Goal: Task Accomplishment & Management: Manage account settings

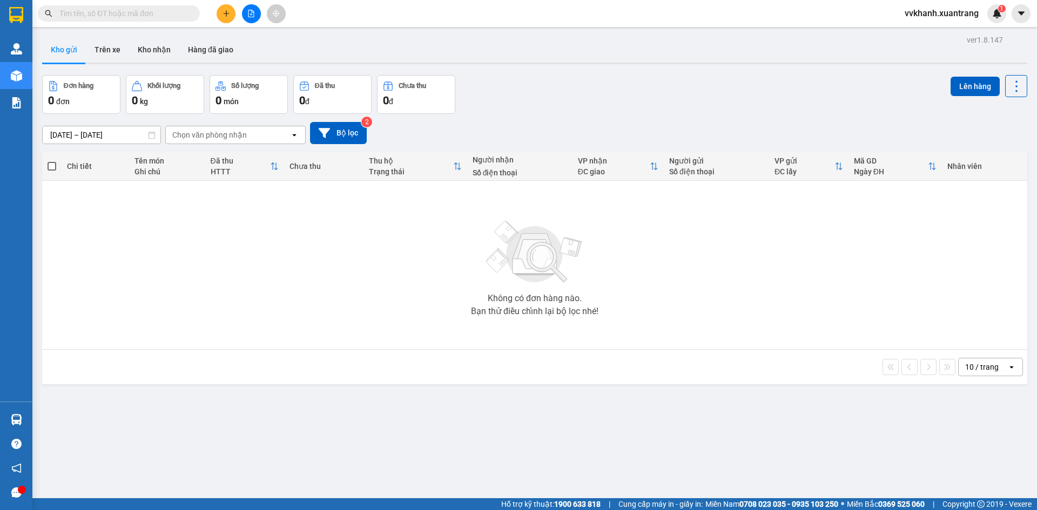
click at [257, 17] on button at bounding box center [251, 13] width 19 height 19
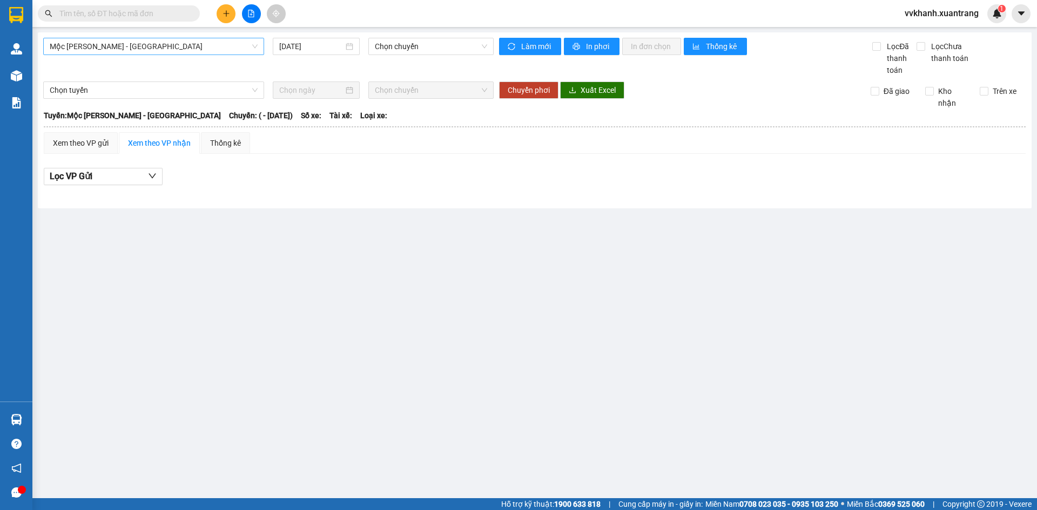
click at [169, 50] on span "Mộc Châu - Mỹ Đình" at bounding box center [154, 46] width 208 height 16
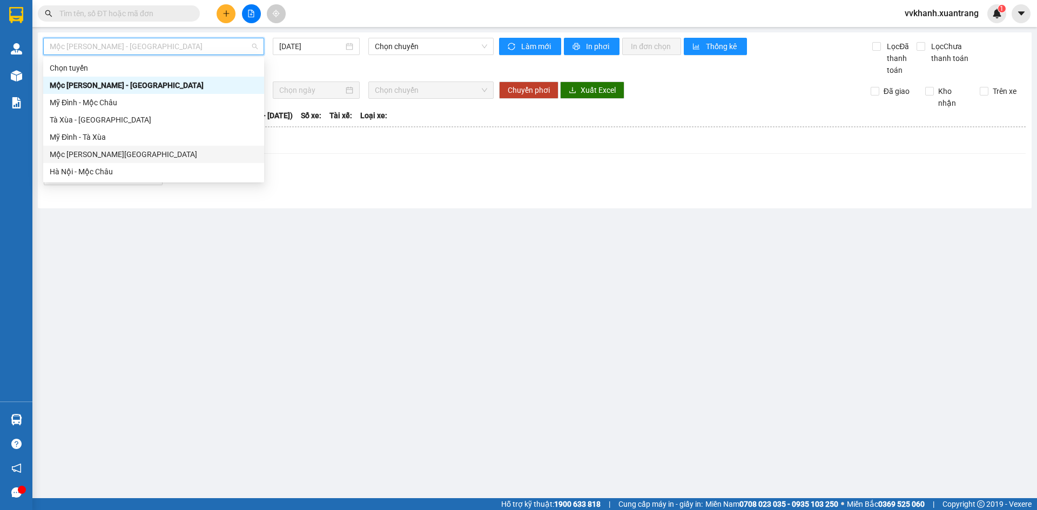
click at [115, 160] on div "Mộc Châu - Hà Nội" at bounding box center [154, 155] width 208 height 12
type input "15/10/2025"
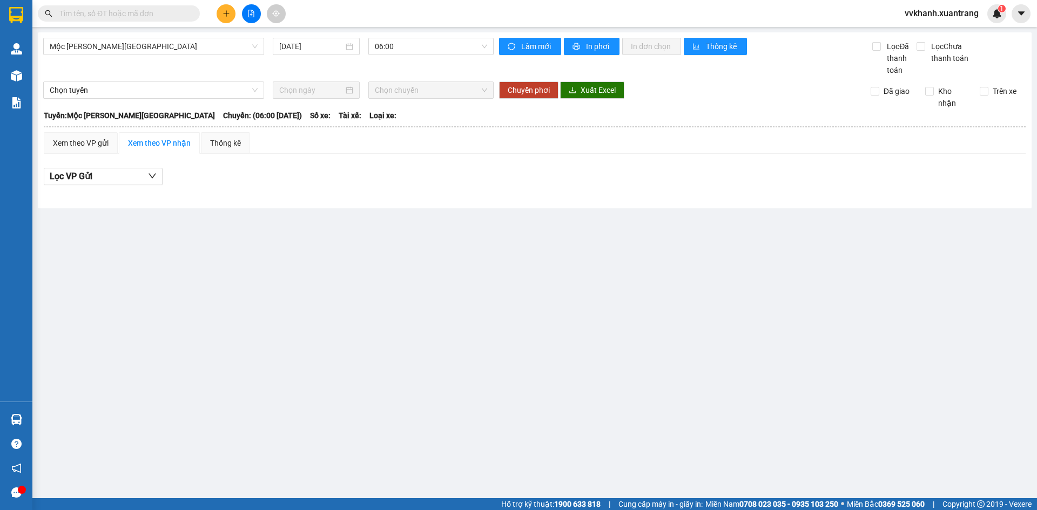
click at [414, 37] on div "Mộc Châu - Hà Nội 15/10/2025 06:00 Làm mới In phơi In đơn chọn Thống kê Lọc Đã …" at bounding box center [535, 120] width 994 height 176
click at [422, 48] on span "06:00" at bounding box center [431, 46] width 112 height 16
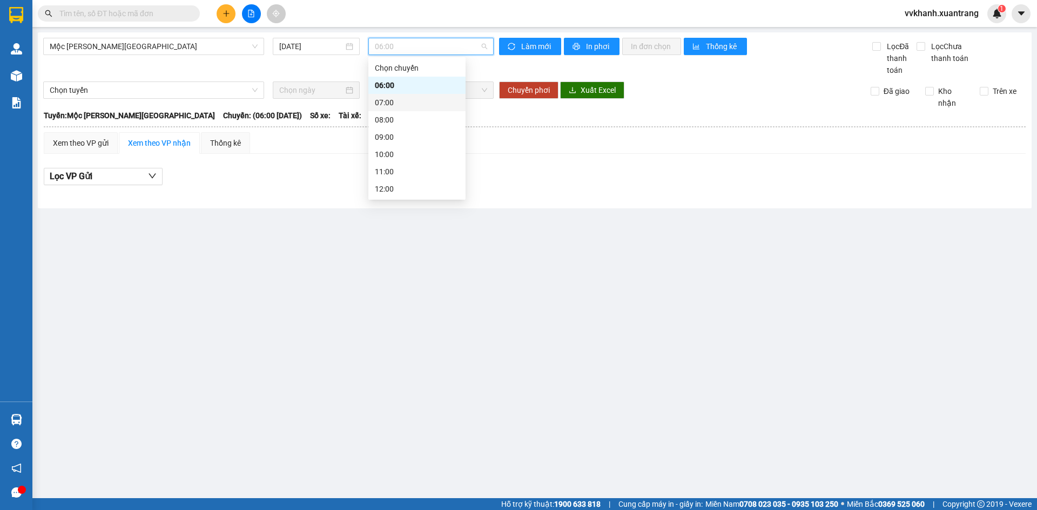
click at [405, 98] on div "07:00" at bounding box center [417, 103] width 84 height 12
click at [407, 49] on span "07:00" at bounding box center [431, 46] width 112 height 16
click at [395, 127] on div "08:00" at bounding box center [416, 119] width 97 height 17
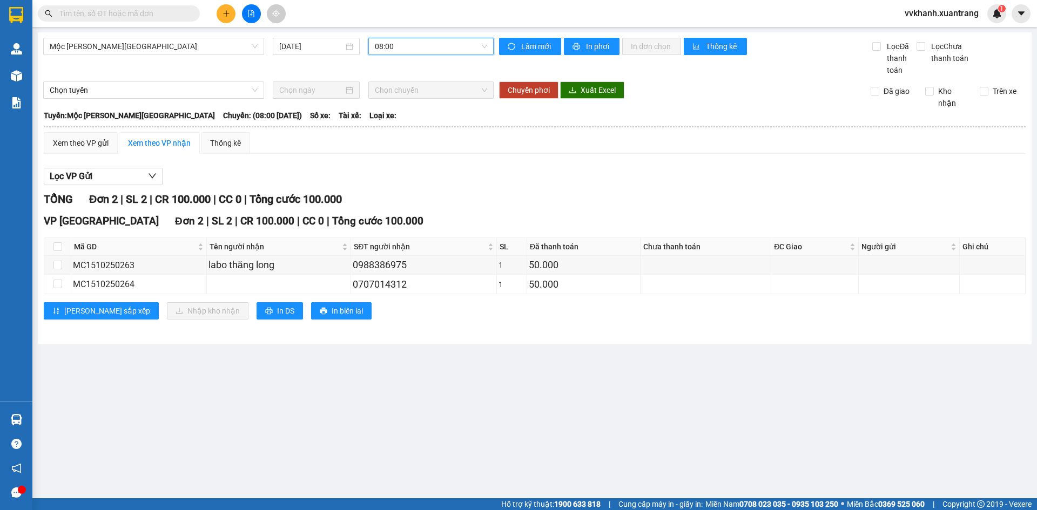
click at [407, 48] on span "08:00" at bounding box center [431, 46] width 112 height 16
click at [399, 137] on div "09:00" at bounding box center [417, 137] width 84 height 12
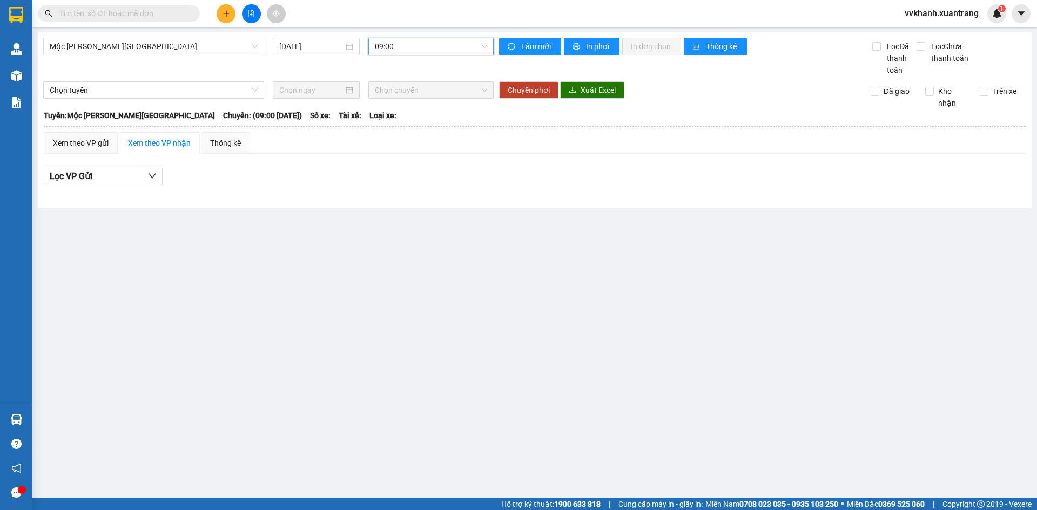
click at [415, 43] on span "09:00" at bounding box center [431, 46] width 112 height 16
click at [400, 149] on div "10:00" at bounding box center [417, 155] width 84 height 12
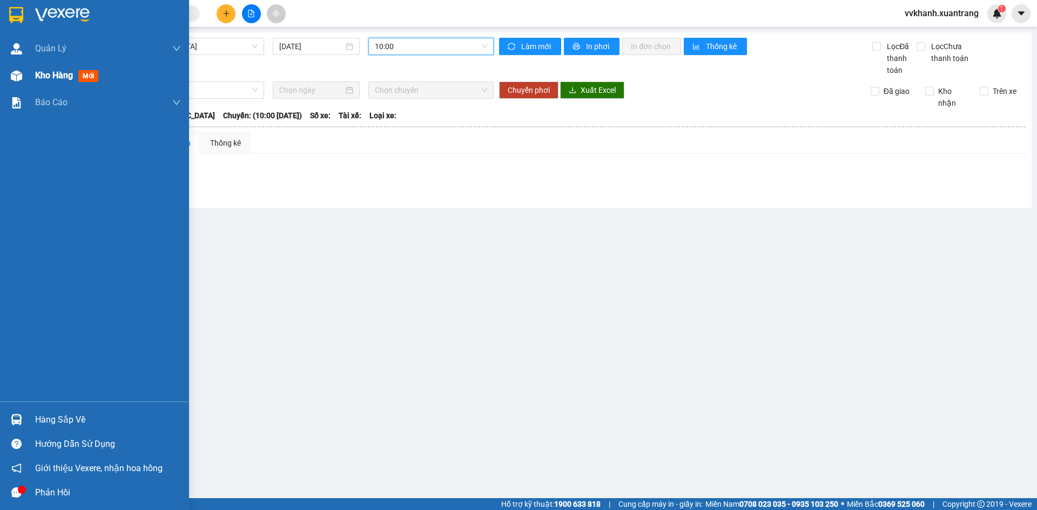
click at [29, 79] on div "Kho hàng mới" at bounding box center [94, 75] width 189 height 27
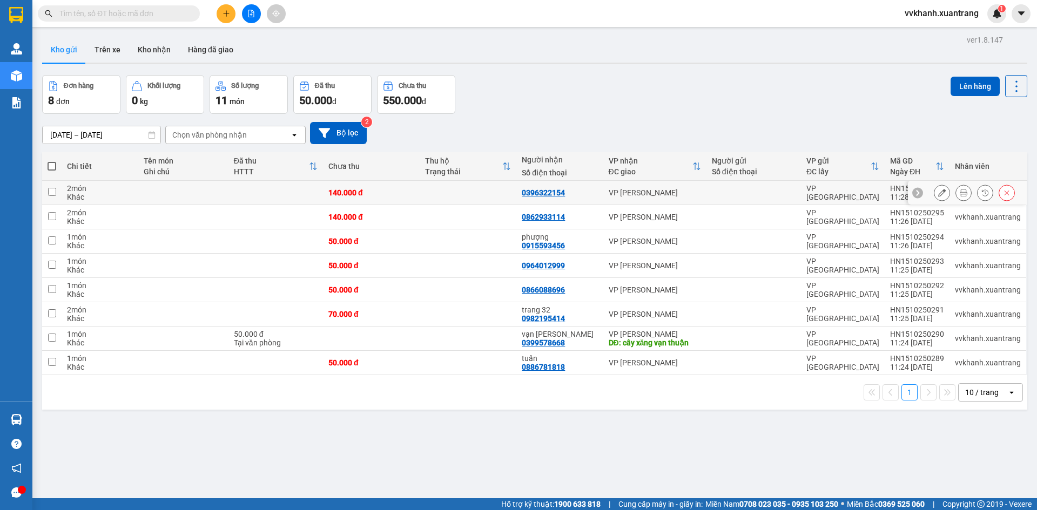
click at [956, 191] on button at bounding box center [963, 193] width 15 height 19
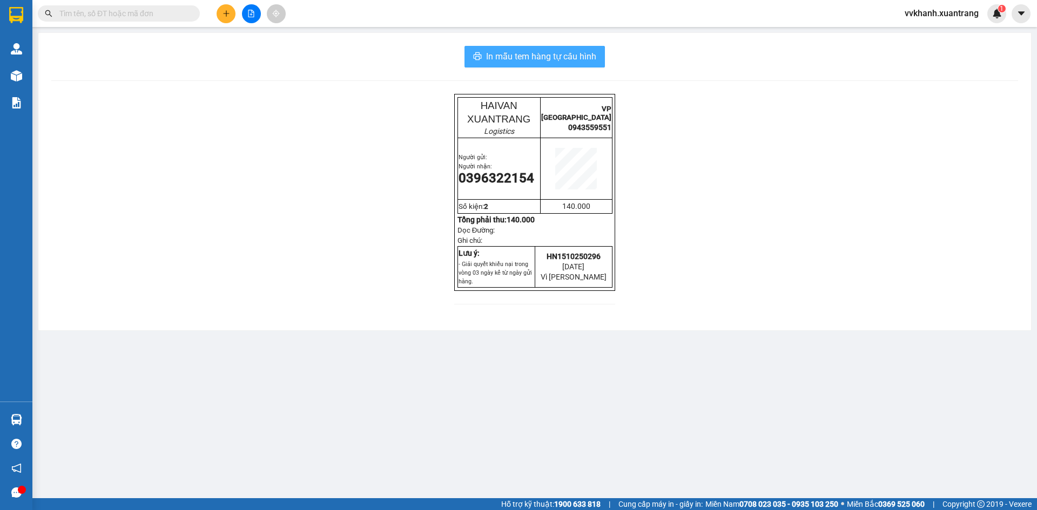
click at [585, 55] on span "In mẫu tem hàng tự cấu hình" at bounding box center [541, 57] width 110 height 14
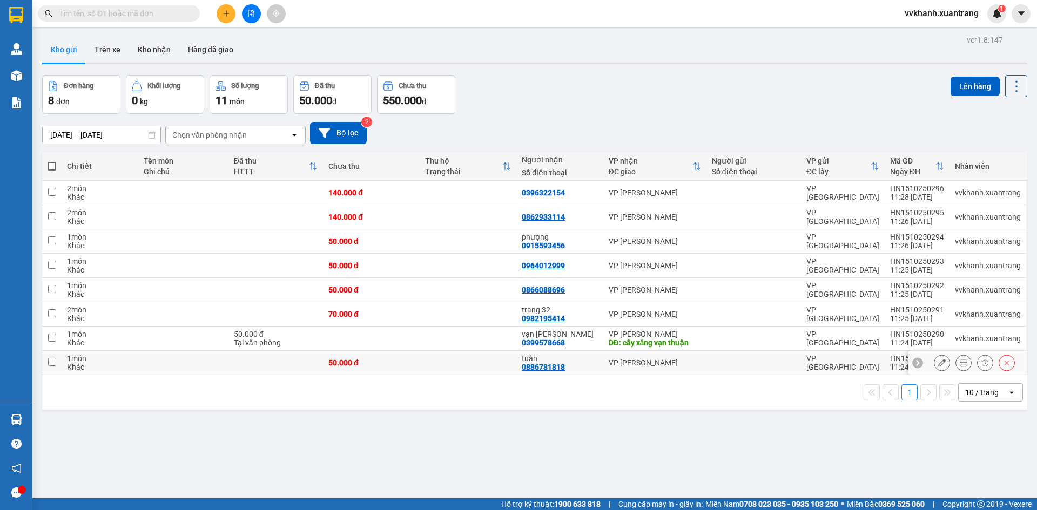
click at [960, 362] on icon at bounding box center [964, 363] width 8 height 8
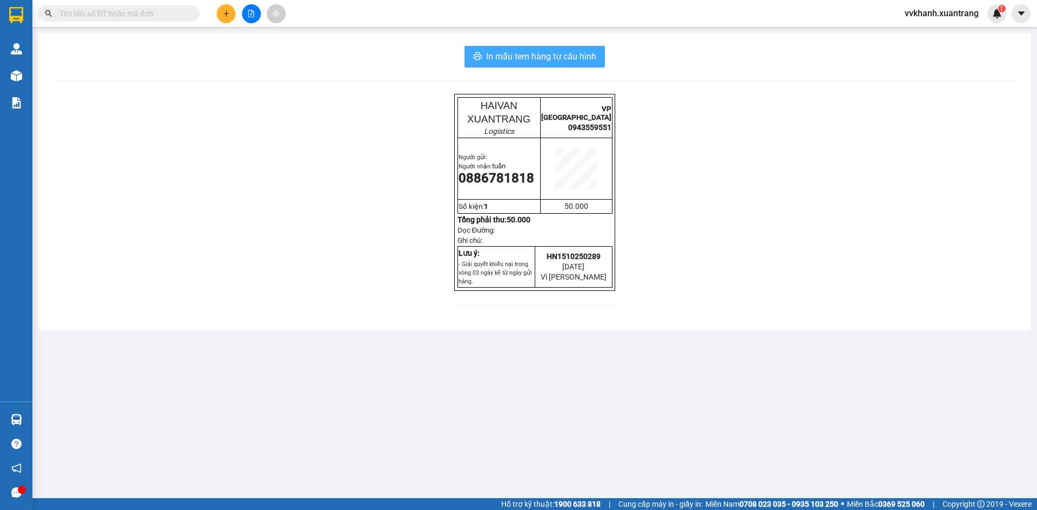
click at [562, 56] on span "In mẫu tem hàng tự cấu hình" at bounding box center [541, 57] width 110 height 14
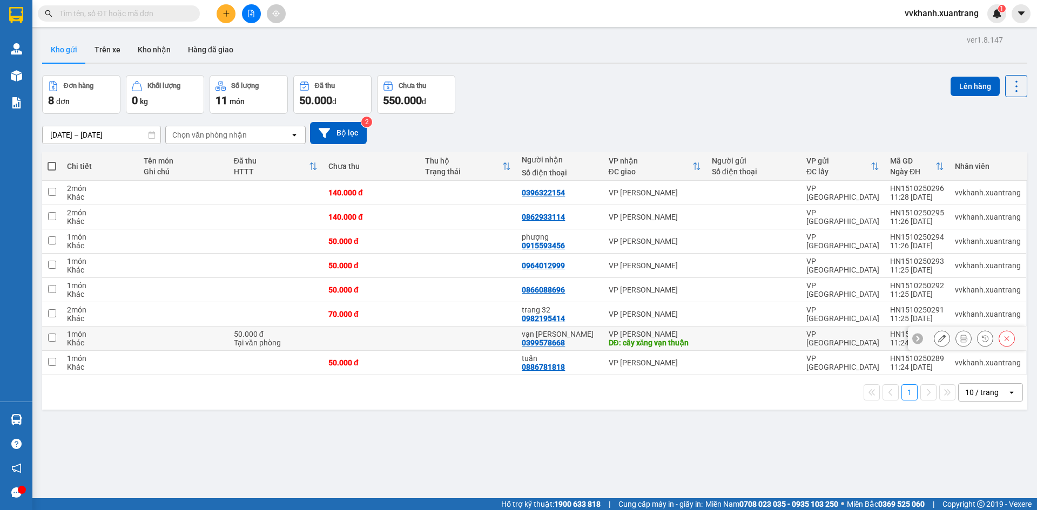
click at [960, 338] on icon at bounding box center [964, 339] width 8 height 8
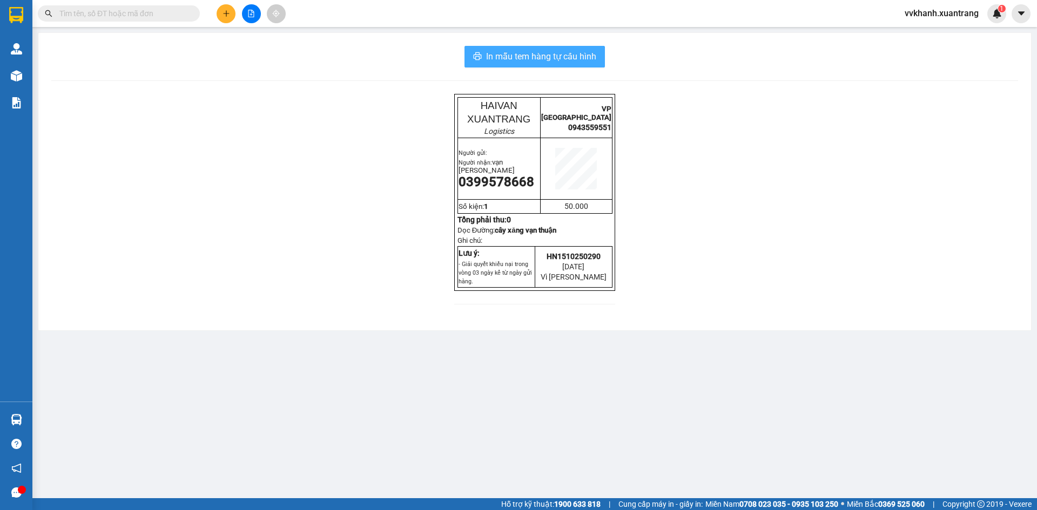
click at [561, 66] on button "In mẫu tem hàng tự cấu hình" at bounding box center [535, 57] width 140 height 22
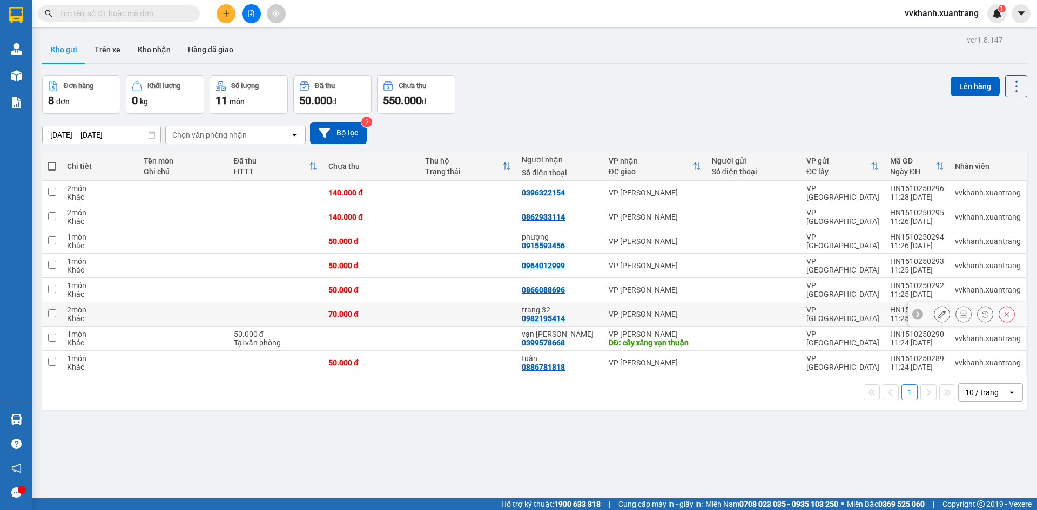
click at [960, 311] on icon at bounding box center [964, 315] width 8 height 8
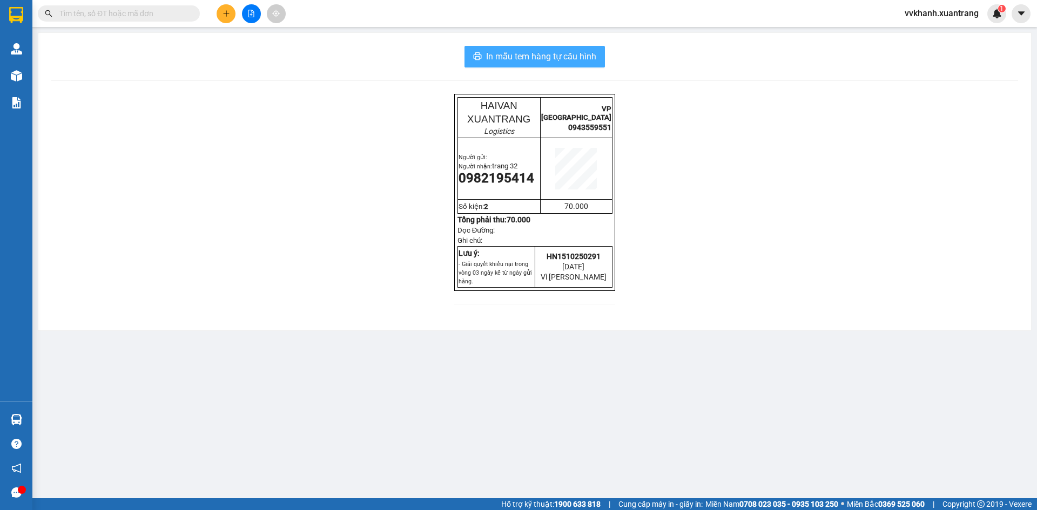
click at [572, 64] on button "In mẫu tem hàng tự cấu hình" at bounding box center [535, 57] width 140 height 22
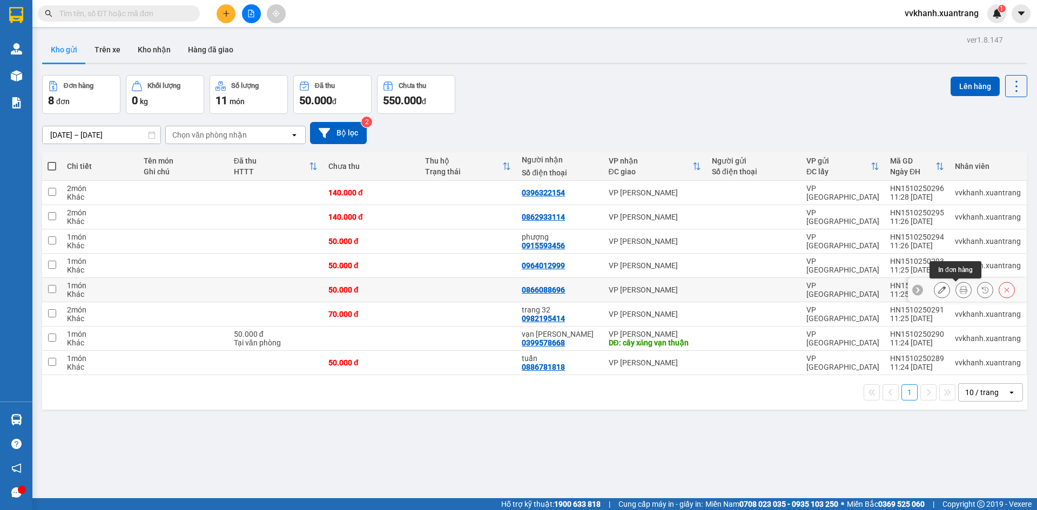
click at [960, 293] on icon at bounding box center [964, 290] width 8 height 8
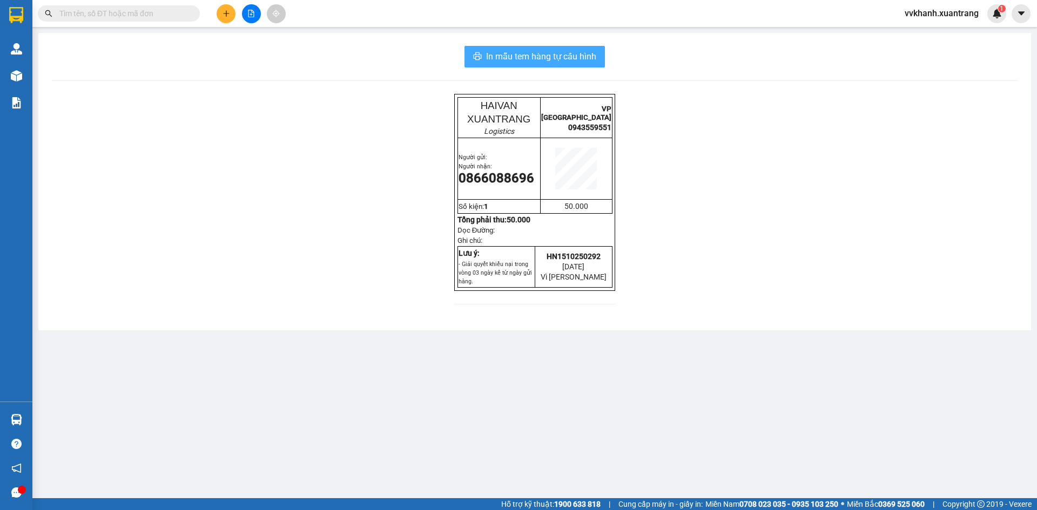
click at [593, 64] on button "In mẫu tem hàng tự cấu hình" at bounding box center [535, 57] width 140 height 22
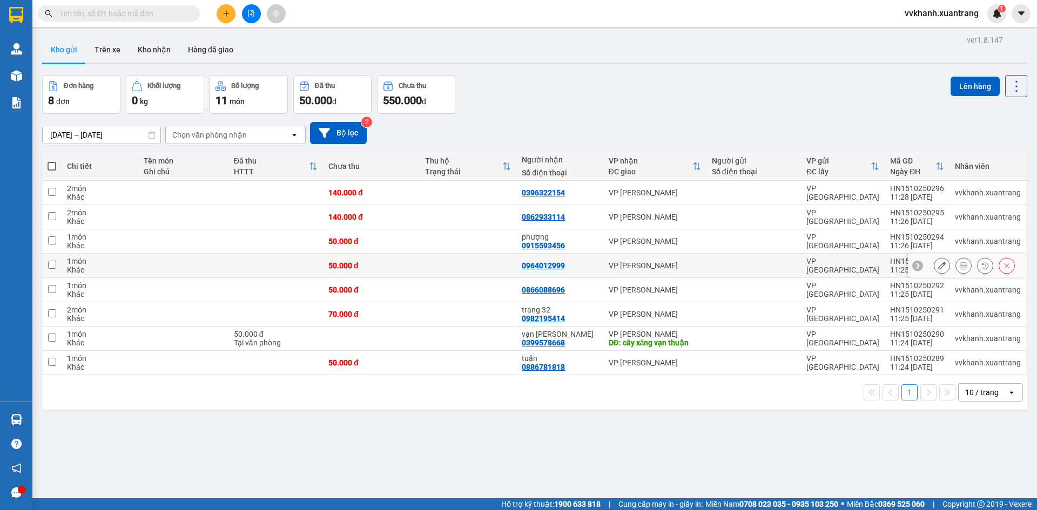
click at [960, 266] on icon at bounding box center [964, 266] width 8 height 8
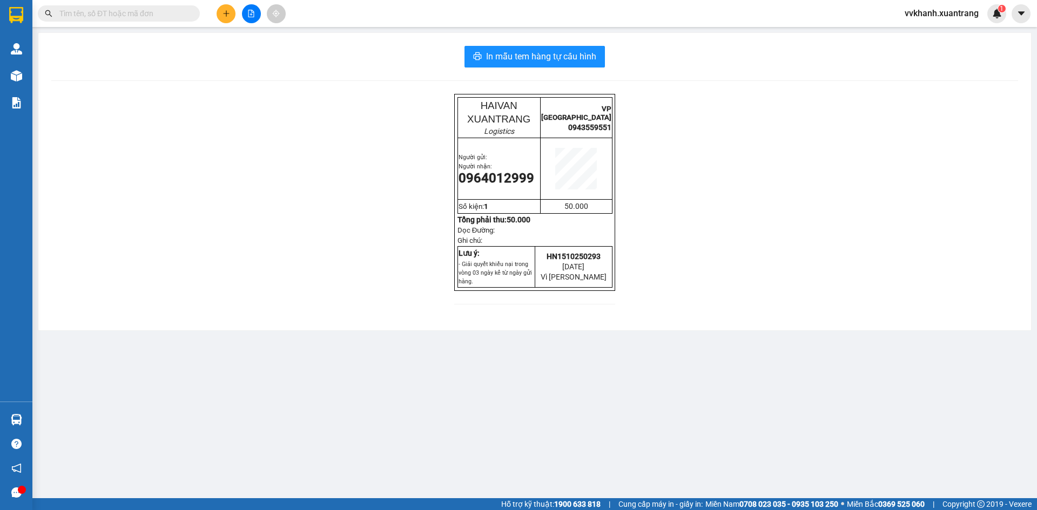
click at [566, 68] on div "In mẫu tem hàng tự cấu hình HAIVAN XUANTRANG Logistics VP HÀ NỘI 0943559551 Ngư…" at bounding box center [534, 182] width 993 height 298
click at [557, 51] on span "In mẫu tem hàng tự cấu hình" at bounding box center [541, 57] width 110 height 14
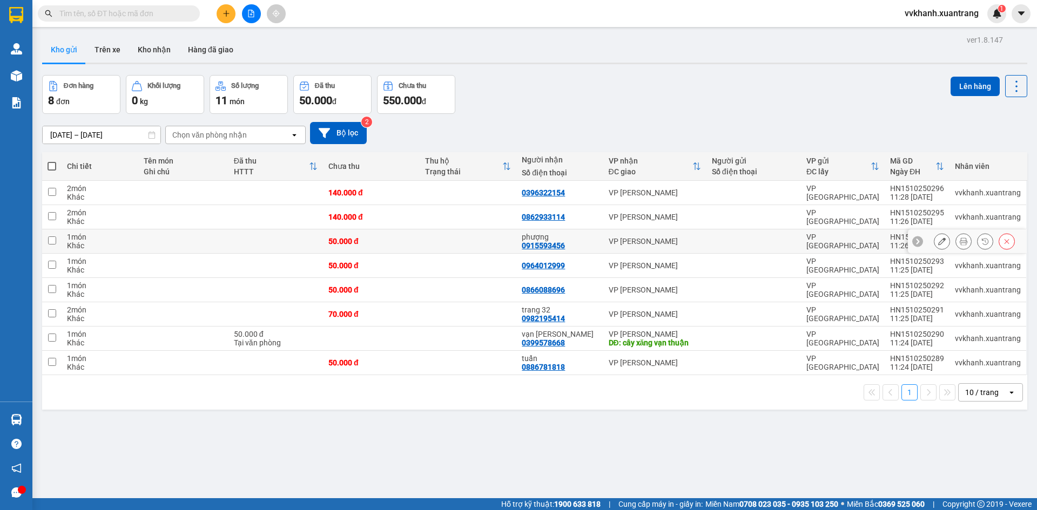
click at [960, 243] on icon at bounding box center [964, 242] width 8 height 8
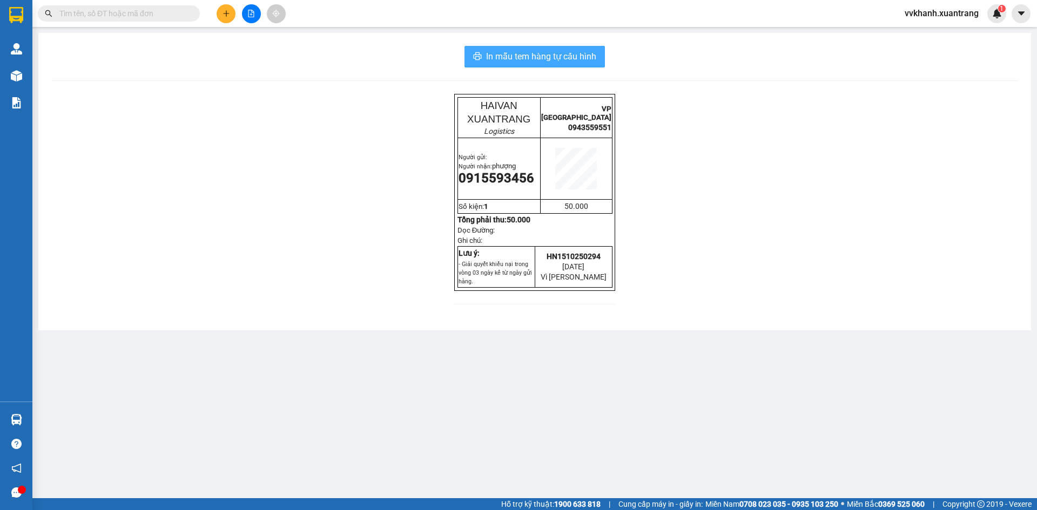
click at [598, 58] on button "In mẫu tem hàng tự cấu hình" at bounding box center [535, 57] width 140 height 22
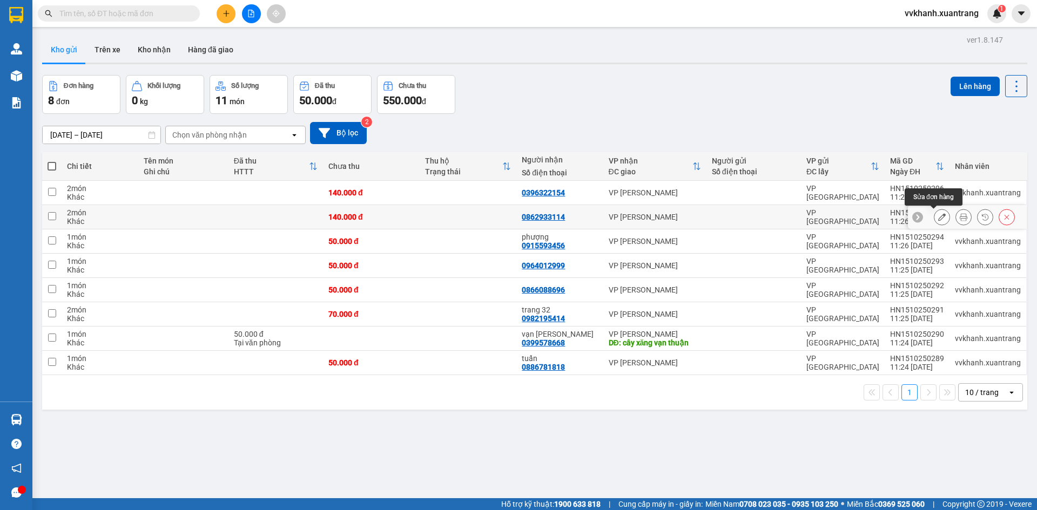
click at [960, 220] on button at bounding box center [963, 217] width 15 height 19
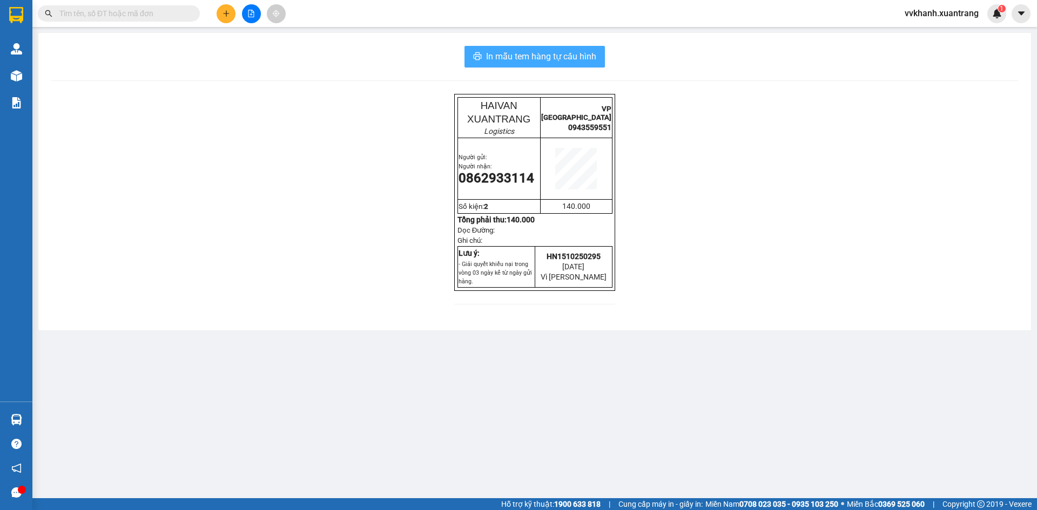
click at [562, 61] on span "In mẫu tem hàng tự cấu hình" at bounding box center [541, 57] width 110 height 14
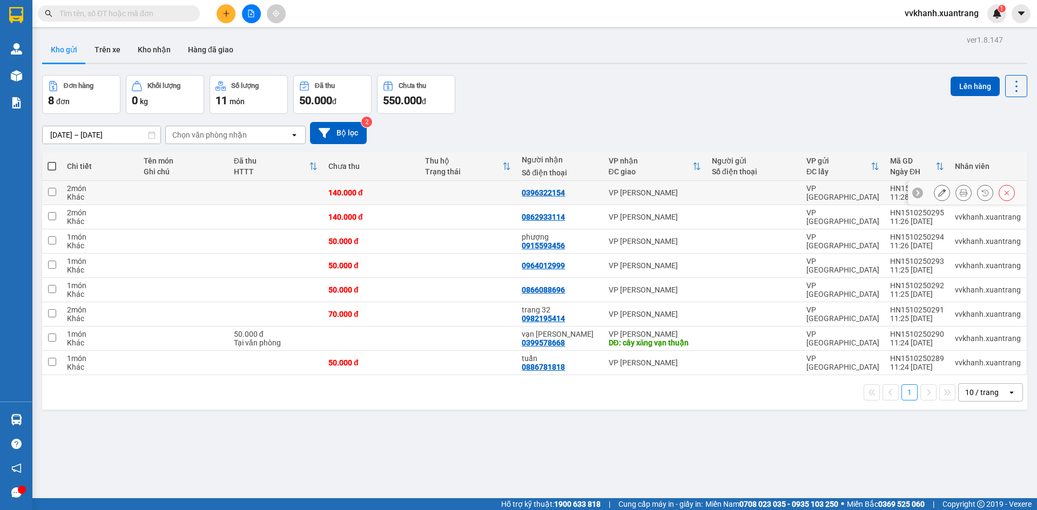
click at [960, 190] on icon at bounding box center [964, 193] width 8 height 8
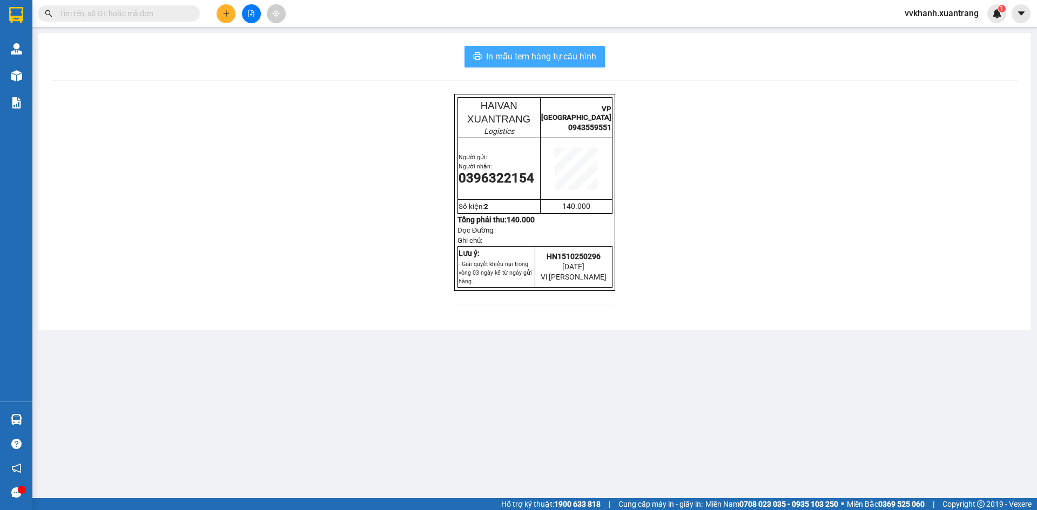
click at [589, 57] on span "In mẫu tem hàng tự cấu hình" at bounding box center [541, 57] width 110 height 14
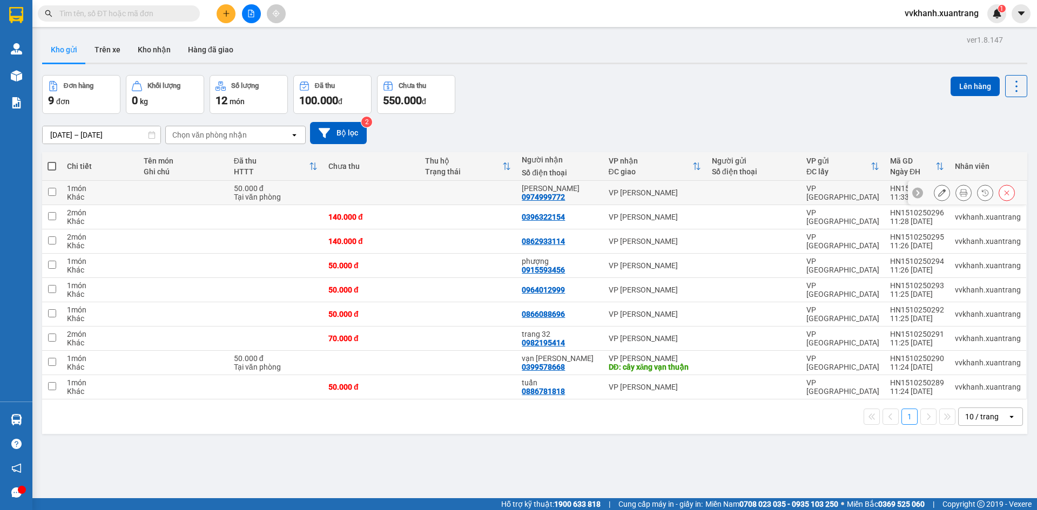
click at [960, 191] on icon at bounding box center [964, 193] width 8 height 8
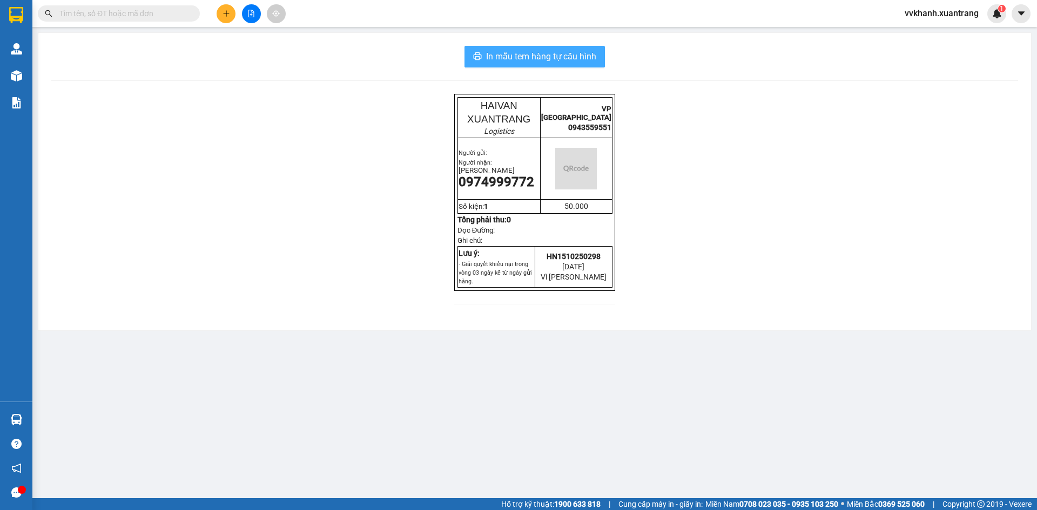
click at [582, 59] on span "In mẫu tem hàng tự cấu hình" at bounding box center [541, 57] width 110 height 14
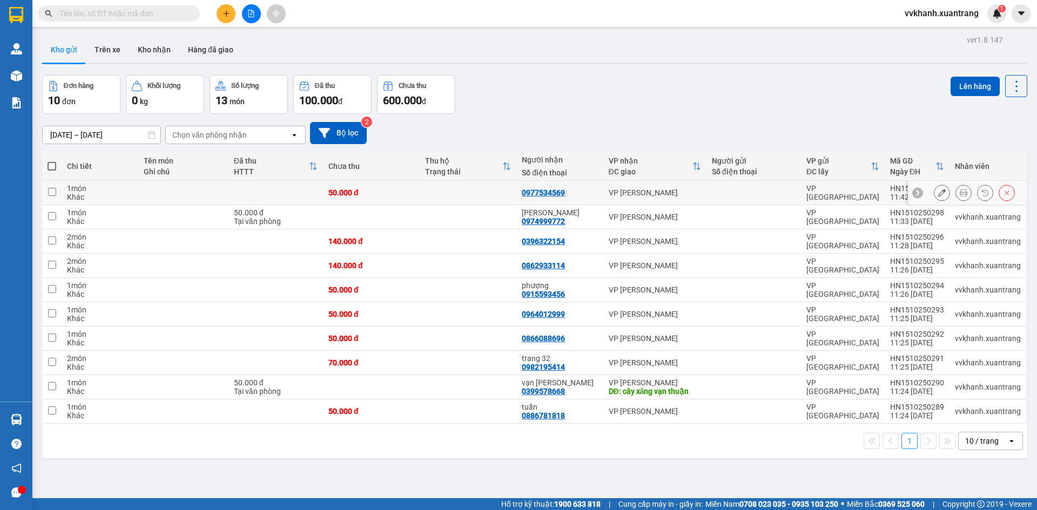
click at [960, 192] on icon at bounding box center [964, 193] width 8 height 8
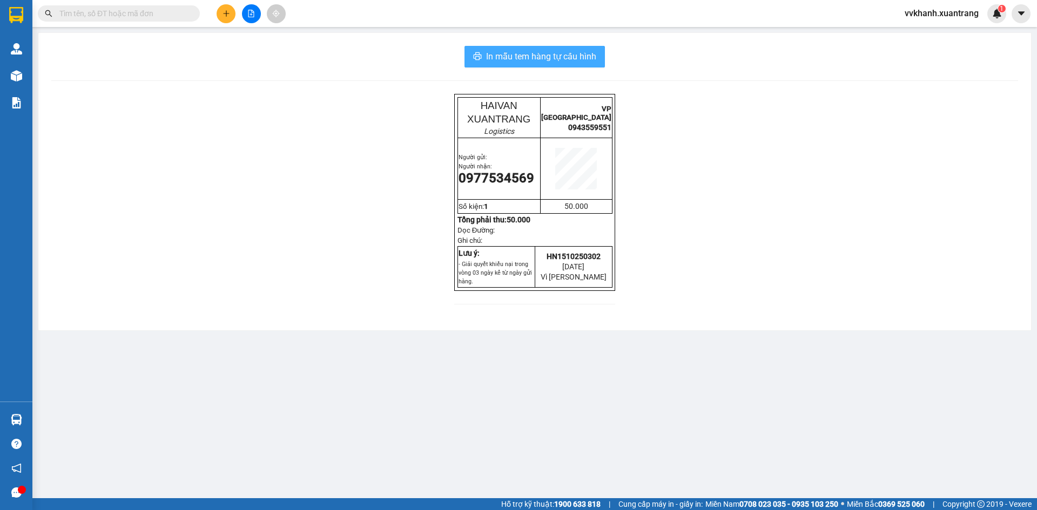
click at [599, 61] on button "In mẫu tem hàng tự cấu hình" at bounding box center [535, 57] width 140 height 22
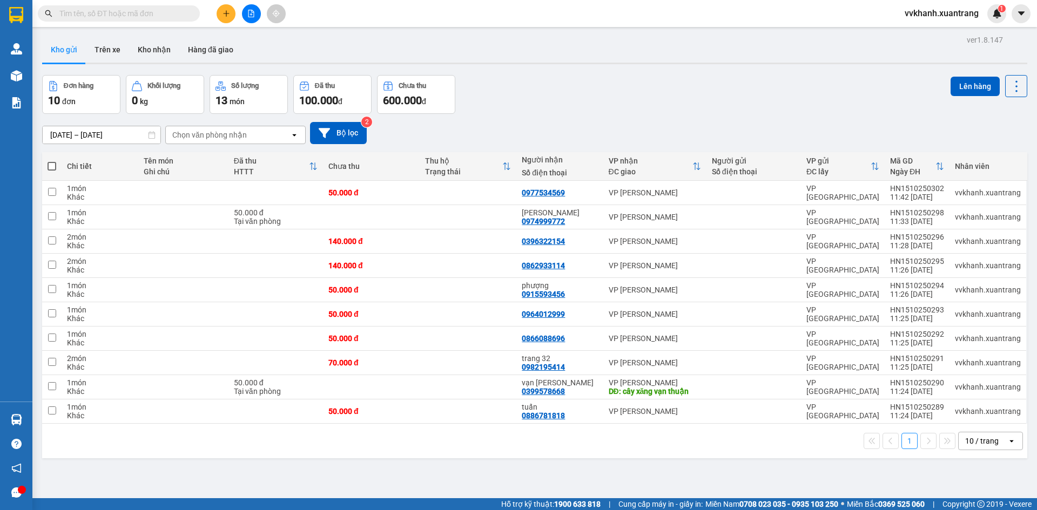
click at [228, 11] on icon "plus" at bounding box center [227, 14] width 8 height 8
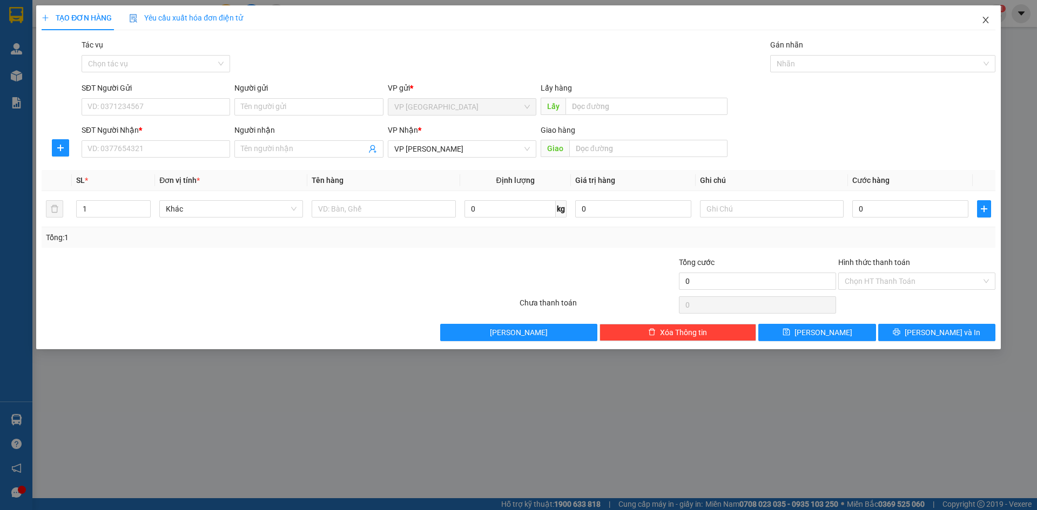
click at [983, 23] on icon "close" at bounding box center [986, 20] width 6 height 6
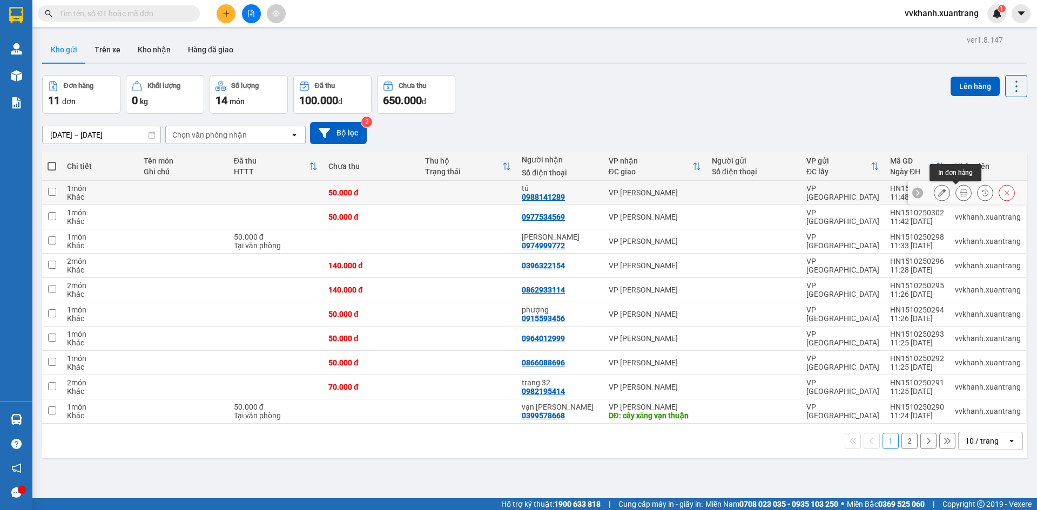
click at [960, 189] on icon at bounding box center [964, 193] width 8 height 8
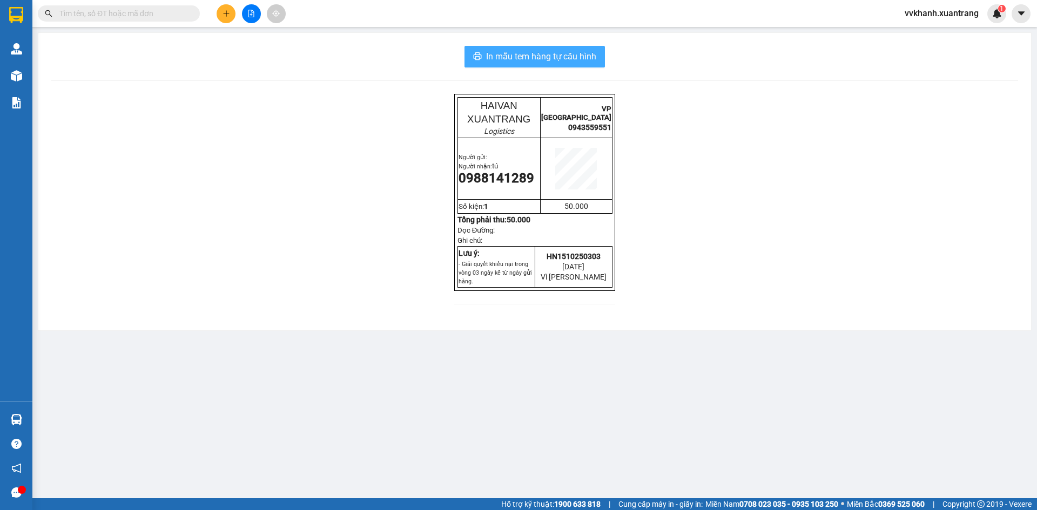
click at [596, 56] on span "In mẫu tem hàng tự cấu hình" at bounding box center [541, 57] width 110 height 14
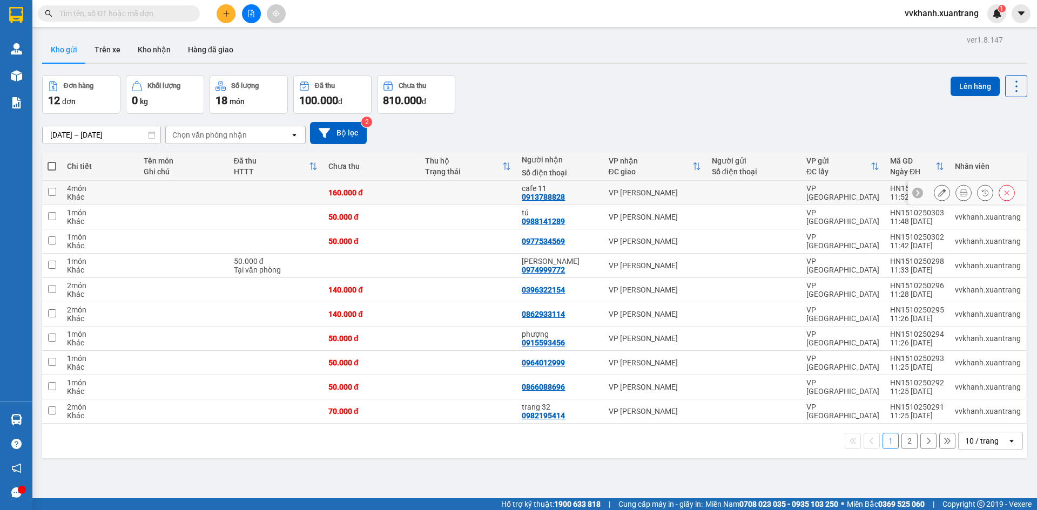
click at [956, 192] on button at bounding box center [963, 193] width 15 height 19
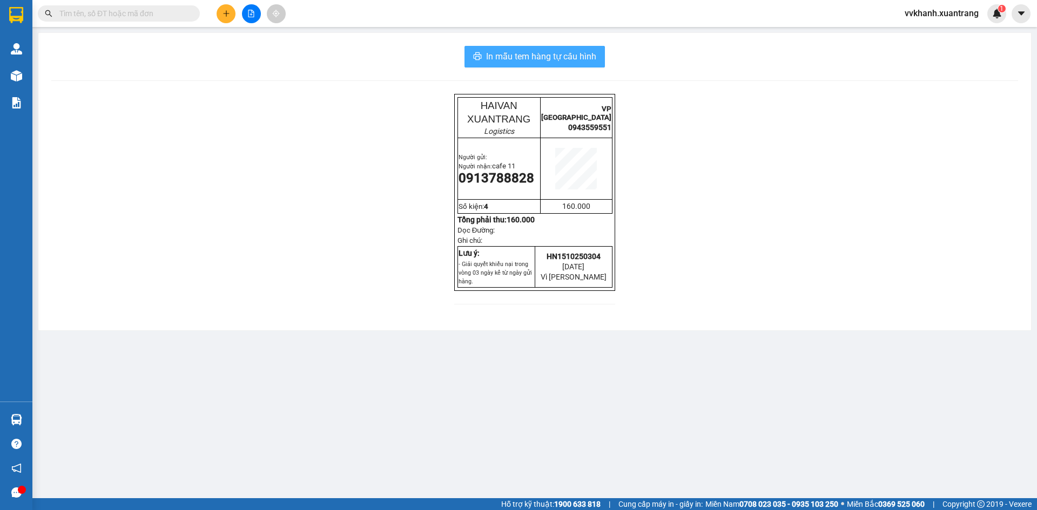
click at [593, 66] on button "In mẫu tem hàng tự cấu hình" at bounding box center [535, 57] width 140 height 22
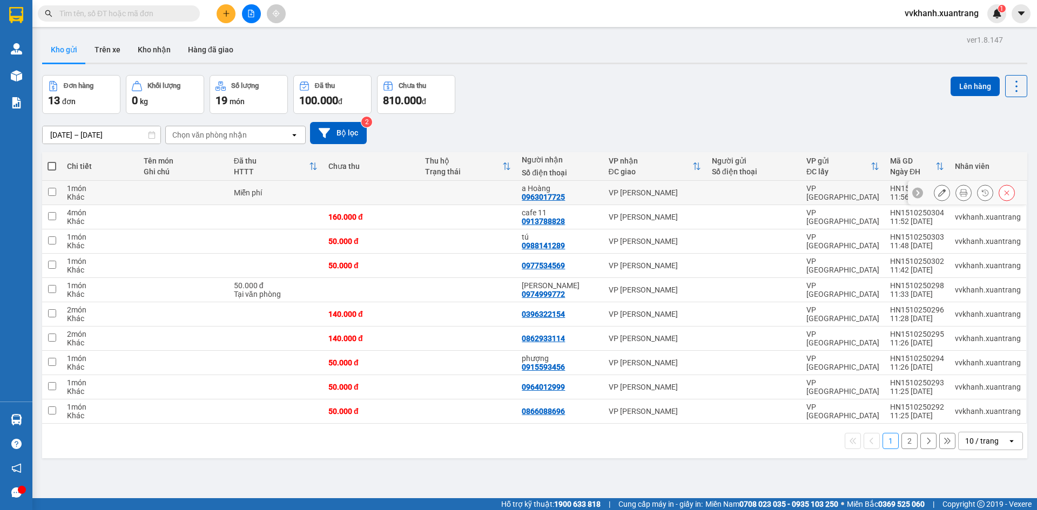
click at [960, 197] on icon at bounding box center [964, 193] width 8 height 8
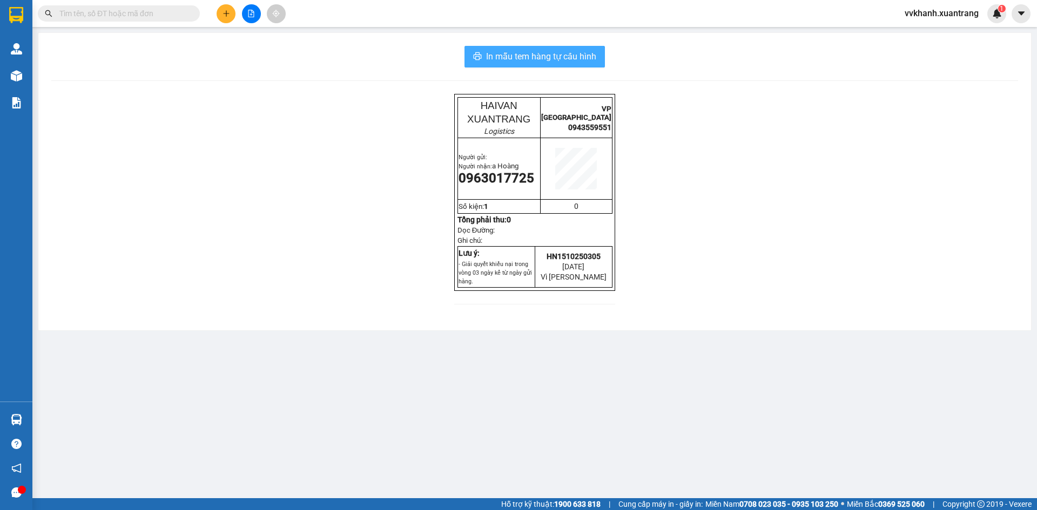
click at [550, 59] on span "In mẫu tem hàng tự cấu hình" at bounding box center [541, 57] width 110 height 14
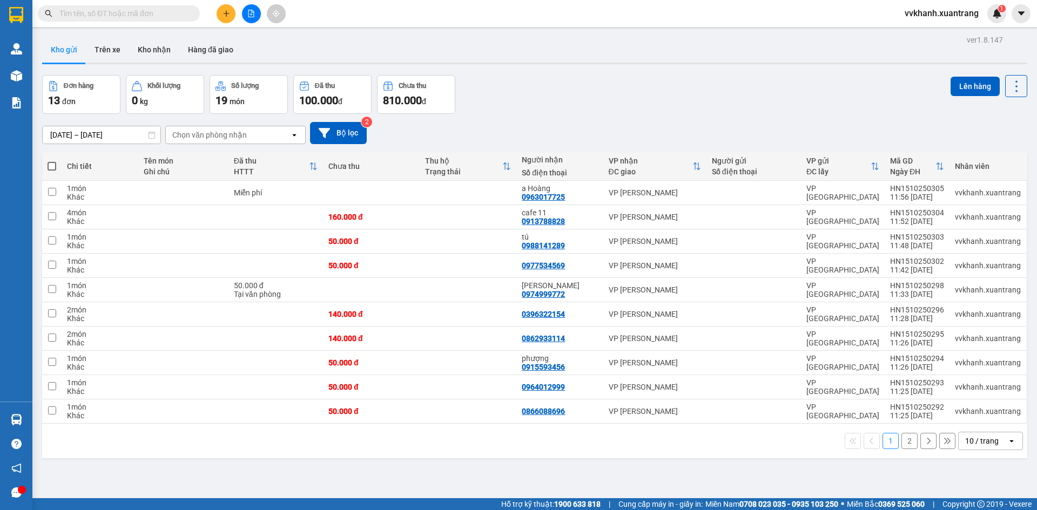
click at [906, 444] on button "2" at bounding box center [910, 441] width 16 height 16
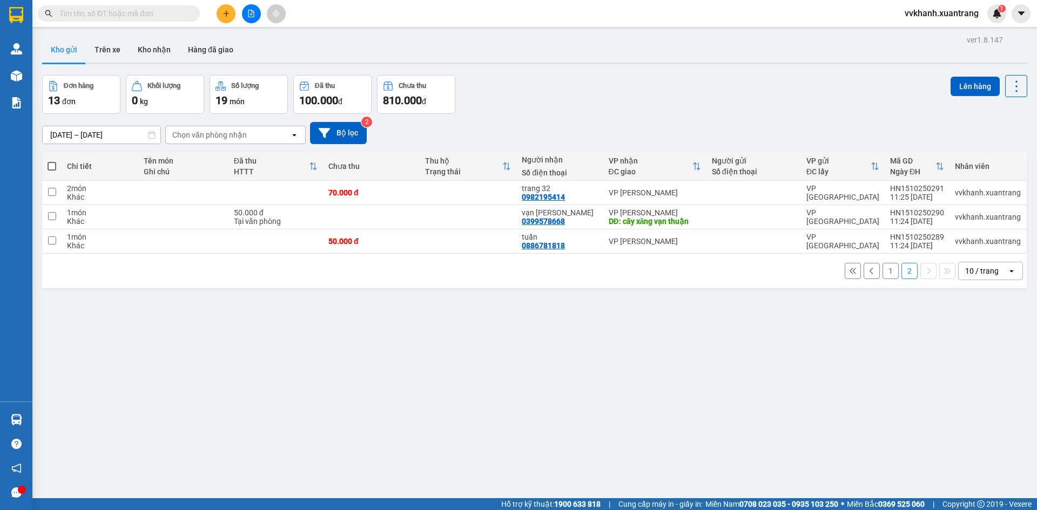
click at [886, 267] on button "1" at bounding box center [891, 271] width 16 height 16
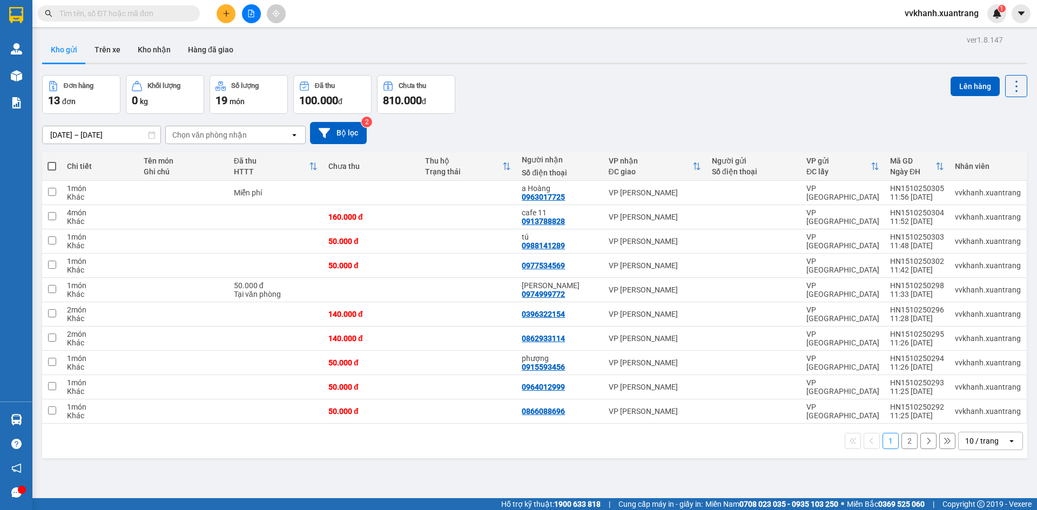
click at [902, 447] on button "2" at bounding box center [910, 441] width 16 height 16
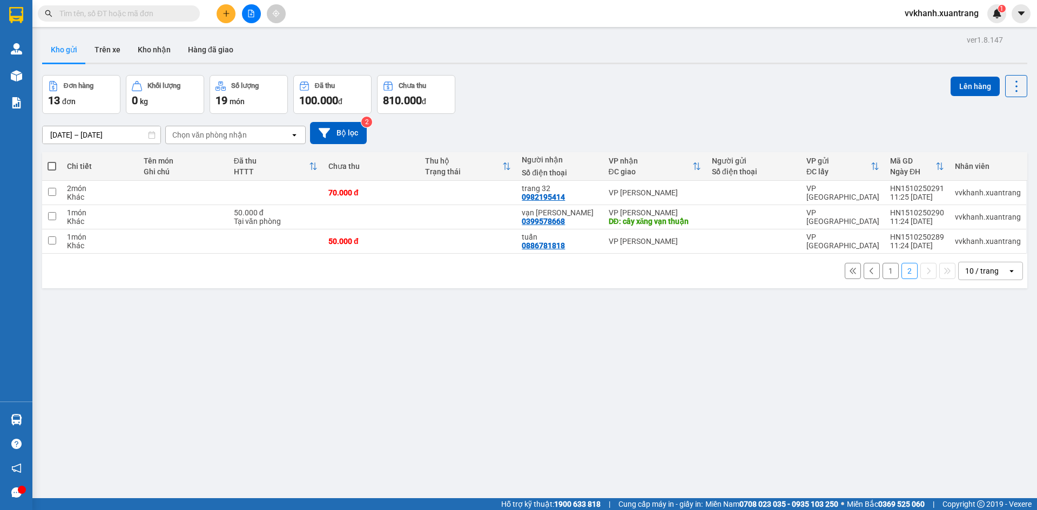
click at [883, 274] on button "1" at bounding box center [891, 271] width 16 height 16
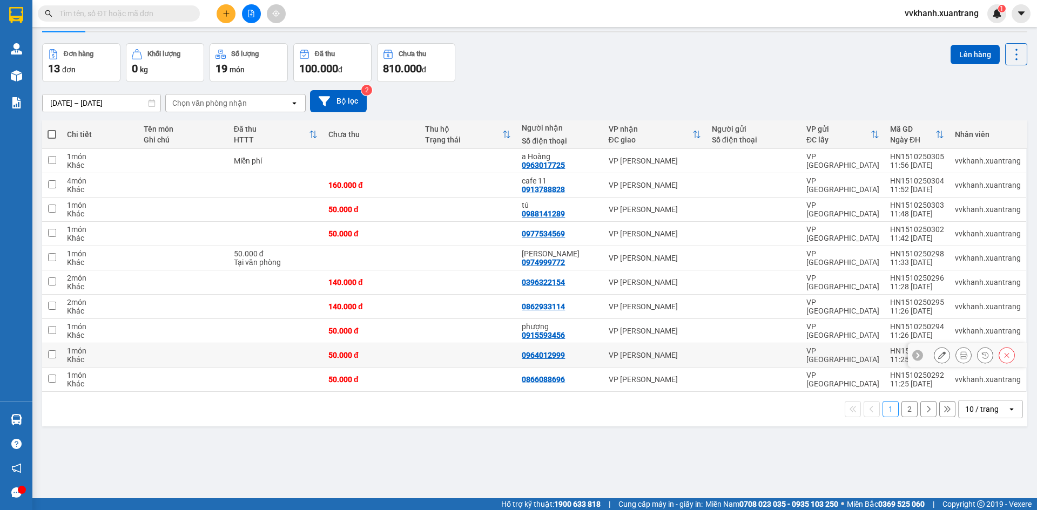
scroll to position [50, 0]
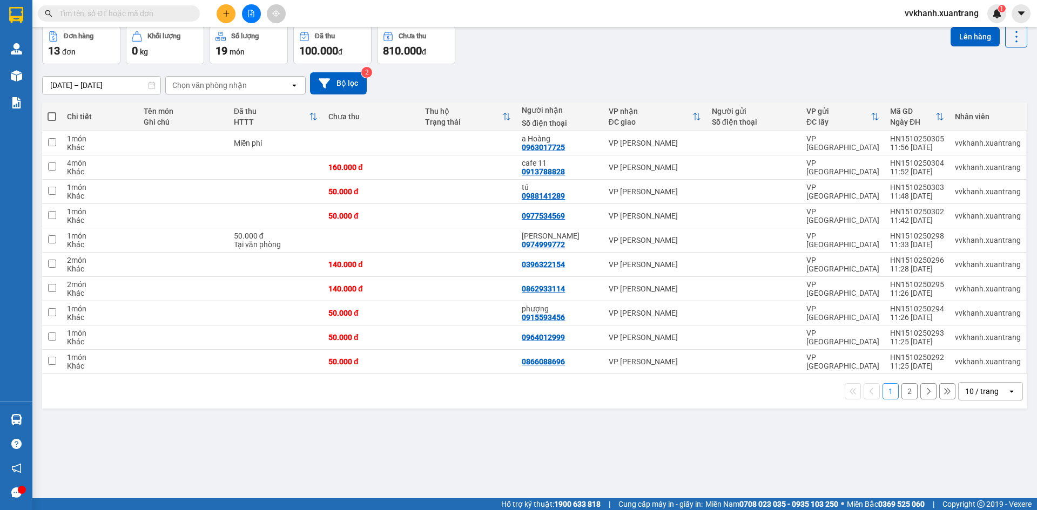
click at [902, 395] on button "2" at bounding box center [910, 392] width 16 height 16
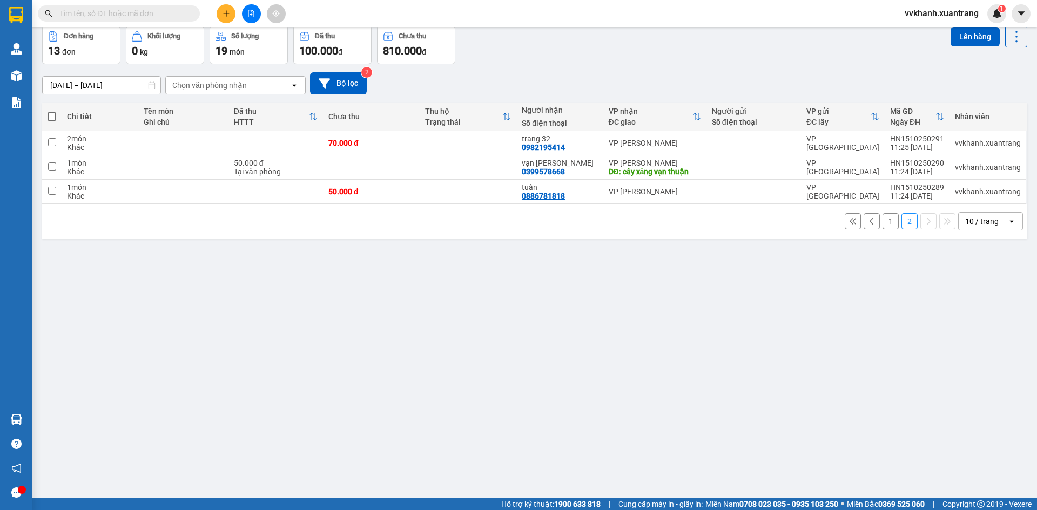
click at [884, 227] on button "1" at bounding box center [891, 221] width 16 height 16
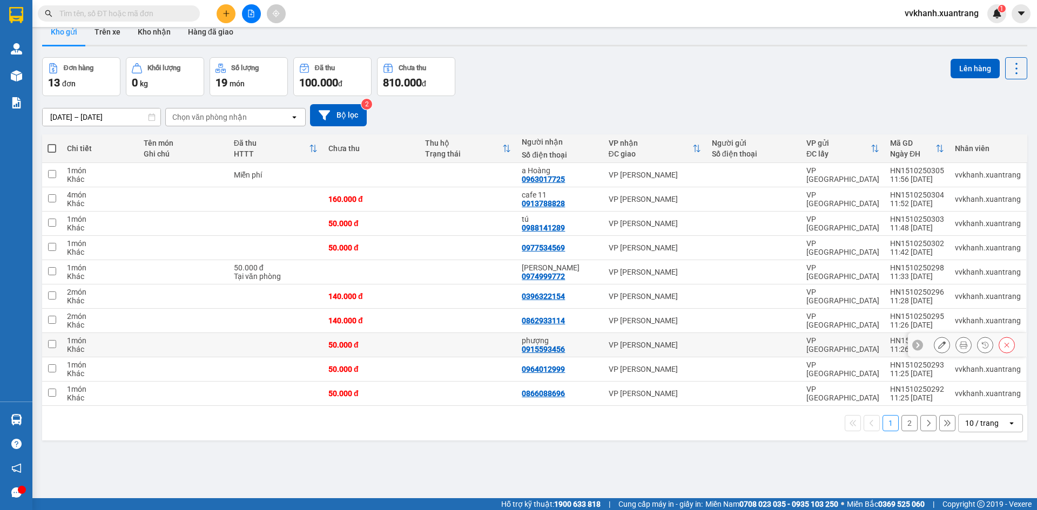
scroll to position [0, 0]
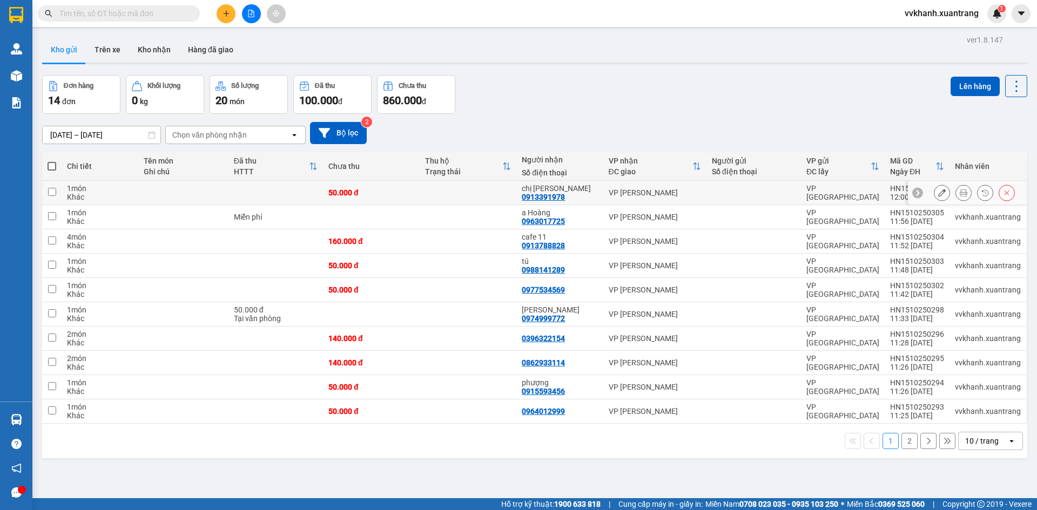
click at [960, 192] on icon at bounding box center [964, 193] width 8 height 8
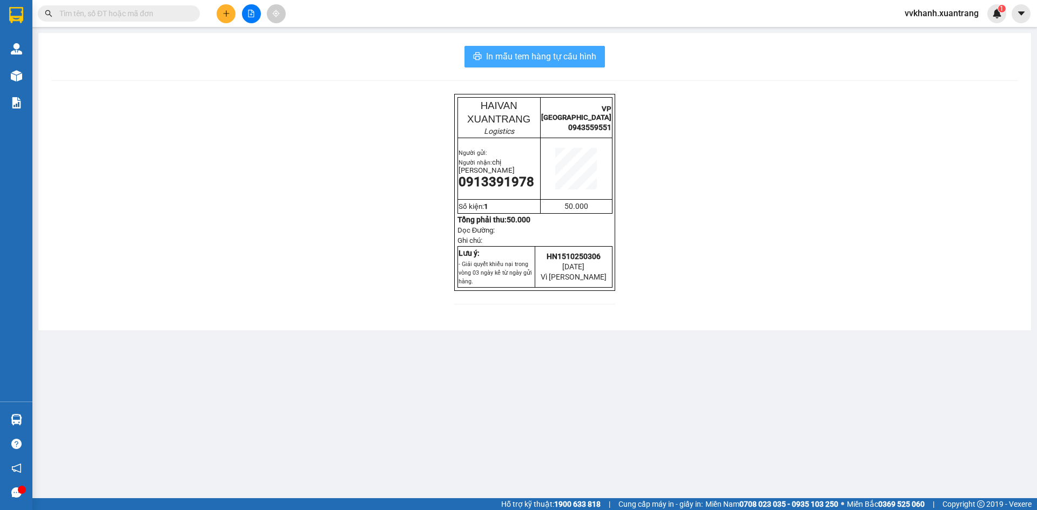
click at [579, 59] on span "In mẫu tem hàng tự cấu hình" at bounding box center [541, 57] width 110 height 14
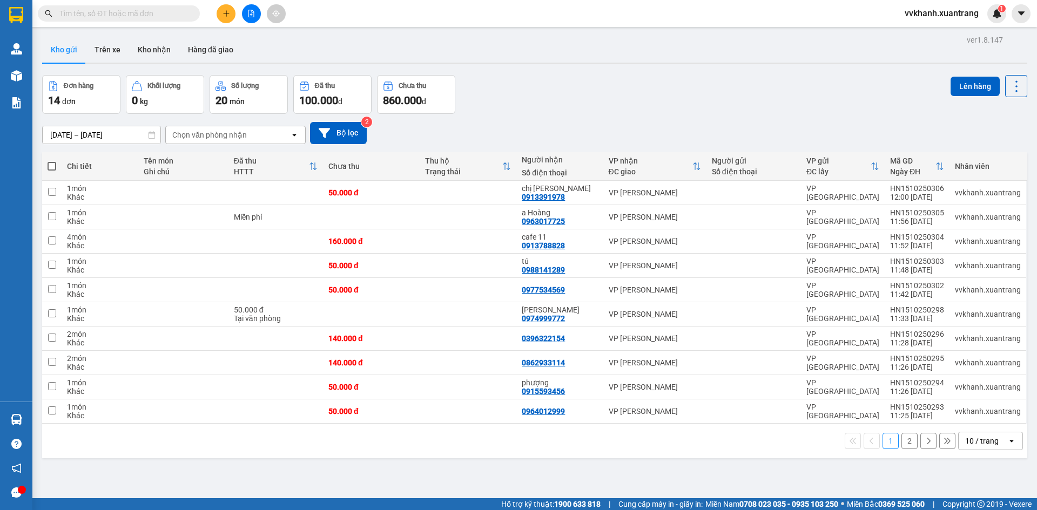
click at [902, 448] on button "2" at bounding box center [910, 441] width 16 height 16
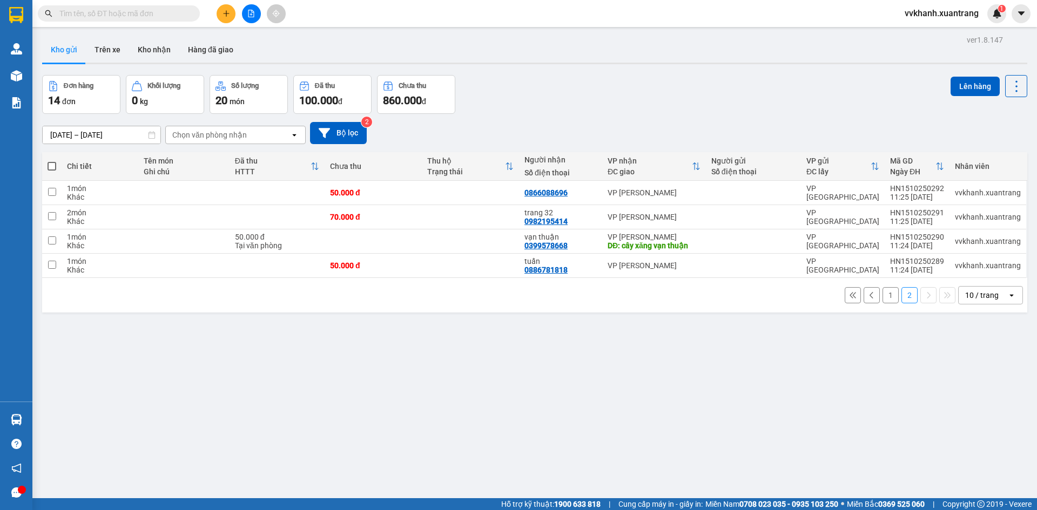
click at [886, 294] on button "1" at bounding box center [891, 295] width 16 height 16
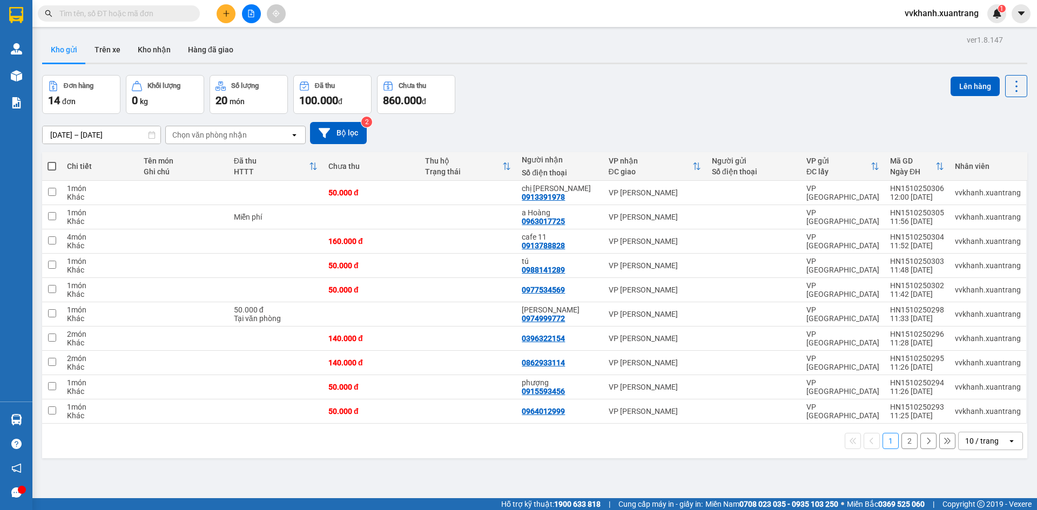
click at [52, 166] on span at bounding box center [52, 166] width 9 height 9
click at [52, 161] on input "checkbox" at bounding box center [52, 161] width 0 height 0
checkbox input "true"
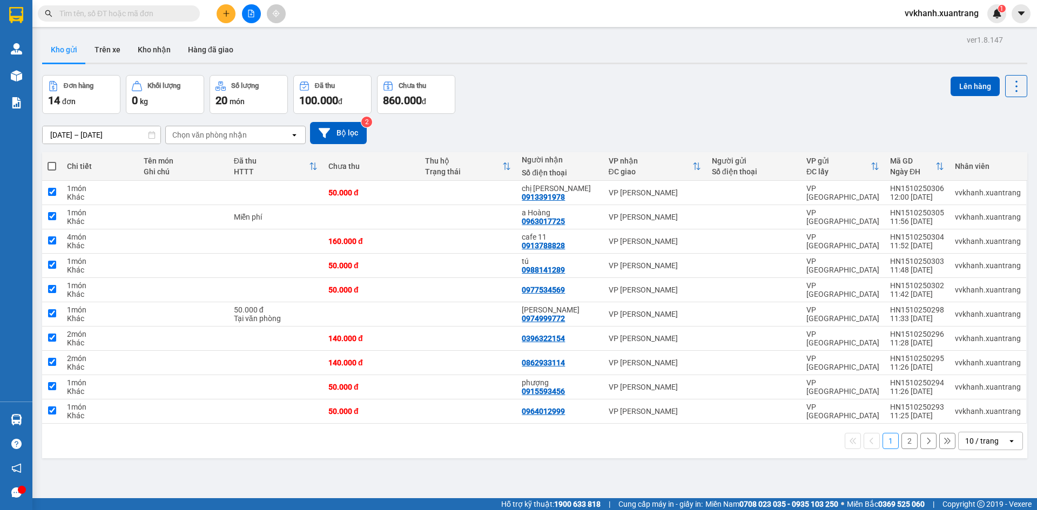
checkbox input "true"
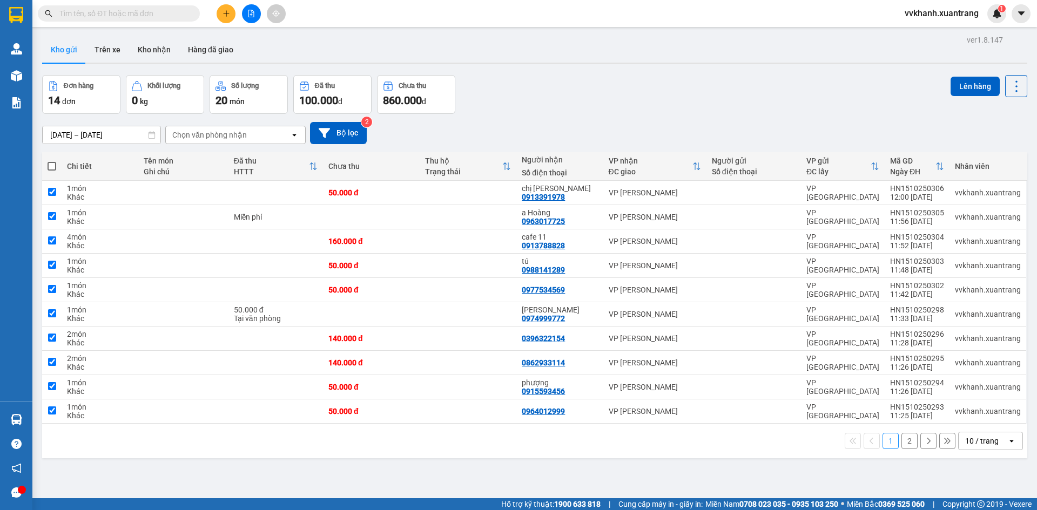
checkbox input "true"
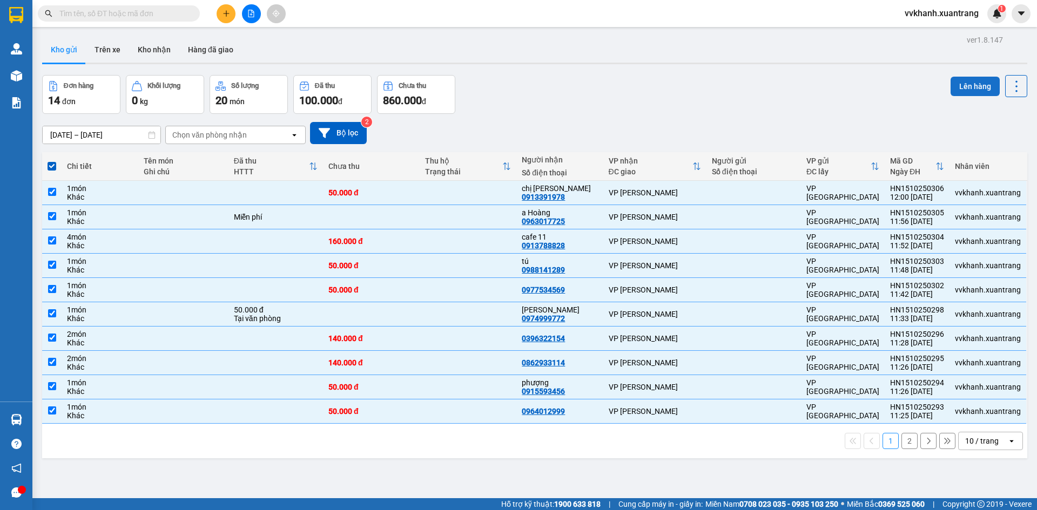
click at [965, 81] on button "Lên hàng" at bounding box center [975, 86] width 49 height 19
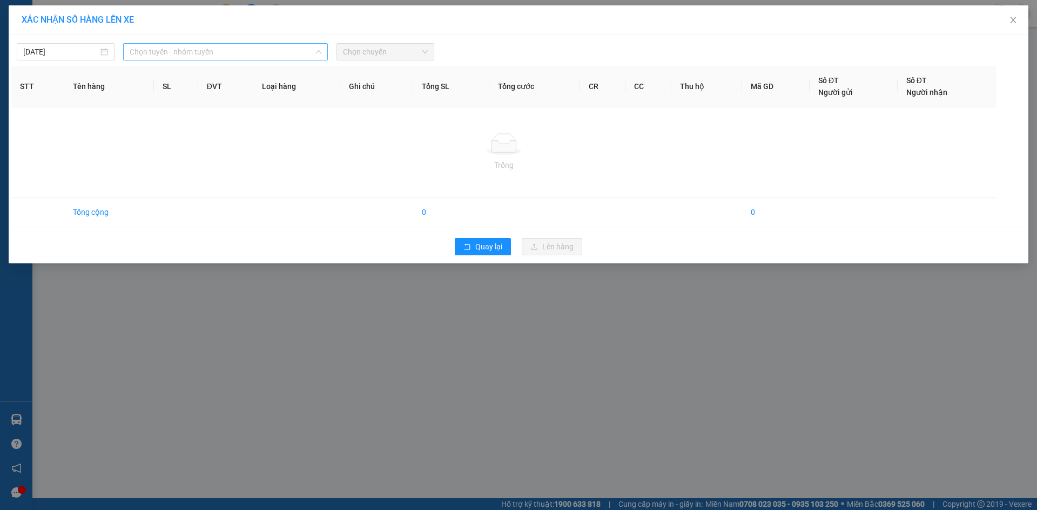
click at [253, 49] on span "Chọn tuyến - nhóm tuyến" at bounding box center [226, 52] width 192 height 16
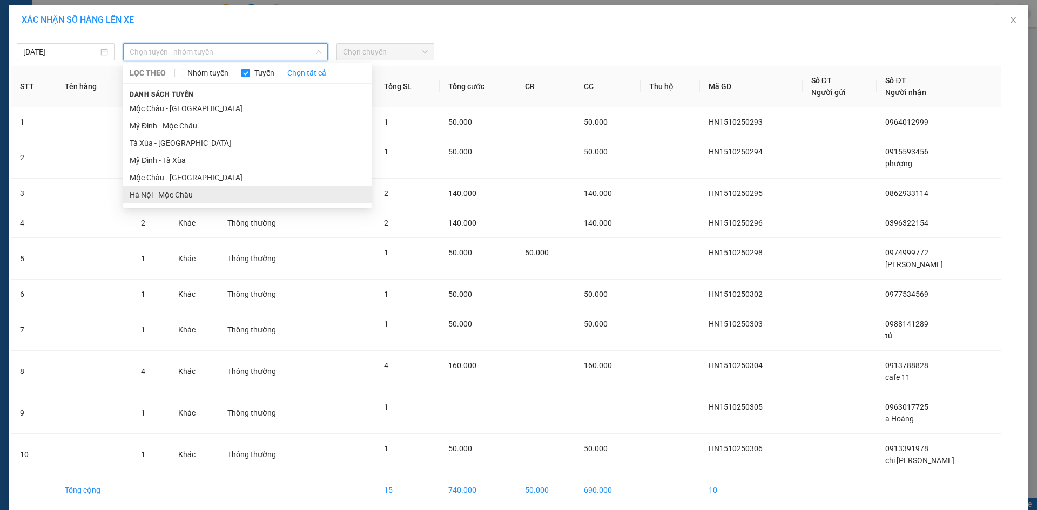
click at [179, 191] on li "Hà Nội - Mộc Châu" at bounding box center [247, 194] width 248 height 17
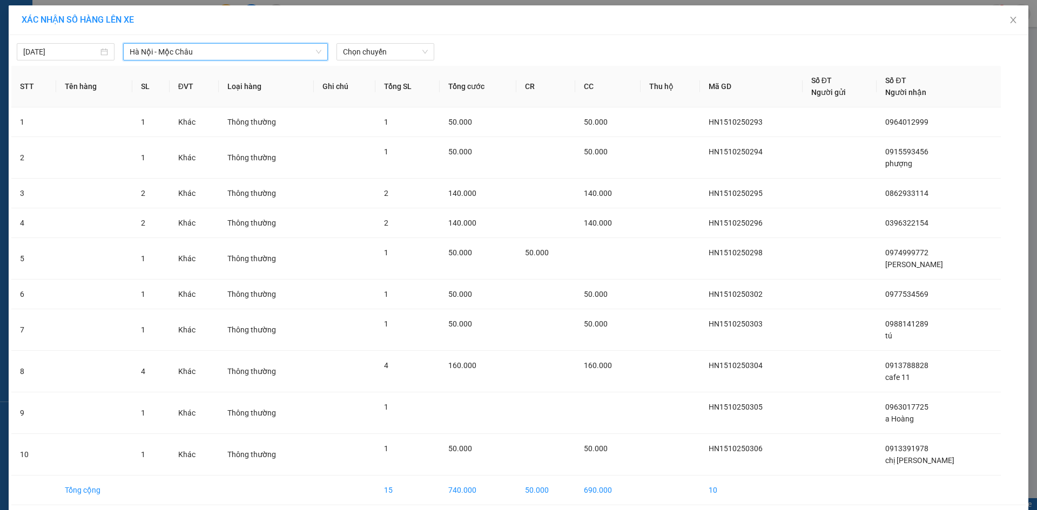
drag, startPoint x: 361, startPoint y: 51, endPoint x: 356, endPoint y: 62, distance: 12.1
click at [359, 51] on span "Chọn chuyến" at bounding box center [385, 52] width 85 height 16
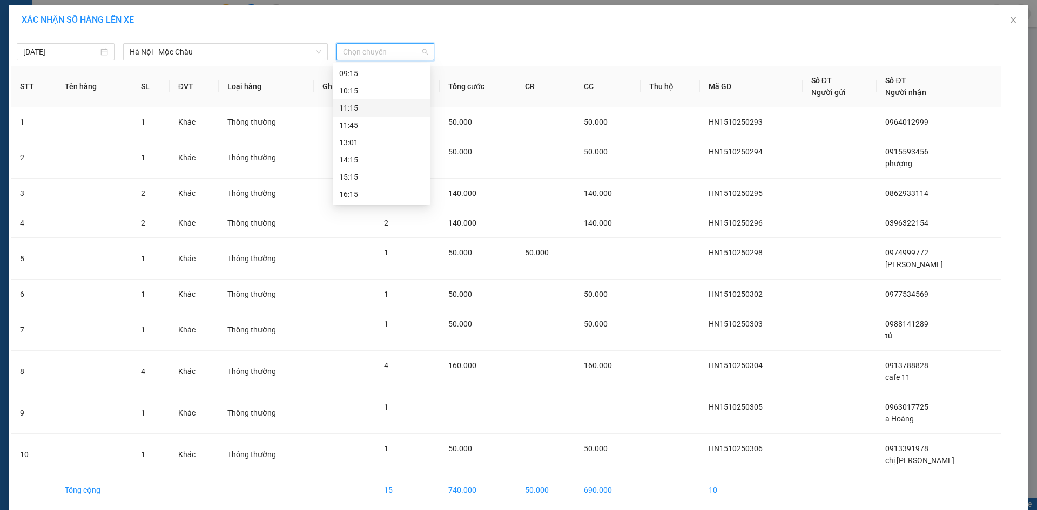
scroll to position [156, 0]
click at [364, 80] on div "11:45" at bounding box center [381, 73] width 97 height 17
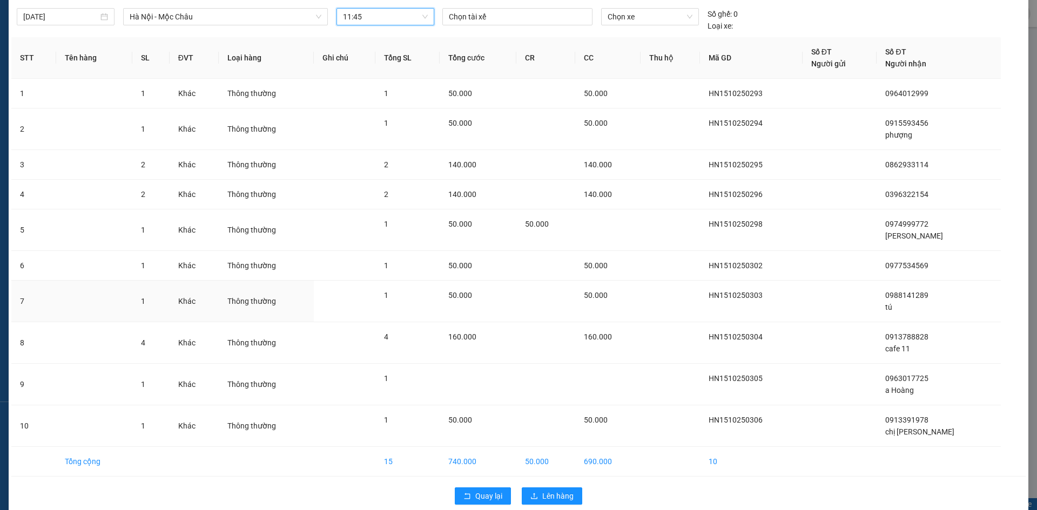
scroll to position [51, 0]
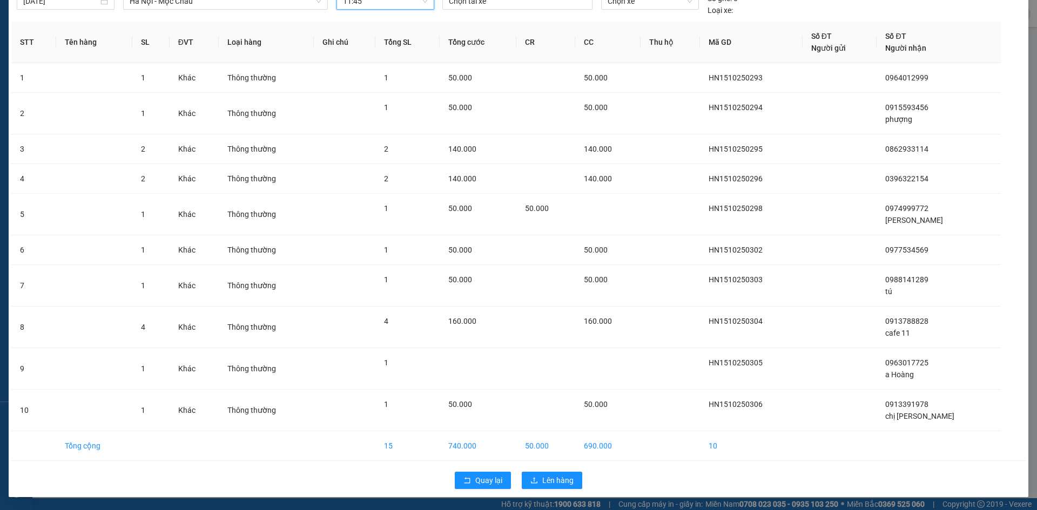
click at [550, 497] on div "15/10/2025 Hà Nội - Mộc Châu LỌC THEO Nhóm tuyến Tuyến Chọn tất cả Danh sách tu…" at bounding box center [519, 240] width 1020 height 513
click at [546, 482] on span "Lên hàng" at bounding box center [557, 481] width 31 height 12
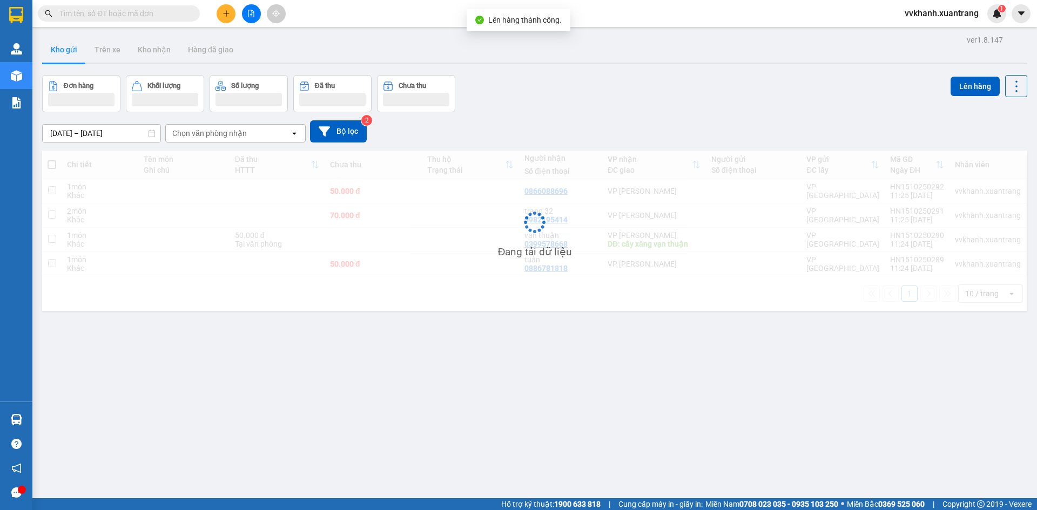
click at [441, 190] on td at bounding box center [470, 191] width 97 height 24
checkbox input "true"
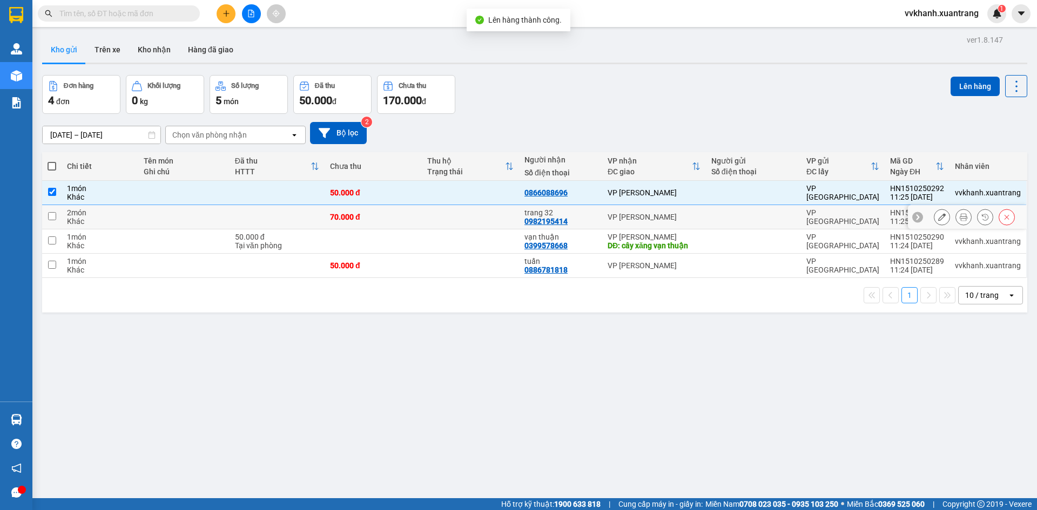
click at [445, 219] on td at bounding box center [470, 217] width 97 height 24
checkbox input "true"
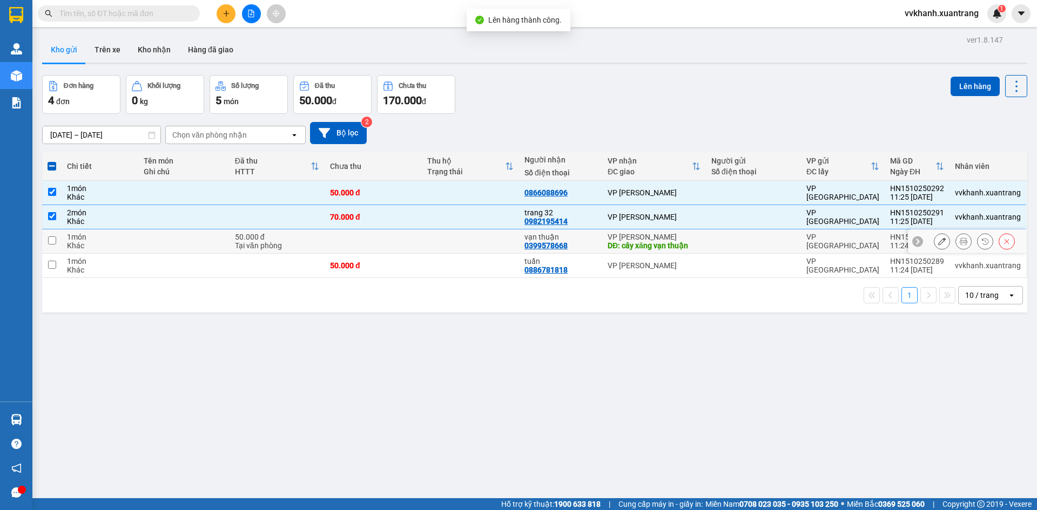
click at [447, 239] on td at bounding box center [470, 242] width 97 height 24
checkbox input "true"
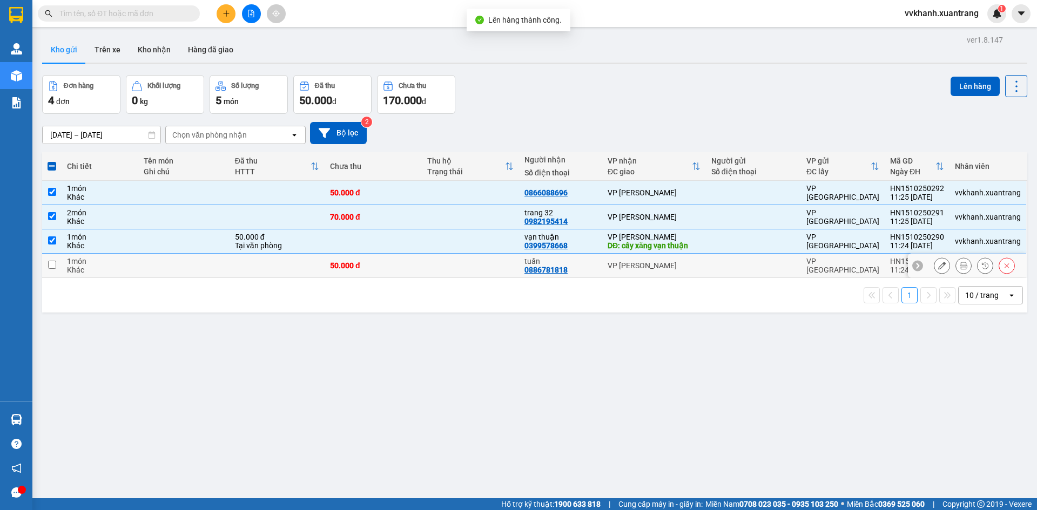
click at [451, 259] on td at bounding box center [470, 266] width 97 height 24
checkbox input "true"
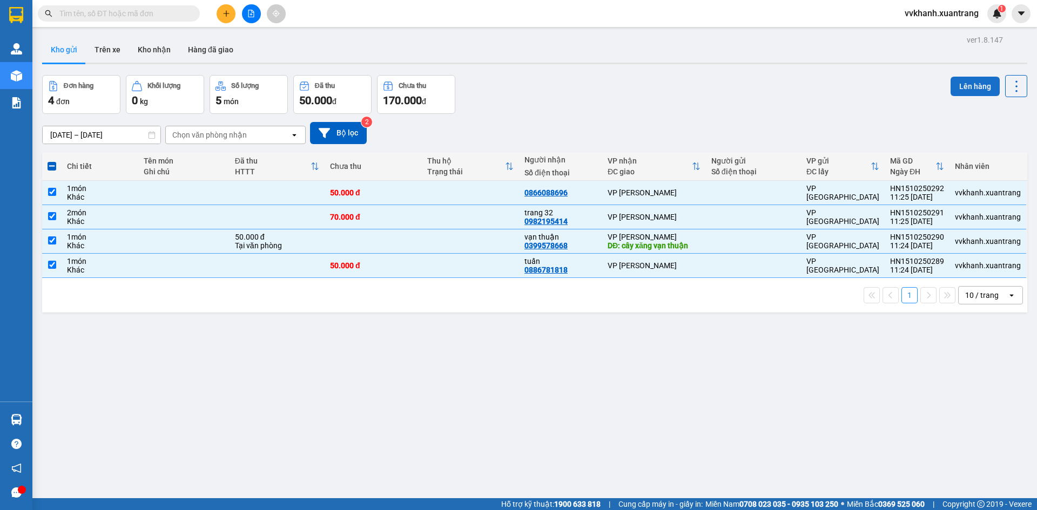
click at [951, 91] on button "Lên hàng" at bounding box center [975, 86] width 49 height 19
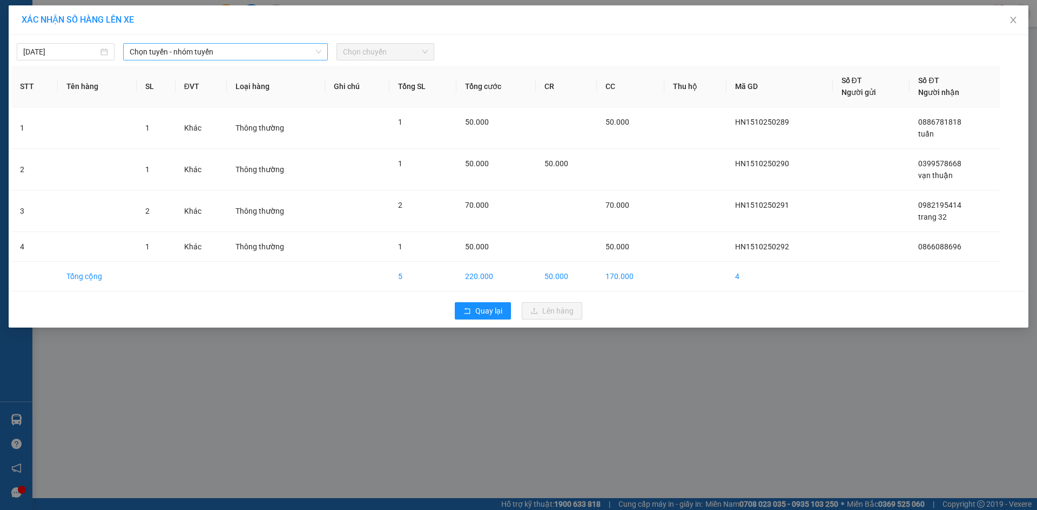
click at [279, 60] on div "15/10/2025 Chọn tuyến - nhóm tuyến Chọn chuyến STT Tên hàng SL ĐVT Loại hàng Gh…" at bounding box center [519, 181] width 1020 height 293
click at [273, 57] on span "Chọn tuyến - nhóm tuyến" at bounding box center [226, 52] width 192 height 16
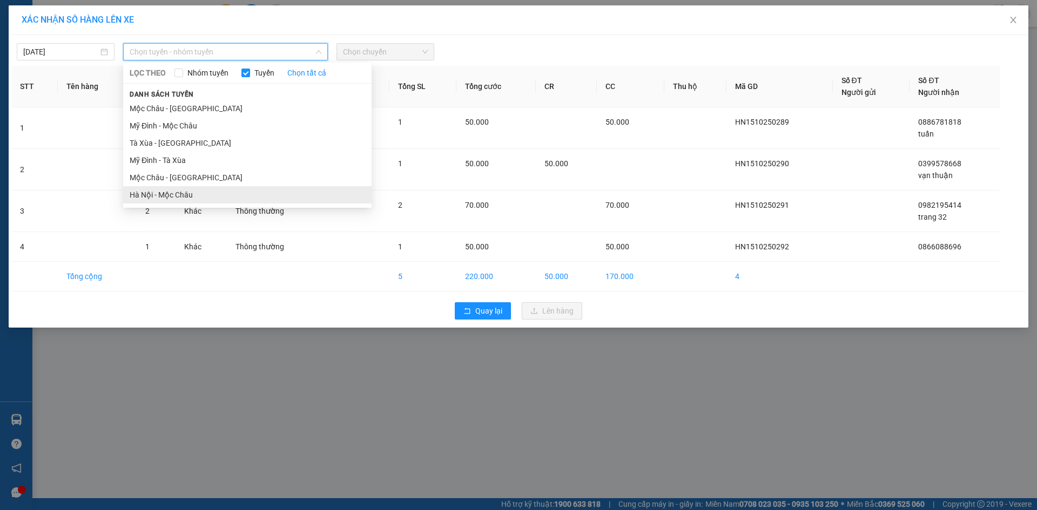
click at [190, 192] on li "Hà Nội - Mộc Châu" at bounding box center [247, 194] width 248 height 17
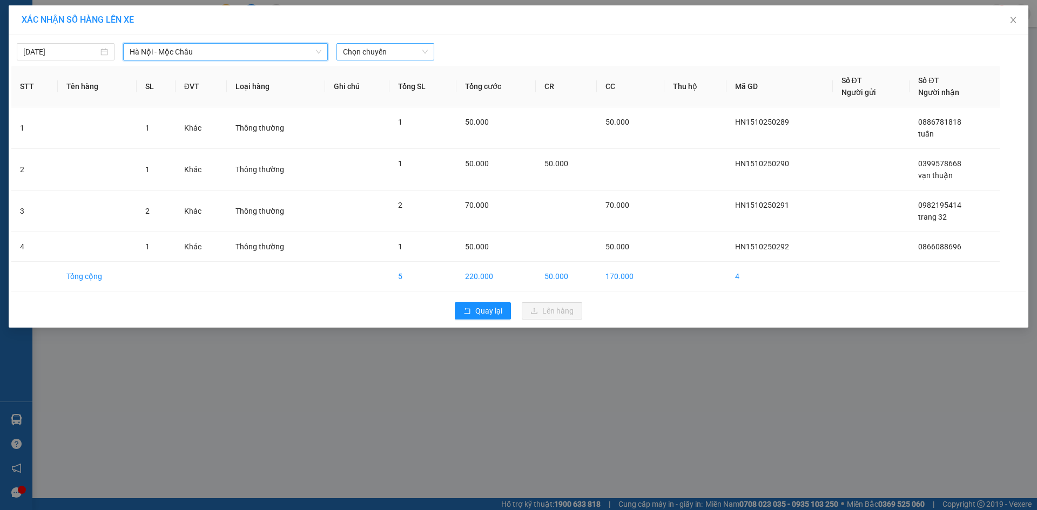
click at [361, 49] on span "Chọn chuyến" at bounding box center [385, 52] width 85 height 16
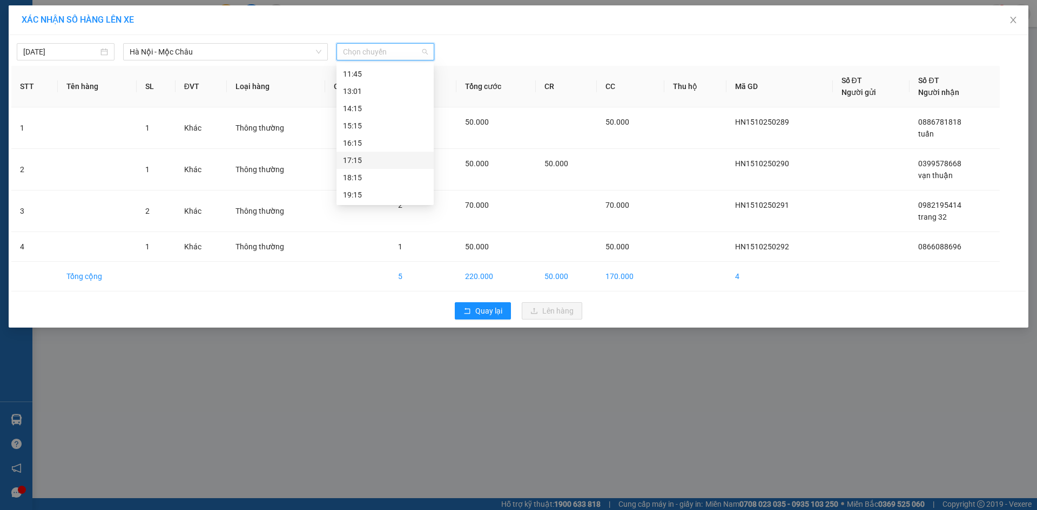
scroll to position [156, 0]
click at [370, 79] on div "11:45" at bounding box center [385, 74] width 84 height 12
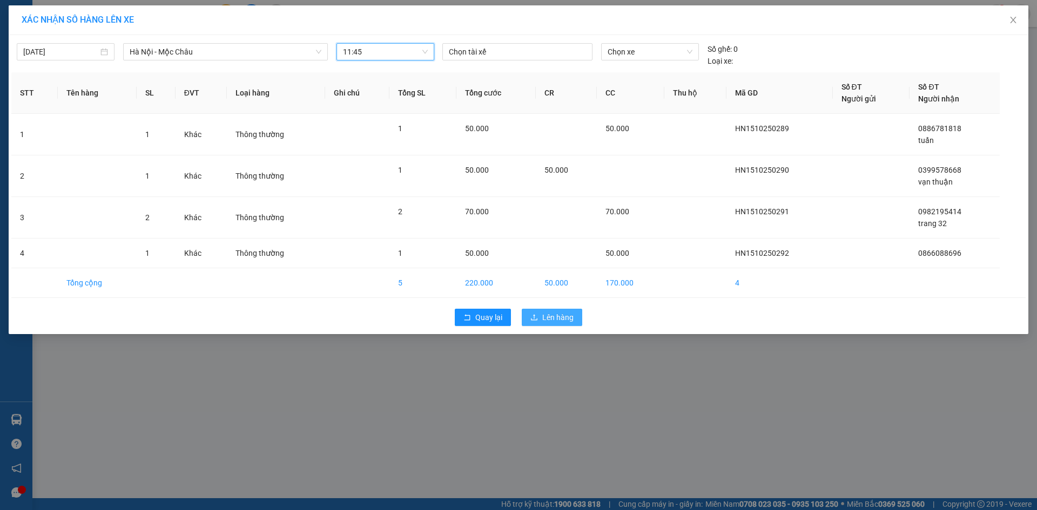
click at [548, 312] on span "Lên hàng" at bounding box center [557, 318] width 31 height 12
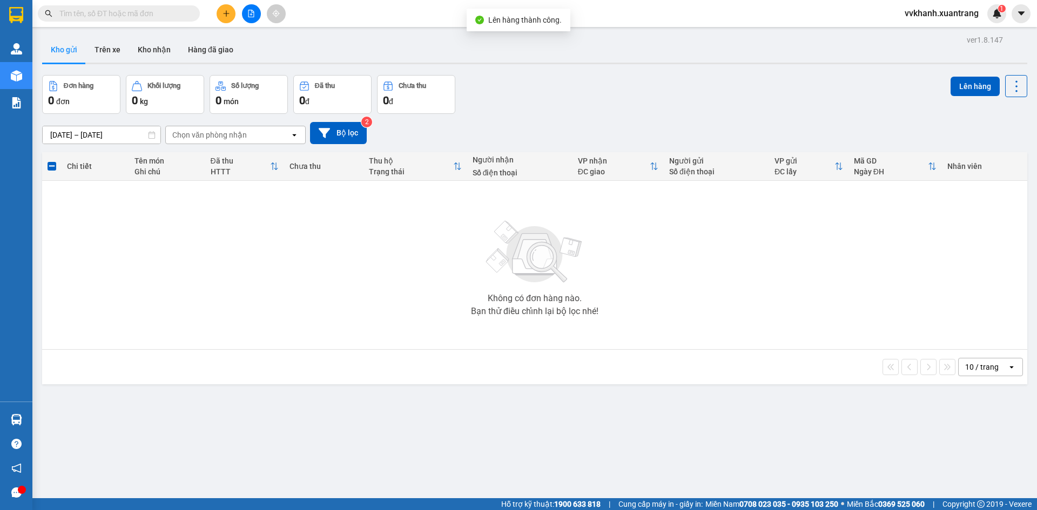
click at [249, 15] on icon "file-add" at bounding box center [251, 14] width 8 height 8
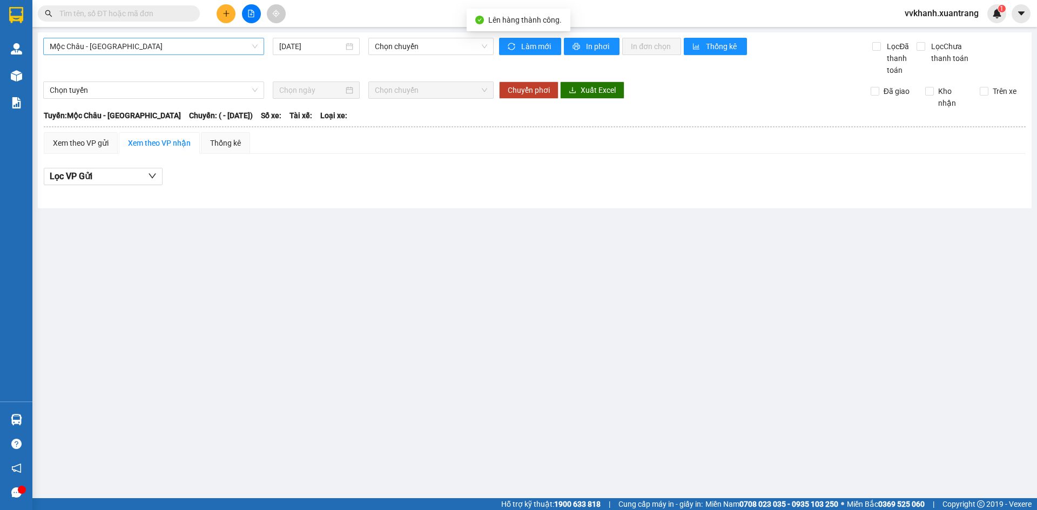
click at [171, 49] on span "Mộc Châu - Mỹ Đình" at bounding box center [154, 46] width 208 height 16
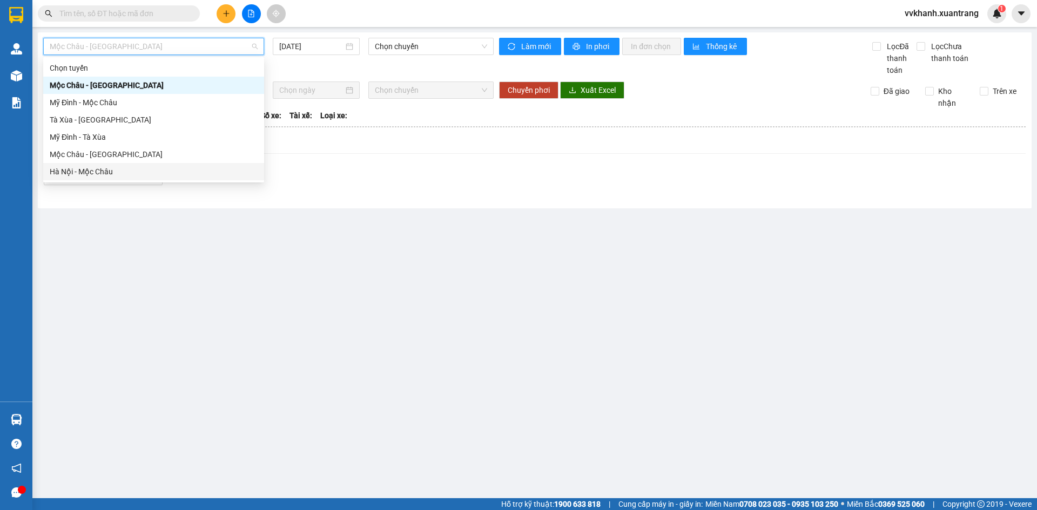
click at [135, 173] on div "Hà Nội - Mộc Châu" at bounding box center [154, 172] width 208 height 12
type input "15/10/2025"
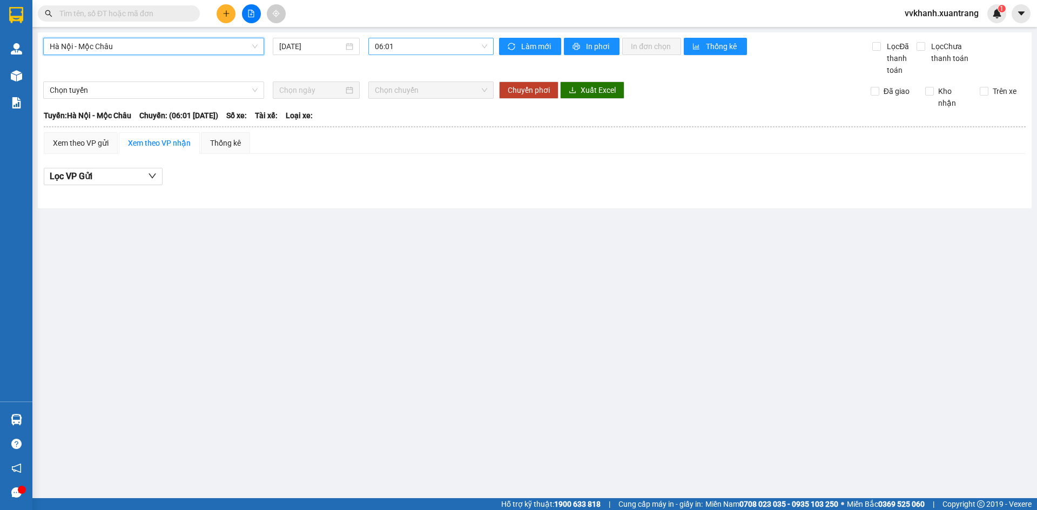
click at [385, 38] on span "06:01" at bounding box center [431, 46] width 112 height 16
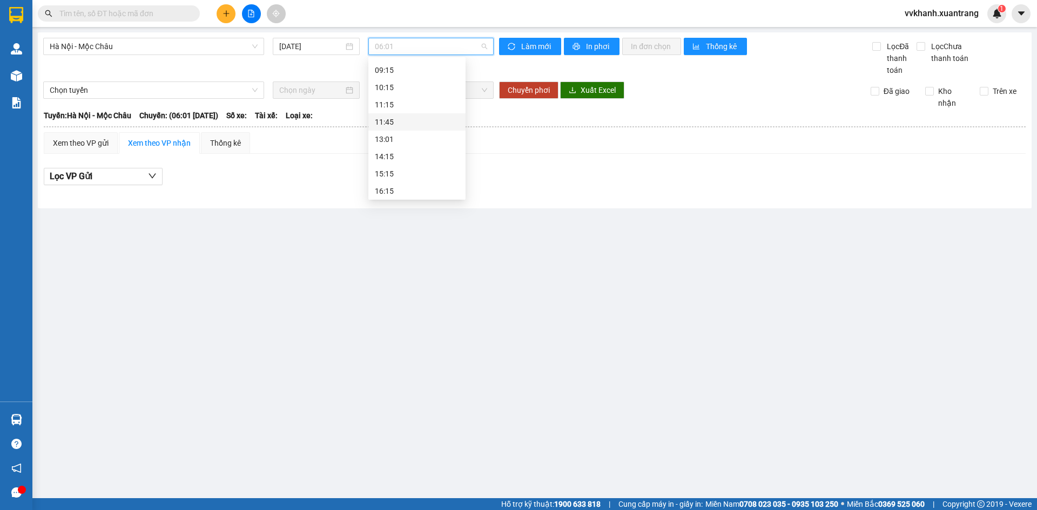
scroll to position [156, 0]
click at [392, 68] on div "11:45" at bounding box center [417, 68] width 84 height 12
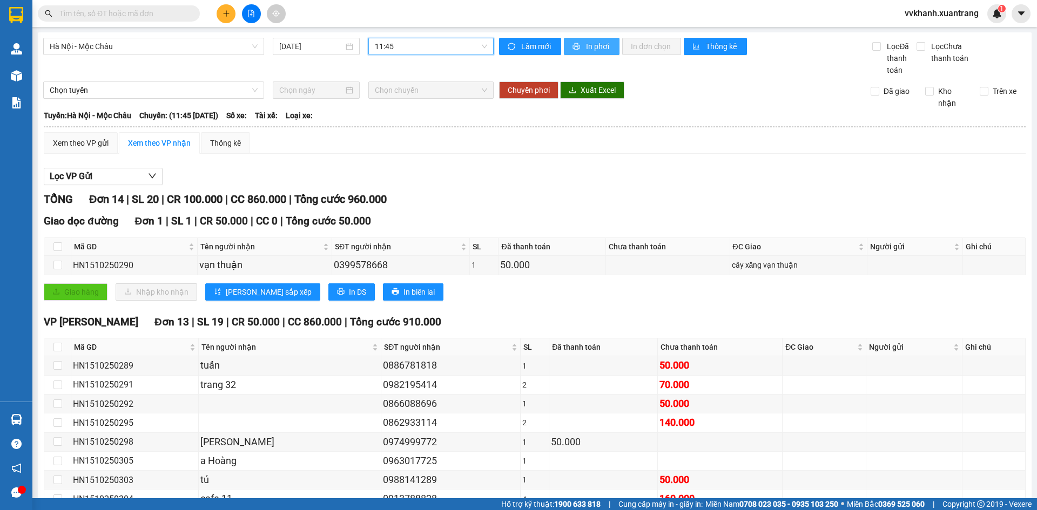
click at [592, 49] on span "In phơi" at bounding box center [598, 47] width 25 height 12
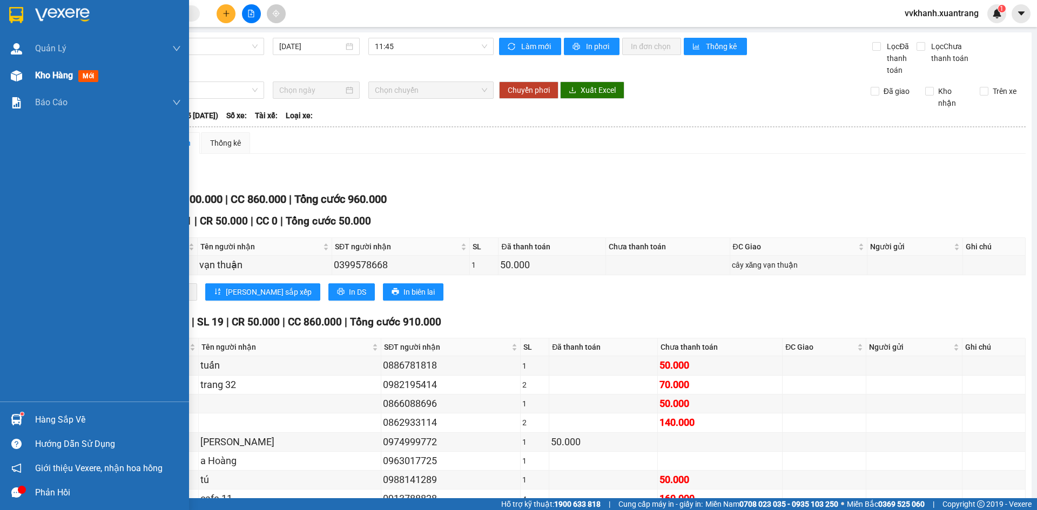
click at [28, 84] on div "Kho hàng mới" at bounding box center [94, 75] width 189 height 27
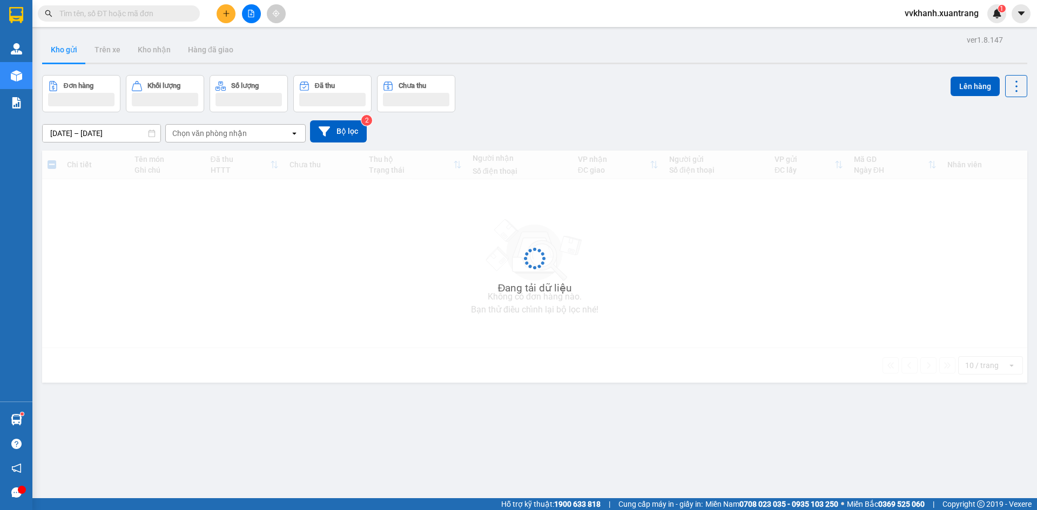
click at [255, 16] on button at bounding box center [251, 13] width 19 height 19
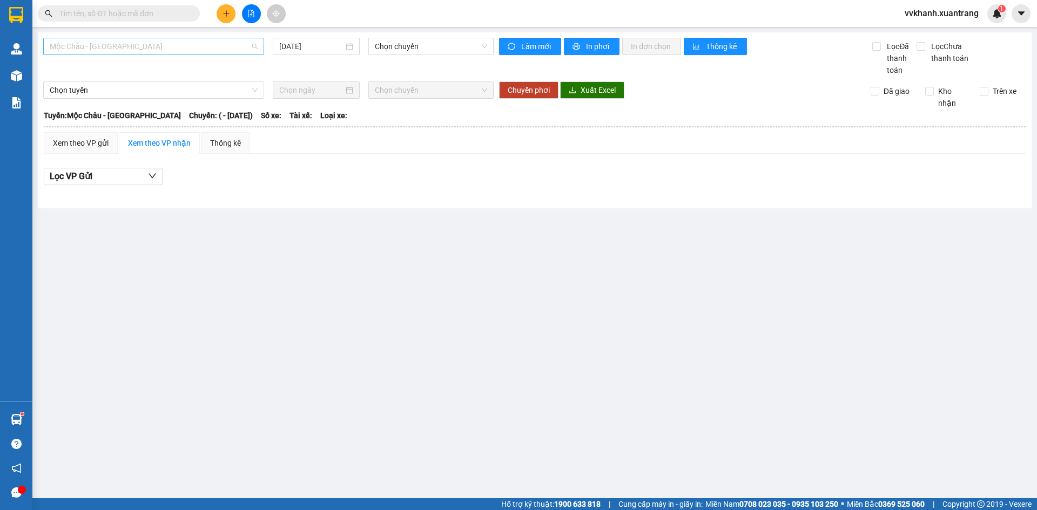
click at [146, 46] on span "Mộc Châu - Mỹ Đình" at bounding box center [154, 46] width 208 height 16
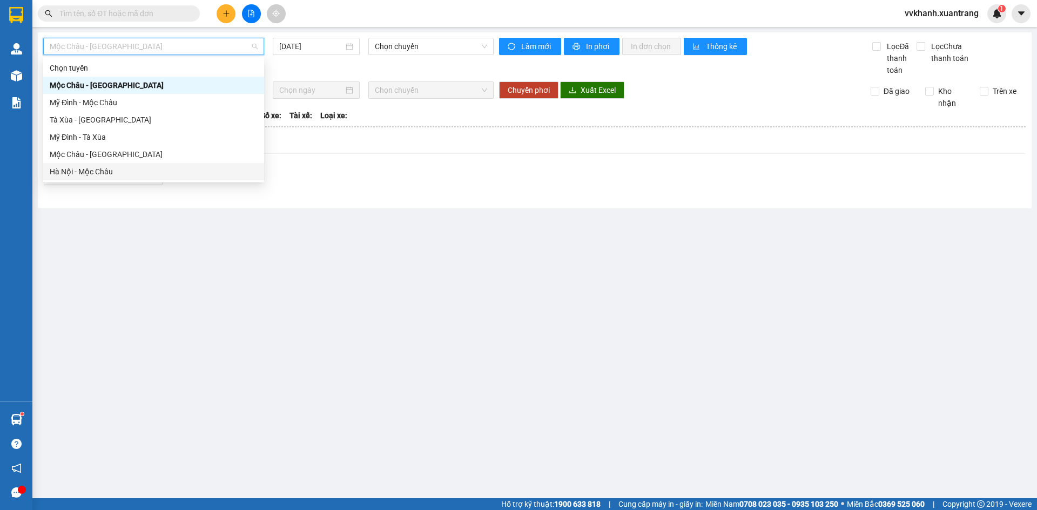
click at [113, 172] on div "Hà Nội - Mộc Châu" at bounding box center [154, 172] width 208 height 12
type input "15/10/2025"
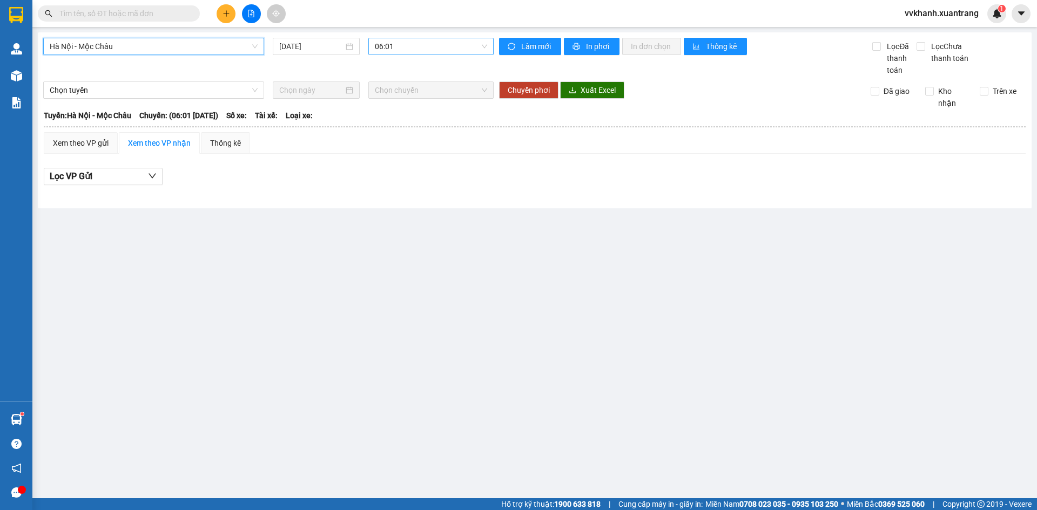
click at [400, 52] on span "06:01" at bounding box center [431, 46] width 112 height 16
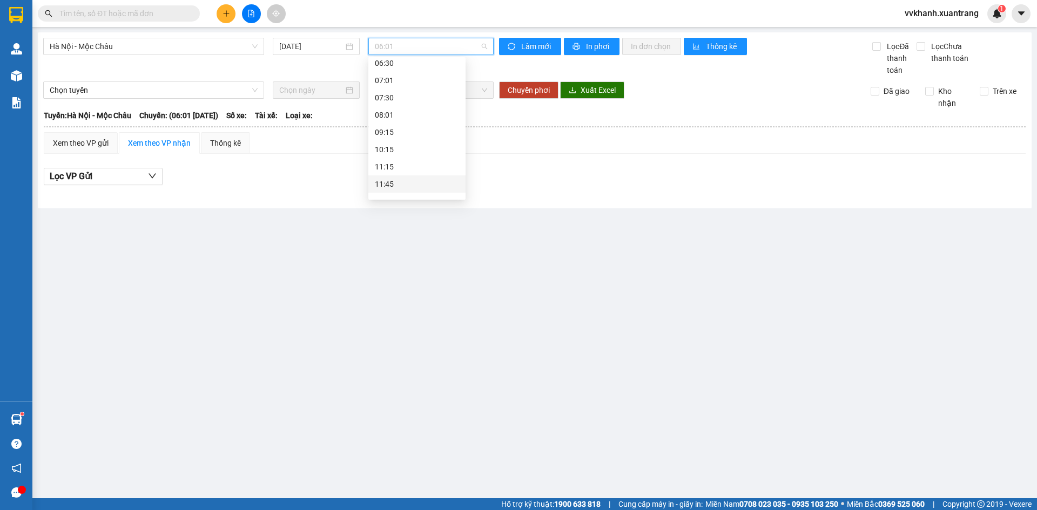
scroll to position [54, 0]
click at [404, 170] on div "11:45" at bounding box center [417, 170] width 84 height 12
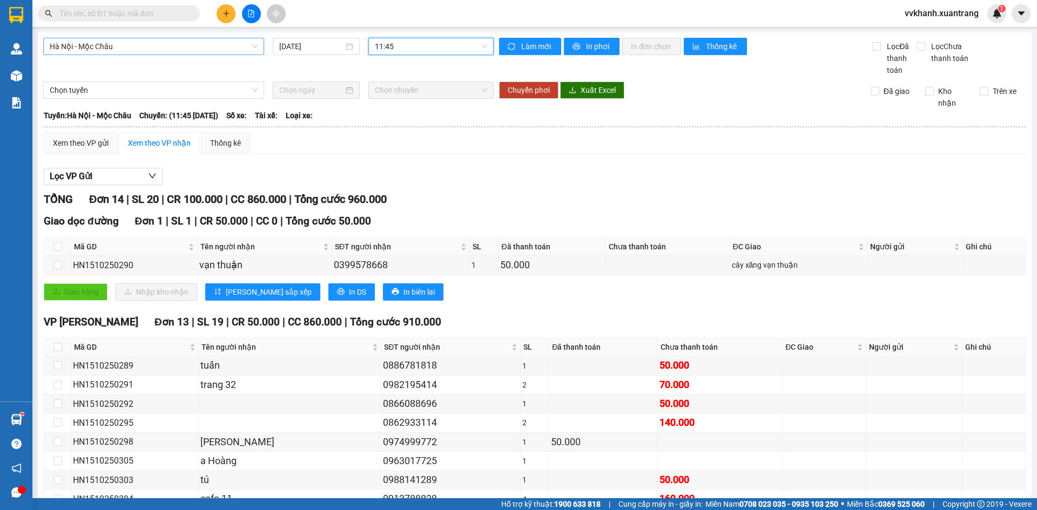
click at [151, 43] on span "Hà Nội - Mộc Châu" at bounding box center [154, 46] width 208 height 16
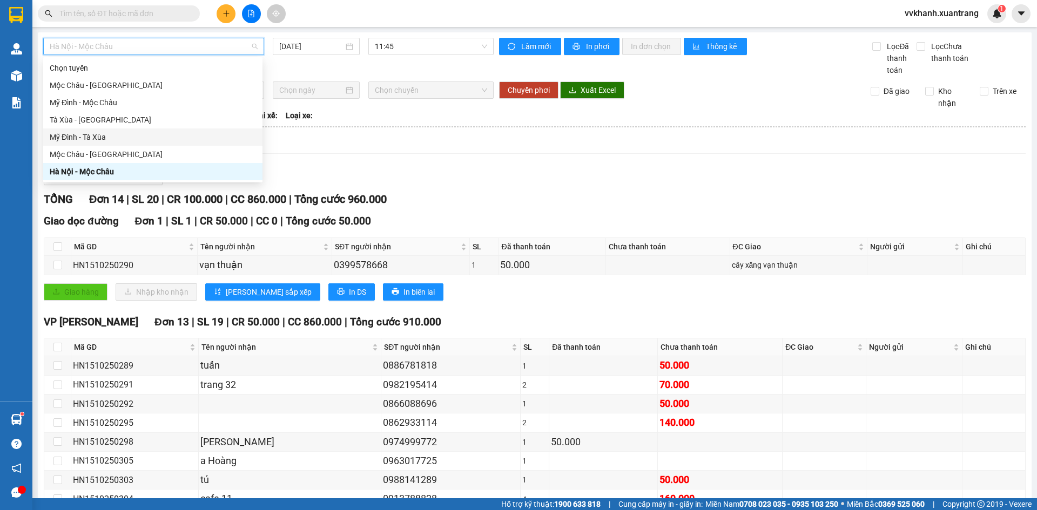
click at [421, 159] on div "Xem theo VP gửi Xem theo VP nhận Thống kê Lọc VP Gửi TỔNG Đơn 14 | SL 20 | CR …" at bounding box center [535, 387] width 982 height 511
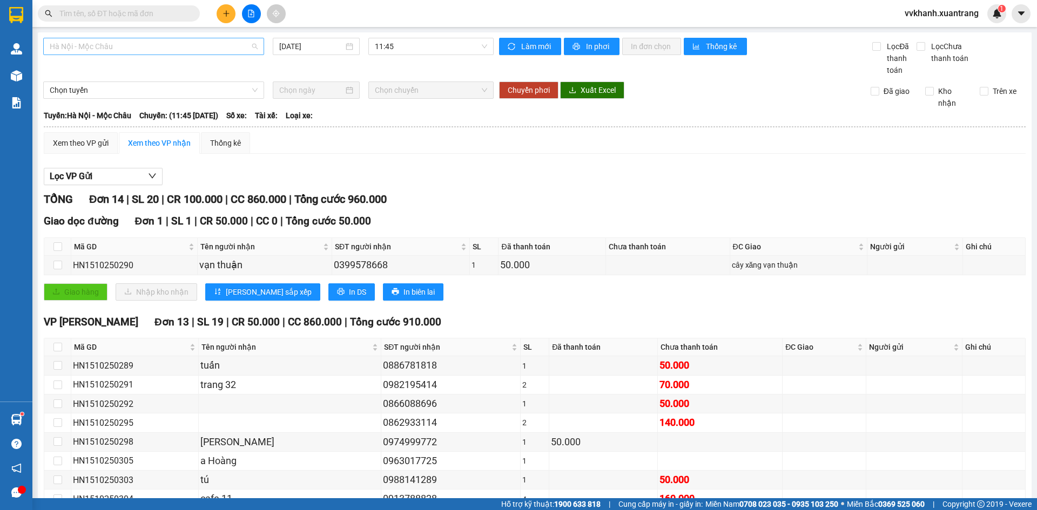
click at [210, 46] on span "Hà Nội - Mộc Châu" at bounding box center [154, 46] width 208 height 16
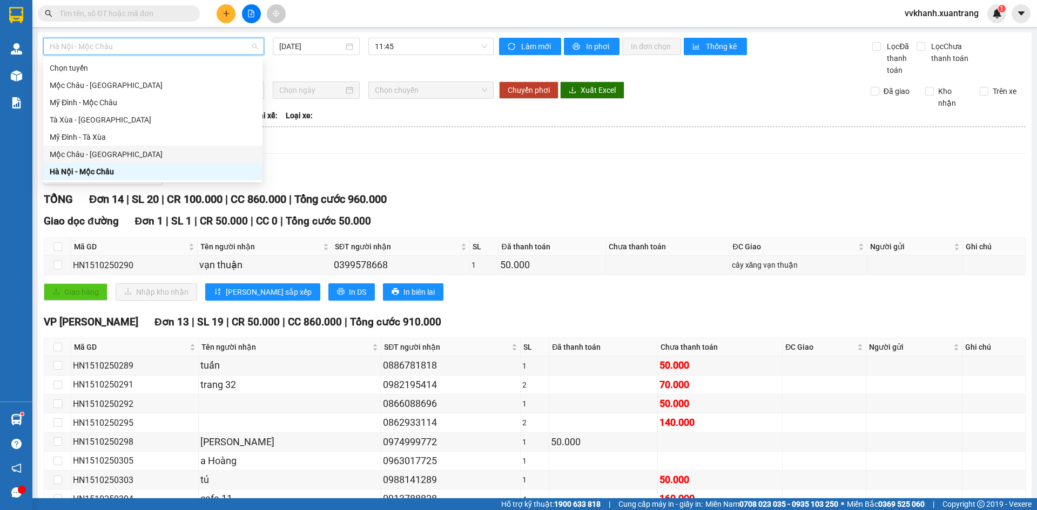
click at [160, 151] on div "Mộc Châu - Hà Nội" at bounding box center [153, 155] width 206 height 12
type input "15/10/2025"
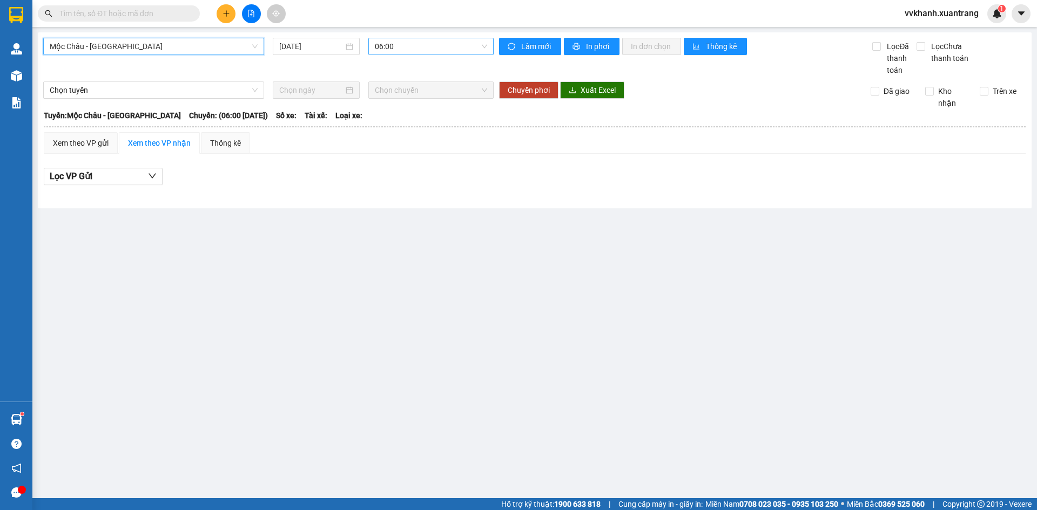
click at [389, 55] on div "06:00" at bounding box center [430, 46] width 125 height 17
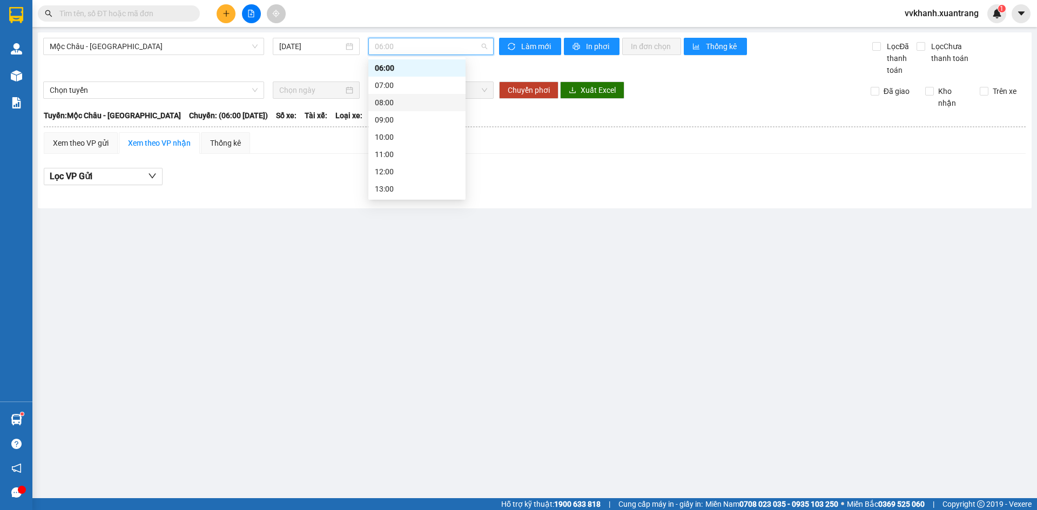
click at [396, 103] on div "08:00" at bounding box center [417, 103] width 84 height 12
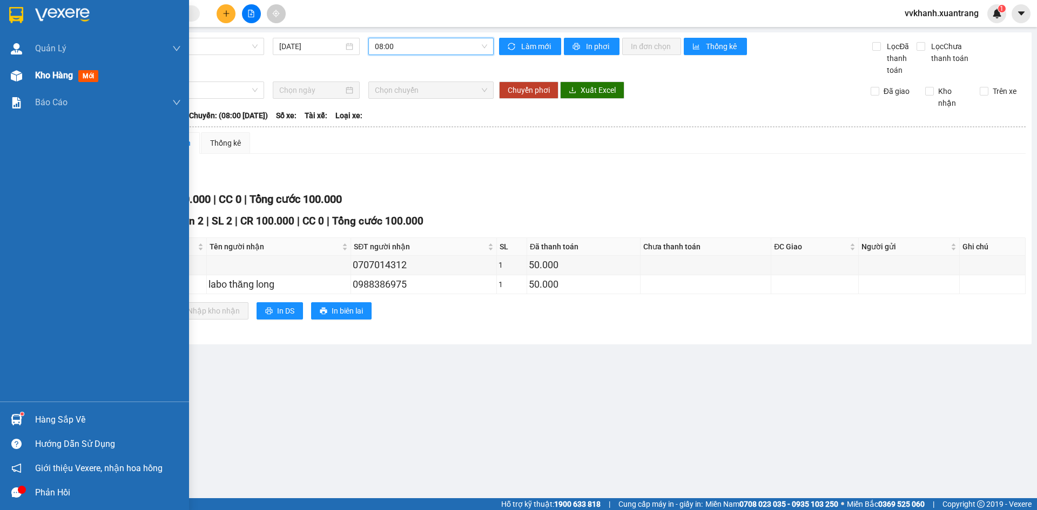
click at [24, 69] on div at bounding box center [16, 75] width 19 height 19
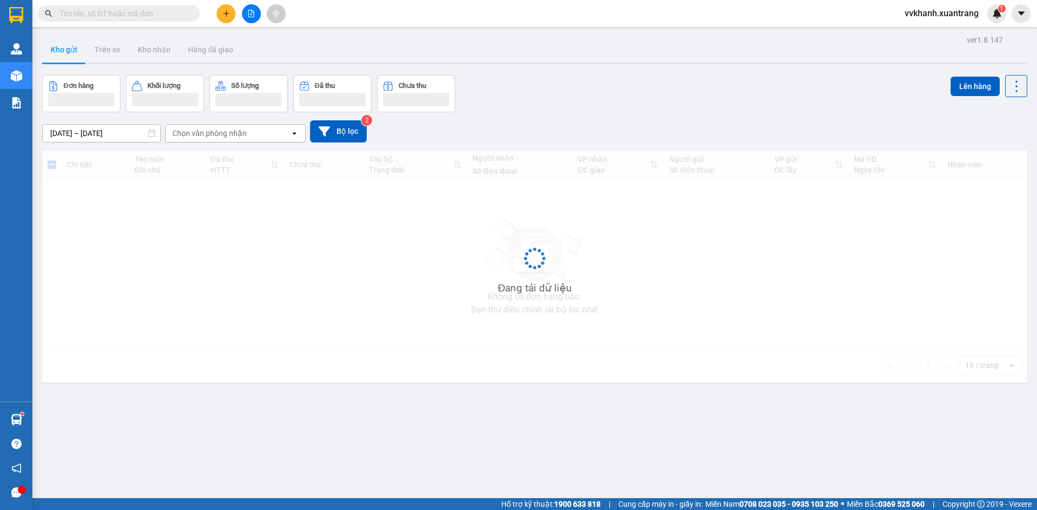
click at [254, 10] on icon "file-add" at bounding box center [251, 14] width 8 height 8
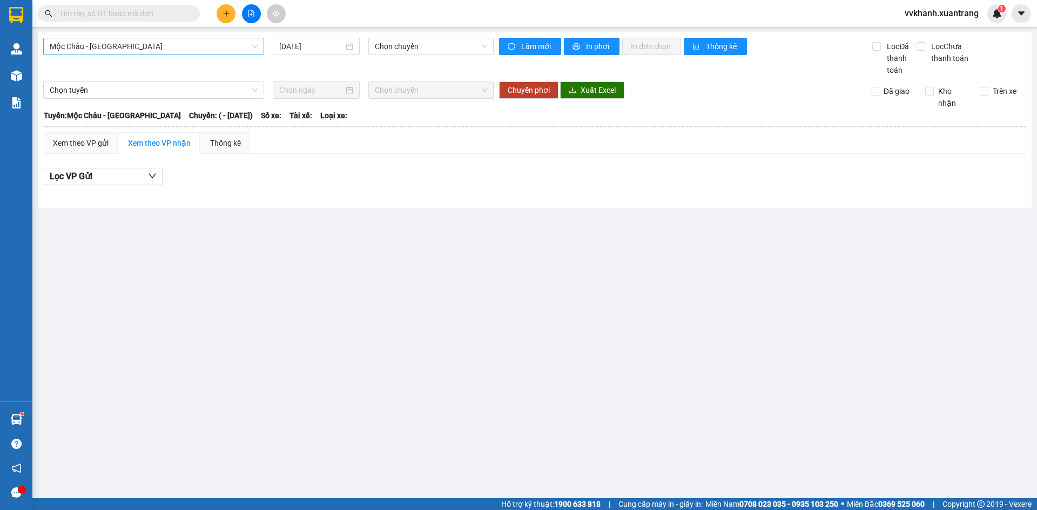
click at [200, 43] on span "Mộc Châu - Mỹ Đình" at bounding box center [154, 46] width 208 height 16
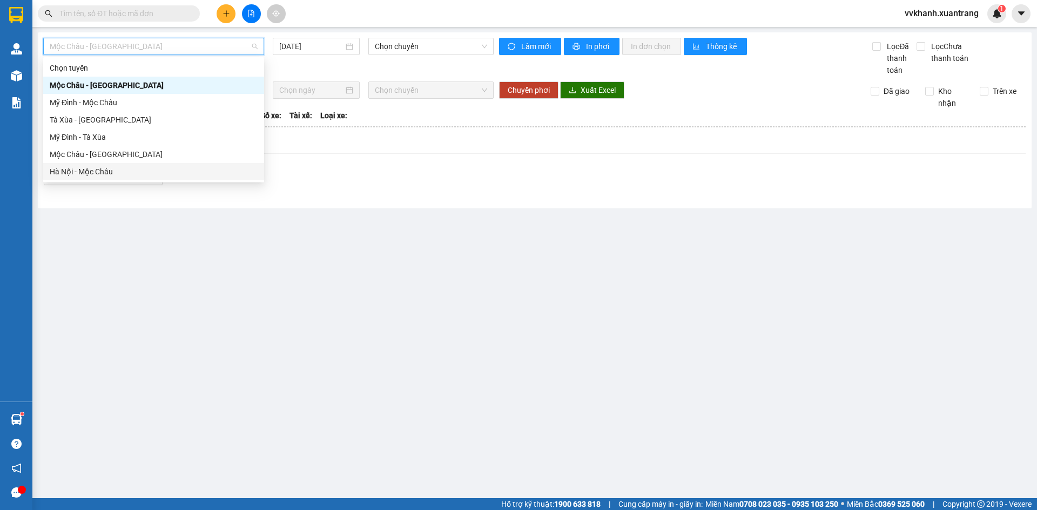
click at [117, 169] on div "Hà Nội - Mộc Châu" at bounding box center [154, 172] width 208 height 12
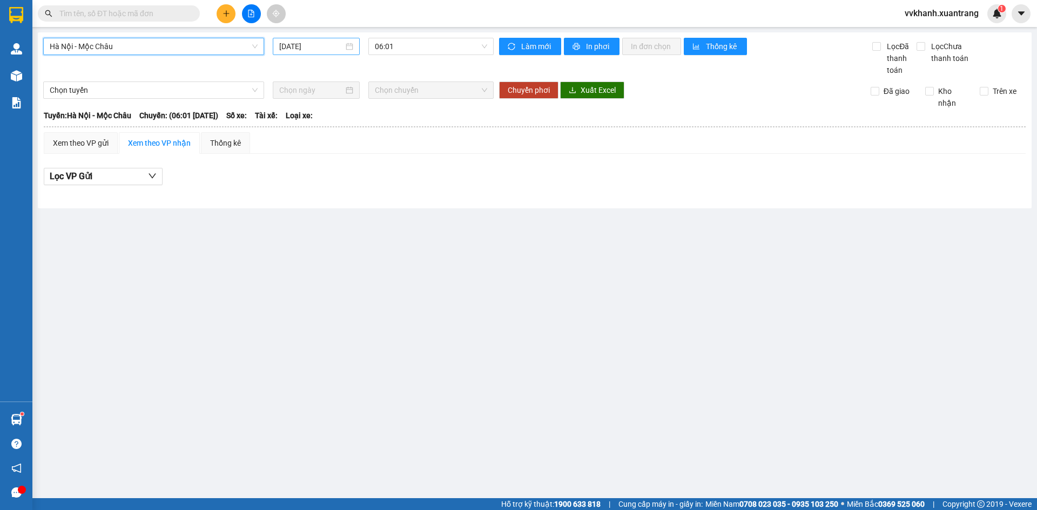
click at [333, 54] on div "15/10/2025" at bounding box center [316, 46] width 87 height 17
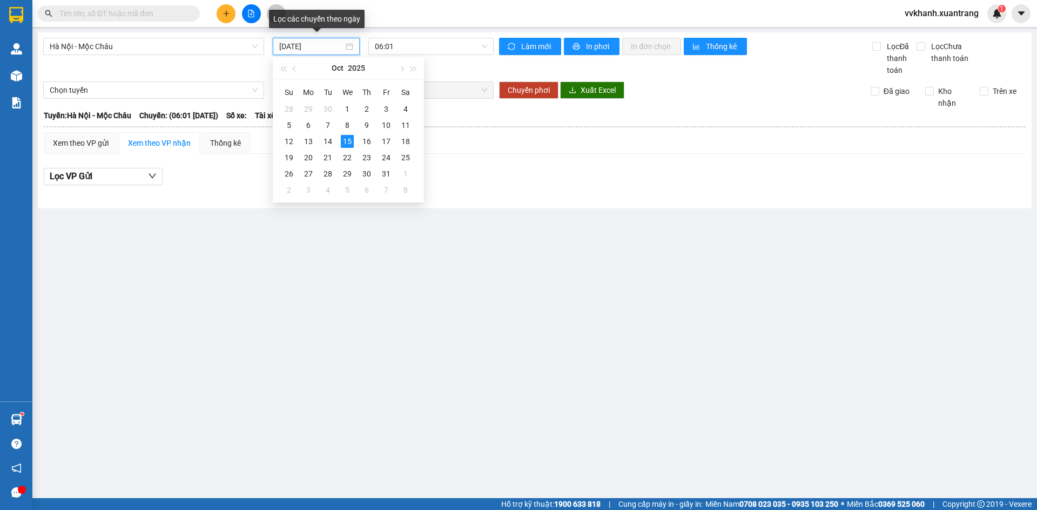
type input "15/10/2025"
click at [349, 136] on div "15" at bounding box center [347, 141] width 13 height 13
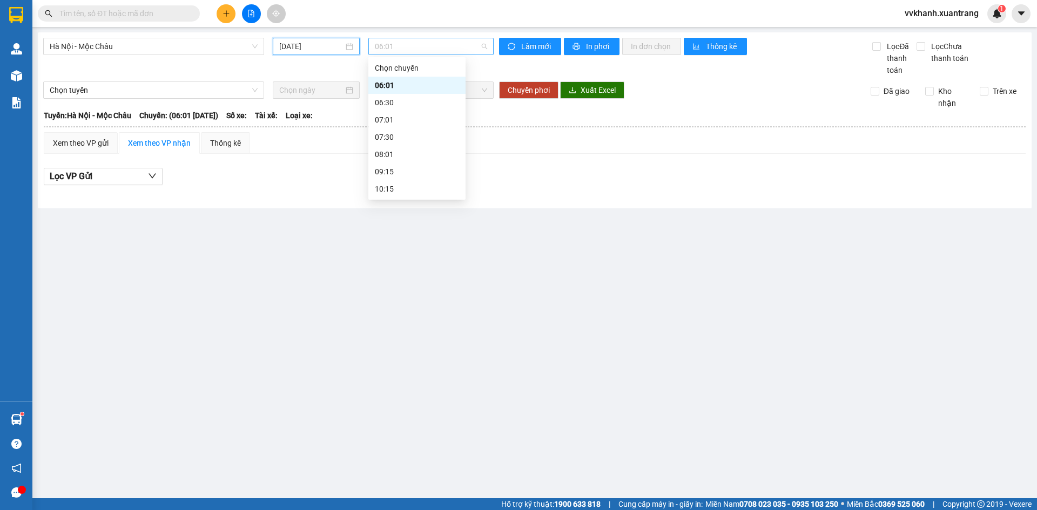
click at [405, 51] on span "06:01" at bounding box center [431, 46] width 112 height 16
click at [397, 72] on div "11:45" at bounding box center [417, 68] width 84 height 12
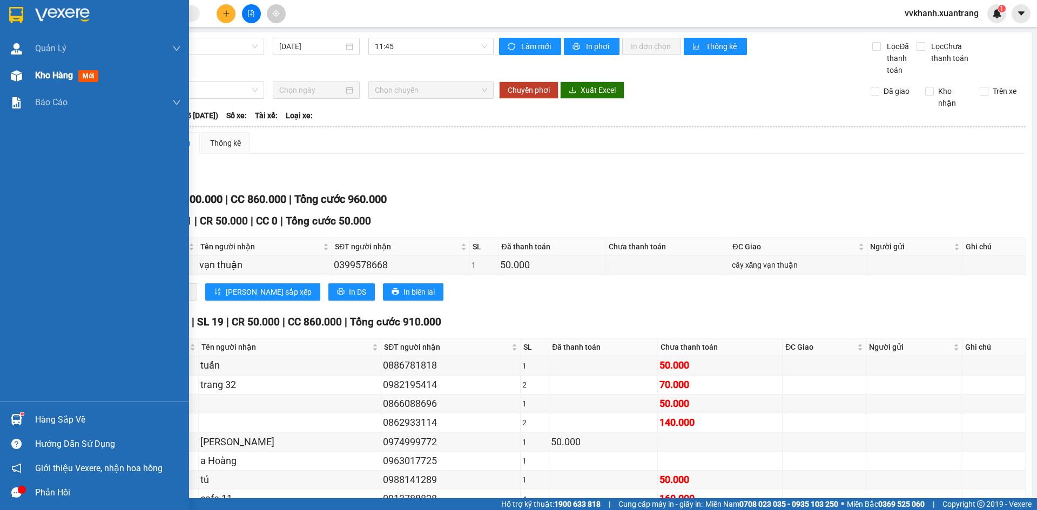
click at [25, 78] on div at bounding box center [16, 75] width 19 height 19
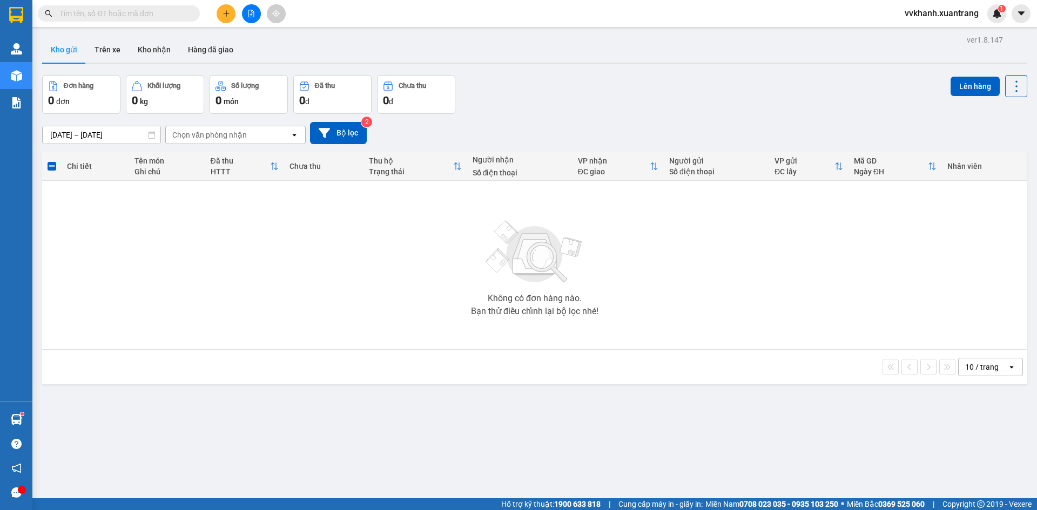
scroll to position [50, 0]
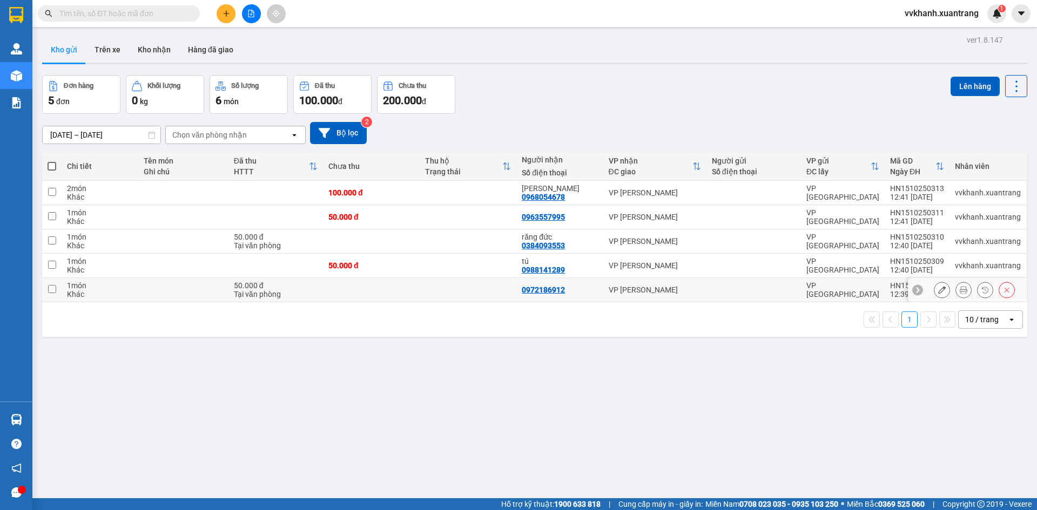
click at [960, 286] on icon at bounding box center [964, 290] width 8 height 8
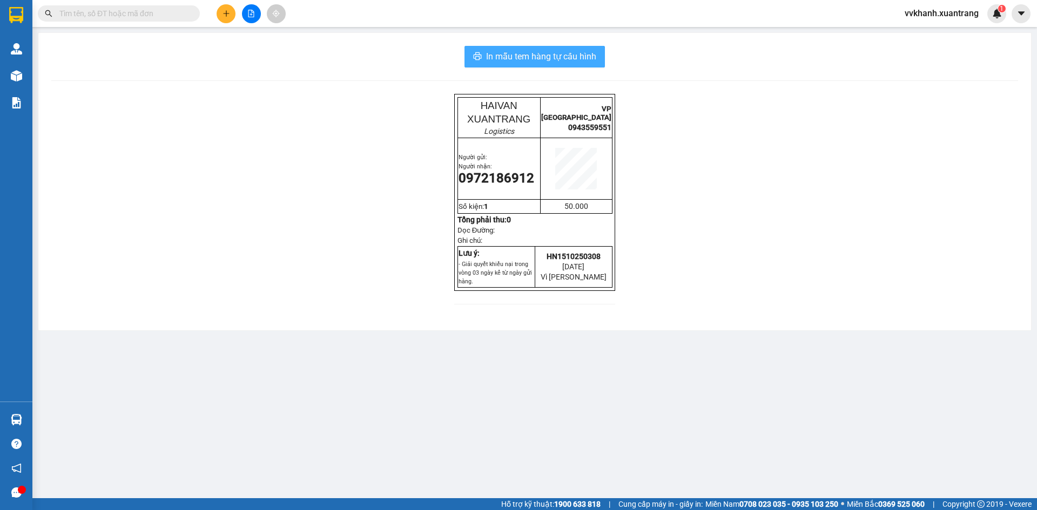
click at [596, 63] on span "In mẫu tem hàng tự cấu hình" at bounding box center [541, 57] width 110 height 14
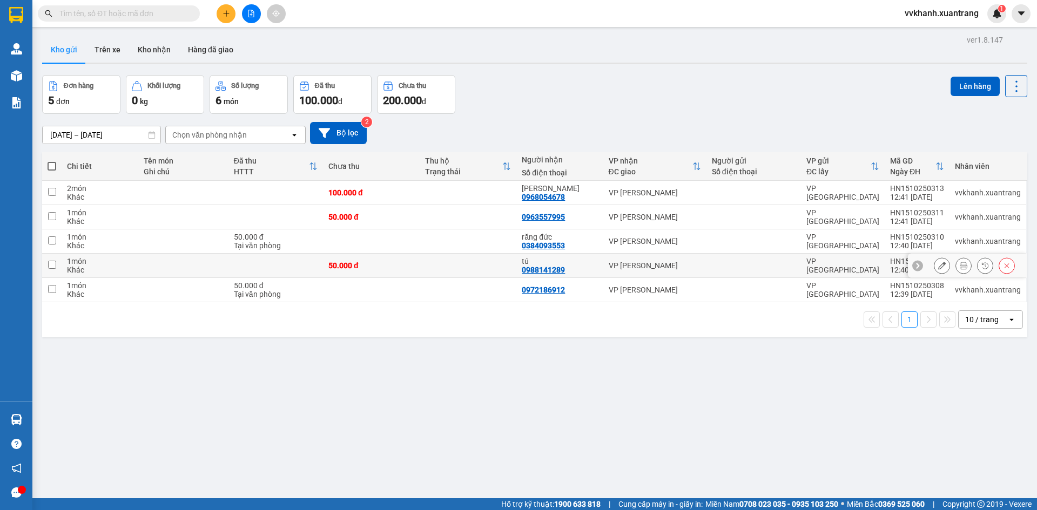
click at [960, 268] on icon at bounding box center [964, 266] width 8 height 8
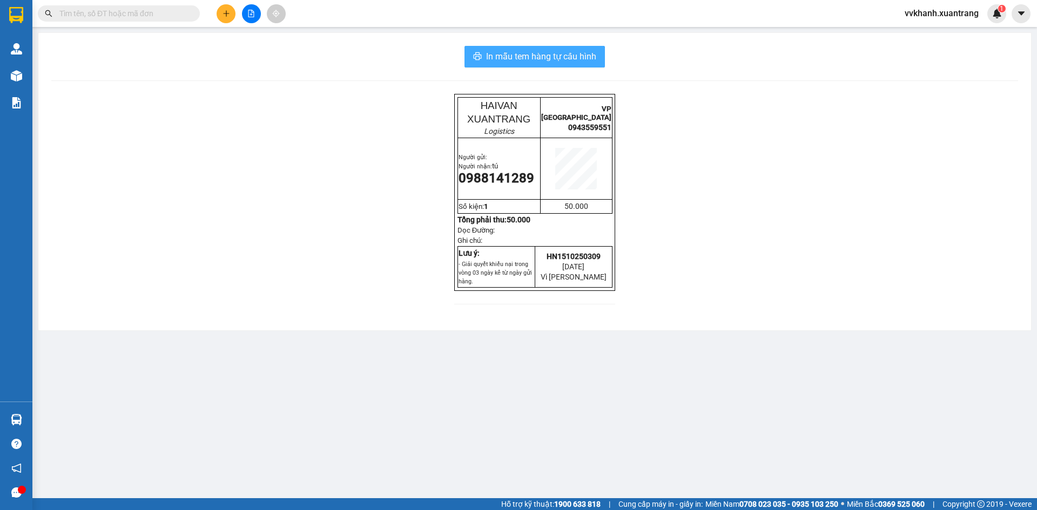
click at [549, 64] on button "In mẫu tem hàng tự cấu hình" at bounding box center [535, 57] width 140 height 22
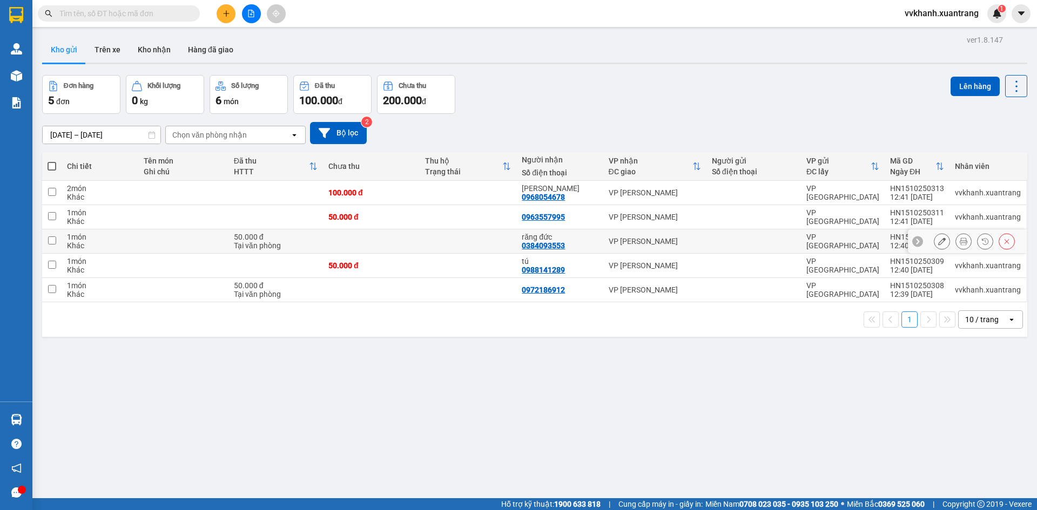
click at [960, 242] on icon at bounding box center [964, 242] width 8 height 8
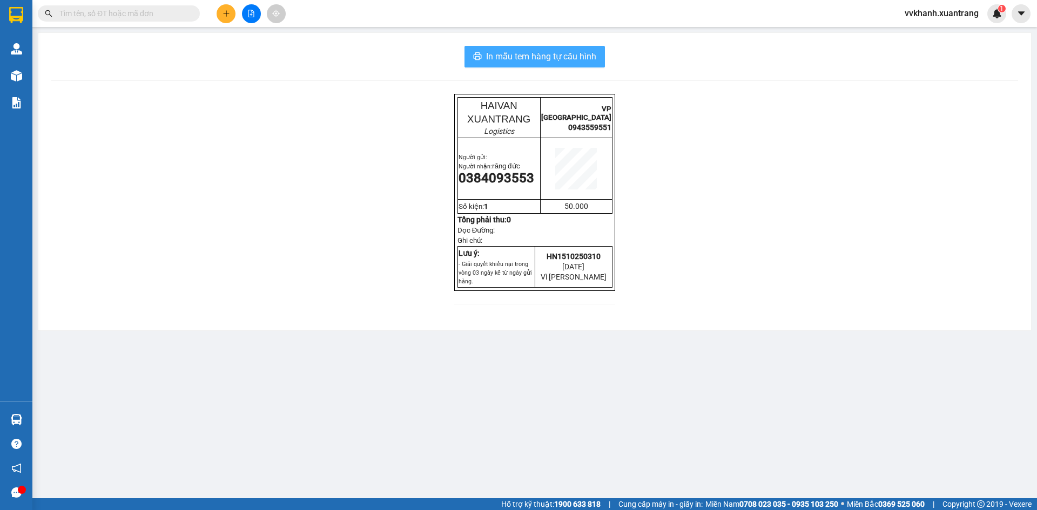
click at [529, 56] on span "In mẫu tem hàng tự cấu hình" at bounding box center [541, 57] width 110 height 14
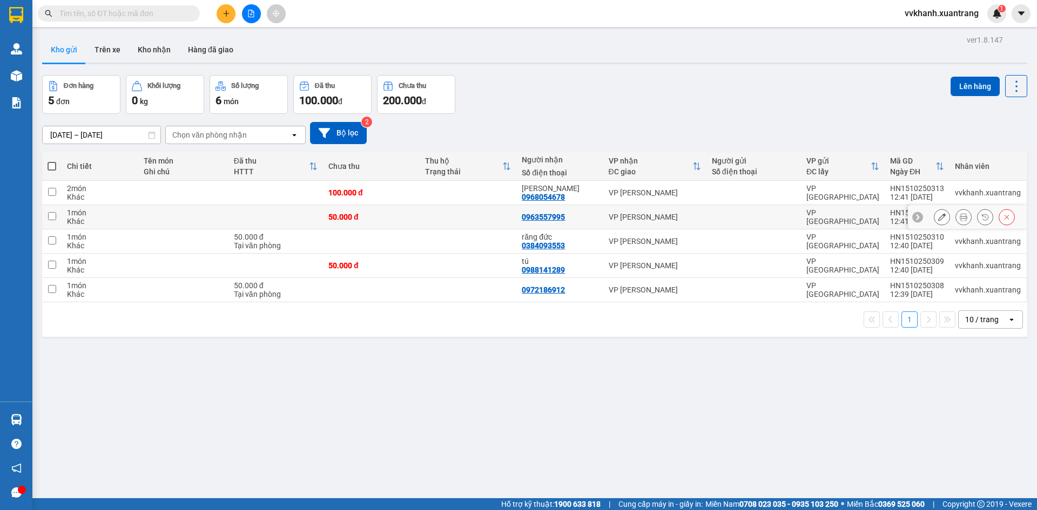
click at [956, 221] on button at bounding box center [963, 217] width 15 height 19
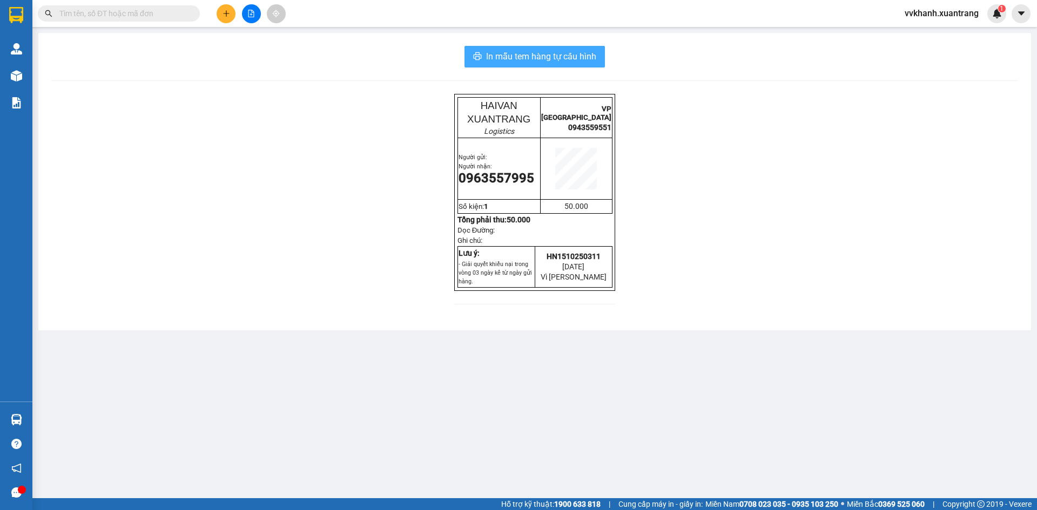
click at [583, 63] on span "In mẫu tem hàng tự cấu hình" at bounding box center [541, 57] width 110 height 14
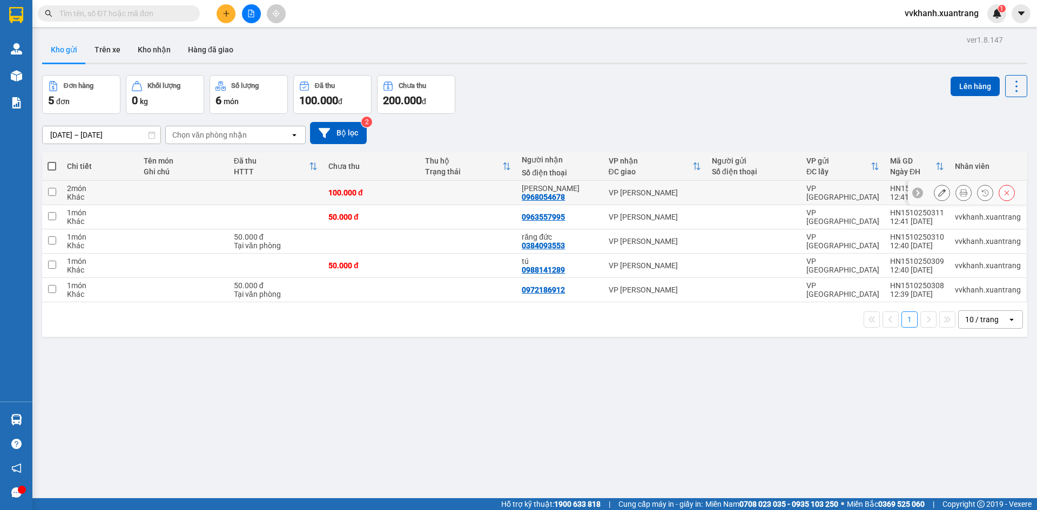
click at [960, 192] on icon at bounding box center [964, 193] width 8 height 8
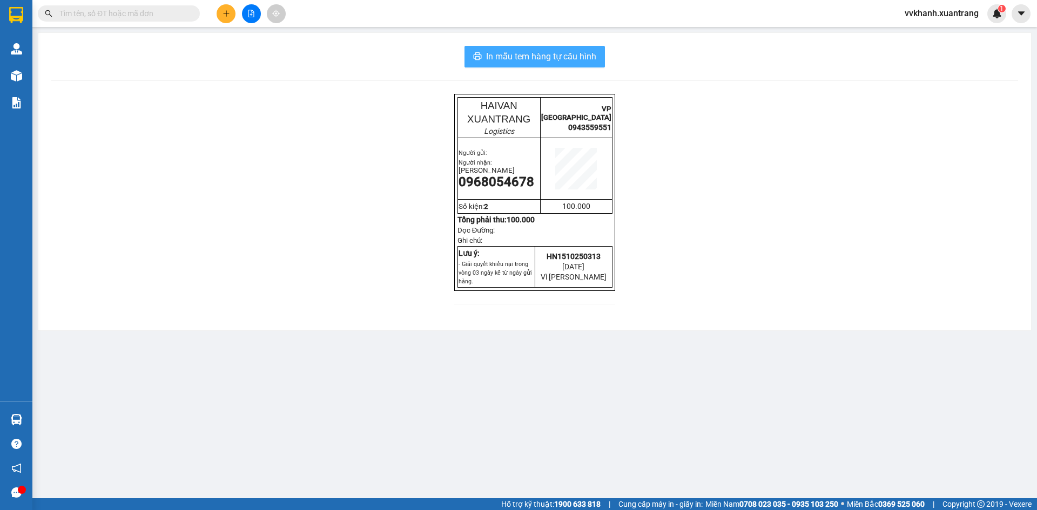
click at [586, 54] on span "In mẫu tem hàng tự cấu hình" at bounding box center [541, 57] width 110 height 14
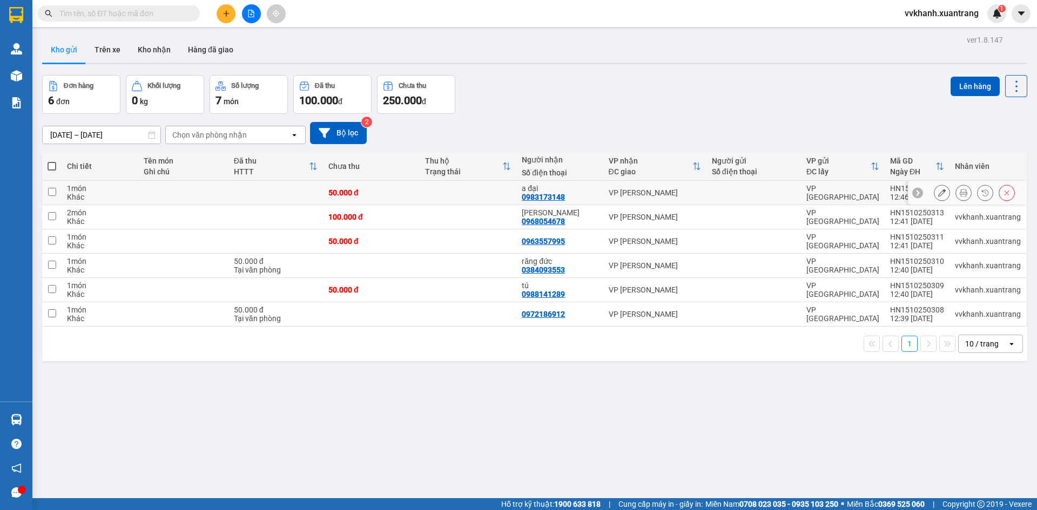
click at [960, 193] on icon at bounding box center [964, 193] width 8 height 8
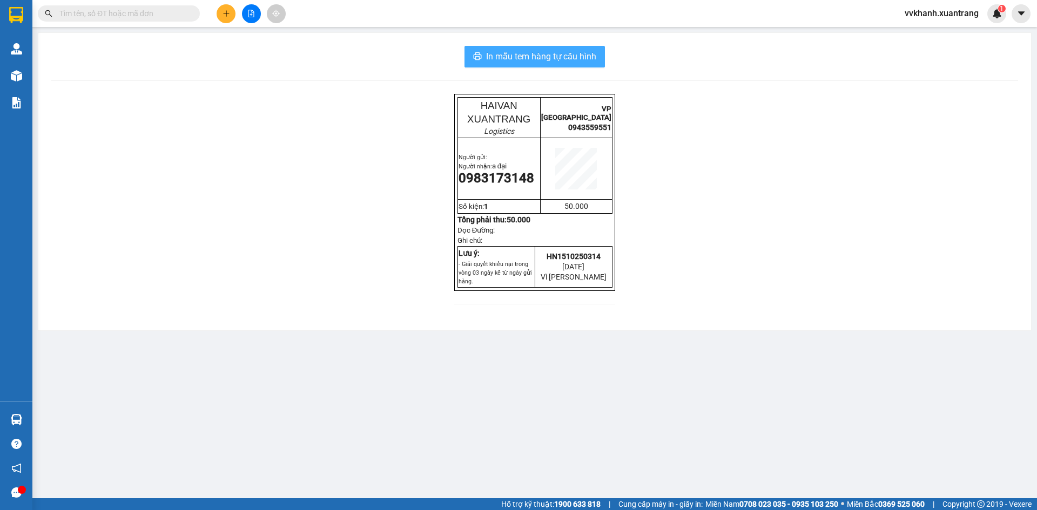
click at [580, 57] on span "In mẫu tem hàng tự cấu hình" at bounding box center [541, 57] width 110 height 14
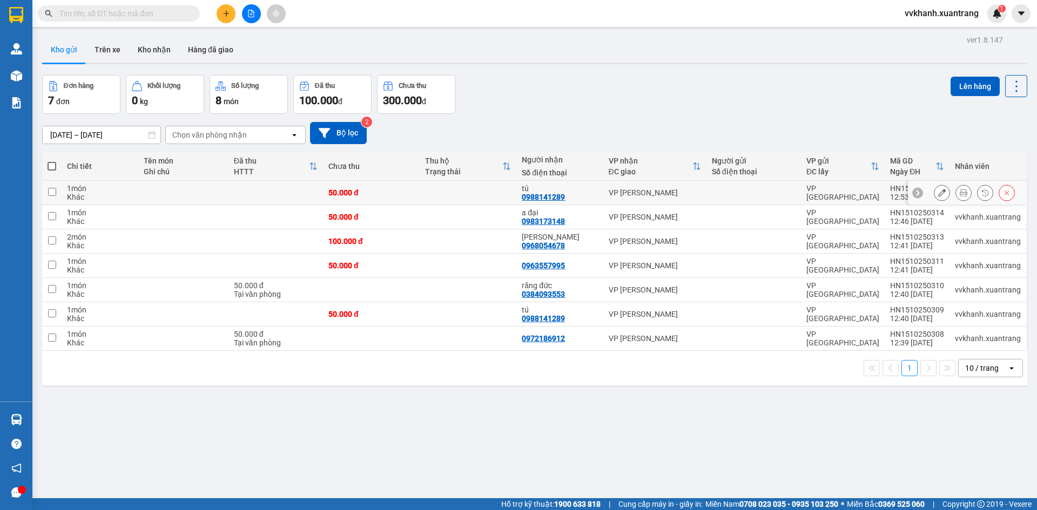
click at [960, 193] on icon at bounding box center [964, 193] width 8 height 8
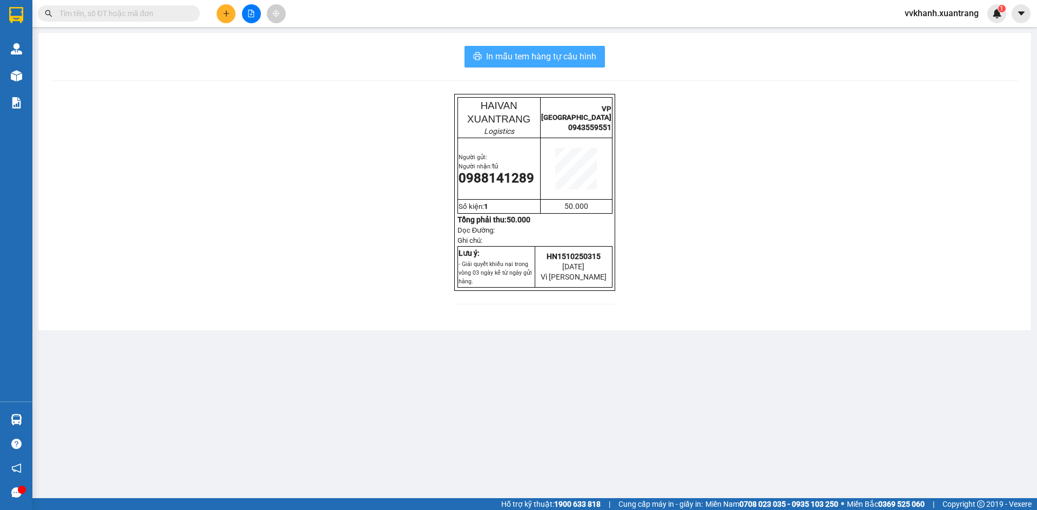
click at [592, 51] on span "In mẫu tem hàng tự cấu hình" at bounding box center [541, 57] width 110 height 14
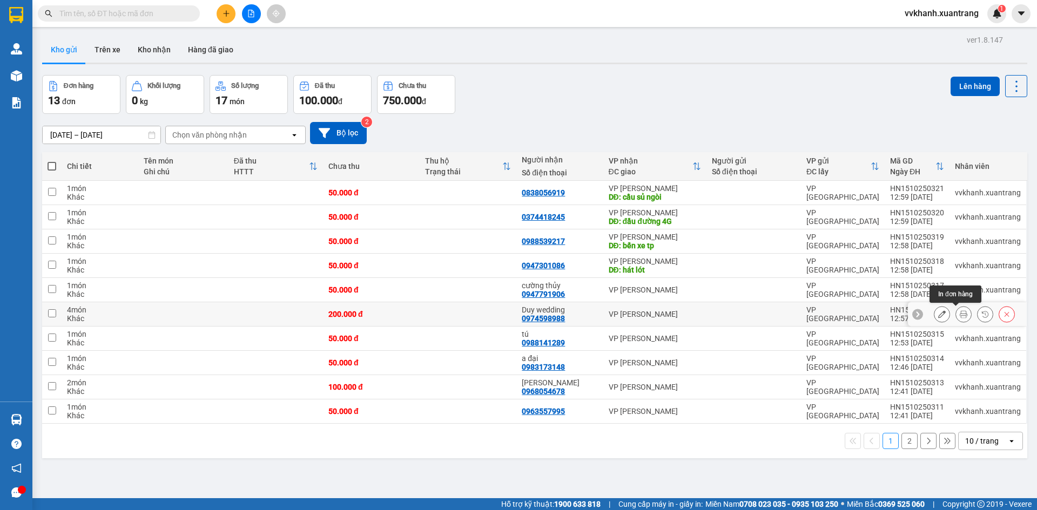
click at [960, 313] on icon at bounding box center [964, 315] width 8 height 8
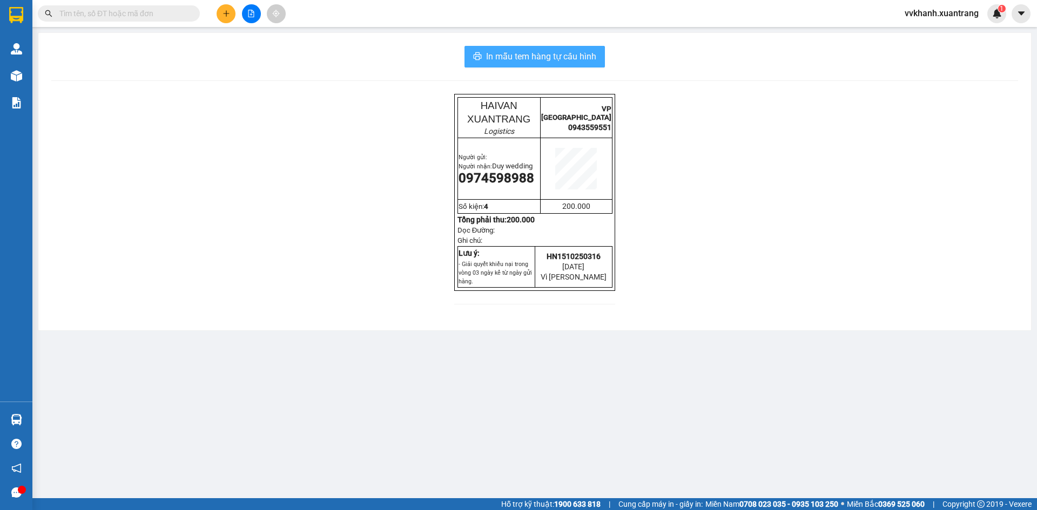
click at [537, 59] on span "In mẫu tem hàng tự cấu hình" at bounding box center [541, 57] width 110 height 14
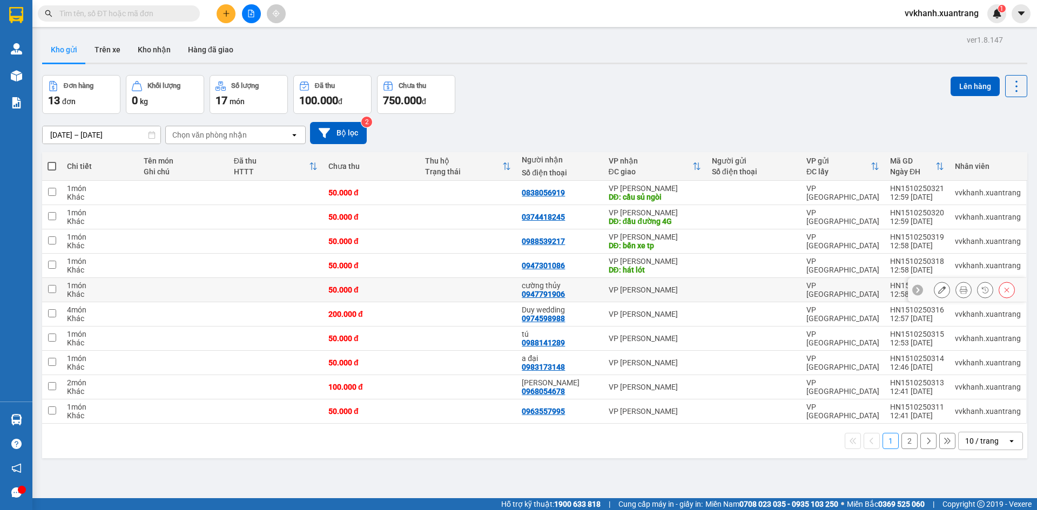
click at [960, 291] on icon at bounding box center [964, 290] width 8 height 8
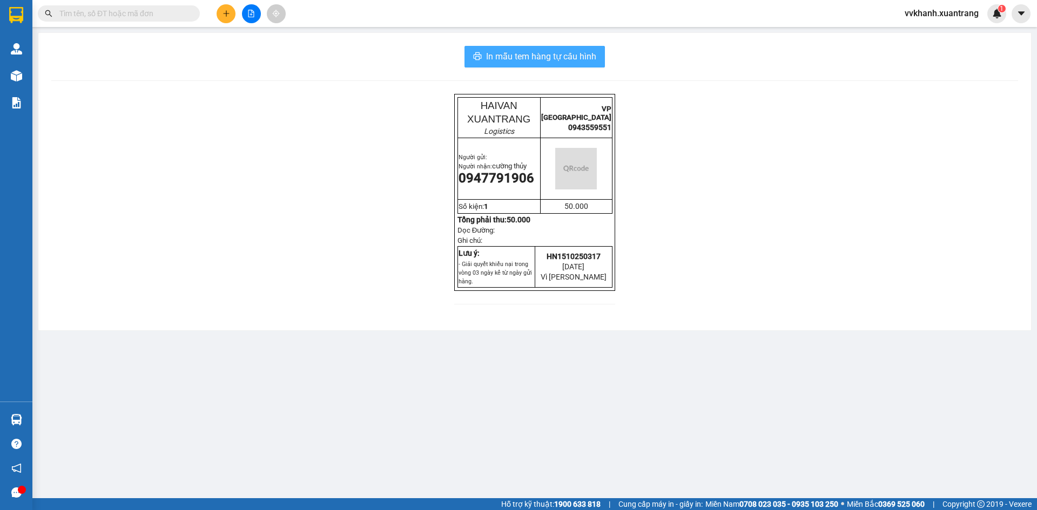
click at [538, 62] on span "In mẫu tem hàng tự cấu hình" at bounding box center [541, 57] width 110 height 14
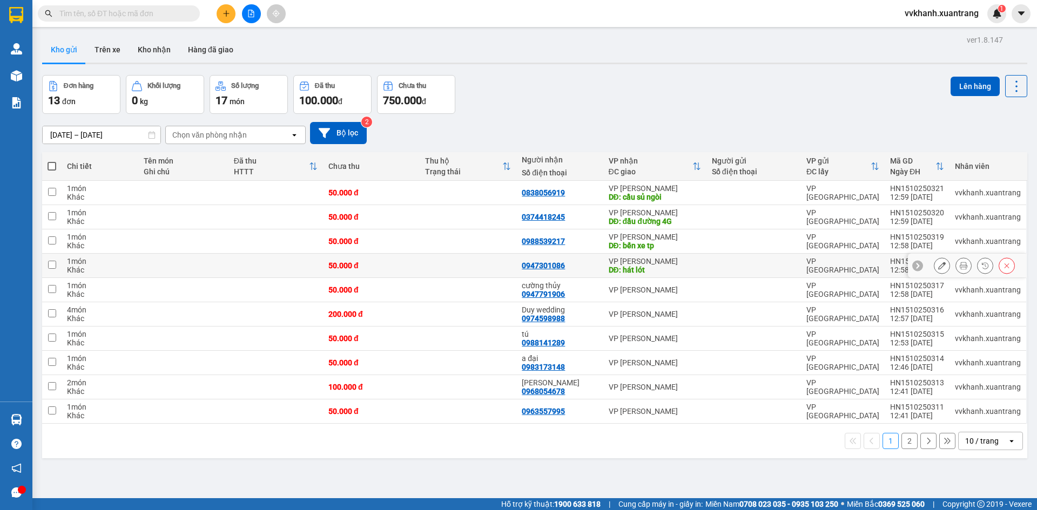
click at [960, 267] on icon at bounding box center [964, 266] width 8 height 8
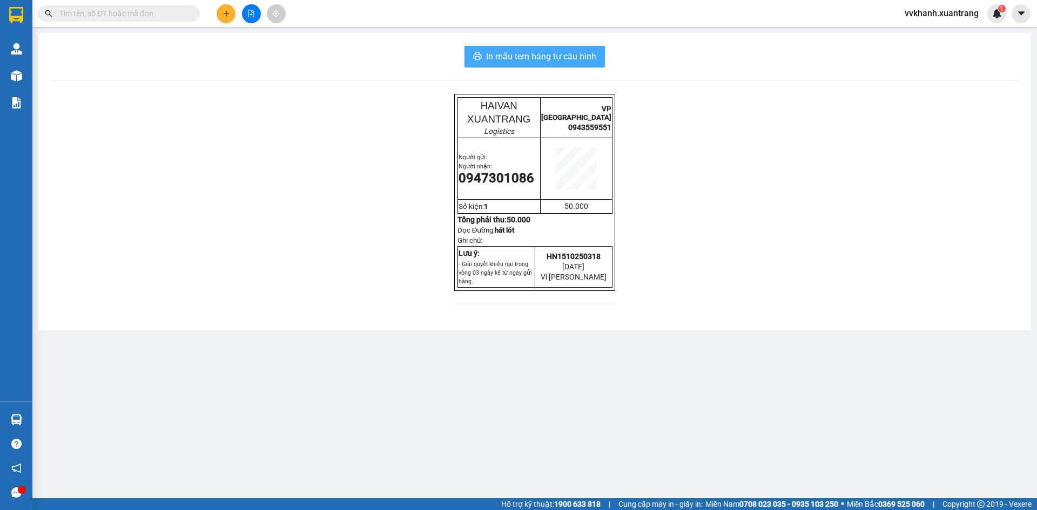
click at [587, 56] on span "In mẫu tem hàng tự cấu hình" at bounding box center [541, 57] width 110 height 14
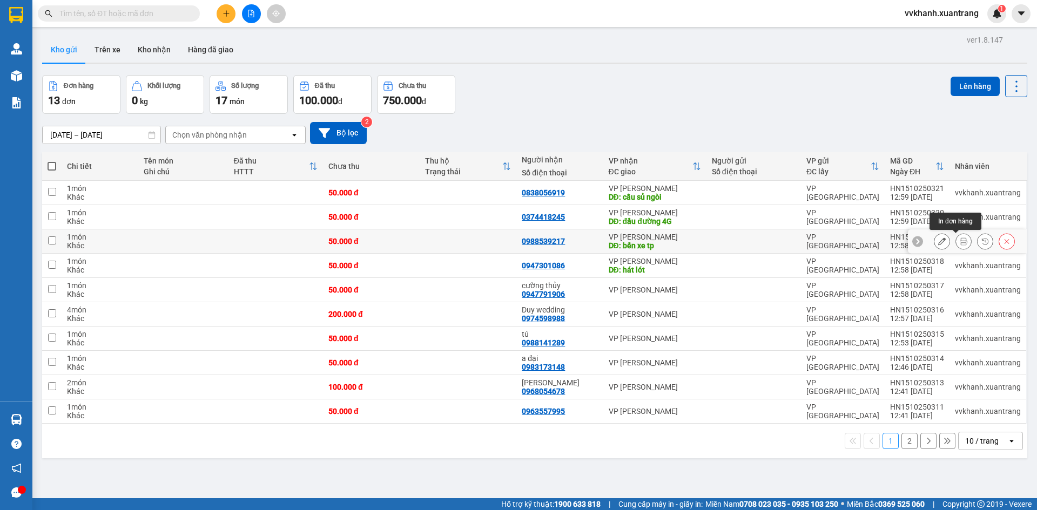
click at [956, 240] on button at bounding box center [963, 241] width 15 height 19
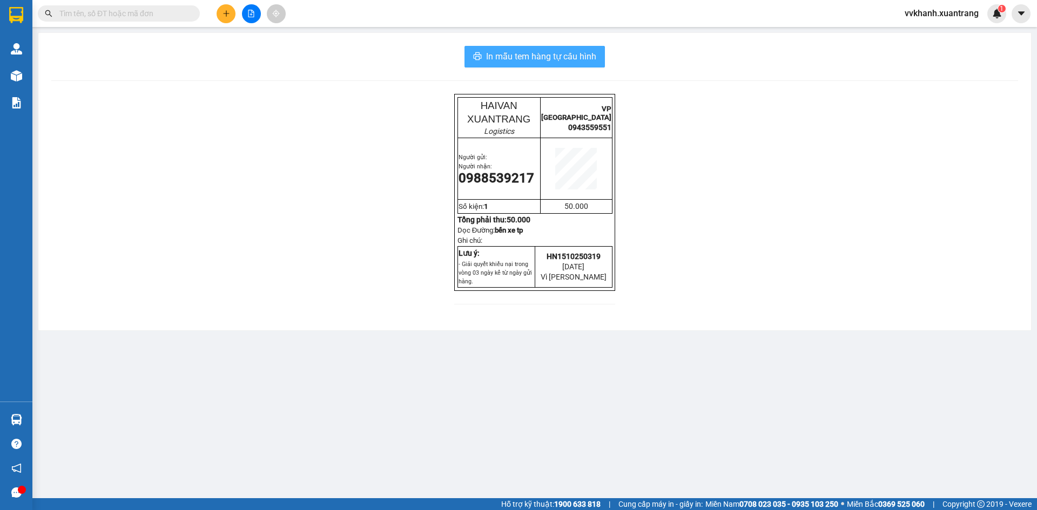
click at [577, 61] on span "In mẫu tem hàng tự cấu hình" at bounding box center [541, 57] width 110 height 14
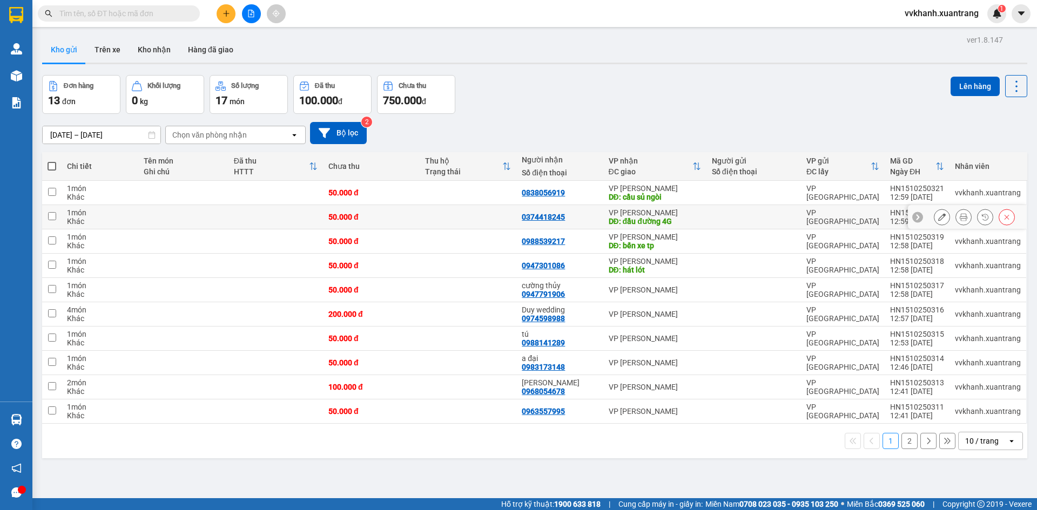
click at [960, 219] on icon at bounding box center [964, 217] width 8 height 8
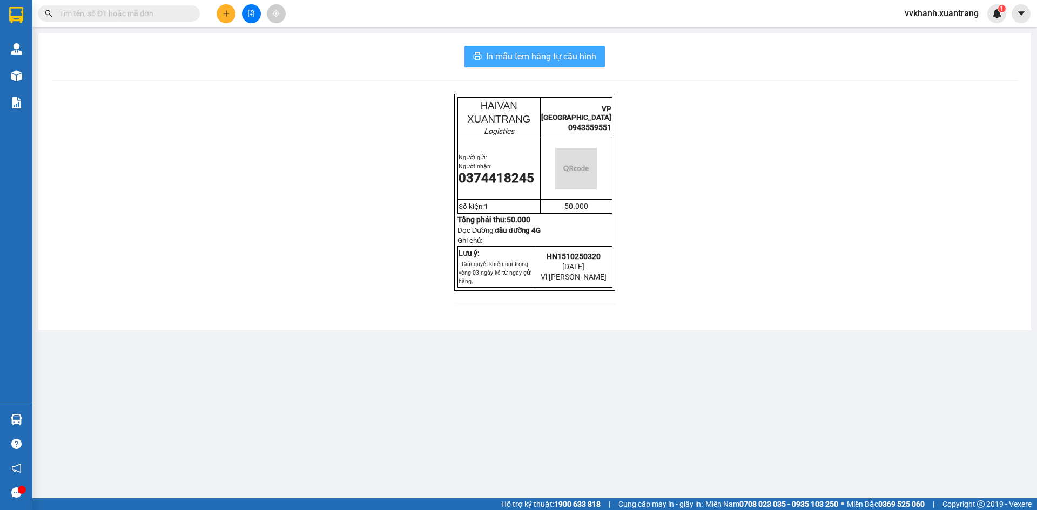
click at [582, 58] on span "In mẫu tem hàng tự cấu hình" at bounding box center [541, 57] width 110 height 14
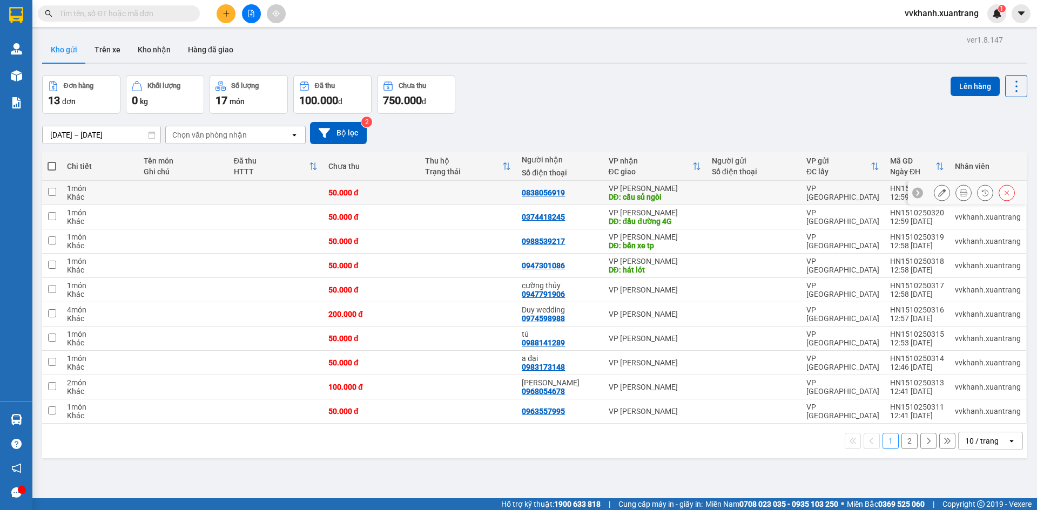
click at [956, 193] on button at bounding box center [963, 193] width 15 height 19
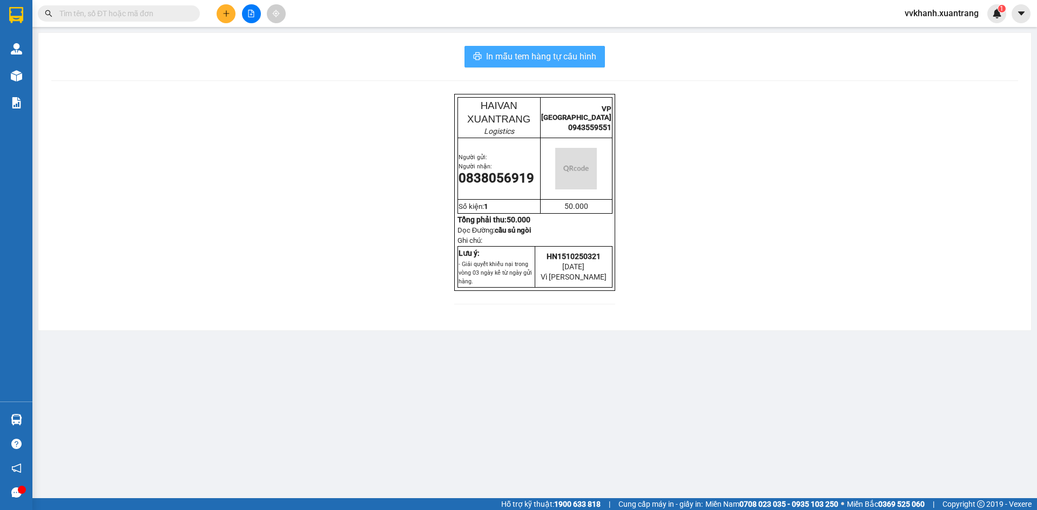
click at [567, 55] on span "In mẫu tem hàng tự cấu hình" at bounding box center [541, 57] width 110 height 14
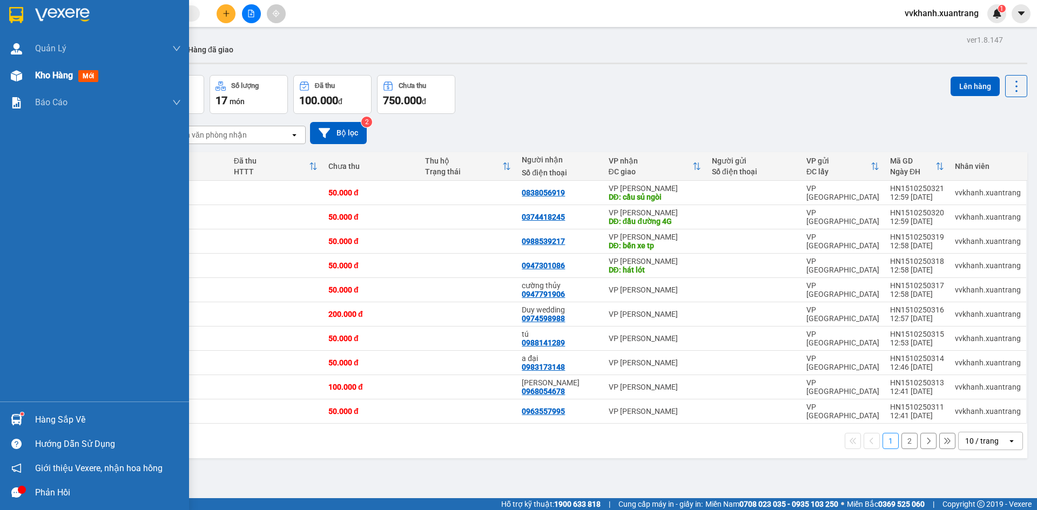
click at [55, 74] on span "Kho hàng" at bounding box center [54, 75] width 38 height 10
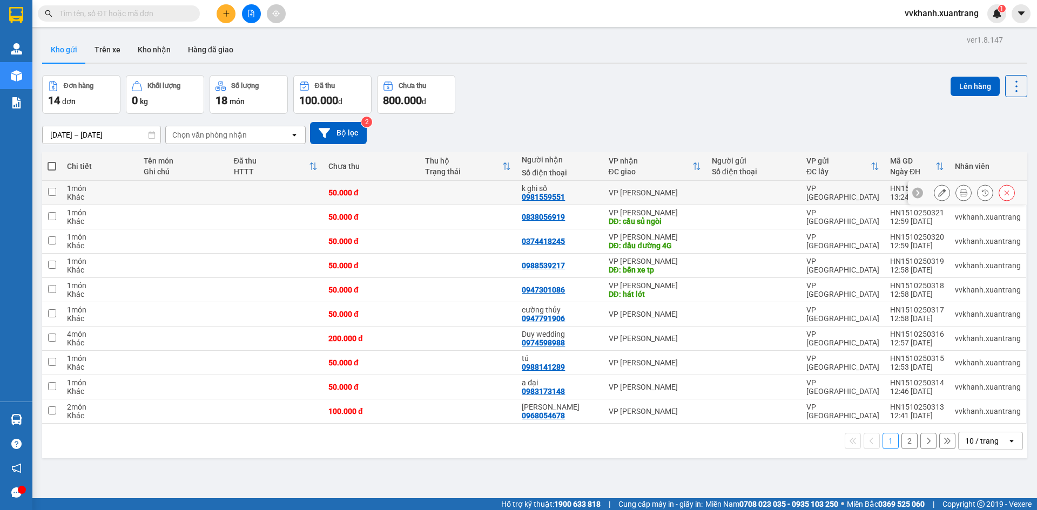
click at [960, 193] on icon at bounding box center [964, 193] width 8 height 8
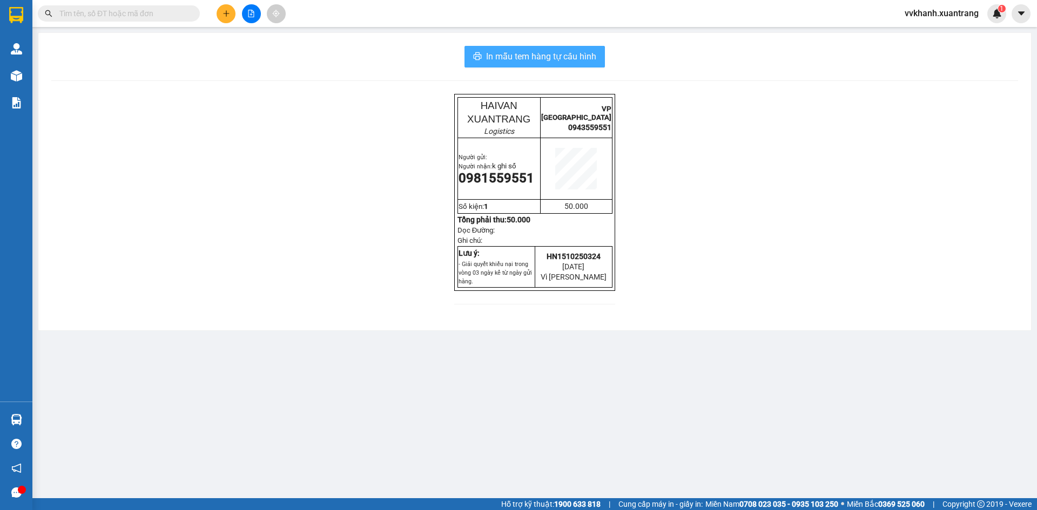
click at [587, 57] on span "In mẫu tem hàng tự cấu hình" at bounding box center [541, 57] width 110 height 14
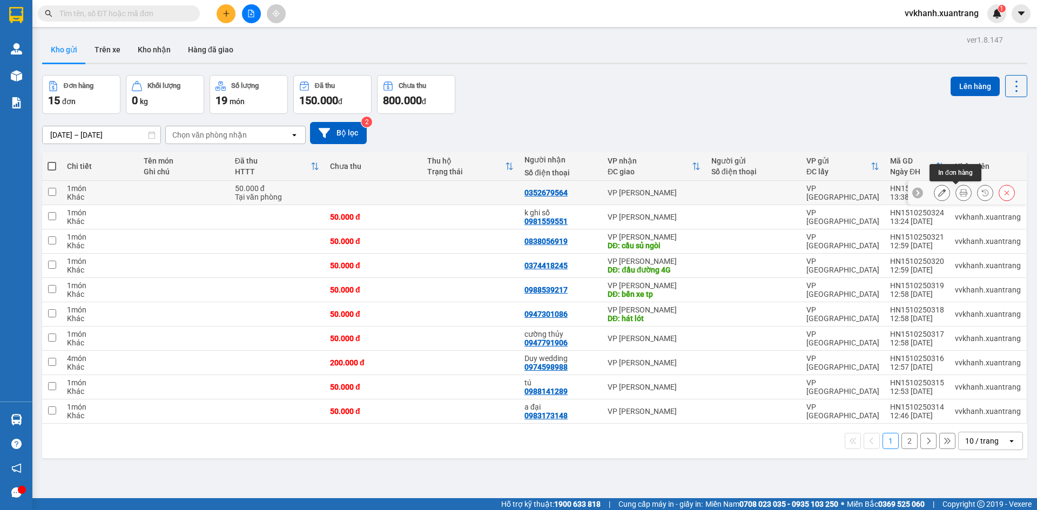
click at [960, 192] on icon at bounding box center [964, 193] width 8 height 8
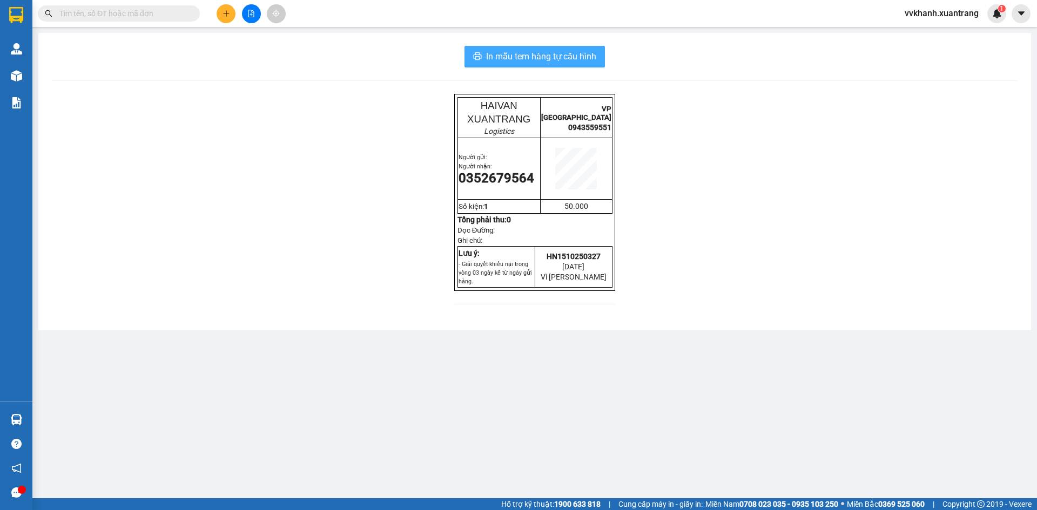
click at [507, 46] on button "In mẫu tem hàng tự cấu hình" at bounding box center [535, 57] width 140 height 22
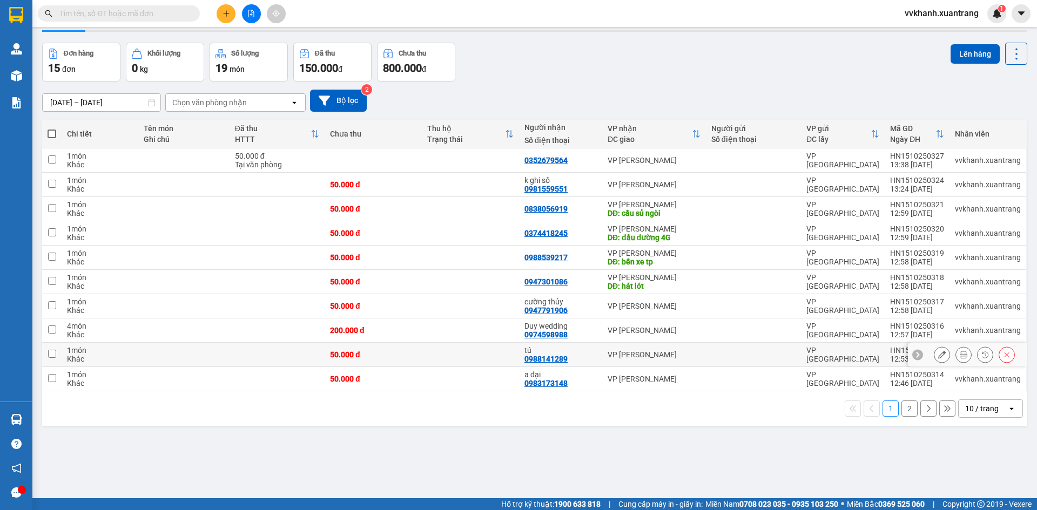
scroll to position [50, 0]
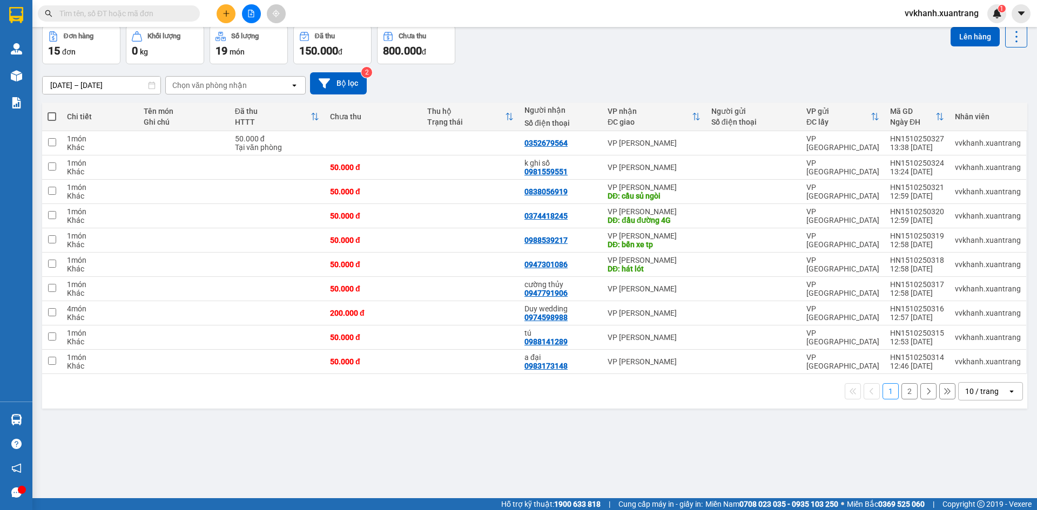
click at [905, 385] on button "2" at bounding box center [910, 392] width 16 height 16
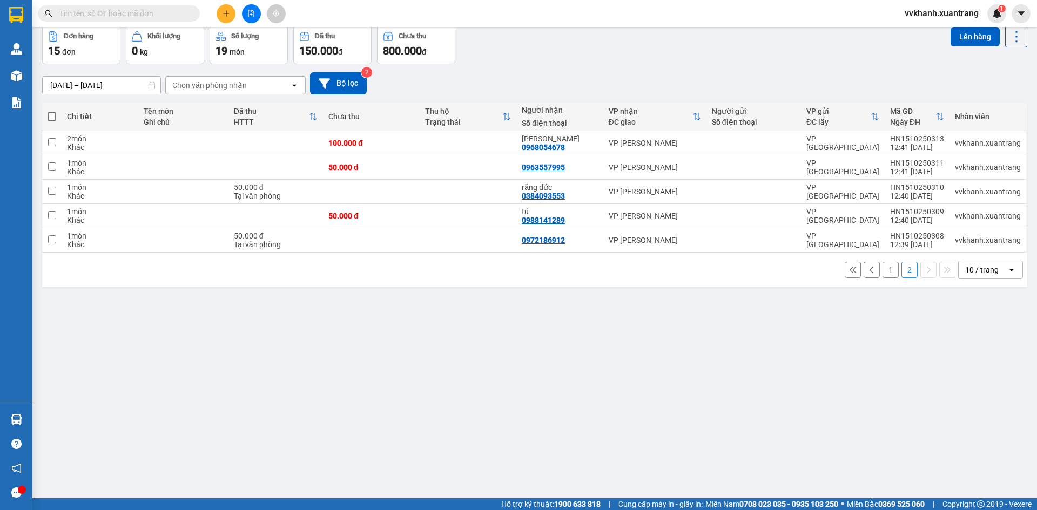
click at [883, 271] on button "1" at bounding box center [891, 270] width 16 height 16
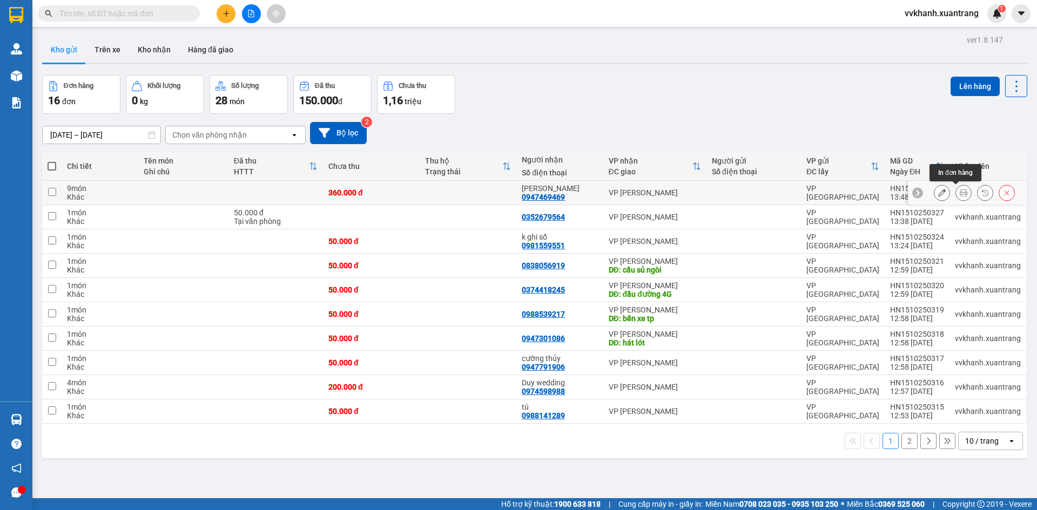
click at [960, 193] on icon at bounding box center [964, 193] width 8 height 8
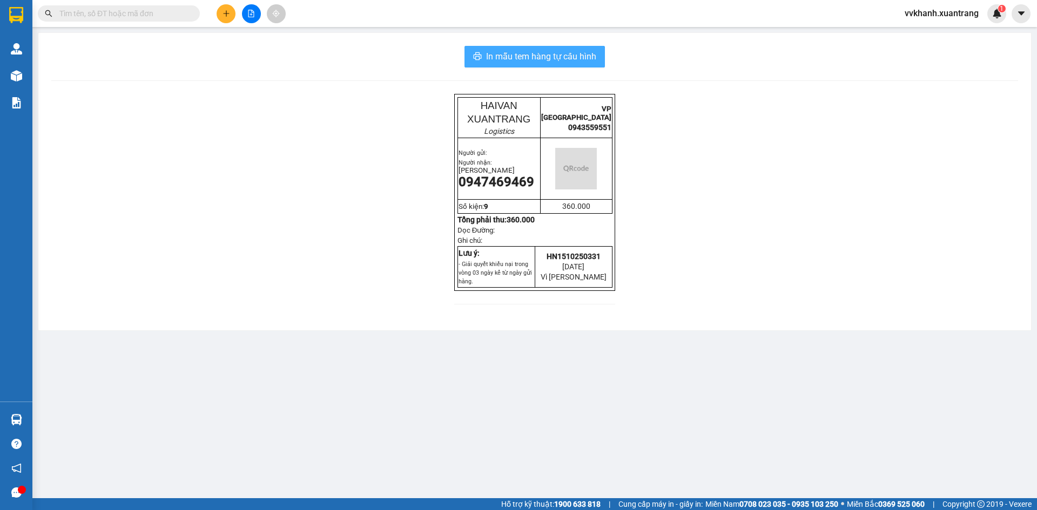
click at [584, 55] on span "In mẫu tem hàng tự cấu hình" at bounding box center [541, 57] width 110 height 14
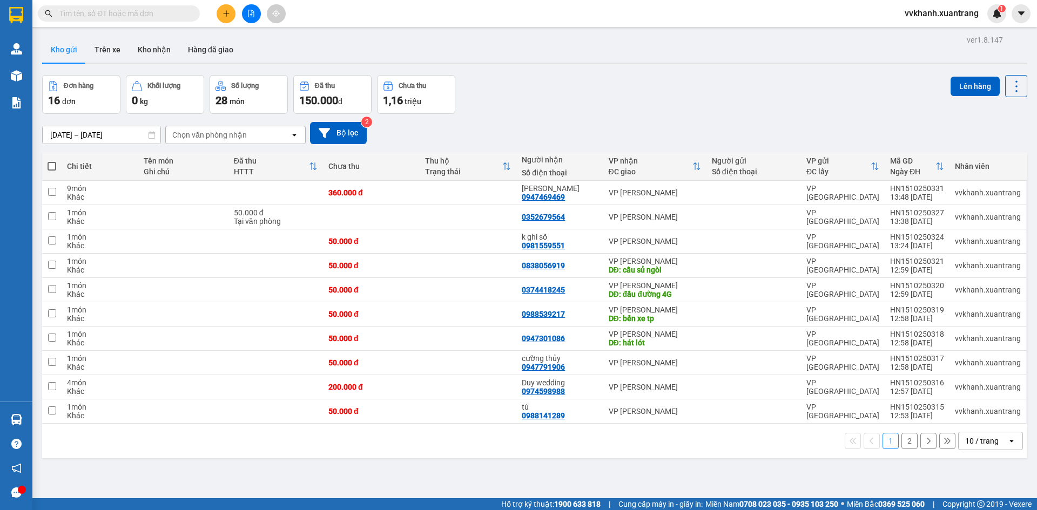
click at [224, 8] on button at bounding box center [226, 13] width 19 height 19
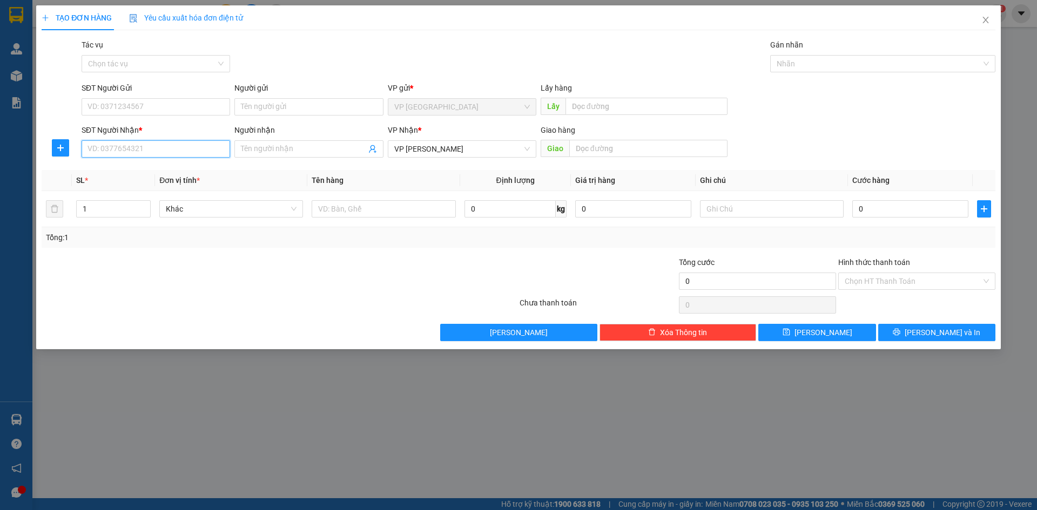
click at [134, 148] on input "SĐT Người Nhận *" at bounding box center [156, 148] width 149 height 17
click at [170, 170] on div "0915482136 - cương răng" at bounding box center [156, 171] width 136 height 12
type input "0915482136"
type input "cương răng"
type input "0915482136"
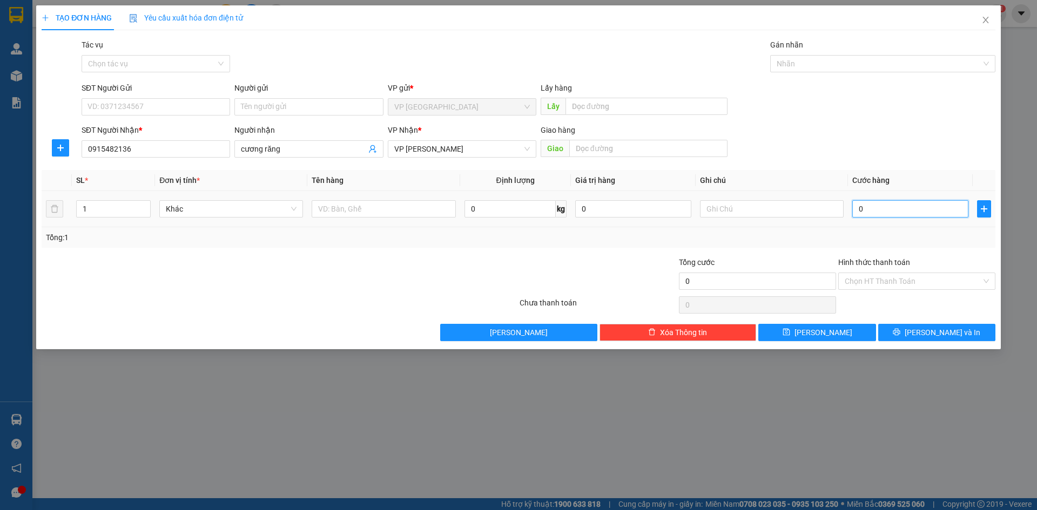
click at [895, 212] on input "0" at bounding box center [910, 208] width 116 height 17
type input "5"
type input "50"
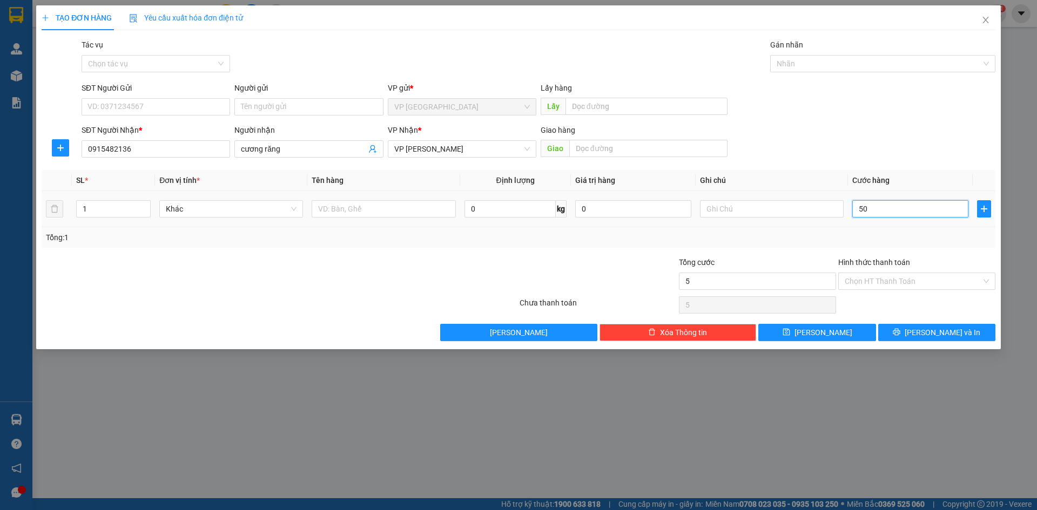
type input "50"
type input "50.000"
click at [895, 285] on input "Hình thức thanh toán" at bounding box center [913, 281] width 137 height 16
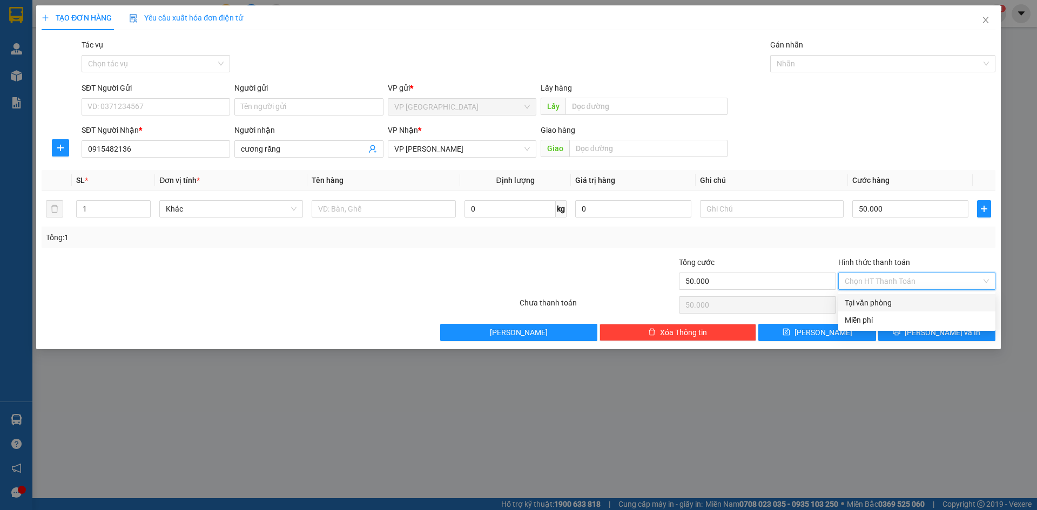
click at [896, 298] on div "Tại văn phòng" at bounding box center [917, 303] width 144 height 12
type input "0"
click at [917, 323] on div "Transit Pickup Surcharge Ids Transit Deliver Surcharge Ids Transit Deliver Surc…" at bounding box center [519, 190] width 954 height 303
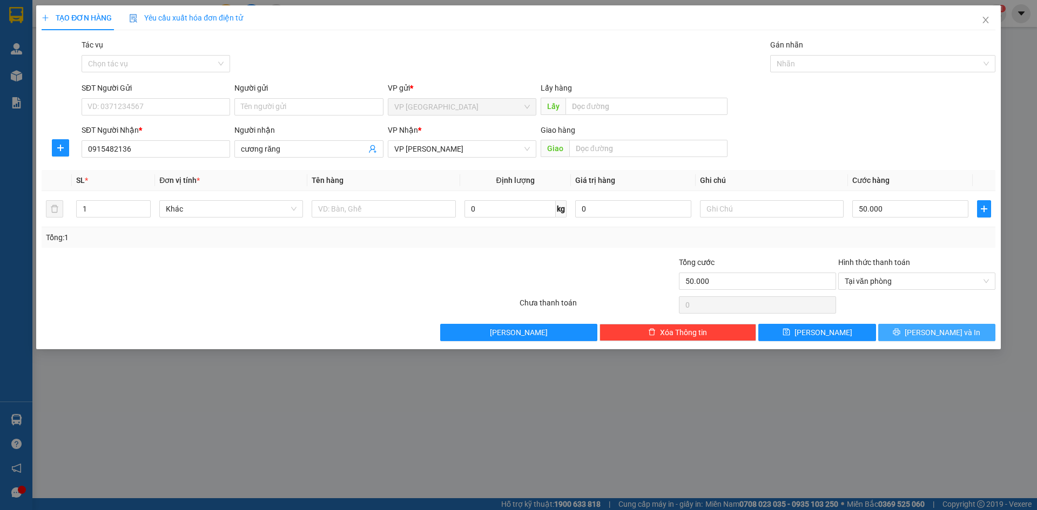
click at [900, 332] on icon "printer" at bounding box center [897, 332] width 8 height 8
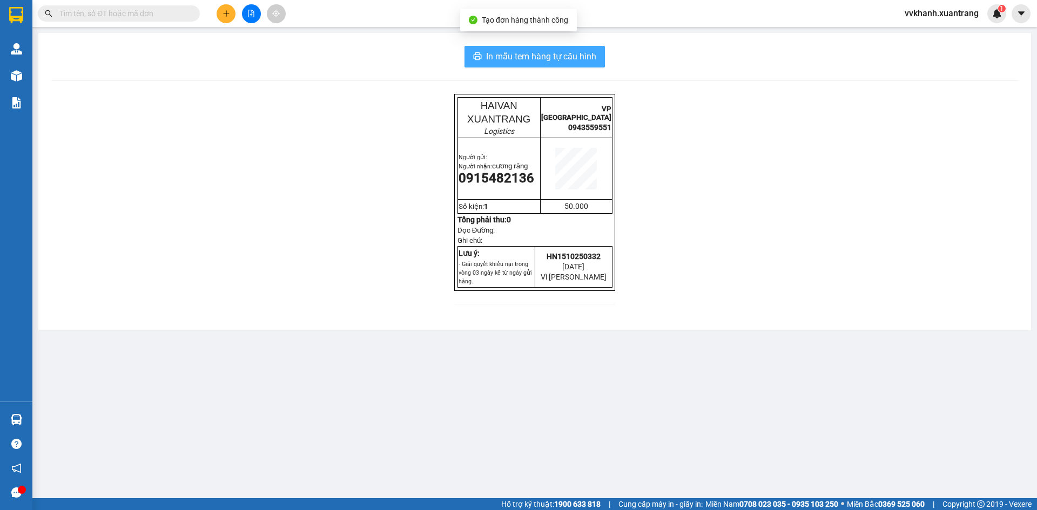
click at [507, 53] on span "In mẫu tem hàng tự cấu hình" at bounding box center [541, 57] width 110 height 14
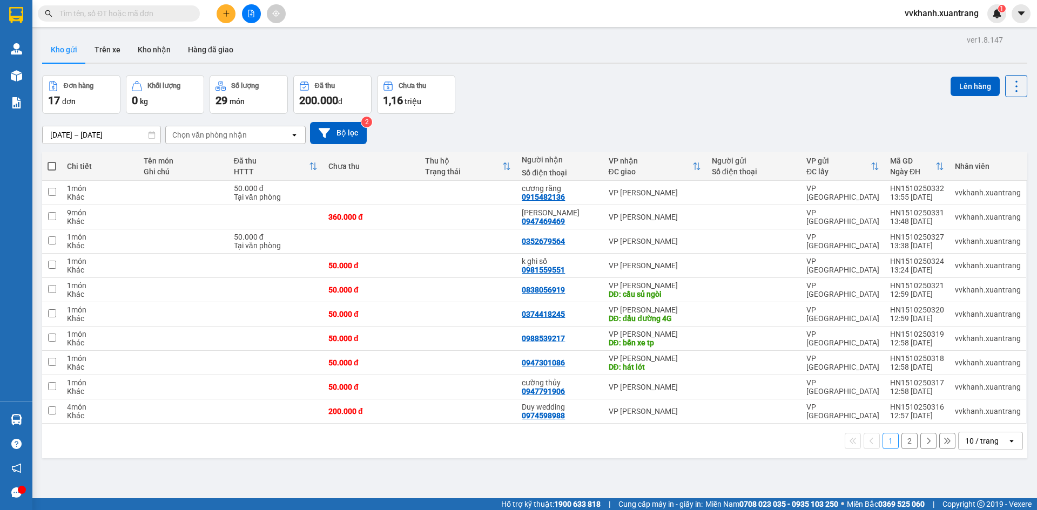
click at [359, 442] on div "1 2 10 / trang open" at bounding box center [534, 441] width 977 height 18
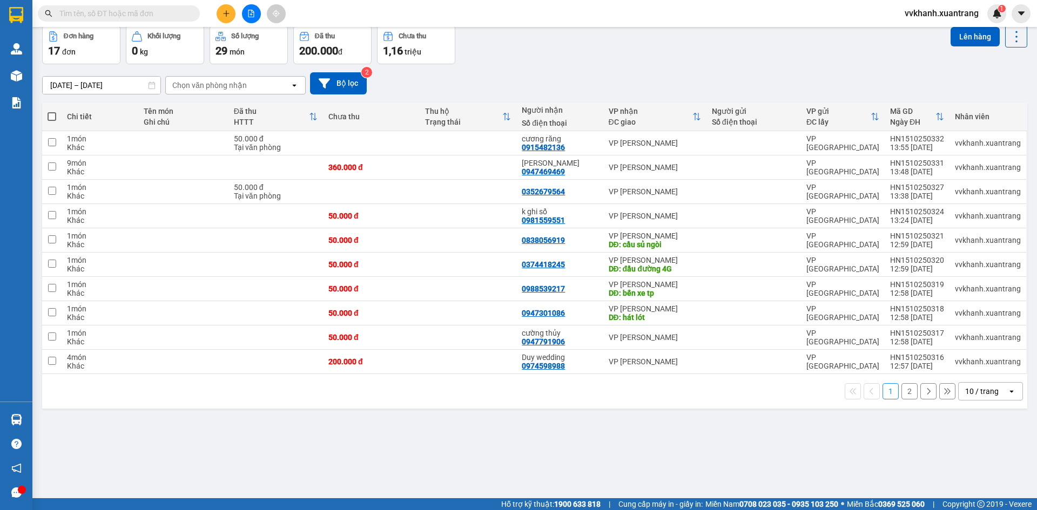
click at [903, 392] on button "2" at bounding box center [910, 392] width 16 height 16
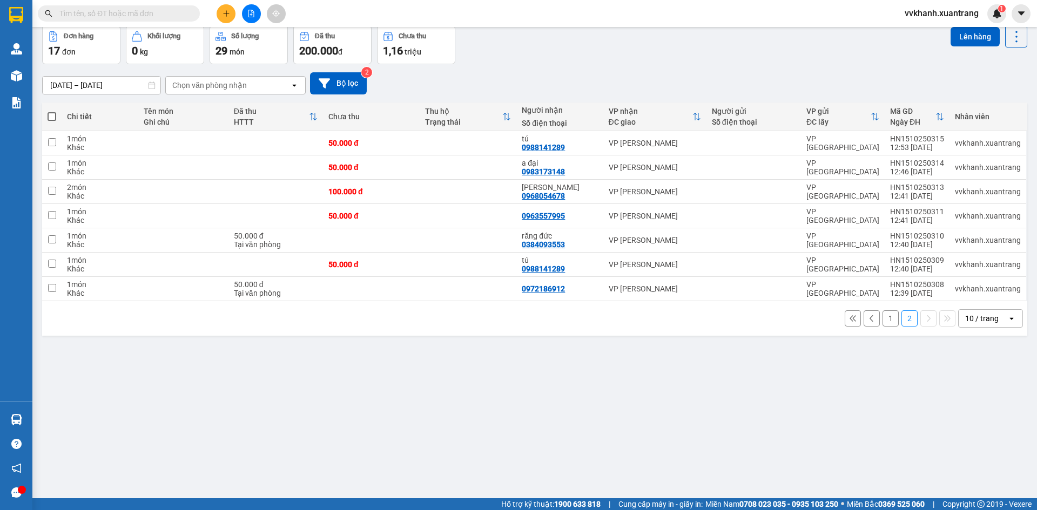
click at [890, 324] on button "1" at bounding box center [891, 319] width 16 height 16
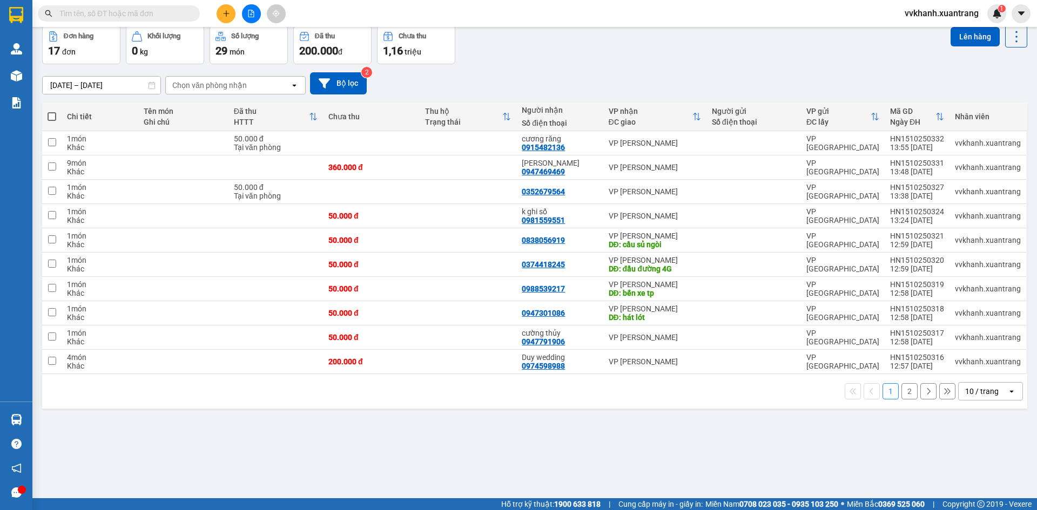
click at [109, 14] on input "text" at bounding box center [122, 14] width 127 height 12
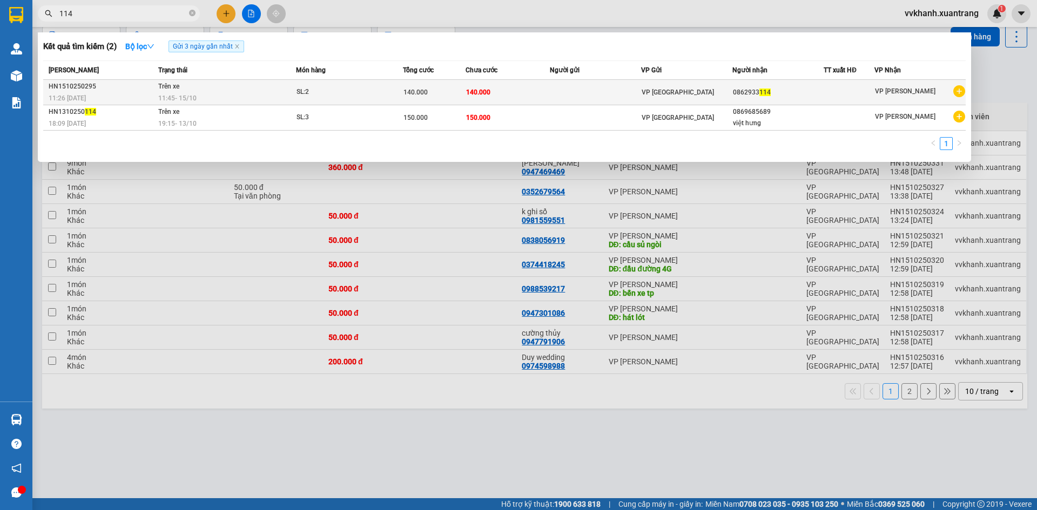
type input "114"
click at [567, 90] on td at bounding box center [595, 92] width 91 height 25
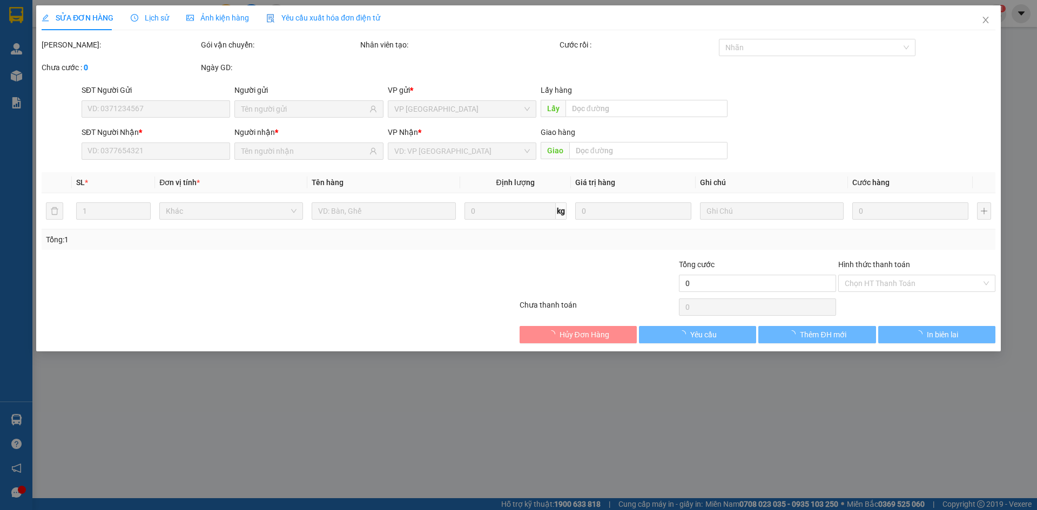
click at [206, 14] on span "Ảnh kiện hàng" at bounding box center [217, 18] width 63 height 9
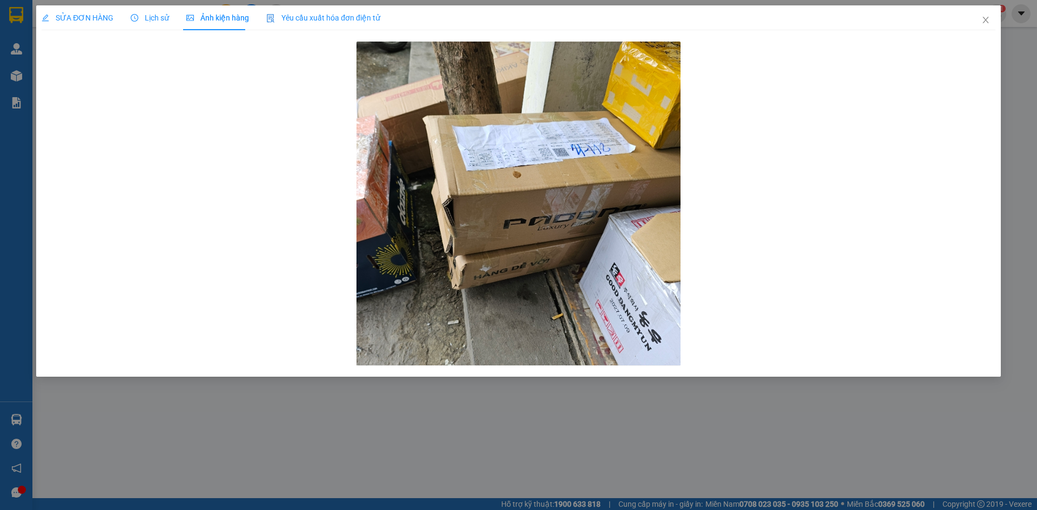
click at [78, 16] on span "SỬA ĐƠN HÀNG" at bounding box center [78, 18] width 72 height 9
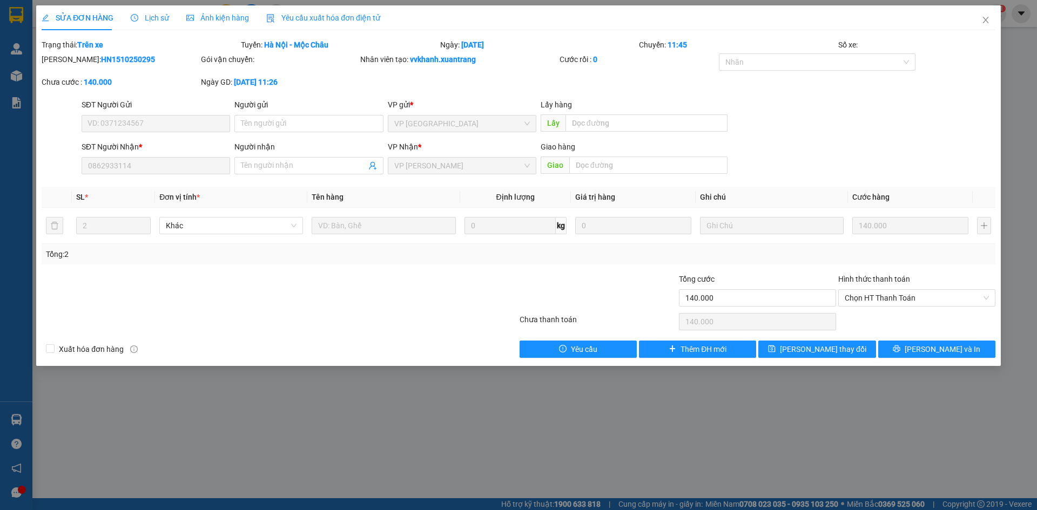
click at [153, 18] on span "Lịch sử" at bounding box center [150, 18] width 38 height 9
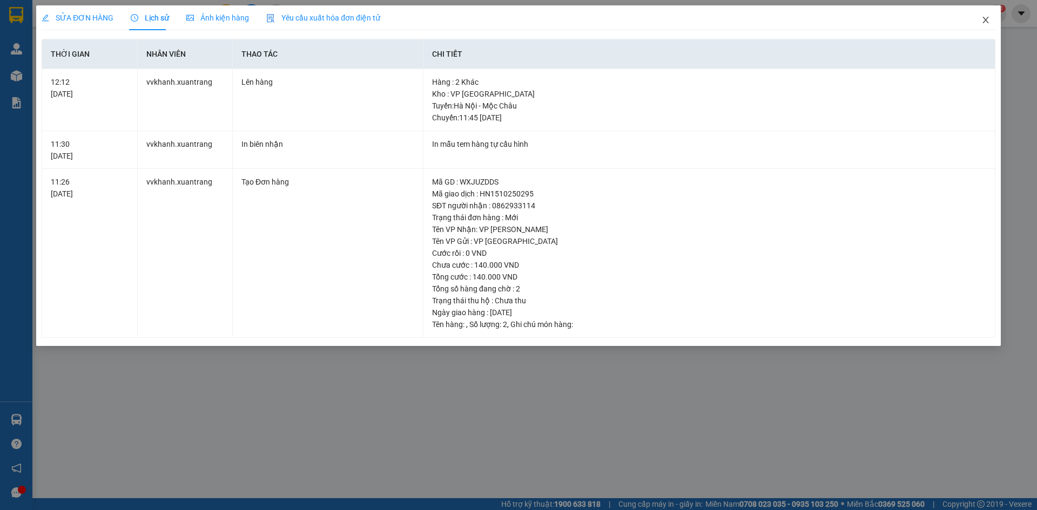
click at [988, 17] on icon "close" at bounding box center [986, 20] width 9 height 9
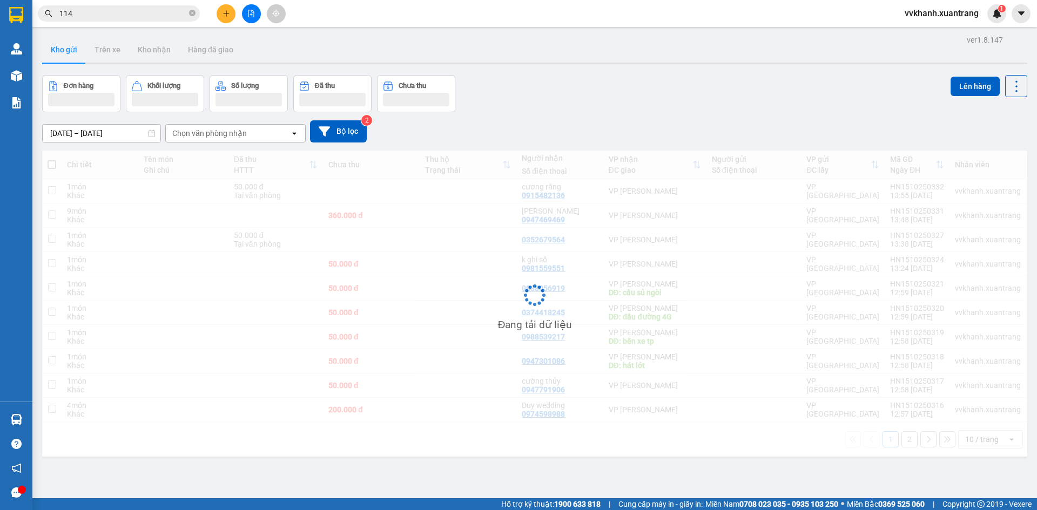
click at [102, 15] on input "114" at bounding box center [122, 14] width 127 height 12
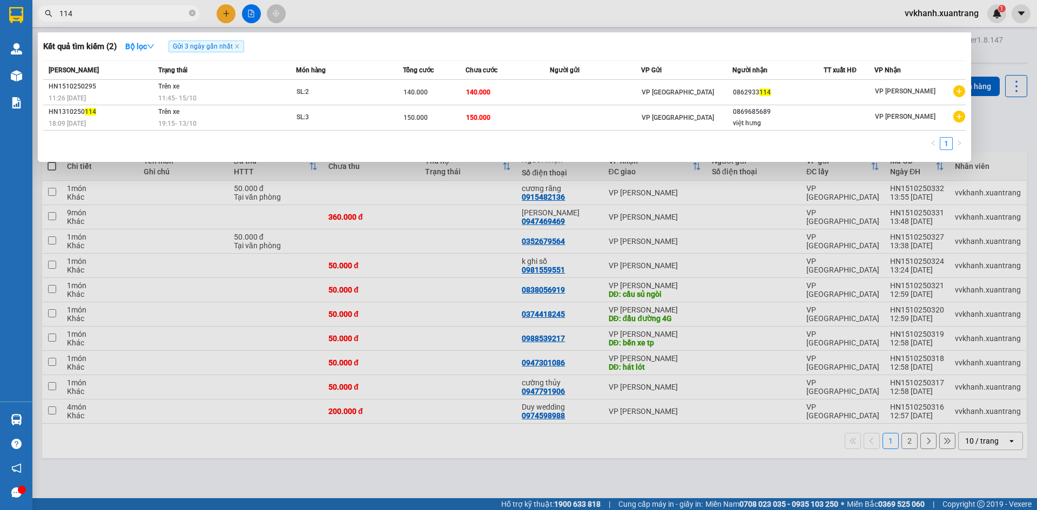
click at [691, 436] on div at bounding box center [518, 255] width 1037 height 510
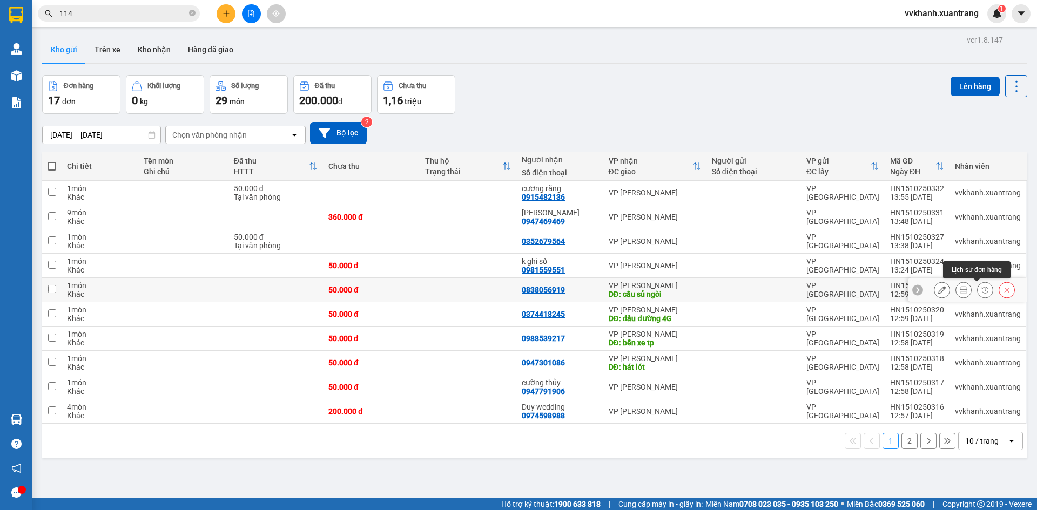
click at [982, 288] on icon at bounding box center [986, 290] width 8 height 8
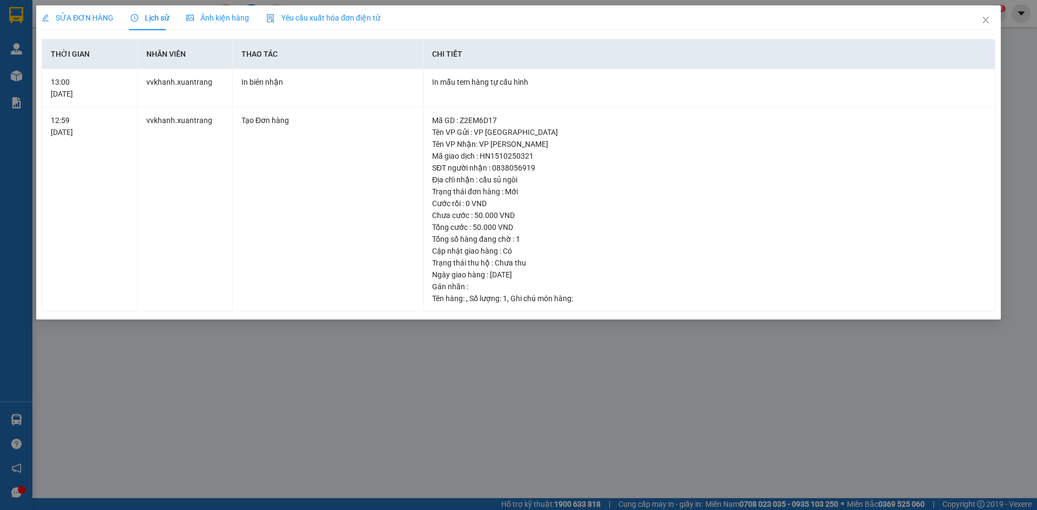
click at [197, 25] on div "Ảnh kiện hàng" at bounding box center [217, 17] width 63 height 25
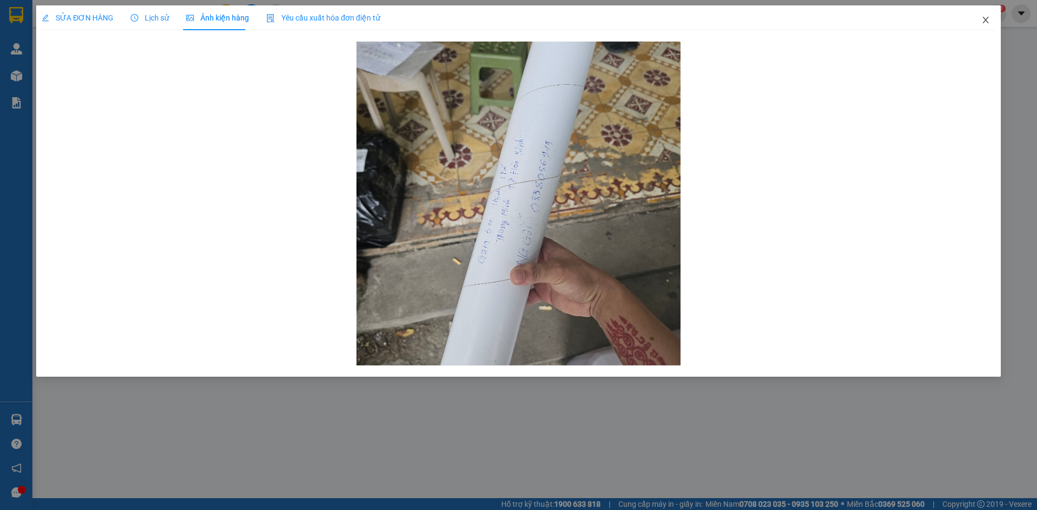
click at [982, 23] on icon "close" at bounding box center [986, 20] width 9 height 9
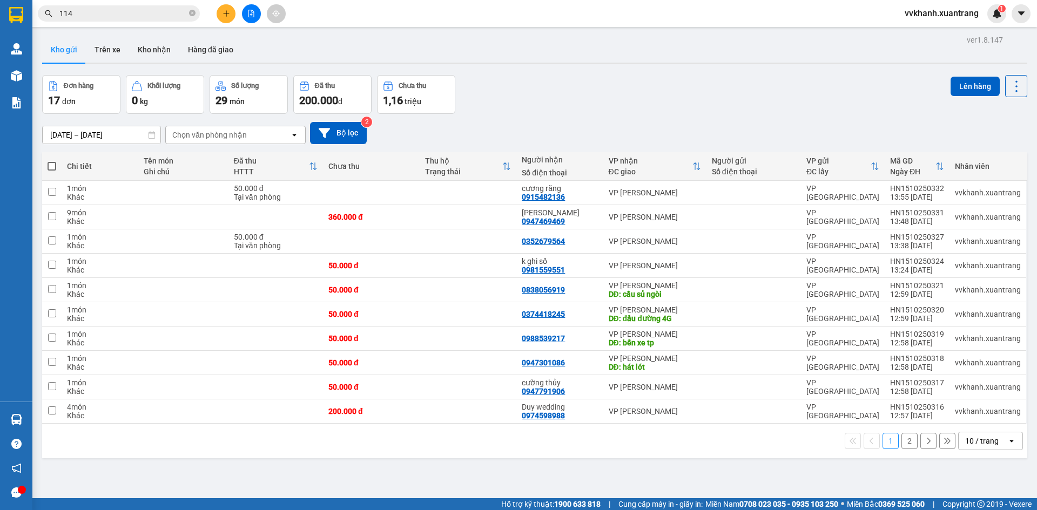
click at [53, 162] on span at bounding box center [52, 166] width 9 height 9
click at [52, 161] on input "checkbox" at bounding box center [52, 161] width 0 height 0
checkbox input "true"
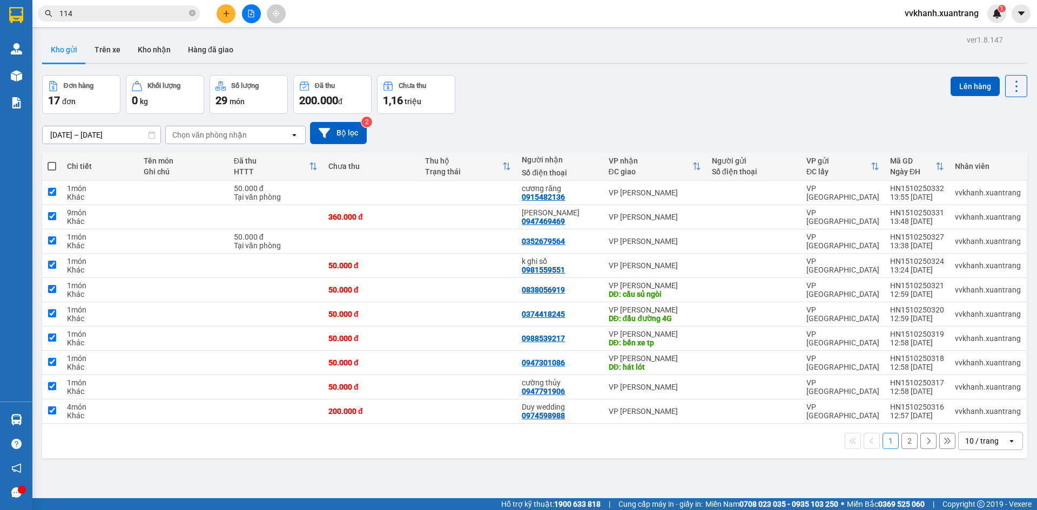
checkbox input "true"
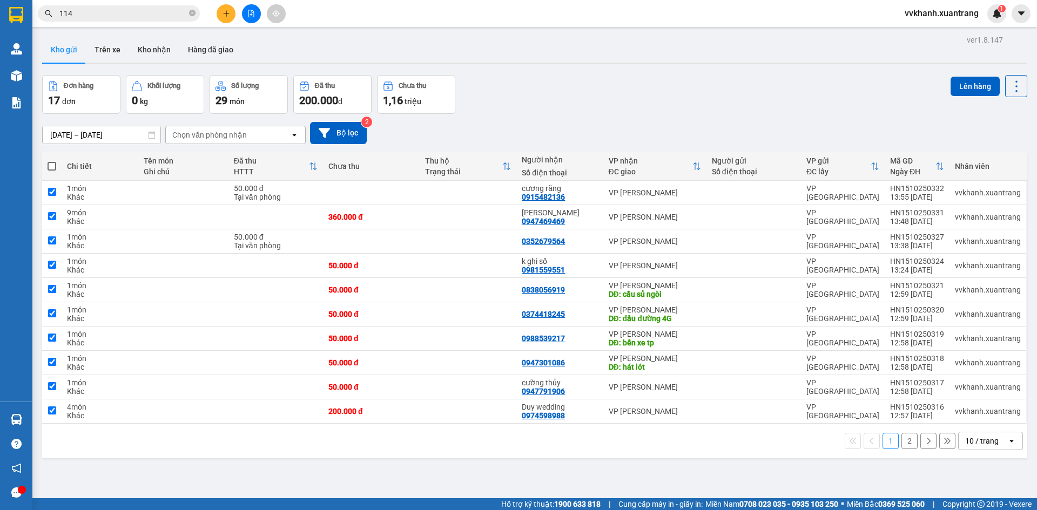
checkbox input "true"
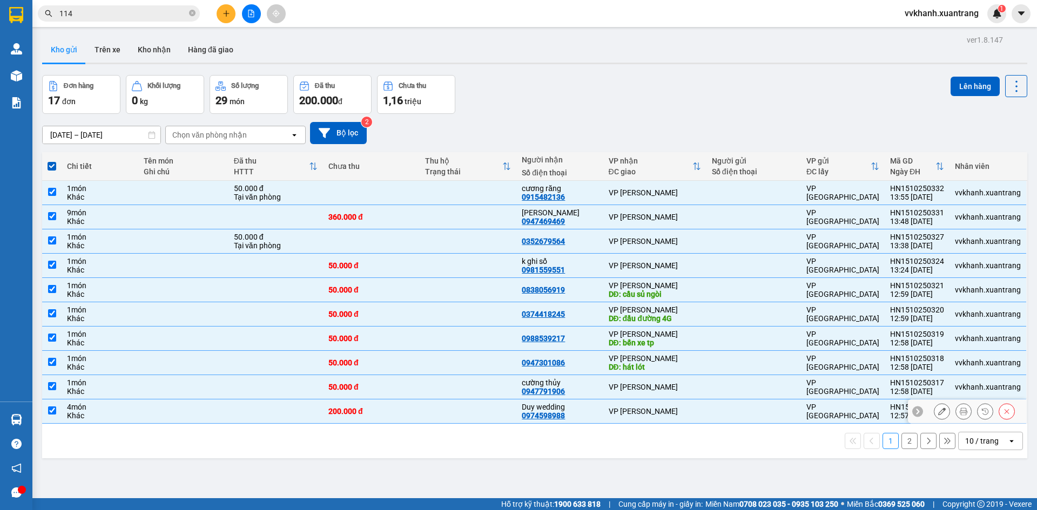
click at [493, 411] on td at bounding box center [468, 412] width 97 height 24
checkbox input "false"
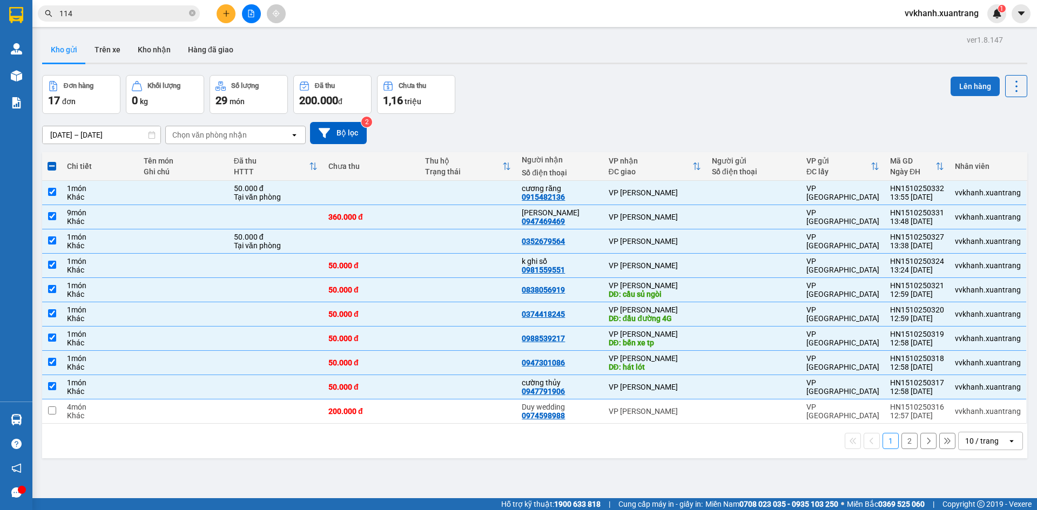
click at [953, 84] on button "Lên hàng" at bounding box center [975, 86] width 49 height 19
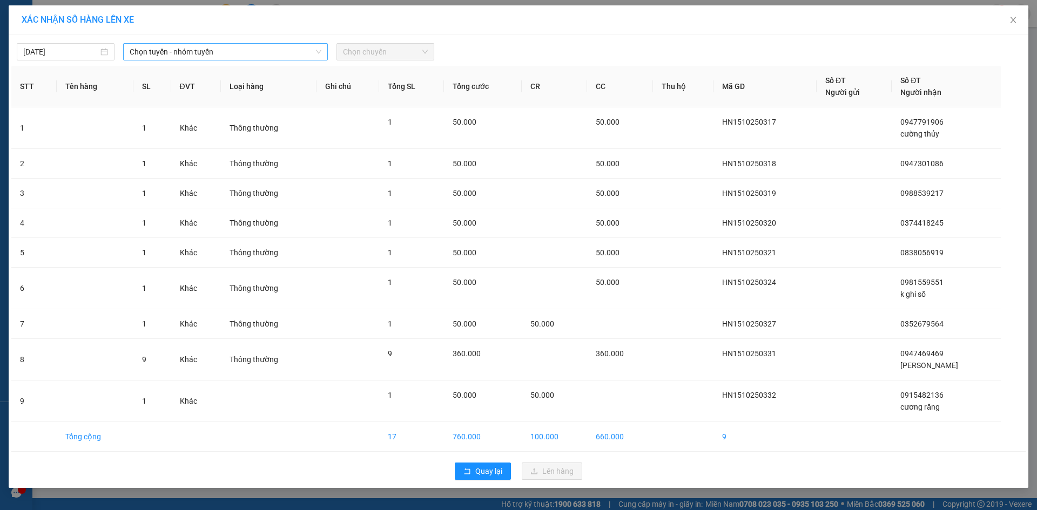
click at [287, 53] on span "Chọn tuyến - nhóm tuyến" at bounding box center [226, 52] width 192 height 16
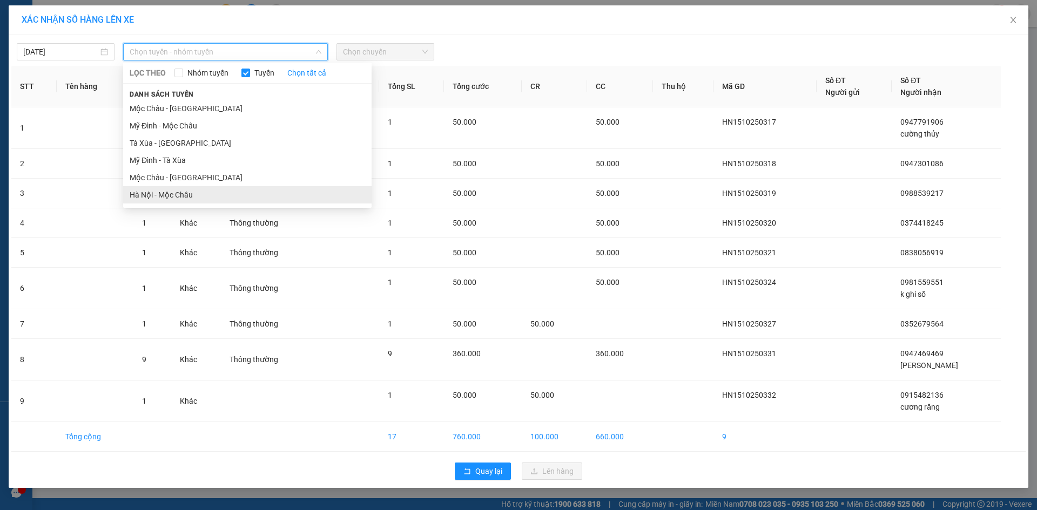
click at [173, 190] on li "Hà Nội - Mộc Châu" at bounding box center [247, 194] width 248 height 17
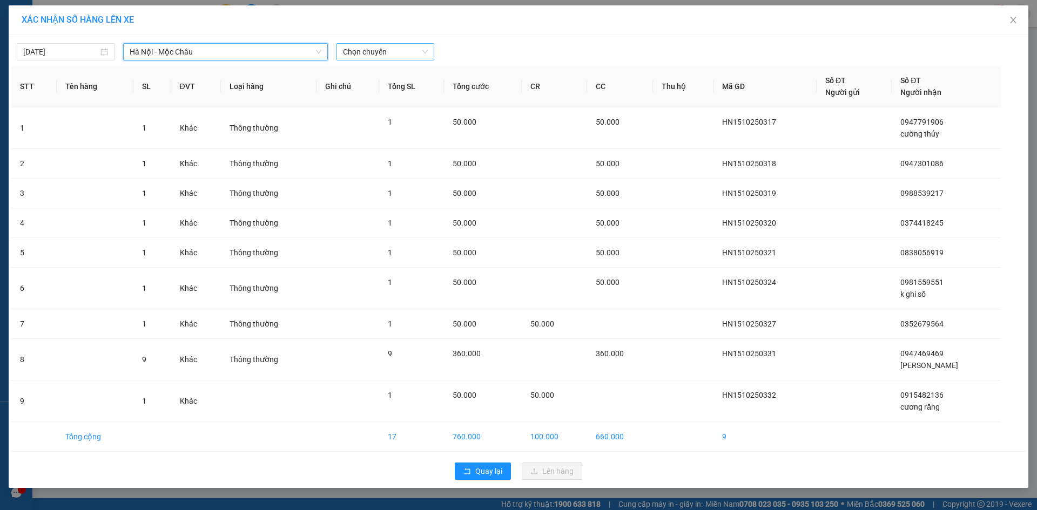
drag, startPoint x: 363, startPoint y: 54, endPoint x: 364, endPoint y: 62, distance: 7.6
click at [363, 55] on span "Chọn chuyến" at bounding box center [385, 52] width 85 height 16
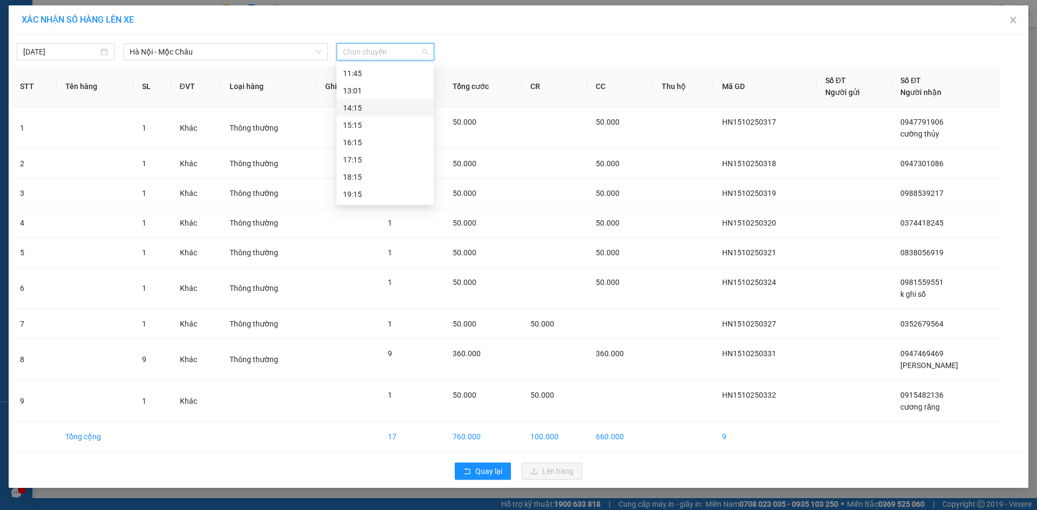
drag, startPoint x: 371, startPoint y: 106, endPoint x: 377, endPoint y: 110, distance: 6.6
click at [370, 106] on div "14:15" at bounding box center [385, 108] width 84 height 12
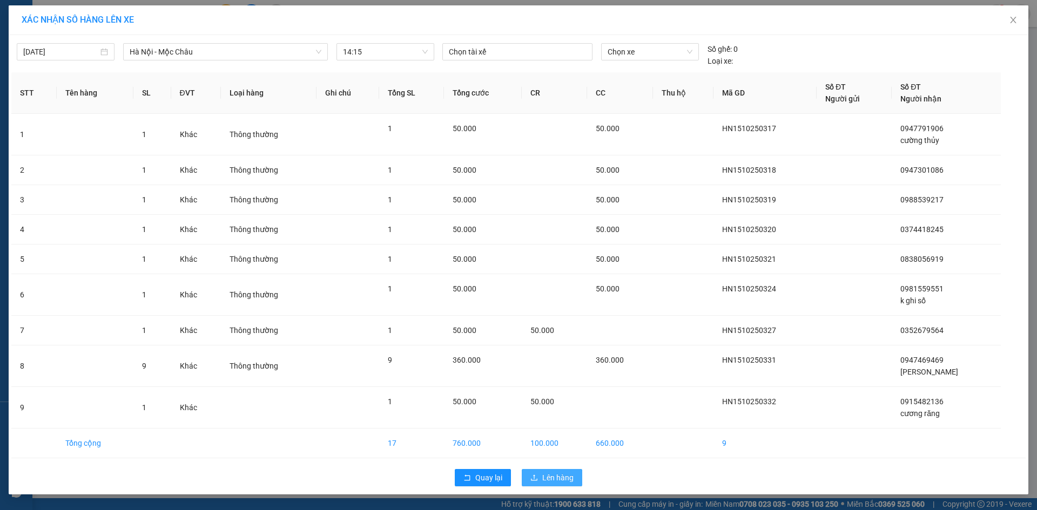
drag, startPoint x: 560, startPoint y: 475, endPoint x: 540, endPoint y: 462, distance: 24.1
click at [560, 475] on span "Lên hàng" at bounding box center [557, 478] width 31 height 12
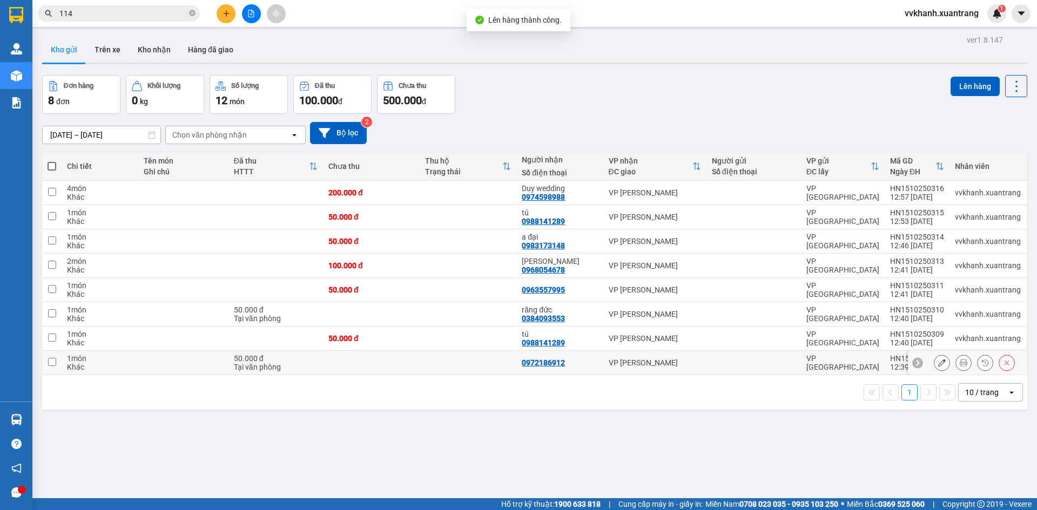
drag, startPoint x: 474, startPoint y: 362, endPoint x: 456, endPoint y: 337, distance: 30.9
click at [474, 359] on td at bounding box center [468, 363] width 97 height 24
checkbox input "true"
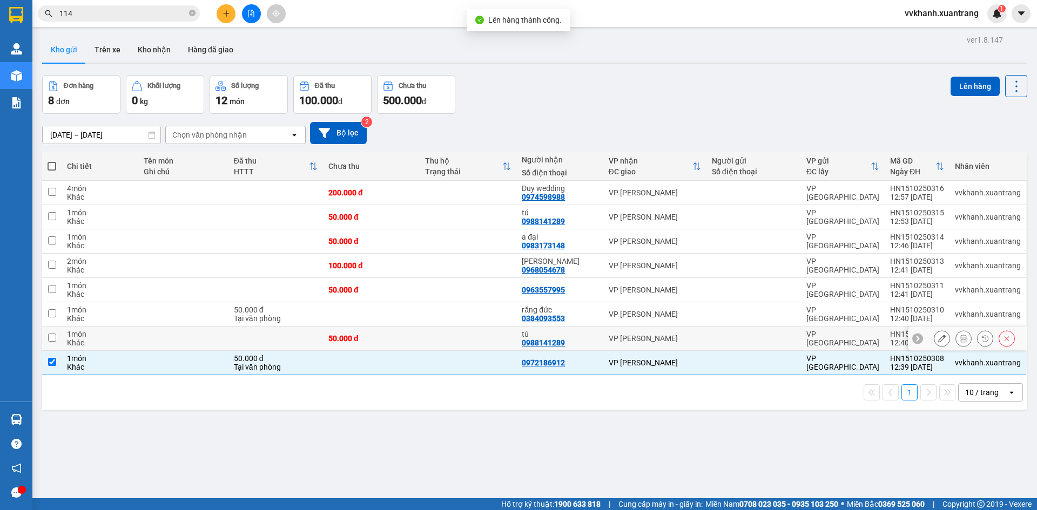
drag, startPoint x: 456, startPoint y: 337, endPoint x: 439, endPoint y: 300, distance: 40.4
click at [456, 336] on td at bounding box center [468, 339] width 97 height 24
checkbox input "true"
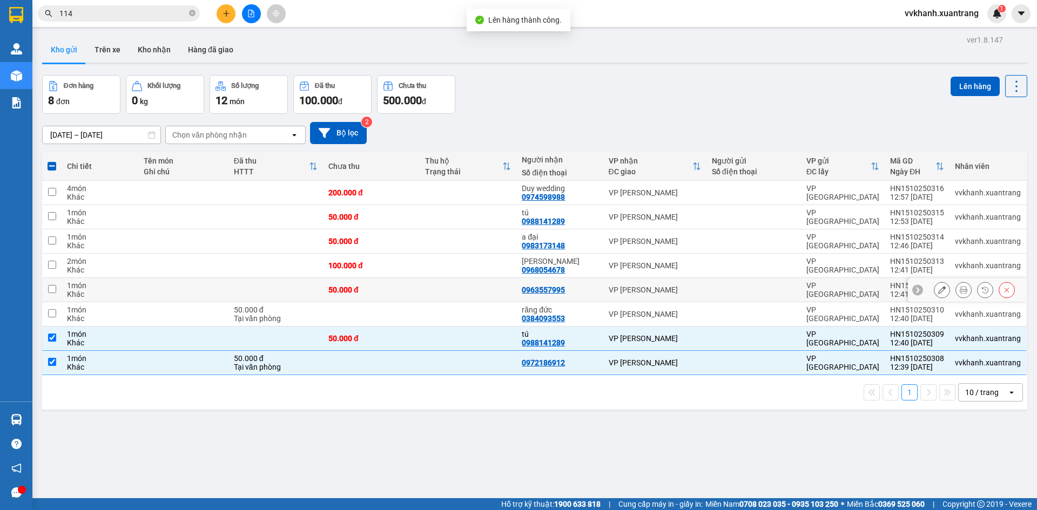
click at [439, 300] on td at bounding box center [468, 290] width 97 height 24
checkbox input "true"
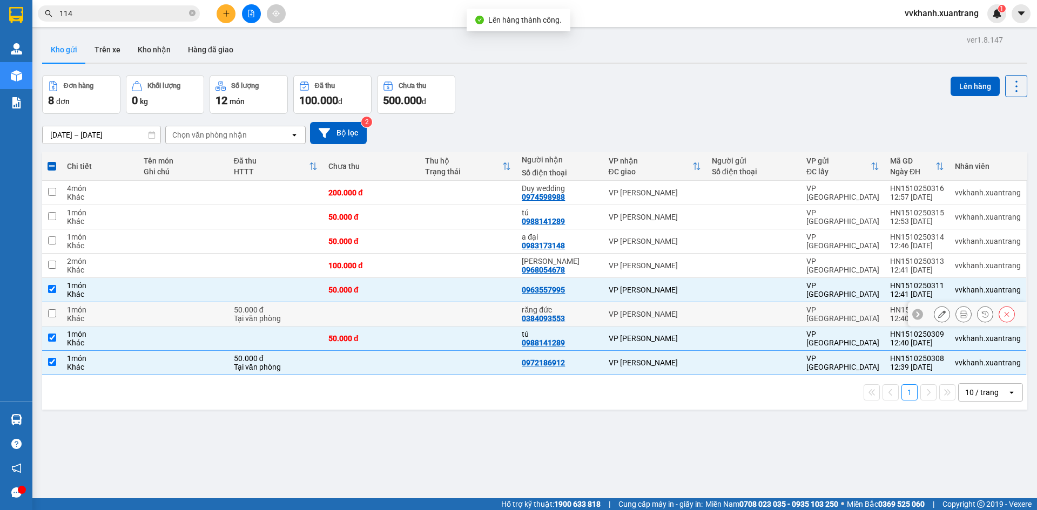
click at [431, 317] on td at bounding box center [468, 315] width 97 height 24
checkbox input "true"
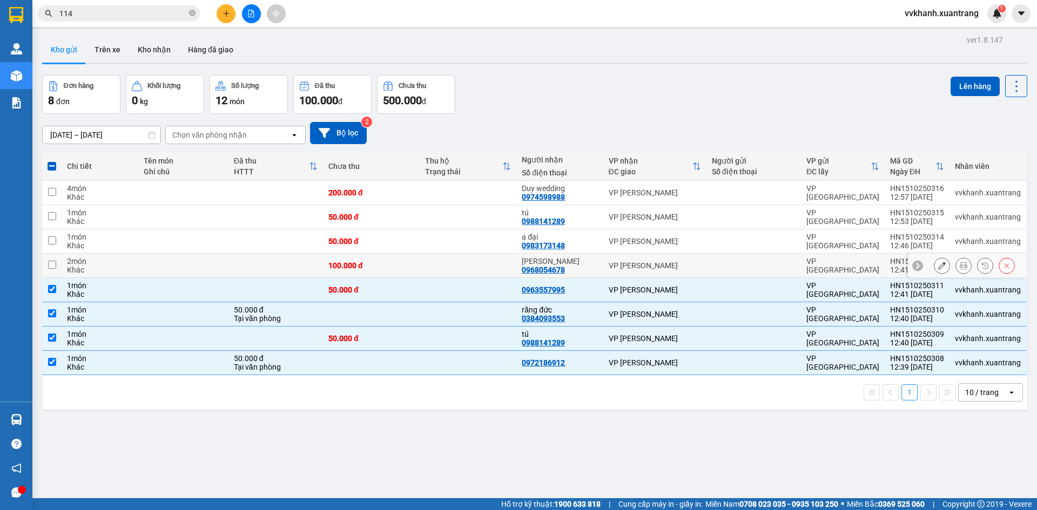
drag, startPoint x: 461, startPoint y: 268, endPoint x: 462, endPoint y: 260, distance: 8.2
click at [460, 268] on td at bounding box center [468, 266] width 97 height 24
checkbox input "true"
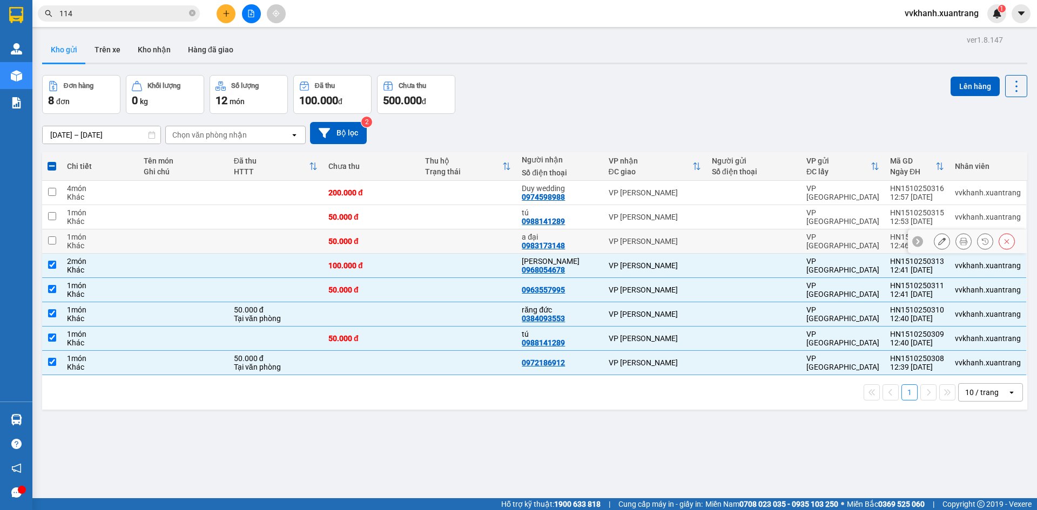
click at [458, 244] on td at bounding box center [468, 242] width 97 height 24
checkbox input "true"
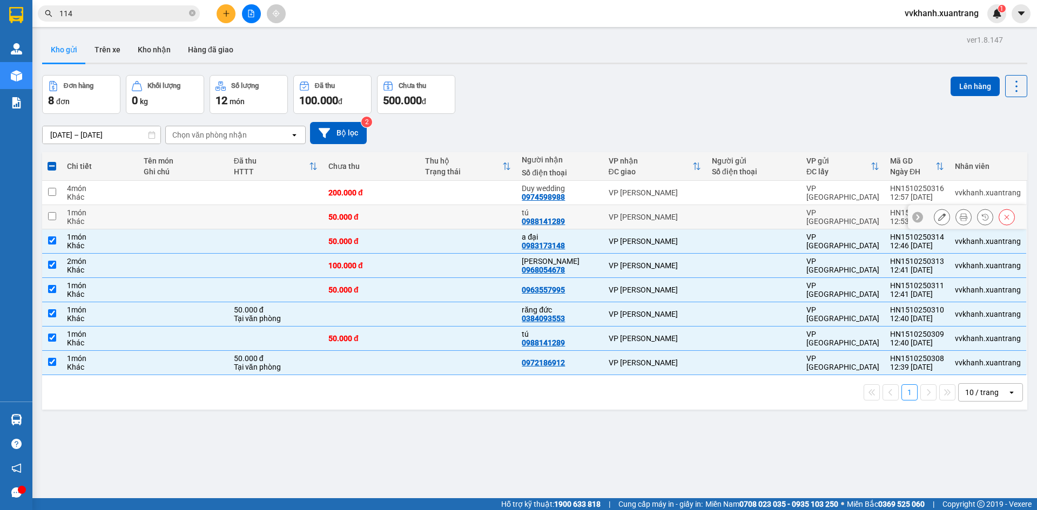
click at [461, 220] on td at bounding box center [468, 217] width 97 height 24
checkbox input "true"
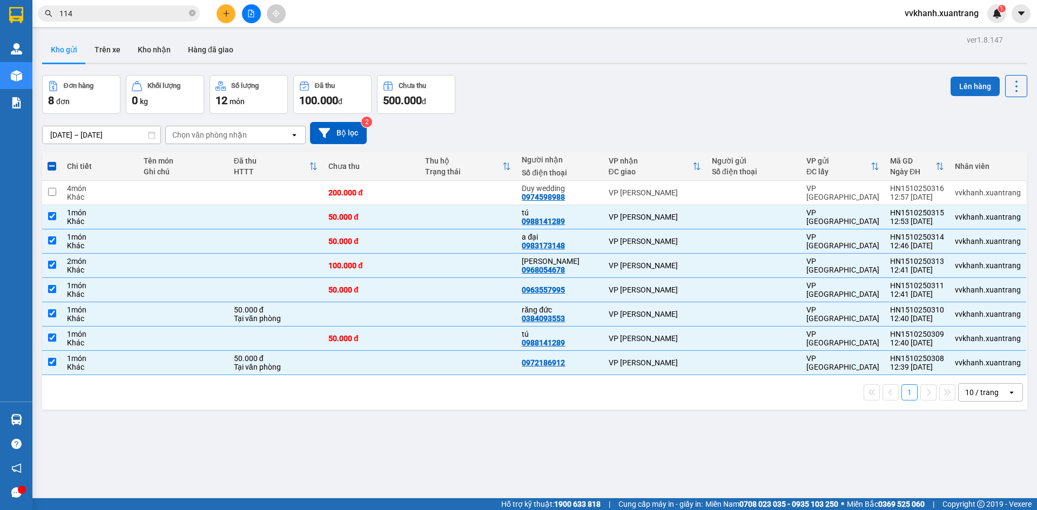
click at [970, 86] on button "Lên hàng" at bounding box center [975, 86] width 49 height 19
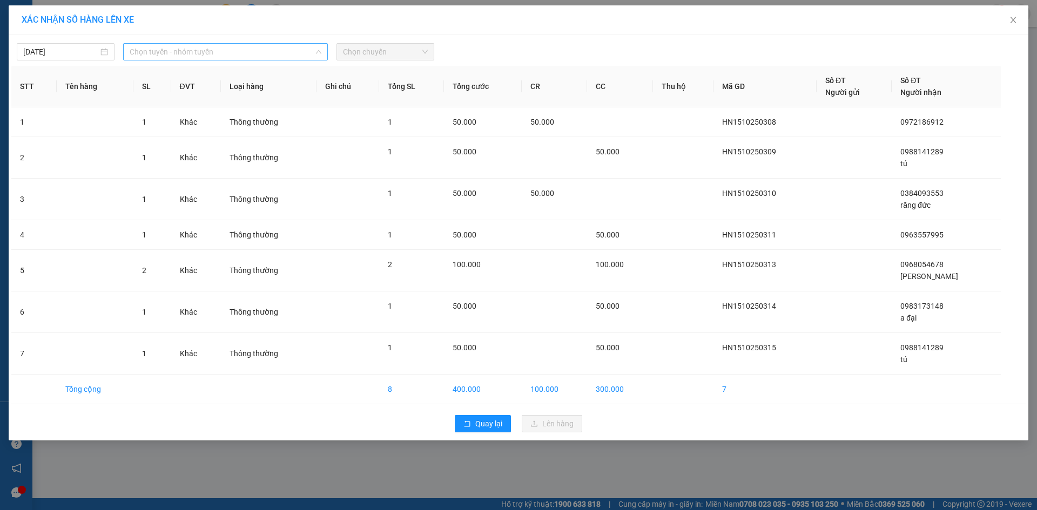
click at [243, 58] on span "Chọn tuyến - nhóm tuyến" at bounding box center [226, 52] width 192 height 16
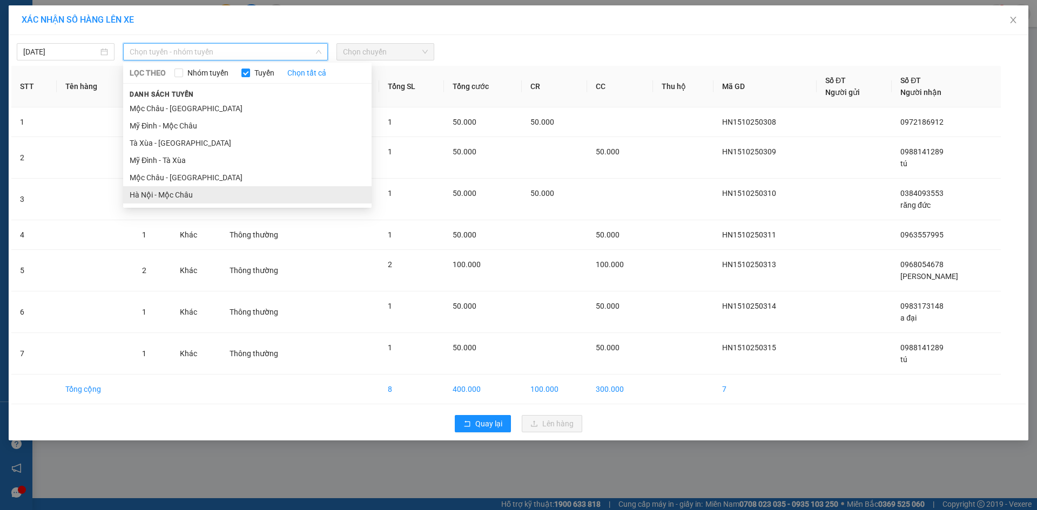
click at [260, 201] on li "Hà Nội - Mộc Châu" at bounding box center [247, 194] width 248 height 17
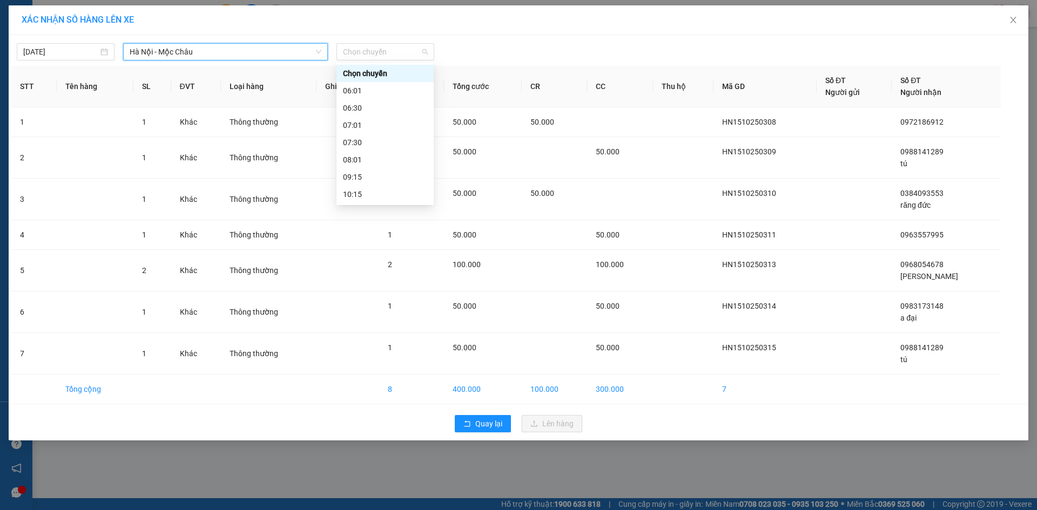
drag, startPoint x: 385, startPoint y: 51, endPoint x: 408, endPoint y: 152, distance: 104.3
click at [384, 53] on span "Chọn chuyến" at bounding box center [385, 52] width 85 height 16
click at [375, 109] on div "14:15" at bounding box center [385, 108] width 84 height 12
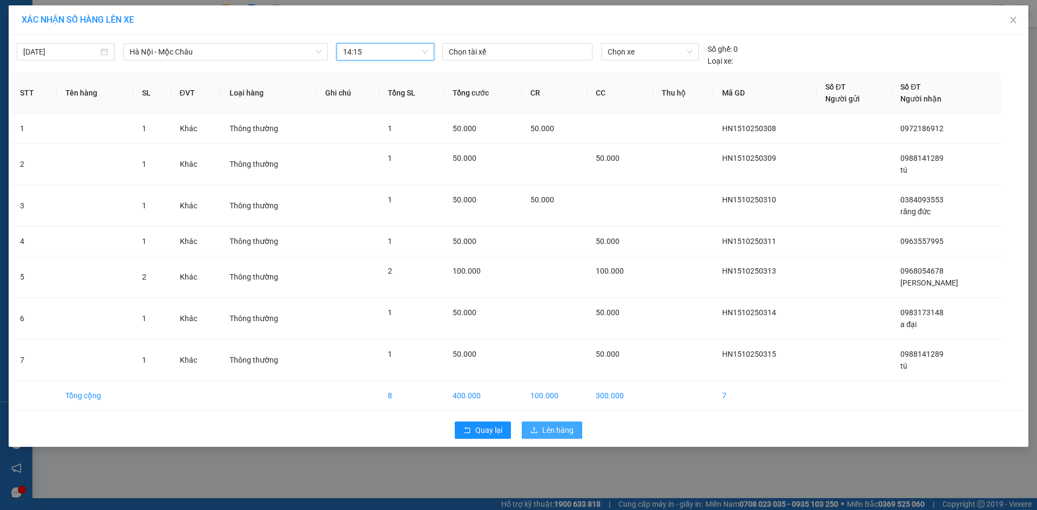
click at [557, 426] on span "Lên hàng" at bounding box center [557, 431] width 31 height 12
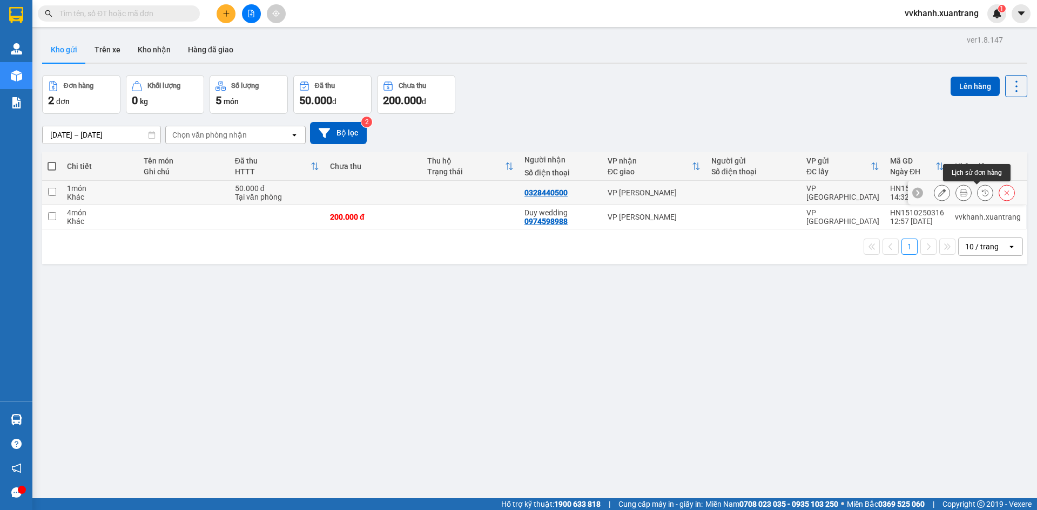
click at [982, 193] on icon at bounding box center [986, 193] width 8 height 8
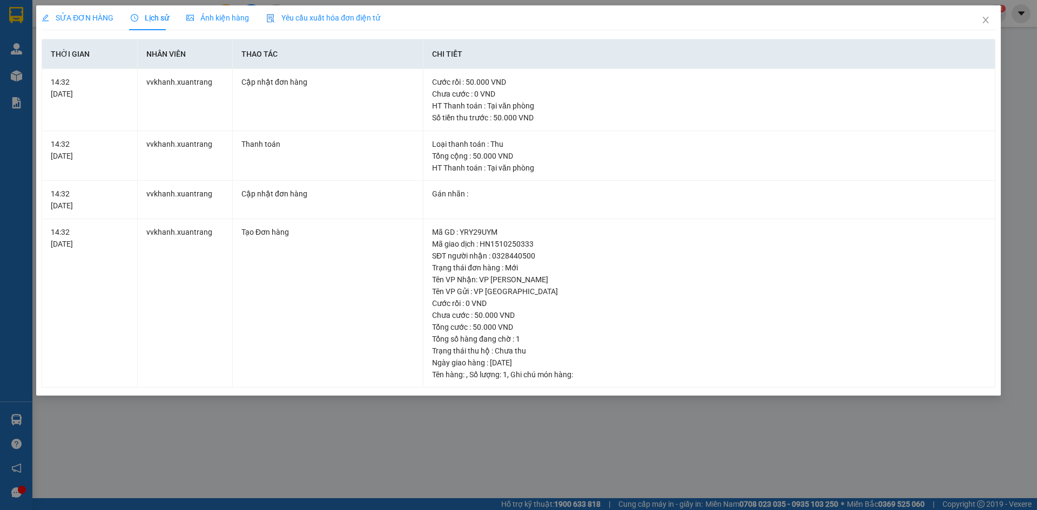
click at [197, 15] on span "Ảnh kiện hàng" at bounding box center [217, 18] width 63 height 9
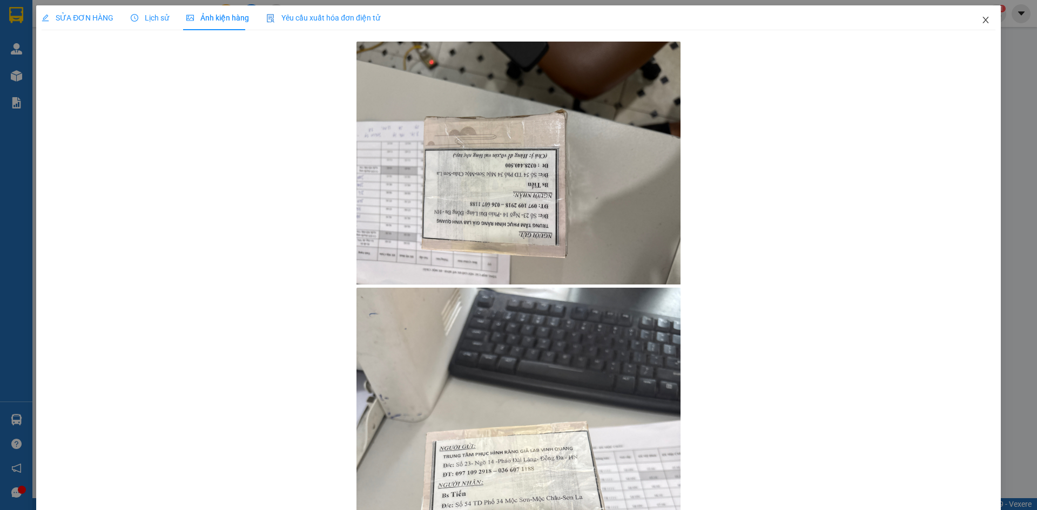
click at [982, 24] on icon "close" at bounding box center [986, 20] width 9 height 9
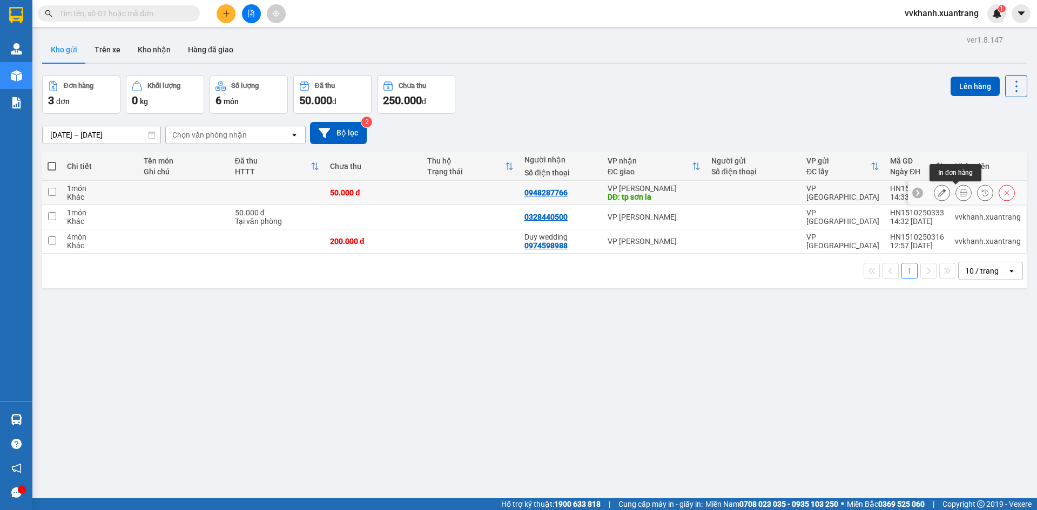
click at [960, 191] on icon at bounding box center [964, 193] width 8 height 8
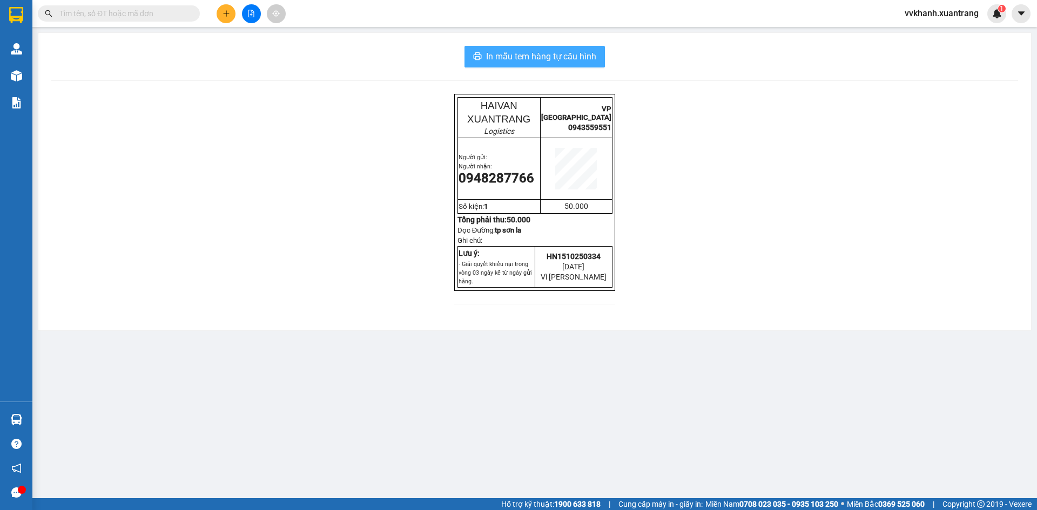
click at [516, 55] on span "In mẫu tem hàng tự cấu hình" at bounding box center [541, 57] width 110 height 14
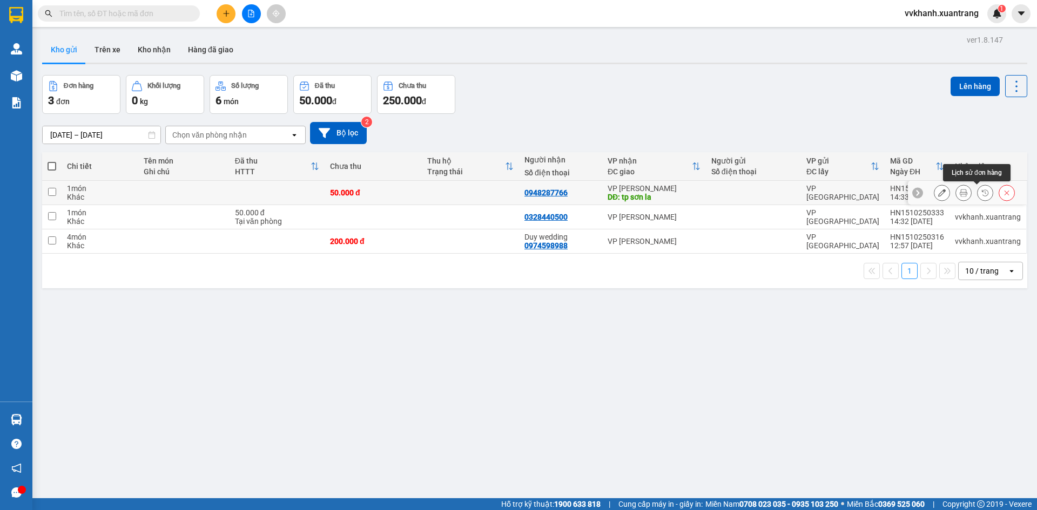
drag, startPoint x: 974, startPoint y: 190, endPoint x: 926, endPoint y: 219, distance: 55.8
click at [978, 191] on button at bounding box center [985, 193] width 15 height 19
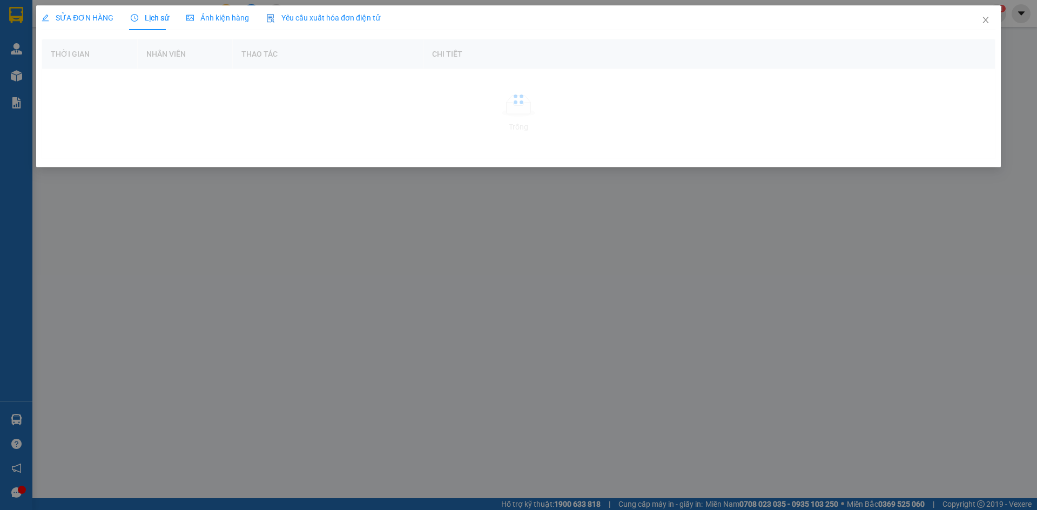
click at [240, 21] on span "Ảnh kiện hàng" at bounding box center [217, 18] width 63 height 9
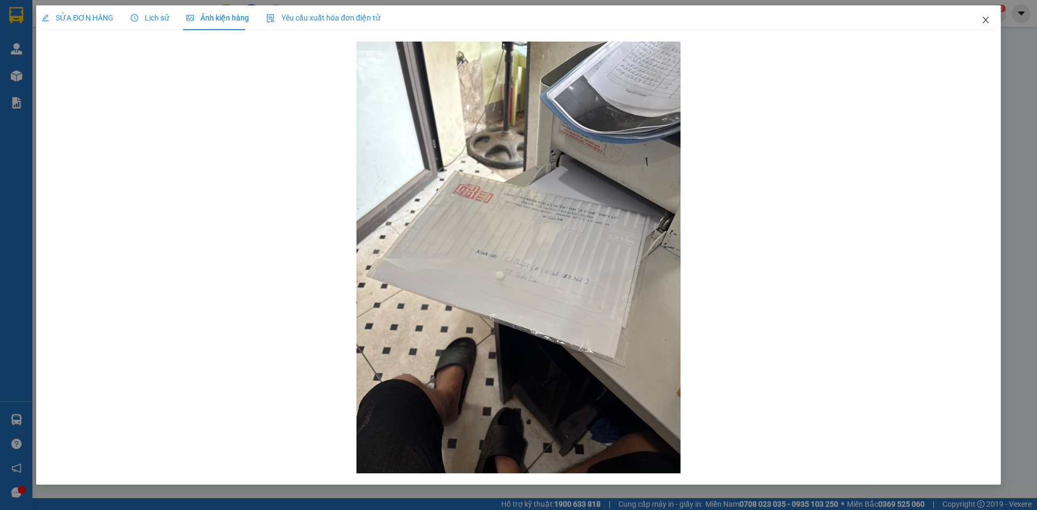
drag, startPoint x: 978, startPoint y: 28, endPoint x: 455, endPoint y: 4, distance: 524.0
click at [978, 28] on span "Close" at bounding box center [986, 20] width 30 height 30
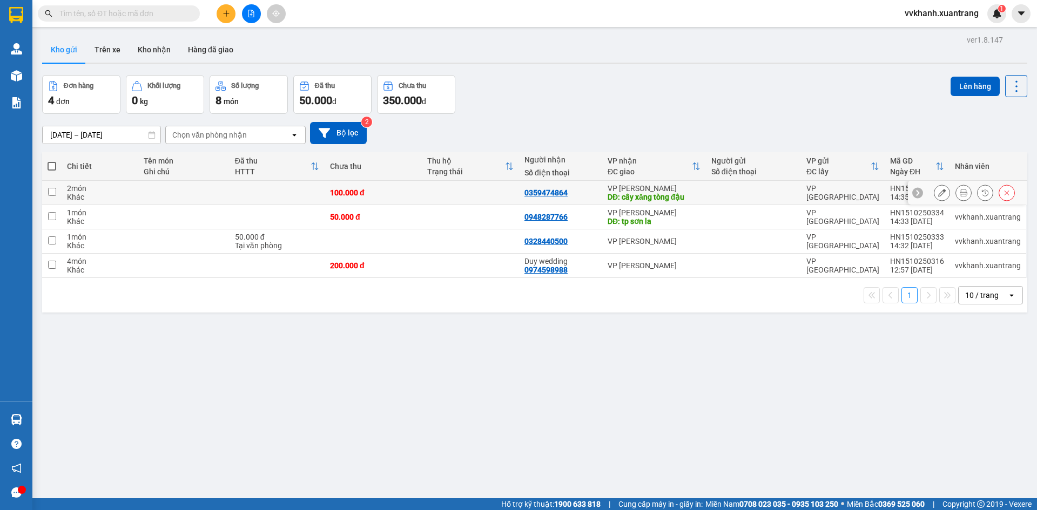
click at [960, 192] on icon at bounding box center [964, 193] width 8 height 8
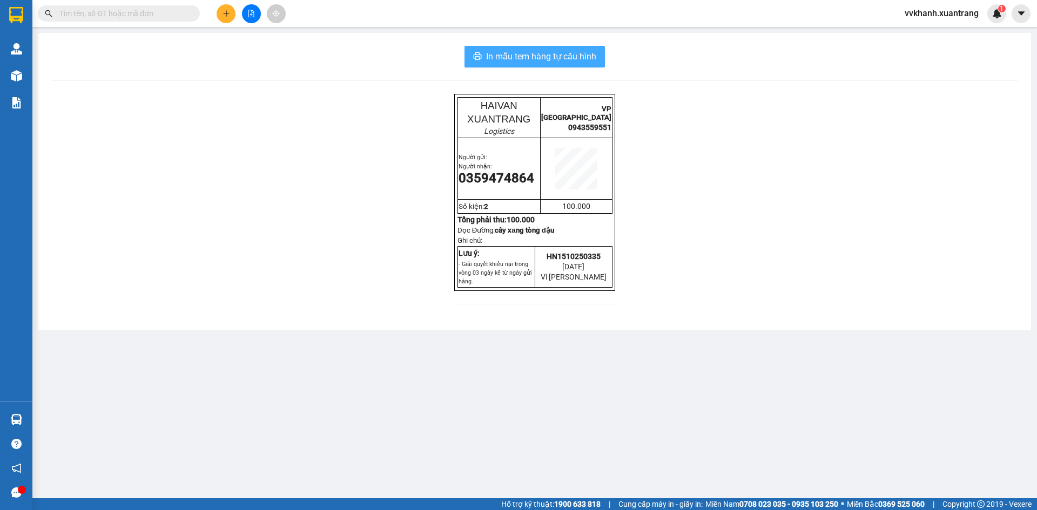
click at [494, 51] on span "In mẫu tem hàng tự cấu hình" at bounding box center [541, 57] width 110 height 14
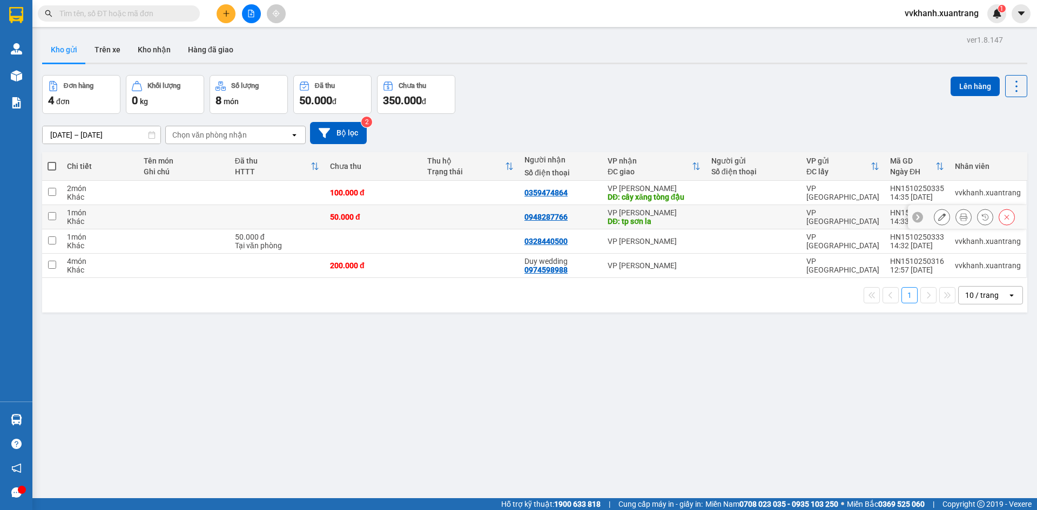
click at [960, 215] on icon at bounding box center [964, 217] width 8 height 8
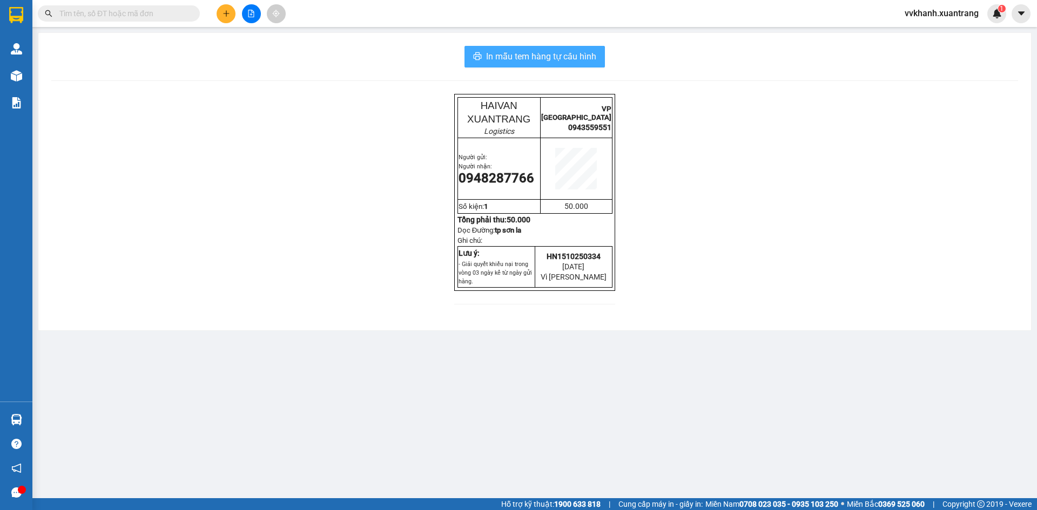
click at [543, 61] on span "In mẫu tem hàng tự cấu hình" at bounding box center [541, 57] width 110 height 14
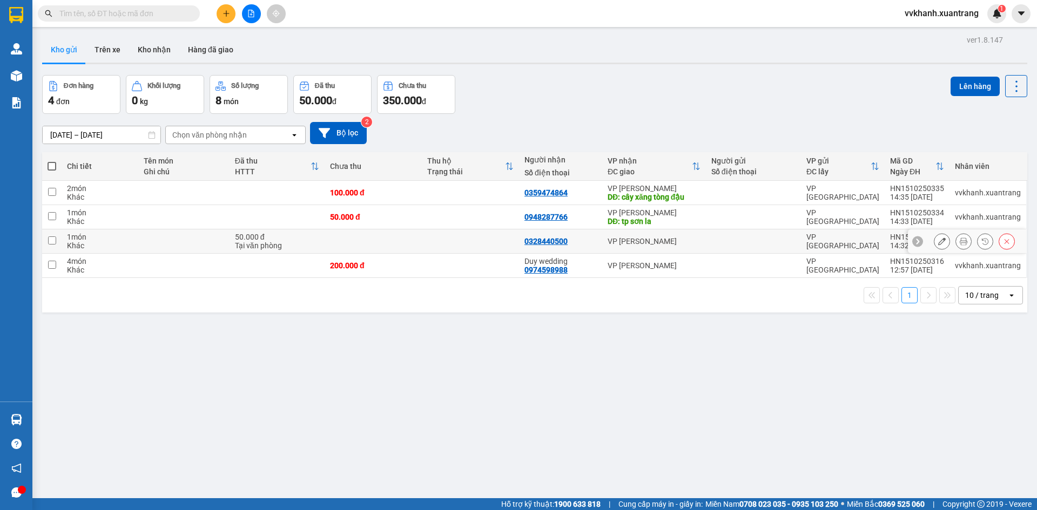
click at [956, 239] on button at bounding box center [963, 241] width 15 height 19
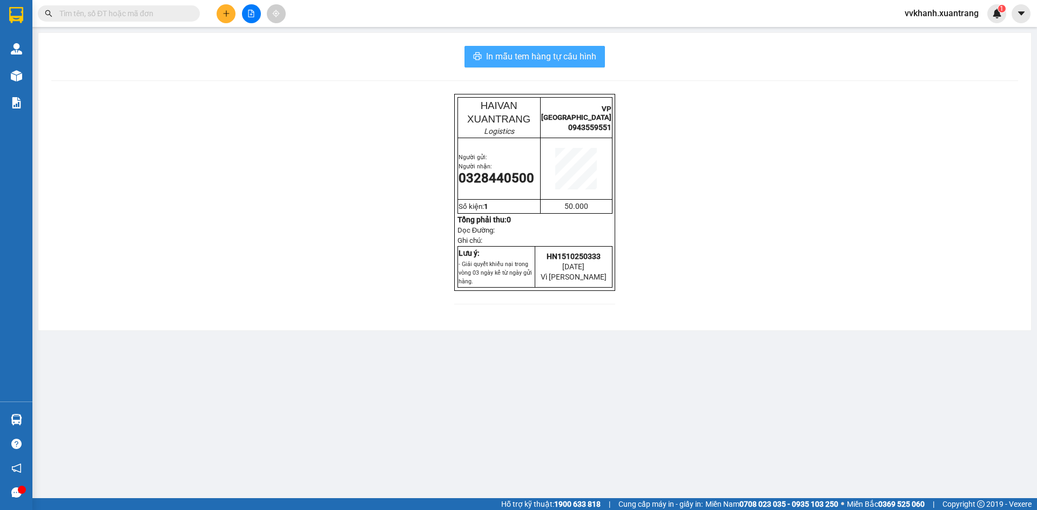
click at [541, 47] on button "In mẫu tem hàng tự cấu hình" at bounding box center [535, 57] width 140 height 22
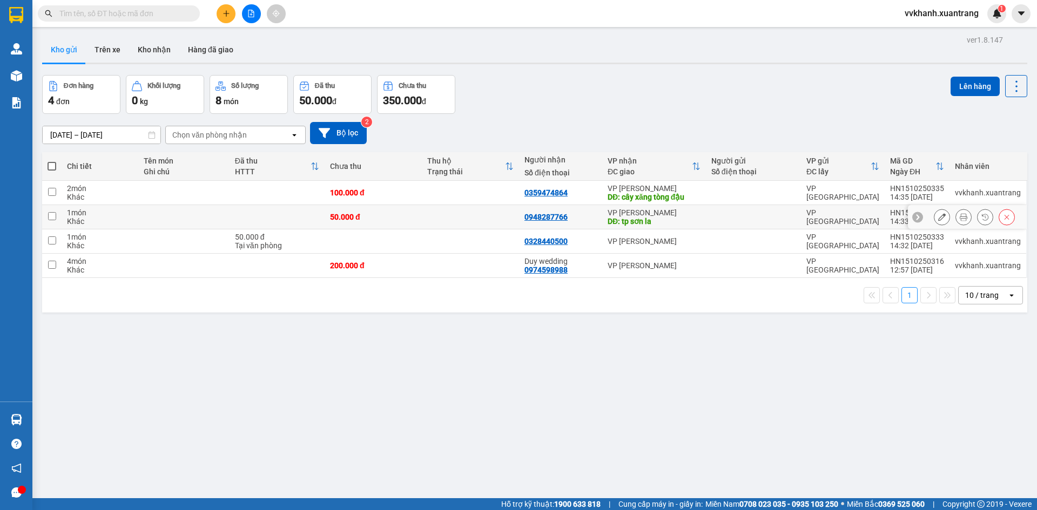
click at [978, 217] on button at bounding box center [985, 217] width 15 height 19
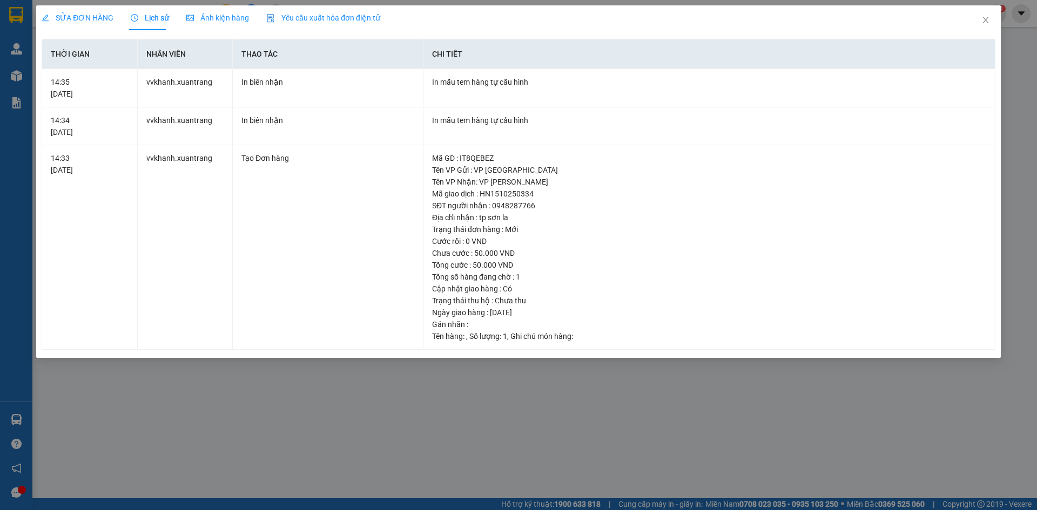
click at [224, 18] on span "Ảnh kiện hàng" at bounding box center [217, 18] width 63 height 9
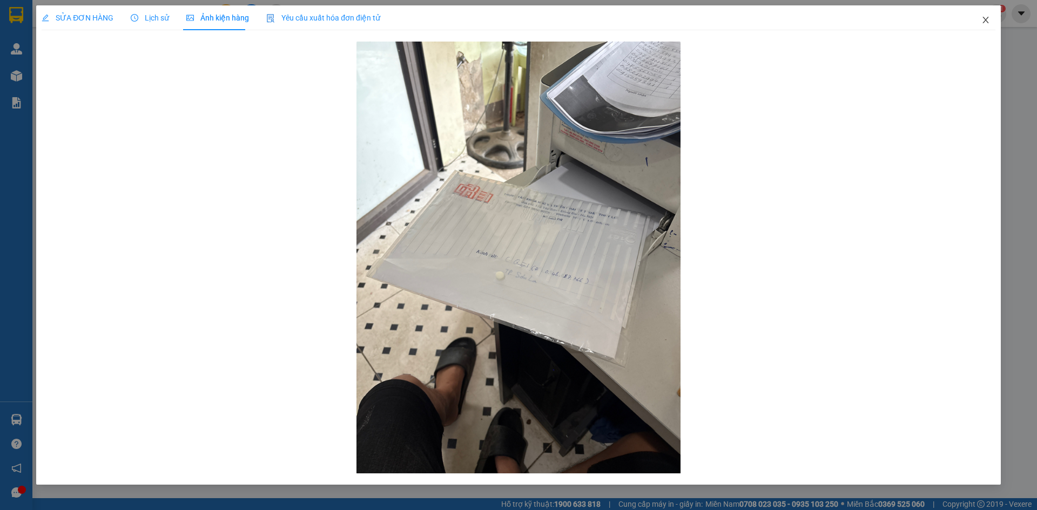
click at [983, 22] on icon "close" at bounding box center [986, 20] width 9 height 9
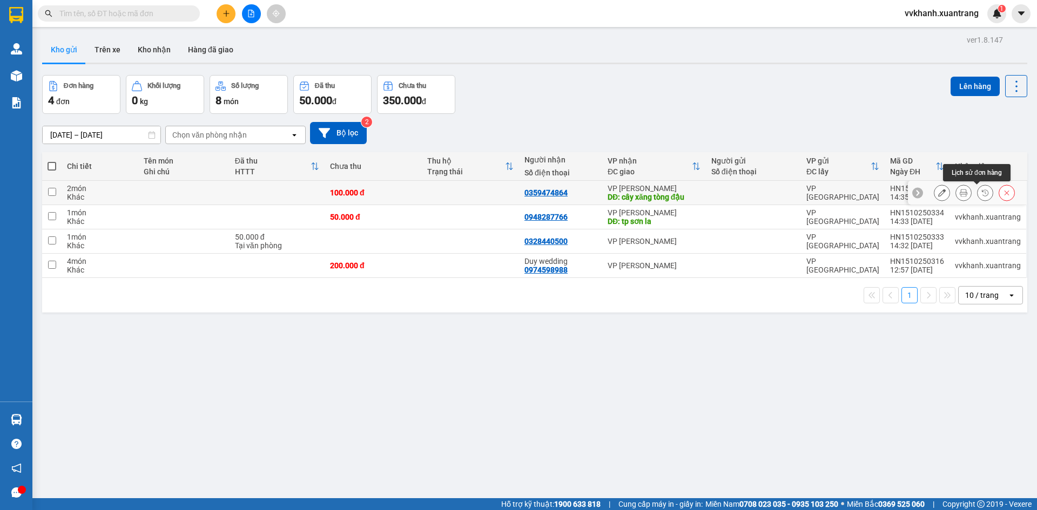
click at [982, 190] on icon at bounding box center [986, 193] width 8 height 8
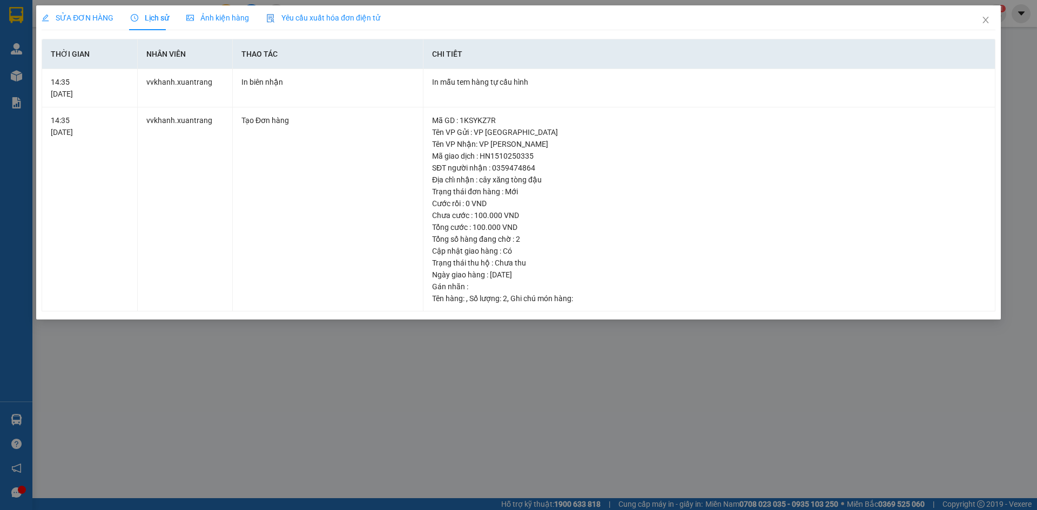
click at [207, 19] on span "Ảnh kiện hàng" at bounding box center [217, 18] width 63 height 9
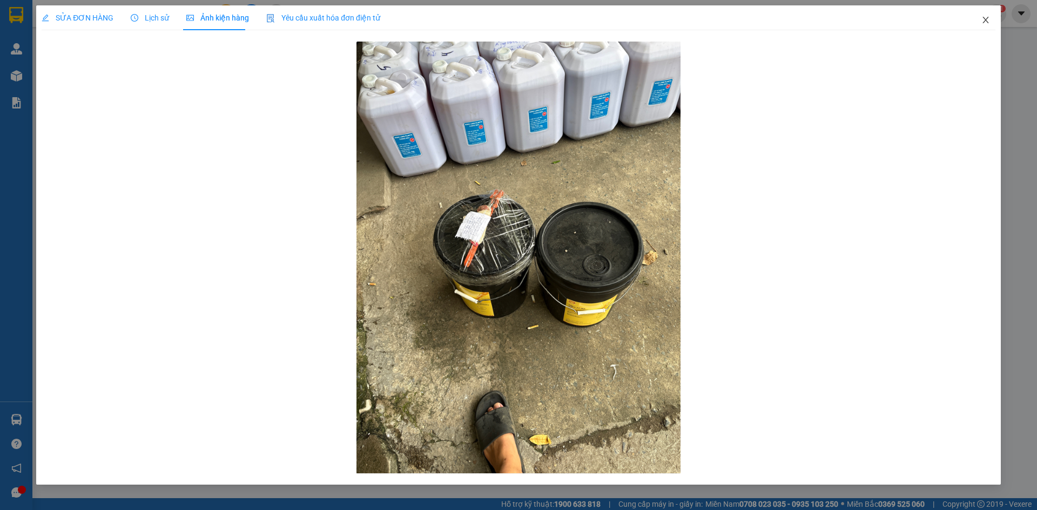
click at [983, 24] on icon "close" at bounding box center [986, 20] width 9 height 9
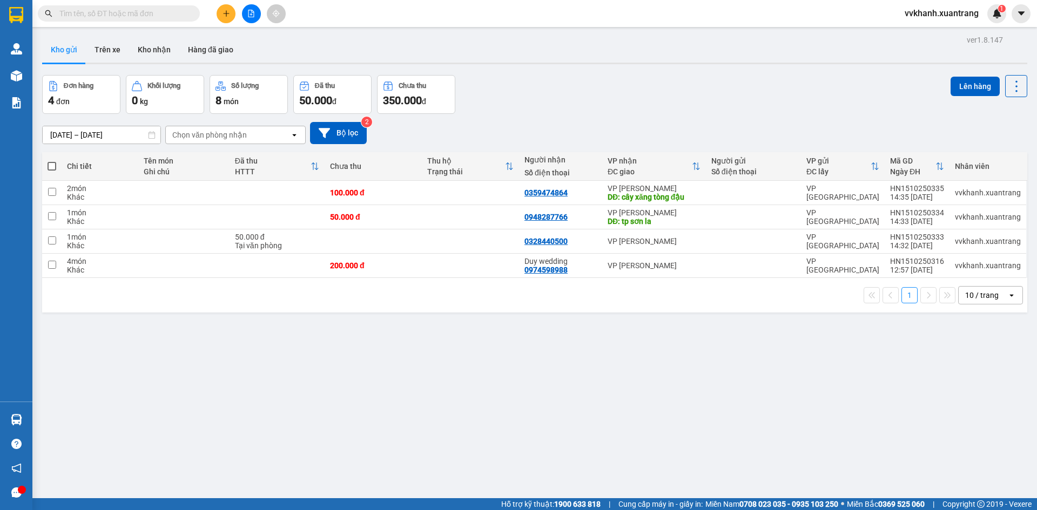
click at [248, 15] on button at bounding box center [251, 13] width 19 height 19
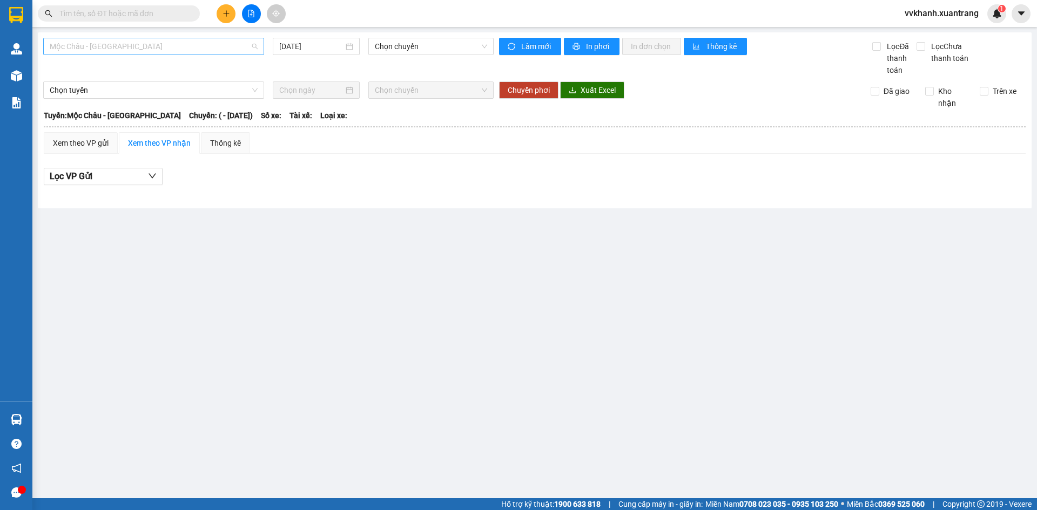
click at [171, 45] on span "Mộc Châu - Mỹ Đình" at bounding box center [154, 46] width 208 height 16
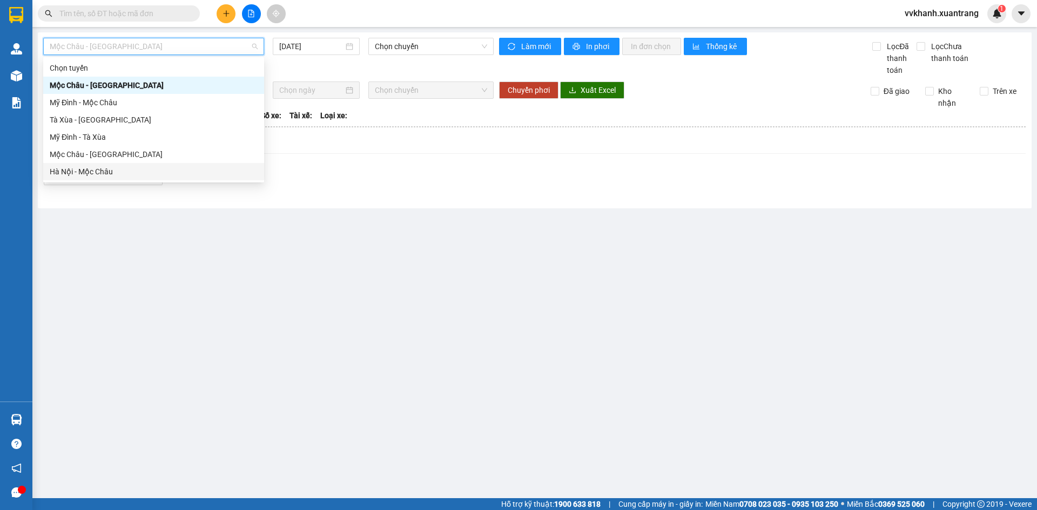
click at [127, 168] on div "Hà Nội - Mộc Châu" at bounding box center [154, 172] width 208 height 12
type input "15/10/2025"
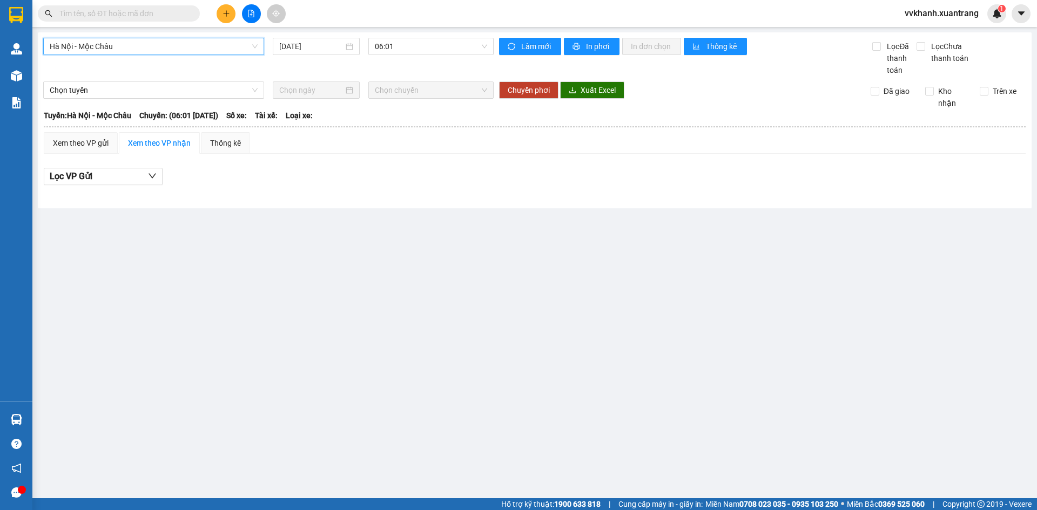
drag, startPoint x: 200, startPoint y: 45, endPoint x: 209, endPoint y: 63, distance: 20.1
click at [204, 53] on span "Hà Nội - Mộc Châu" at bounding box center [154, 46] width 208 height 16
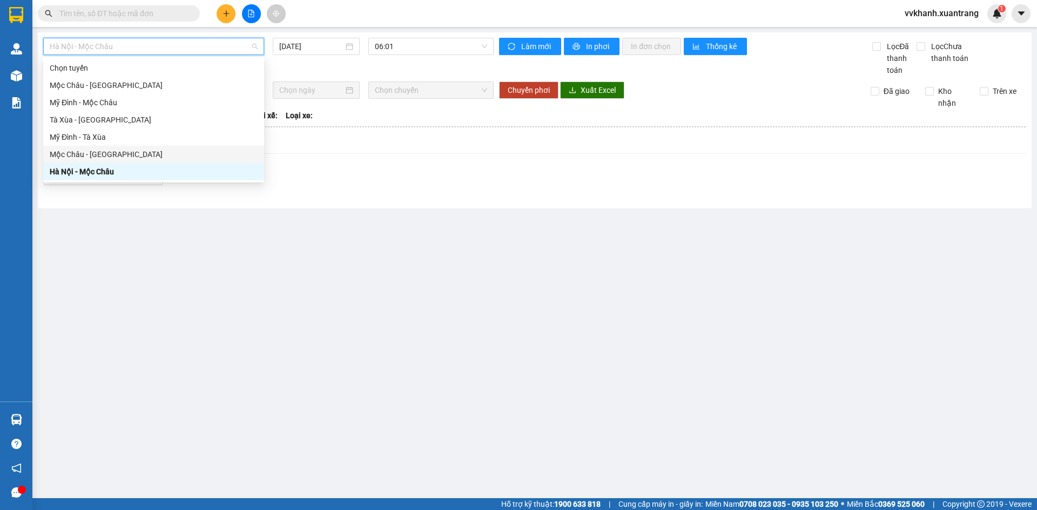
click at [170, 149] on div "Mộc Châu - Hà Nội" at bounding box center [154, 155] width 208 height 12
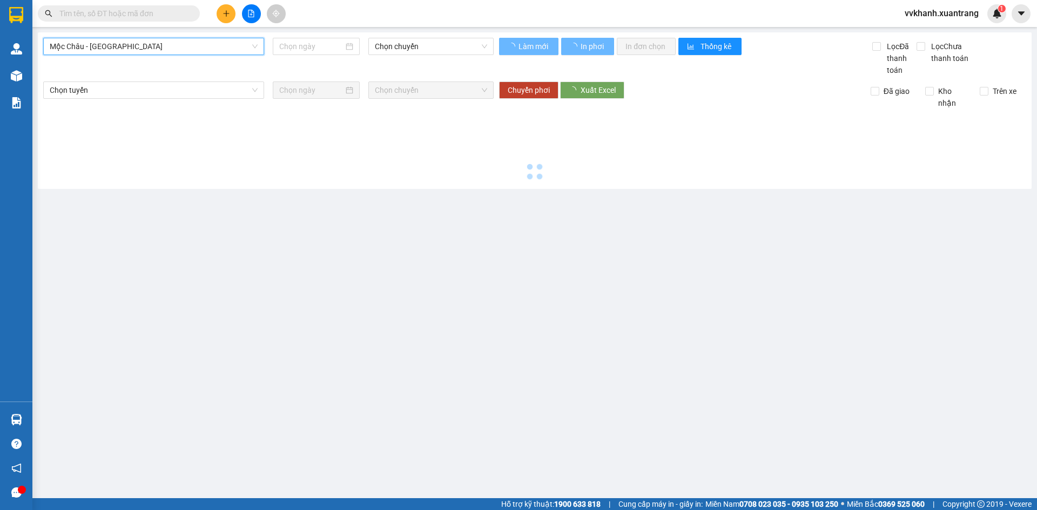
type input "15/10/2025"
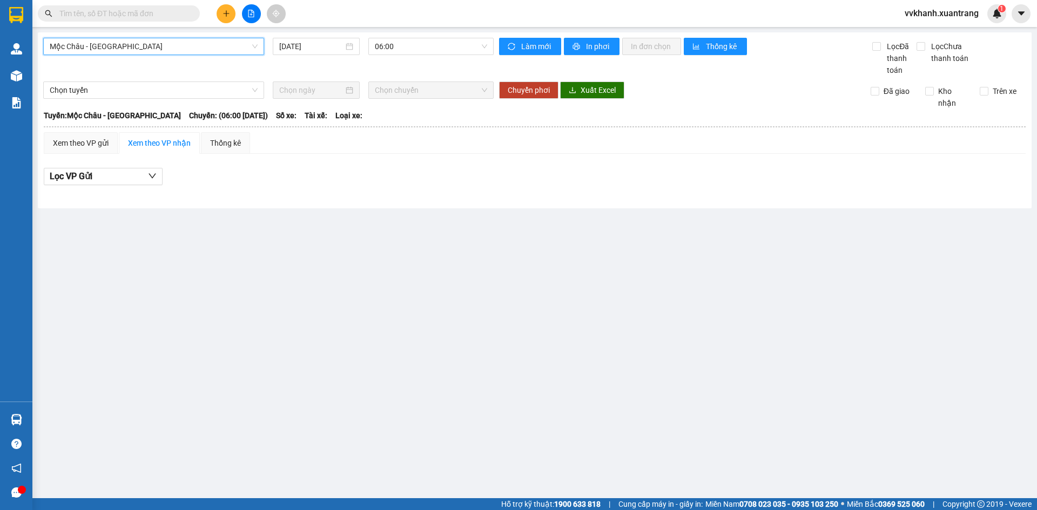
click at [388, 56] on div "Mộc Châu - Hà Nội Mộc Châu - Hà Nội 15/10/2025 06:00" at bounding box center [268, 57] width 451 height 38
click at [393, 50] on span "06:00" at bounding box center [431, 46] width 112 height 16
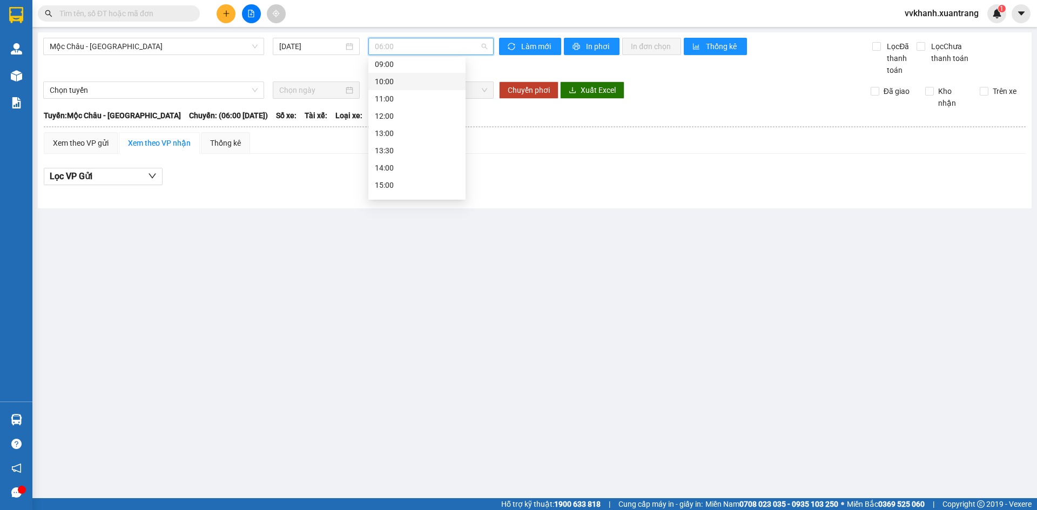
scroll to position [54, 0]
click at [402, 104] on div "10:00" at bounding box center [417, 101] width 84 height 12
click at [439, 51] on span "10:00" at bounding box center [431, 46] width 112 height 16
click at [416, 122] on div "11:00" at bounding box center [417, 118] width 84 height 12
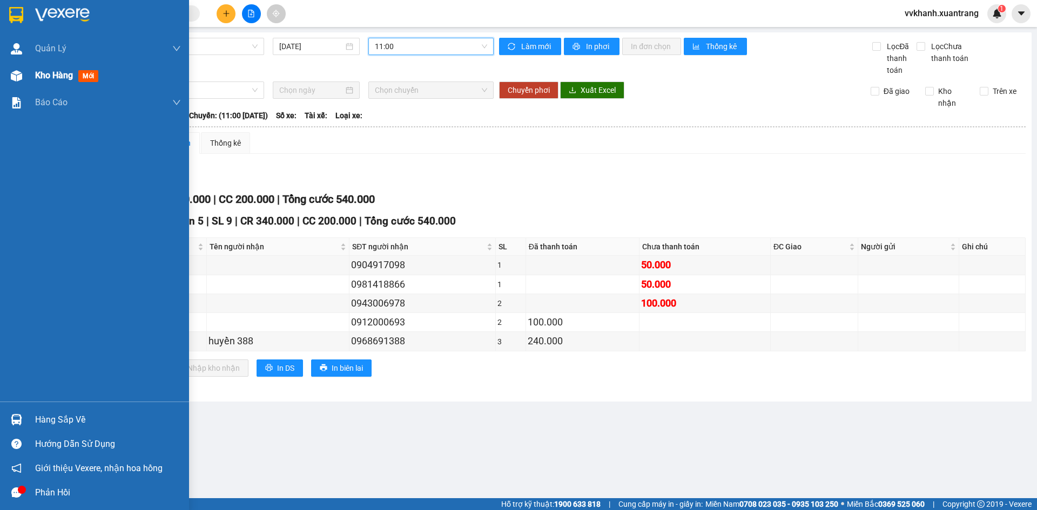
click at [56, 82] on div "Kho hàng mới" at bounding box center [108, 75] width 146 height 27
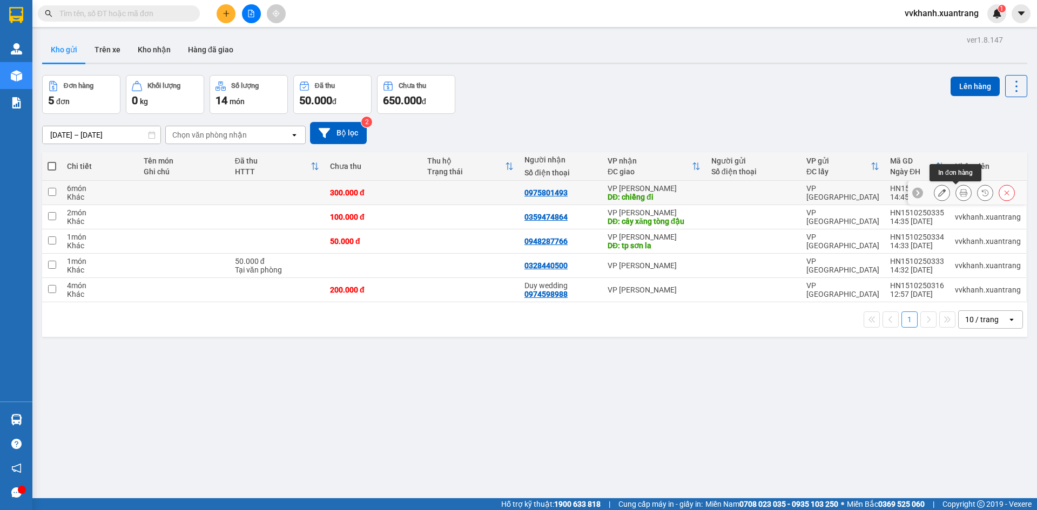
click at [960, 191] on icon at bounding box center [964, 193] width 8 height 8
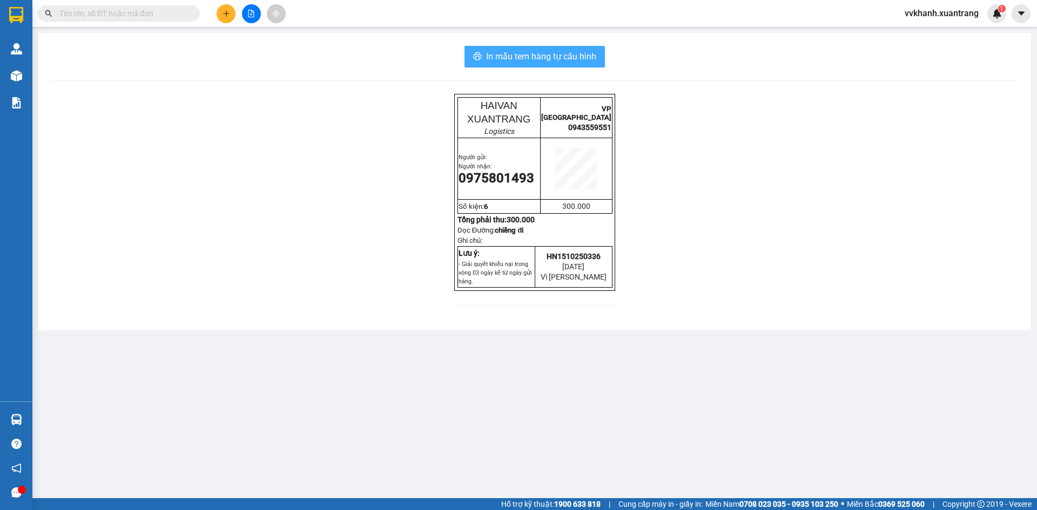
click at [521, 61] on span "In mẫu tem hàng tự cấu hình" at bounding box center [541, 57] width 110 height 14
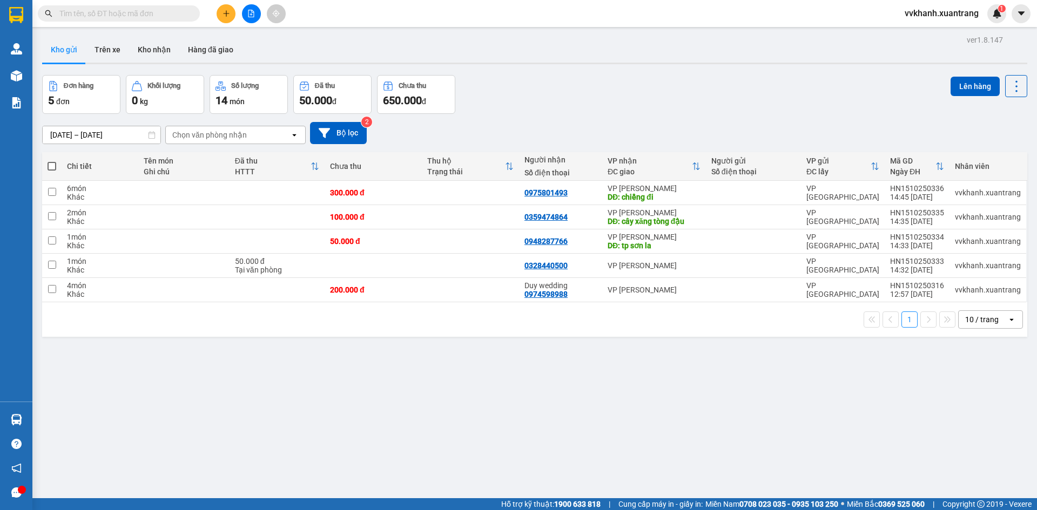
drag, startPoint x: 250, startPoint y: 10, endPoint x: 342, endPoint y: 248, distance: 255.3
click at [251, 10] on icon "file-add" at bounding box center [251, 14] width 6 height 8
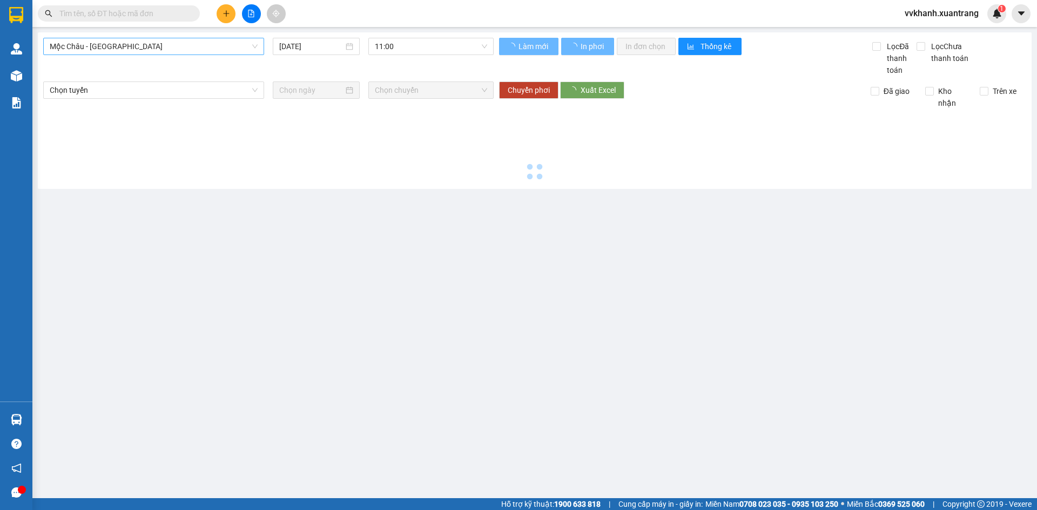
click at [117, 46] on span "Mộc Châu - Mỹ Đình" at bounding box center [154, 46] width 208 height 16
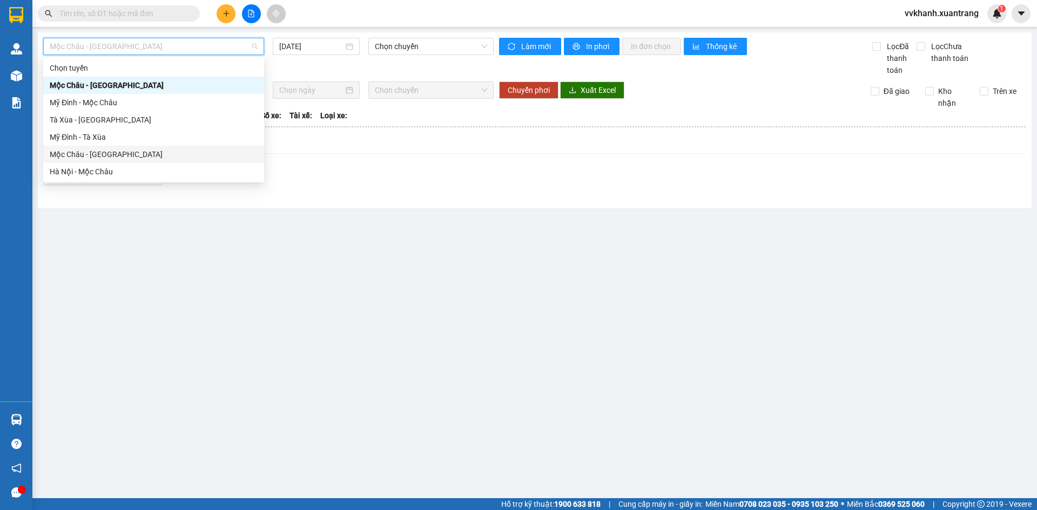
click at [131, 160] on div "Mộc Châu - Hà Nội" at bounding box center [154, 155] width 208 height 12
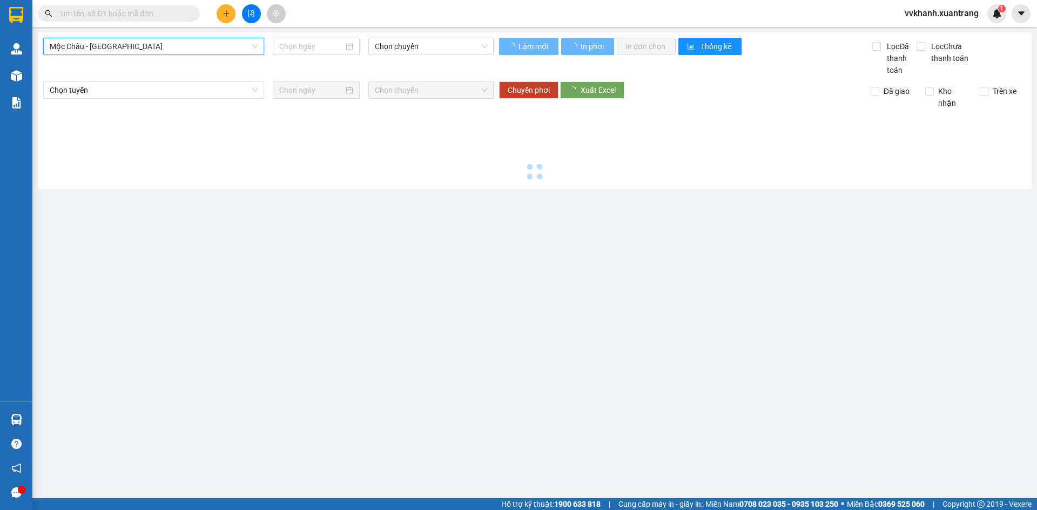
type input "15/10/2025"
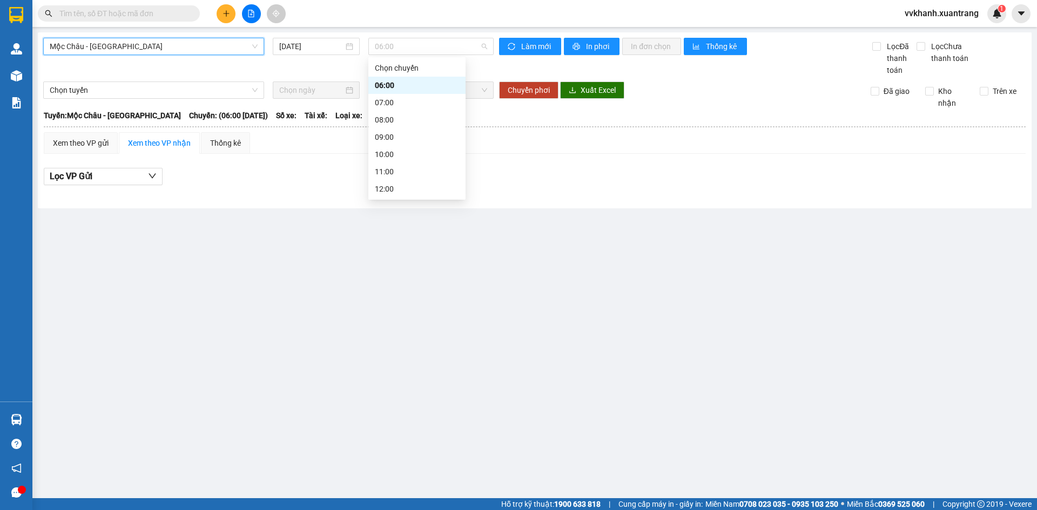
drag, startPoint x: 387, startPoint y: 51, endPoint x: 437, endPoint y: 151, distance: 111.6
click at [419, 101] on body "Kết quả tìm kiếm ( 0 ) Bộ lọc Gửi 3 ngày gần nhất No Data vvkhanh.xuantrang 1 Q…" at bounding box center [518, 255] width 1037 height 510
click at [411, 165] on div "11:00" at bounding box center [416, 171] width 97 height 17
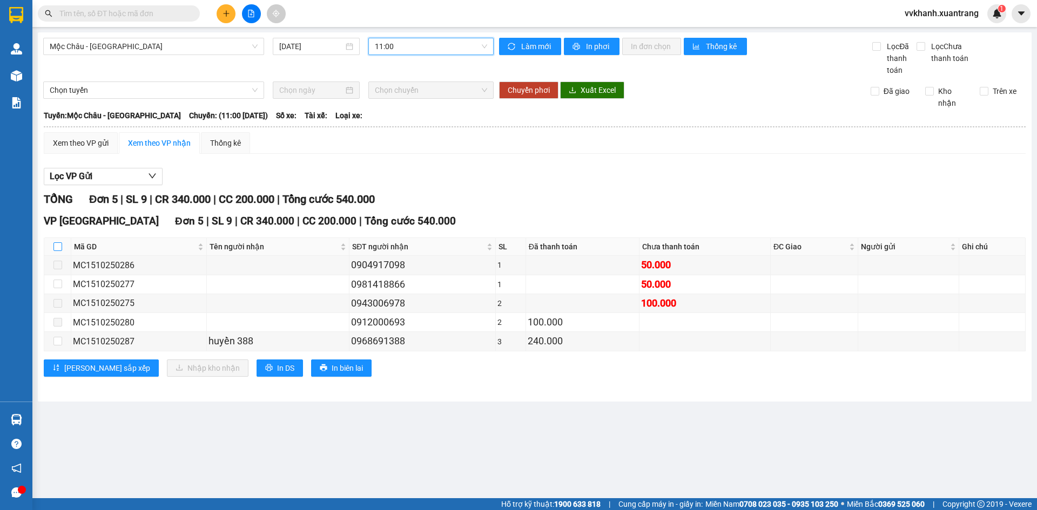
click at [59, 243] on input "checkbox" at bounding box center [57, 247] width 9 height 9
checkbox input "true"
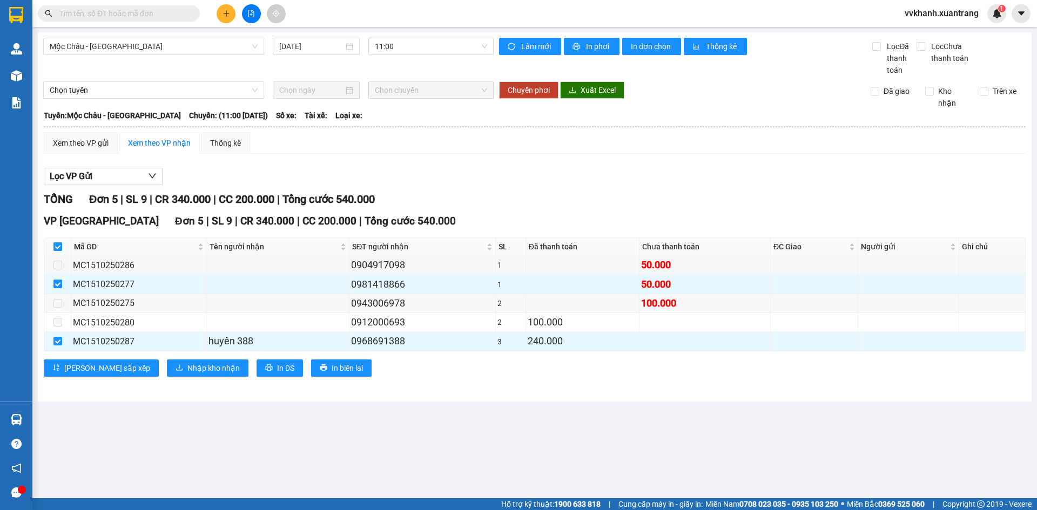
click at [55, 245] on input "checkbox" at bounding box center [57, 247] width 9 height 9
checkbox input "false"
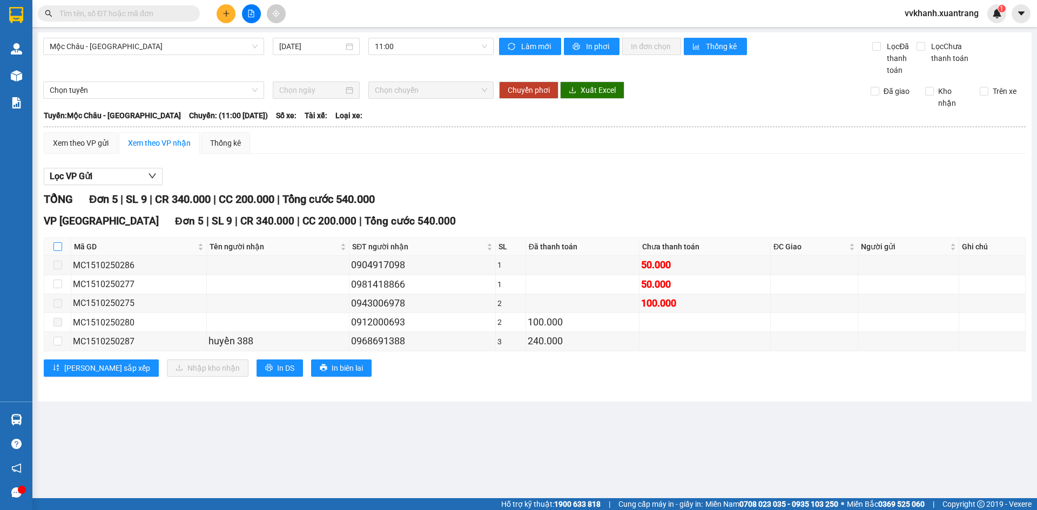
click at [55, 245] on input "checkbox" at bounding box center [57, 247] width 9 height 9
checkbox input "true"
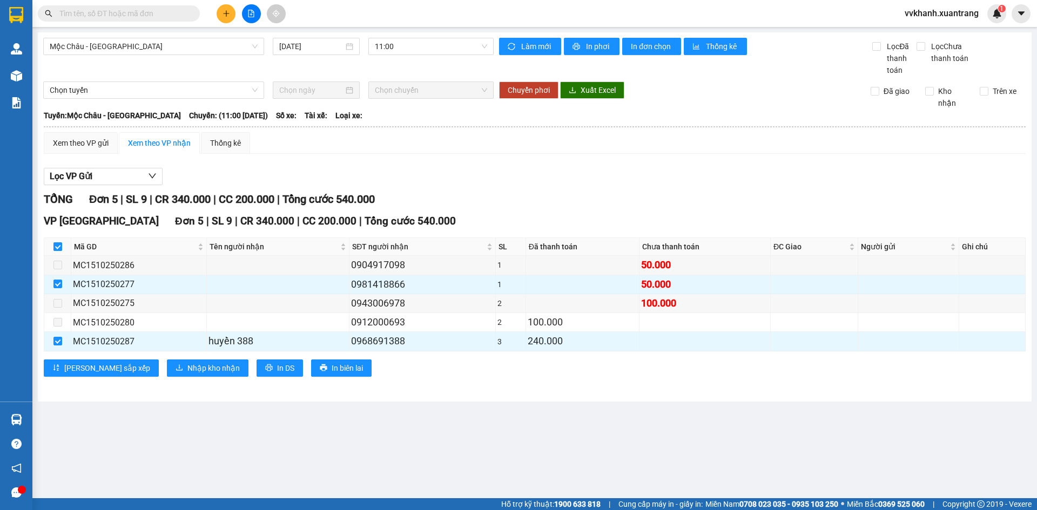
click at [55, 245] on input "checkbox" at bounding box center [57, 247] width 9 height 9
checkbox input "false"
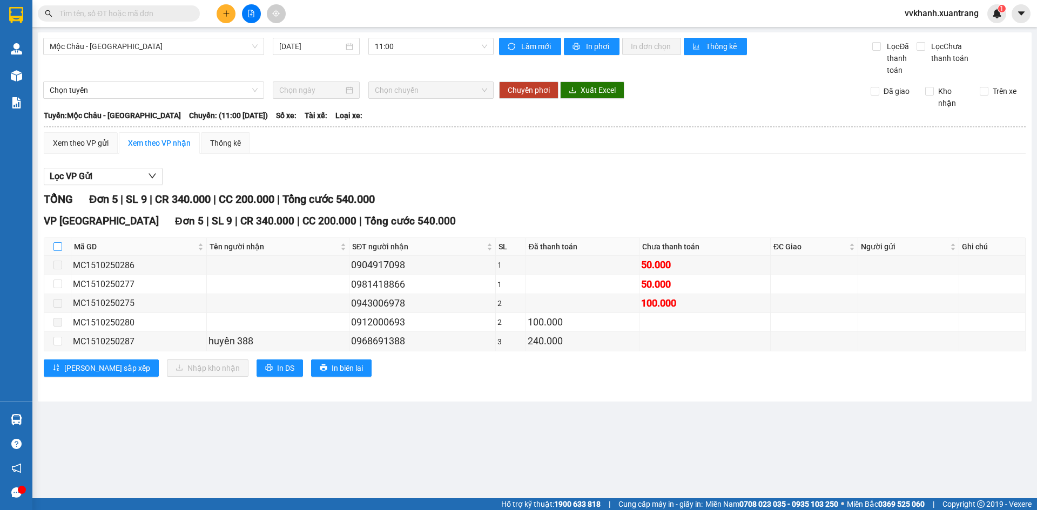
click at [55, 245] on input "checkbox" at bounding box center [57, 247] width 9 height 9
checkbox input "true"
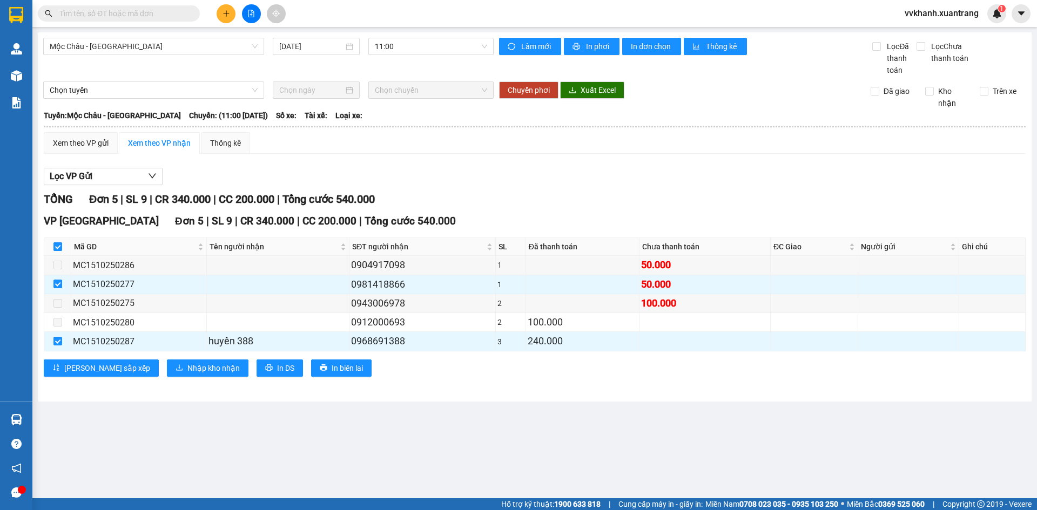
click at [55, 245] on input "checkbox" at bounding box center [57, 247] width 9 height 9
checkbox input "false"
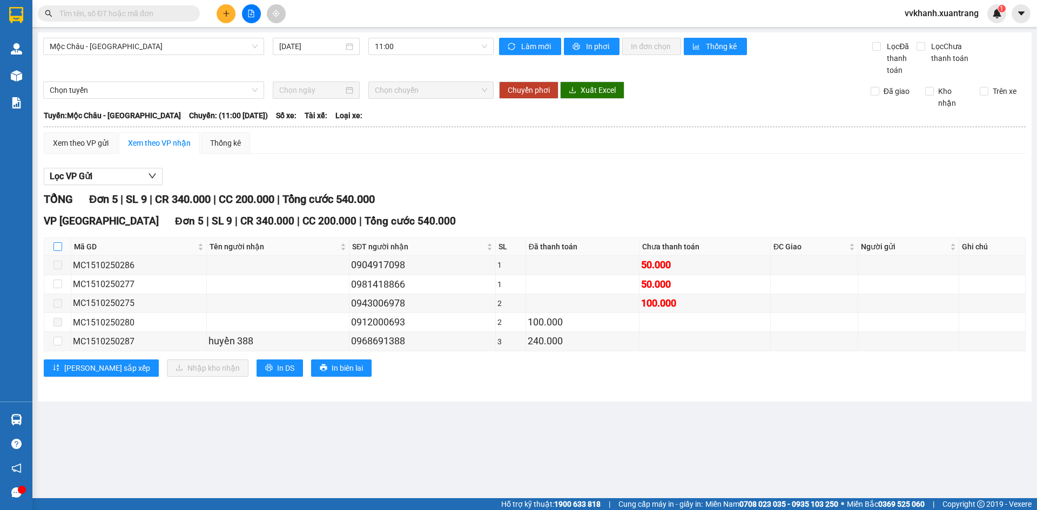
click at [55, 245] on input "checkbox" at bounding box center [57, 247] width 9 height 9
checkbox input "true"
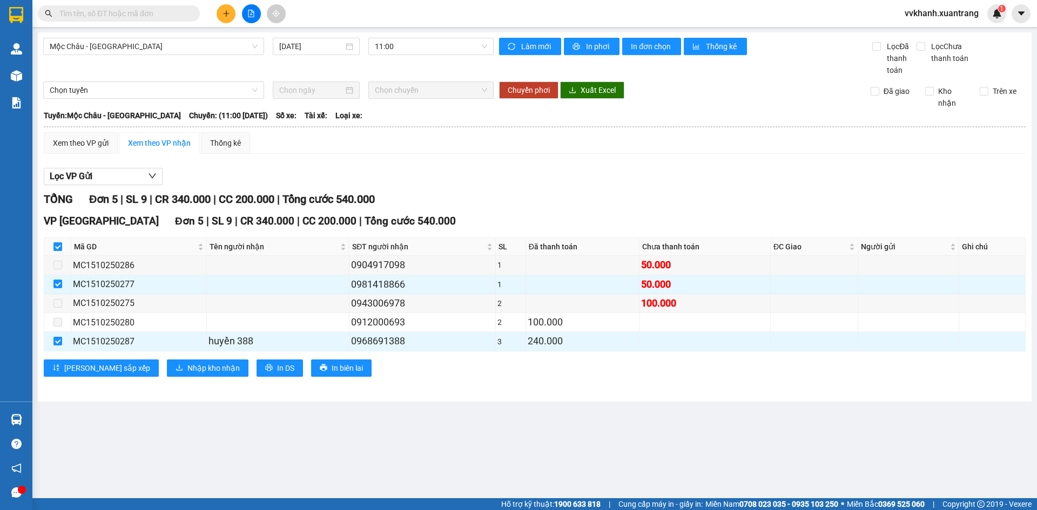
click at [55, 245] on input "checkbox" at bounding box center [57, 247] width 9 height 9
checkbox input "false"
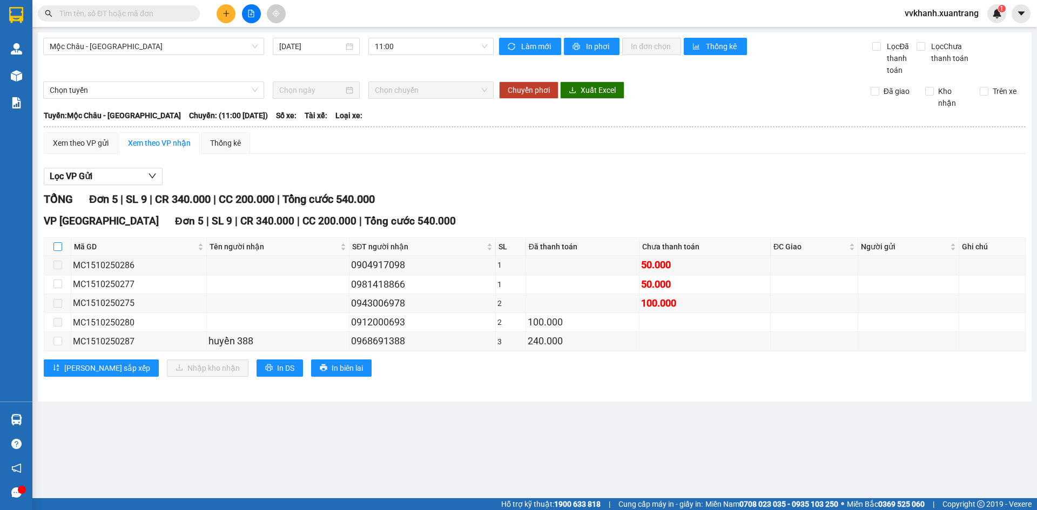
click at [55, 245] on input "checkbox" at bounding box center [57, 247] width 9 height 9
checkbox input "true"
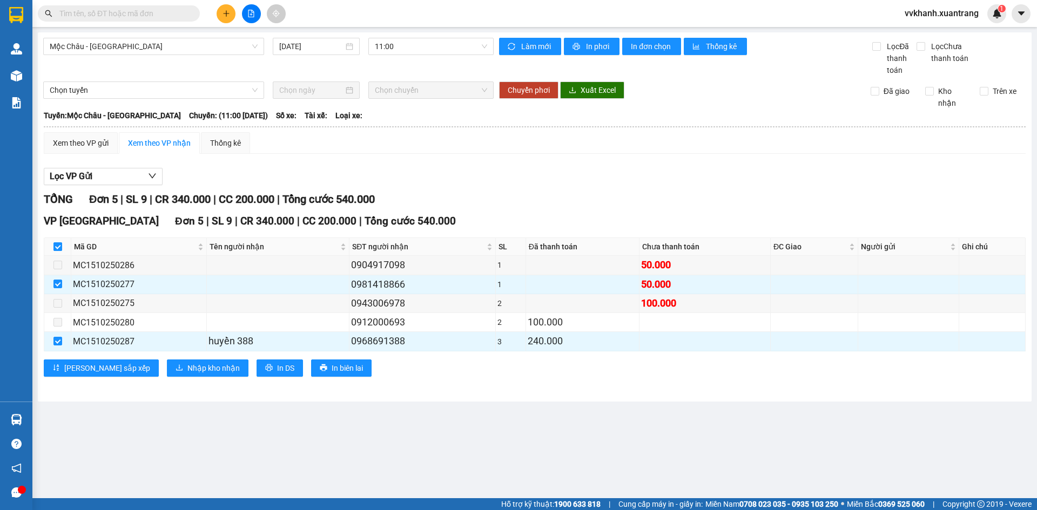
click at [55, 245] on input "checkbox" at bounding box center [57, 247] width 9 height 9
checkbox input "false"
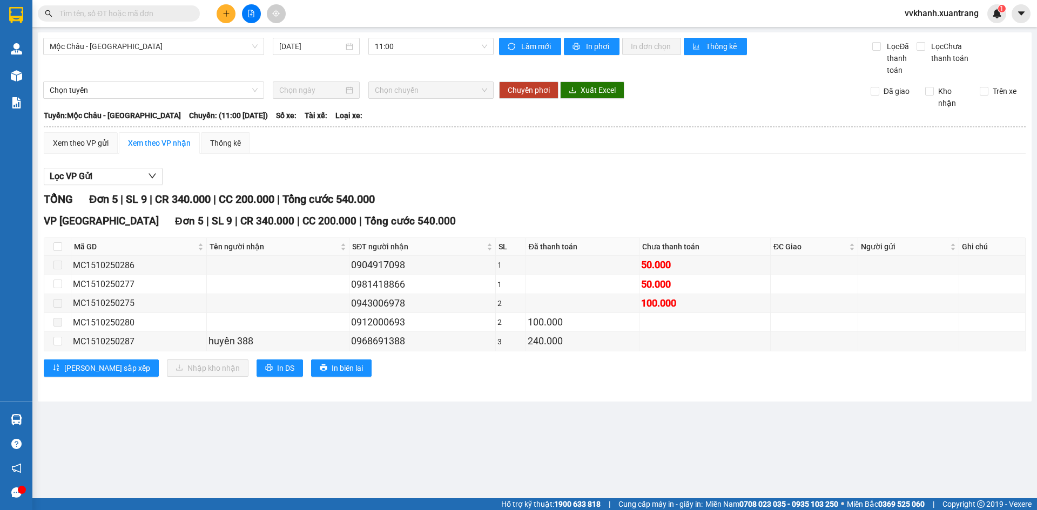
click at [135, 14] on input "text" at bounding box center [122, 14] width 127 height 12
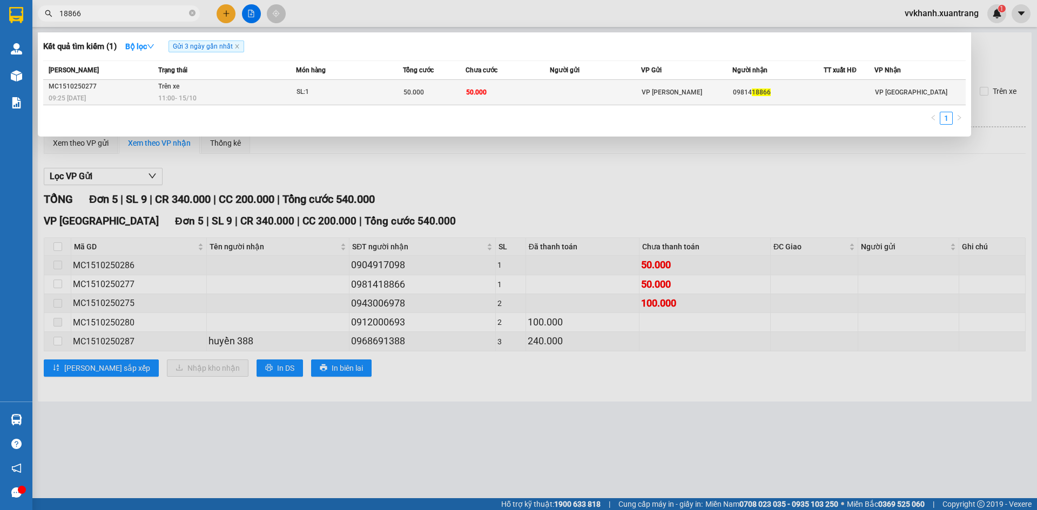
type input "18866"
click at [575, 86] on td at bounding box center [595, 92] width 91 height 25
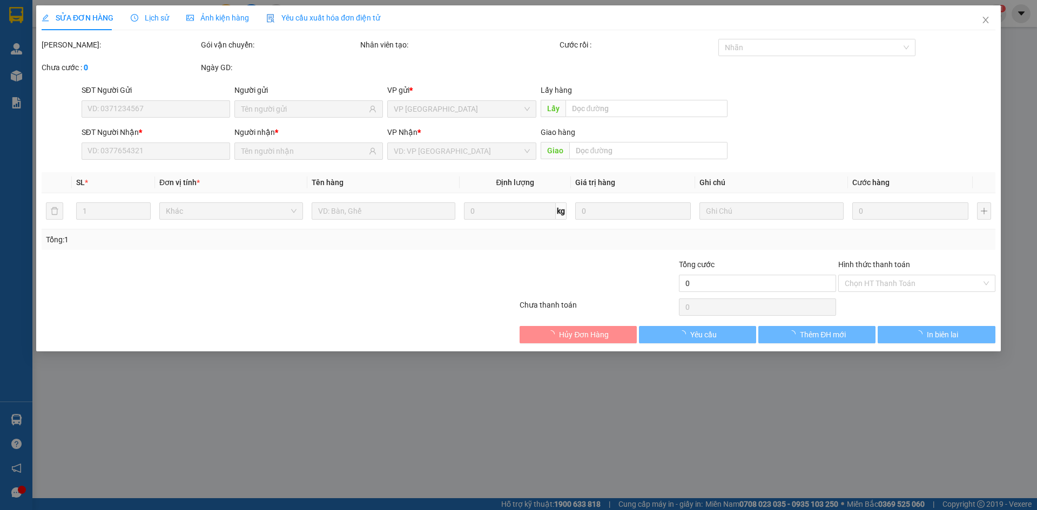
type input "0981418866"
type input "50.000"
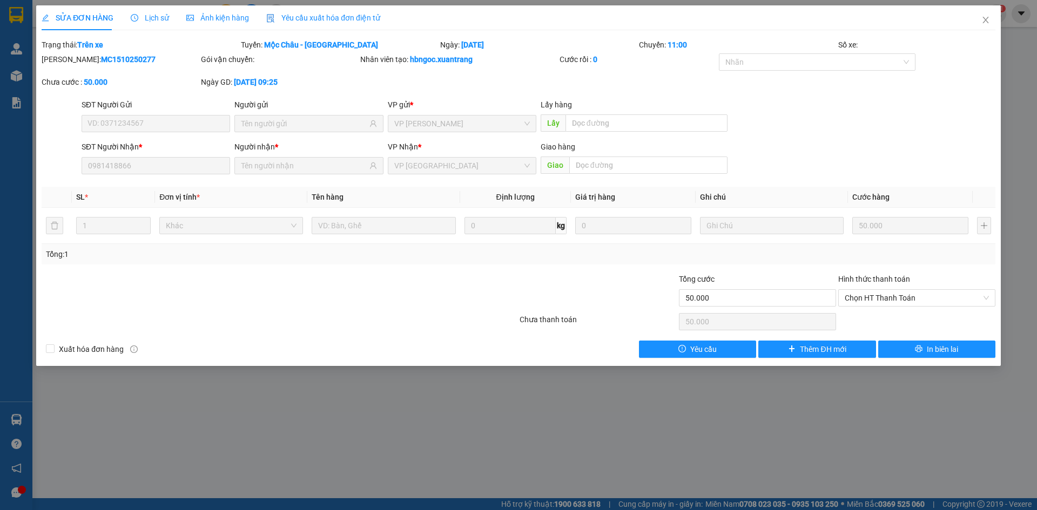
drag, startPoint x: 213, startPoint y: 12, endPoint x: 302, endPoint y: 200, distance: 208.3
click at [213, 13] on div "Ảnh kiện hàng" at bounding box center [217, 18] width 63 height 12
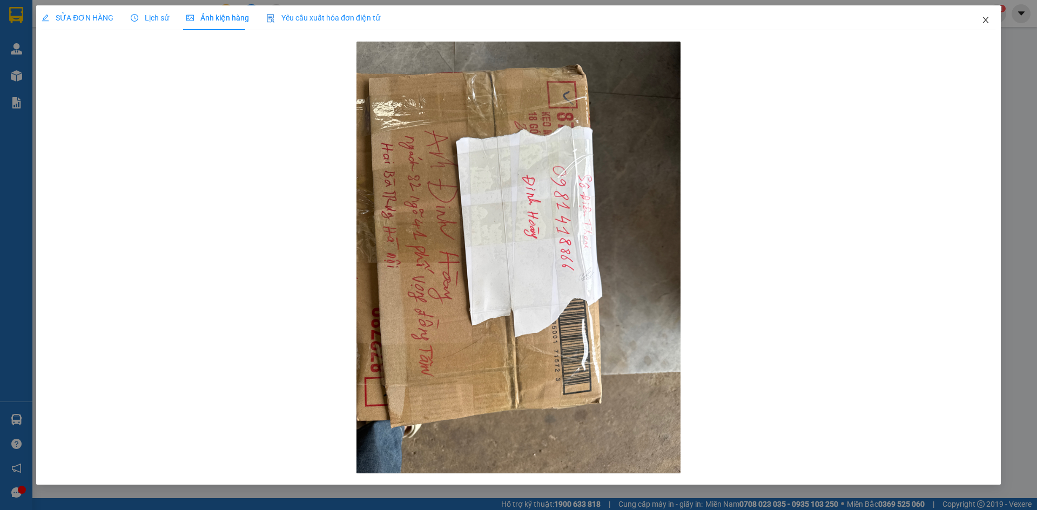
click at [986, 22] on icon "close" at bounding box center [986, 20] width 9 height 9
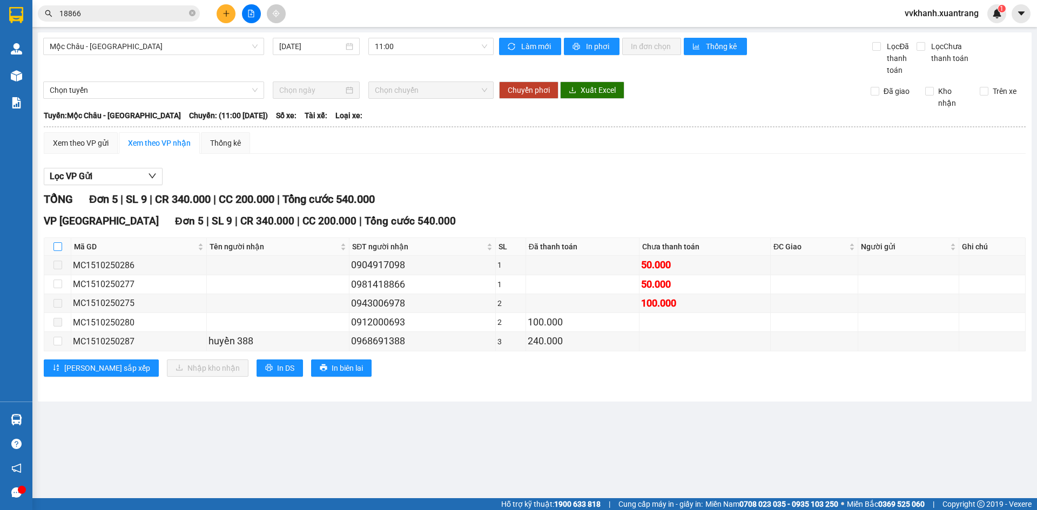
drag, startPoint x: 66, startPoint y: 240, endPoint x: 61, endPoint y: 245, distance: 7.3
click at [61, 245] on th at bounding box center [57, 247] width 27 height 18
click at [59, 245] on input "checkbox" at bounding box center [57, 247] width 9 height 9
checkbox input "true"
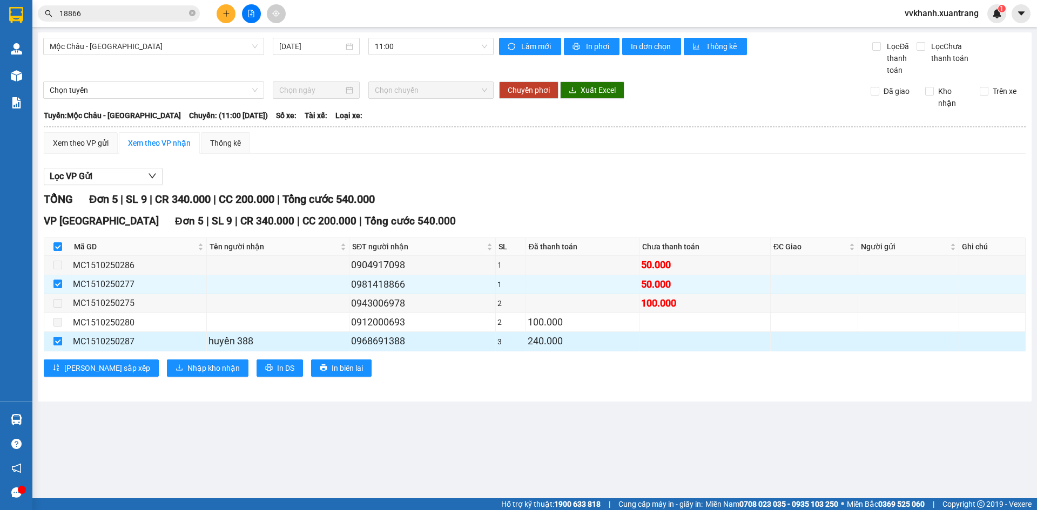
click at [58, 343] on input "checkbox" at bounding box center [57, 341] width 9 height 9
checkbox input "false"
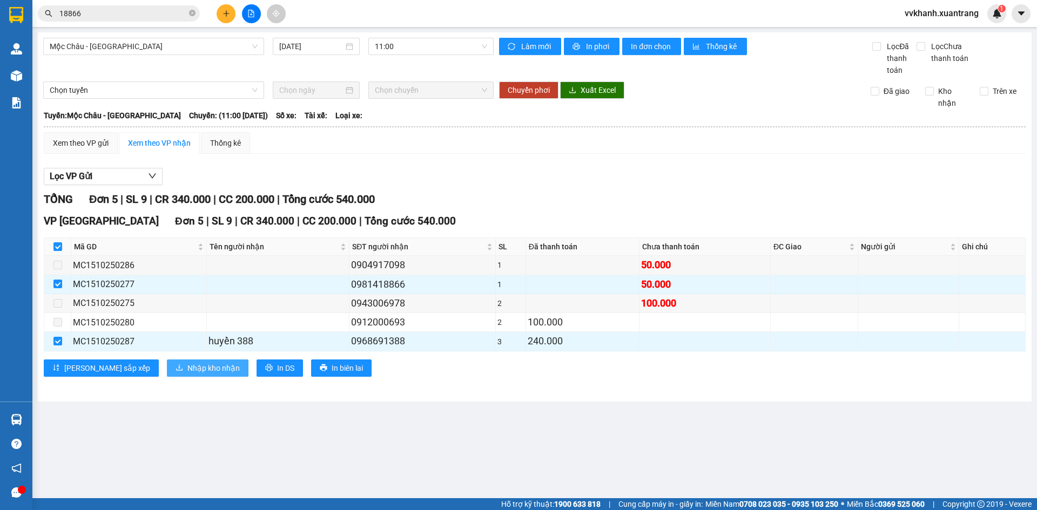
checkbox input "false"
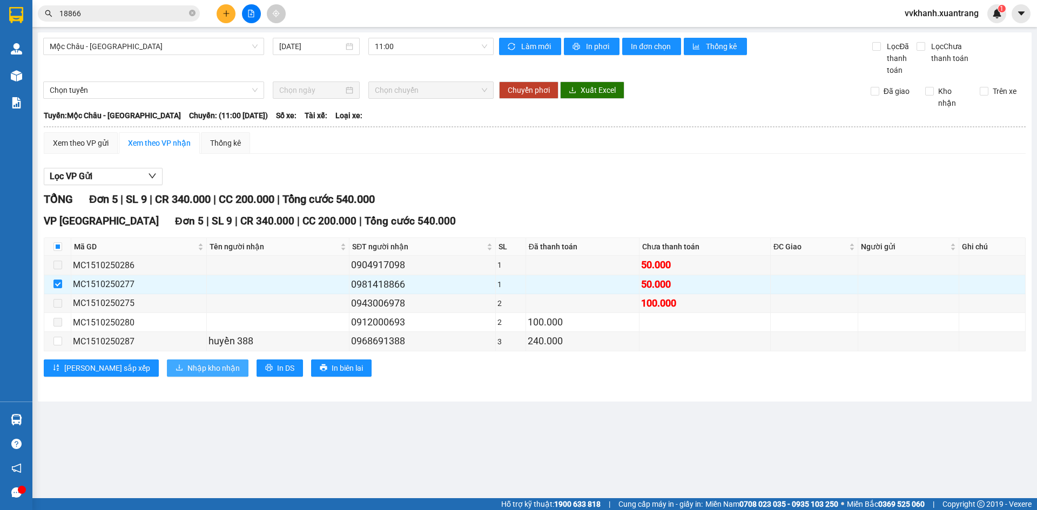
click at [187, 372] on span "Nhập kho nhận" at bounding box center [213, 368] width 52 height 12
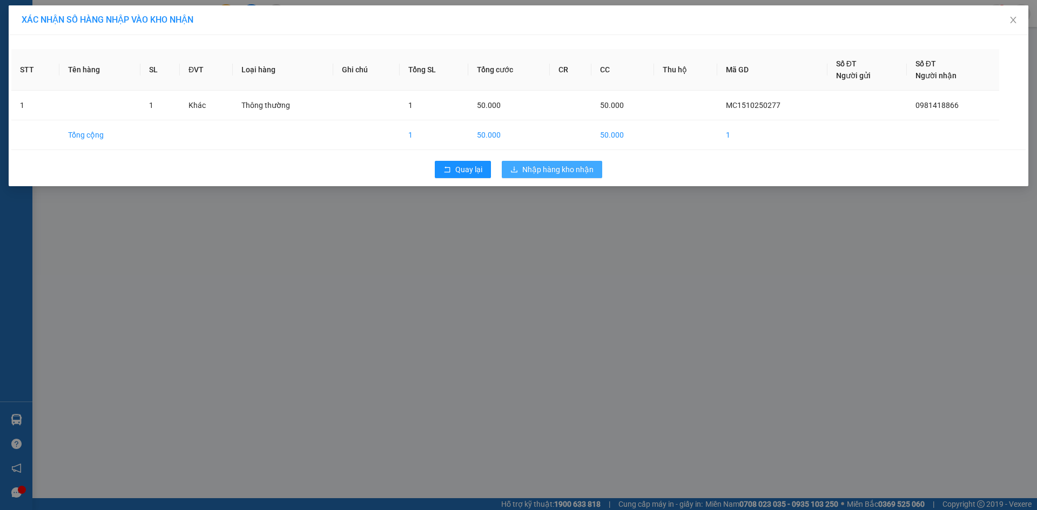
click at [523, 161] on button "Nhập hàng kho nhận" at bounding box center [552, 169] width 100 height 17
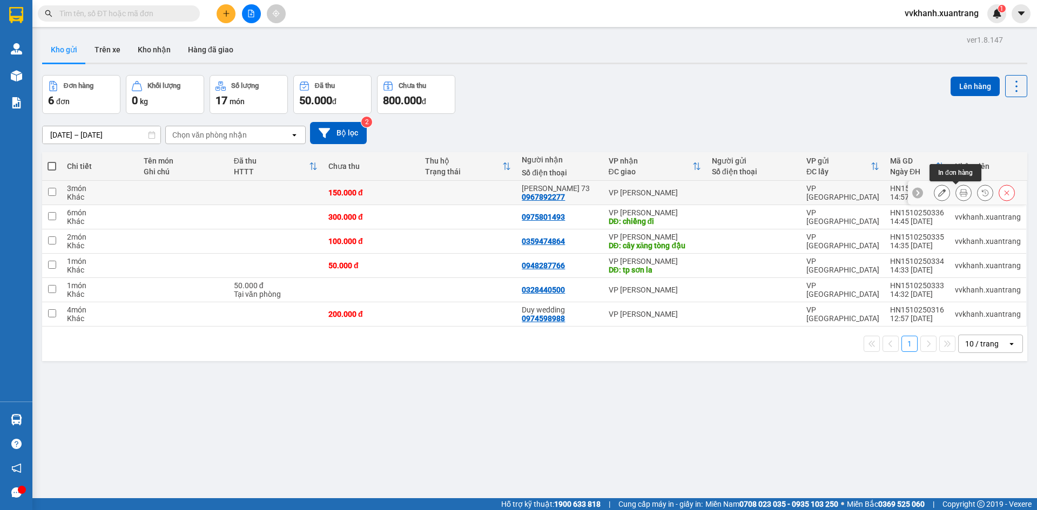
click at [960, 191] on icon at bounding box center [964, 193] width 8 height 8
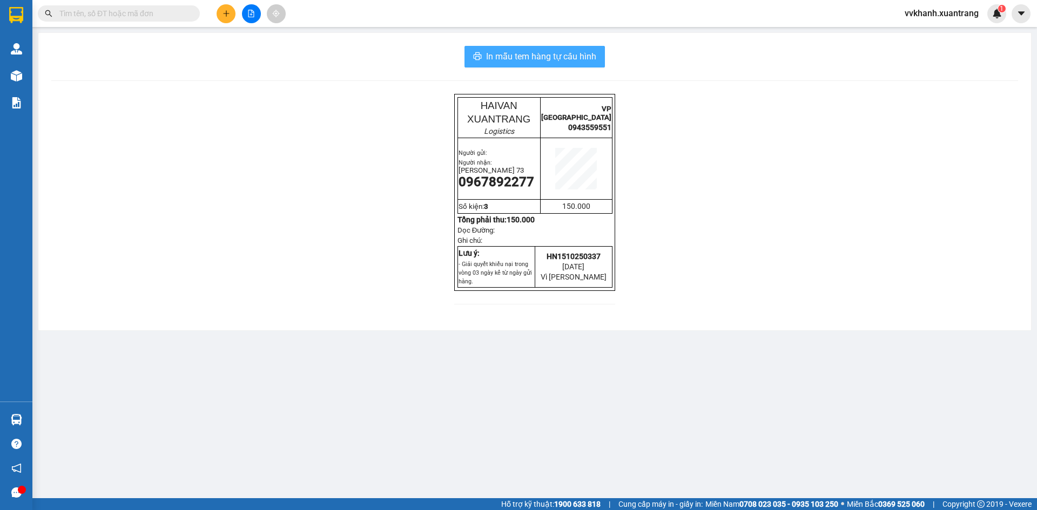
click at [542, 56] on span "In mẫu tem hàng tự cấu hình" at bounding box center [541, 57] width 110 height 14
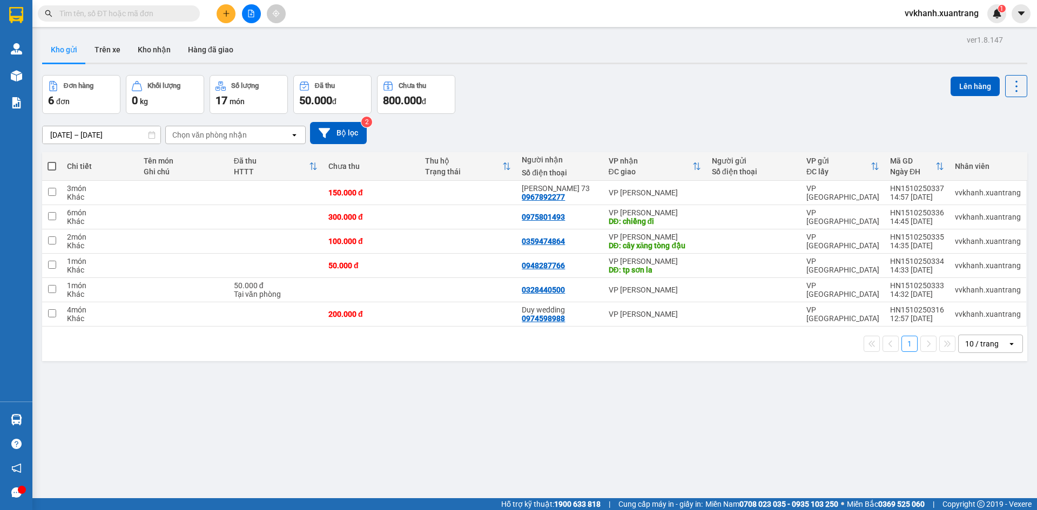
click at [945, 12] on span "vvkhanh.xuantrang" at bounding box center [941, 13] width 91 height 14
click at [937, 36] on span "Đăng xuất" at bounding box center [946, 34] width 69 height 12
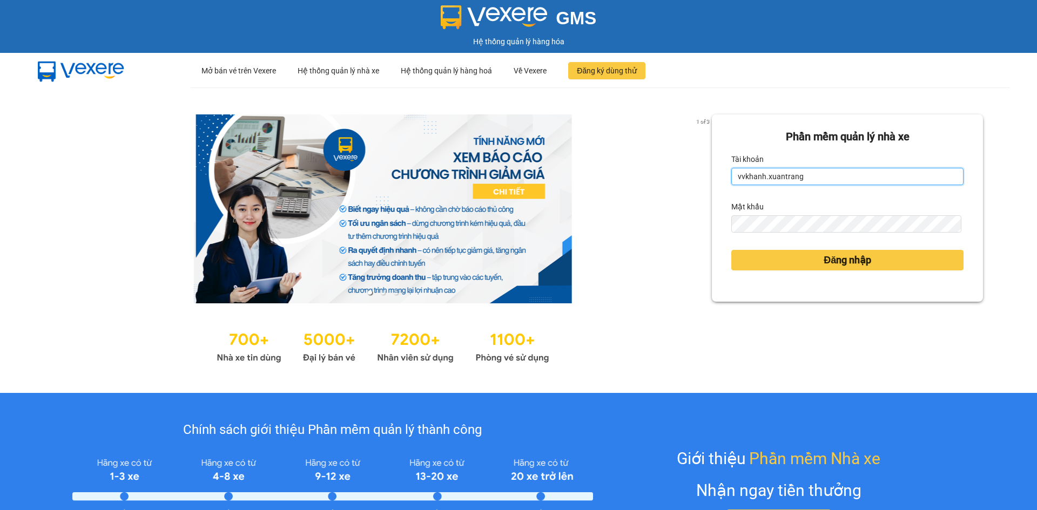
drag, startPoint x: 862, startPoint y: 176, endPoint x: 862, endPoint y: 185, distance: 9.7
click at [862, 176] on input "vvkhanh.xuantrang" at bounding box center [847, 176] width 232 height 17
type input "pbthang.xuantrang"
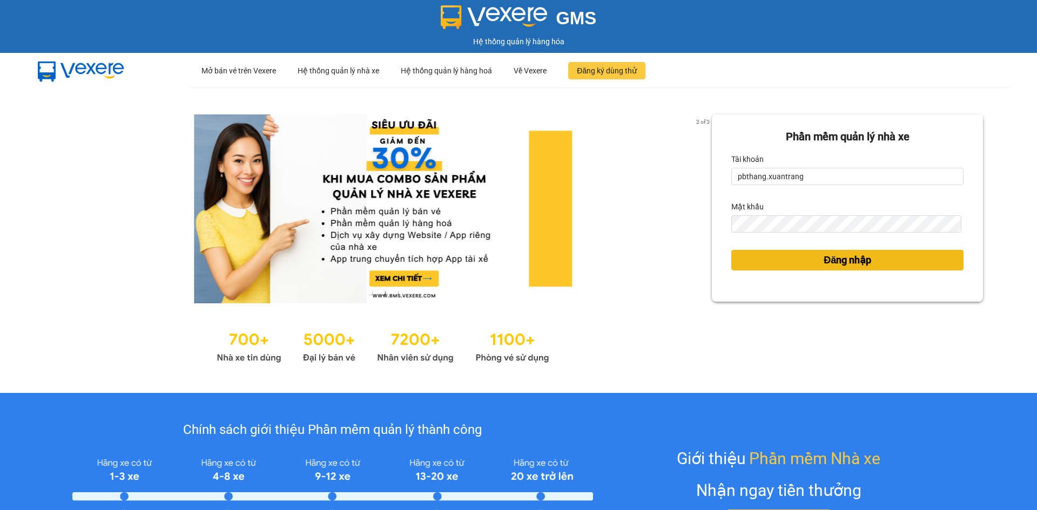
click at [837, 262] on span "Đăng nhập" at bounding box center [848, 260] width 48 height 15
drag, startPoint x: 837, startPoint y: 262, endPoint x: 916, endPoint y: 155, distance: 132.6
click at [916, 154] on form "Phần mềm quản lý nhà xe Tài khoản pbthang.xuantrang Mật khẩu Đăng nhập" at bounding box center [847, 208] width 232 height 159
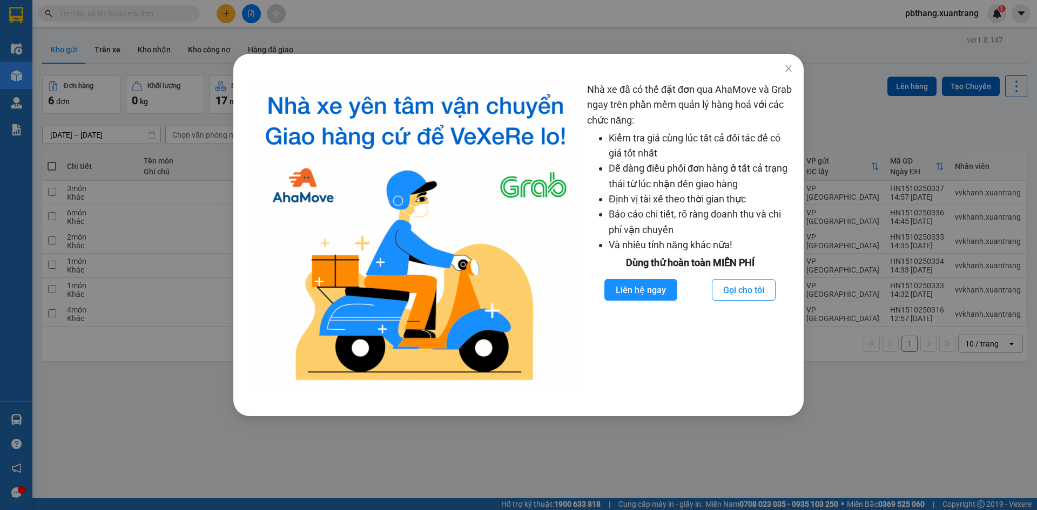
click at [813, 105] on div "Nhà xe đã có thể đặt đơn qua AhaMove và Grab ngay trên phần mềm quản lý hàng ho…" at bounding box center [518, 255] width 1037 height 510
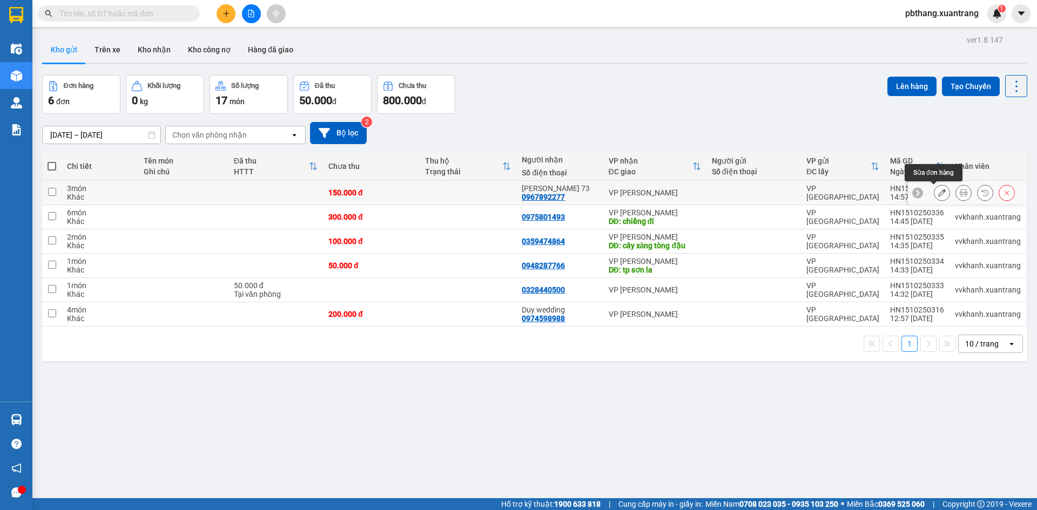
click at [938, 192] on icon at bounding box center [942, 193] width 8 height 8
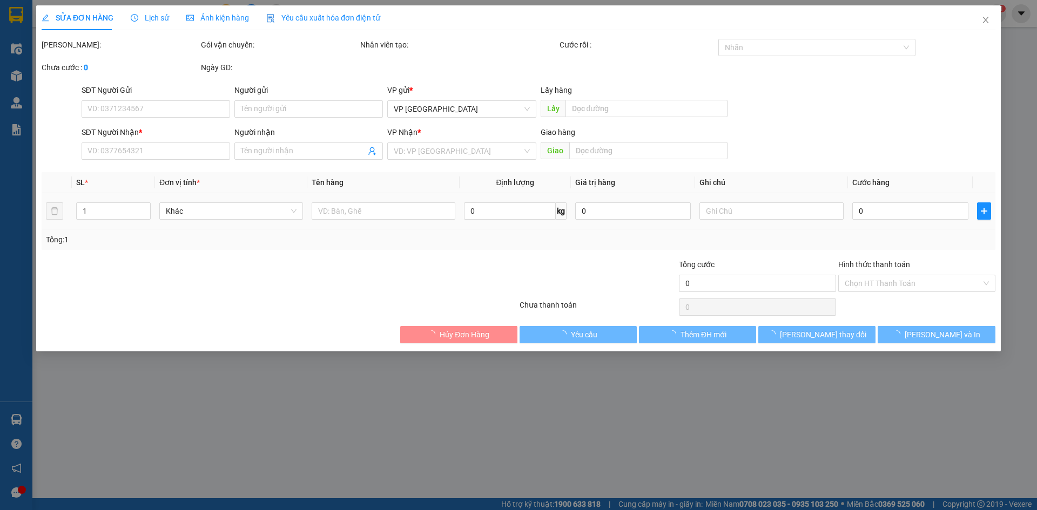
type input "0967892277"
type input "[PERSON_NAME] 73"
type input "150.000"
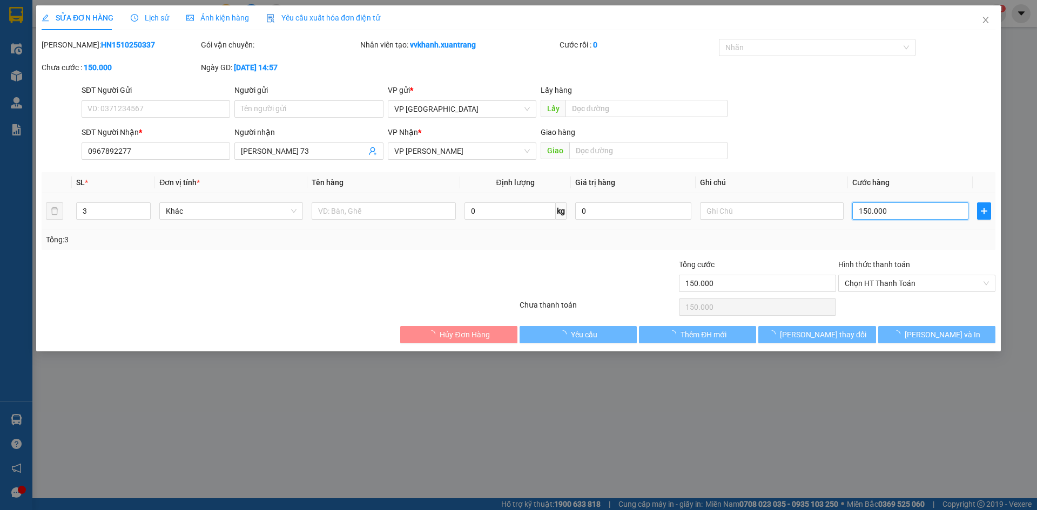
click at [896, 207] on input "150.000" at bounding box center [910, 211] width 116 height 17
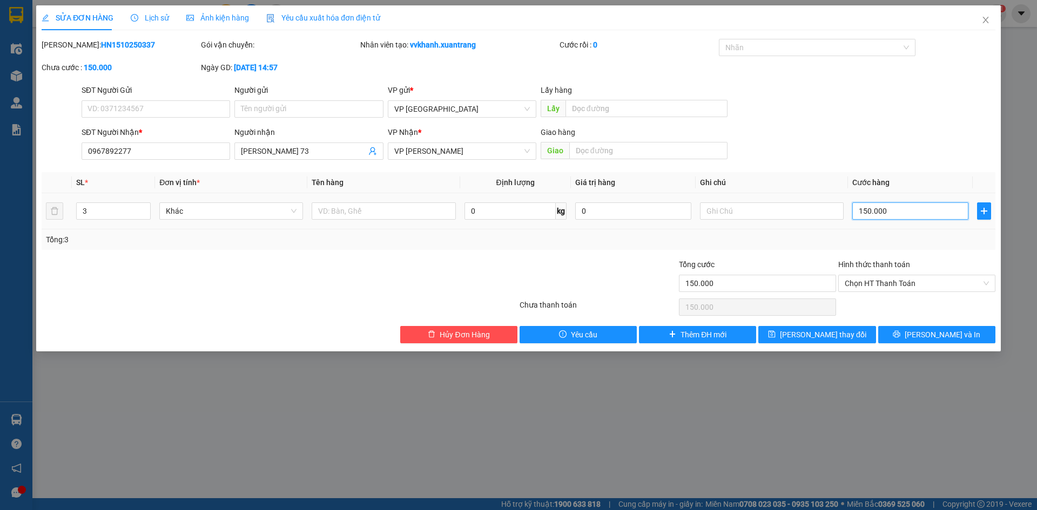
type input "0"
type input "1"
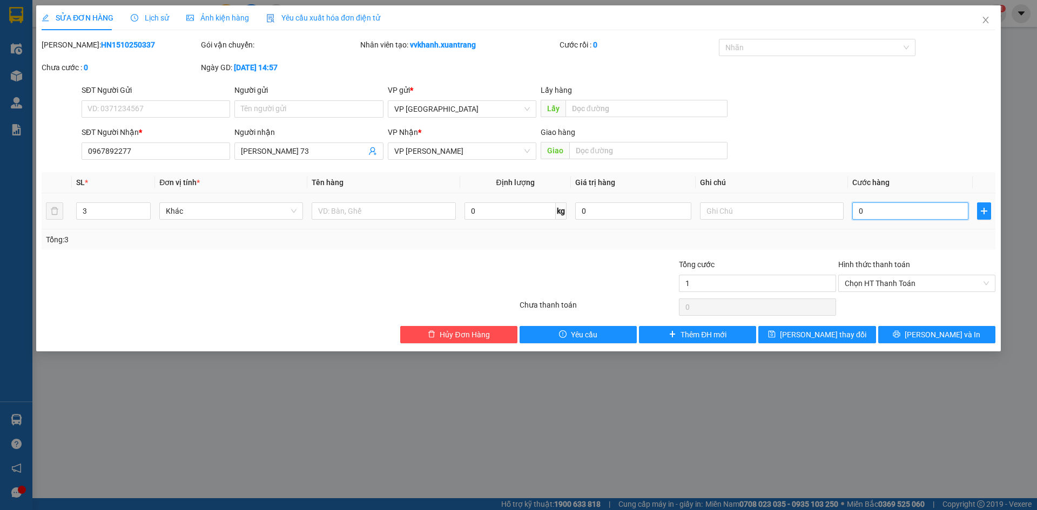
type input "01"
type input "18"
type input "0.180"
type input "180"
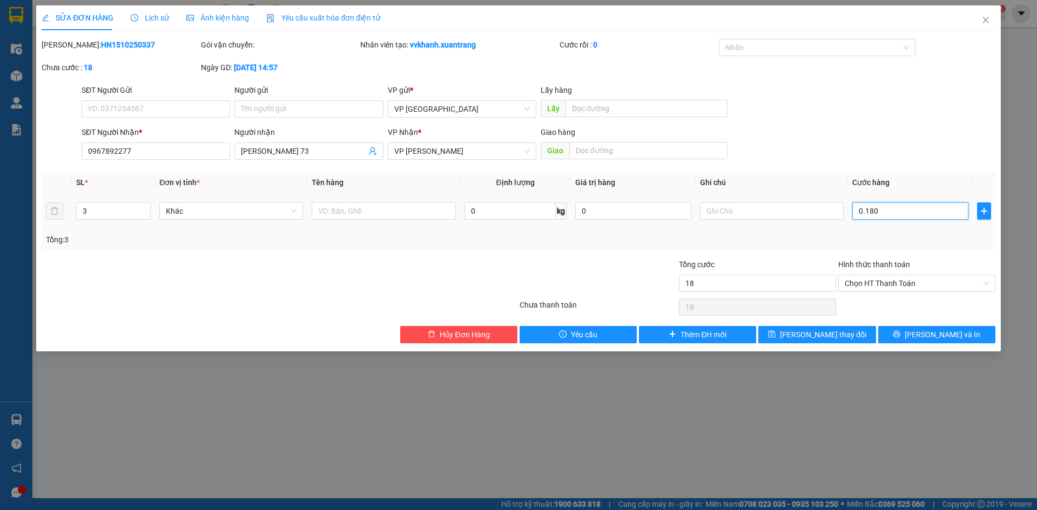
type input "180"
type input "0.180"
type input "180.000"
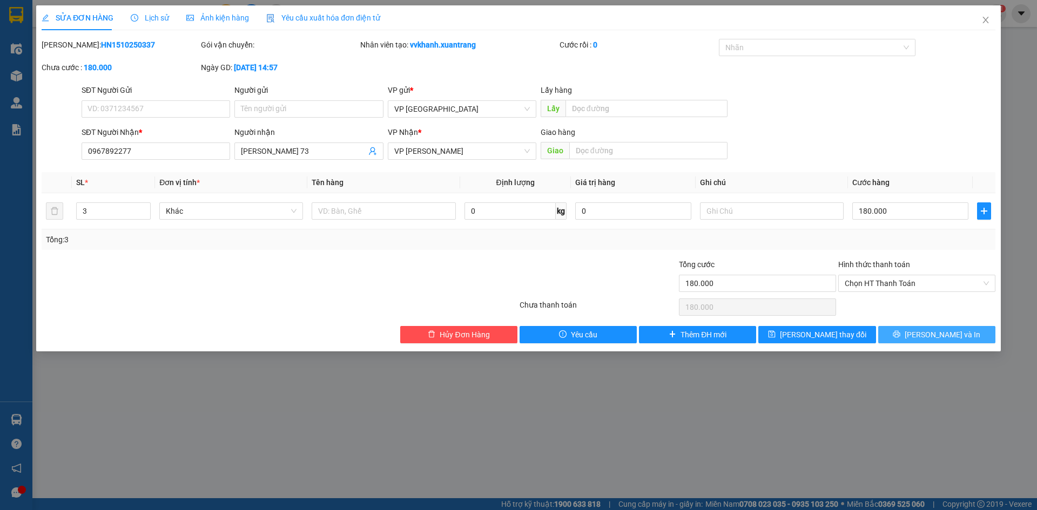
click at [913, 328] on button "[PERSON_NAME] và In" at bounding box center [936, 334] width 117 height 17
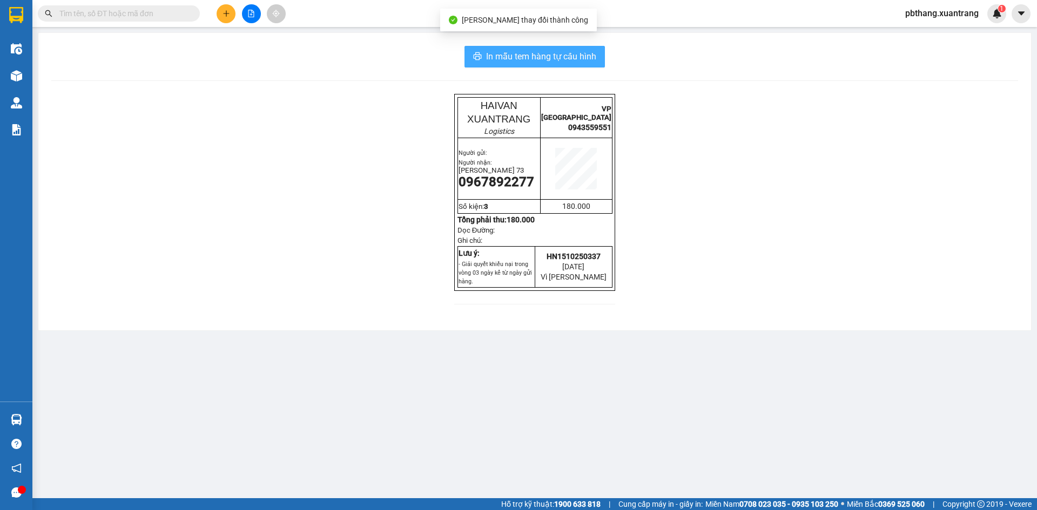
click at [514, 65] on button "In mẫu tem hàng tự cấu hình" at bounding box center [535, 57] width 140 height 22
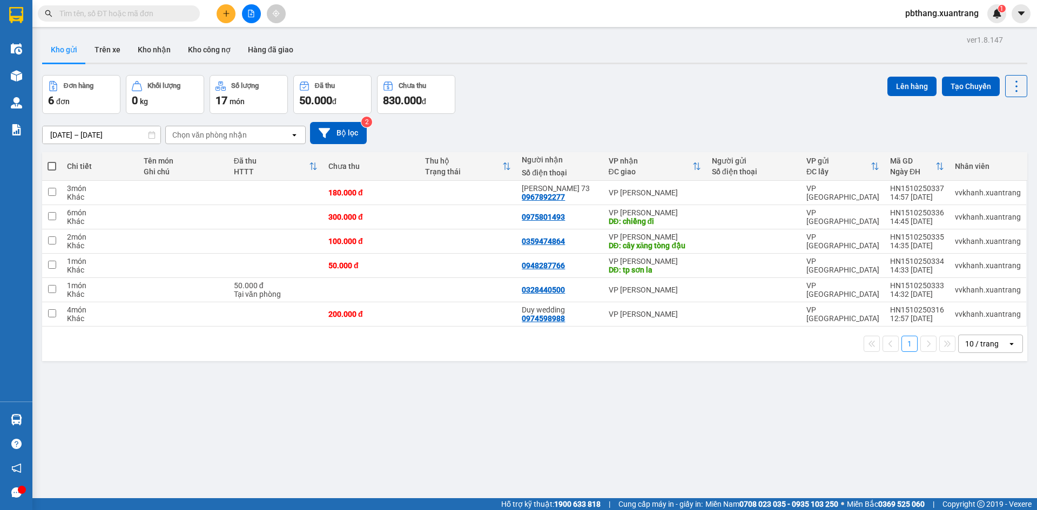
click at [940, 12] on span "pbthang.xuantrang" at bounding box center [942, 13] width 91 height 14
click at [941, 34] on span "Đăng xuất" at bounding box center [946, 34] width 69 height 12
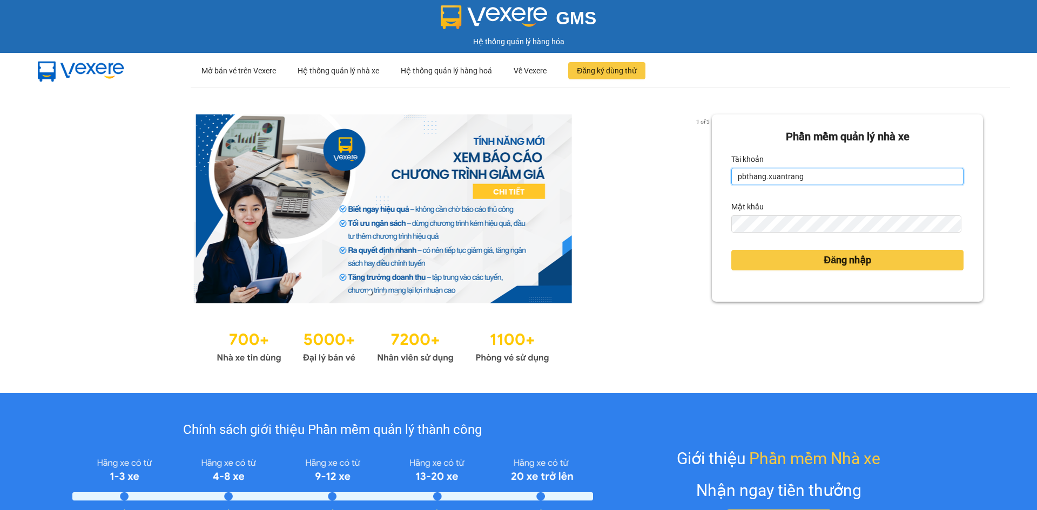
click at [832, 184] on input "pbthang.xuantrang" at bounding box center [847, 176] width 232 height 17
click at [830, 227] on form "Phần mềm quản lý nhà xe Tài khoản pbthang.xuantrang Mật khẩu Đăng nhập" at bounding box center [847, 208] width 232 height 159
type input "vvkhanh.xuantrang"
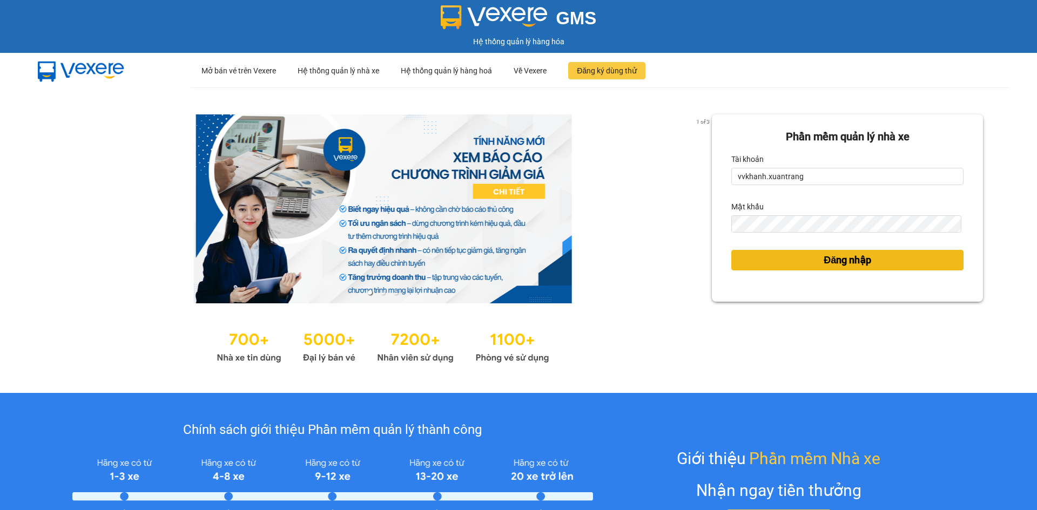
click at [804, 253] on button "Đăng nhập" at bounding box center [847, 260] width 232 height 21
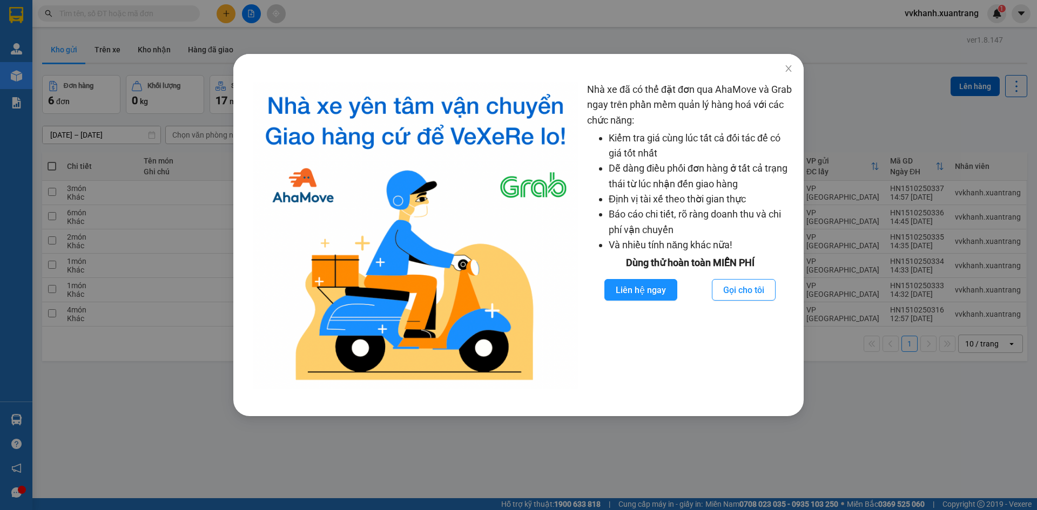
click at [1006, 143] on div "Nhà xe đã có thể đặt đơn qua AhaMove và Grab ngay trên phần mềm quản lý hàng ho…" at bounding box center [518, 255] width 1037 height 510
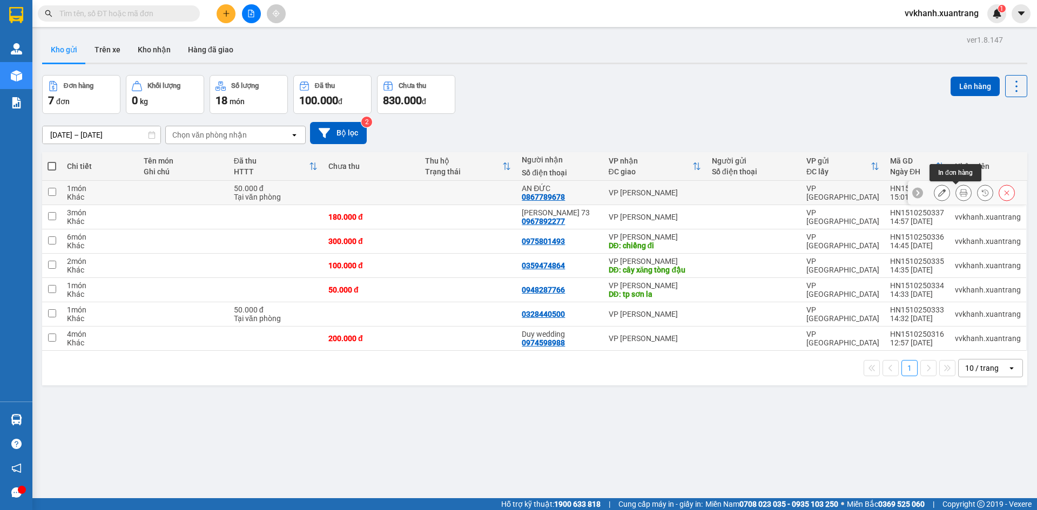
click at [960, 192] on icon at bounding box center [964, 193] width 8 height 8
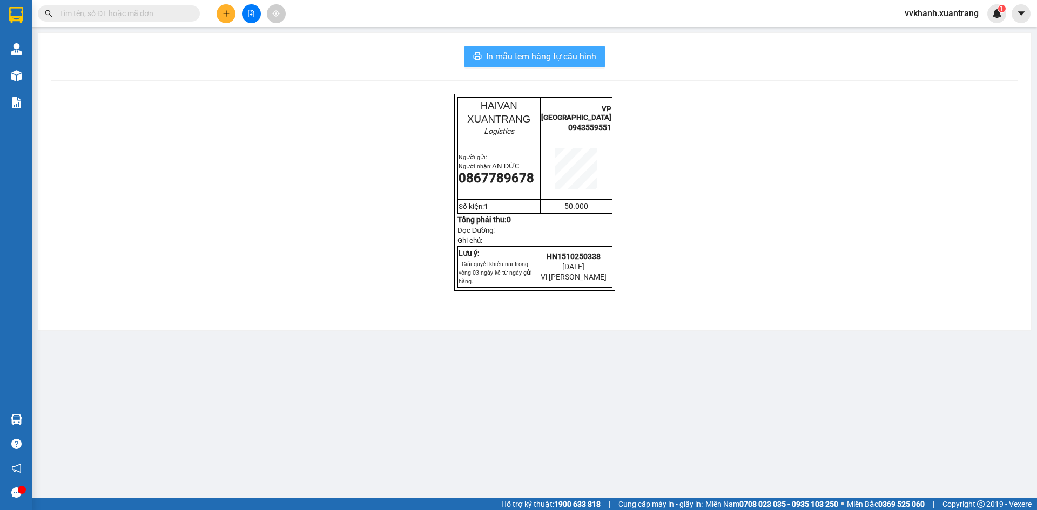
click at [500, 52] on span "In mẫu tem hàng tự cấu hình" at bounding box center [541, 57] width 110 height 14
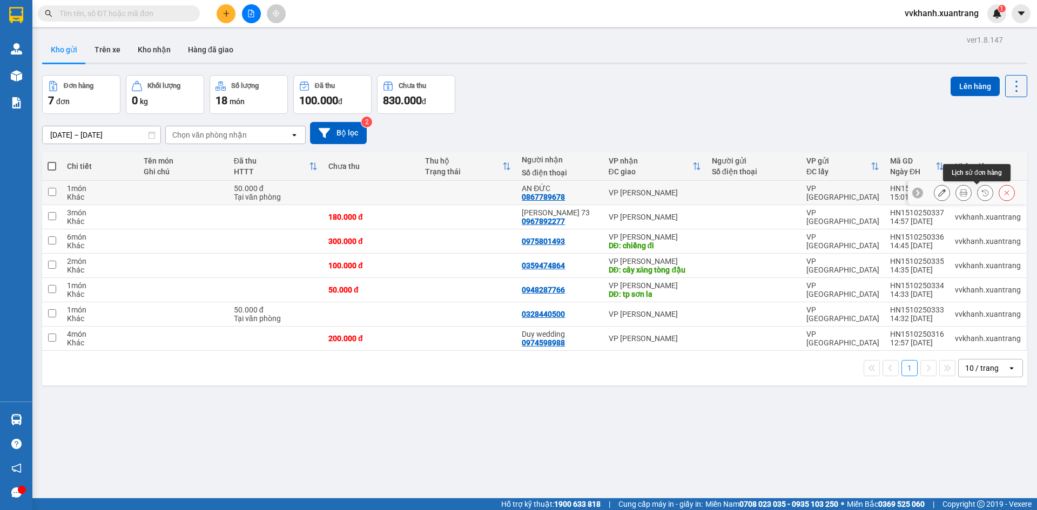
click at [982, 192] on icon at bounding box center [985, 193] width 6 height 6
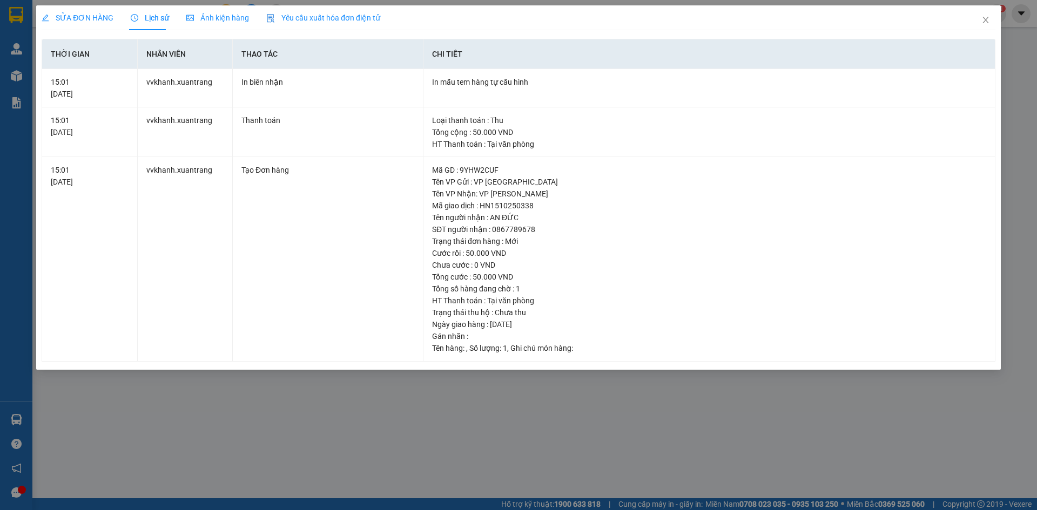
click at [214, 10] on div "Ảnh kiện hàng" at bounding box center [217, 17] width 63 height 25
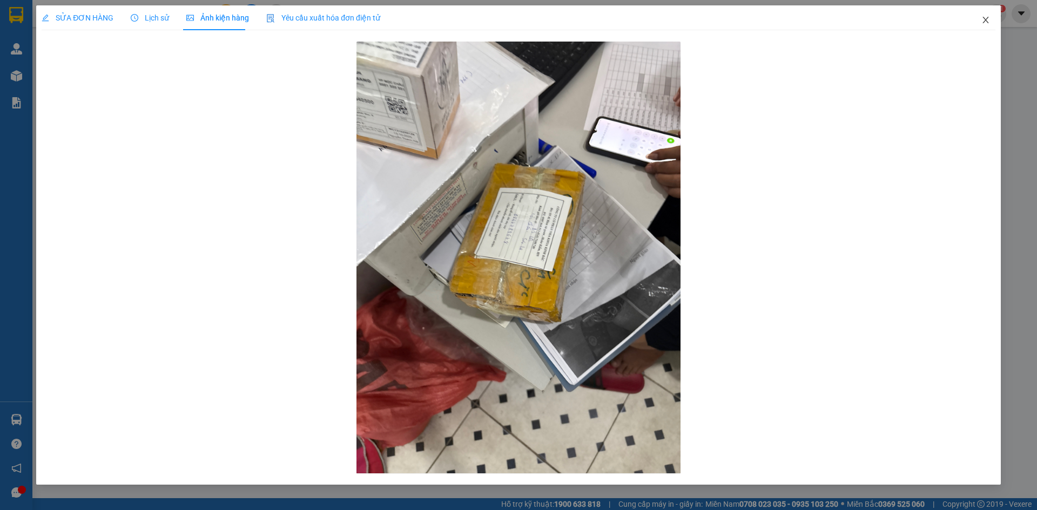
click at [984, 26] on span "Close" at bounding box center [986, 20] width 30 height 30
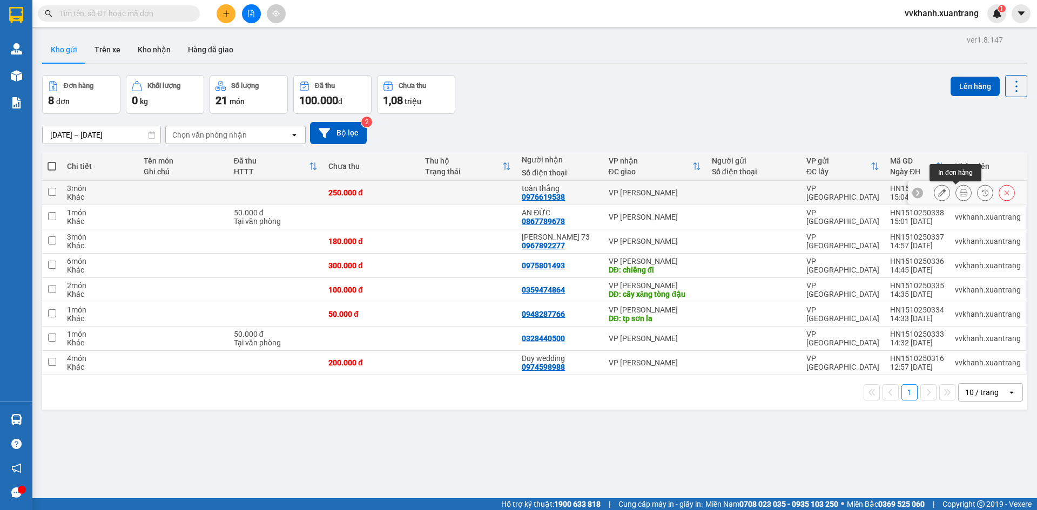
click at [960, 191] on icon at bounding box center [964, 193] width 8 height 8
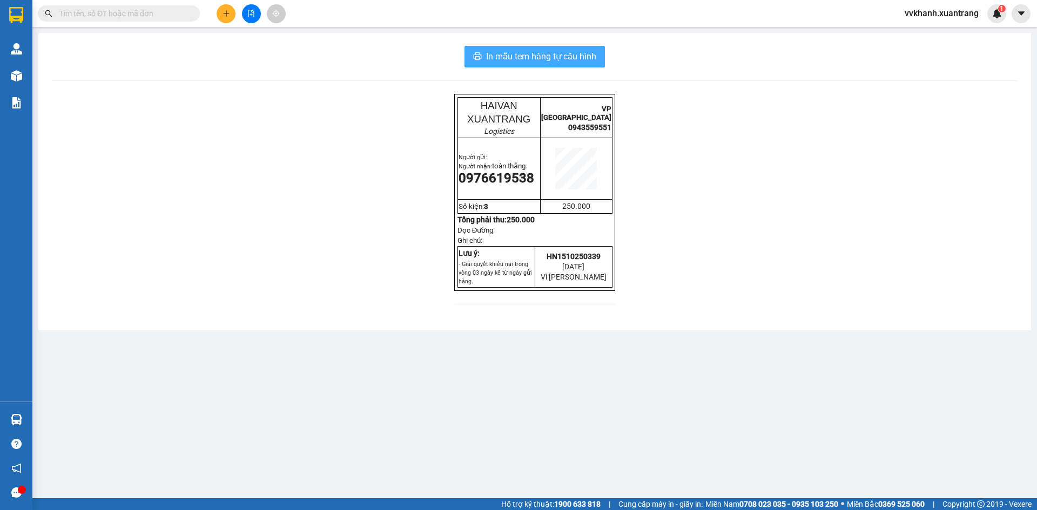
click at [519, 53] on span "In mẫu tem hàng tự cấu hình" at bounding box center [541, 57] width 110 height 14
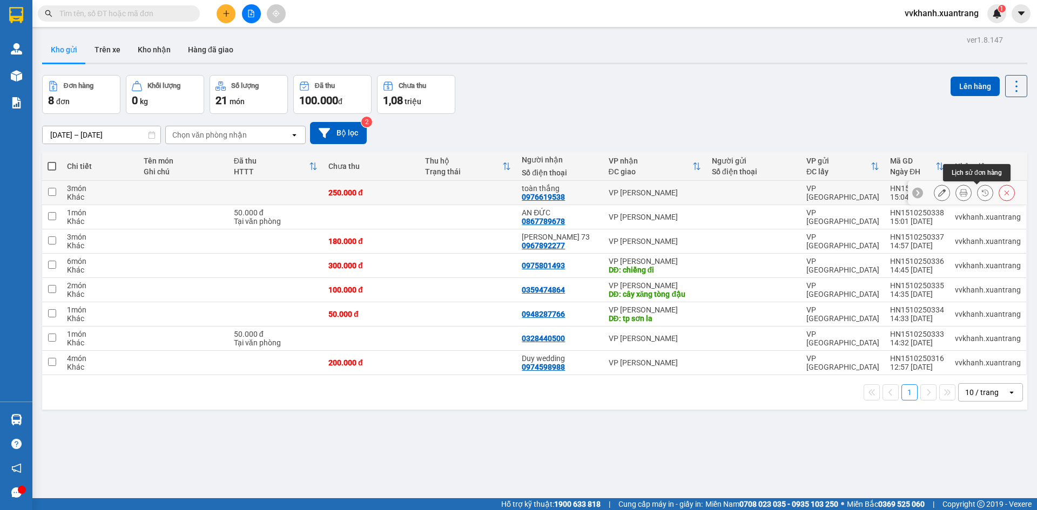
drag, startPoint x: 975, startPoint y: 192, endPoint x: 975, endPoint y: 213, distance: 21.1
click at [982, 192] on icon at bounding box center [985, 193] width 6 height 6
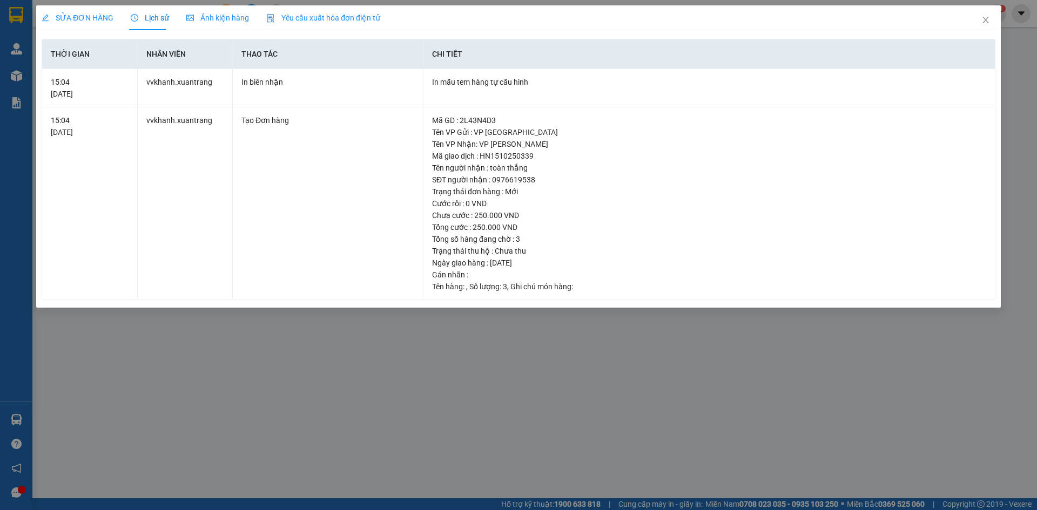
click at [230, 19] on span "Ảnh kiện hàng" at bounding box center [217, 18] width 63 height 9
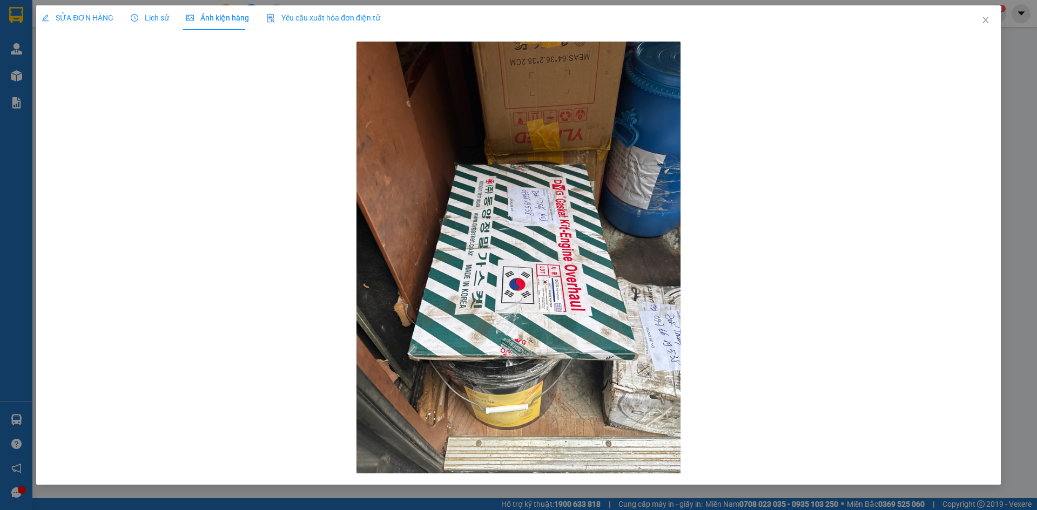
click at [967, 21] on div "SỬA ĐƠN HÀNG Lịch sử Ảnh kiện hàng Yêu cầu xuất hóa đơn điện tử" at bounding box center [519, 17] width 954 height 25
click at [984, 18] on icon "close" at bounding box center [986, 20] width 6 height 6
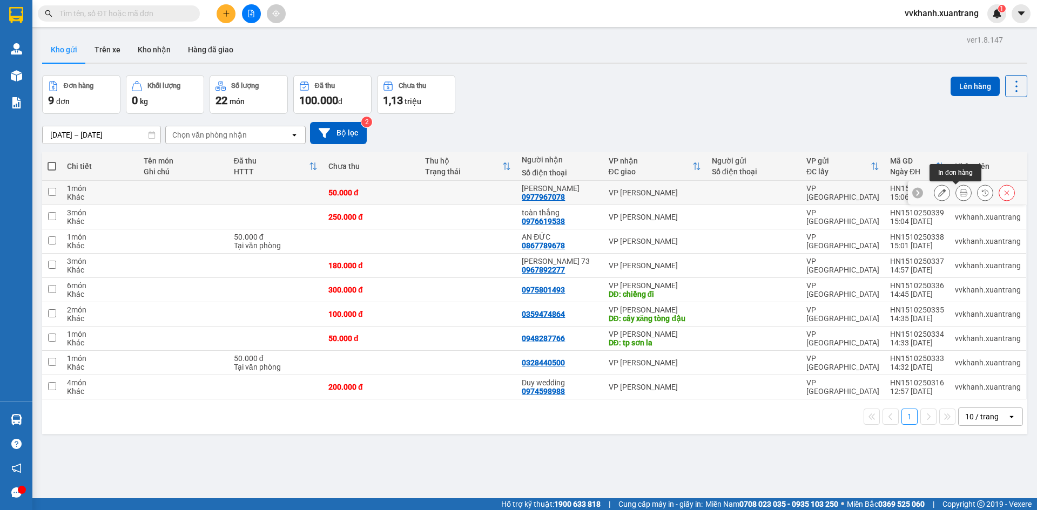
click at [961, 196] on button at bounding box center [963, 193] width 15 height 19
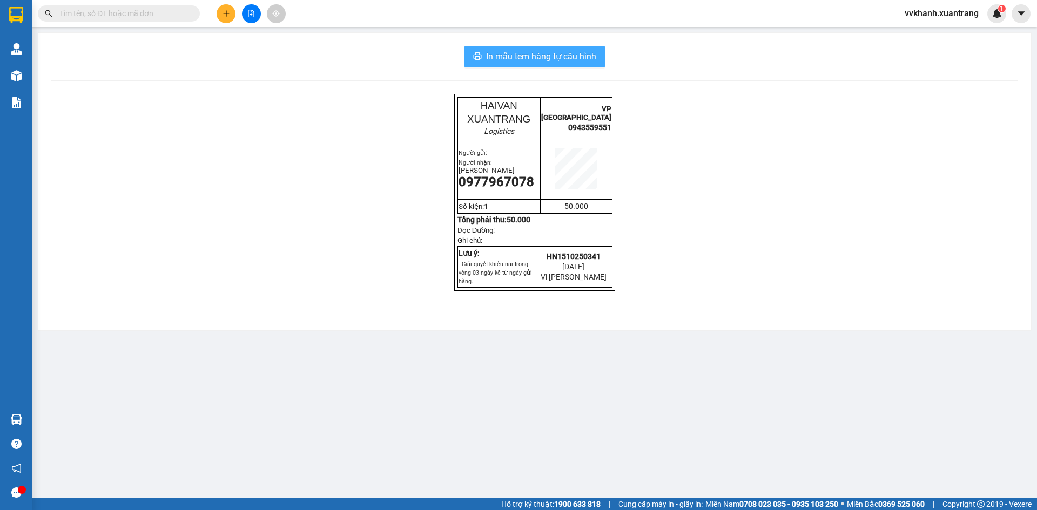
click at [488, 58] on span "In mẫu tem hàng tự cấu hình" at bounding box center [541, 57] width 110 height 14
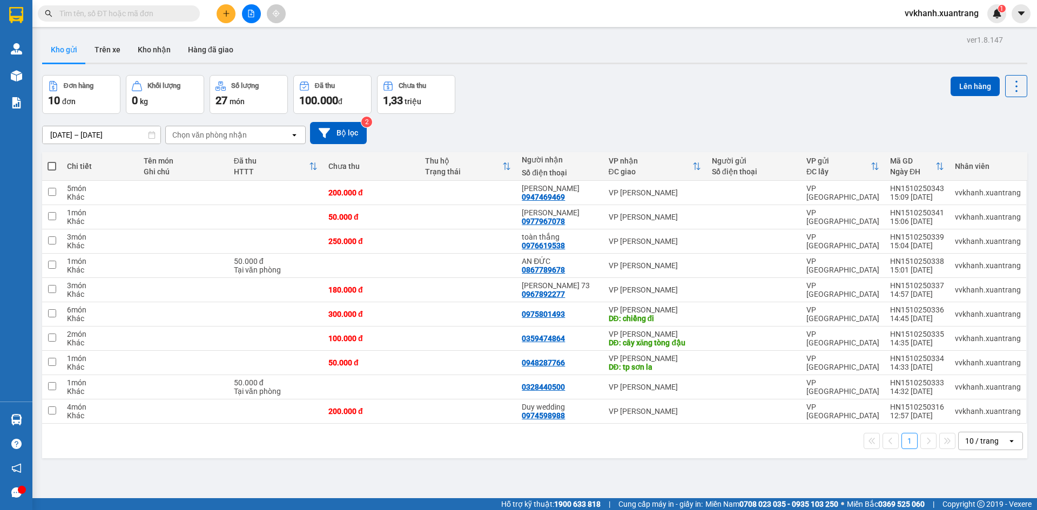
click at [955, 177] on div "Nhân viên" at bounding box center [988, 167] width 66 height 22
click at [956, 197] on button at bounding box center [963, 193] width 15 height 19
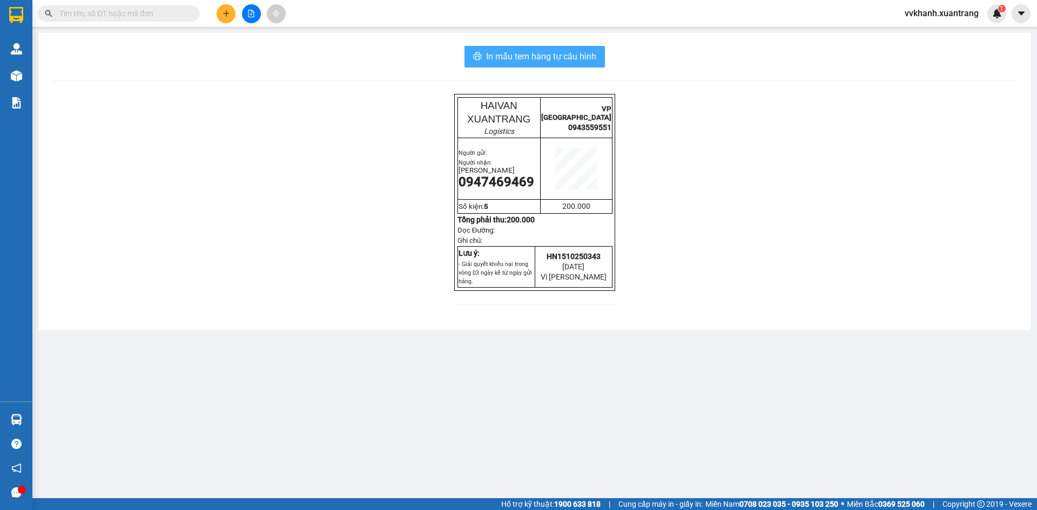
drag, startPoint x: 564, startPoint y: 58, endPoint x: 628, endPoint y: 86, distance: 69.4
click at [563, 58] on span "In mẫu tem hàng tự cấu hình" at bounding box center [541, 57] width 110 height 14
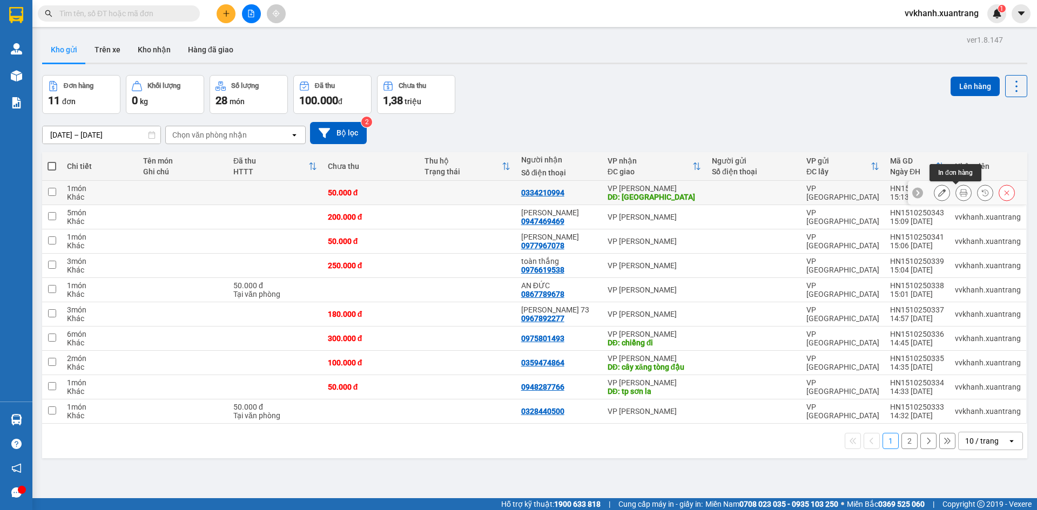
click at [960, 191] on icon at bounding box center [964, 193] width 8 height 8
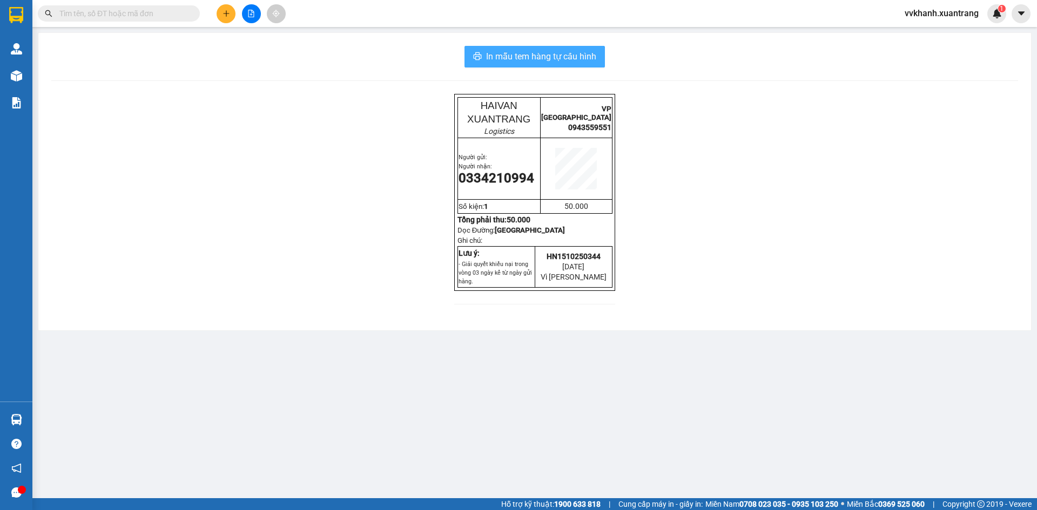
click at [510, 53] on span "In mẫu tem hàng tự cấu hình" at bounding box center [541, 57] width 110 height 14
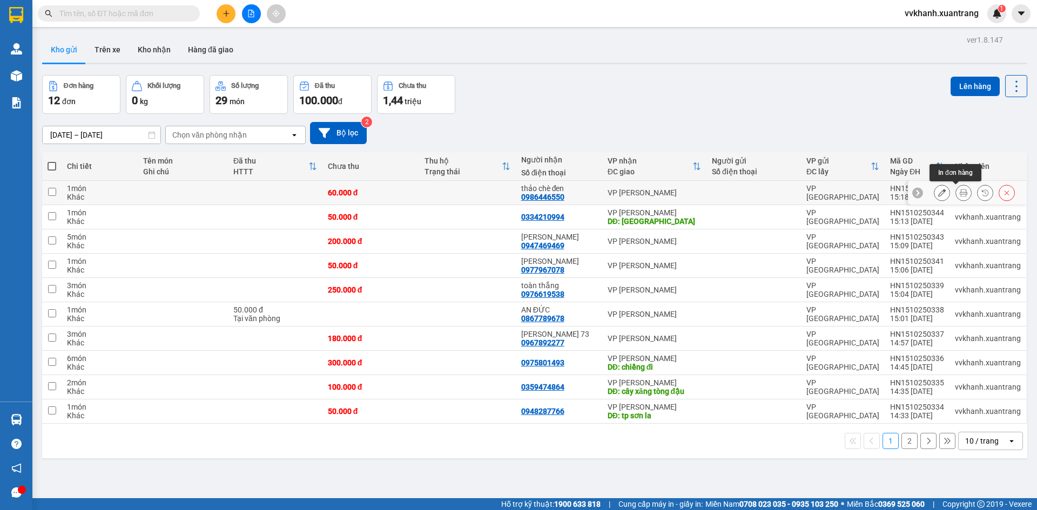
click at [960, 193] on icon at bounding box center [964, 193] width 8 height 8
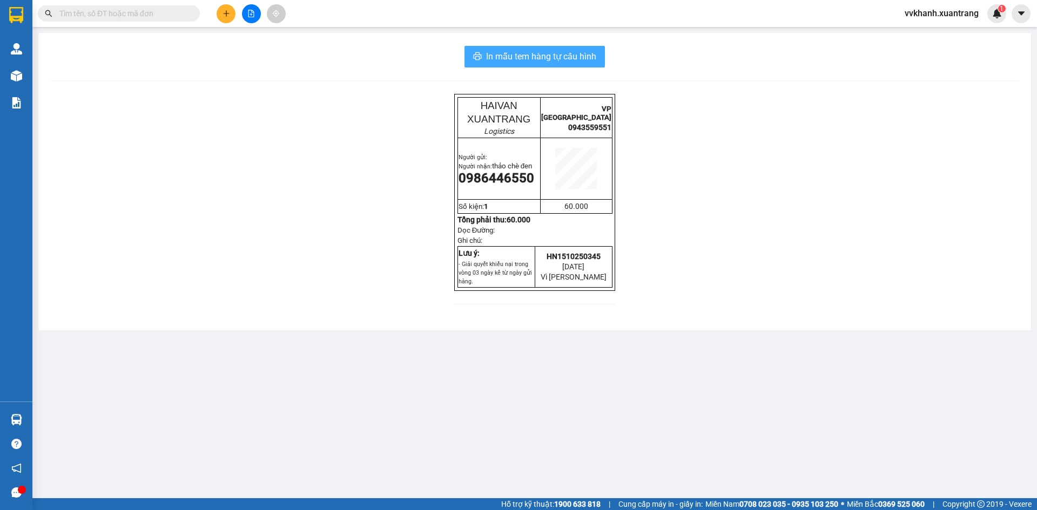
click at [498, 59] on span "In mẫu tem hàng tự cấu hình" at bounding box center [541, 57] width 110 height 14
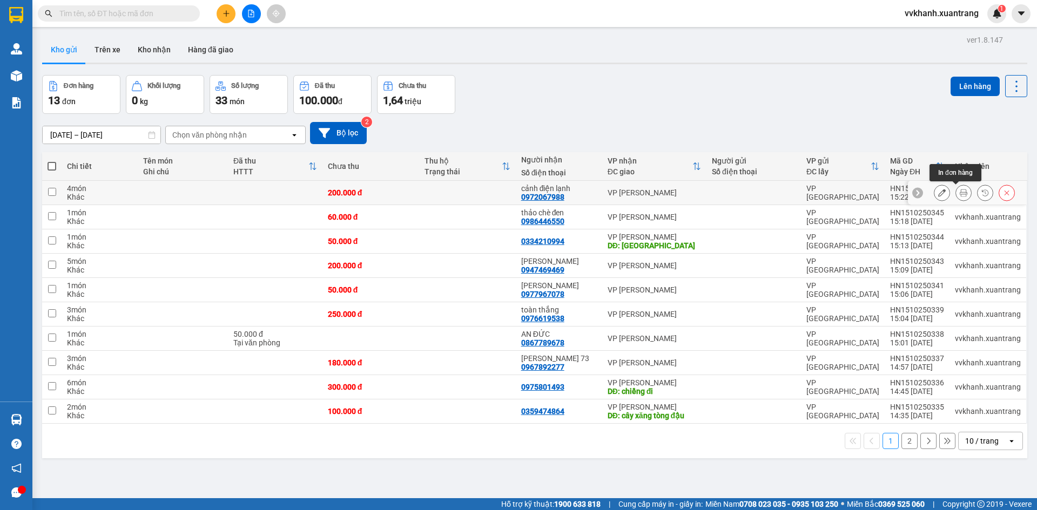
drag, startPoint x: 952, startPoint y: 190, endPoint x: 985, endPoint y: 419, distance: 231.9
click at [960, 190] on icon at bounding box center [964, 193] width 8 height 8
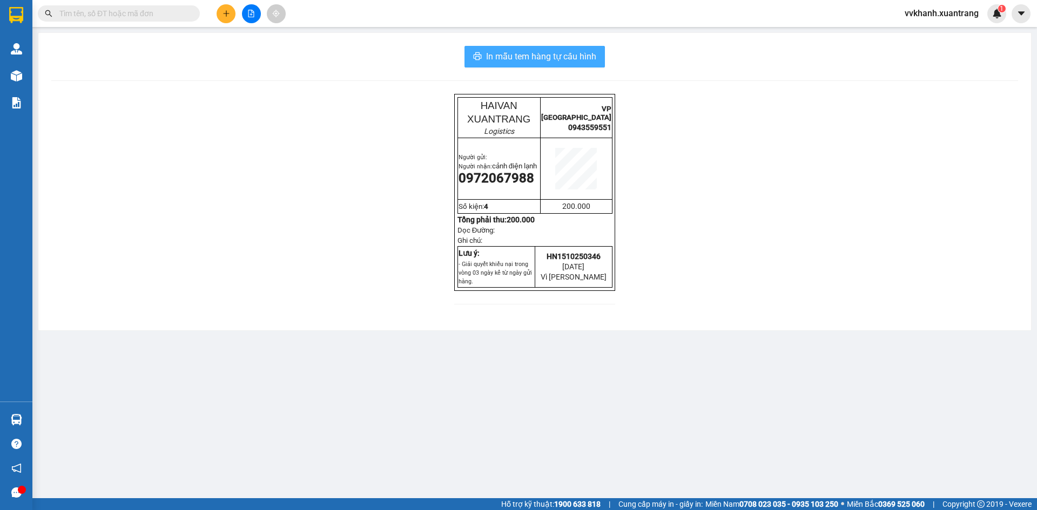
click at [545, 53] on span "In mẫu tem hàng tự cấu hình" at bounding box center [541, 57] width 110 height 14
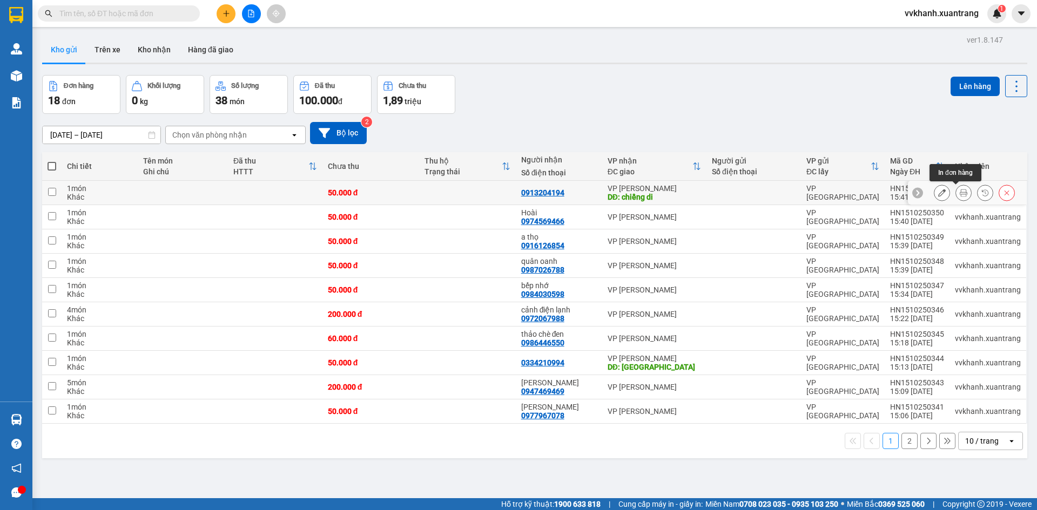
click at [960, 192] on icon at bounding box center [964, 193] width 8 height 8
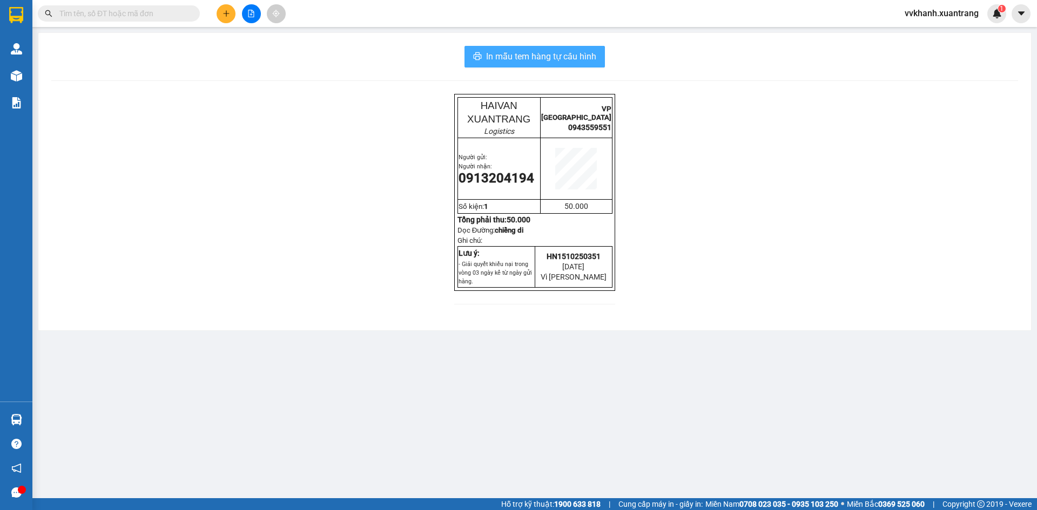
click at [533, 59] on span "In mẫu tem hàng tự cấu hình" at bounding box center [541, 57] width 110 height 14
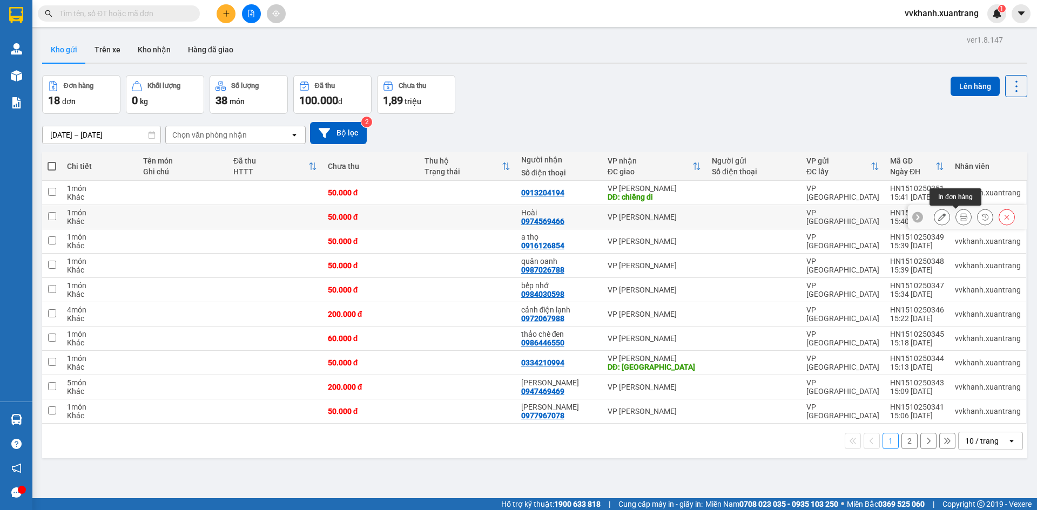
click at [956, 212] on button at bounding box center [963, 217] width 15 height 19
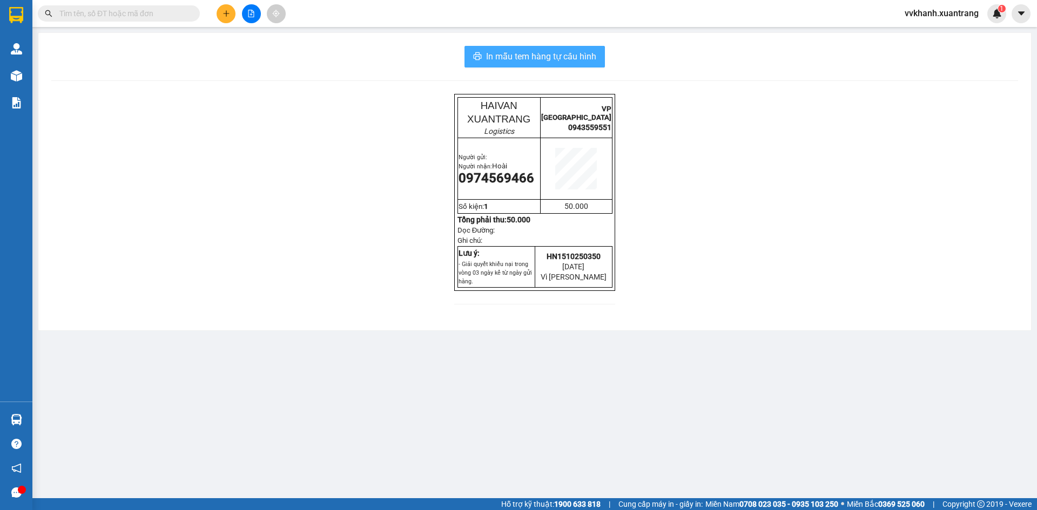
drag, startPoint x: 505, startPoint y: 50, endPoint x: 513, endPoint y: 38, distance: 14.4
click at [505, 50] on span "In mẫu tem hàng tự cấu hình" at bounding box center [541, 57] width 110 height 14
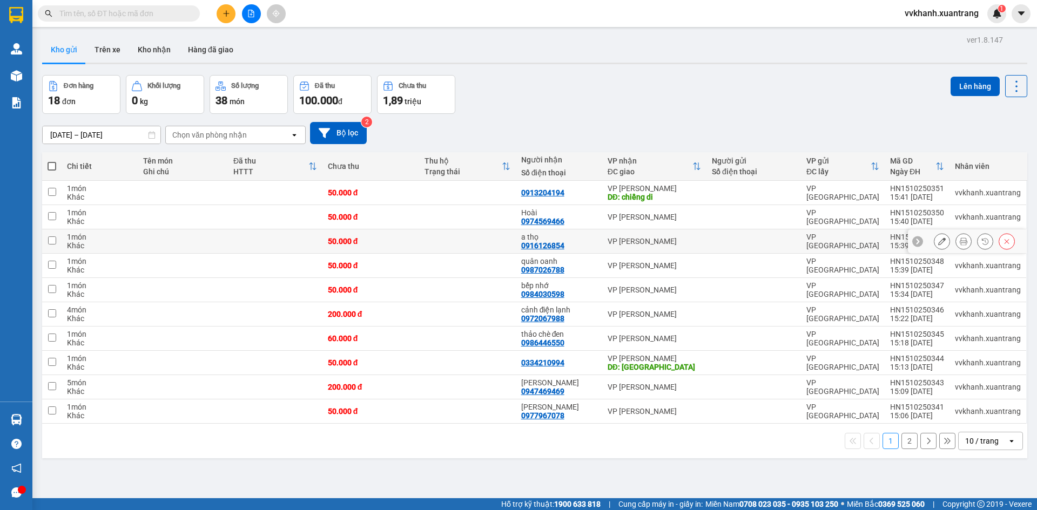
click at [960, 238] on icon at bounding box center [964, 242] width 8 height 8
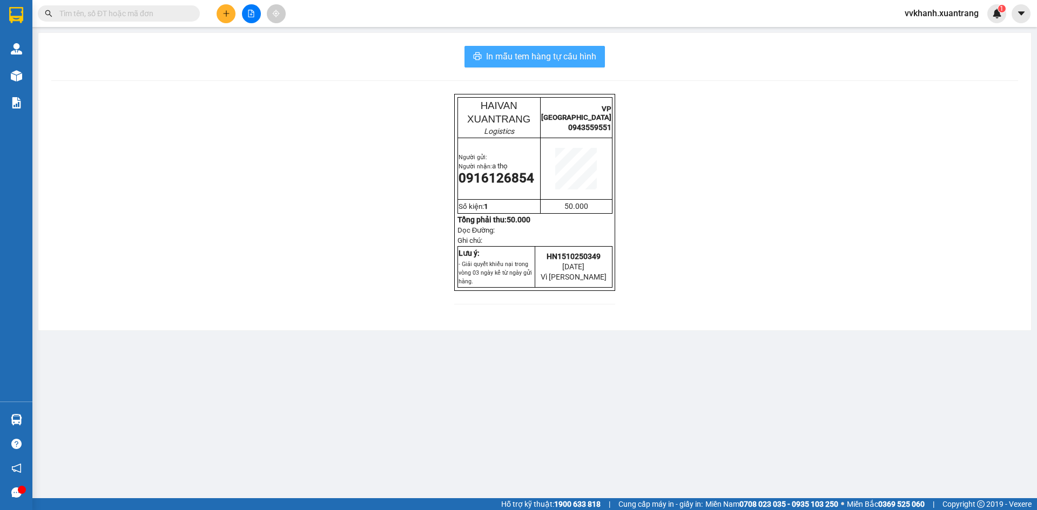
click at [523, 54] on span "In mẫu tem hàng tự cấu hình" at bounding box center [541, 57] width 110 height 14
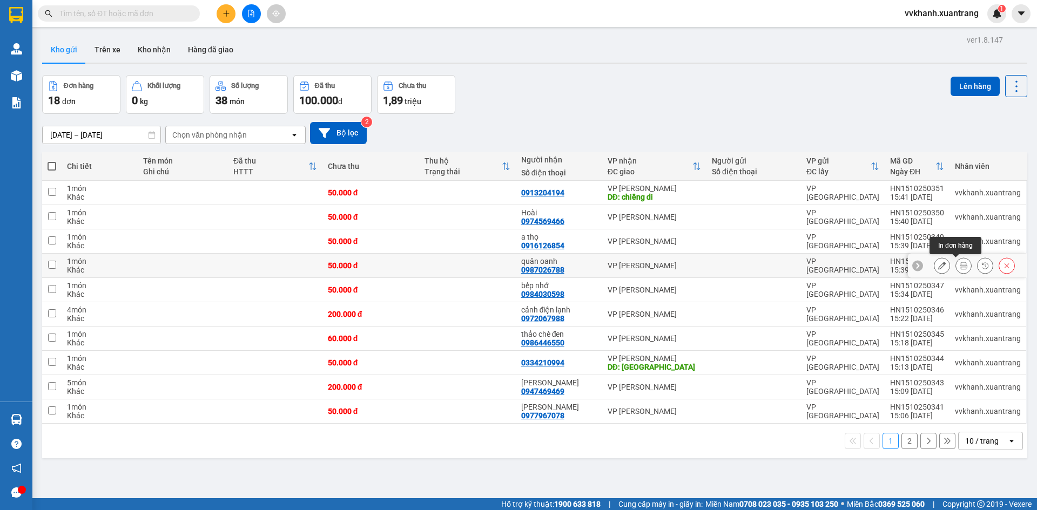
click at [960, 266] on icon at bounding box center [964, 266] width 8 height 8
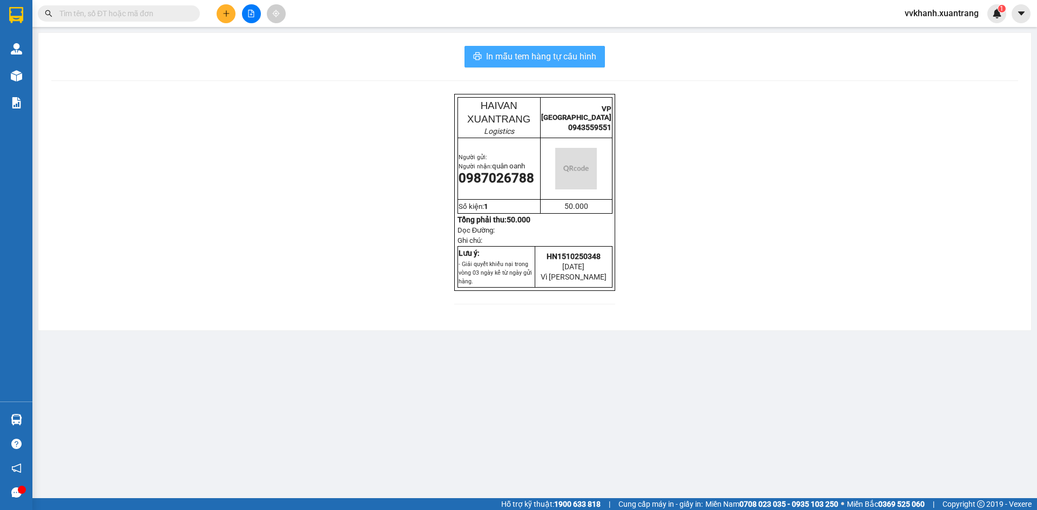
click at [480, 55] on icon "printer" at bounding box center [477, 56] width 9 height 9
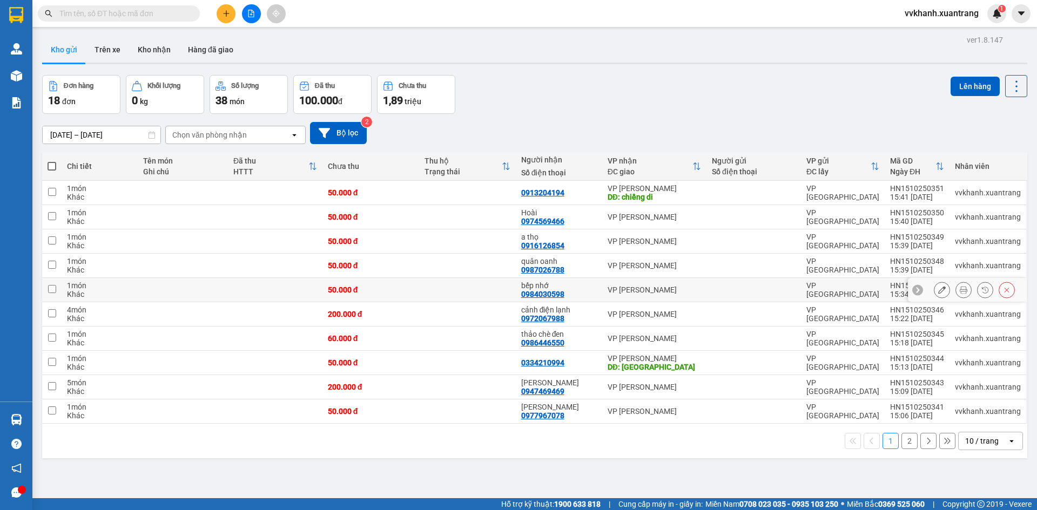
click at [960, 290] on icon at bounding box center [964, 290] width 8 height 8
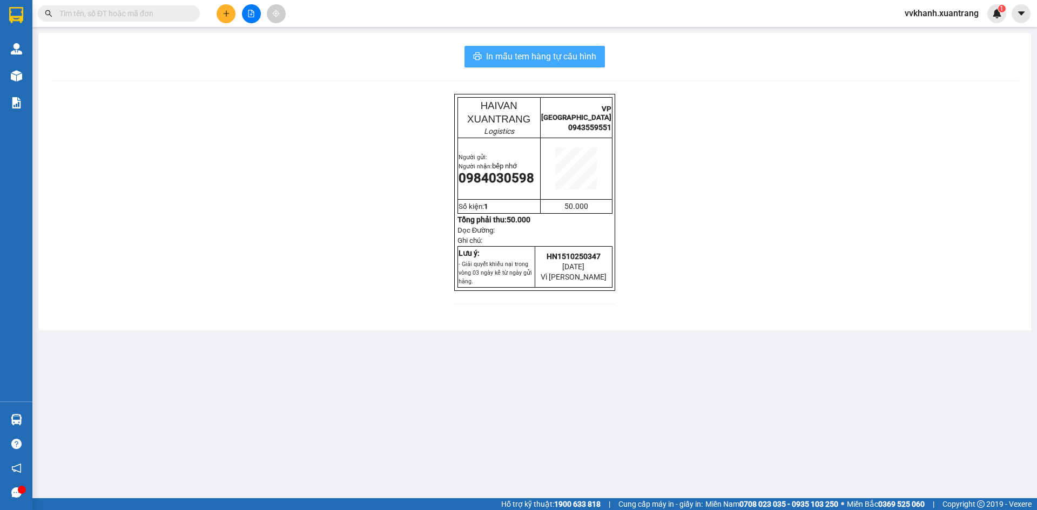
drag, startPoint x: 518, startPoint y: 55, endPoint x: 528, endPoint y: 67, distance: 16.1
click at [515, 54] on span "In mẫu tem hàng tự cấu hình" at bounding box center [541, 57] width 110 height 14
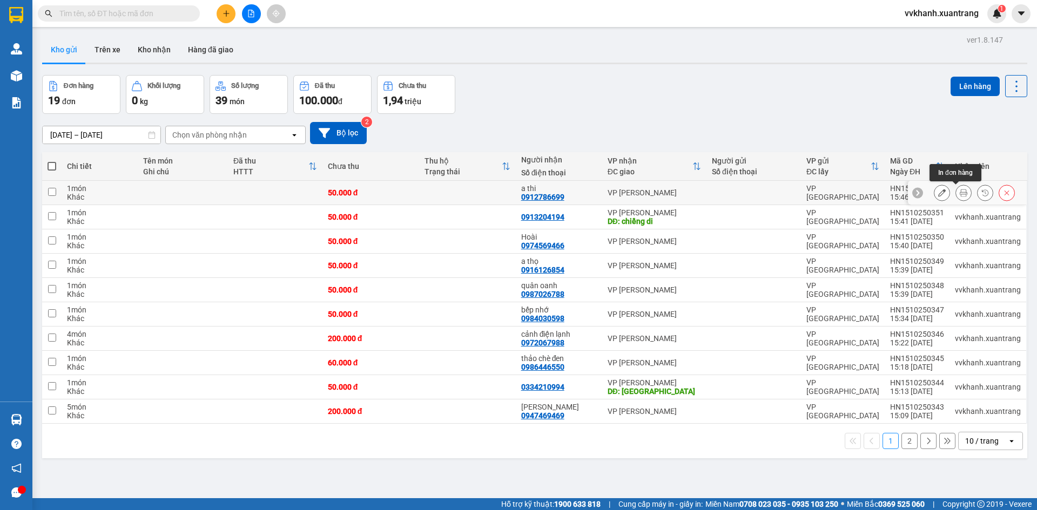
drag, startPoint x: 954, startPoint y: 191, endPoint x: 952, endPoint y: 220, distance: 28.7
click at [960, 194] on icon at bounding box center [964, 193] width 8 height 8
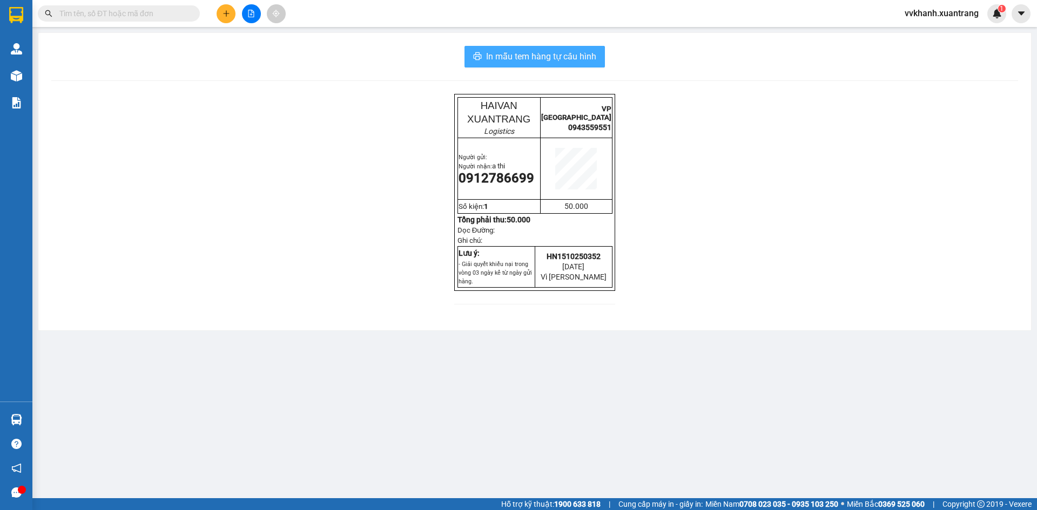
click at [551, 58] on span "In mẫu tem hàng tự cấu hình" at bounding box center [541, 57] width 110 height 14
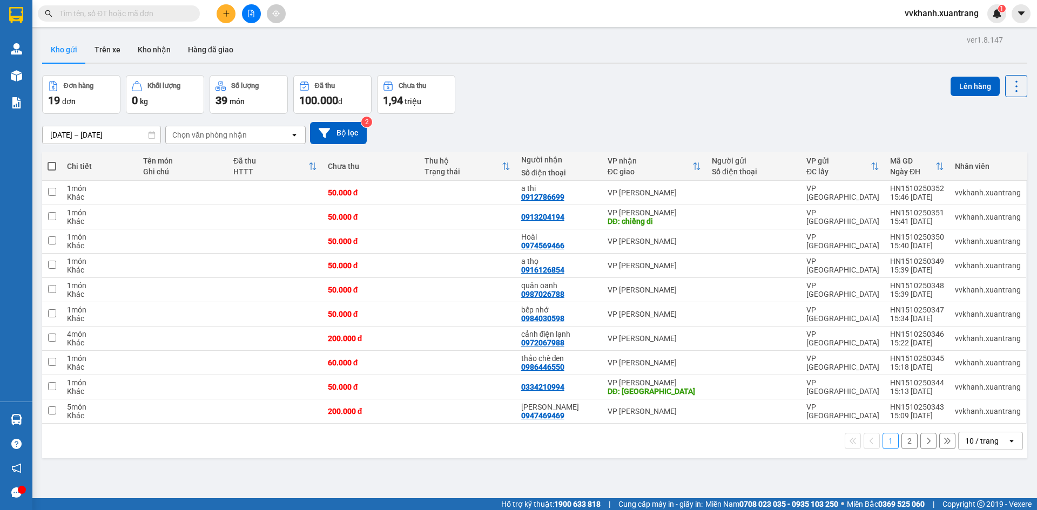
drag, startPoint x: 902, startPoint y: 441, endPoint x: 720, endPoint y: 350, distance: 204.1
click at [902, 441] on button "2" at bounding box center [910, 441] width 16 height 16
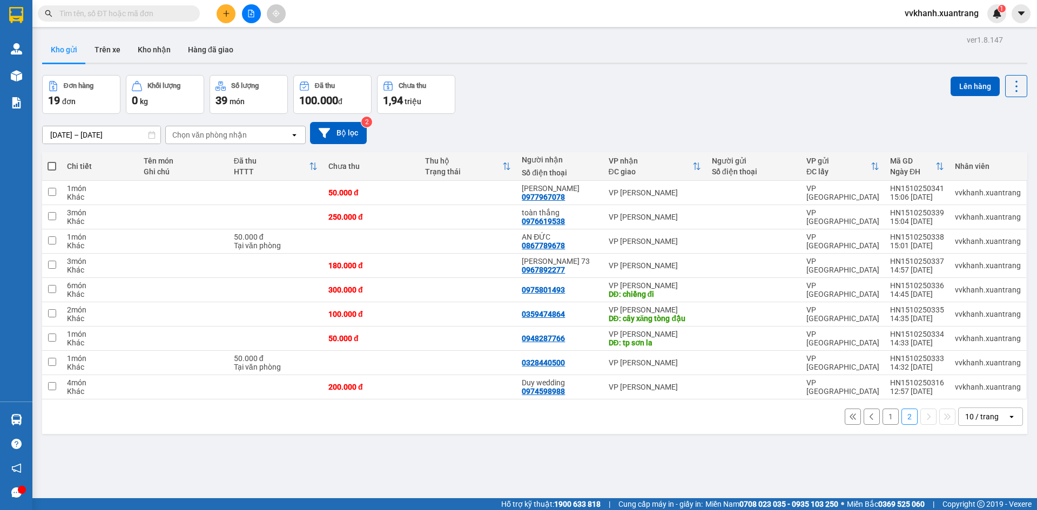
click at [884, 419] on button "1" at bounding box center [891, 417] width 16 height 16
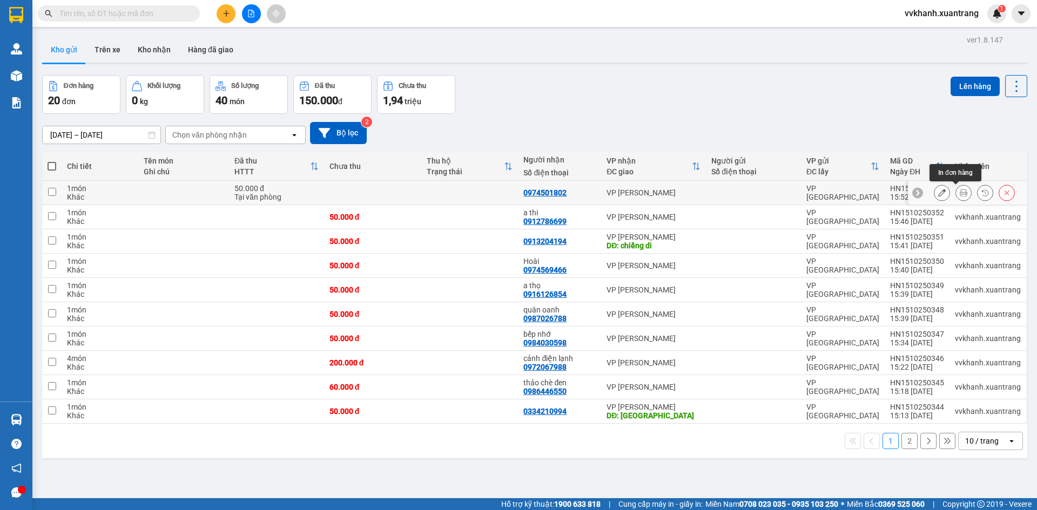
drag, startPoint x: 952, startPoint y: 192, endPoint x: 984, endPoint y: 213, distance: 38.7
click at [960, 192] on icon at bounding box center [964, 193] width 8 height 8
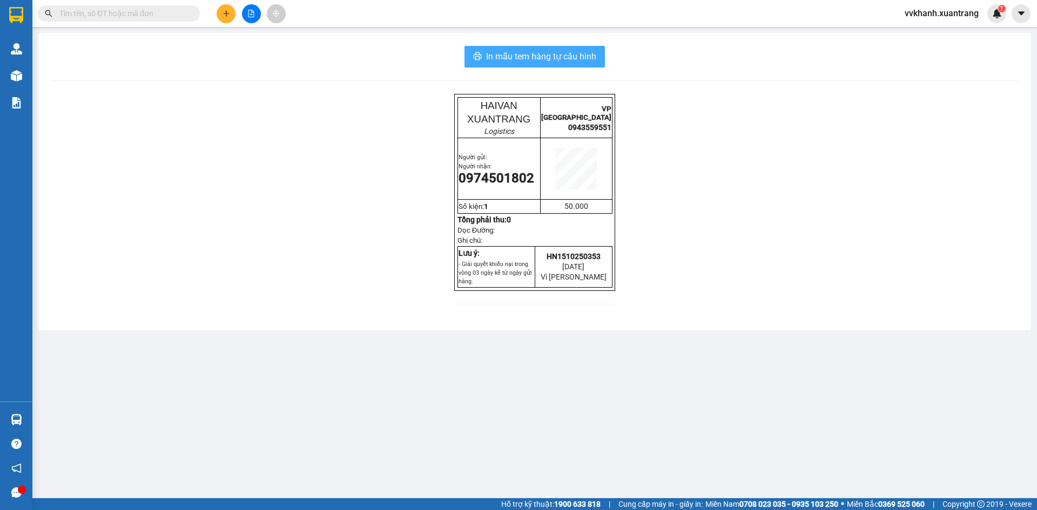
drag, startPoint x: 525, startPoint y: 61, endPoint x: 547, endPoint y: 84, distance: 32.5
click at [526, 61] on span "In mẫu tem hàng tự cấu hình" at bounding box center [541, 57] width 110 height 14
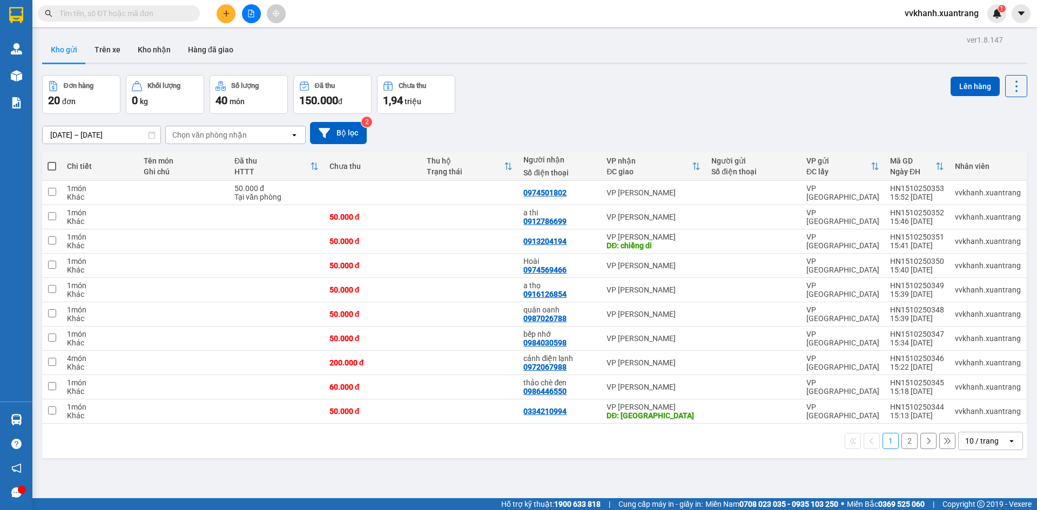
drag, startPoint x: 737, startPoint y: 370, endPoint x: 792, endPoint y: 443, distance: 91.5
click at [799, 441] on div "1 2 10 / trang open" at bounding box center [534, 441] width 977 height 18
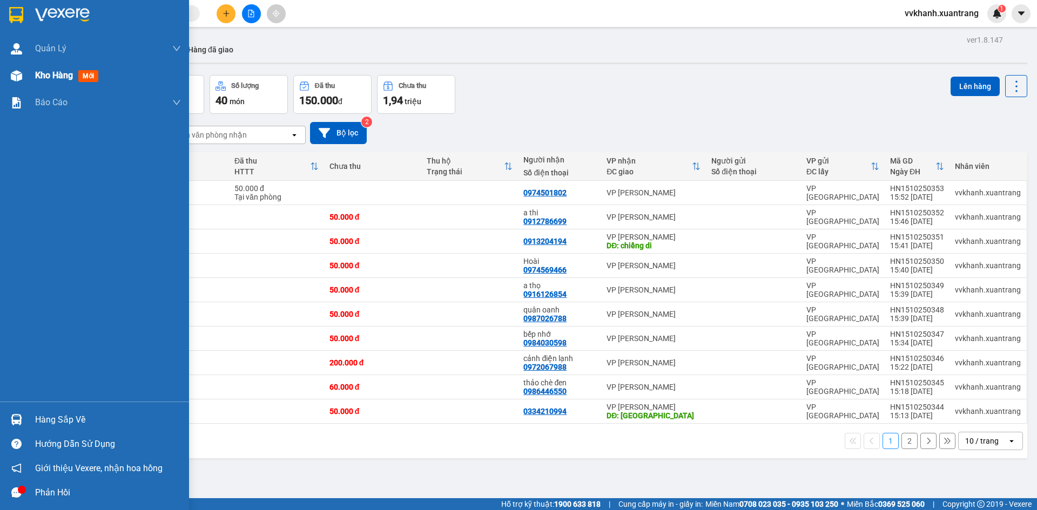
click at [35, 75] on span "Kho hàng" at bounding box center [54, 75] width 38 height 10
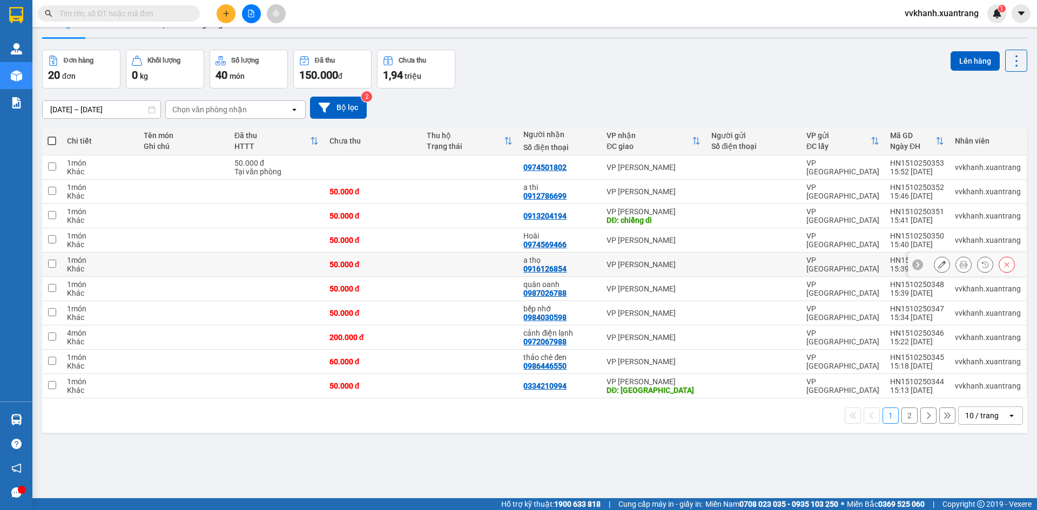
scroll to position [50, 0]
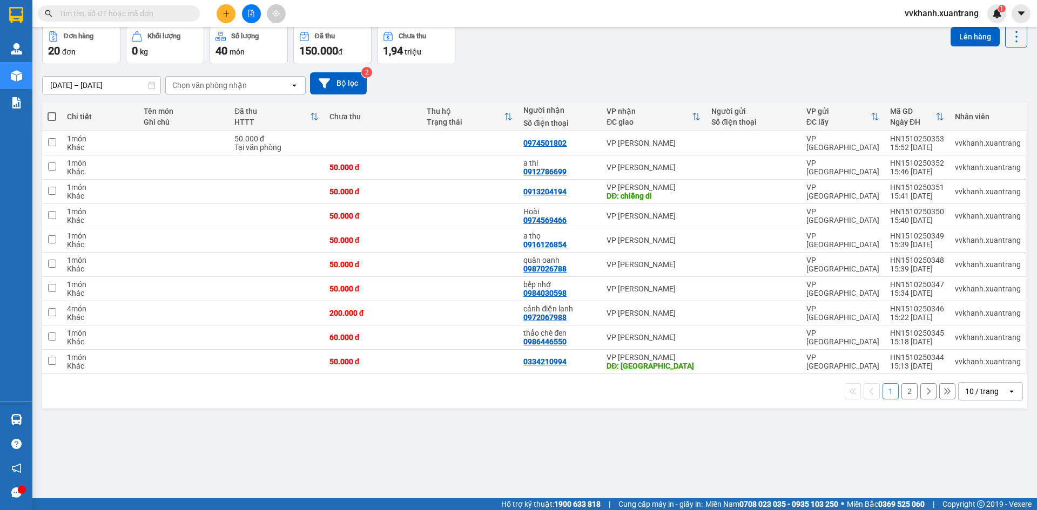
click at [906, 394] on button "2" at bounding box center [910, 392] width 16 height 16
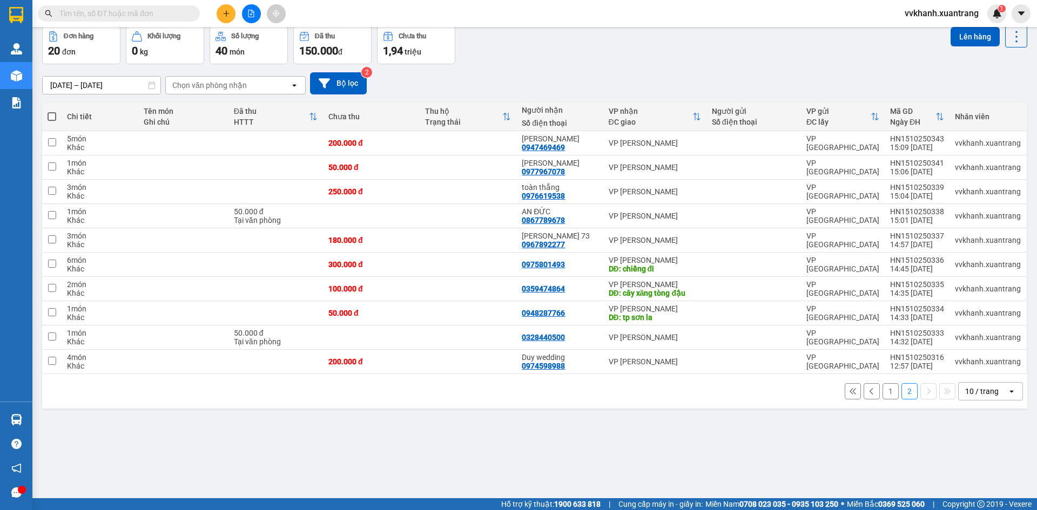
click at [883, 392] on button "1" at bounding box center [891, 392] width 16 height 16
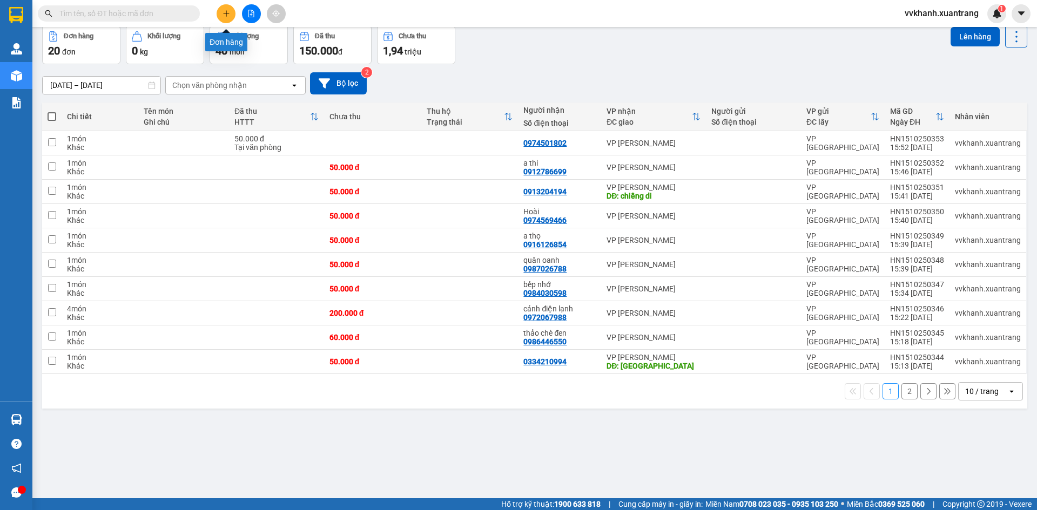
click at [254, 8] on button at bounding box center [251, 13] width 19 height 19
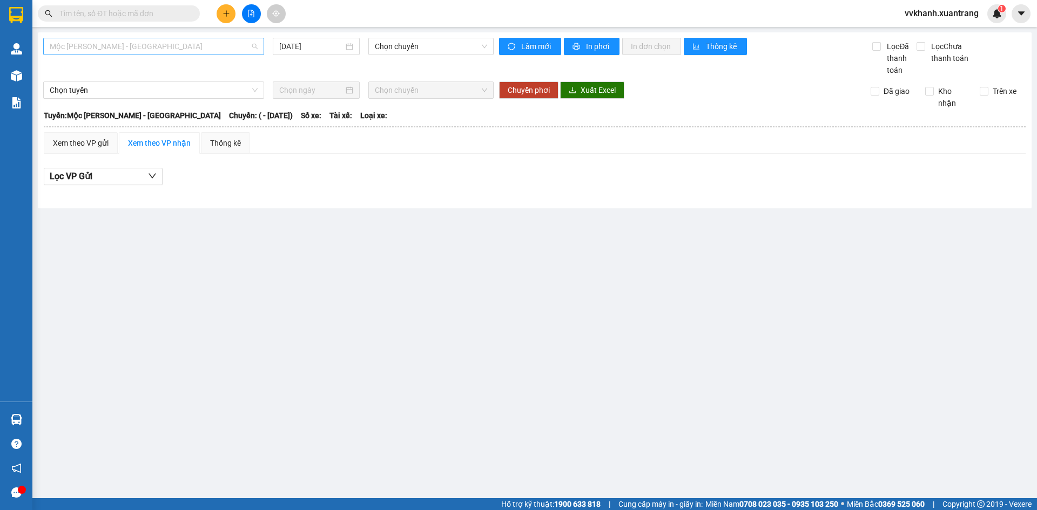
click at [172, 48] on span "Mộc Châu - Mỹ Đình" at bounding box center [154, 46] width 208 height 16
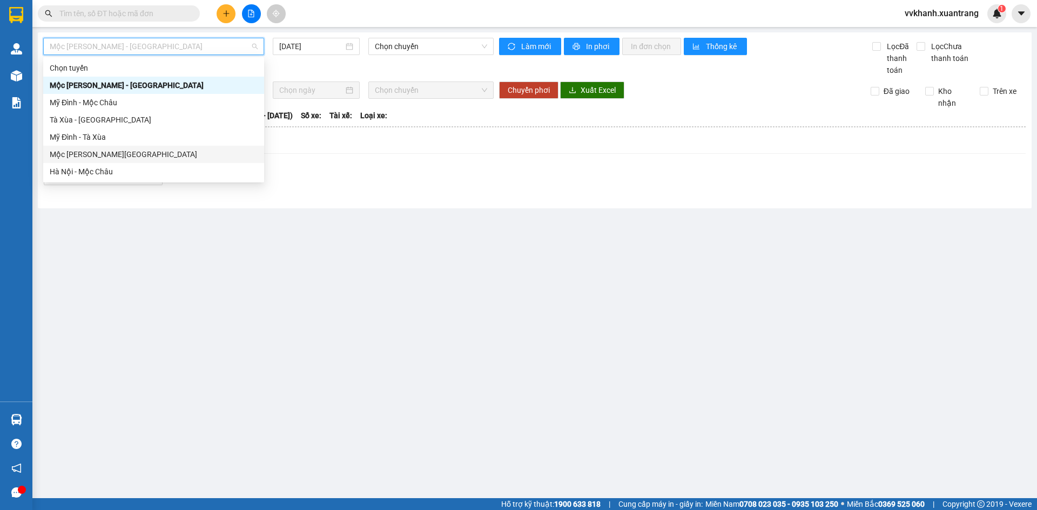
click at [119, 166] on div "Hà Nội - Mộc Châu" at bounding box center [154, 172] width 208 height 12
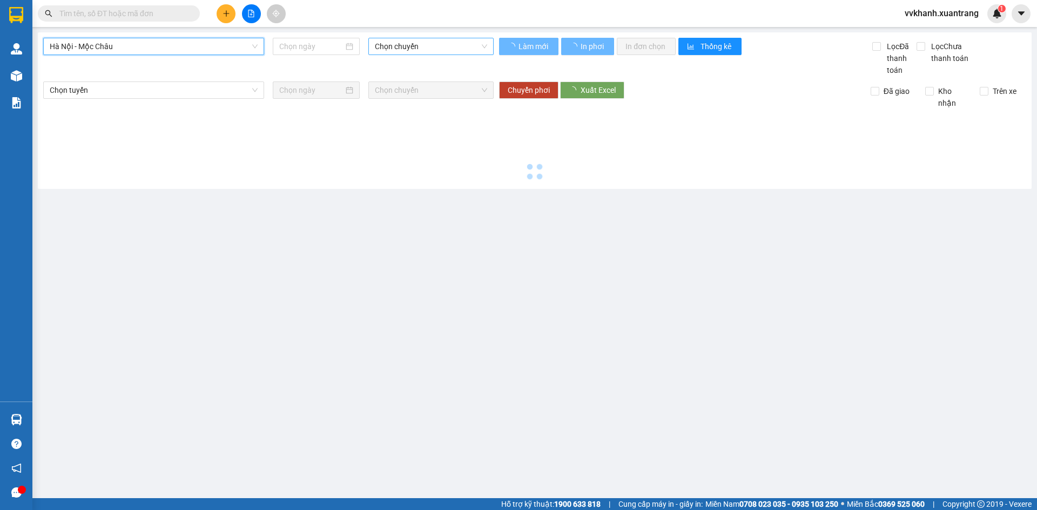
type input "[DATE]"
click at [398, 46] on span "Chọn chuyến" at bounding box center [431, 46] width 112 height 16
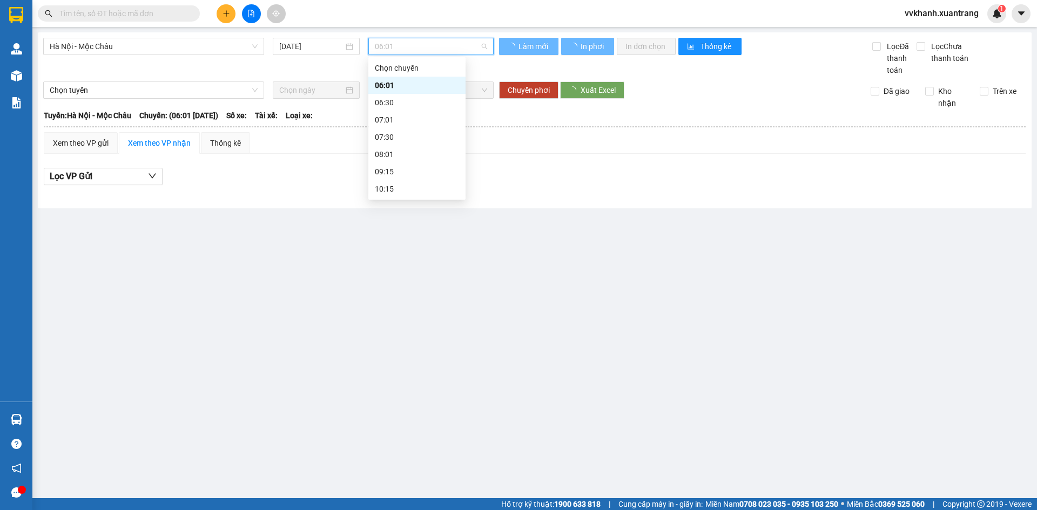
scroll to position [54, 0]
click at [407, 113] on div "09:15" at bounding box center [417, 118] width 84 height 12
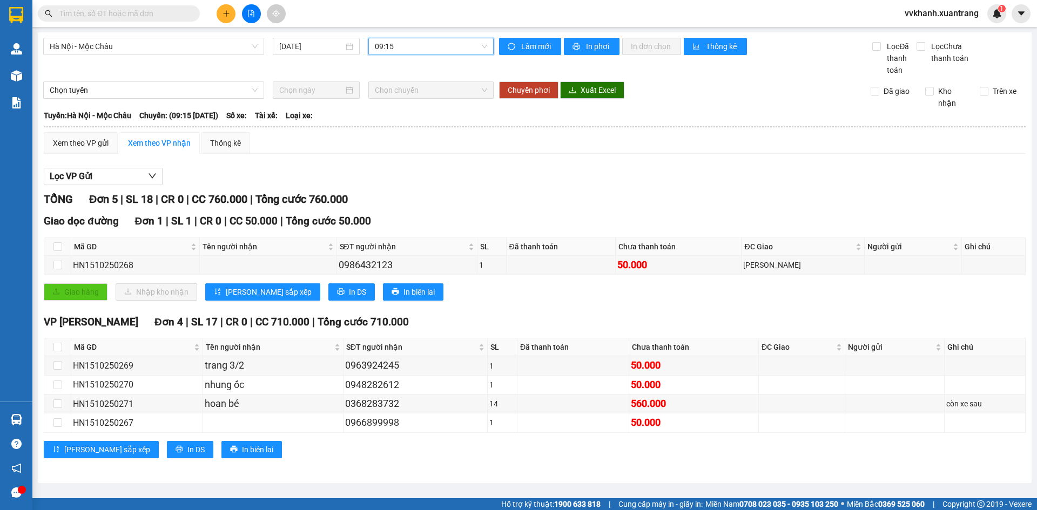
click at [410, 45] on span "09:15" at bounding box center [431, 46] width 112 height 16
click at [393, 130] on div "10:15" at bounding box center [417, 135] width 84 height 12
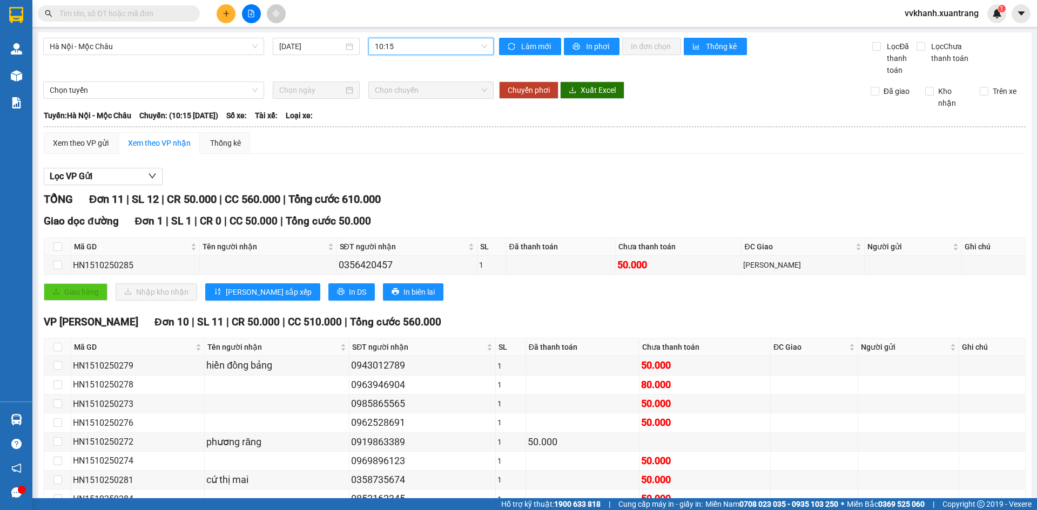
click at [406, 48] on span "10:15" at bounding box center [431, 46] width 112 height 16
click at [396, 151] on div "11:15" at bounding box center [414, 152] width 84 height 12
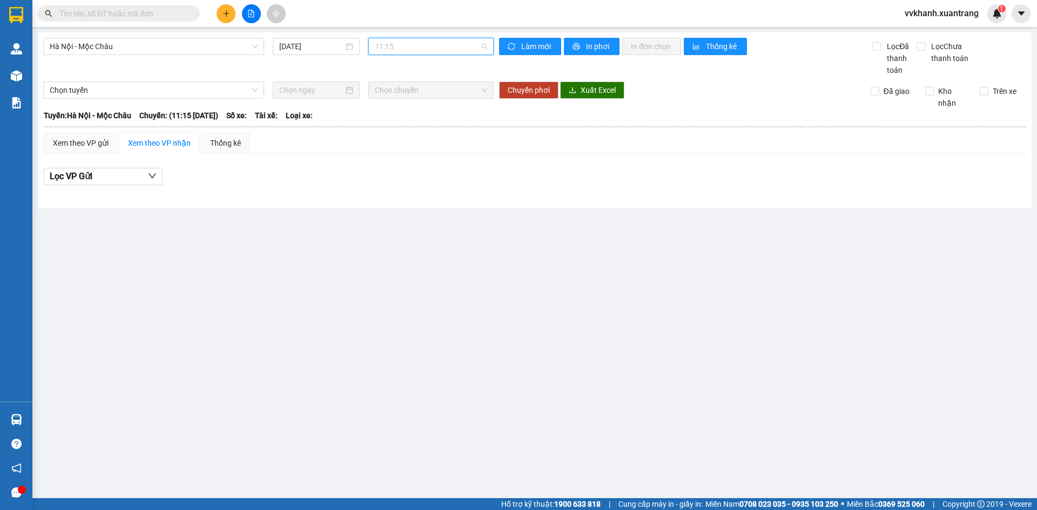
click at [400, 48] on span "11:15" at bounding box center [431, 46] width 112 height 16
click at [388, 169] on div "11:45" at bounding box center [417, 170] width 84 height 12
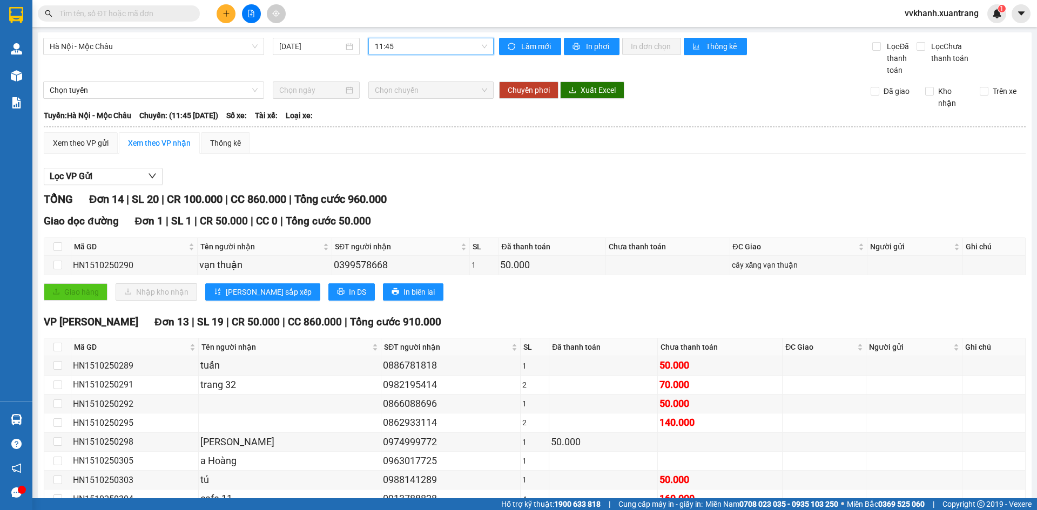
click at [421, 46] on span "11:45" at bounding box center [431, 46] width 112 height 16
click at [390, 140] on div "13:01" at bounding box center [414, 132] width 97 height 17
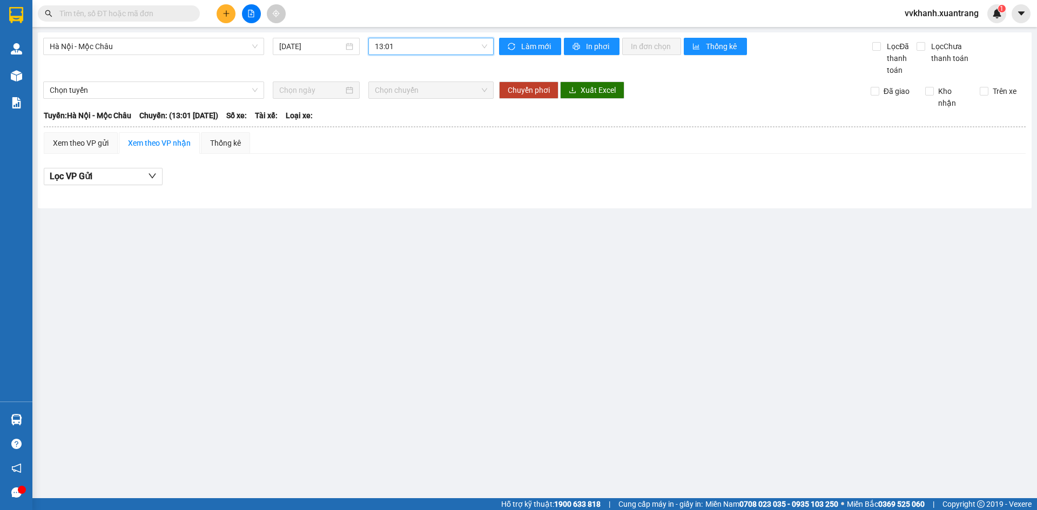
click at [399, 46] on span "13:01" at bounding box center [431, 46] width 112 height 16
click at [400, 151] on div "14:15" at bounding box center [417, 150] width 84 height 12
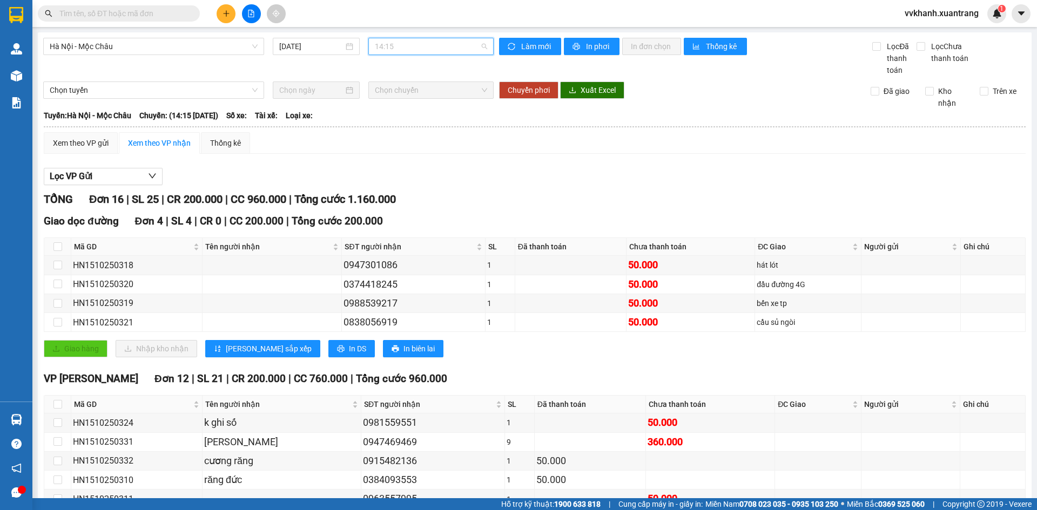
click at [459, 45] on span "14:15" at bounding box center [431, 46] width 112 height 16
click at [414, 120] on div "15:15" at bounding box center [414, 120] width 84 height 12
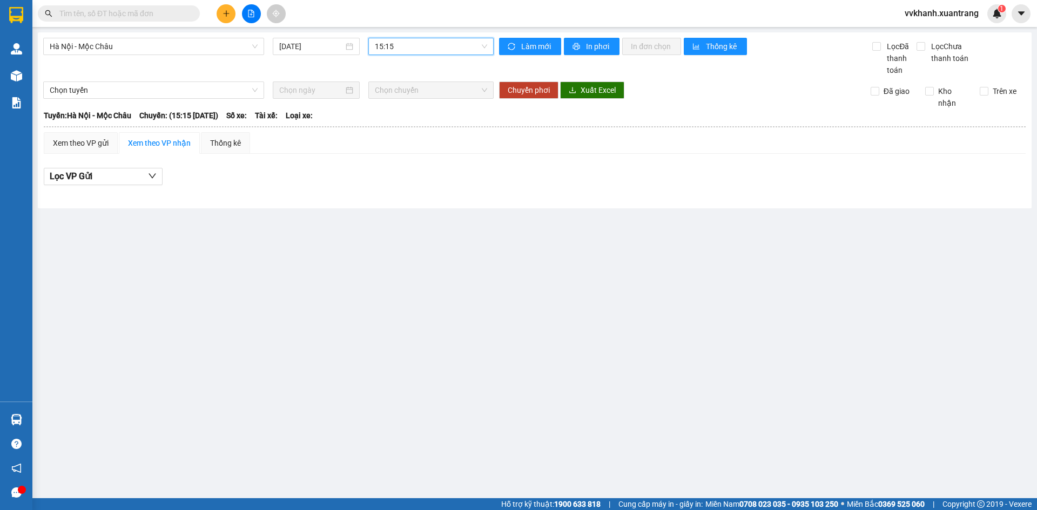
click at [416, 46] on span "15:15" at bounding box center [431, 46] width 112 height 16
click at [416, 126] on div "15:15" at bounding box center [416, 119] width 97 height 17
click at [420, 55] on div "15:15" at bounding box center [430, 46] width 125 height 17
click at [413, 143] on div "16:15" at bounding box center [417, 137] width 84 height 12
click at [415, 39] on span "16:15" at bounding box center [431, 46] width 112 height 16
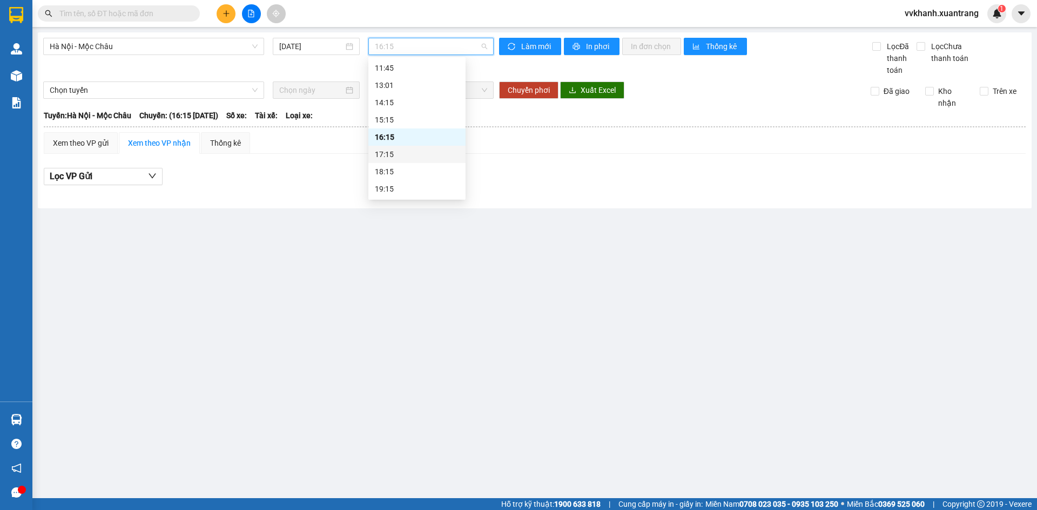
click at [398, 159] on div "17:15" at bounding box center [417, 155] width 84 height 12
click at [409, 52] on span "17:15" at bounding box center [431, 46] width 112 height 16
click at [405, 169] on div "18:15" at bounding box center [417, 172] width 84 height 12
click at [410, 49] on span "18:15" at bounding box center [431, 46] width 112 height 16
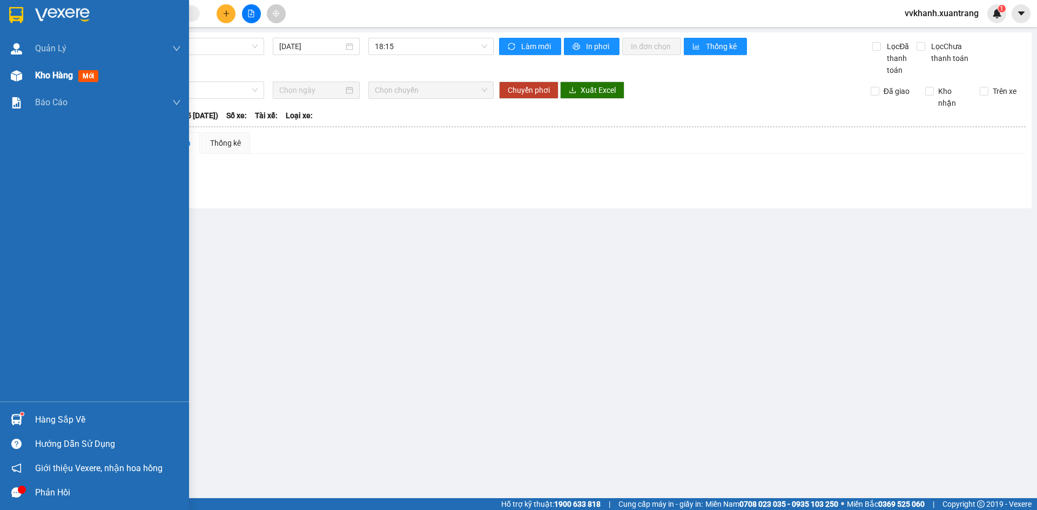
click at [66, 84] on div "Kho hàng mới" at bounding box center [108, 75] width 146 height 27
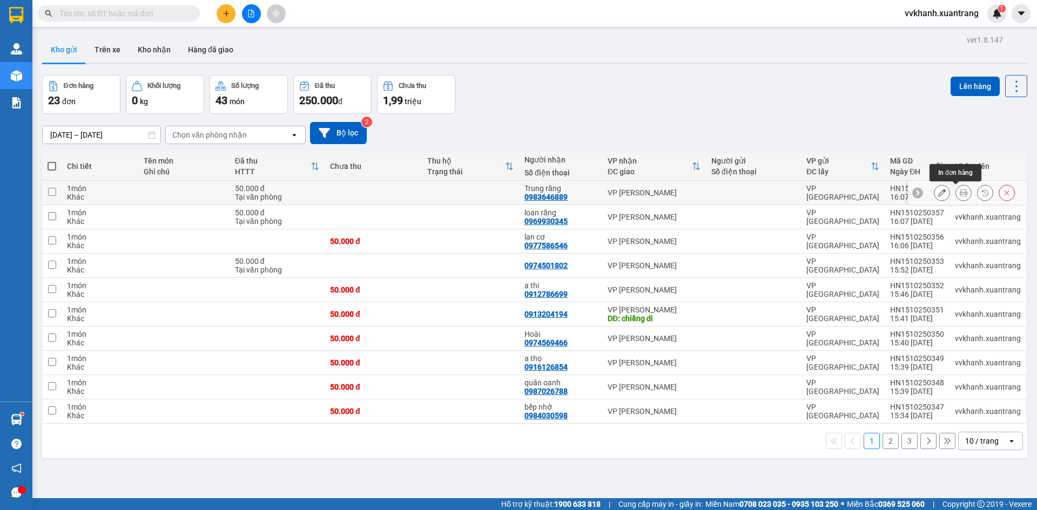
click at [960, 192] on icon at bounding box center [964, 193] width 8 height 8
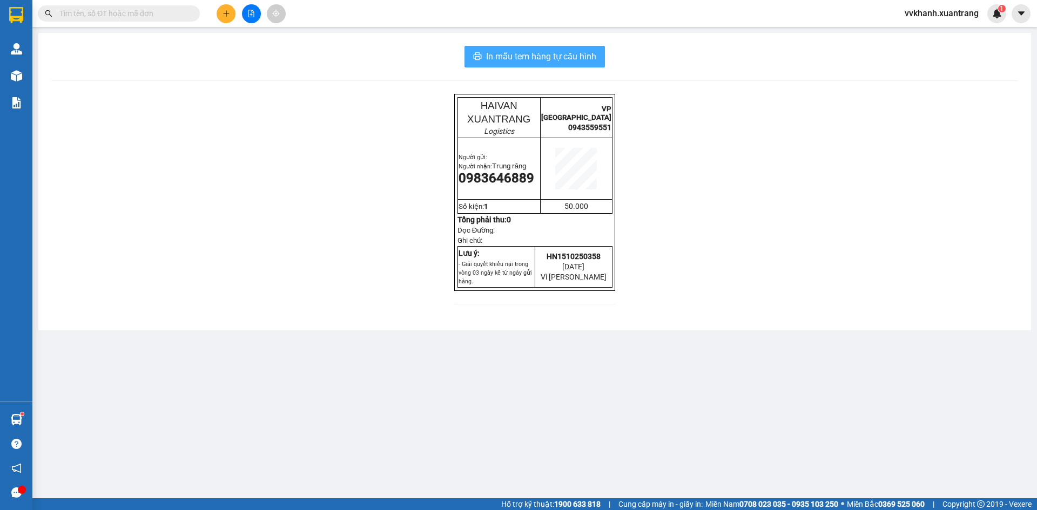
click at [540, 63] on span "In mẫu tem hàng tự cấu hình" at bounding box center [541, 57] width 110 height 14
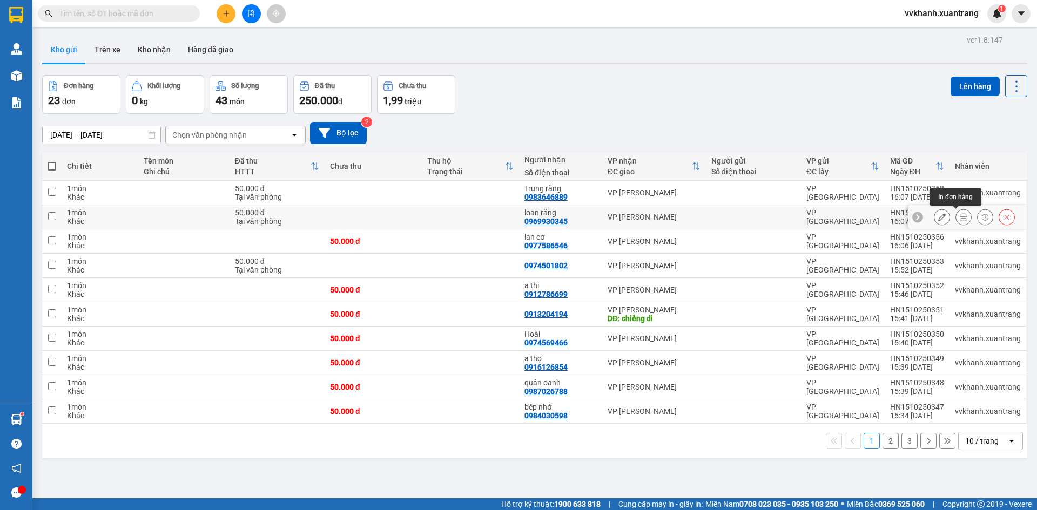
click at [960, 218] on icon at bounding box center [964, 217] width 8 height 8
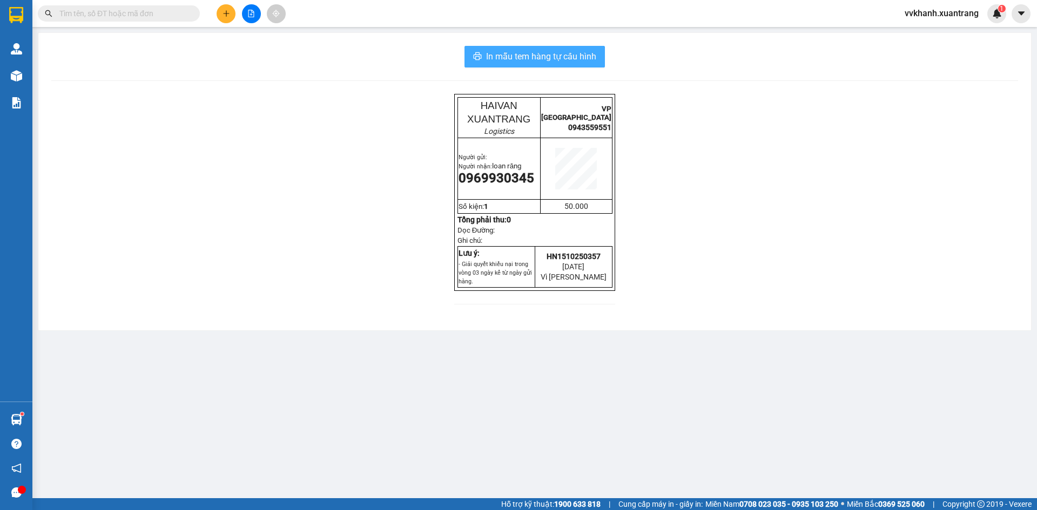
click at [501, 47] on button "In mẫu tem hàng tự cấu hình" at bounding box center [535, 57] width 140 height 22
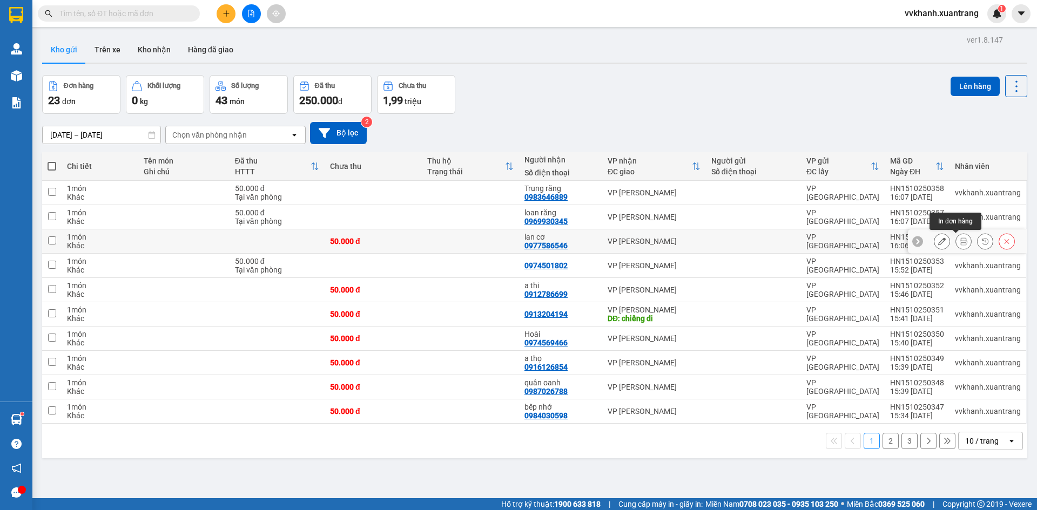
click at [960, 240] on icon at bounding box center [964, 242] width 8 height 8
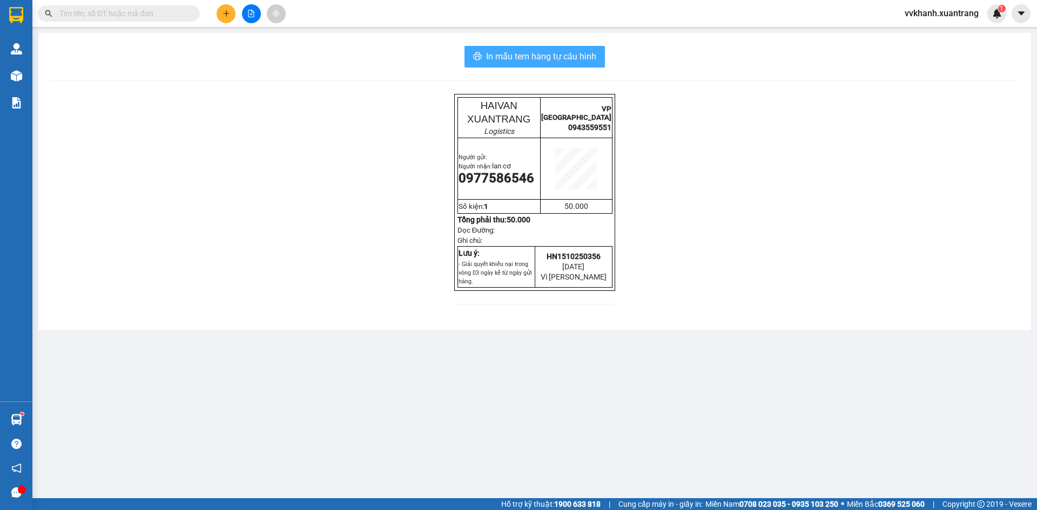
click at [519, 58] on span "In mẫu tem hàng tự cấu hình" at bounding box center [541, 57] width 110 height 14
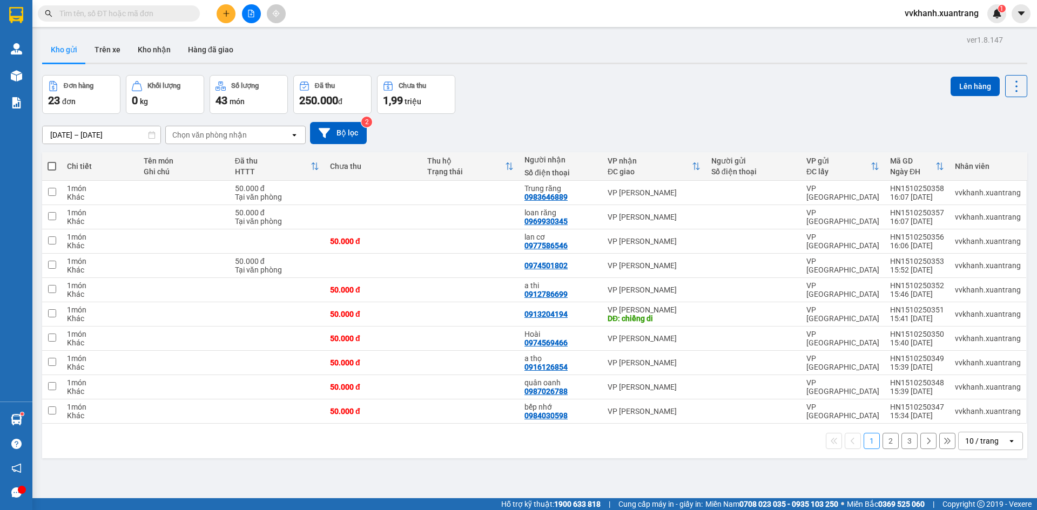
drag, startPoint x: 777, startPoint y: 333, endPoint x: 468, endPoint y: 129, distance: 370.4
click at [452, 134] on div "01/10/2025 – 15/10/2025 Press the down arrow key to interact with the calendar …" at bounding box center [534, 133] width 985 height 22
click at [982, 266] on icon at bounding box center [986, 266] width 8 height 8
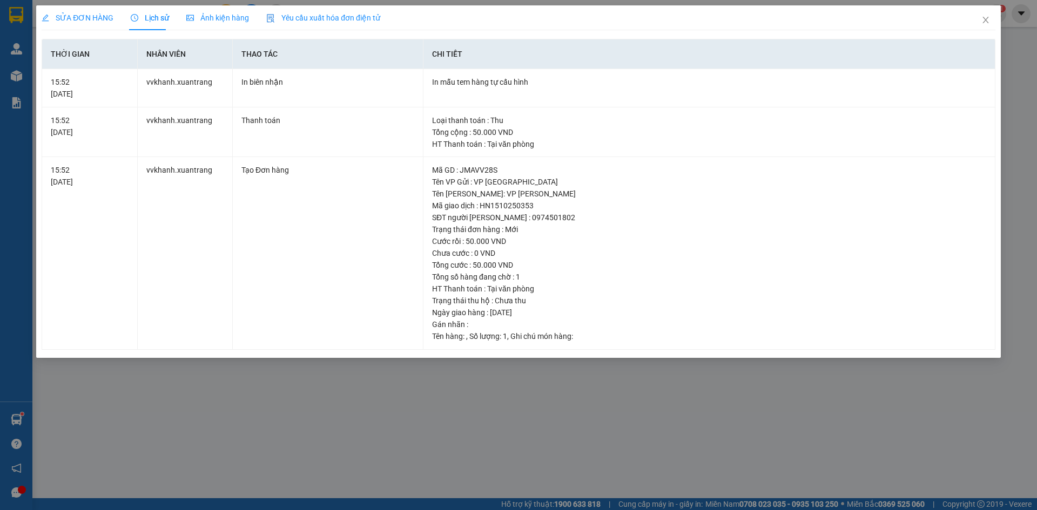
drag, startPoint x: 205, startPoint y: 12, endPoint x: 216, endPoint y: 16, distance: 11.4
click at [212, 14] on span "Ảnh kiện hàng" at bounding box center [217, 18] width 63 height 9
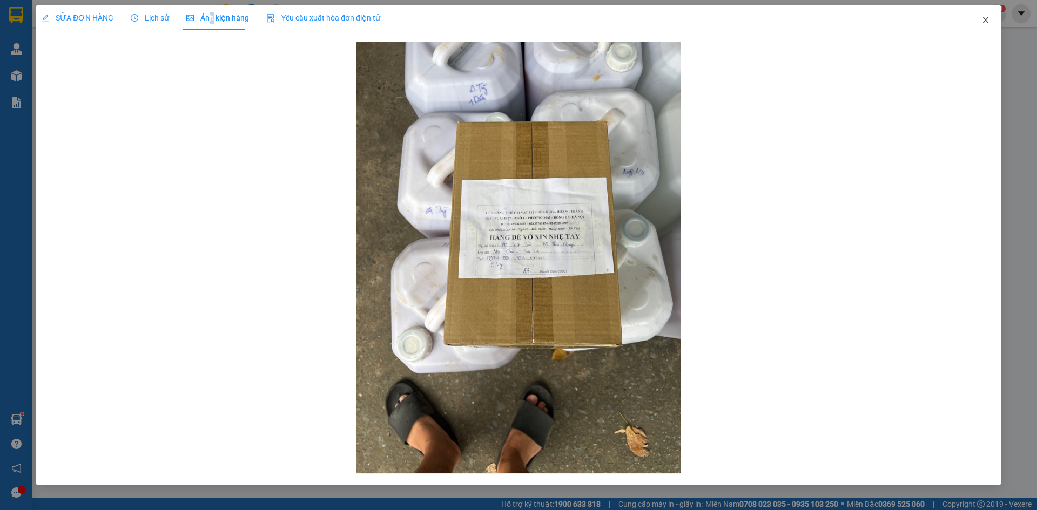
click at [987, 23] on icon "close" at bounding box center [986, 20] width 9 height 9
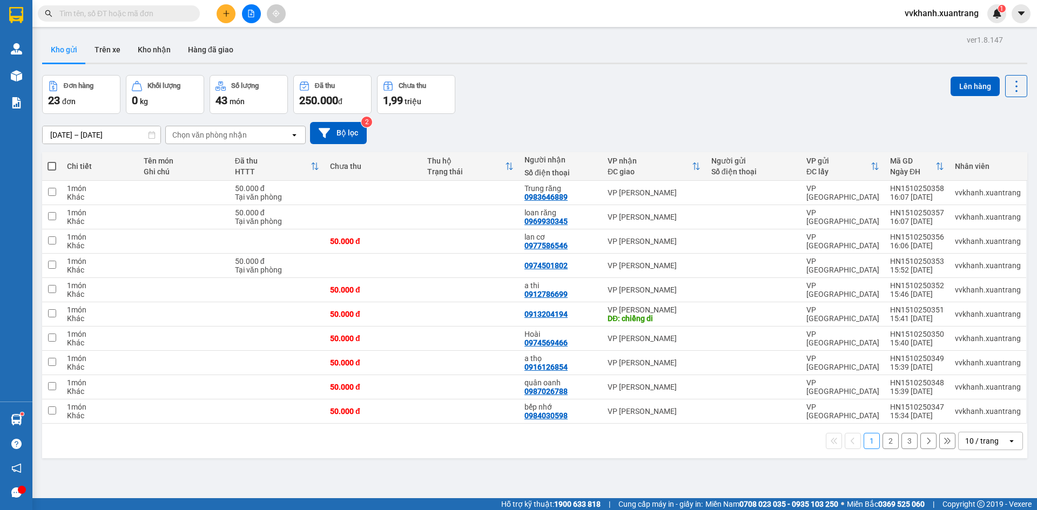
drag, startPoint x: 896, startPoint y: 440, endPoint x: 897, endPoint y: 474, distance: 34.0
click at [902, 440] on button "3" at bounding box center [910, 441] width 16 height 16
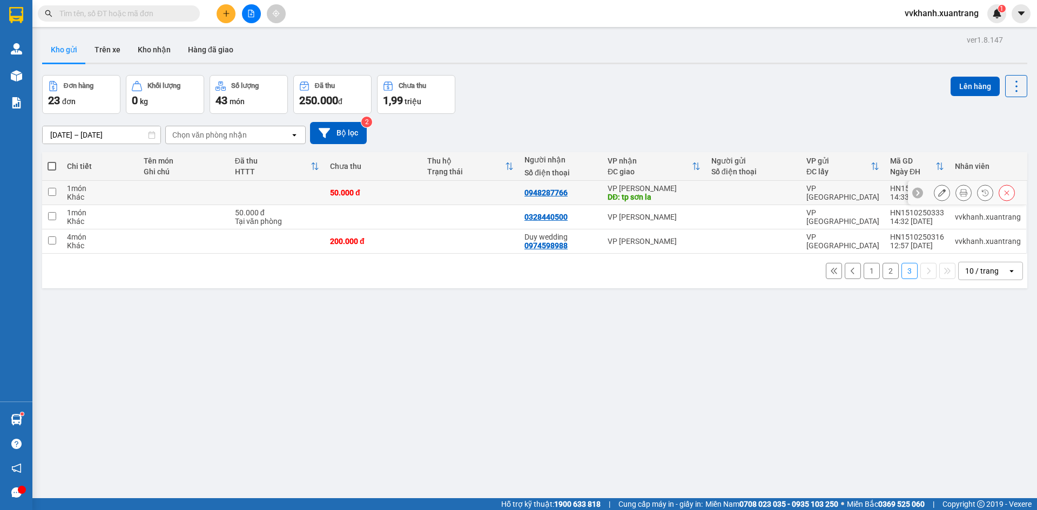
drag, startPoint x: 474, startPoint y: 188, endPoint x: 483, endPoint y: 199, distance: 13.8
click at [479, 190] on td at bounding box center [470, 193] width 97 height 24
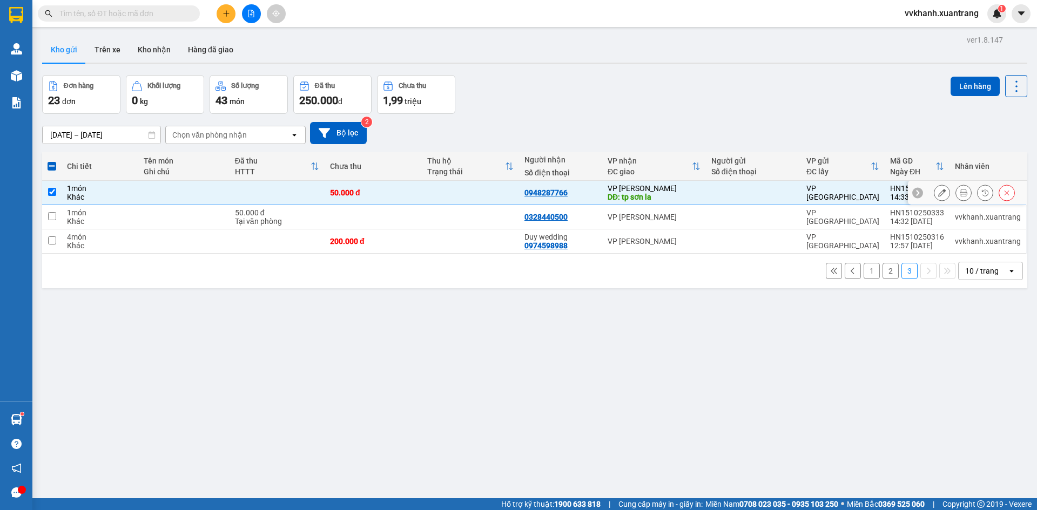
click at [475, 191] on td at bounding box center [470, 193] width 97 height 24
checkbox input "false"
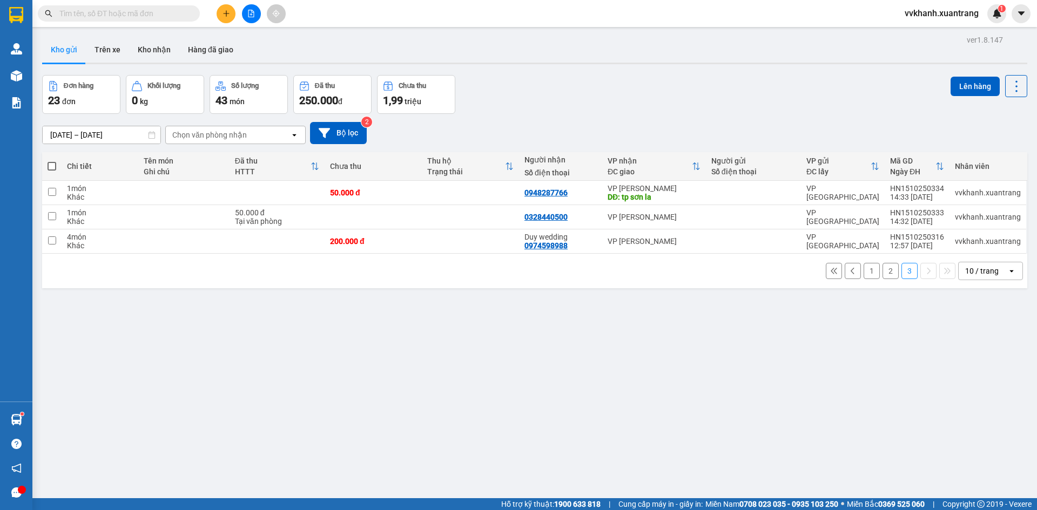
drag, startPoint x: 883, startPoint y: 270, endPoint x: 885, endPoint y: 275, distance: 5.6
click at [883, 271] on button "2" at bounding box center [891, 271] width 16 height 16
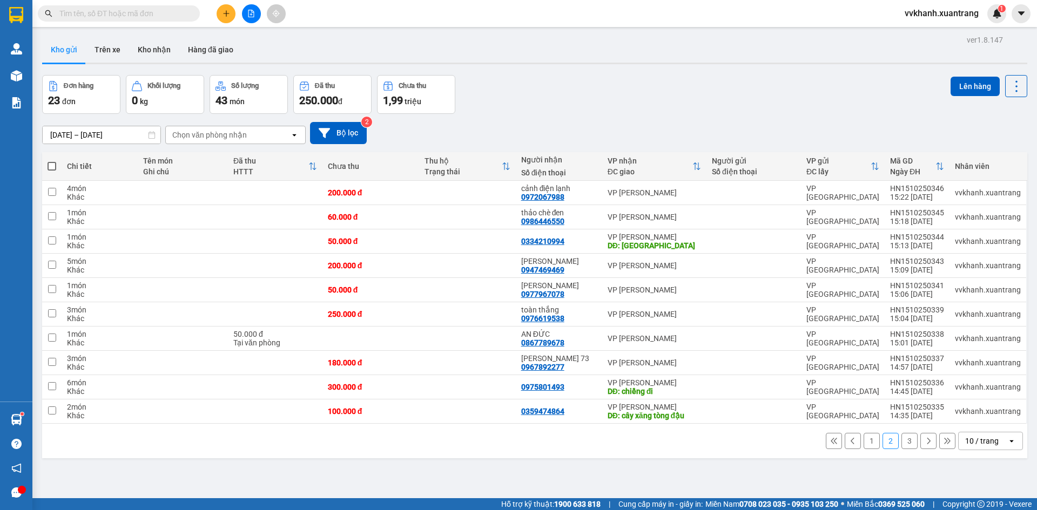
click at [864, 441] on button "1" at bounding box center [872, 441] width 16 height 16
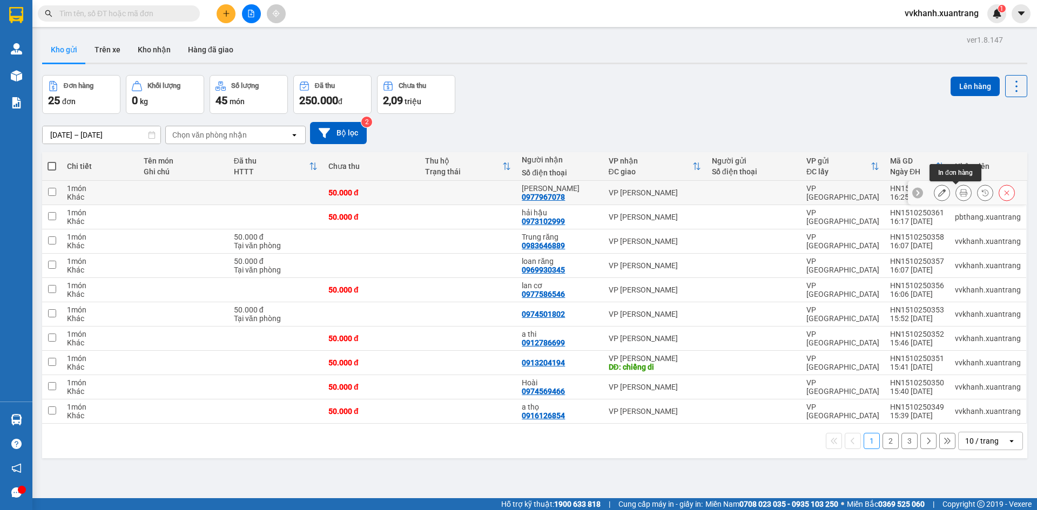
drag, startPoint x: 956, startPoint y: 190, endPoint x: 951, endPoint y: 196, distance: 6.9
click at [960, 190] on icon at bounding box center [964, 193] width 8 height 8
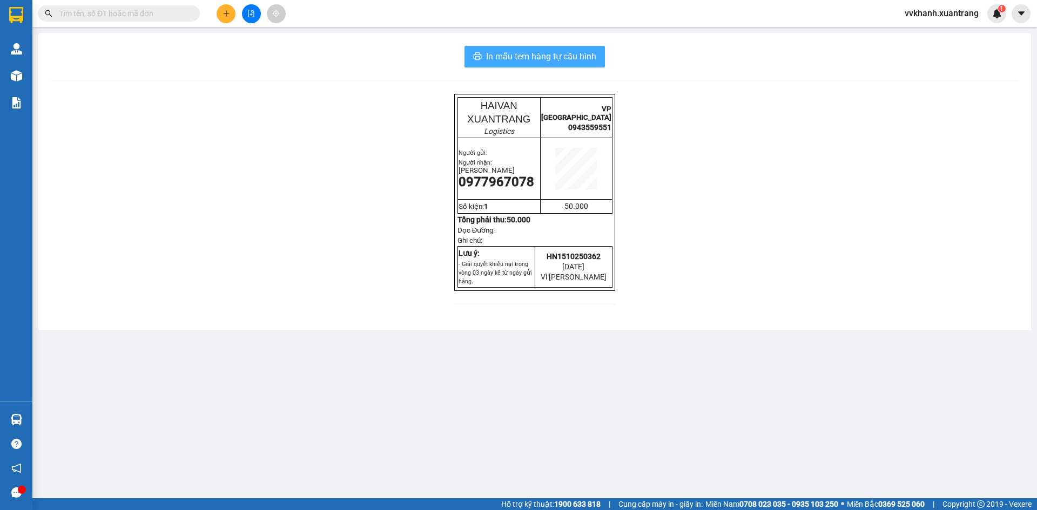
drag, startPoint x: 559, startPoint y: 62, endPoint x: 553, endPoint y: 66, distance: 7.3
click at [556, 61] on span "In mẫu tem hàng tự cấu hình" at bounding box center [541, 57] width 110 height 14
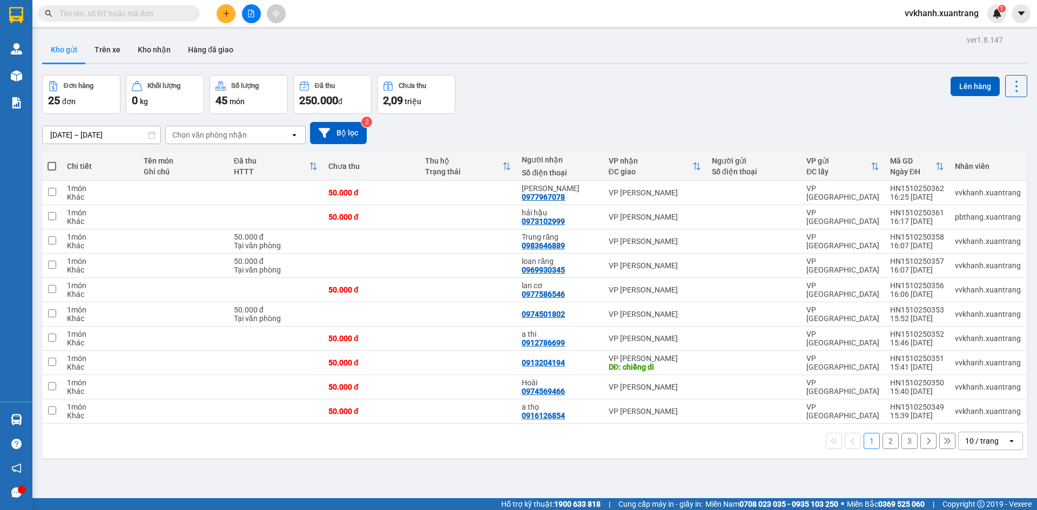
click at [254, 19] on button at bounding box center [251, 13] width 19 height 19
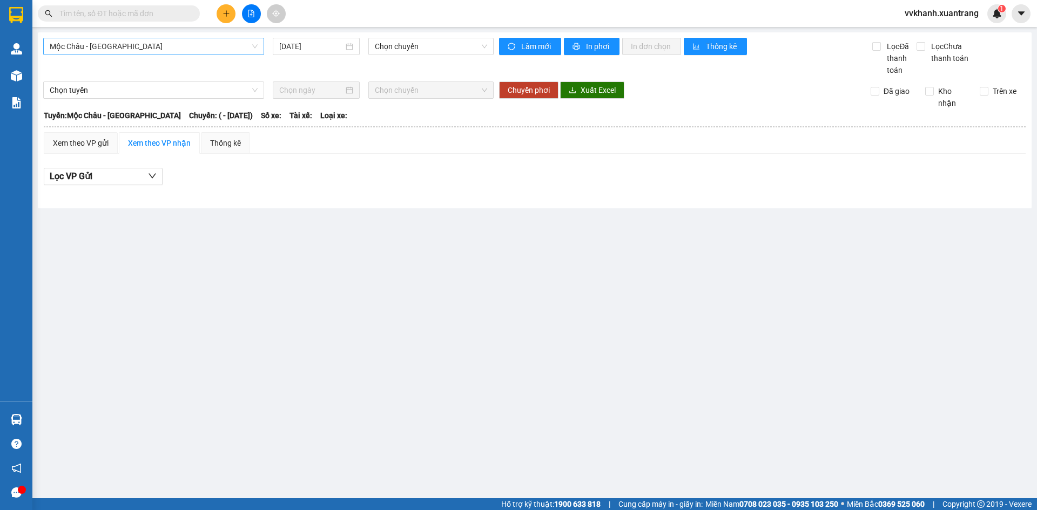
click at [202, 41] on span "Mộc Châu - Mỹ Đình" at bounding box center [154, 46] width 208 height 16
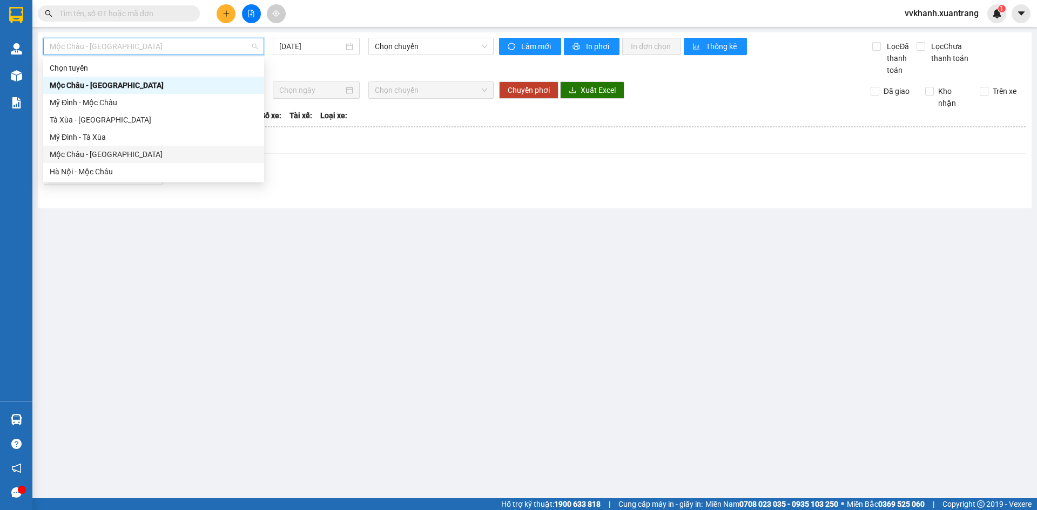
click at [145, 152] on div "Mộc Châu - Hà Nội" at bounding box center [154, 155] width 208 height 12
type input "[DATE]"
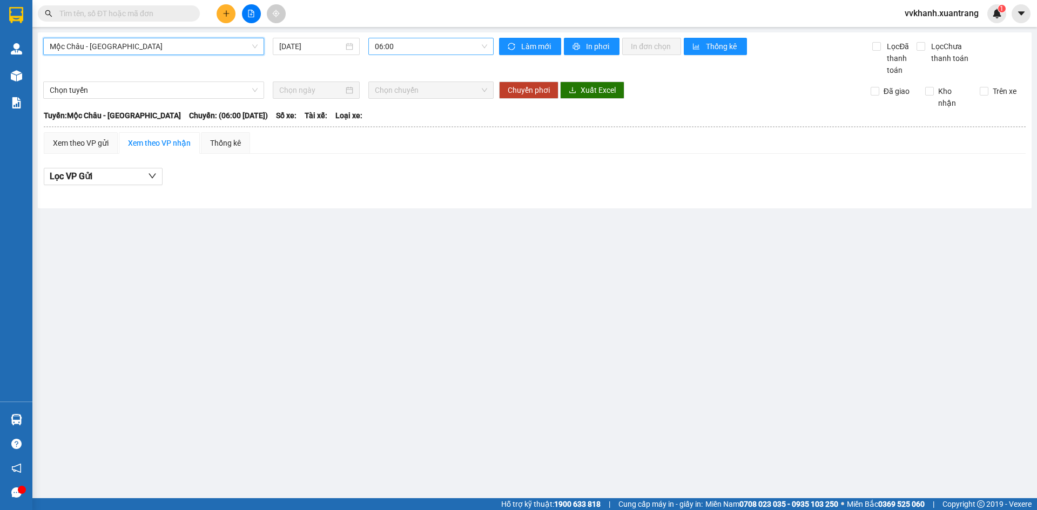
click at [441, 48] on span "06:00" at bounding box center [431, 46] width 112 height 16
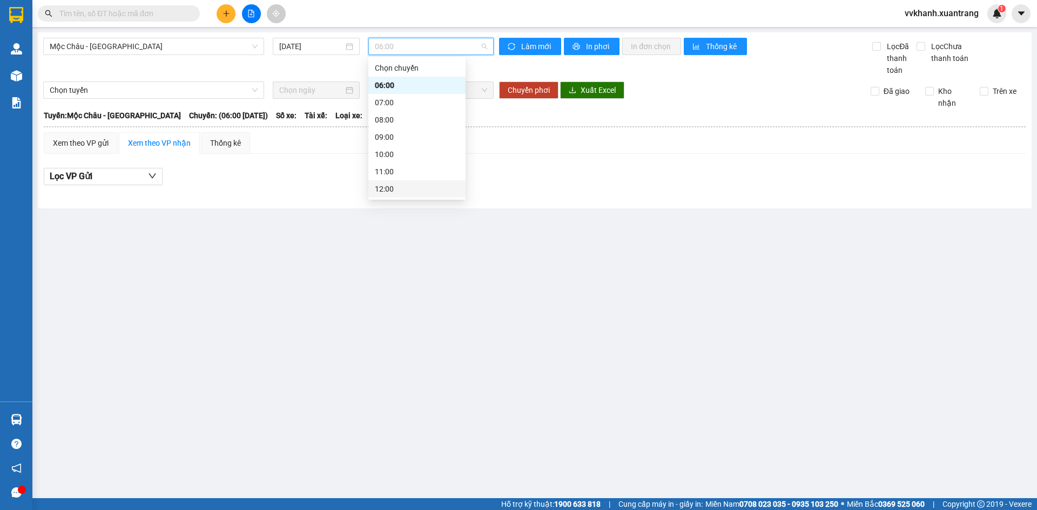
click at [412, 183] on div "12:00" at bounding box center [417, 189] width 84 height 12
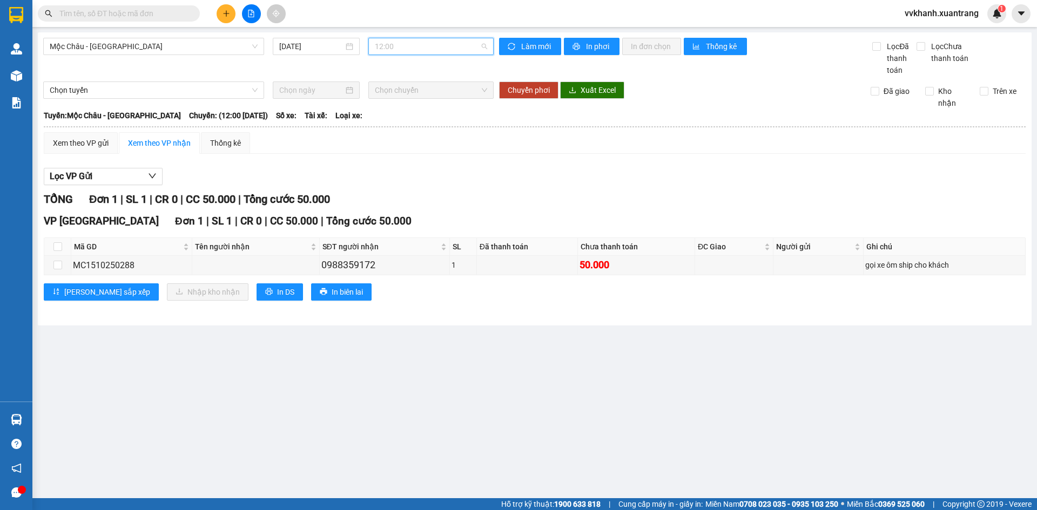
click at [424, 46] on span "12:00" at bounding box center [431, 46] width 112 height 16
click at [419, 166] on div "11:00" at bounding box center [417, 172] width 84 height 12
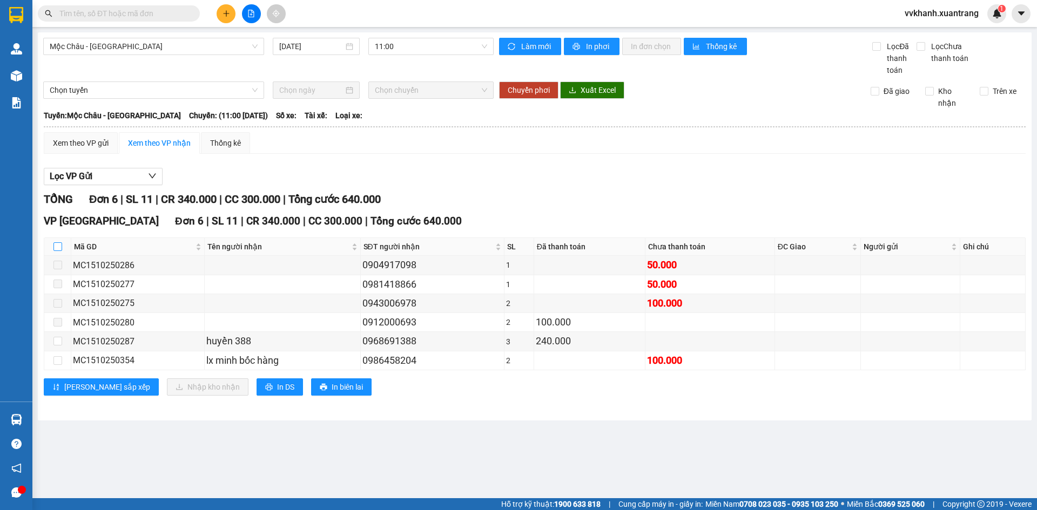
click at [56, 242] on label at bounding box center [57, 247] width 9 height 12
click at [56, 243] on input "checkbox" at bounding box center [57, 247] width 9 height 9
checkbox input "true"
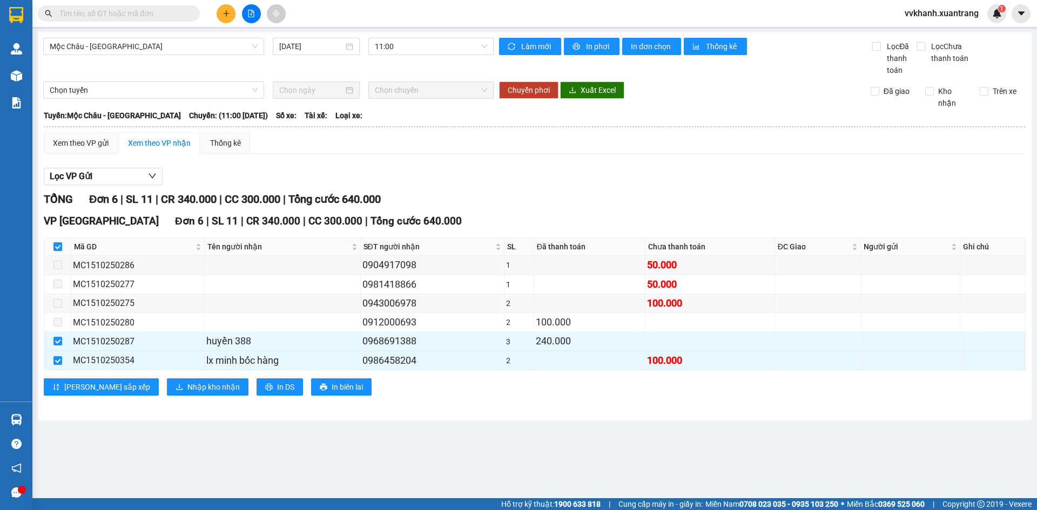
click at [57, 242] on label at bounding box center [57, 247] width 9 height 12
click at [57, 243] on input "checkbox" at bounding box center [57, 247] width 9 height 9
checkbox input "false"
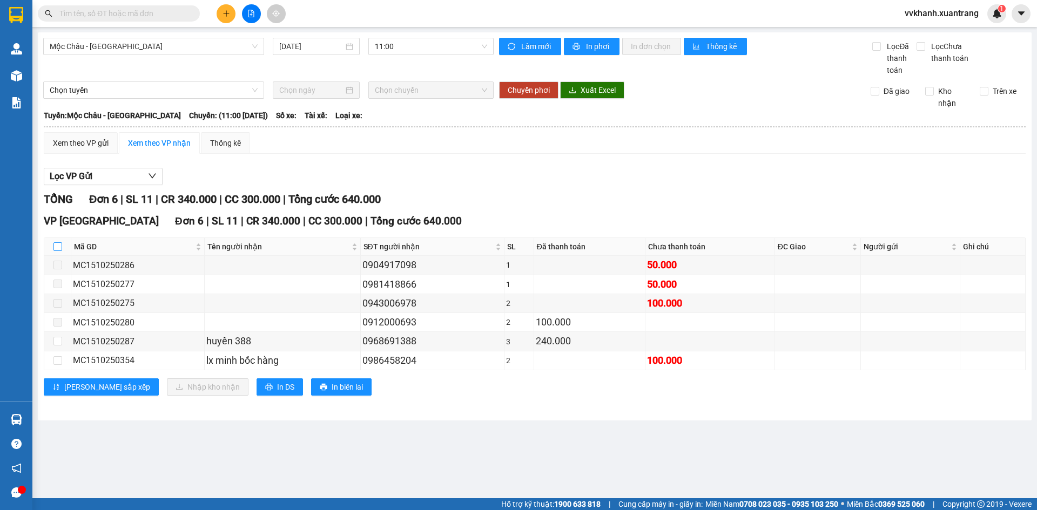
click at [57, 242] on label at bounding box center [57, 247] width 9 height 12
click at [57, 243] on input "checkbox" at bounding box center [57, 247] width 9 height 9
checkbox input "true"
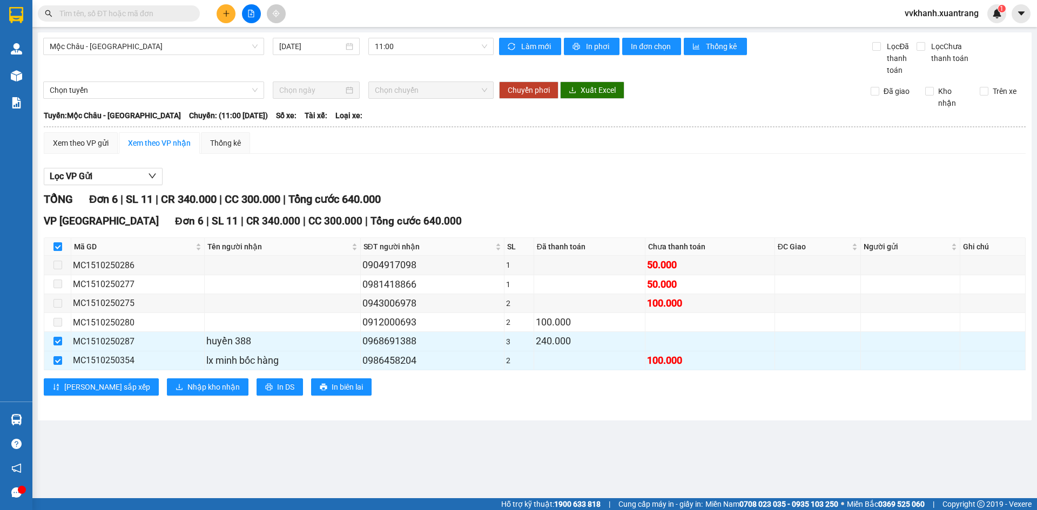
click at [57, 242] on label at bounding box center [57, 247] width 9 height 12
click at [57, 243] on input "checkbox" at bounding box center [57, 247] width 9 height 9
checkbox input "false"
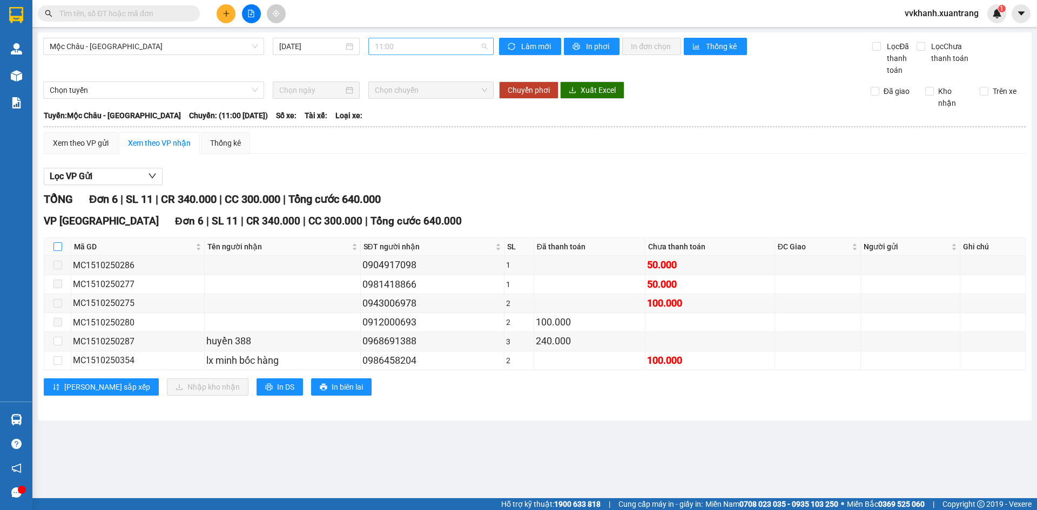
click at [396, 46] on span "11:00" at bounding box center [431, 46] width 112 height 16
click at [393, 183] on div "12:00" at bounding box center [417, 189] width 84 height 12
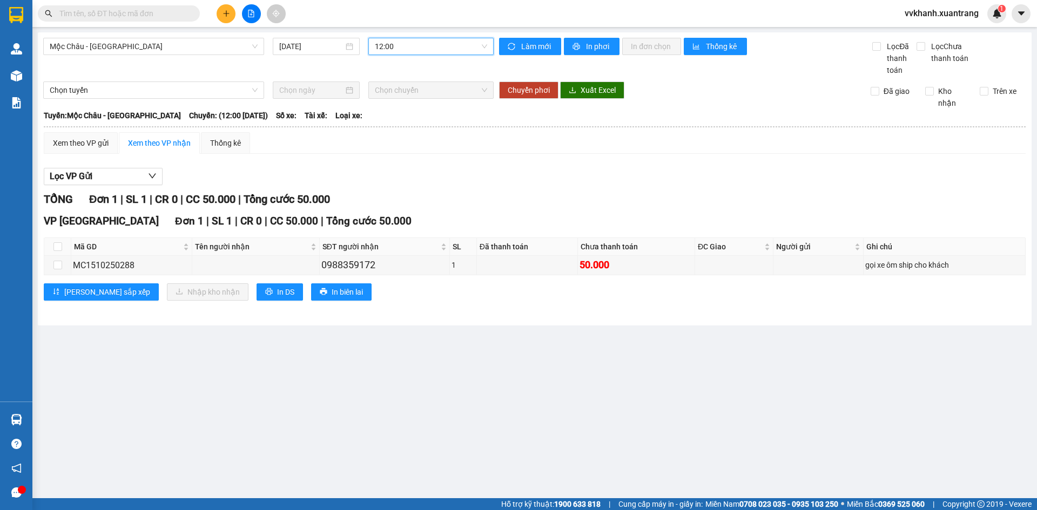
click at [404, 48] on span "12:00" at bounding box center [431, 46] width 112 height 16
click at [396, 200] on div "13:00" at bounding box center [417, 206] width 84 height 12
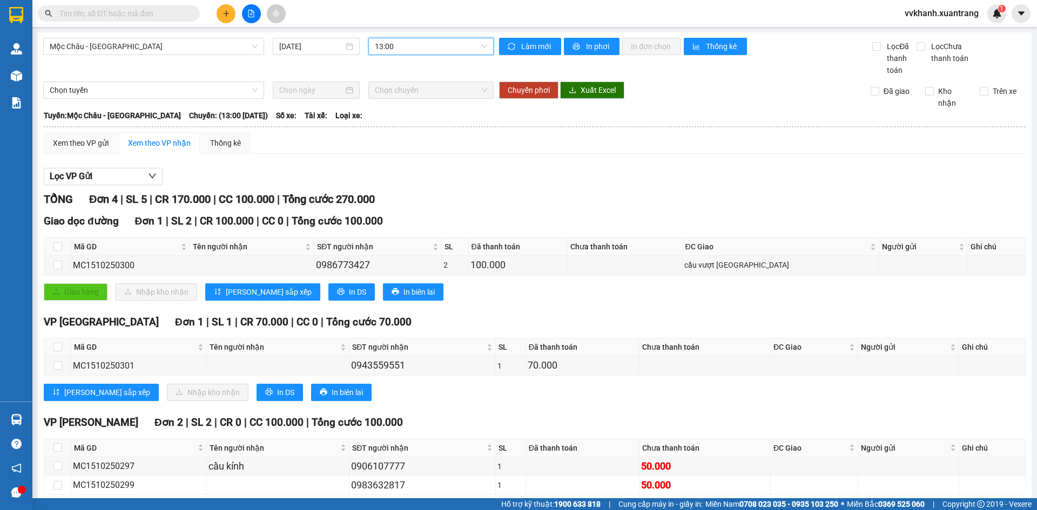
click at [403, 43] on span "13:00" at bounding box center [431, 46] width 112 height 16
click at [405, 218] on div "13:30" at bounding box center [414, 224] width 84 height 12
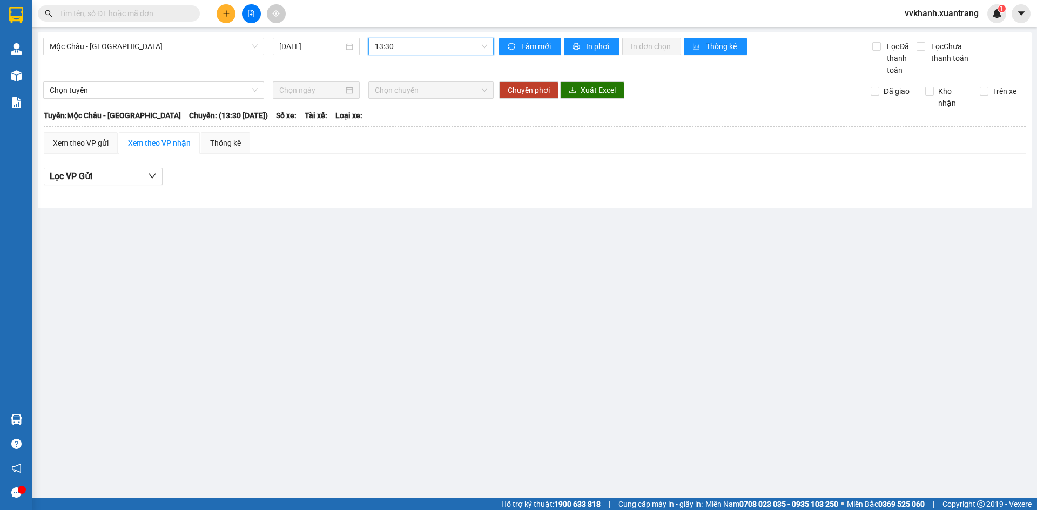
click at [413, 50] on span "13:30" at bounding box center [431, 46] width 112 height 16
click at [395, 235] on div "14:00" at bounding box center [417, 241] width 84 height 12
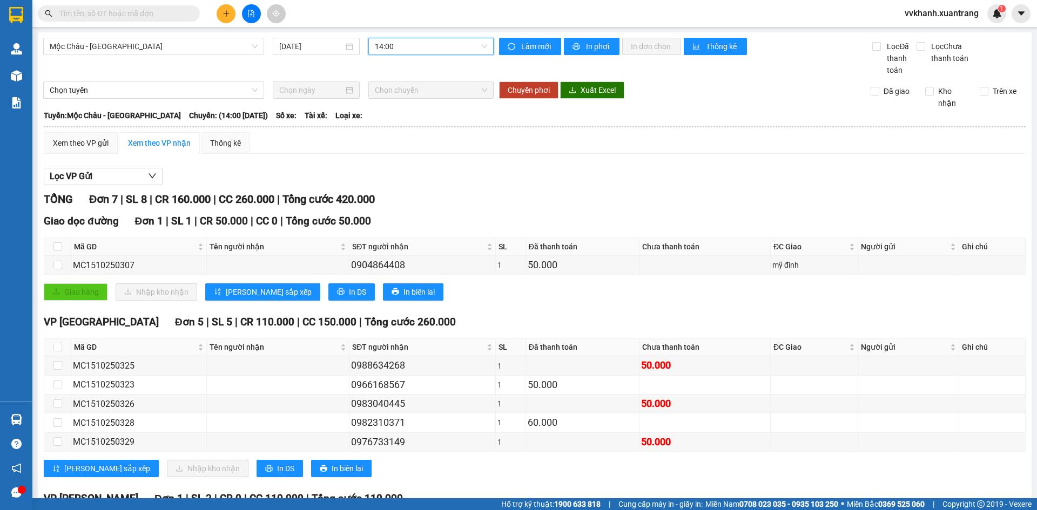
click at [401, 50] on span "14:00" at bounding box center [431, 46] width 112 height 16
click at [395, 252] on div "15:00" at bounding box center [414, 258] width 84 height 12
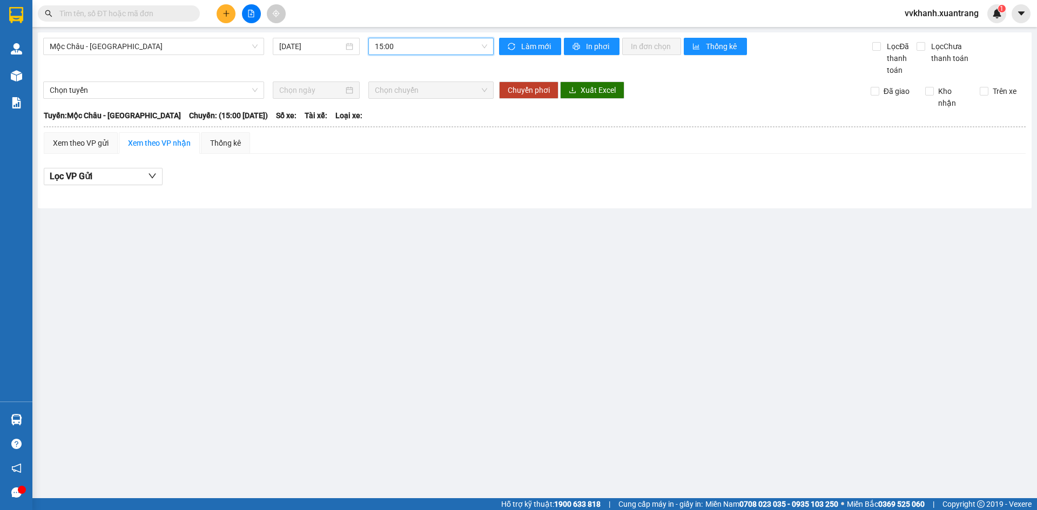
click at [385, 49] on span "15:00" at bounding box center [431, 46] width 112 height 16
click at [457, 218] on main "Mộc Châu - Hà Nội 15/10/2025 15:00 Làm mới In phơi In đơn chọn Thống kê Lọc Đã …" at bounding box center [518, 249] width 1037 height 499
click at [448, 214] on main "Mộc Châu - Hà Nội 15/10/2025 15:00 Làm mới In phơi In đơn chọn Thống kê Lọc Đã …" at bounding box center [518, 249] width 1037 height 499
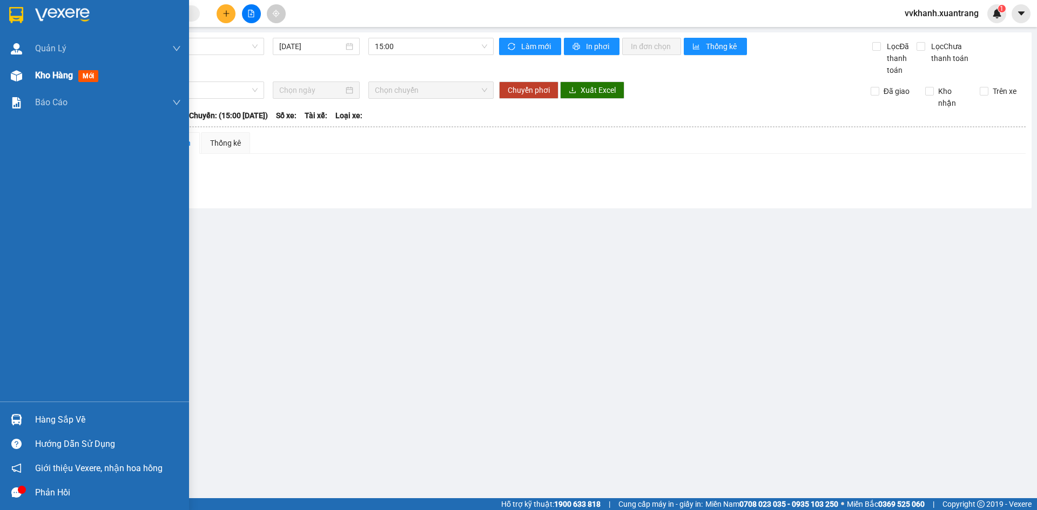
click at [50, 78] on span "Kho hàng" at bounding box center [54, 75] width 38 height 10
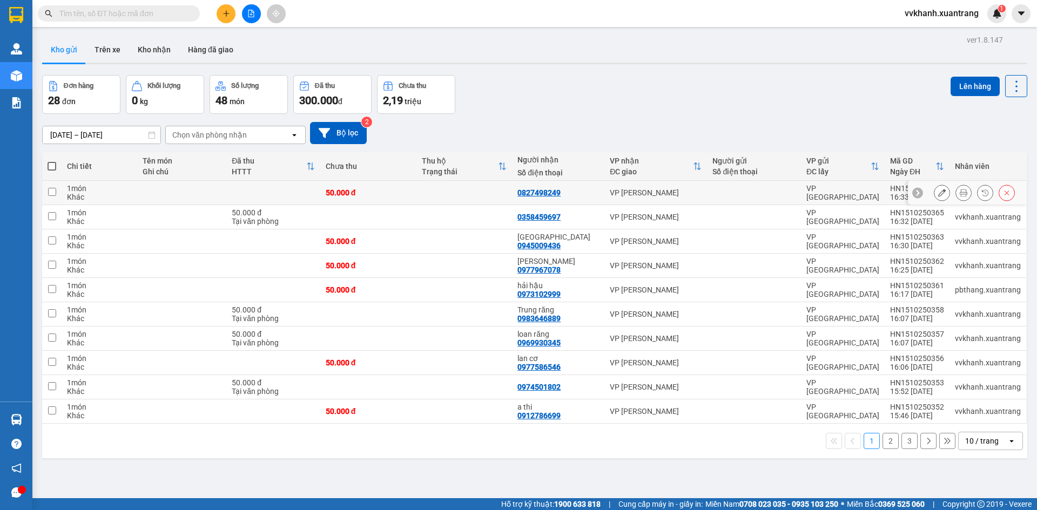
click at [956, 191] on button at bounding box center [963, 193] width 15 height 19
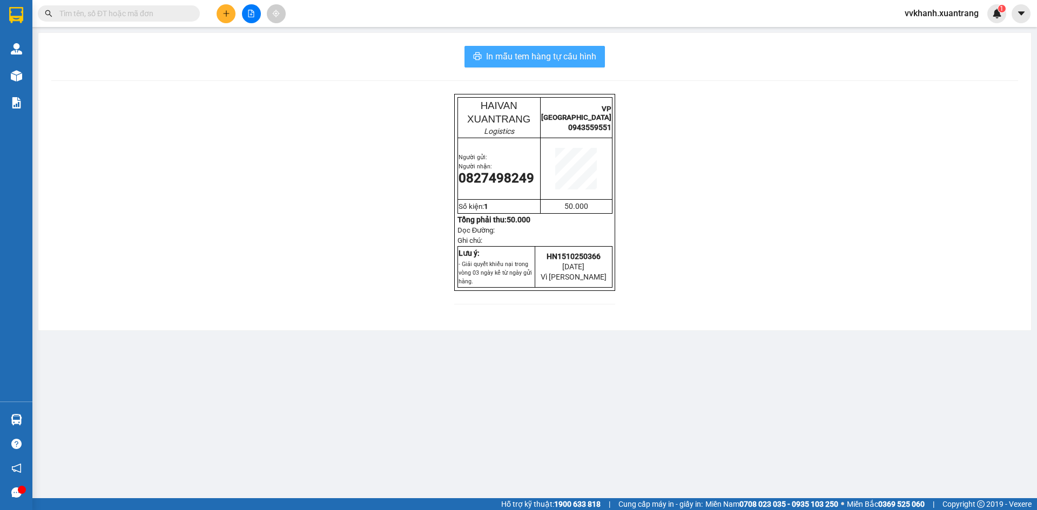
click at [532, 64] on button "In mẫu tem hàng tự cấu hình" at bounding box center [535, 57] width 140 height 22
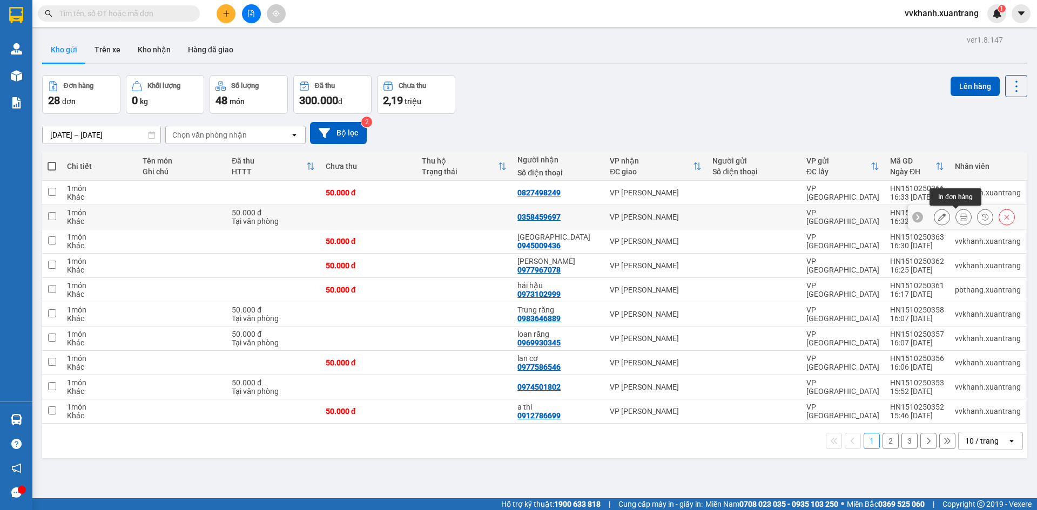
click at [960, 219] on icon at bounding box center [964, 217] width 8 height 8
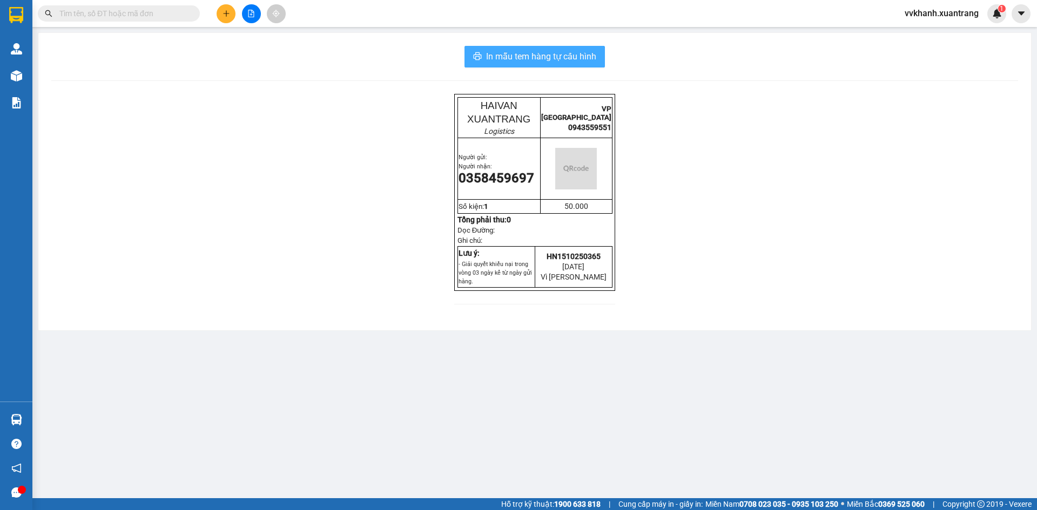
click at [529, 55] on span "In mẫu tem hàng tự cấu hình" at bounding box center [541, 57] width 110 height 14
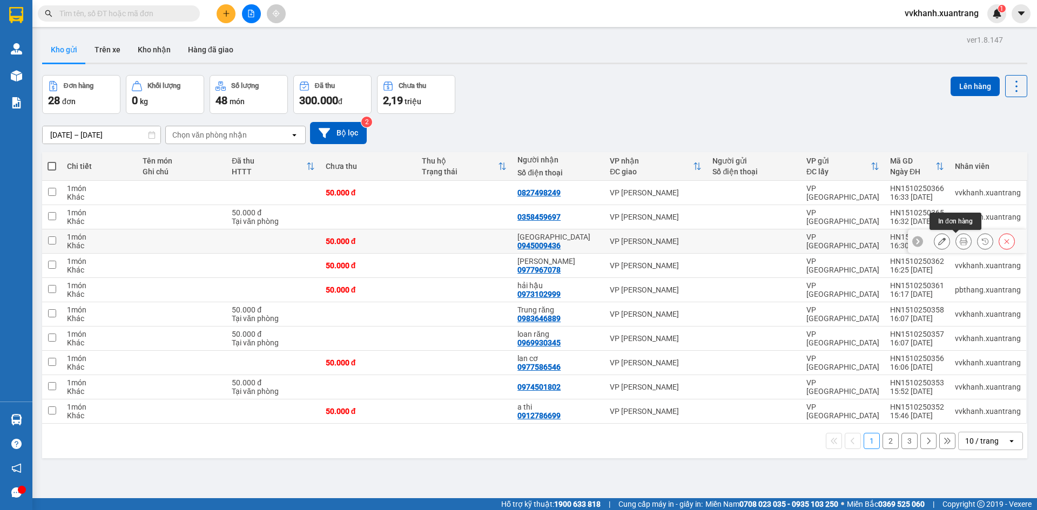
click at [960, 243] on icon at bounding box center [964, 242] width 8 height 8
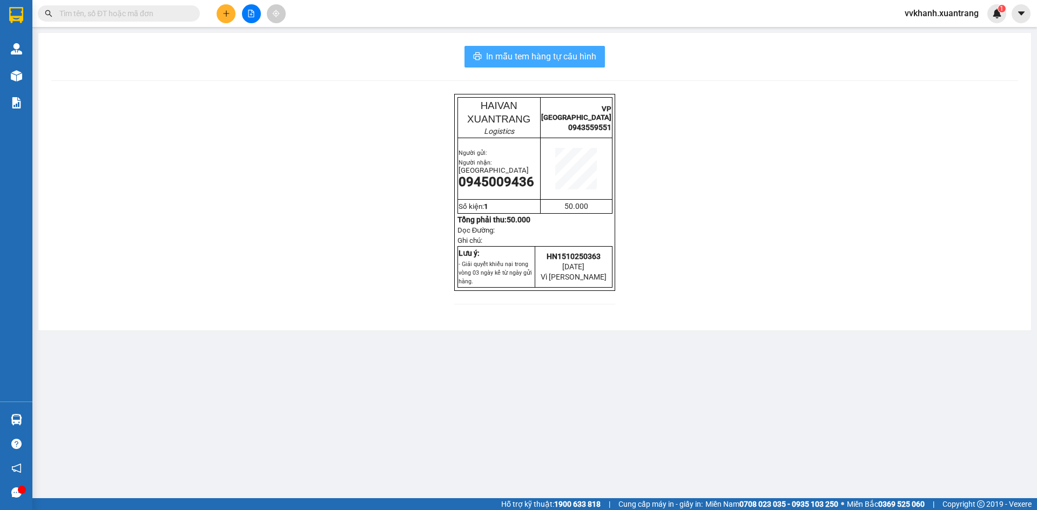
click at [511, 60] on span "In mẫu tem hàng tự cấu hình" at bounding box center [541, 57] width 110 height 14
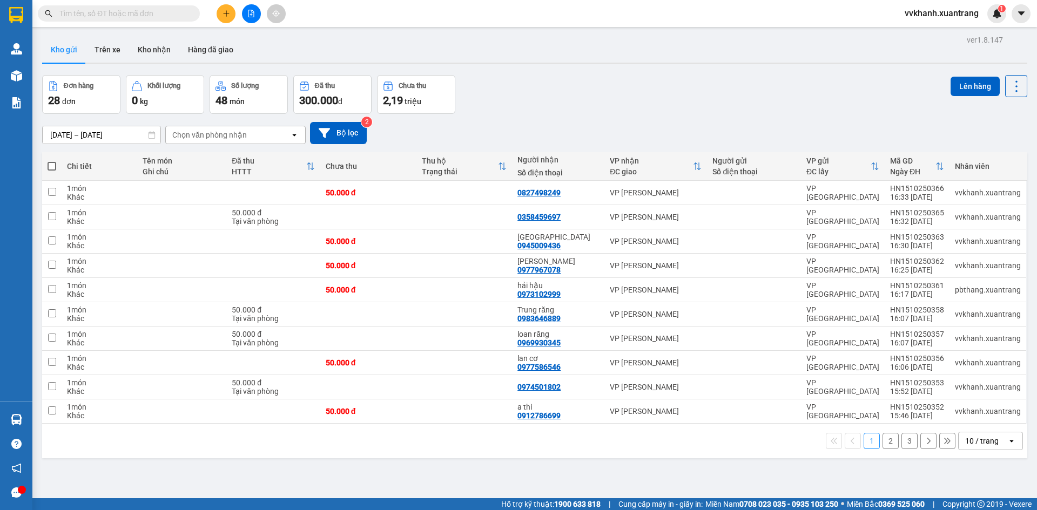
click at [903, 445] on button "3" at bounding box center [910, 441] width 16 height 16
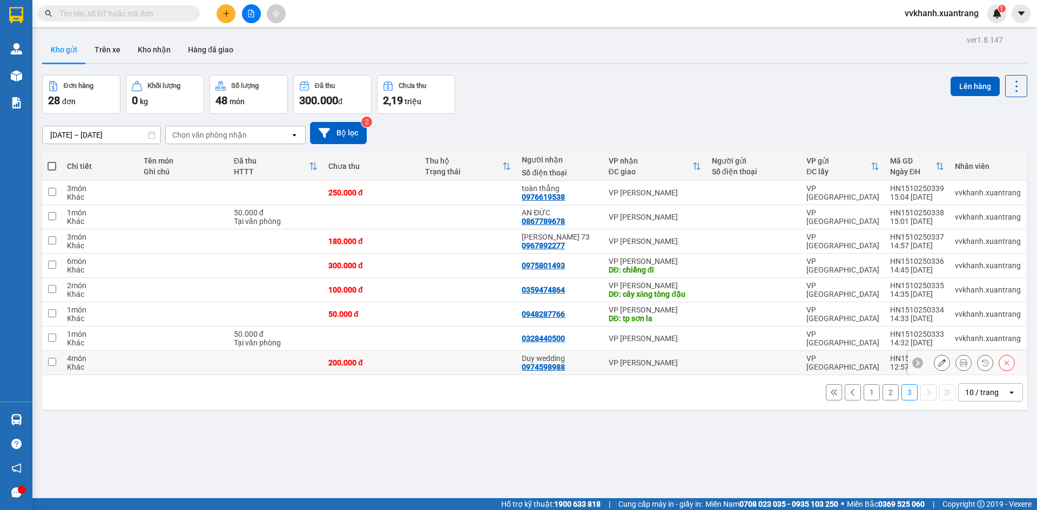
click at [588, 358] on div "Duy wedding" at bounding box center [560, 358] width 76 height 9
checkbox input "true"
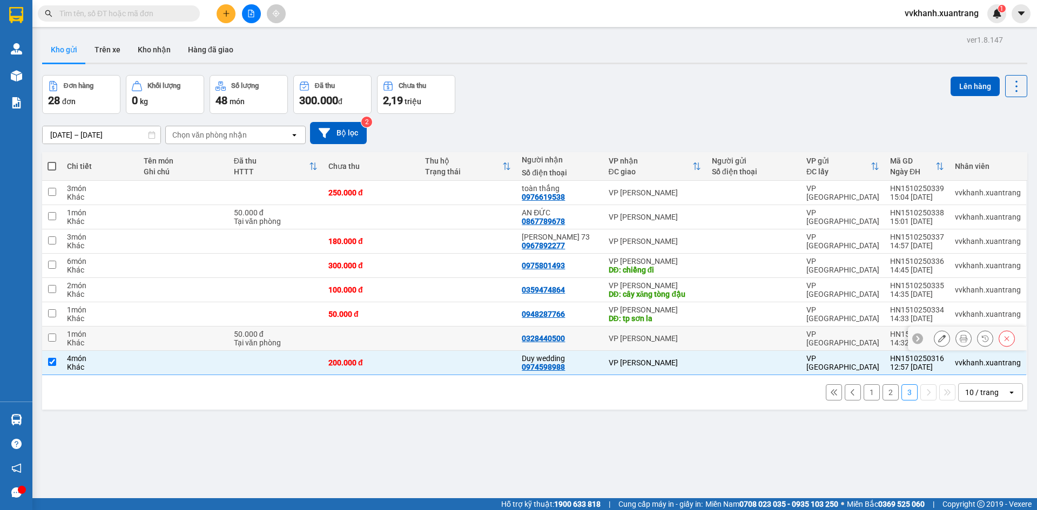
click at [585, 328] on td "0328440500" at bounding box center [559, 339] width 86 height 24
checkbox input "true"
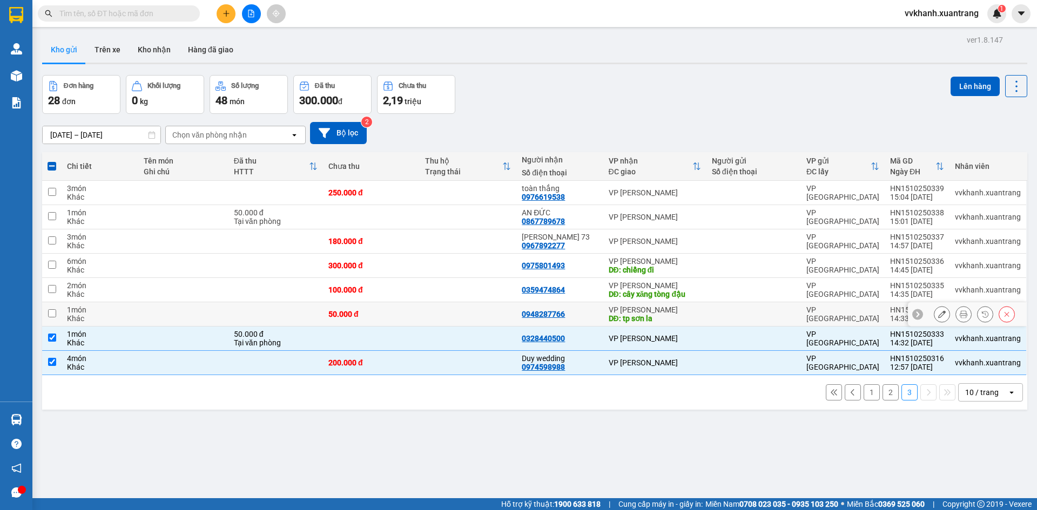
click at [579, 313] on div "0948287766" at bounding box center [560, 314] width 76 height 9
checkbox input "true"
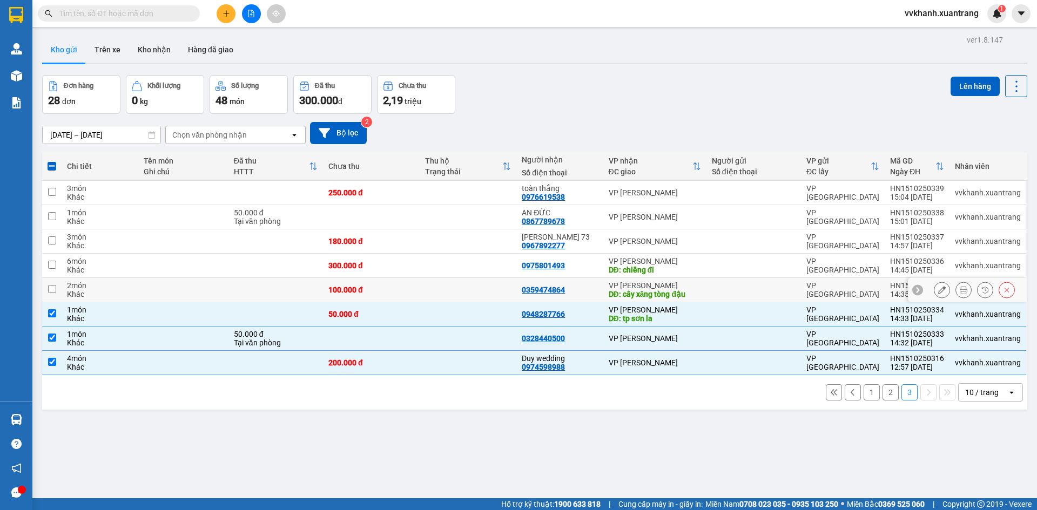
click at [570, 290] on div "0359474864" at bounding box center [560, 290] width 76 height 9
checkbox input "true"
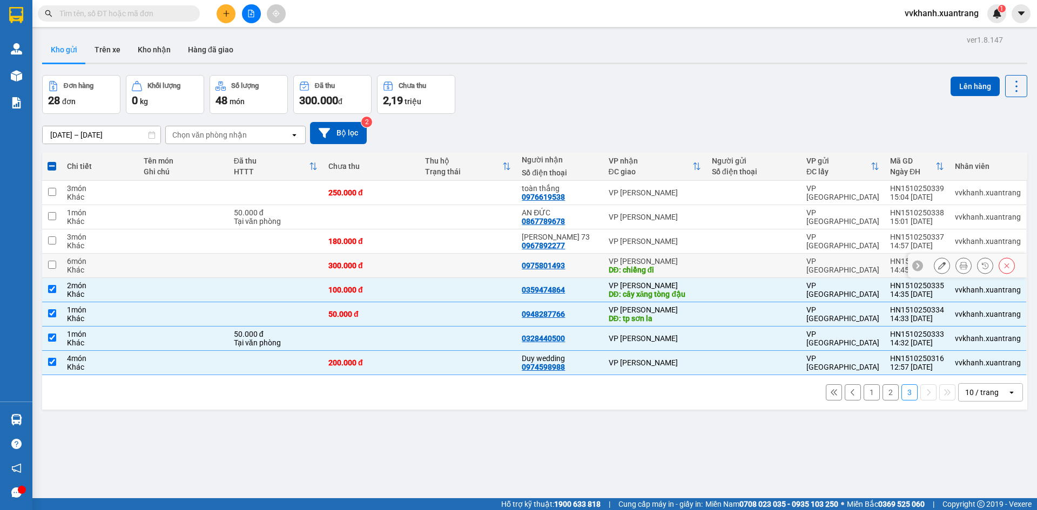
click at [569, 264] on div "0975801493" at bounding box center [560, 265] width 76 height 9
checkbox input "true"
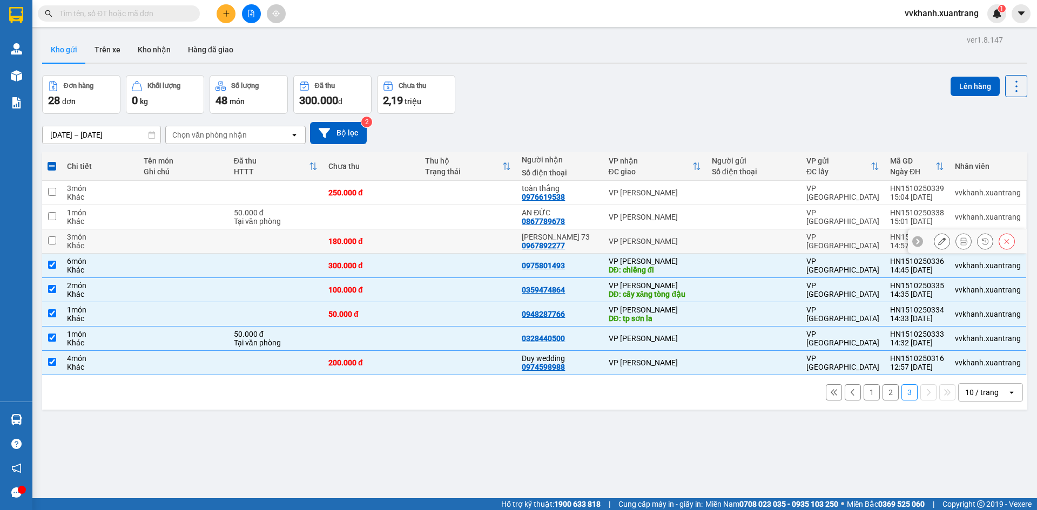
click at [574, 233] on div "[PERSON_NAME] 73" at bounding box center [560, 237] width 76 height 9
checkbox input "true"
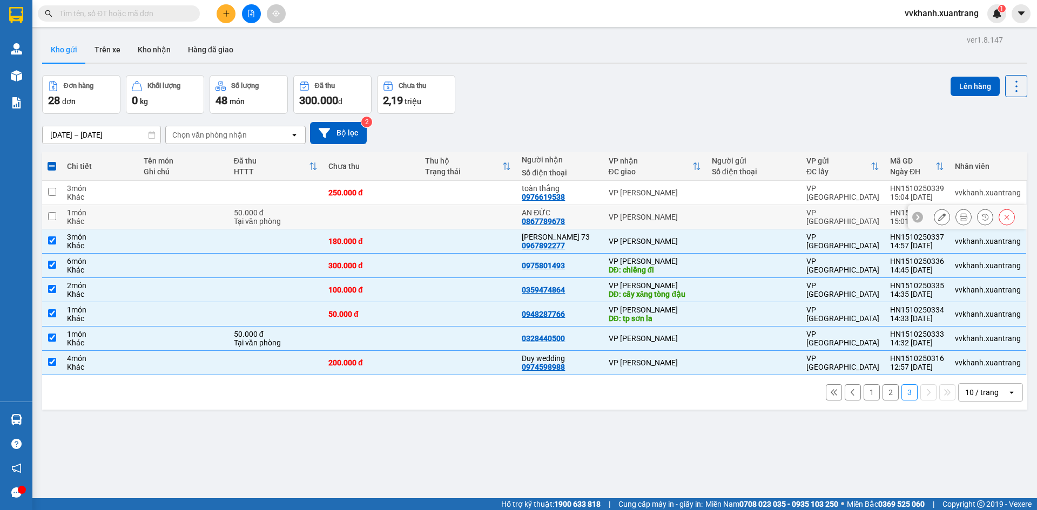
drag, startPoint x: 577, startPoint y: 219, endPoint x: 573, endPoint y: 211, distance: 8.5
click at [576, 219] on div "AN ĐỨC 0867789678" at bounding box center [560, 217] width 76 height 17
checkbox input "true"
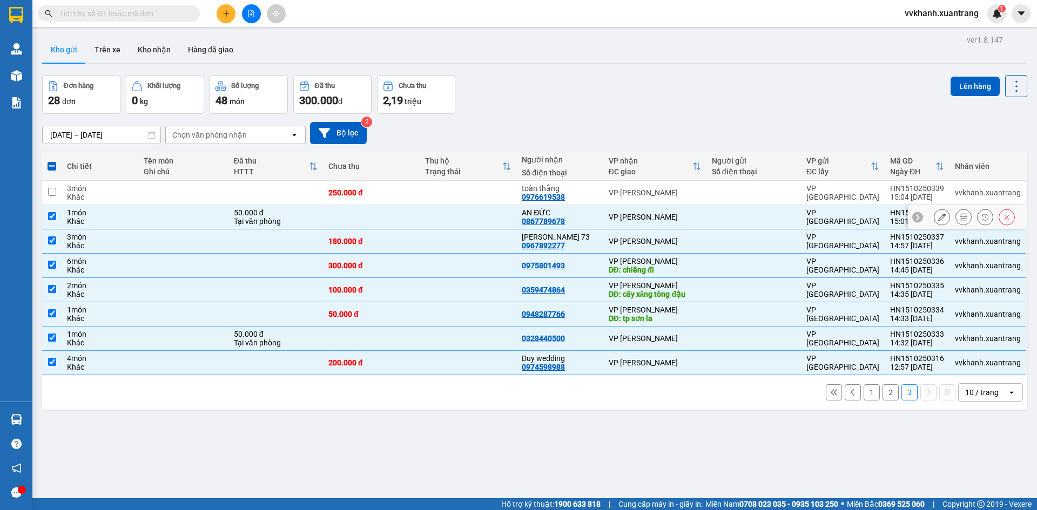
click at [569, 198] on div "toàn thắng 0976619538" at bounding box center [560, 192] width 76 height 17
checkbox input "true"
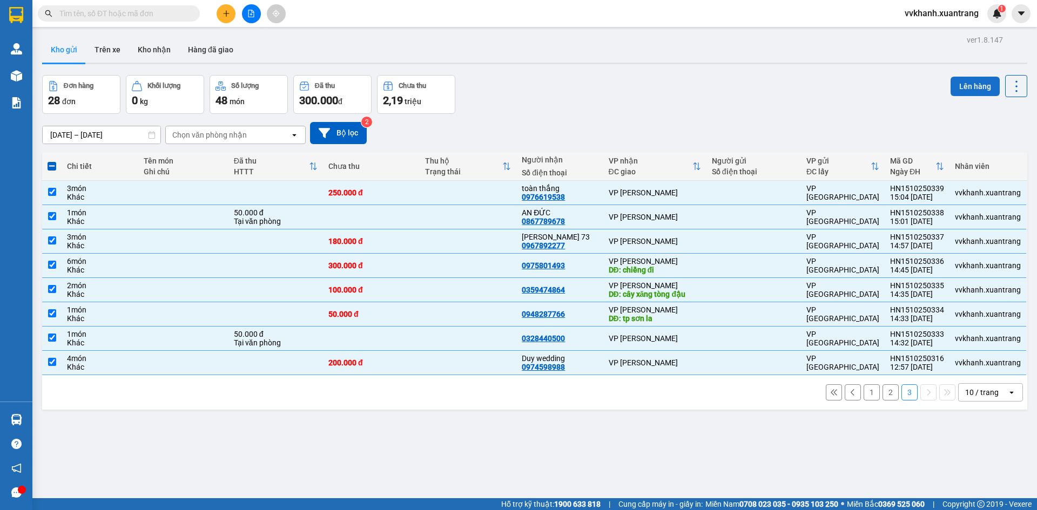
click at [967, 85] on button "Lên hàng" at bounding box center [975, 86] width 49 height 19
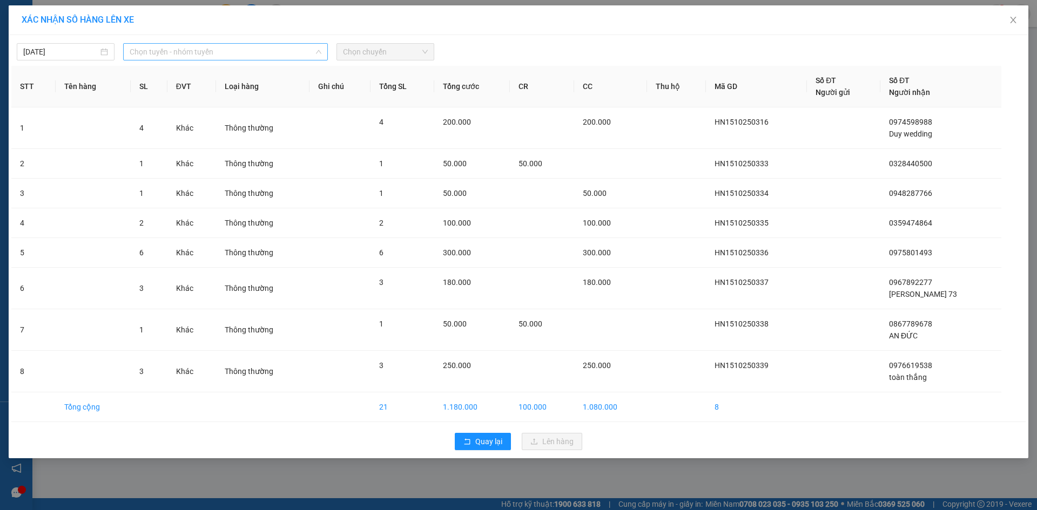
click at [251, 53] on span "Chọn tuyến - nhóm tuyến" at bounding box center [226, 52] width 192 height 16
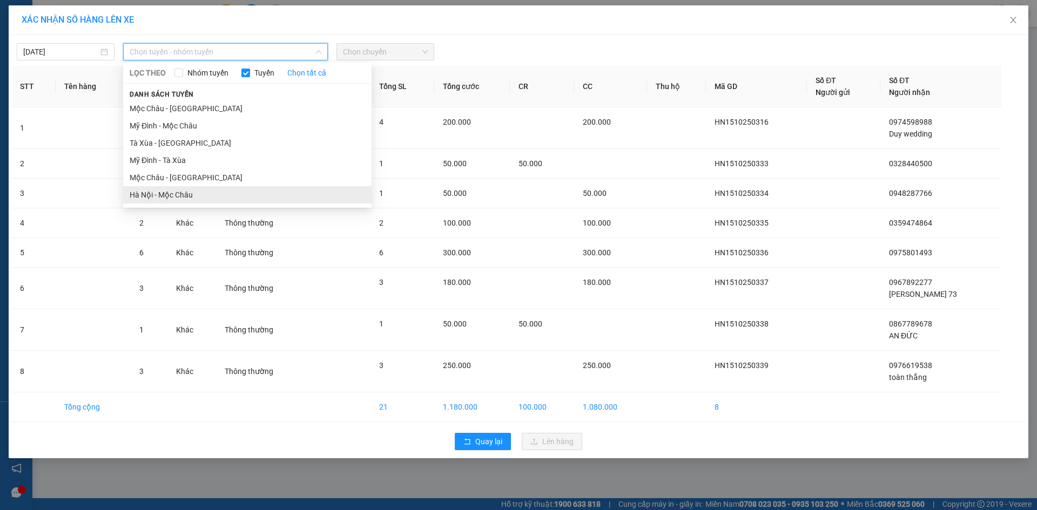
click at [233, 198] on li "Hà Nội - Mộc Châu" at bounding box center [247, 194] width 248 height 17
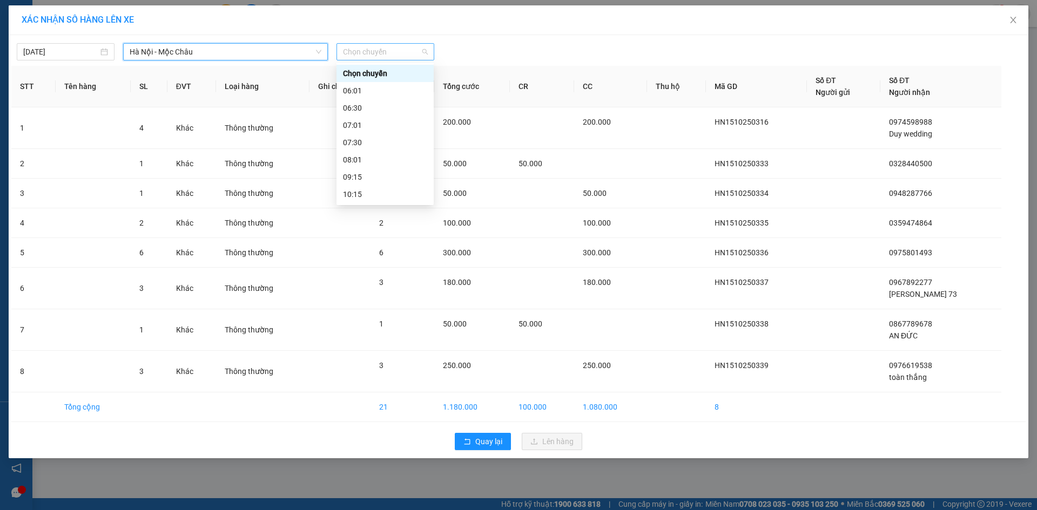
click at [385, 56] on span "Chọn chuyến" at bounding box center [385, 52] width 85 height 16
click at [361, 292] on div "16:15" at bounding box center [385, 298] width 84 height 12
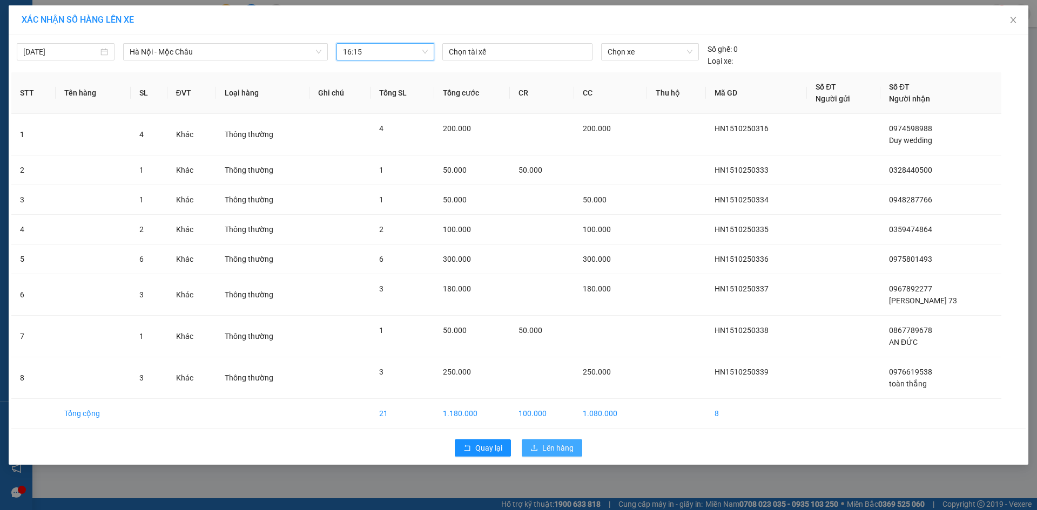
click at [550, 446] on span "Lên hàng" at bounding box center [557, 448] width 31 height 12
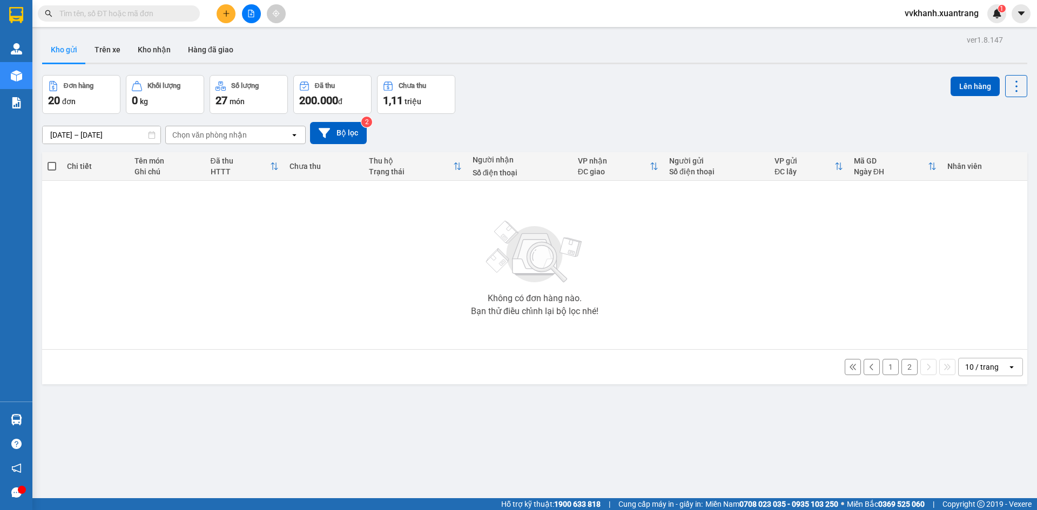
drag, startPoint x: 903, startPoint y: 367, endPoint x: 904, endPoint y: 378, distance: 10.3
click at [904, 367] on button "2" at bounding box center [910, 367] width 16 height 16
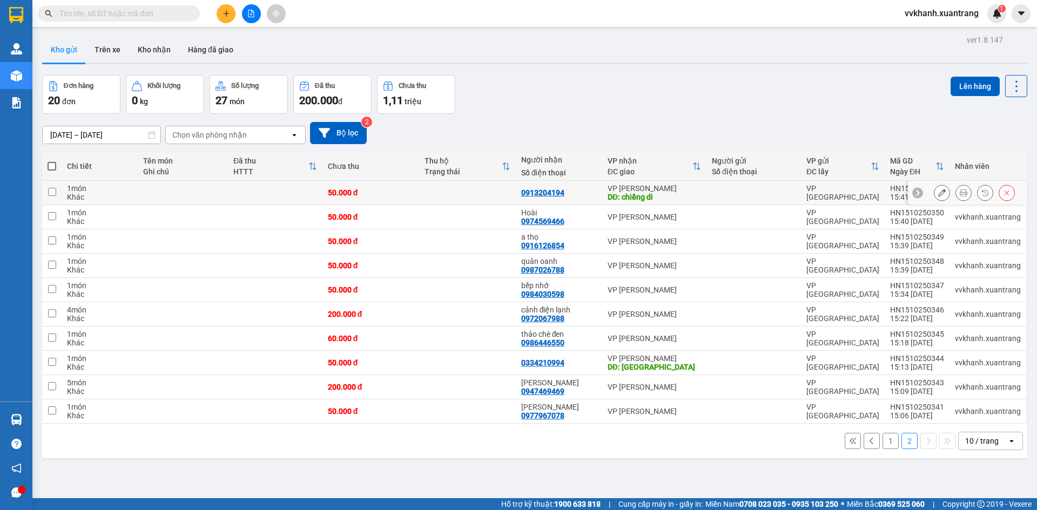
drag, startPoint x: 569, startPoint y: 193, endPoint x: 572, endPoint y: 198, distance: 5.8
click at [571, 193] on div "0913204194" at bounding box center [559, 193] width 76 height 9
checkbox input "true"
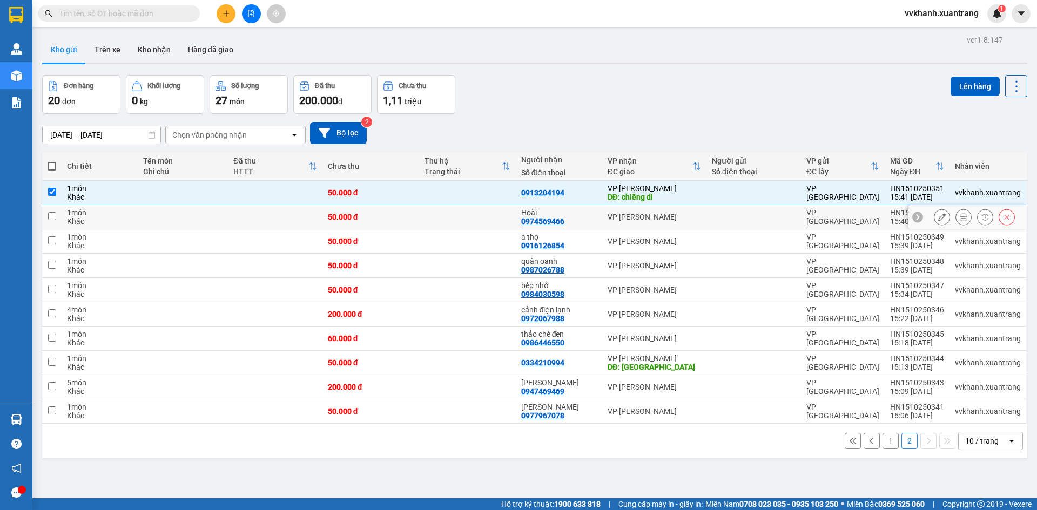
click at [576, 205] on td "Hoài 0974569466" at bounding box center [559, 217] width 86 height 24
checkbox input "true"
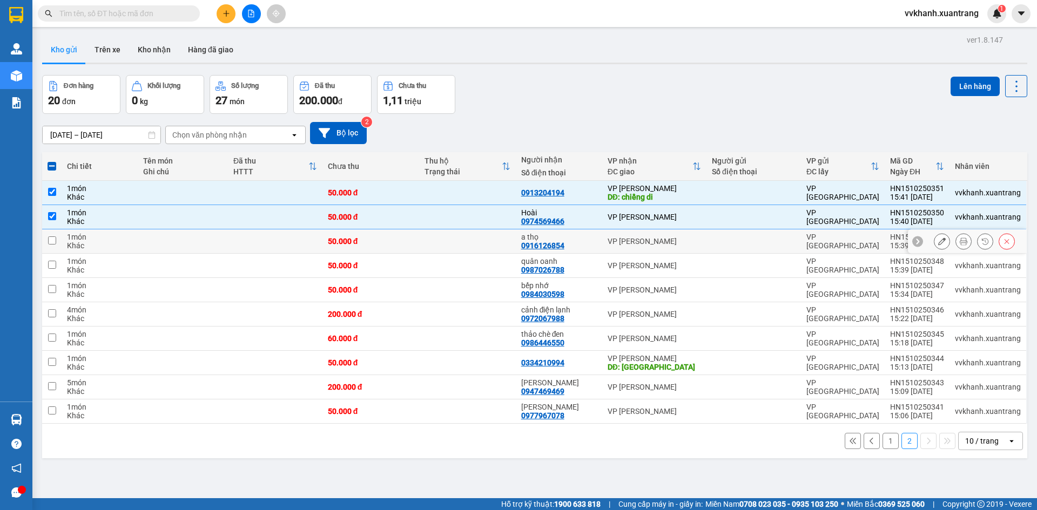
drag, startPoint x: 590, startPoint y: 234, endPoint x: 588, endPoint y: 253, distance: 19.6
click at [590, 236] on div "a thọ" at bounding box center [559, 237] width 76 height 9
checkbox input "true"
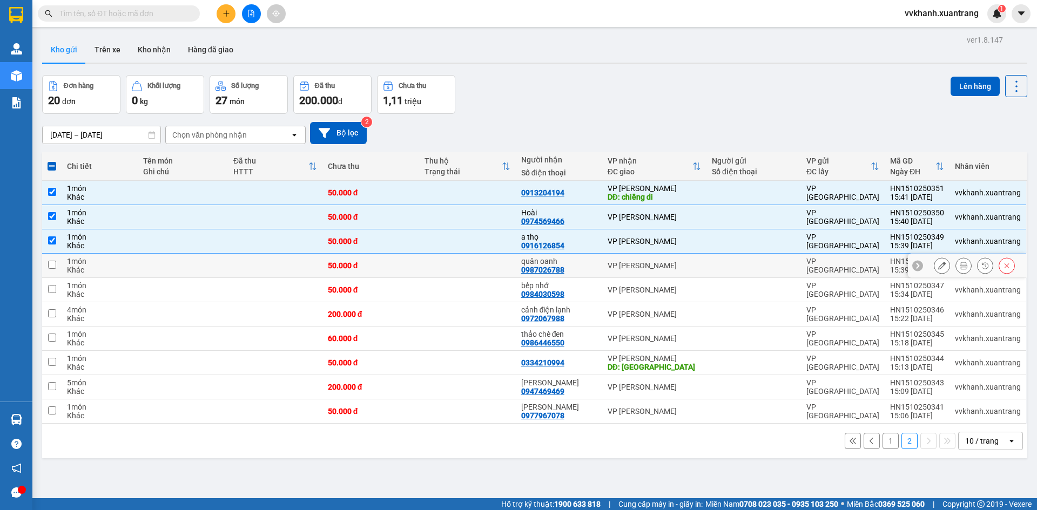
drag, startPoint x: 590, startPoint y: 256, endPoint x: 589, endPoint y: 267, distance: 12.0
click at [592, 261] on td "quân oanh 0987026788" at bounding box center [559, 266] width 86 height 24
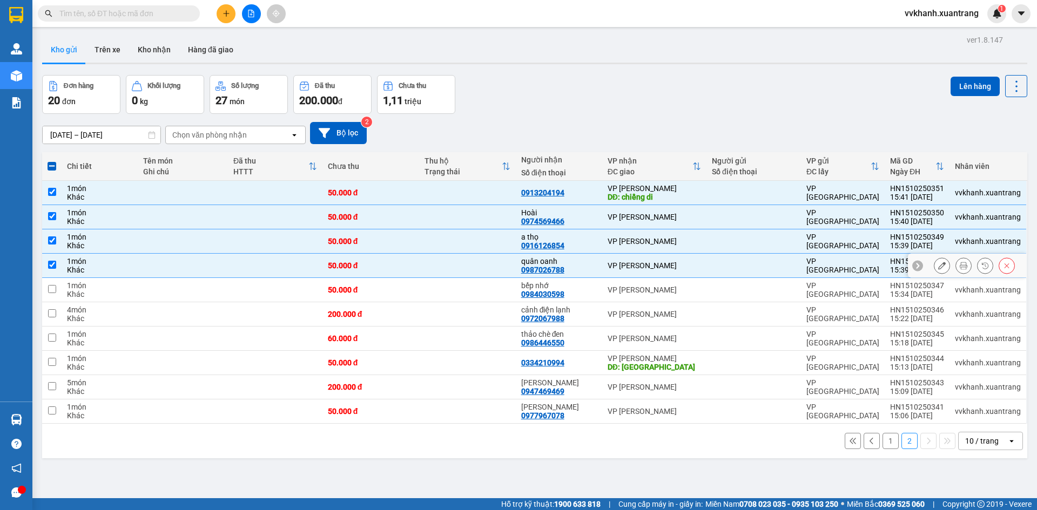
click at [588, 273] on div "quân oanh 0987026788" at bounding box center [559, 265] width 76 height 17
checkbox input "false"
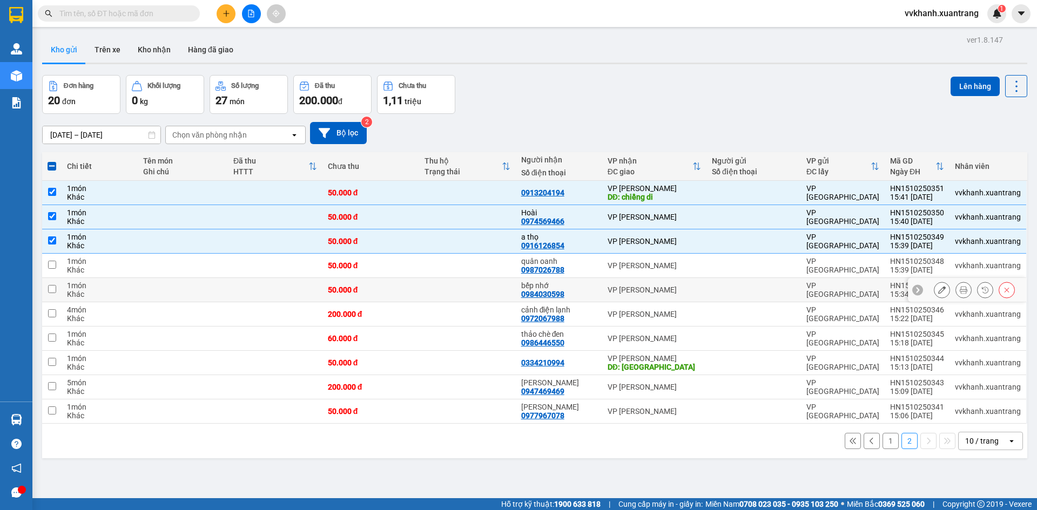
click at [582, 298] on div "bếp nhớ 0984030598" at bounding box center [559, 289] width 76 height 17
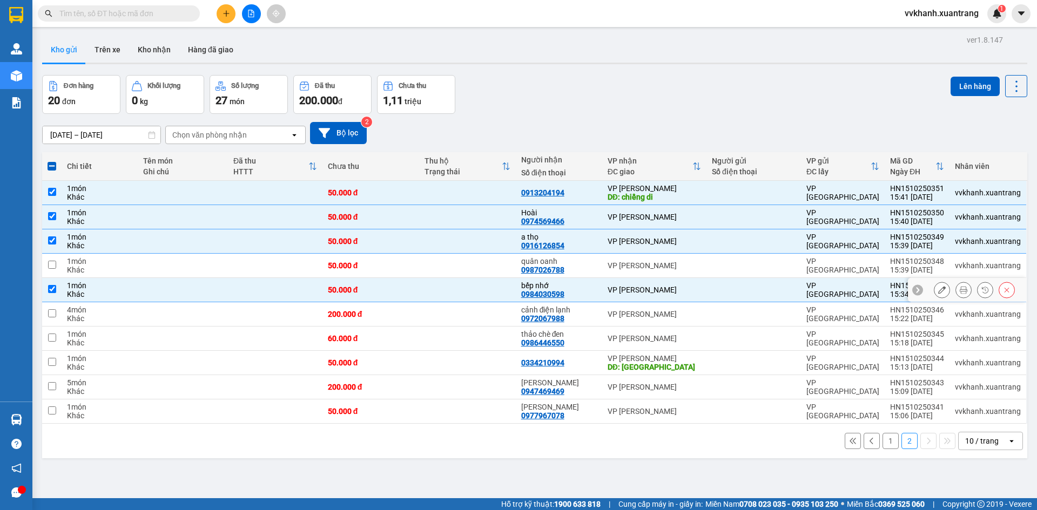
click at [586, 279] on td "bếp nhớ 0984030598" at bounding box center [559, 290] width 86 height 24
checkbox input "false"
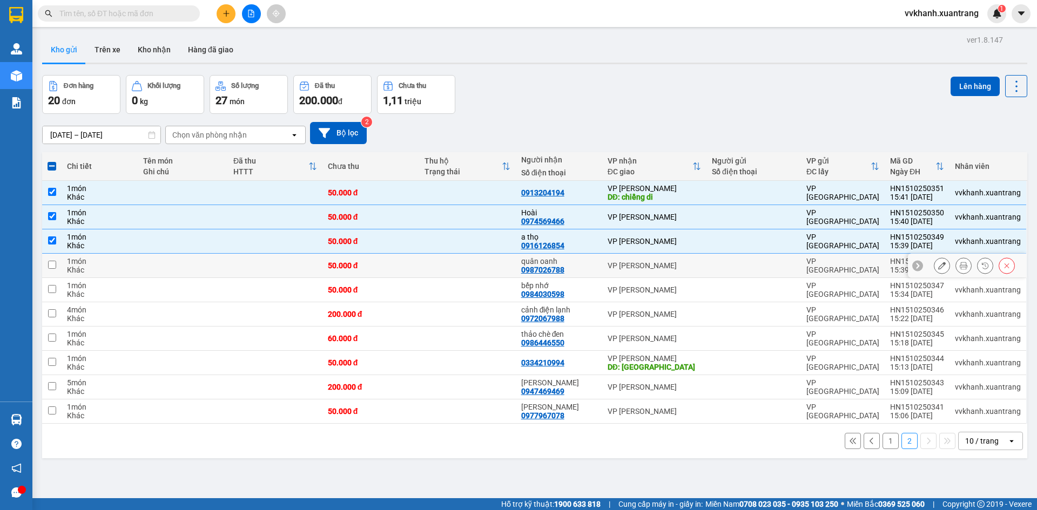
click at [582, 269] on div "quân oanh 0987026788" at bounding box center [559, 265] width 76 height 17
checkbox input "true"
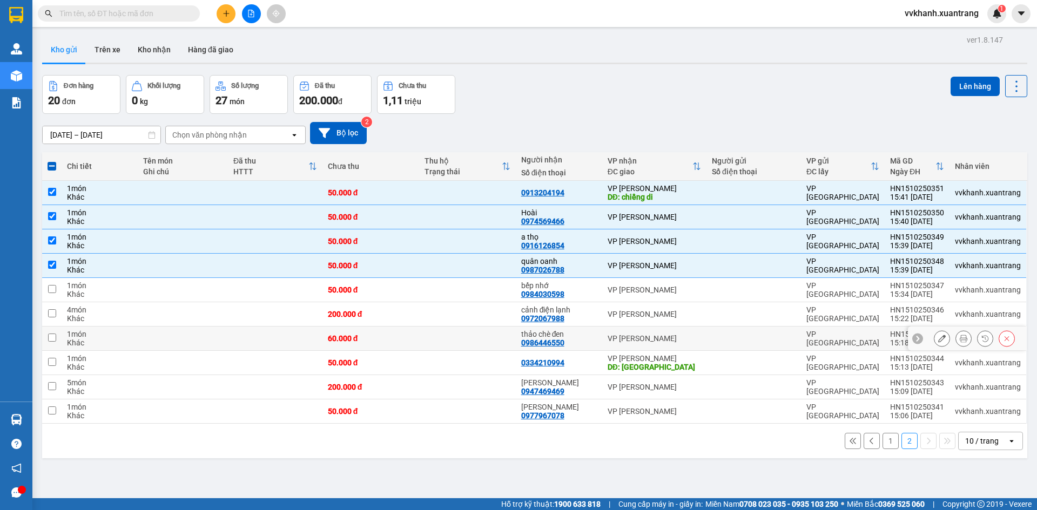
drag, startPoint x: 574, startPoint y: 335, endPoint x: 586, endPoint y: 337, distance: 12.5
click at [576, 337] on div "thảo chè đen" at bounding box center [559, 334] width 76 height 9
checkbox input "true"
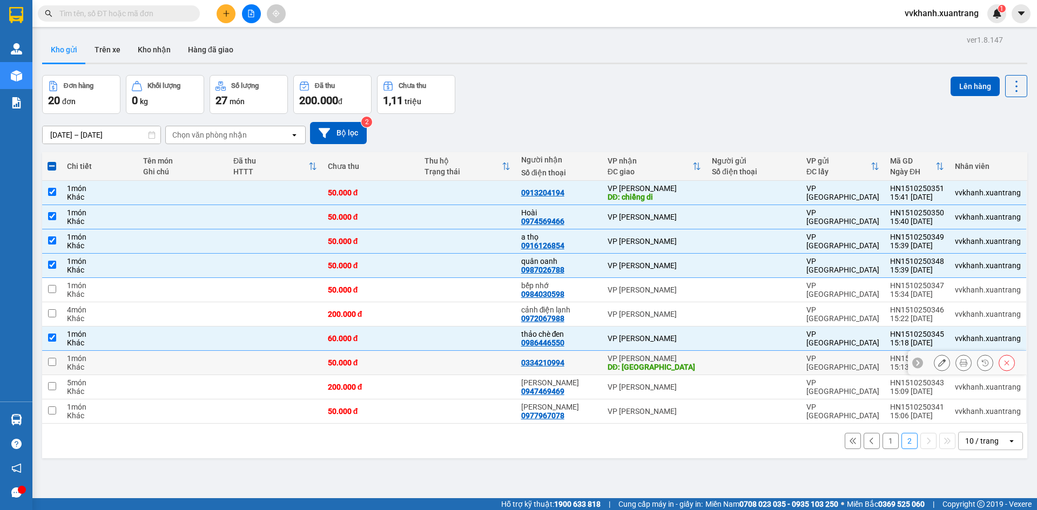
click at [586, 370] on td "0334210994" at bounding box center [559, 363] width 86 height 24
checkbox input "true"
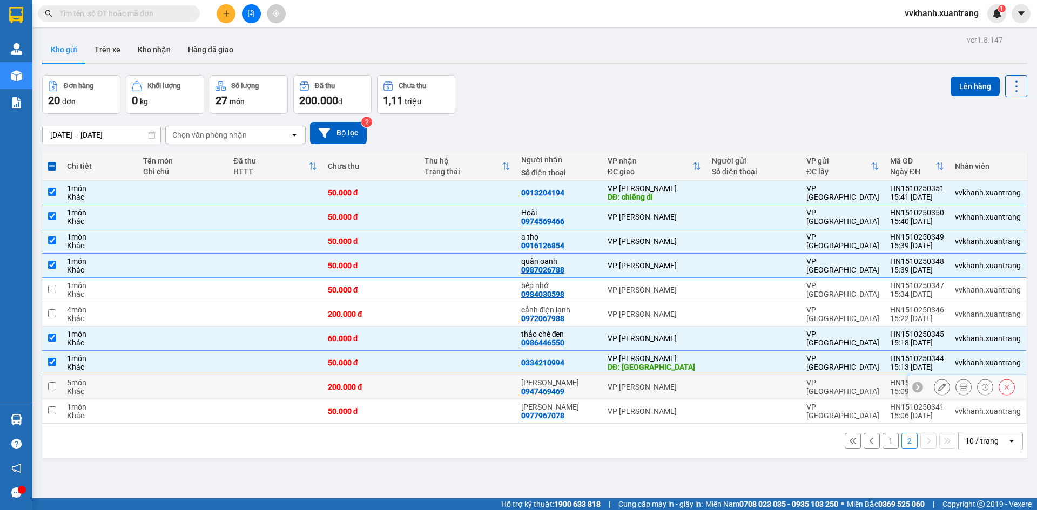
click at [584, 383] on div "[PERSON_NAME]" at bounding box center [559, 383] width 76 height 9
checkbox input "true"
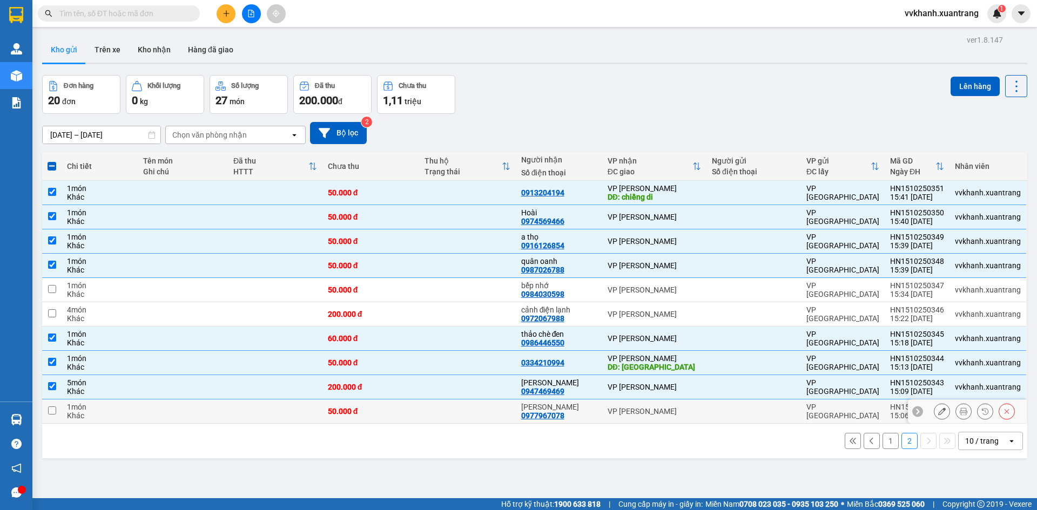
click at [593, 405] on td "phương minh 0977967078" at bounding box center [559, 412] width 86 height 24
checkbox input "true"
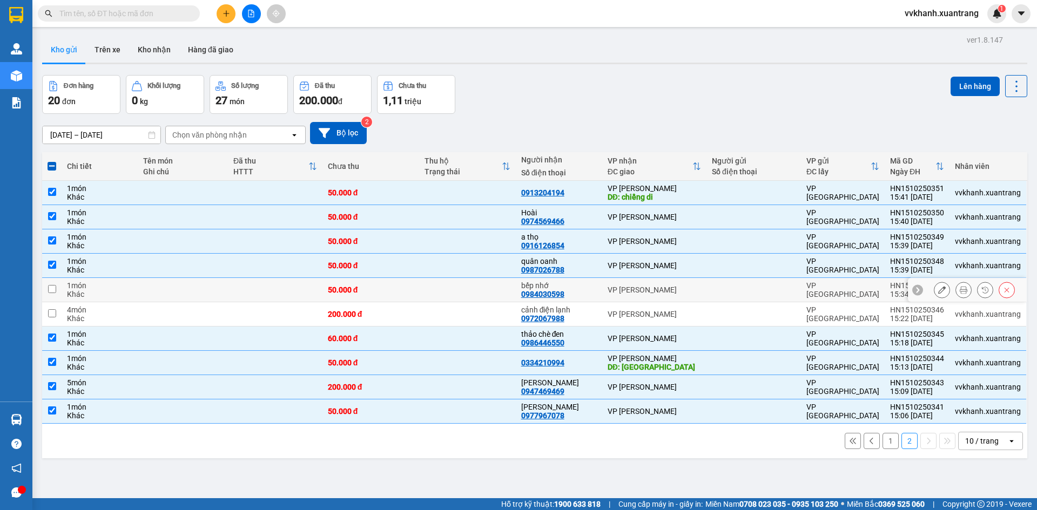
click at [584, 287] on div "bếp nhớ" at bounding box center [559, 285] width 76 height 9
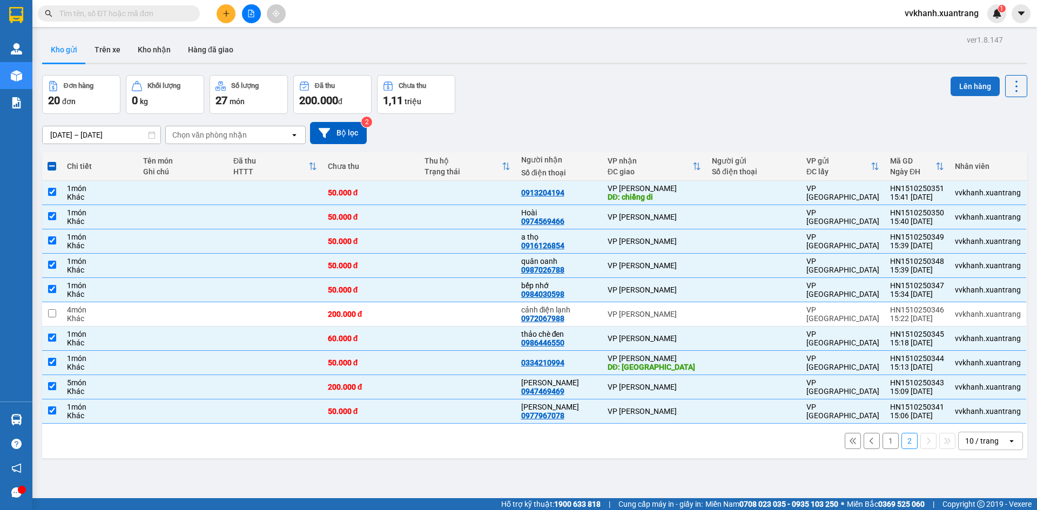
click at [951, 86] on button "Lên hàng" at bounding box center [975, 86] width 49 height 19
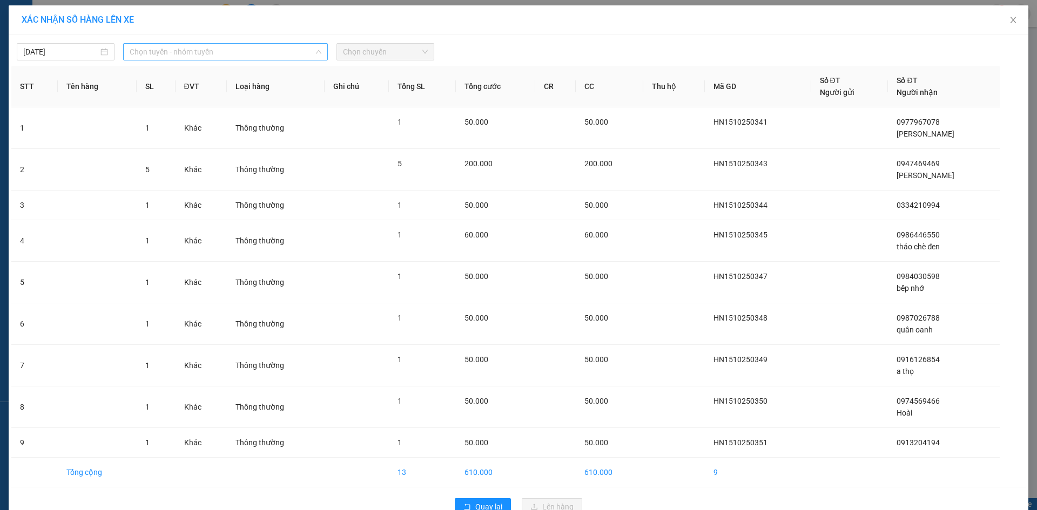
drag, startPoint x: 268, startPoint y: 52, endPoint x: 203, endPoint y: 159, distance: 125.6
click at [266, 57] on span "Chọn tuyến - nhóm tuyến" at bounding box center [226, 52] width 192 height 16
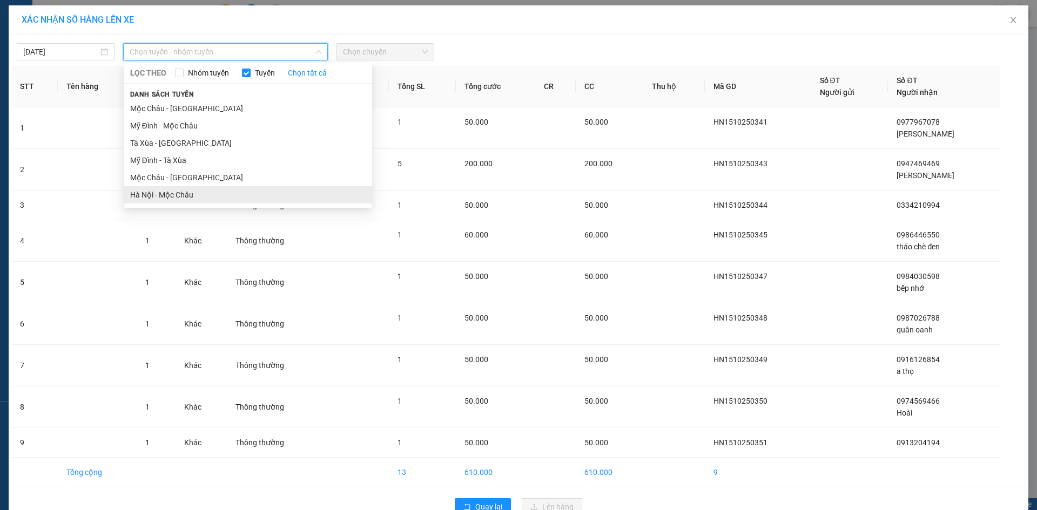
click at [201, 187] on li "Hà Nội - Mộc Châu" at bounding box center [248, 194] width 248 height 17
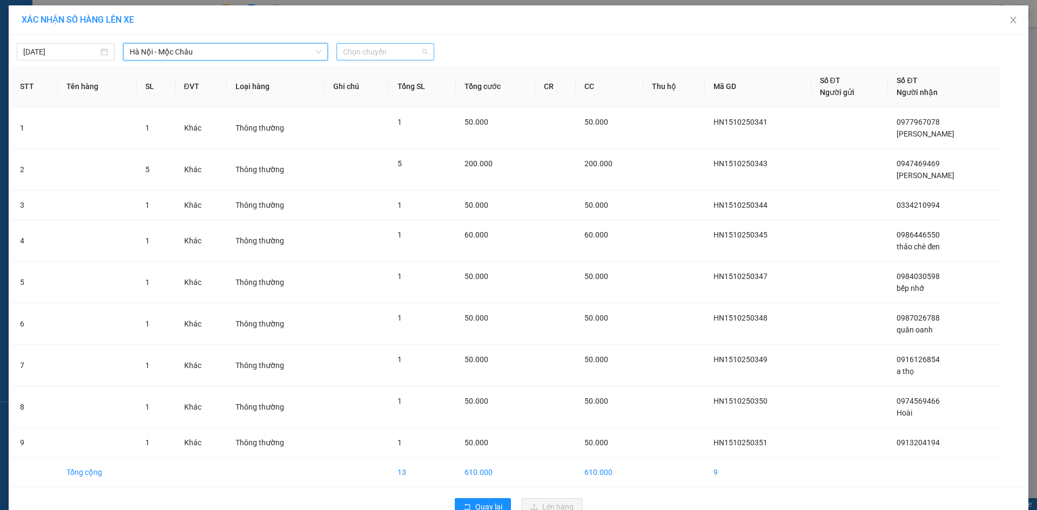
drag, startPoint x: 394, startPoint y: 51, endPoint x: 426, endPoint y: 140, distance: 94.1
click at [394, 53] on span "Chọn chuyến" at bounding box center [385, 52] width 85 height 16
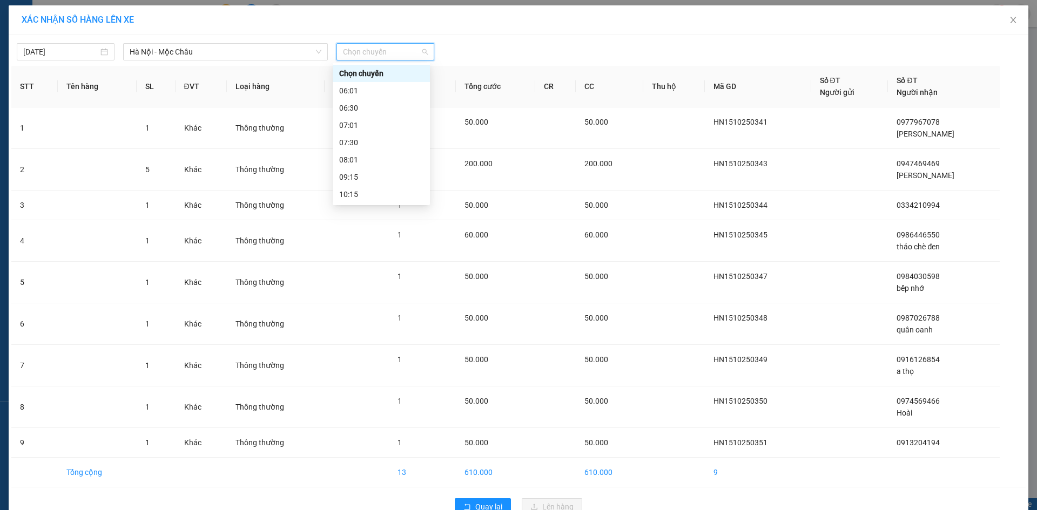
click at [359, 292] on div "16:15" at bounding box center [381, 298] width 84 height 12
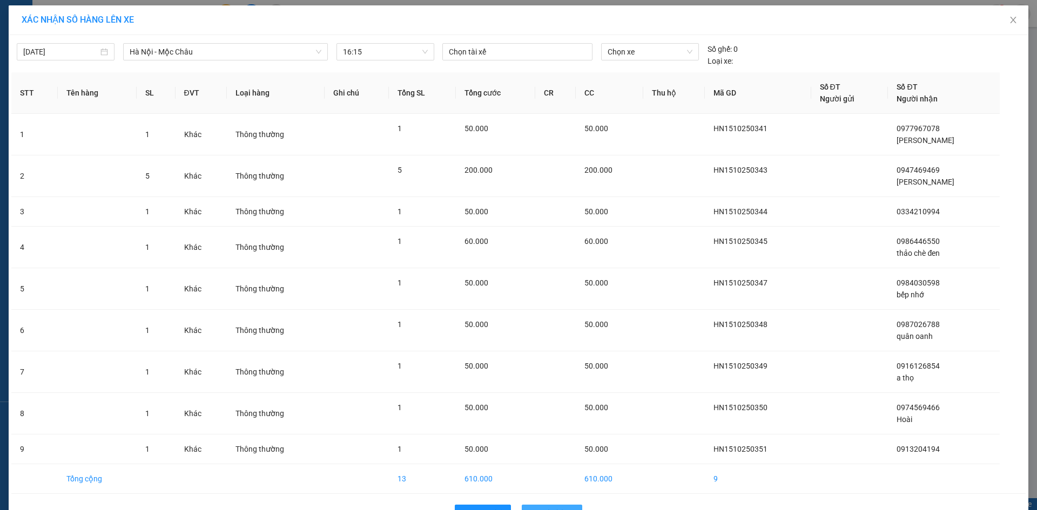
click at [553, 508] on span "Lên hàng" at bounding box center [557, 514] width 31 height 12
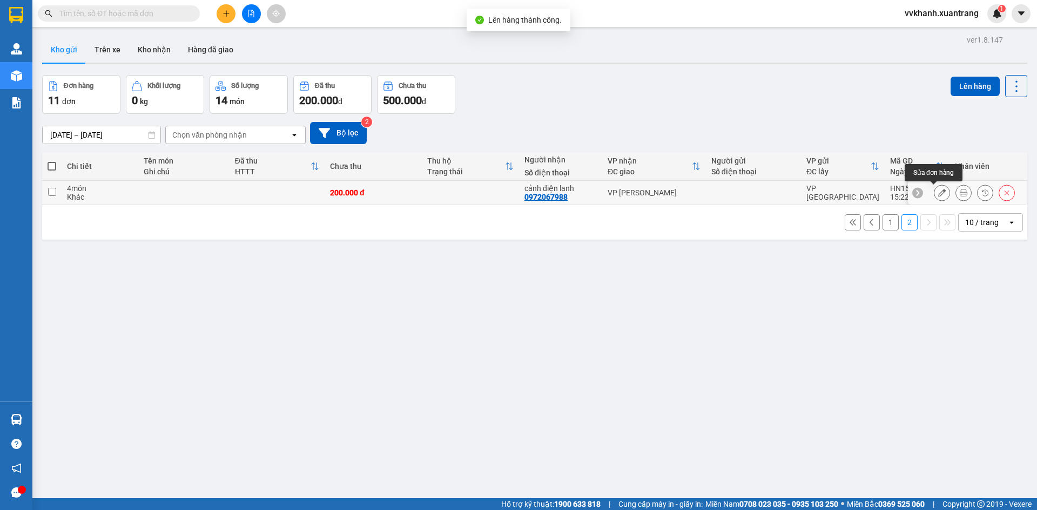
click at [938, 193] on icon at bounding box center [942, 193] width 8 height 8
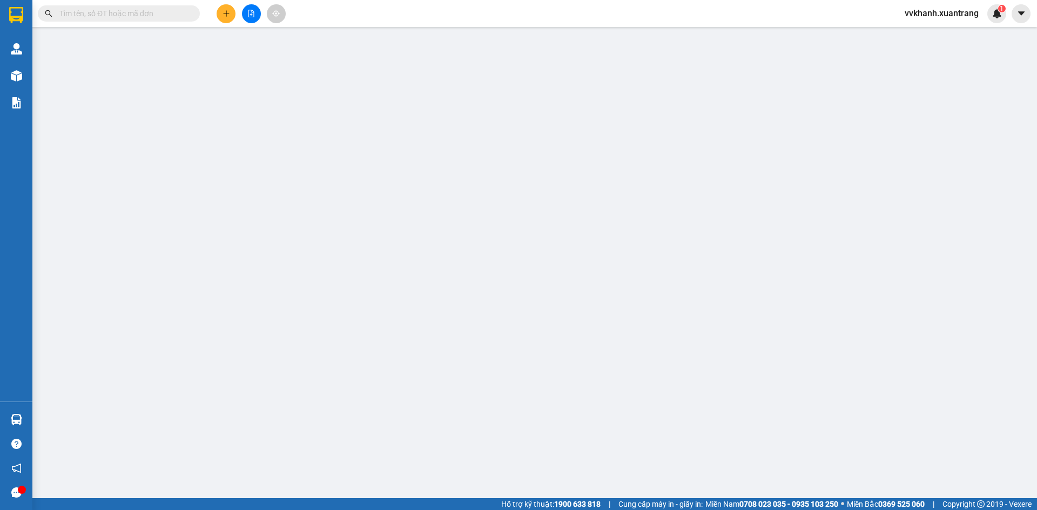
type input "0972067988"
type input "200.000"
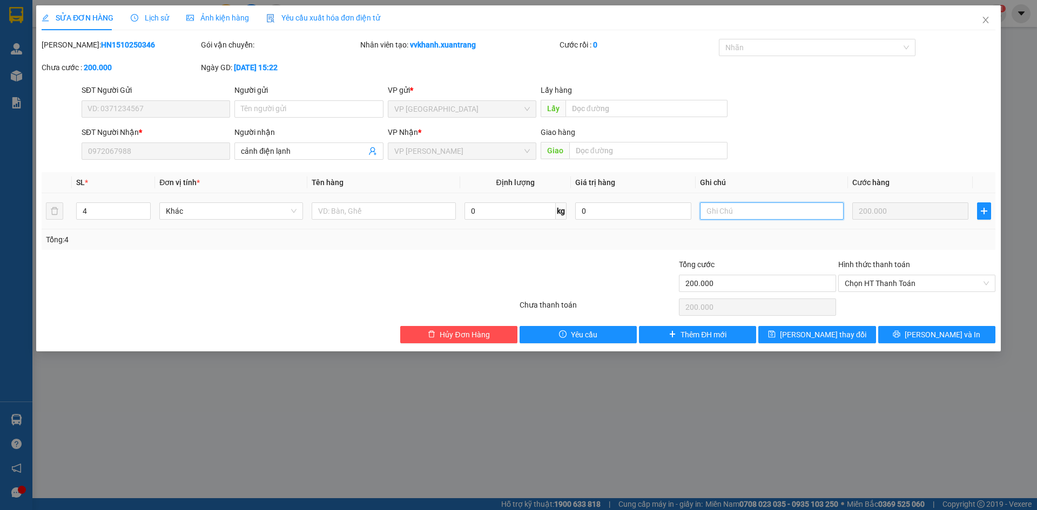
click at [729, 211] on input "text" at bounding box center [772, 211] width 144 height 17
type input "1k"
click at [792, 346] on div "SỬA ĐƠN HÀNG Lịch sử Ảnh kiện hàng Yêu cầu xuất hóa đơn điện tử Total Paid Fee …" at bounding box center [518, 178] width 965 height 346
click at [776, 339] on span "save" at bounding box center [772, 335] width 8 height 9
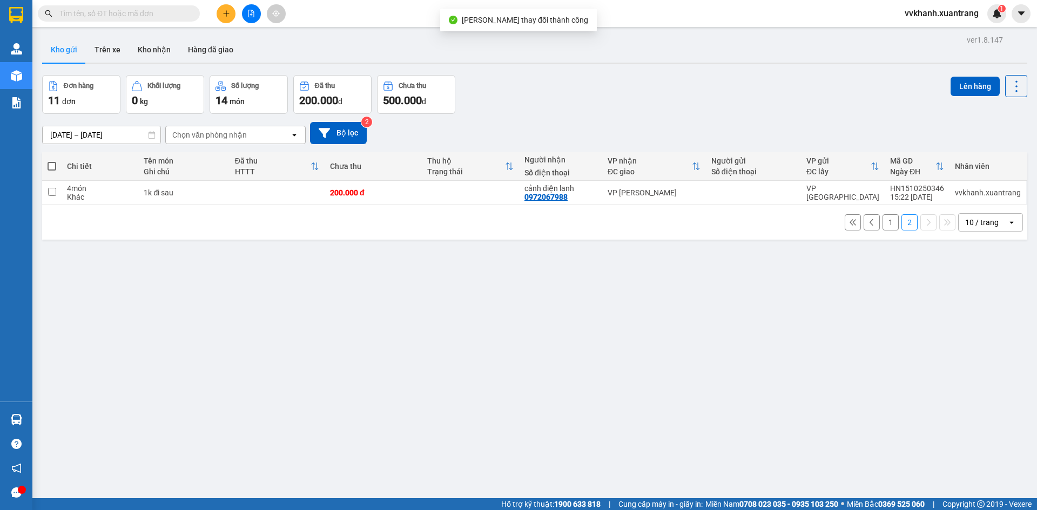
click at [724, 190] on td at bounding box center [753, 193] width 95 height 24
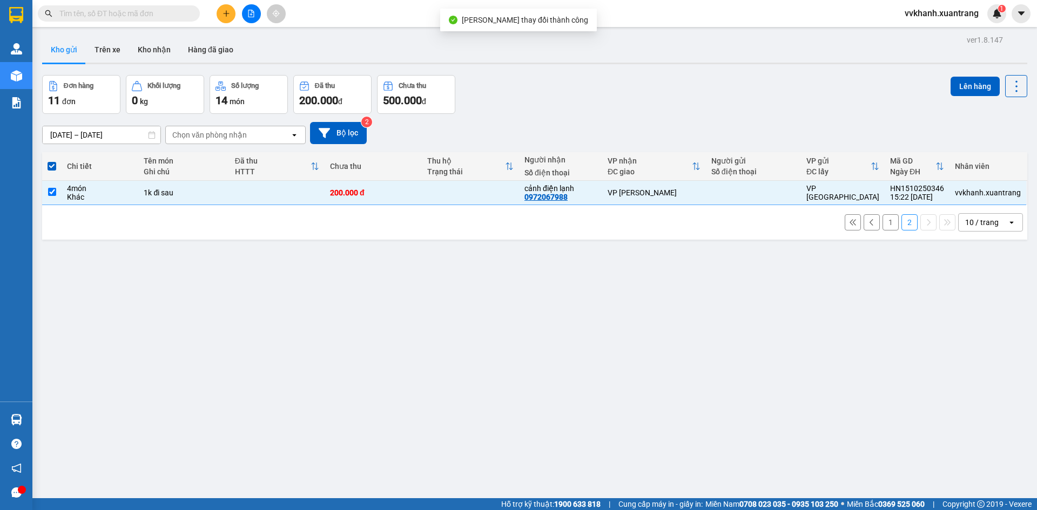
click at [967, 100] on div "Lên hàng" at bounding box center [989, 94] width 77 height 39
click at [962, 86] on button "Lên hàng" at bounding box center [975, 86] width 49 height 19
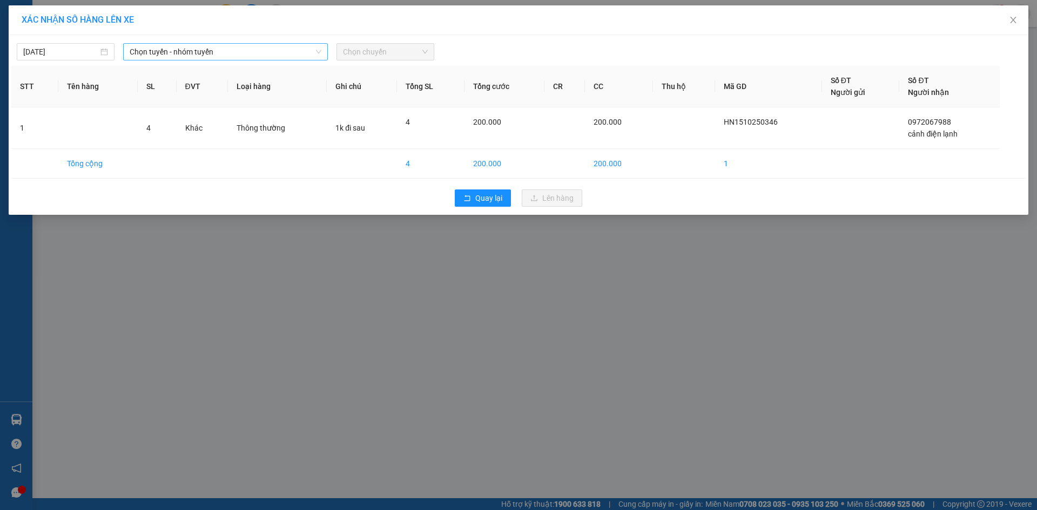
click at [303, 56] on span "Chọn tuyến - nhóm tuyến" at bounding box center [226, 52] width 192 height 16
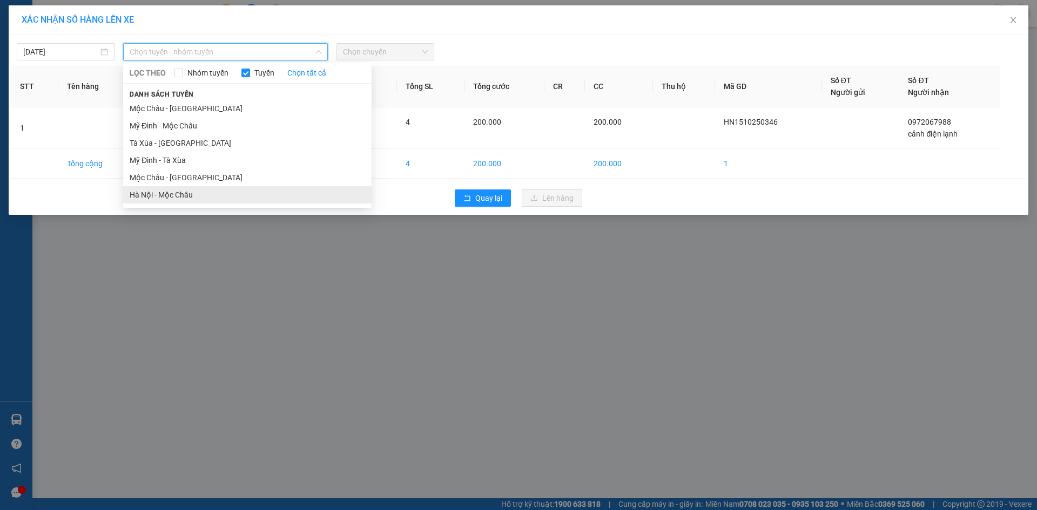
click at [207, 191] on li "Hà Nội - Mộc Châu" at bounding box center [247, 194] width 248 height 17
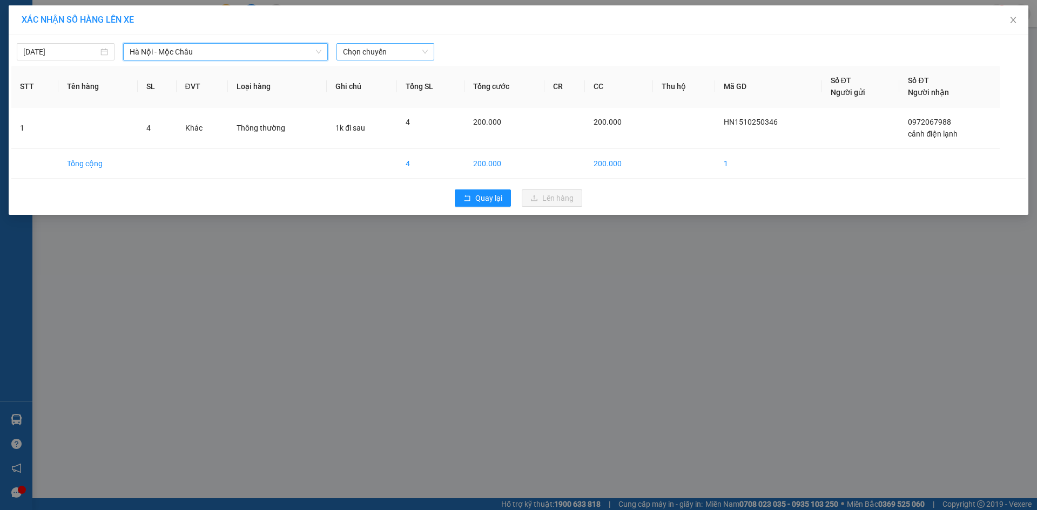
click at [399, 52] on span "Chọn chuyến" at bounding box center [385, 52] width 85 height 16
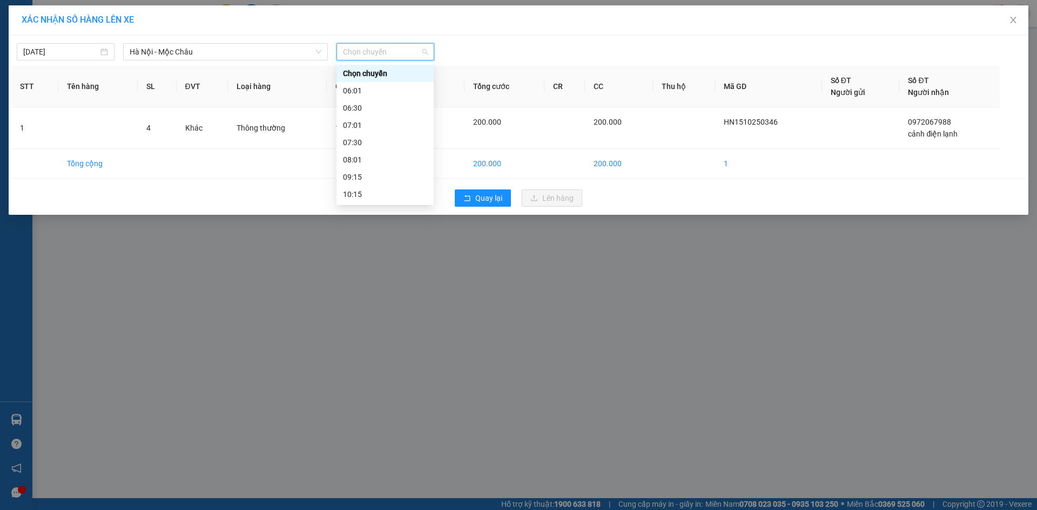
click at [372, 292] on div "16:15" at bounding box center [385, 298] width 84 height 12
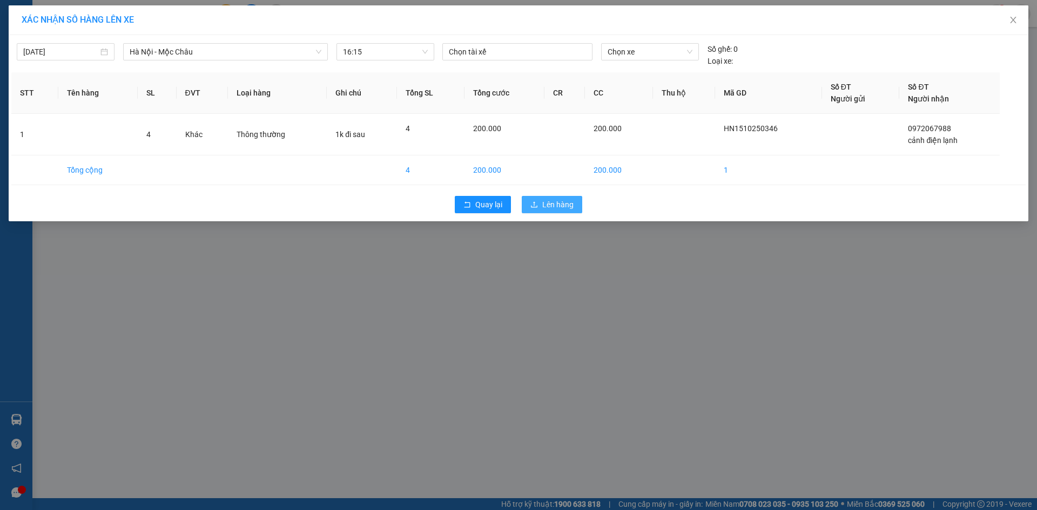
drag, startPoint x: 544, startPoint y: 206, endPoint x: 264, endPoint y: 40, distance: 325.5
click at [494, 180] on div "15/10/2025 Hà Nội - Mộc Châu LỌC THEO Nhóm tuyến Tuyến Chọn tất cả Danh sách tu…" at bounding box center [519, 128] width 1020 height 186
click at [547, 204] on span "Lên hàng" at bounding box center [557, 205] width 31 height 12
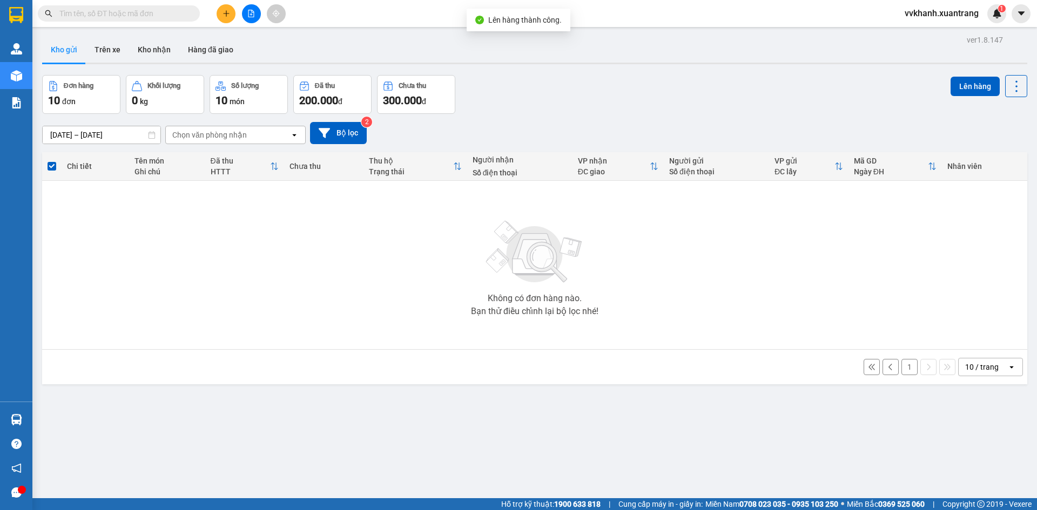
click at [904, 372] on button "1" at bounding box center [910, 367] width 16 height 16
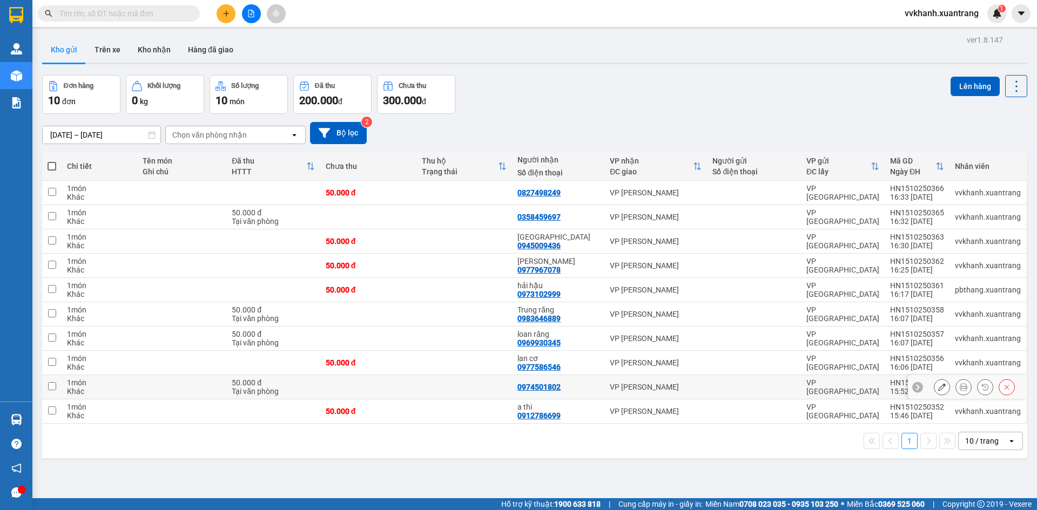
click at [585, 386] on div "0974501802" at bounding box center [558, 387] width 82 height 9
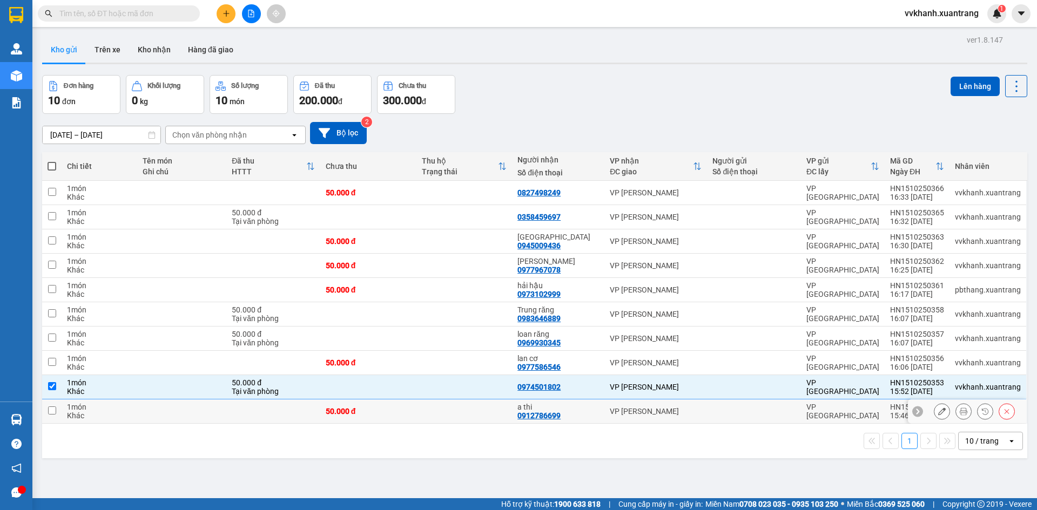
click at [582, 400] on td "a thi 0912786699" at bounding box center [558, 412] width 92 height 24
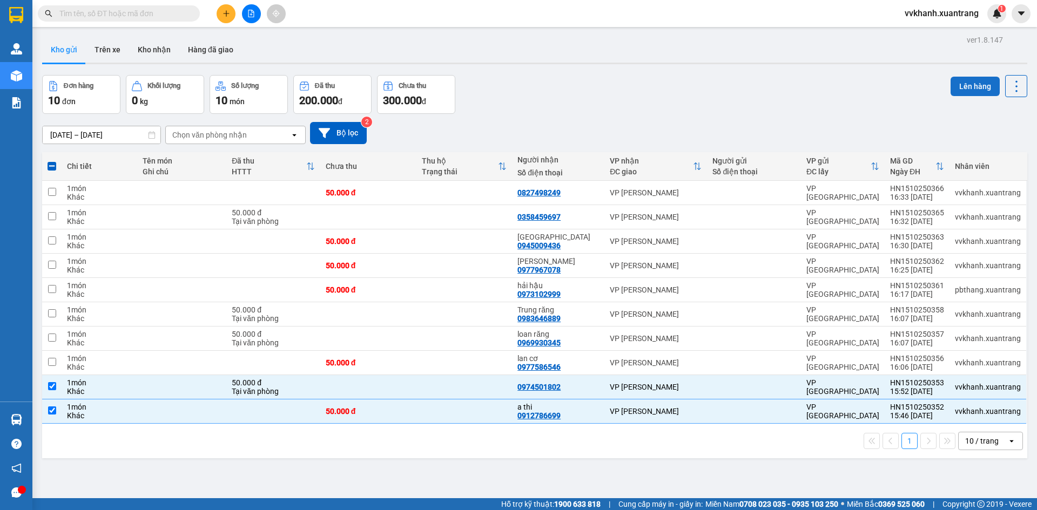
click at [951, 89] on button "Lên hàng" at bounding box center [975, 86] width 49 height 19
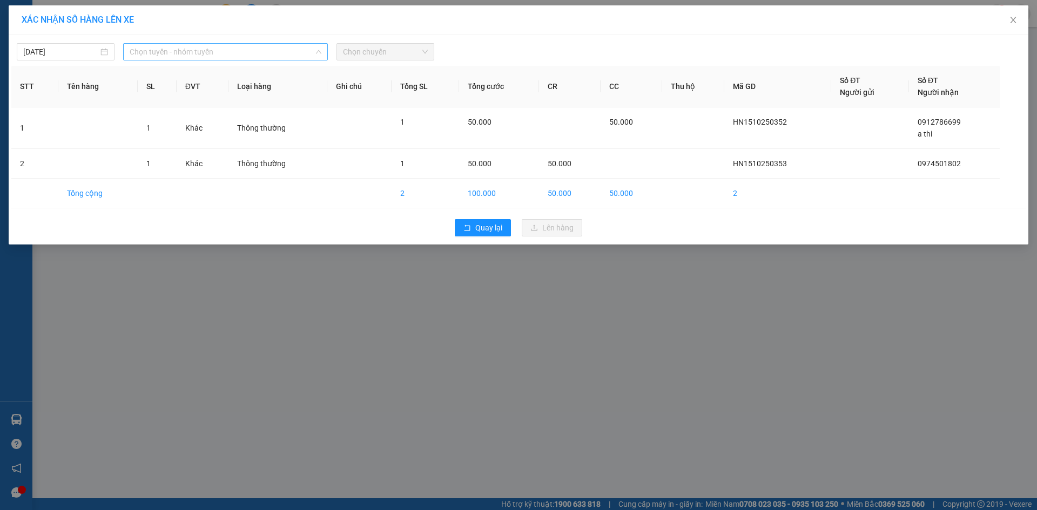
drag, startPoint x: 227, startPoint y: 44, endPoint x: 209, endPoint y: 88, distance: 48.0
click at [225, 44] on span "Chọn tuyến - nhóm tuyến" at bounding box center [226, 52] width 192 height 16
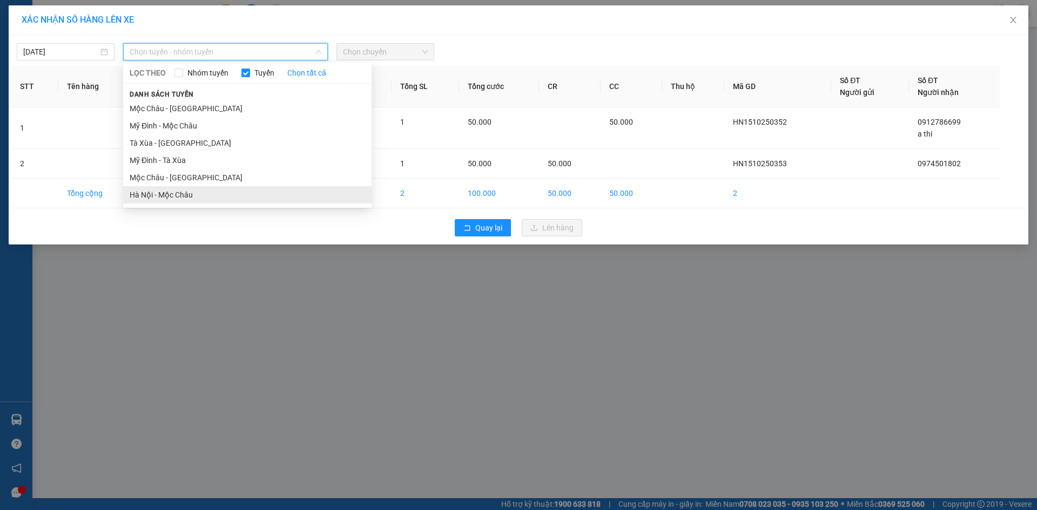
click at [188, 191] on li "Hà Nội - Mộc Châu" at bounding box center [247, 194] width 248 height 17
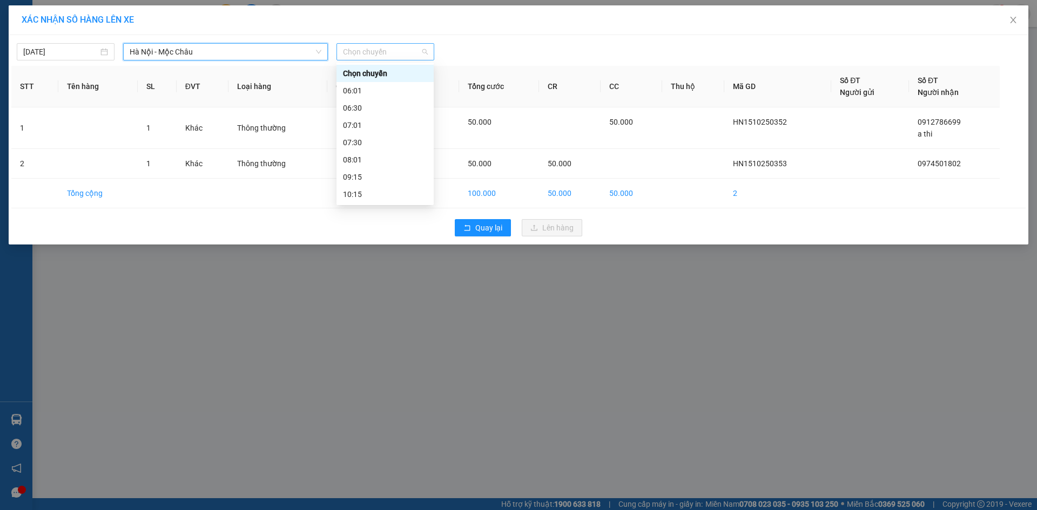
drag, startPoint x: 370, startPoint y: 44, endPoint x: 363, endPoint y: 60, distance: 17.2
click at [369, 49] on span "Chọn chuyến" at bounding box center [385, 52] width 85 height 16
click at [362, 292] on div "16:15" at bounding box center [385, 298] width 84 height 12
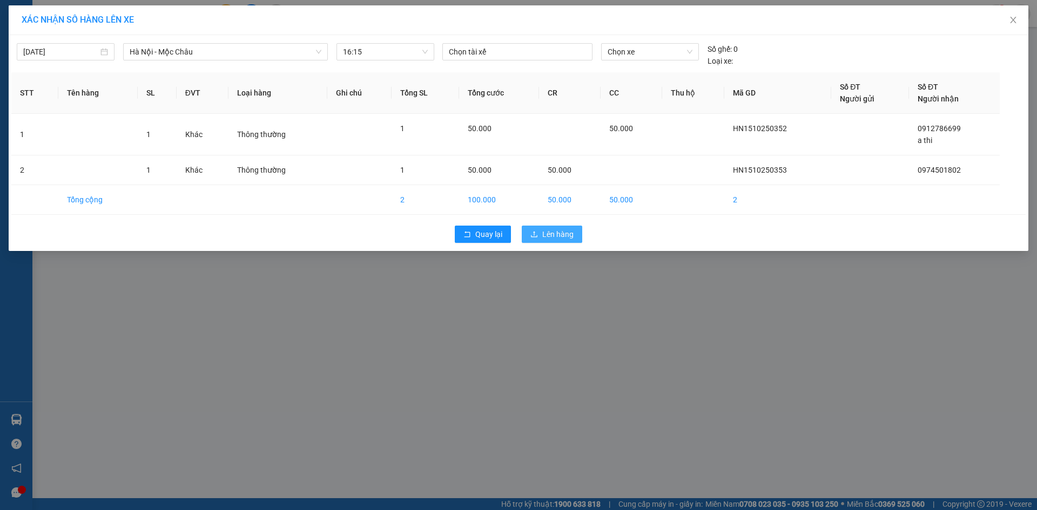
click at [554, 233] on span "Lên hàng" at bounding box center [557, 234] width 31 height 12
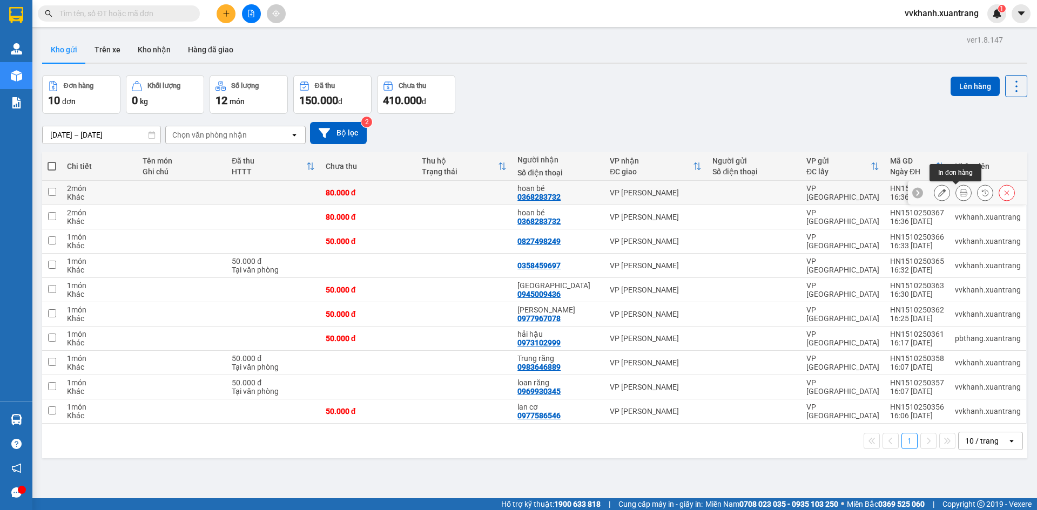
click at [960, 195] on icon at bounding box center [964, 193] width 8 height 8
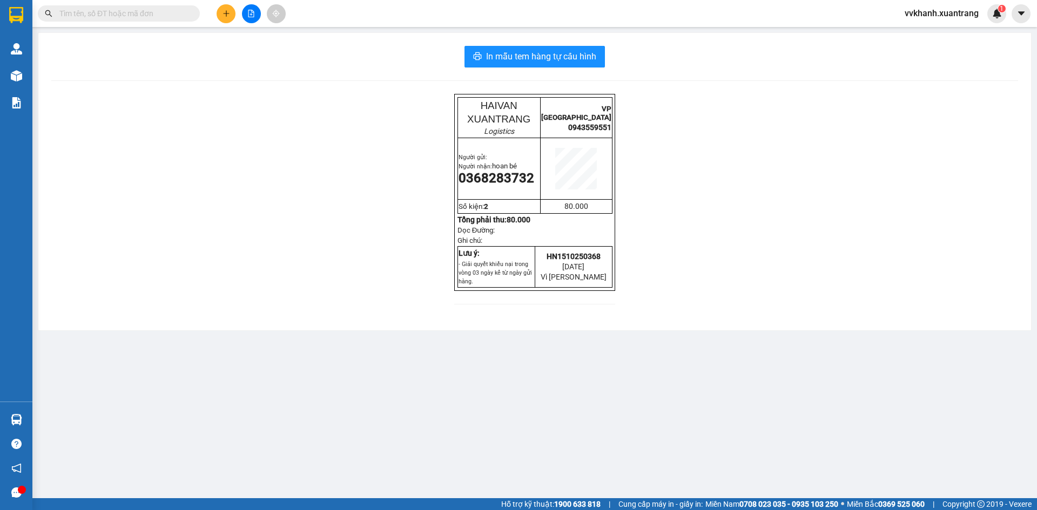
click at [557, 41] on div "In mẫu tem hàng tự cấu hình HAIVAN XUANTRANG Logistics VP [GEOGRAPHIC_DATA] 094…" at bounding box center [534, 182] width 993 height 298
click at [563, 51] on span "In mẫu tem hàng tự cấu hình" at bounding box center [541, 57] width 110 height 14
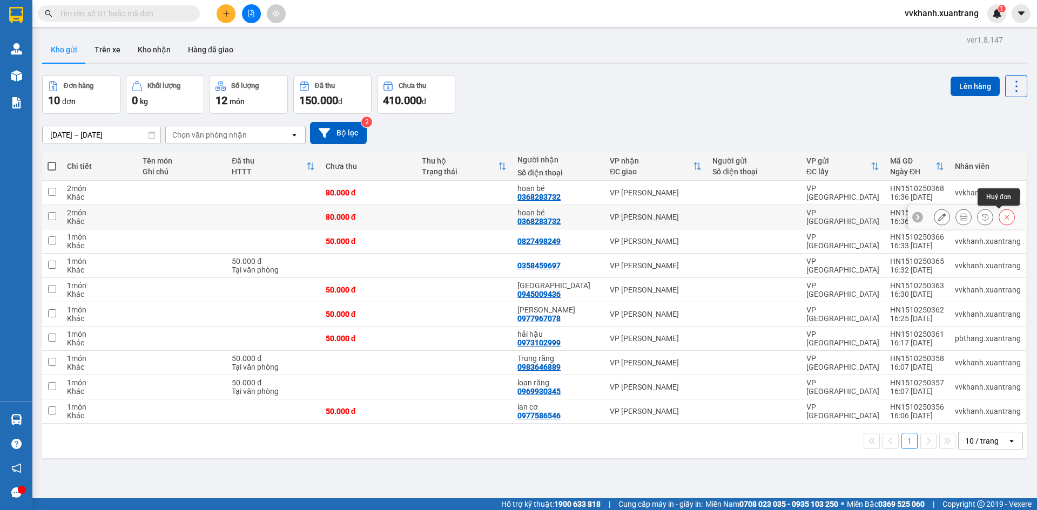
click at [1003, 221] on icon at bounding box center [1007, 217] width 8 height 8
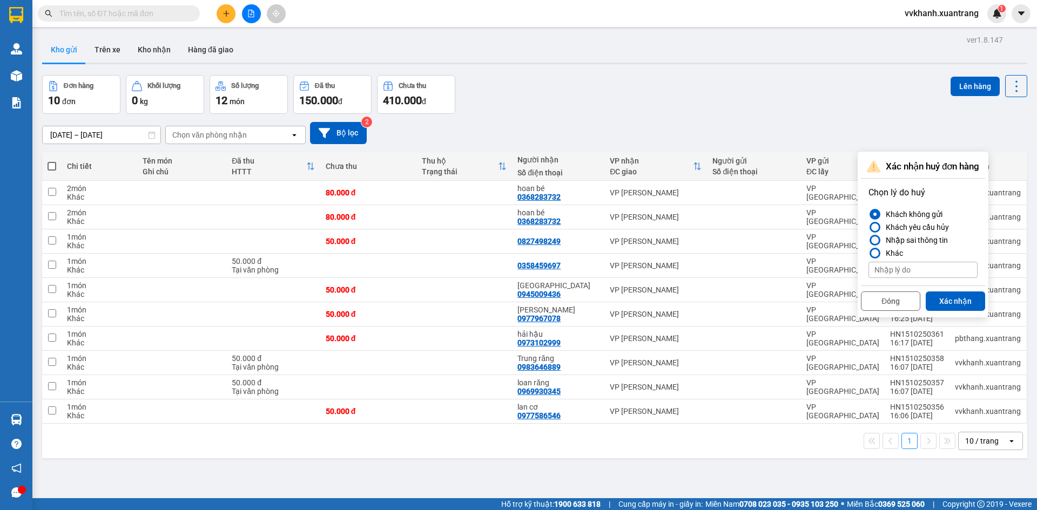
drag, startPoint x: 888, startPoint y: 237, endPoint x: 905, endPoint y: 264, distance: 32.8
click at [888, 239] on div "Nhập sai thông tin" at bounding box center [915, 240] width 66 height 13
click at [869, 240] on input "Nhập sai thông tin" at bounding box center [869, 240] width 0 height 0
drag, startPoint x: 940, startPoint y: 297, endPoint x: 901, endPoint y: 294, distance: 39.5
click at [939, 294] on button "Xác nhận" at bounding box center [955, 301] width 59 height 19
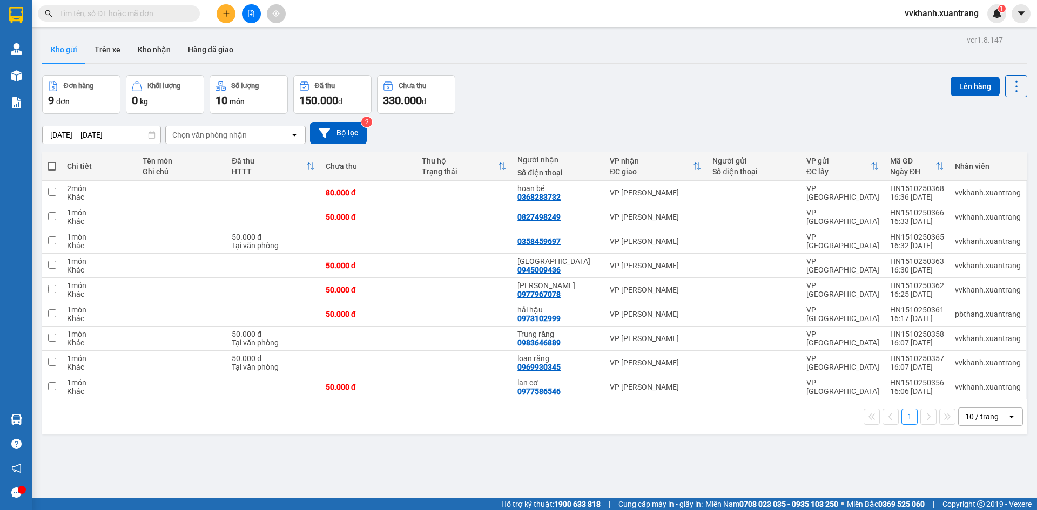
click at [162, 14] on input "text" at bounding box center [122, 14] width 127 height 12
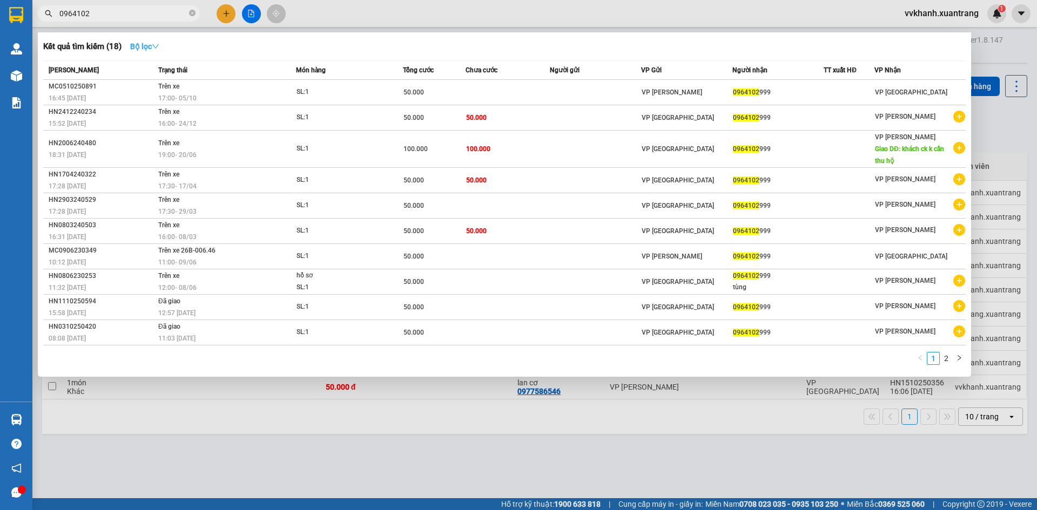
type input "0964102"
click at [147, 44] on strong "Bộ lọc" at bounding box center [144, 46] width 29 height 9
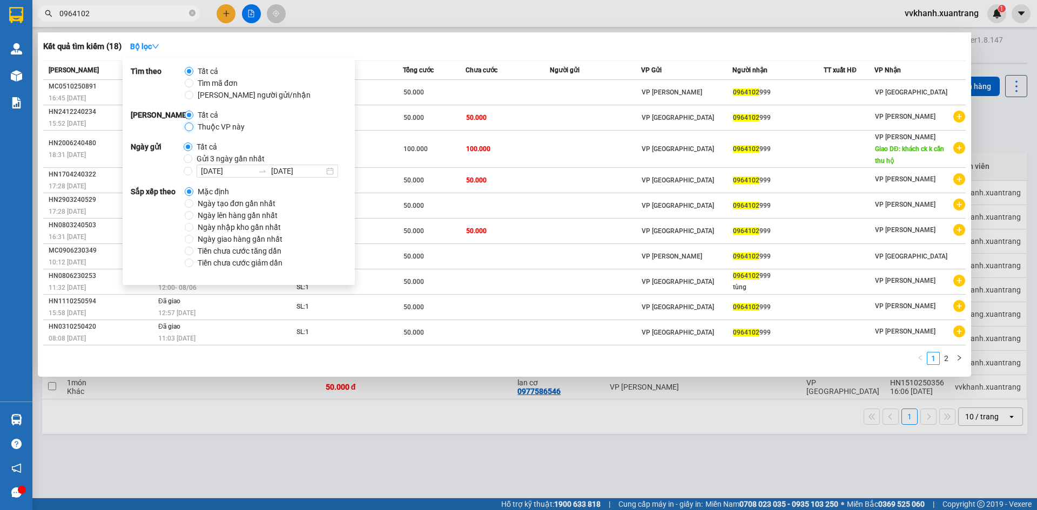
click at [191, 123] on input "Thuộc VP này" at bounding box center [189, 127] width 9 height 9
radio input "true"
radio input "false"
click at [185, 156] on input "Gửi 3 ngày gần nhất" at bounding box center [188, 158] width 9 height 9
radio input "true"
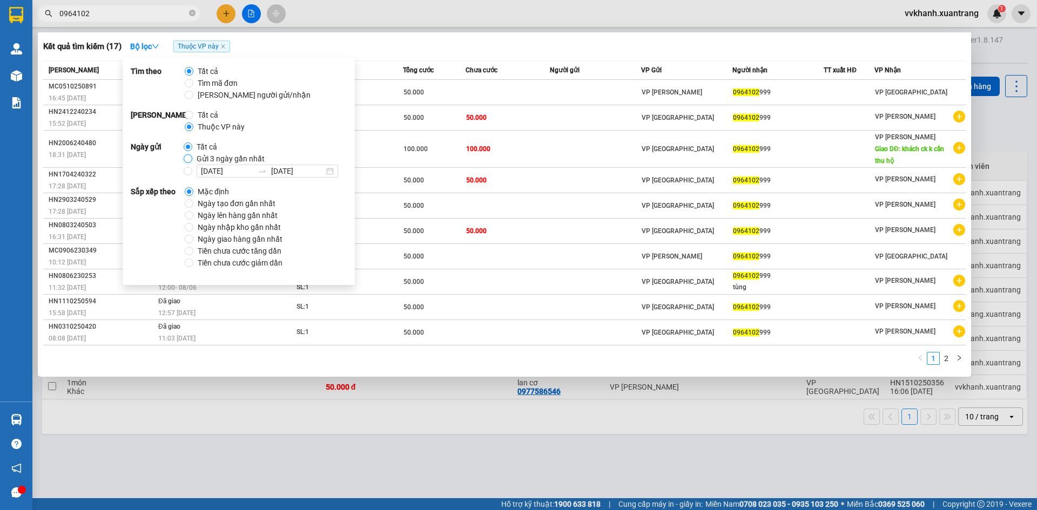
radio input "false"
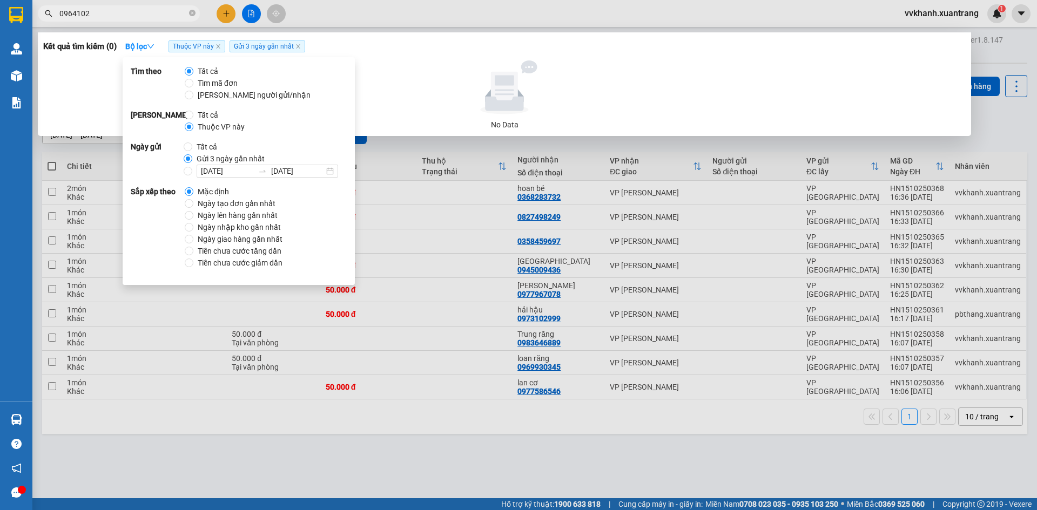
drag, startPoint x: 434, startPoint y: 38, endPoint x: 431, endPoint y: 43, distance: 6.0
click at [434, 38] on div "Kết quả tìm kiếm ( 0 ) Bộ lọc Thuộc VP này Gửi 3 ngày gần nhất" at bounding box center [504, 46] width 923 height 17
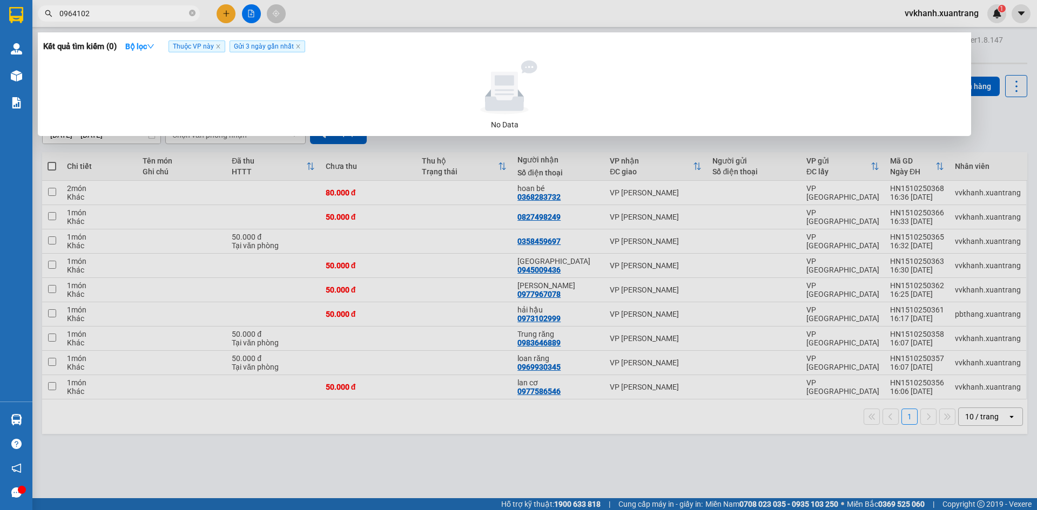
click at [139, 10] on input "0964102" at bounding box center [122, 14] width 127 height 12
type input "0"
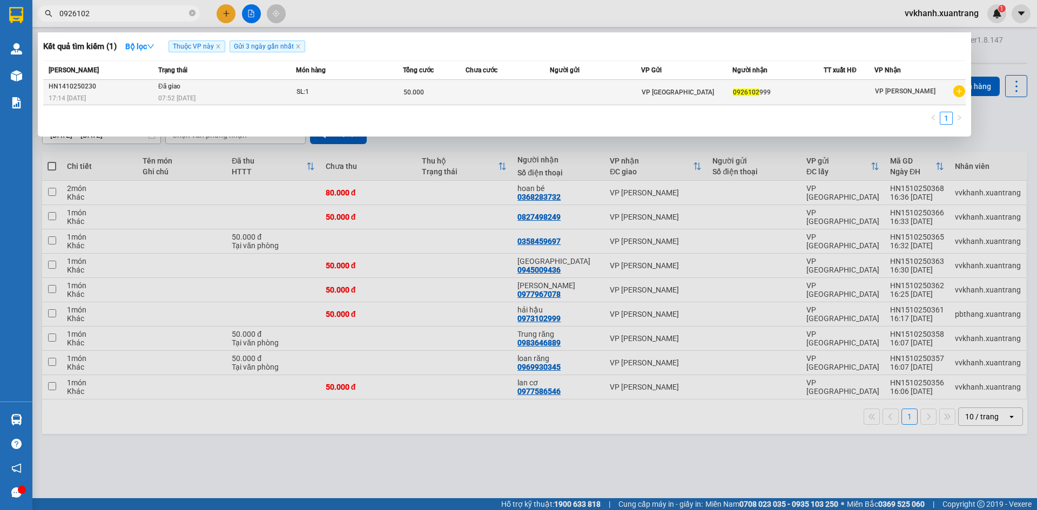
type input "0926102"
click at [518, 97] on td at bounding box center [508, 92] width 84 height 25
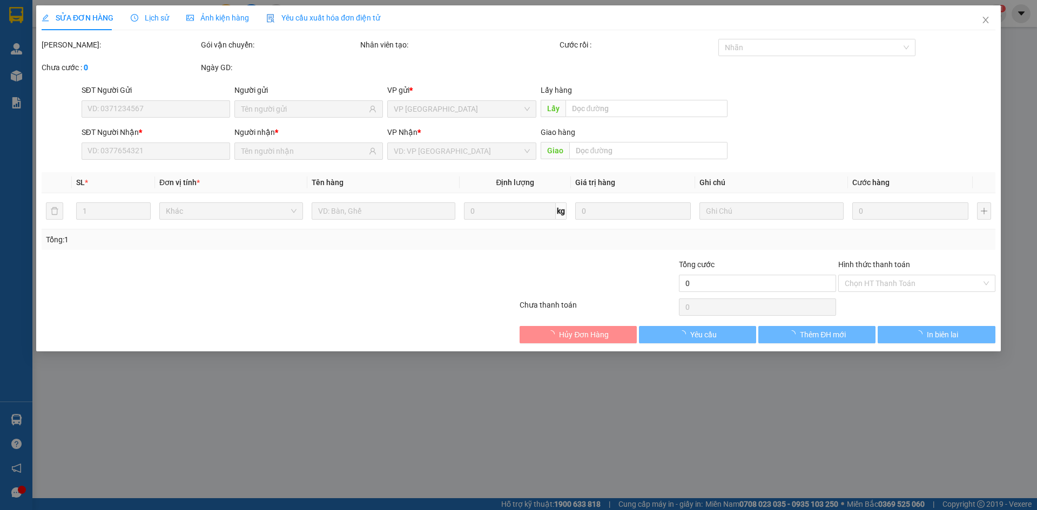
type input "0926102999"
type input "50.000"
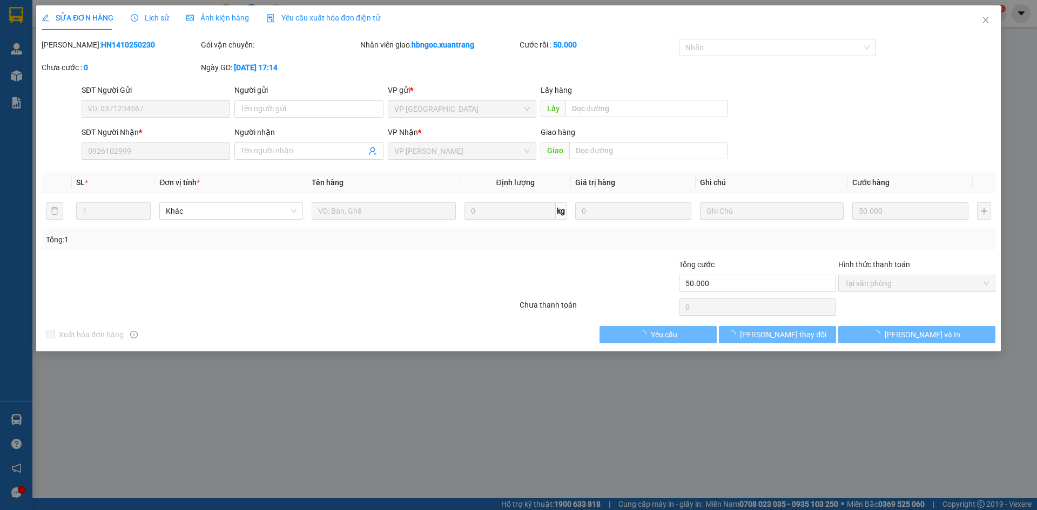
click at [209, 18] on span "Ảnh kiện hàng" at bounding box center [217, 18] width 63 height 9
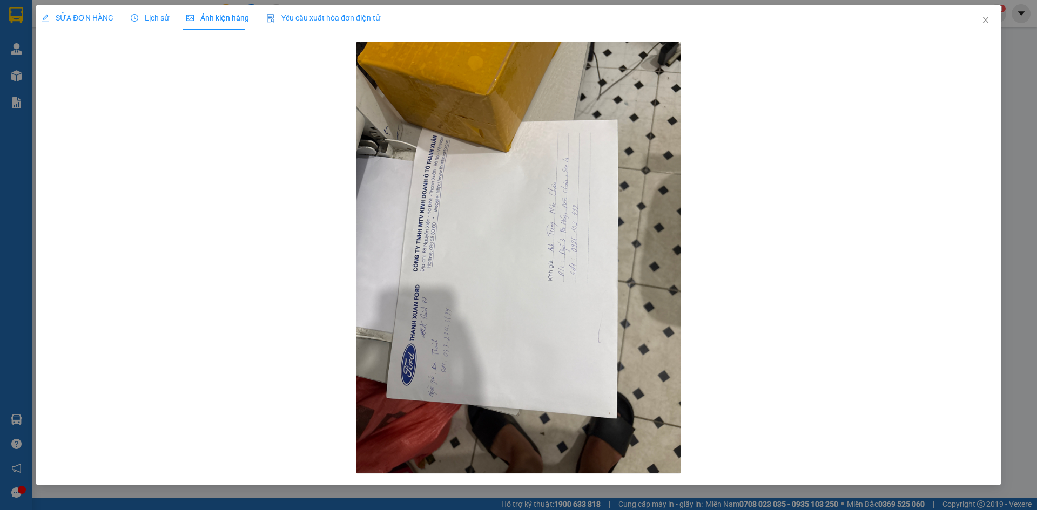
click at [100, 22] on span "SỬA ĐƠN HÀNG" at bounding box center [78, 18] width 72 height 9
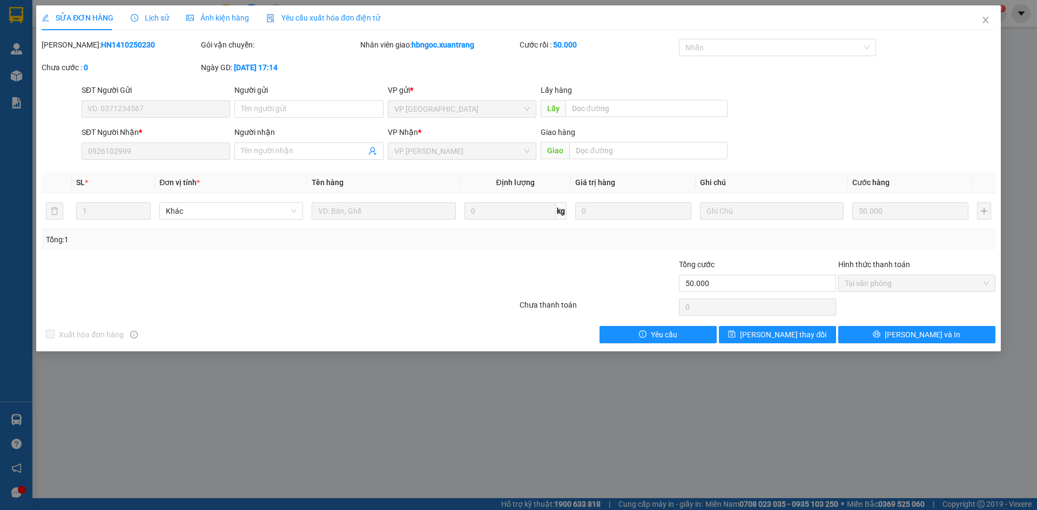
click at [150, 21] on span "Lịch sử" at bounding box center [150, 18] width 38 height 9
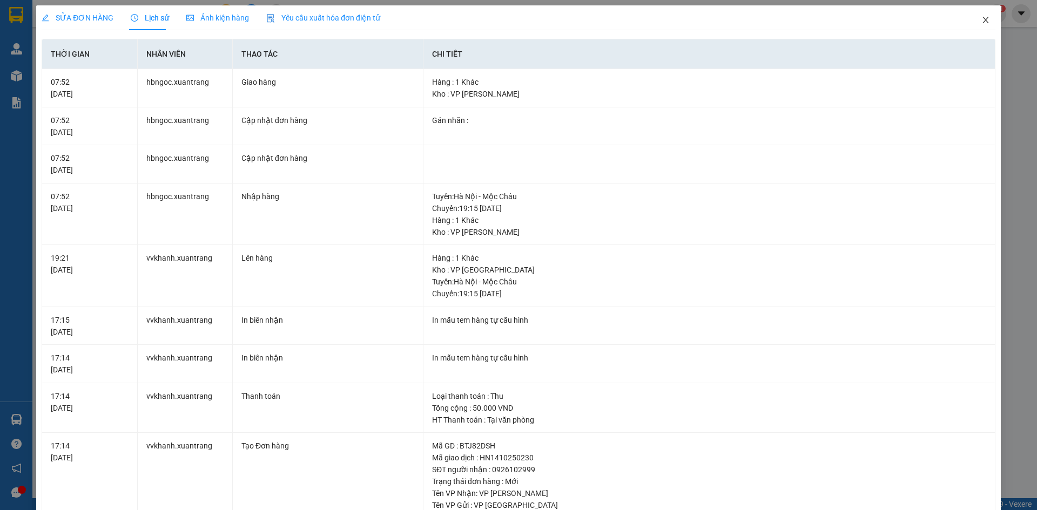
drag, startPoint x: 971, startPoint y: 24, endPoint x: 976, endPoint y: 21, distance: 5.8
click at [972, 24] on span "Close" at bounding box center [986, 20] width 30 height 30
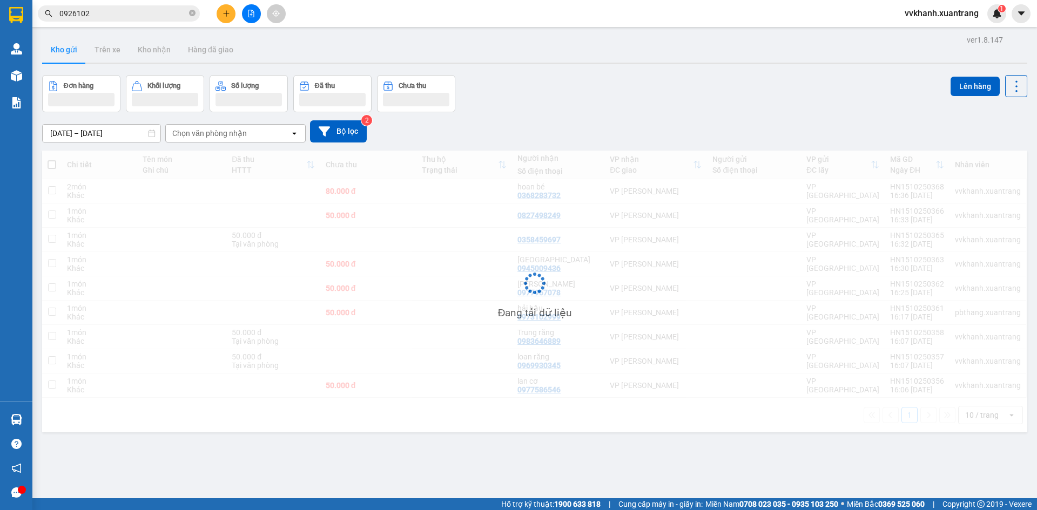
click at [973, 19] on span "vvkhanh.xuantrang" at bounding box center [941, 13] width 91 height 14
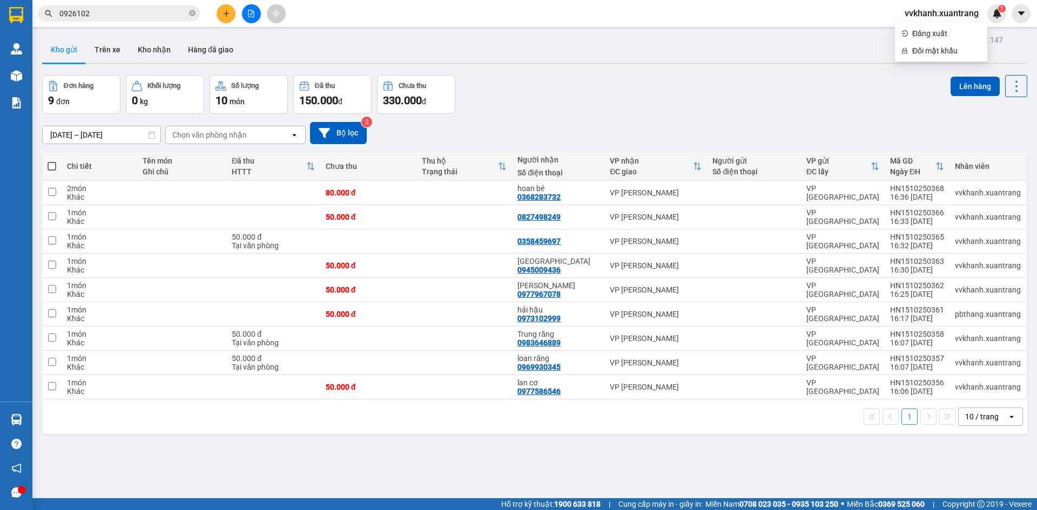
click at [146, 5] on div "Kết quả tìm kiếm ( 1 ) Bộ lọc Thuộc VP này Gửi 3 ngày gần nhất Mã ĐH Trạng thái…" at bounding box center [105, 13] width 211 height 19
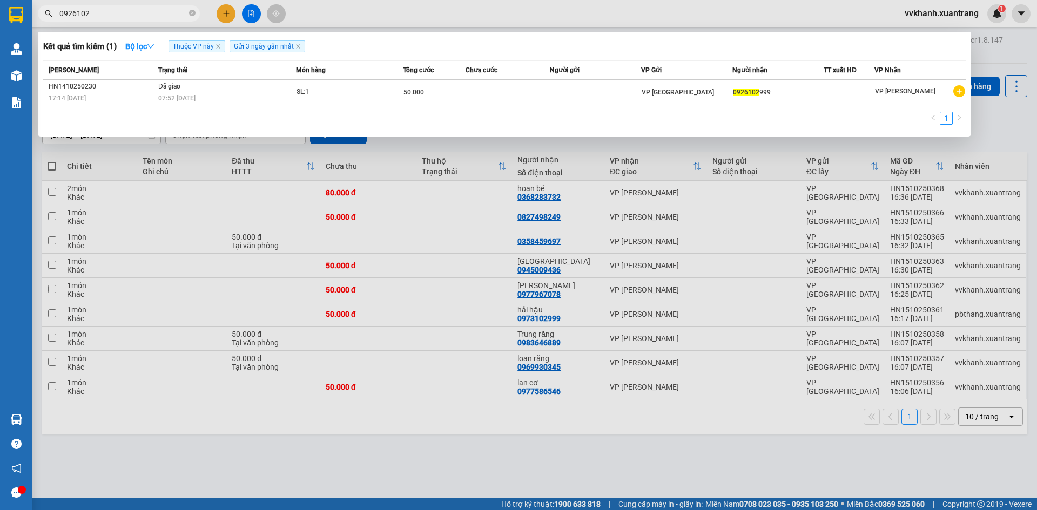
click at [142, 11] on input "0926102" at bounding box center [122, 14] width 127 height 12
drag, startPoint x: 359, startPoint y: 106, endPoint x: 356, endPoint y: 124, distance: 18.6
click at [358, 108] on div "Mã ĐH Trạng thái Món hàng Tổng cước Chưa cước Người gửi VP Gửi Người nhận TT xu…" at bounding box center [504, 96] width 923 height 71
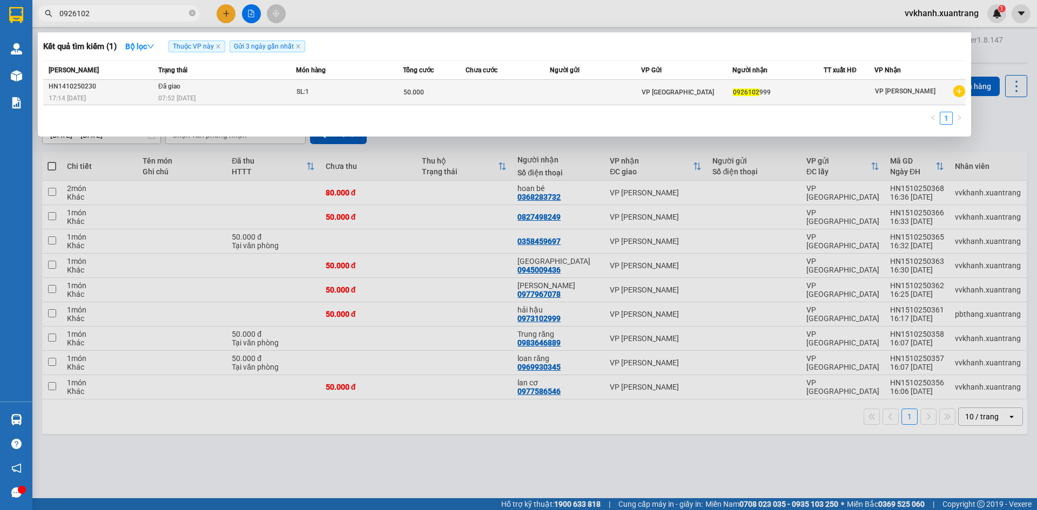
click at [338, 90] on div "SL: 1" at bounding box center [337, 92] width 81 height 12
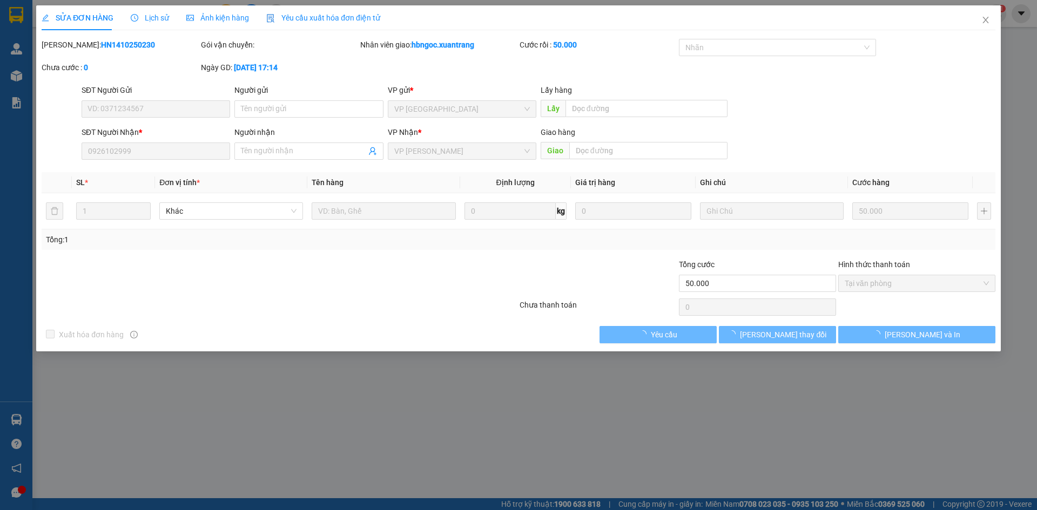
click at [149, 21] on span "Lịch sử" at bounding box center [150, 18] width 38 height 9
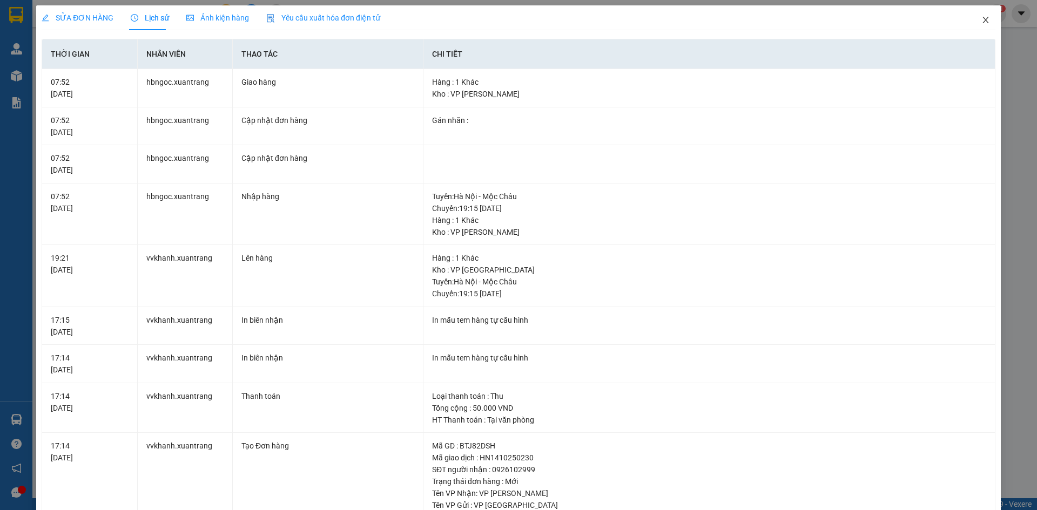
click at [982, 22] on icon "close" at bounding box center [986, 20] width 9 height 9
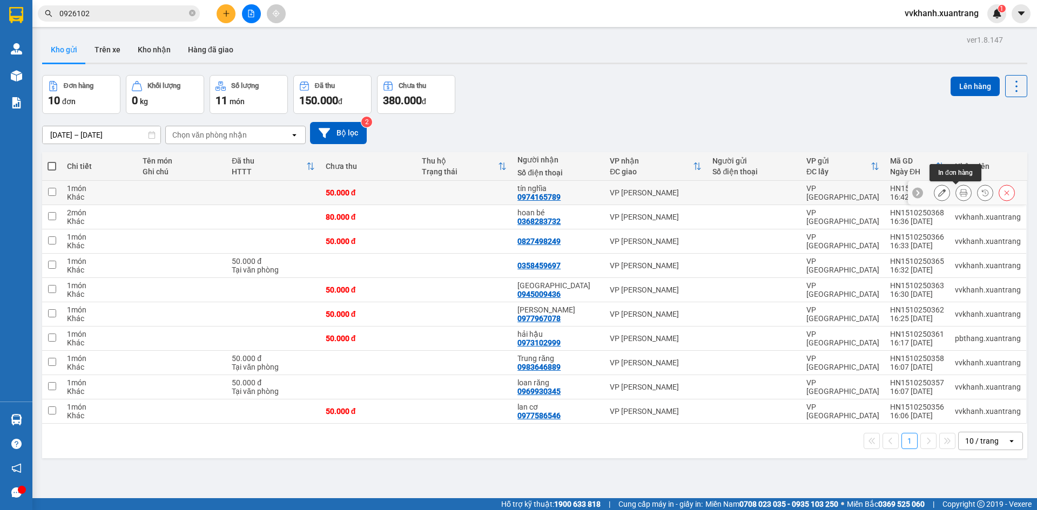
click at [960, 195] on icon at bounding box center [964, 193] width 8 height 8
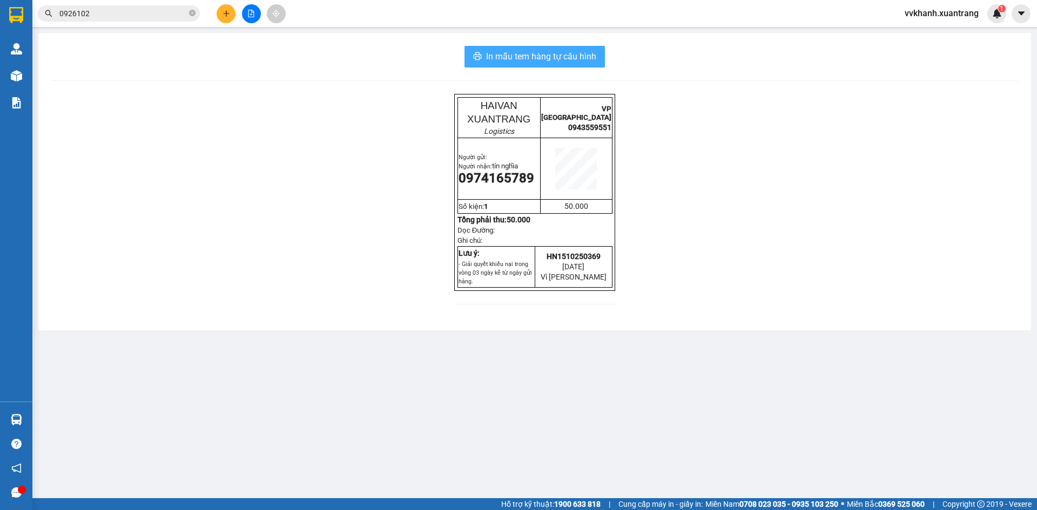
click at [523, 59] on span "In mẫu tem hàng tự cấu hình" at bounding box center [541, 57] width 110 height 14
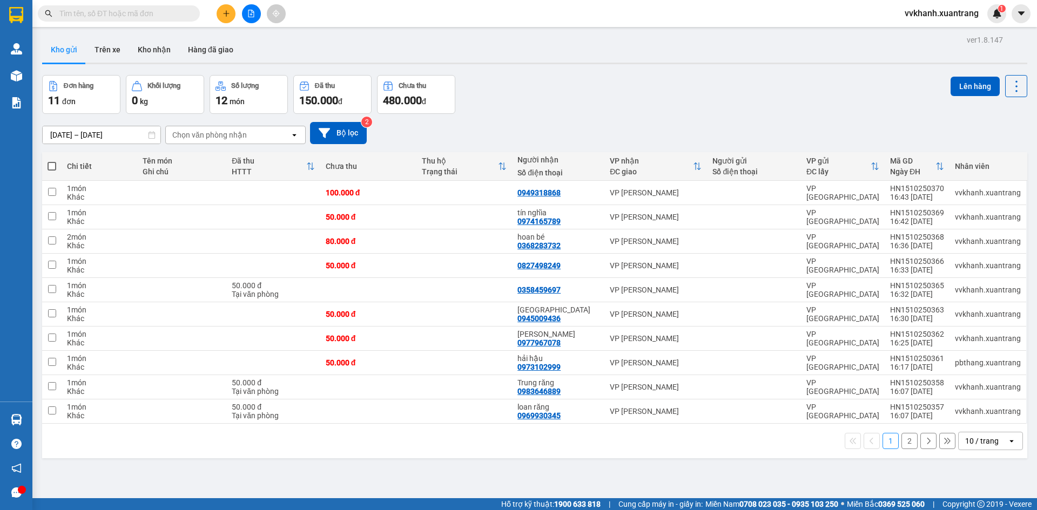
click at [142, 14] on input "text" at bounding box center [122, 14] width 127 height 12
drag, startPoint x: 958, startPoint y: 194, endPoint x: 960, endPoint y: 206, distance: 11.5
click at [960, 194] on icon at bounding box center [964, 193] width 8 height 8
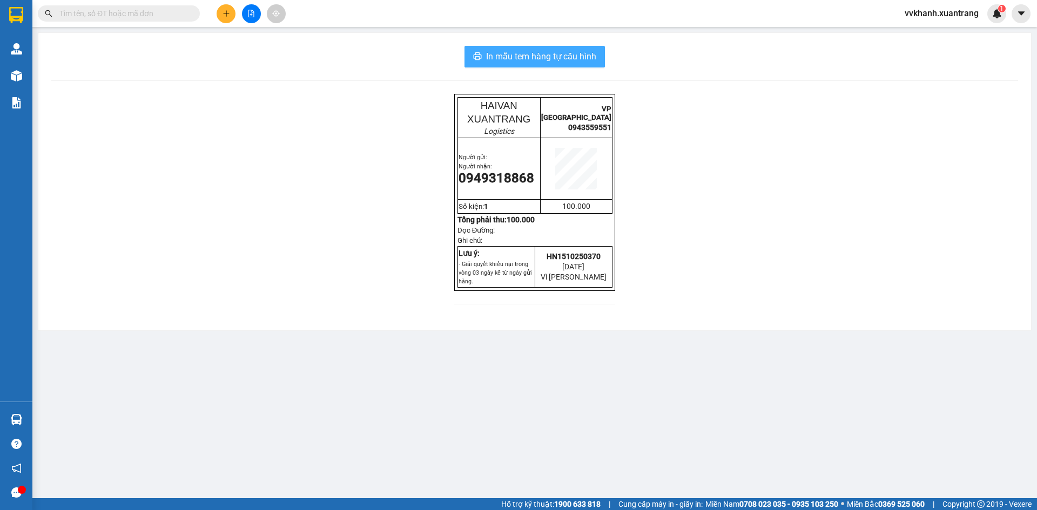
click at [545, 58] on span "In mẫu tem hàng tự cấu hình" at bounding box center [541, 57] width 110 height 14
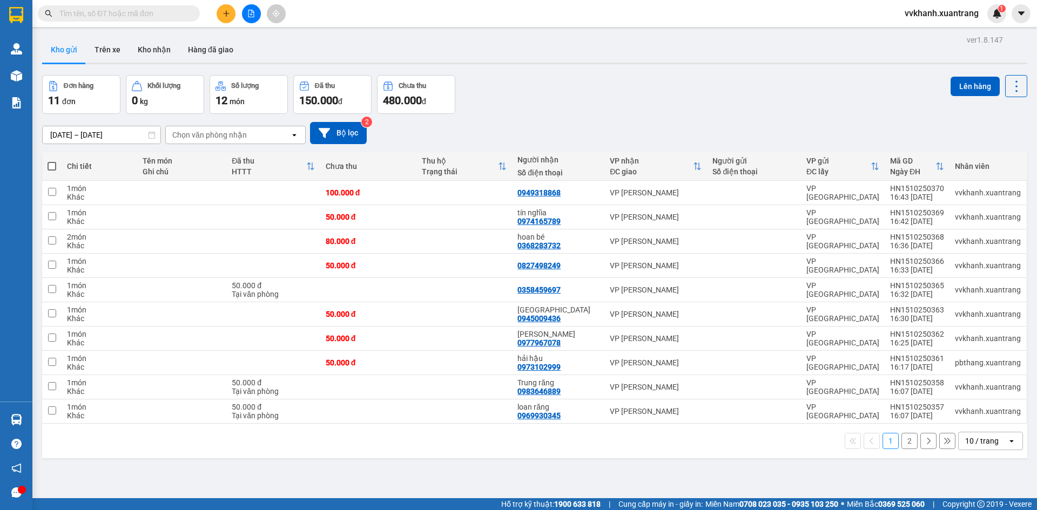
click at [165, 8] on input "text" at bounding box center [122, 14] width 127 height 12
type input "6"
click at [110, 10] on input "text" at bounding box center [122, 14] width 127 height 12
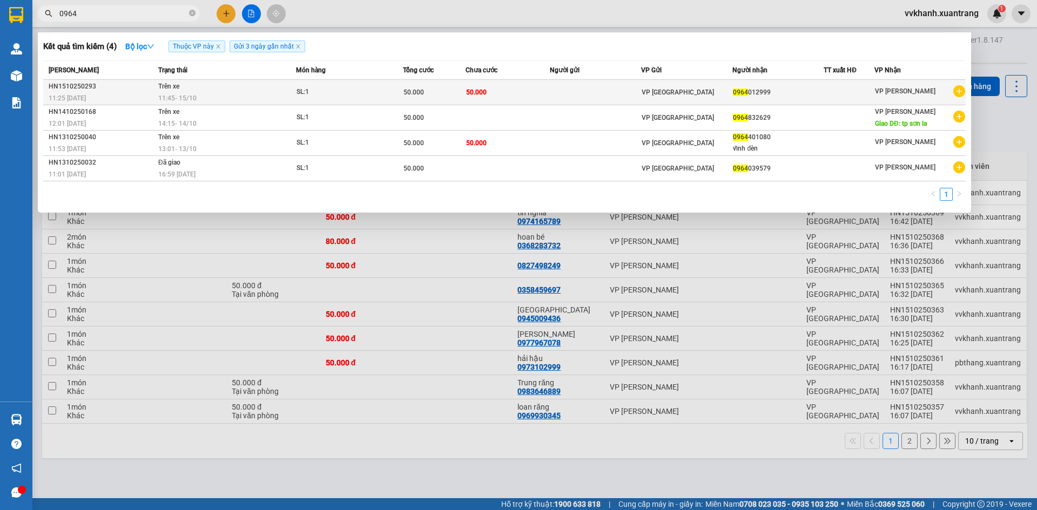
type input "0964"
click at [536, 99] on td "50.000" at bounding box center [508, 92] width 84 height 25
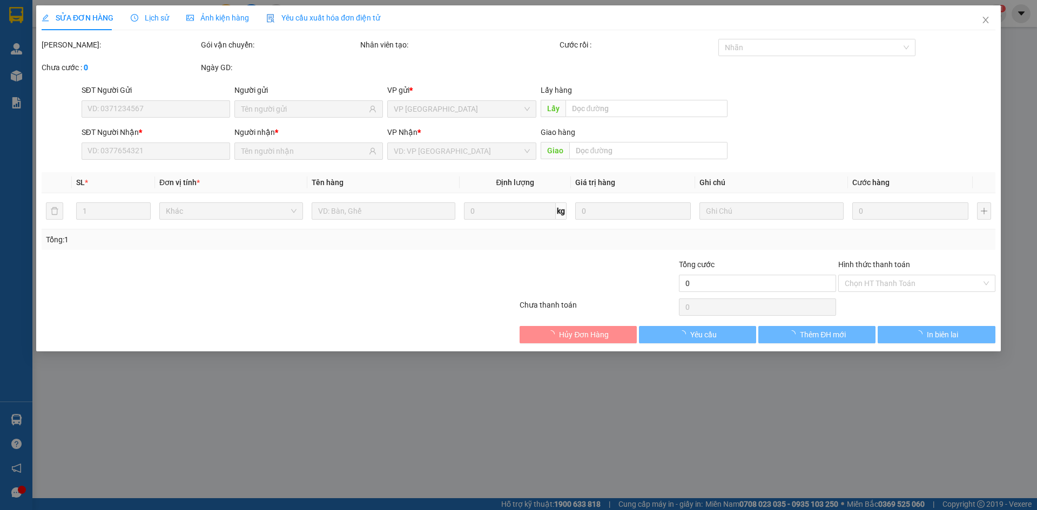
type input "0964012999"
type input "50.000"
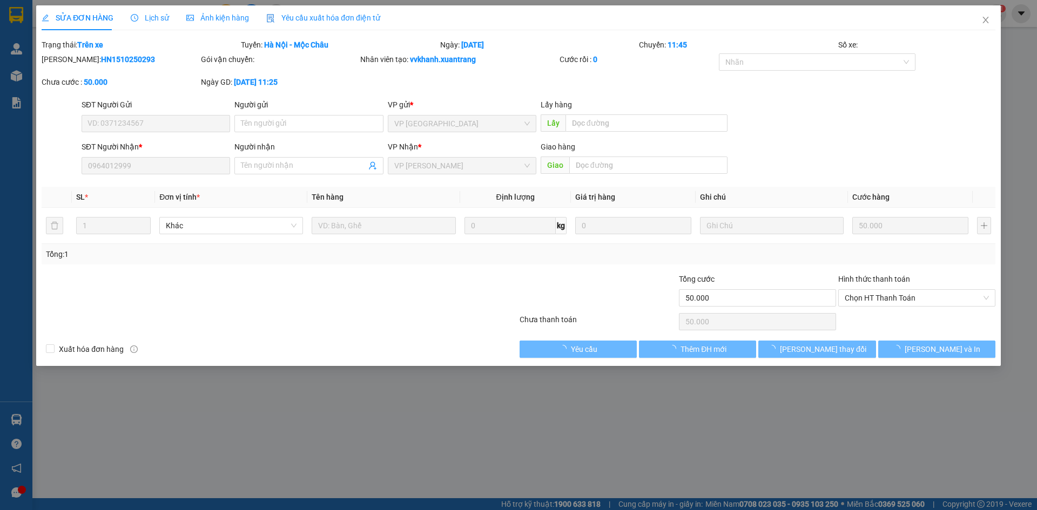
click at [207, 18] on span "Ảnh kiện hàng" at bounding box center [217, 18] width 63 height 9
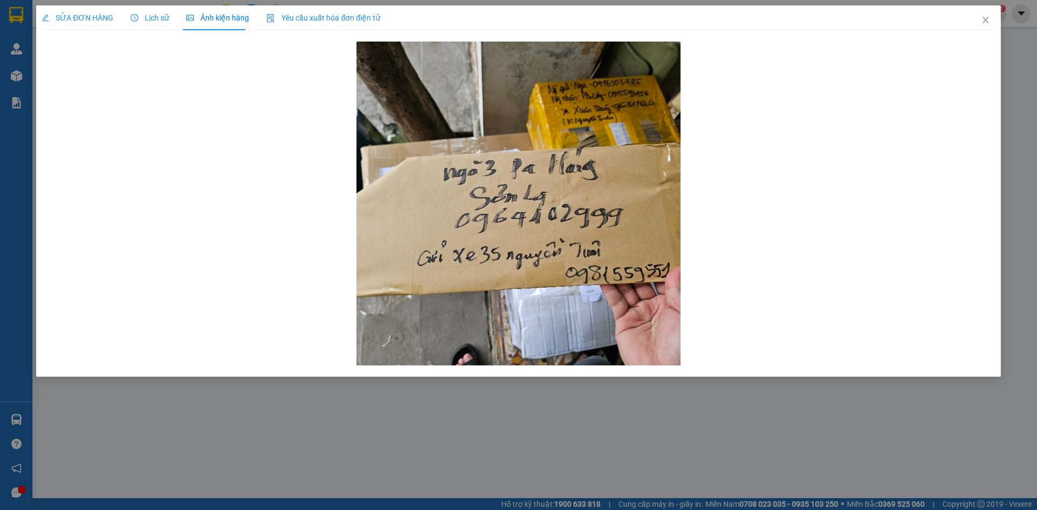
click at [78, 14] on span "SỬA ĐƠN HÀNG" at bounding box center [78, 18] width 72 height 9
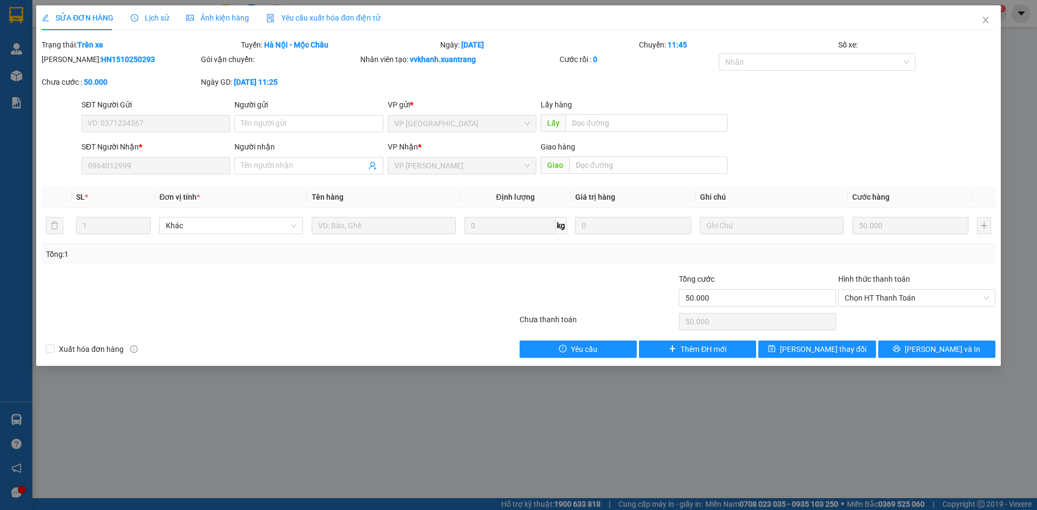
click at [147, 17] on span "Lịch sử" at bounding box center [150, 18] width 38 height 9
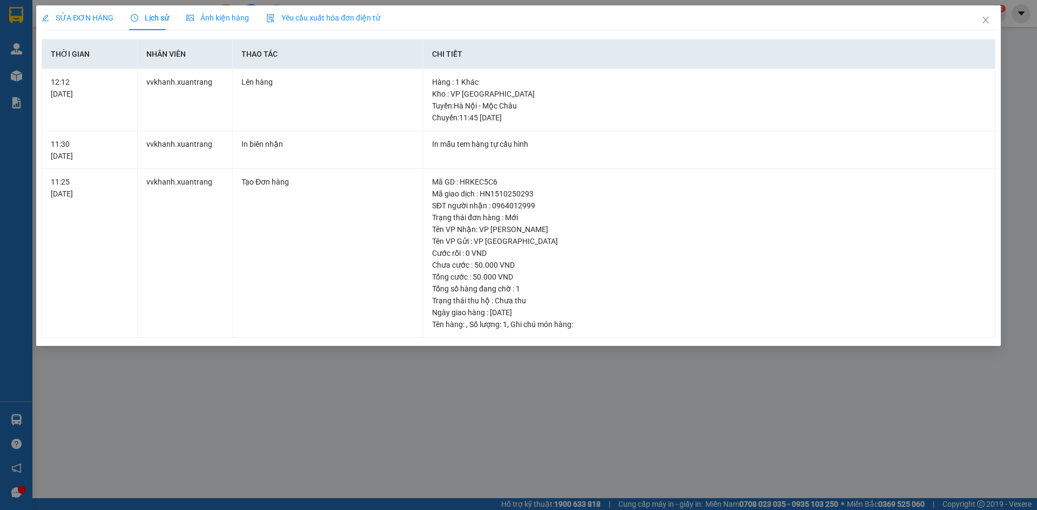
click at [171, 9] on div "SỬA ĐƠN HÀNG Lịch sử Ảnh kiện hàng Yêu cầu xuất hóa đơn điện tử" at bounding box center [211, 17] width 339 height 25
click at [193, 14] on span "Ảnh kiện hàng" at bounding box center [217, 18] width 63 height 9
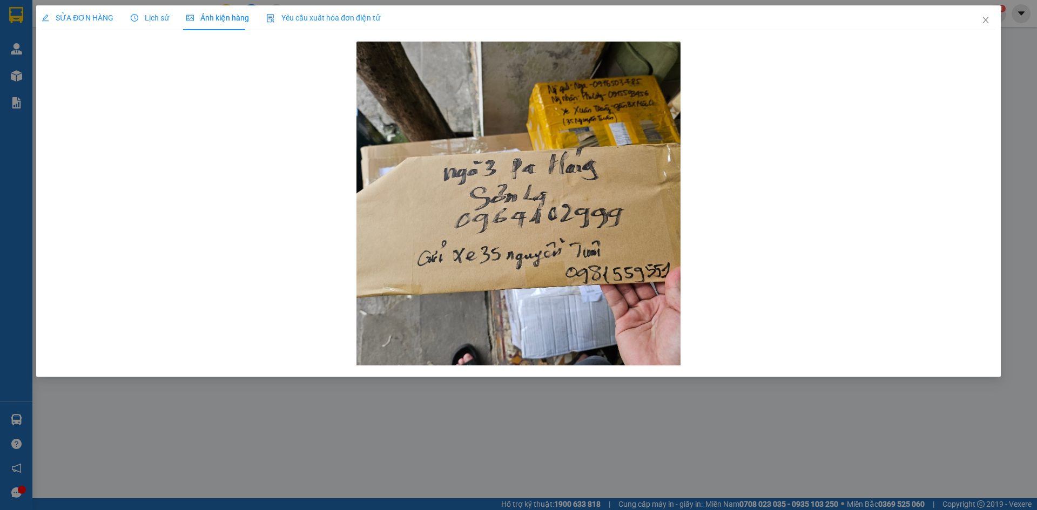
click at [80, 18] on span "SỬA ĐƠN HÀNG" at bounding box center [78, 18] width 72 height 9
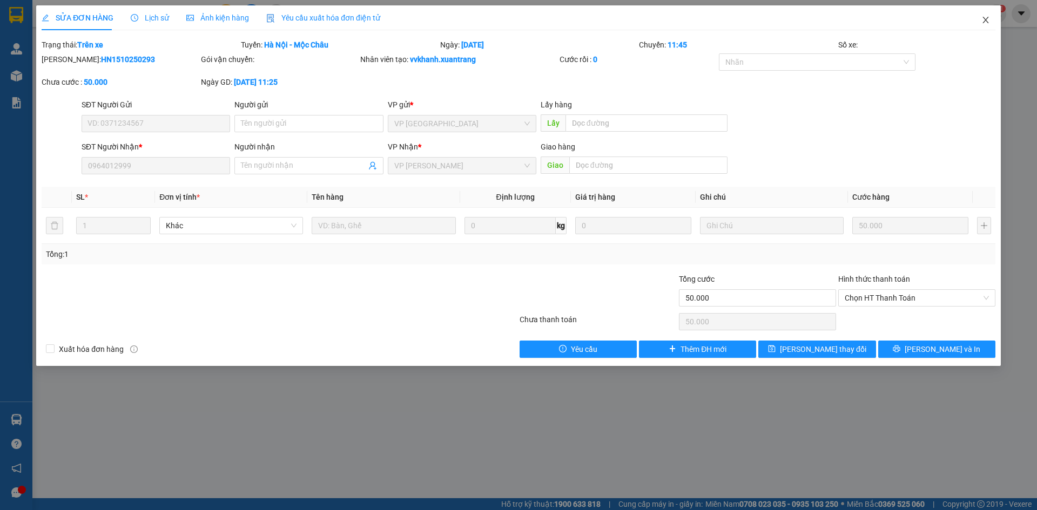
click at [984, 23] on icon "close" at bounding box center [986, 20] width 6 height 6
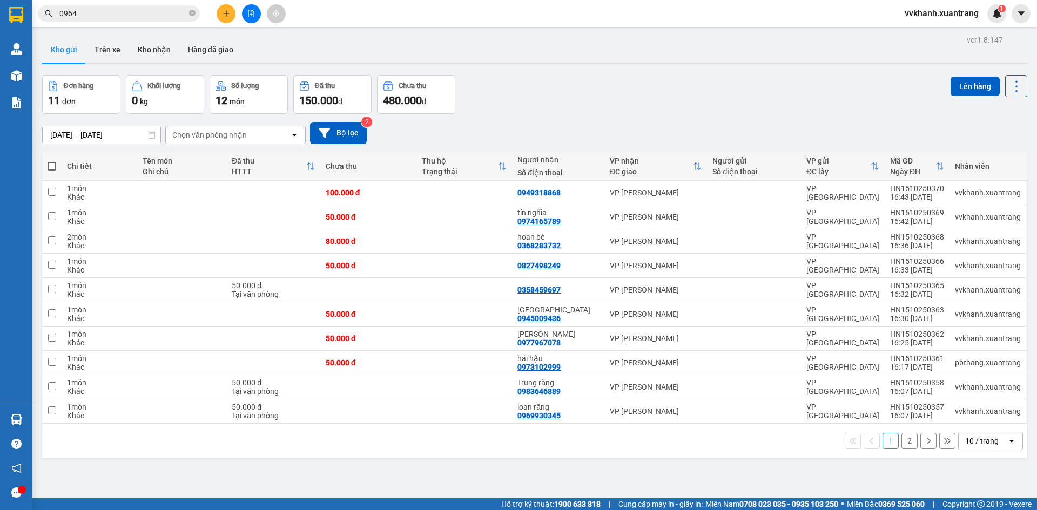
click at [113, 17] on input "0964" at bounding box center [122, 14] width 127 height 12
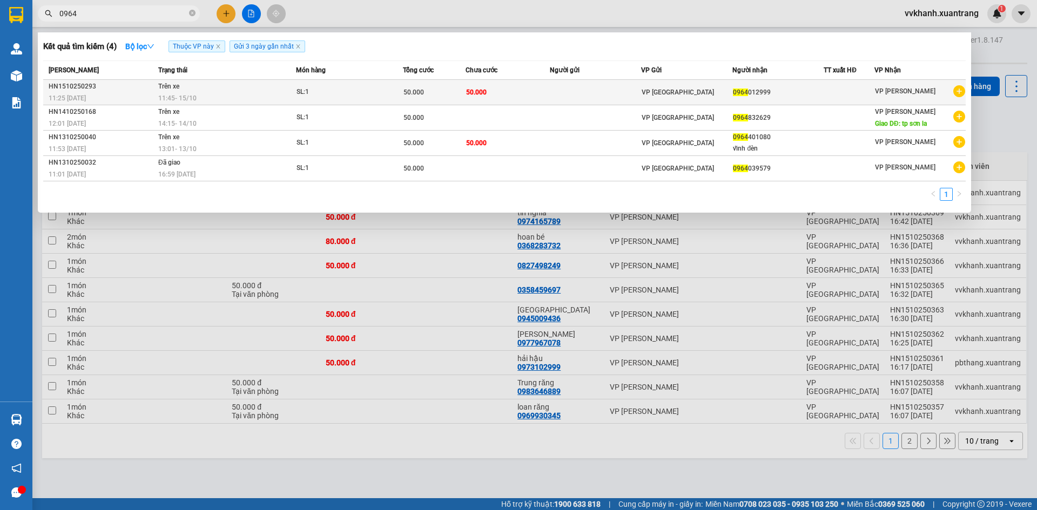
click at [776, 97] on div "0964 012999" at bounding box center [778, 92] width 90 height 11
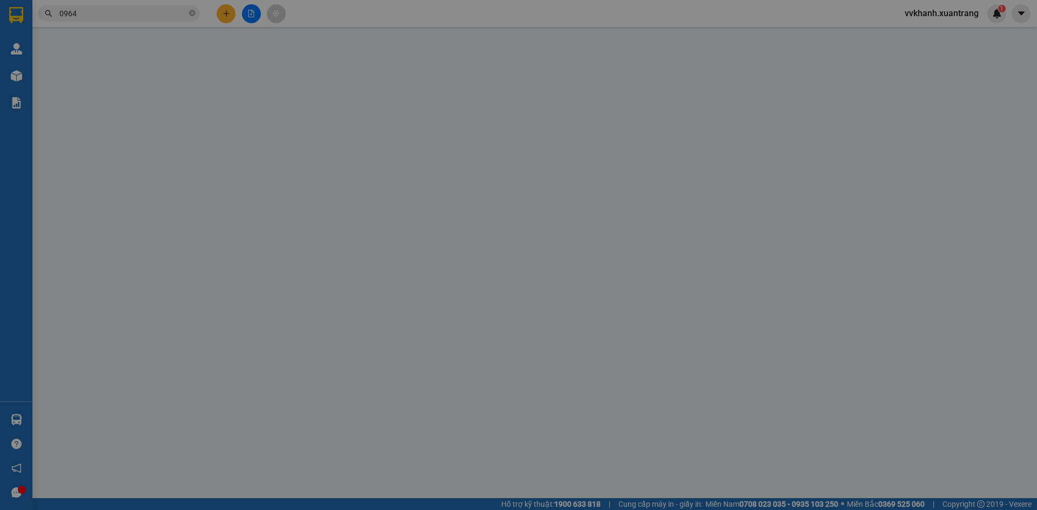
type input "0964012999"
type input "50.000"
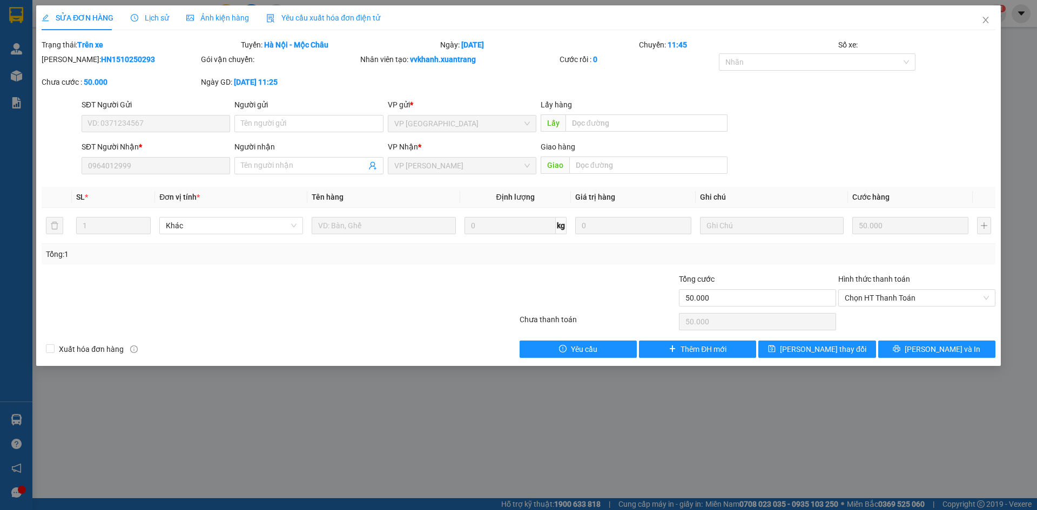
click at [204, 18] on span "Ảnh kiện hàng" at bounding box center [217, 18] width 63 height 9
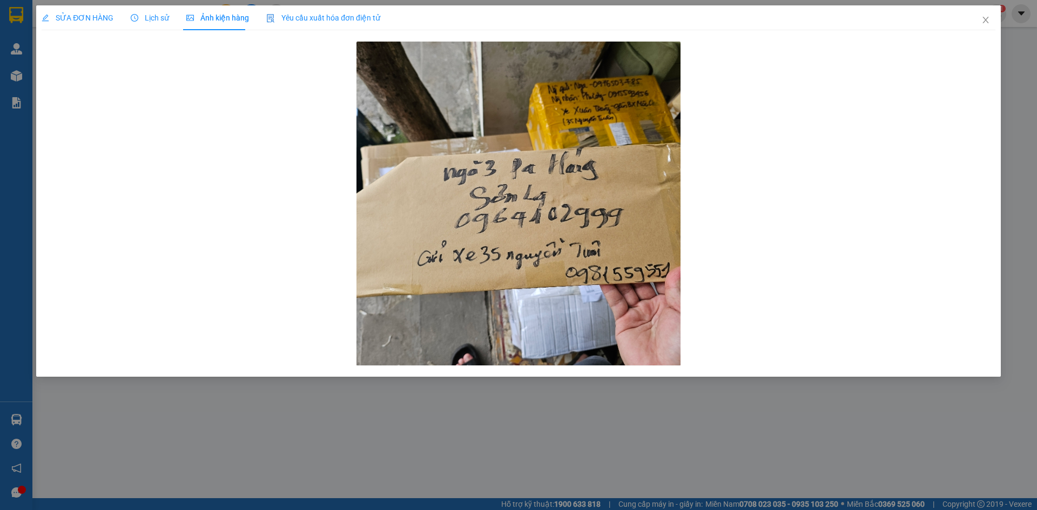
click at [124, 16] on div "SỬA ĐƠN HÀNG Lịch sử Ảnh kiện hàng Yêu cầu xuất hóa đơn điện tử" at bounding box center [211, 17] width 339 height 25
click at [131, 20] on icon "clock-circle" at bounding box center [135, 18] width 8 height 8
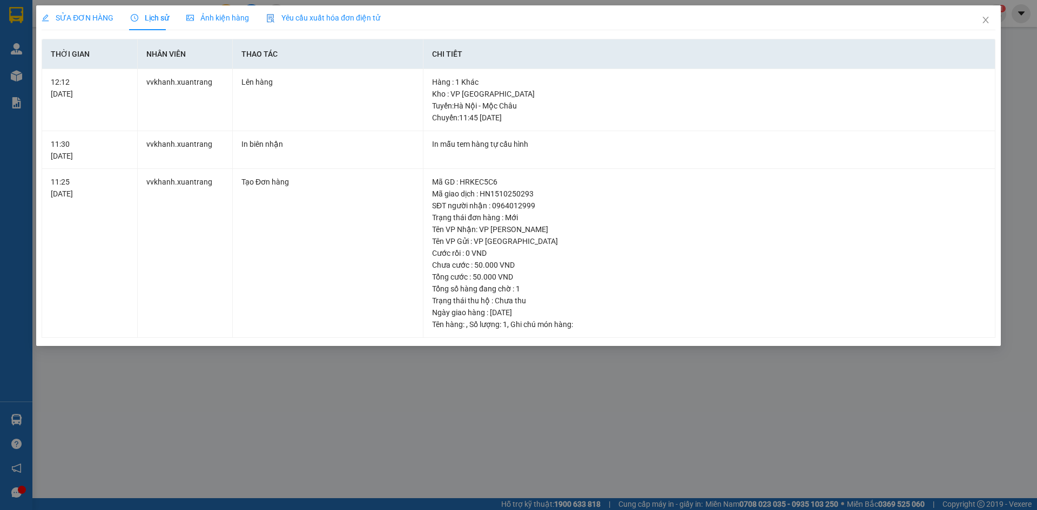
click at [69, 20] on span "SỬA ĐƠN HÀNG" at bounding box center [78, 18] width 72 height 9
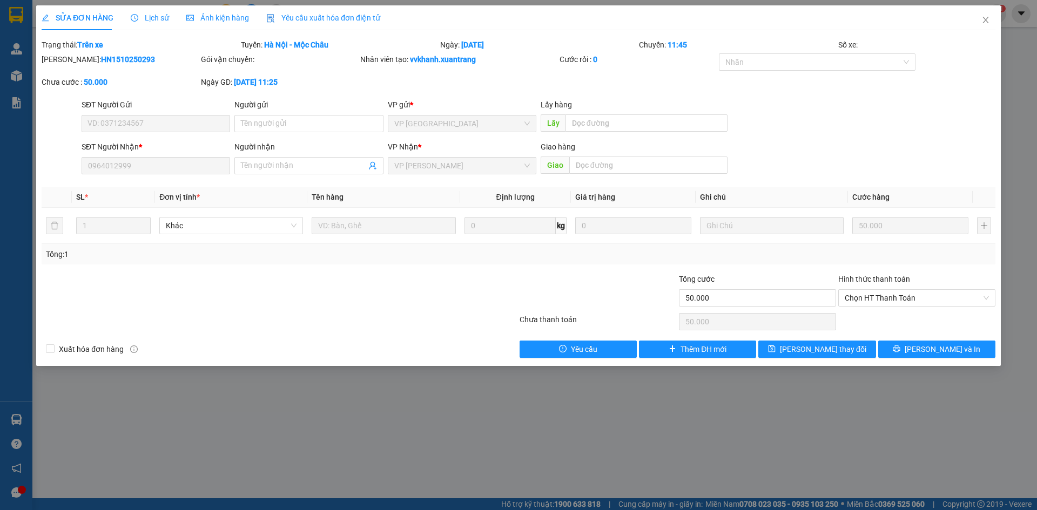
click at [166, 16] on div "SỬA ĐƠN HÀNG Lịch sử Ảnh kiện hàng Yêu cầu xuất hóa đơn điện tử" at bounding box center [211, 17] width 339 height 25
click at [196, 15] on span "Ảnh kiện hàng" at bounding box center [217, 18] width 63 height 9
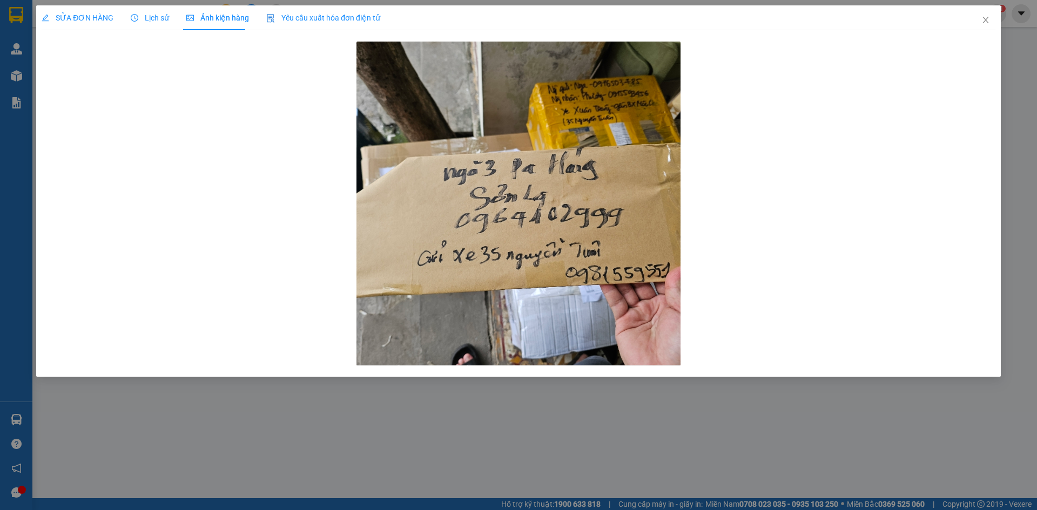
click at [145, 14] on span "Lịch sử" at bounding box center [150, 18] width 38 height 9
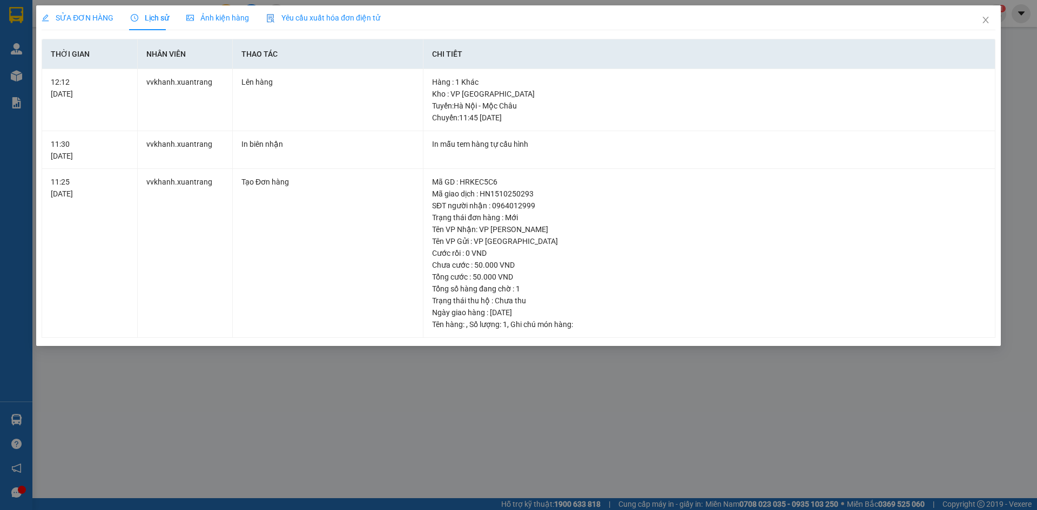
drag, startPoint x: 82, startPoint y: 18, endPoint x: 124, endPoint y: 73, distance: 69.7
click at [82, 18] on span "SỬA ĐƠN HÀNG" at bounding box center [78, 18] width 72 height 9
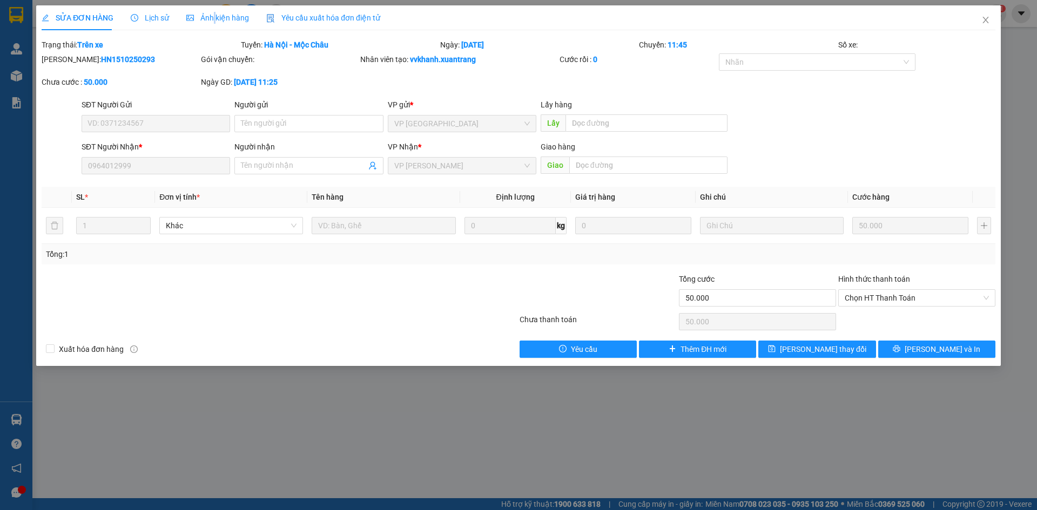
drag, startPoint x: 212, startPoint y: 22, endPoint x: 206, endPoint y: 25, distance: 6.8
click at [209, 23] on div "Ảnh kiện hàng" at bounding box center [217, 18] width 63 height 12
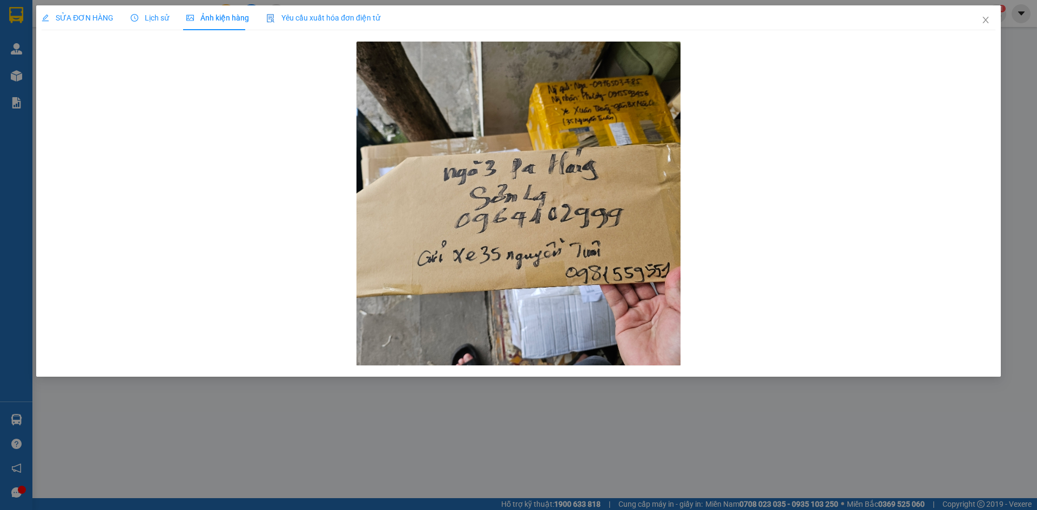
click at [138, 15] on span "Lịch sử" at bounding box center [150, 18] width 38 height 9
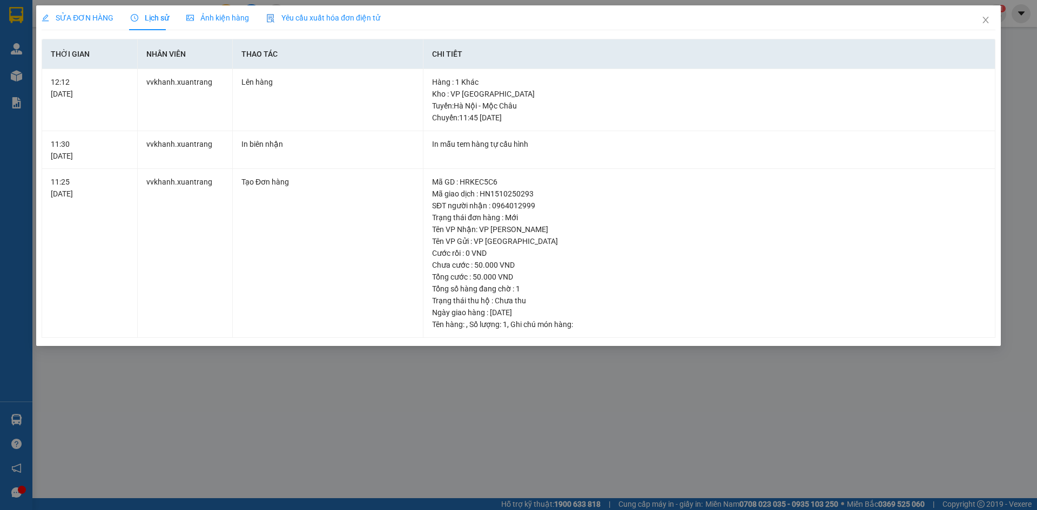
drag, startPoint x: 88, startPoint y: 14, endPoint x: 86, endPoint y: 43, distance: 29.2
click at [89, 14] on span "SỬA ĐƠN HÀNG" at bounding box center [78, 18] width 72 height 9
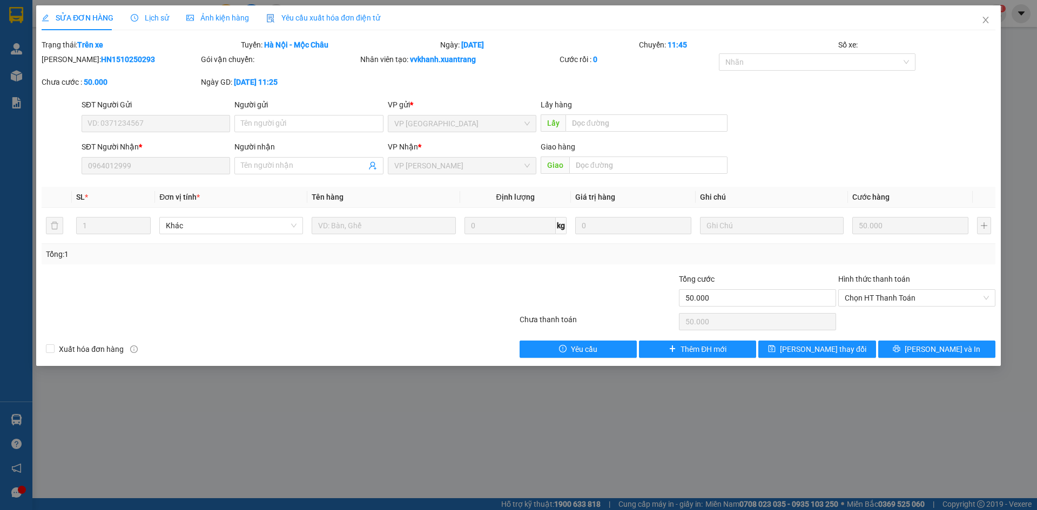
click at [387, 380] on div "SỬA ĐƠN HÀNG Lịch sử Ảnh kiện hàng Yêu cầu xuất hóa đơn điện tử Total Paid Fee …" at bounding box center [518, 255] width 1037 height 510
drag, startPoint x: 984, startPoint y: 21, endPoint x: 988, endPoint y: 29, distance: 9.2
click at [988, 29] on span "Close" at bounding box center [986, 20] width 30 height 30
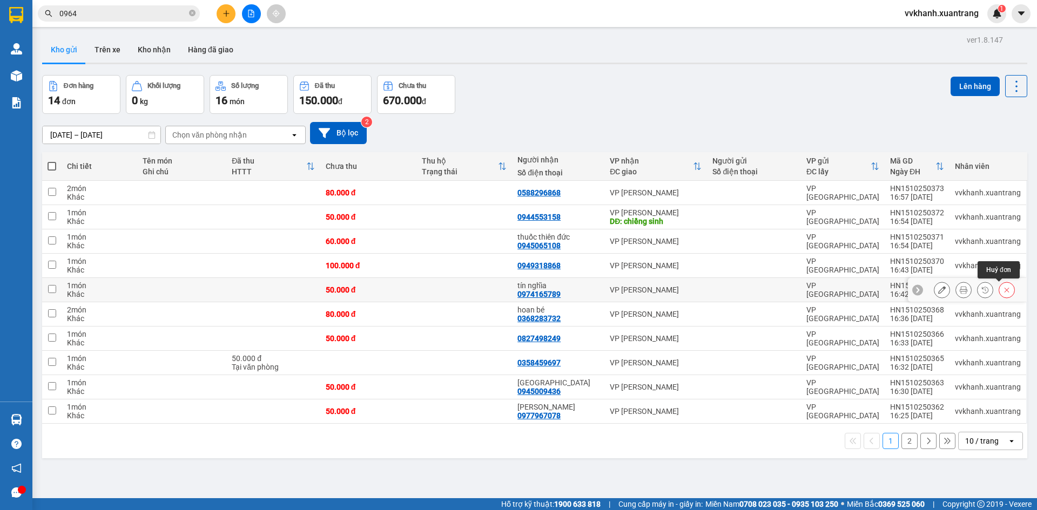
click at [1003, 292] on icon at bounding box center [1007, 290] width 8 height 8
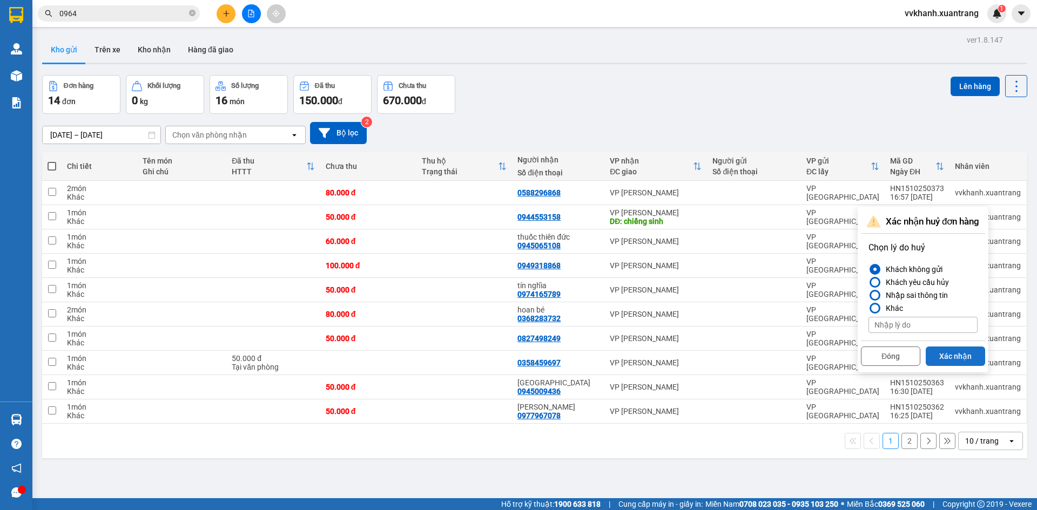
click at [941, 360] on button "Xác nhận" at bounding box center [955, 356] width 59 height 19
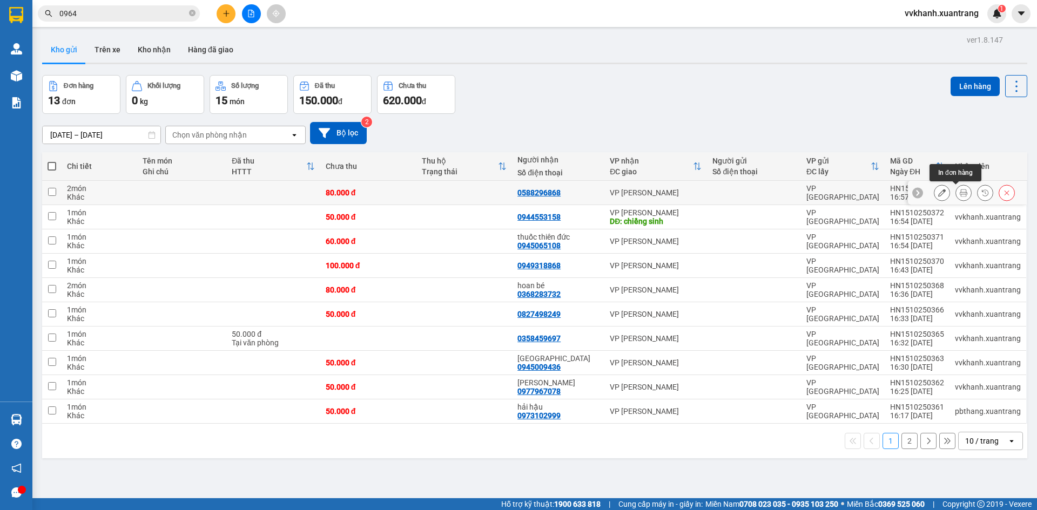
click at [960, 193] on icon at bounding box center [964, 193] width 8 height 8
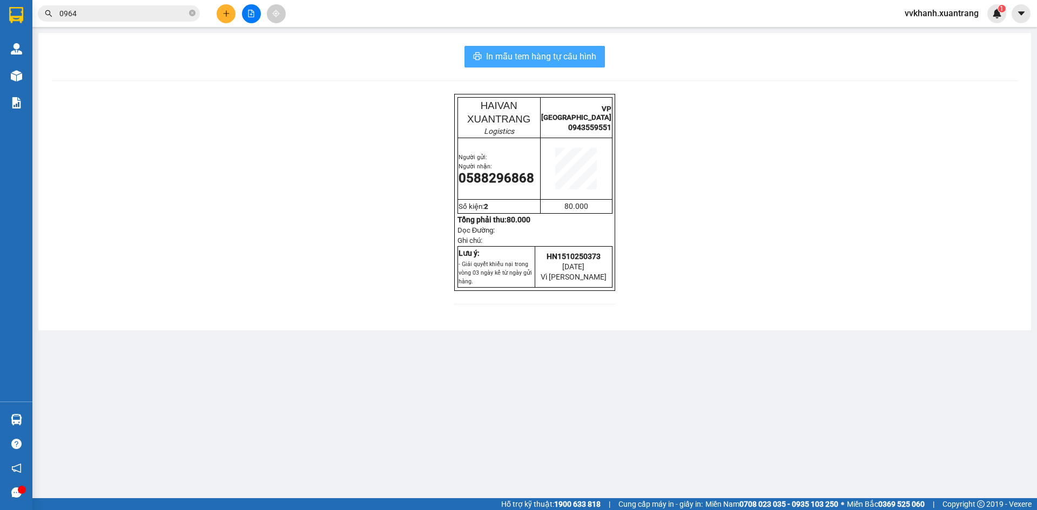
click at [509, 59] on span "In mẫu tem hàng tự cấu hình" at bounding box center [541, 57] width 110 height 14
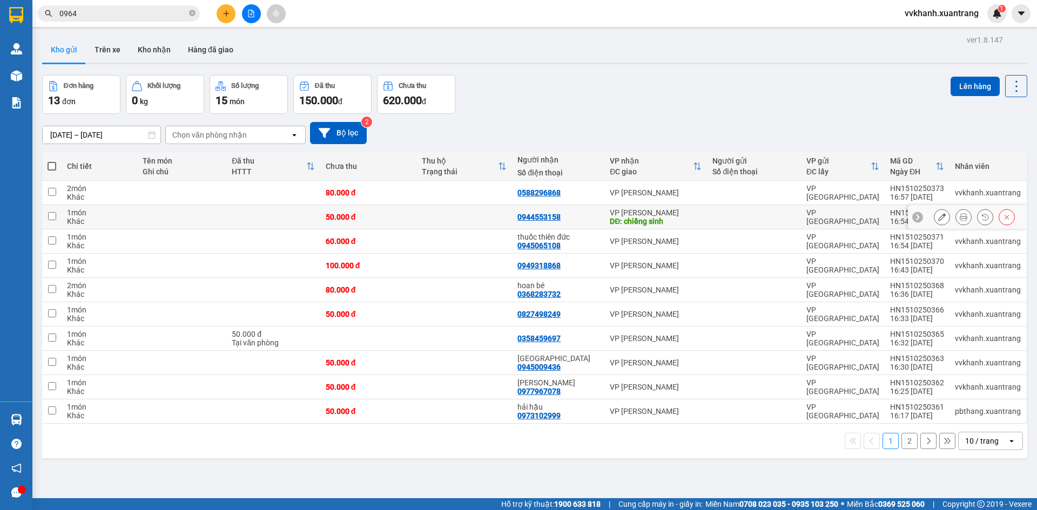
click at [960, 216] on icon at bounding box center [964, 217] width 8 height 8
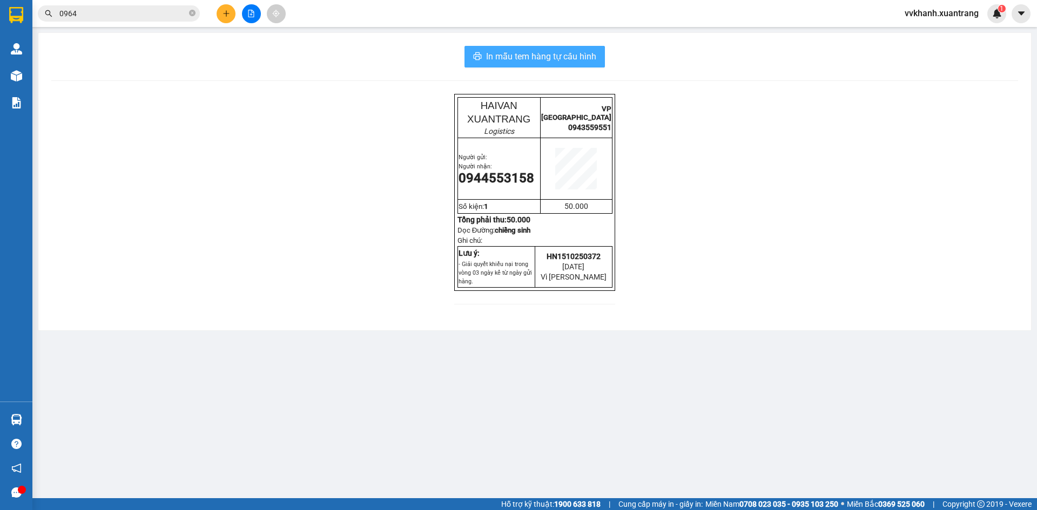
click at [512, 58] on span "In mẫu tem hàng tự cấu hình" at bounding box center [541, 57] width 110 height 14
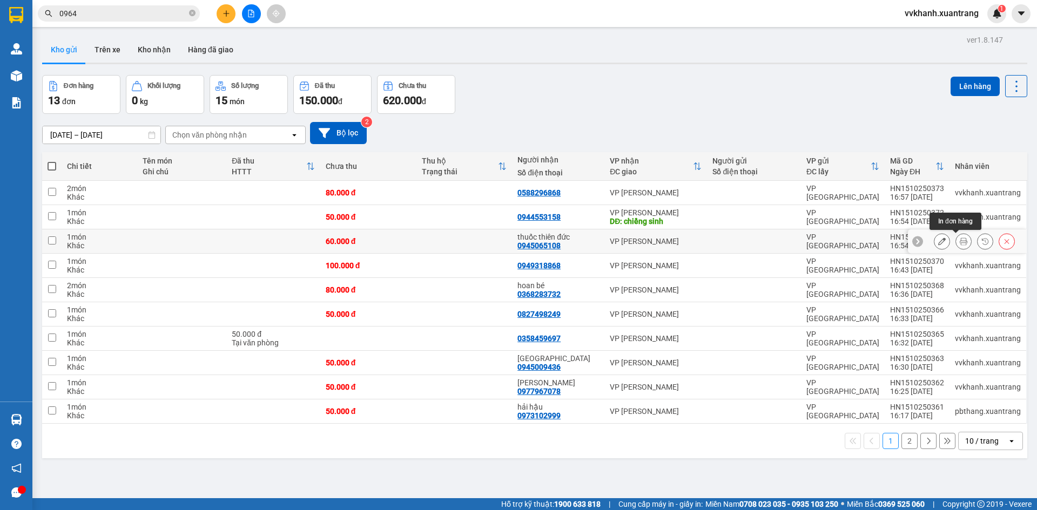
click at [960, 238] on icon at bounding box center [964, 242] width 8 height 8
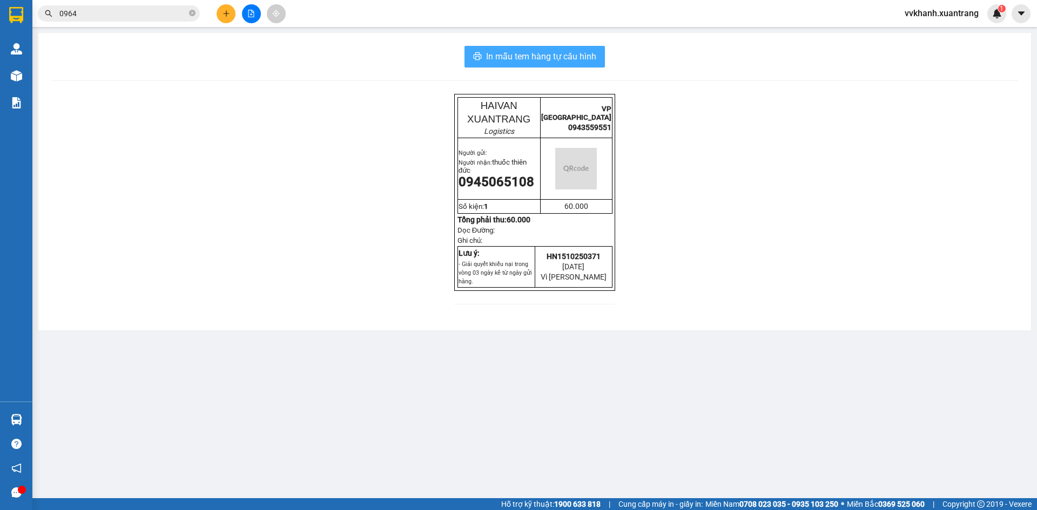
click at [556, 54] on span "In mẫu tem hàng tự cấu hình" at bounding box center [541, 57] width 110 height 14
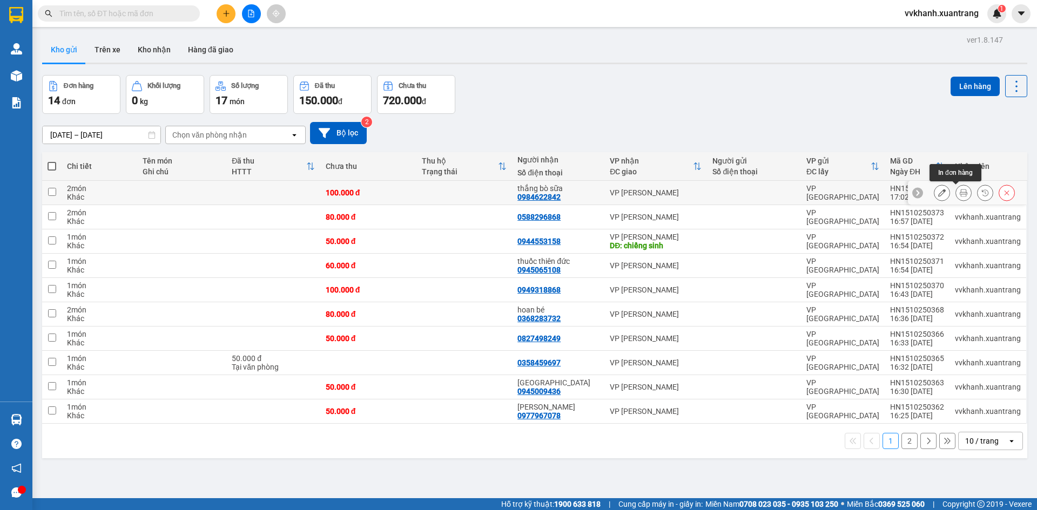
drag, startPoint x: 953, startPoint y: 192, endPoint x: 932, endPoint y: 226, distance: 39.7
click at [960, 195] on icon at bounding box center [964, 193] width 8 height 8
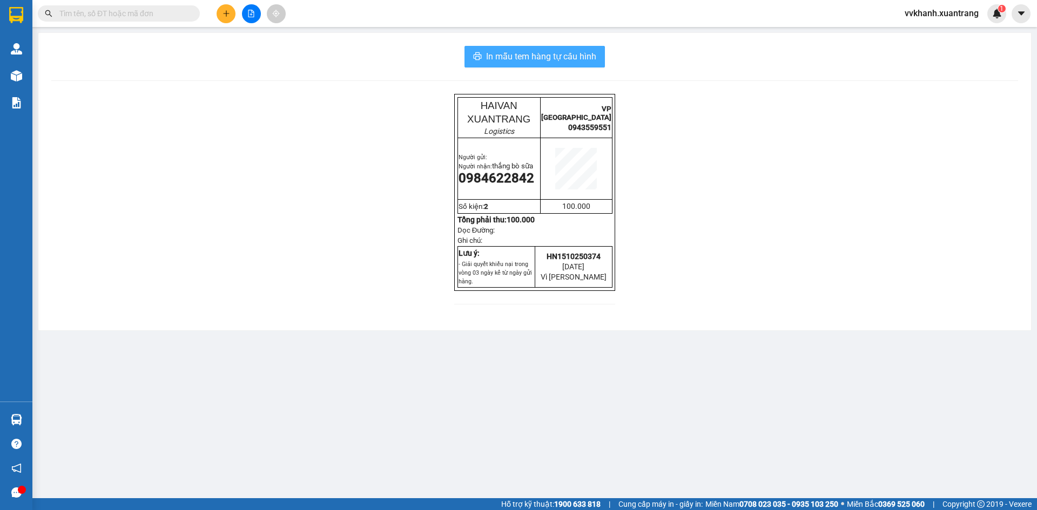
drag, startPoint x: 538, startPoint y: 60, endPoint x: 588, endPoint y: 71, distance: 51.0
click at [539, 60] on span "In mẫu tem hàng tự cấu hình" at bounding box center [541, 57] width 110 height 14
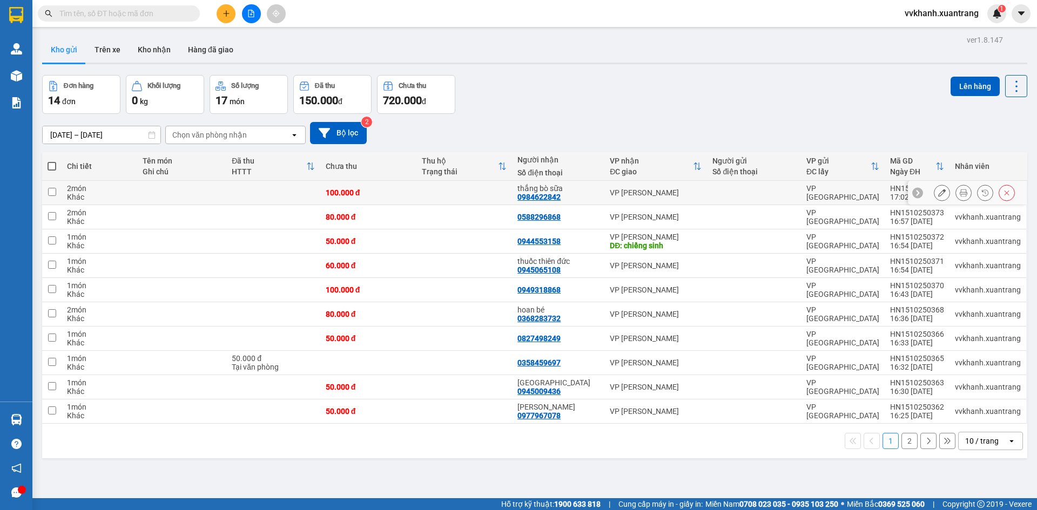
click at [967, 189] on div at bounding box center [974, 193] width 81 height 16
click at [968, 191] on div at bounding box center [974, 193] width 81 height 16
click at [982, 192] on icon at bounding box center [986, 193] width 8 height 8
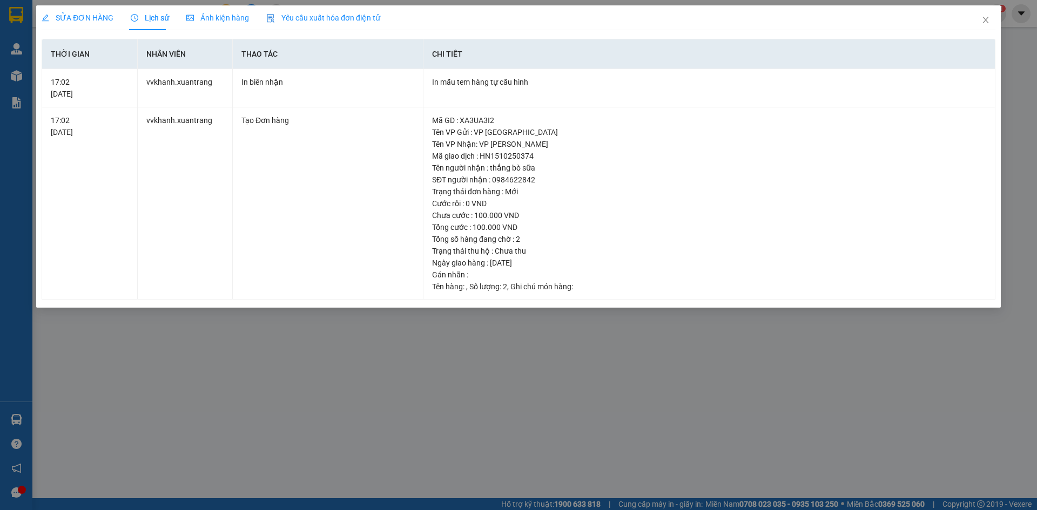
click at [213, 14] on span "Ảnh kiện hàng" at bounding box center [217, 18] width 63 height 9
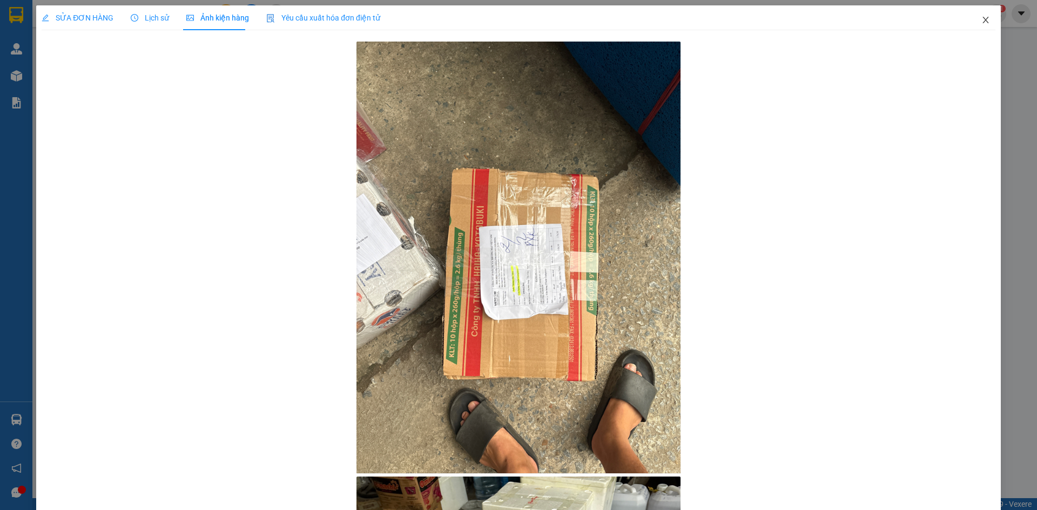
click at [982, 18] on icon "close" at bounding box center [986, 20] width 9 height 9
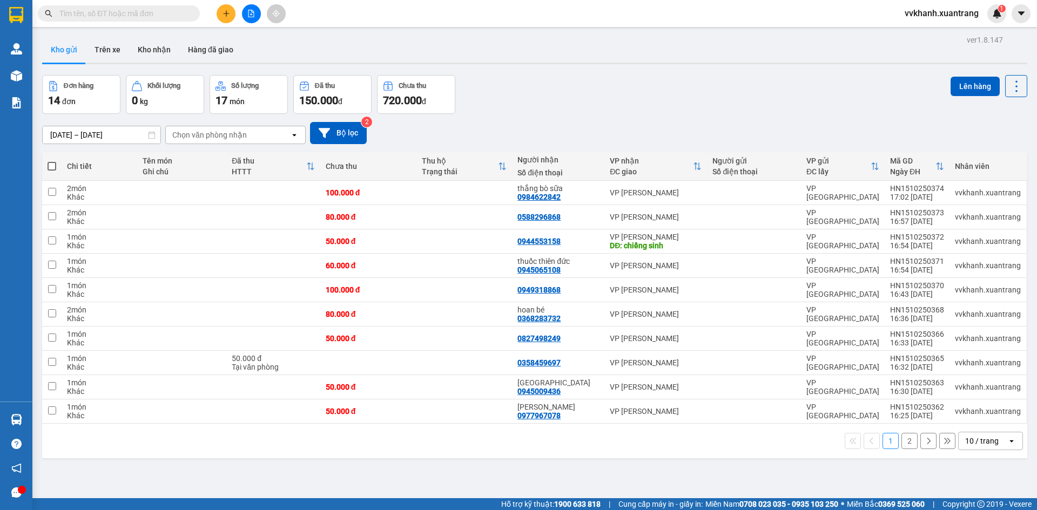
click at [903, 436] on button "2" at bounding box center [910, 441] width 16 height 16
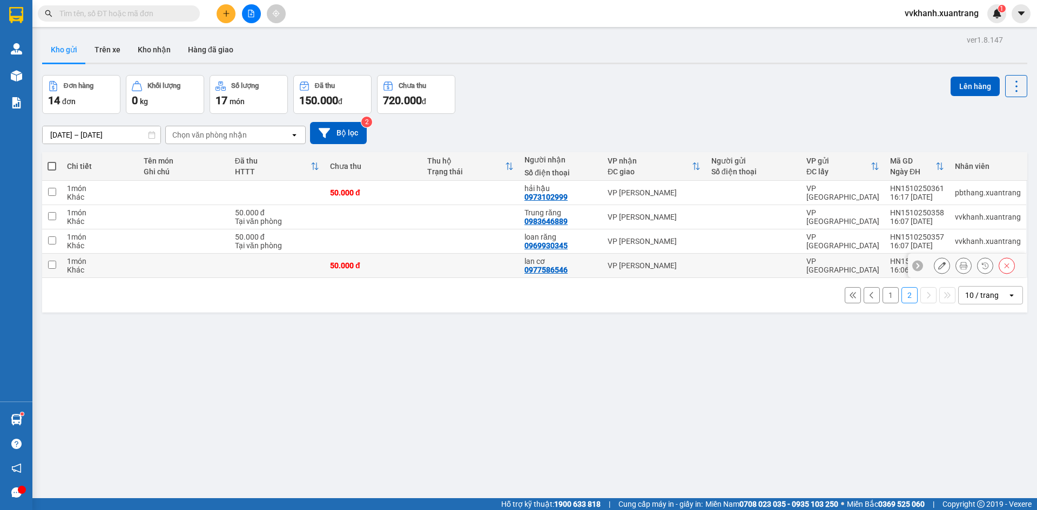
drag, startPoint x: 651, startPoint y: 255, endPoint x: 643, endPoint y: 259, distance: 9.7
click at [651, 255] on td "VP [PERSON_NAME]" at bounding box center [654, 266] width 104 height 24
checkbox input "true"
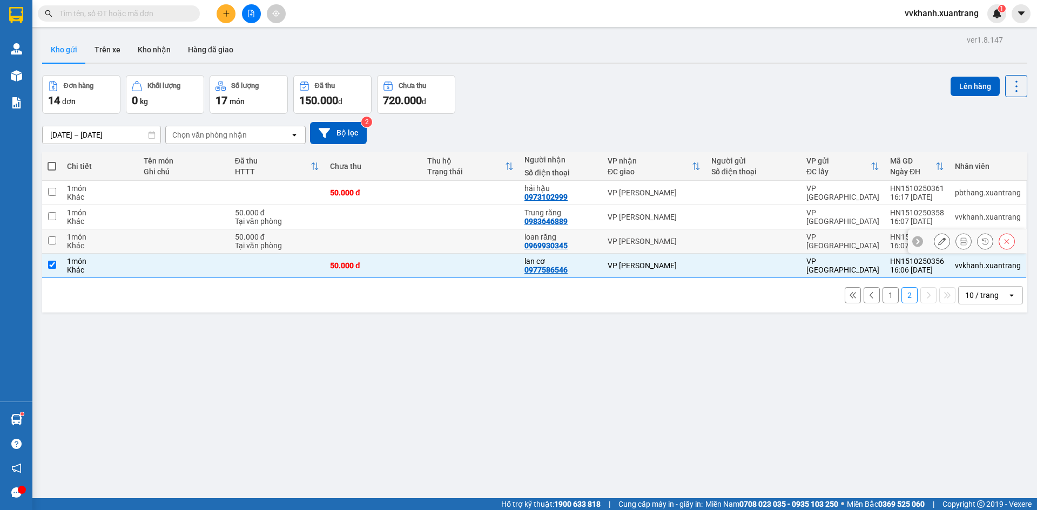
click at [627, 241] on div "VP [PERSON_NAME]" at bounding box center [654, 241] width 93 height 9
checkbox input "true"
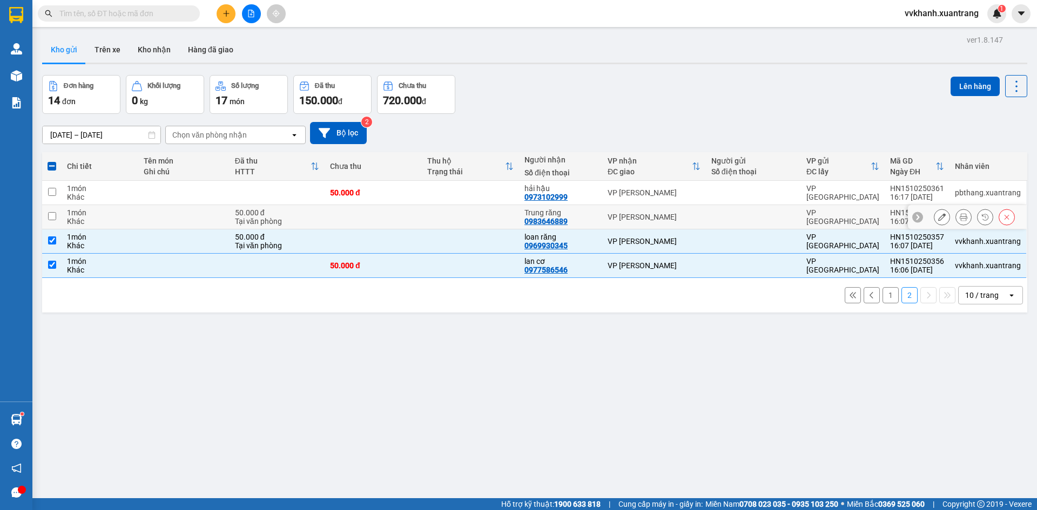
click at [612, 223] on td "VP [PERSON_NAME]" at bounding box center [654, 217] width 104 height 24
checkbox input "true"
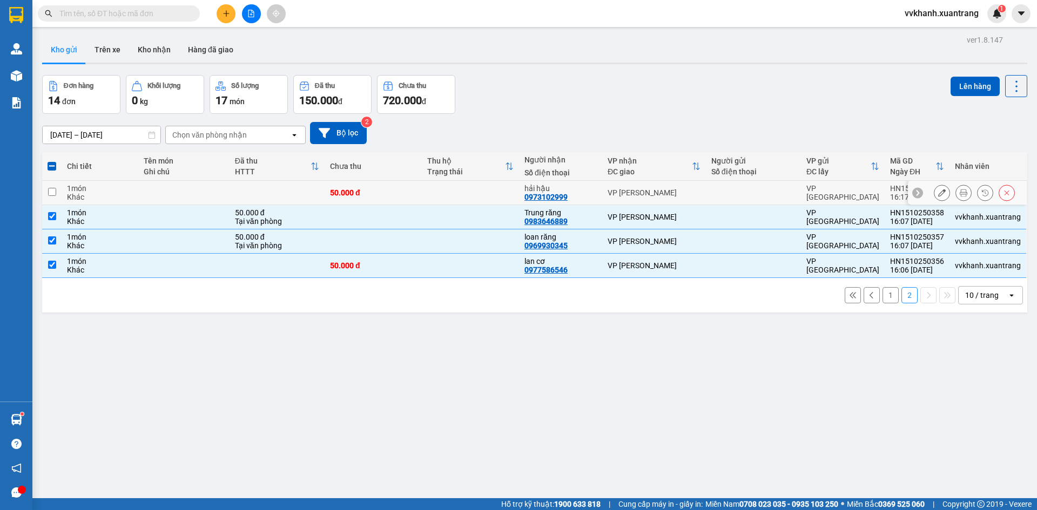
click at [574, 199] on div "hải hậu 0973102999" at bounding box center [561, 192] width 72 height 17
checkbox input "true"
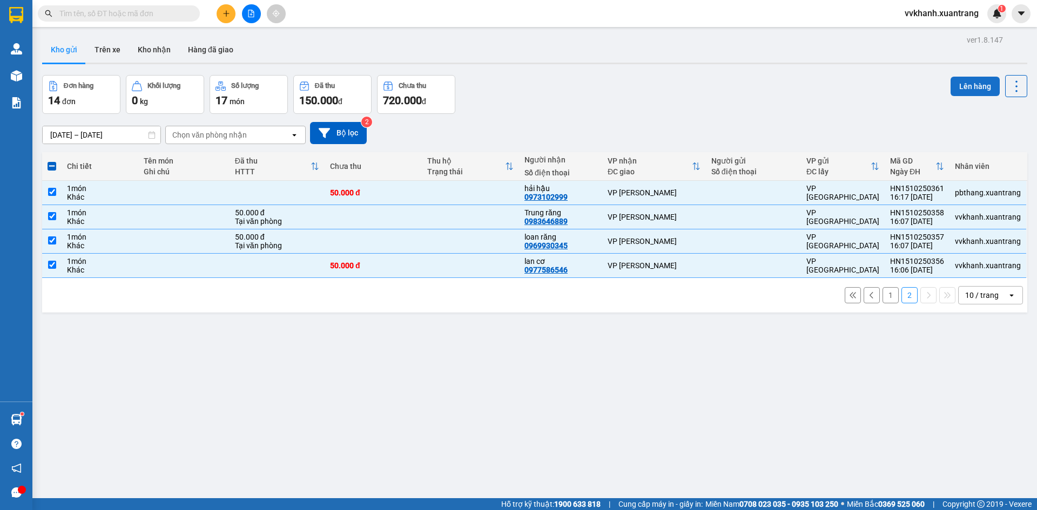
click at [958, 87] on button "Lên hàng" at bounding box center [975, 86] width 49 height 19
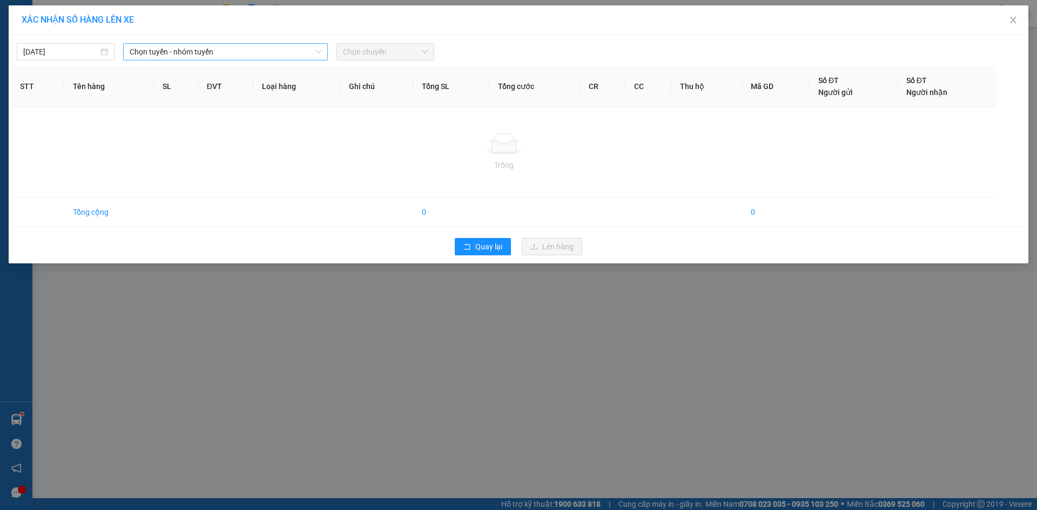
click at [260, 59] on span "Chọn tuyến - nhóm tuyến" at bounding box center [226, 52] width 192 height 16
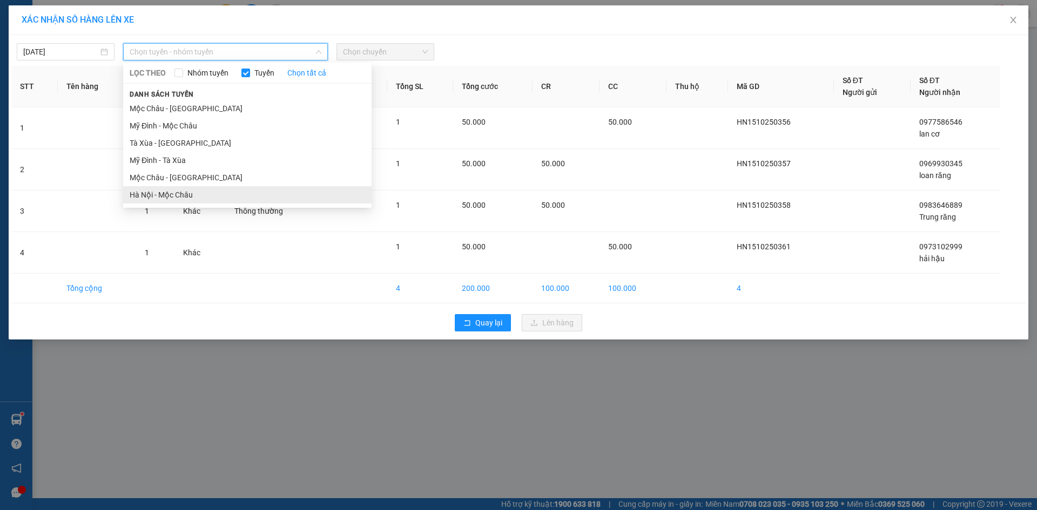
click at [179, 198] on li "Hà Nội - Mộc Châu" at bounding box center [247, 194] width 248 height 17
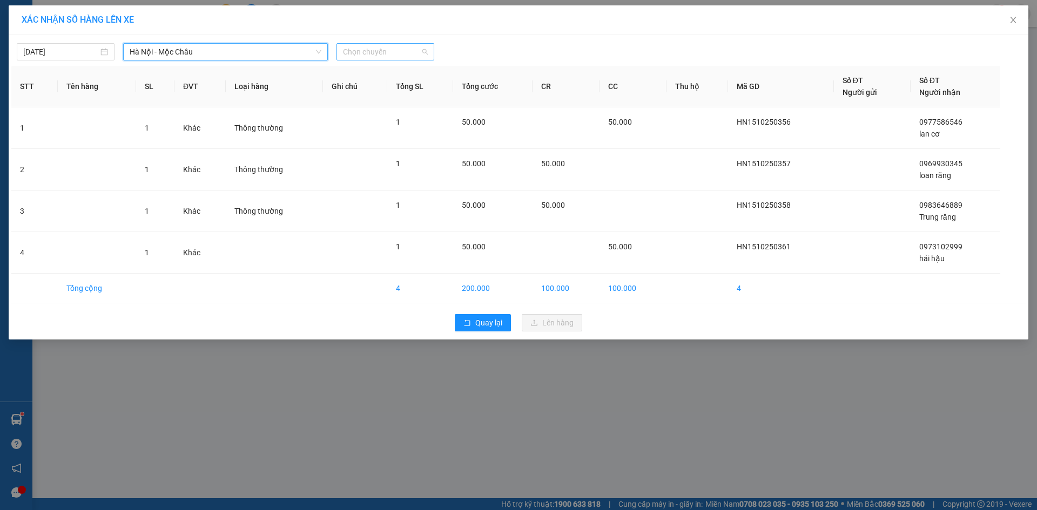
click at [408, 50] on span "Chọn chuyến" at bounding box center [385, 52] width 85 height 16
click at [363, 160] on div "17:15" at bounding box center [385, 160] width 84 height 12
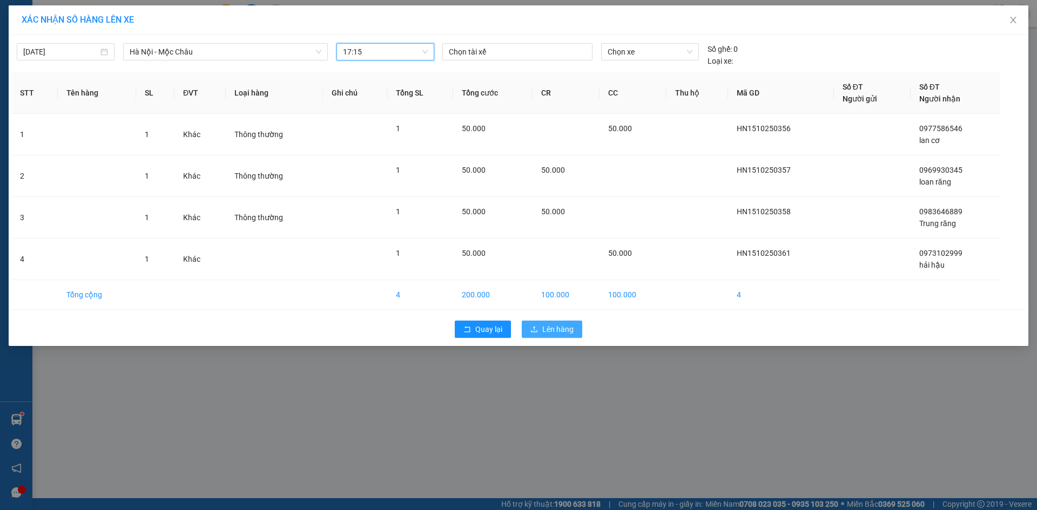
click at [550, 331] on span "Lên hàng" at bounding box center [557, 330] width 31 height 12
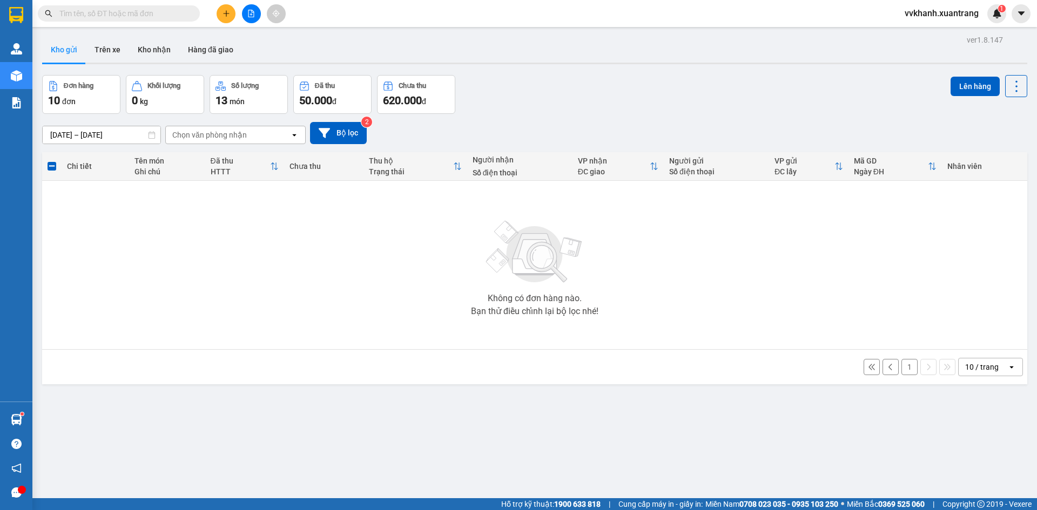
click at [811, 454] on div "ver 1.8.147 Kho gửi Trên xe Kho nhận Hàng đã giao Đơn hàng 10 đơn Khối lượng 0 …" at bounding box center [535, 287] width 994 height 510
click at [902, 367] on button "1" at bounding box center [910, 367] width 16 height 16
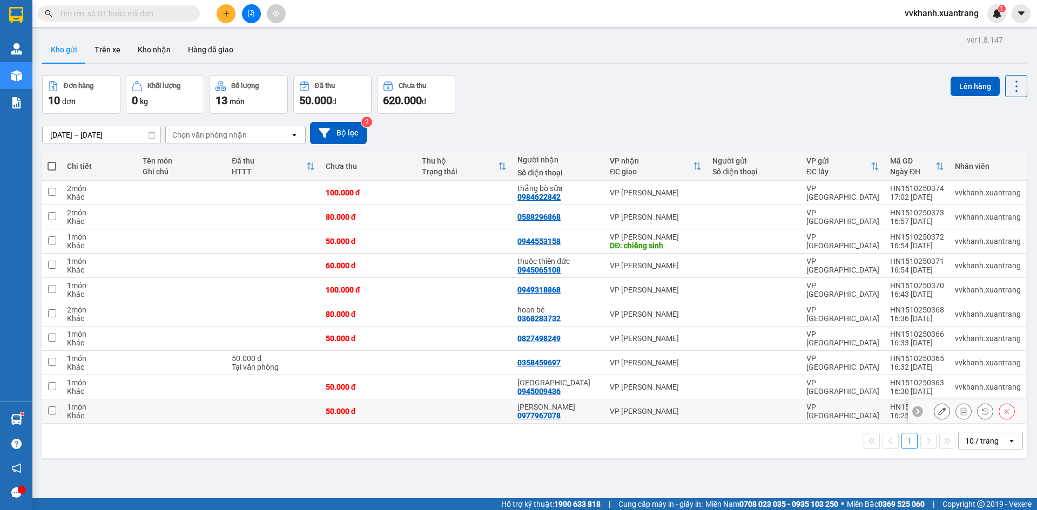
drag, startPoint x: 496, startPoint y: 411, endPoint x: 490, endPoint y: 389, distance: 22.9
click at [496, 407] on td at bounding box center [464, 412] width 96 height 24
checkbox input "true"
click at [490, 389] on td at bounding box center [464, 387] width 96 height 24
checkbox input "true"
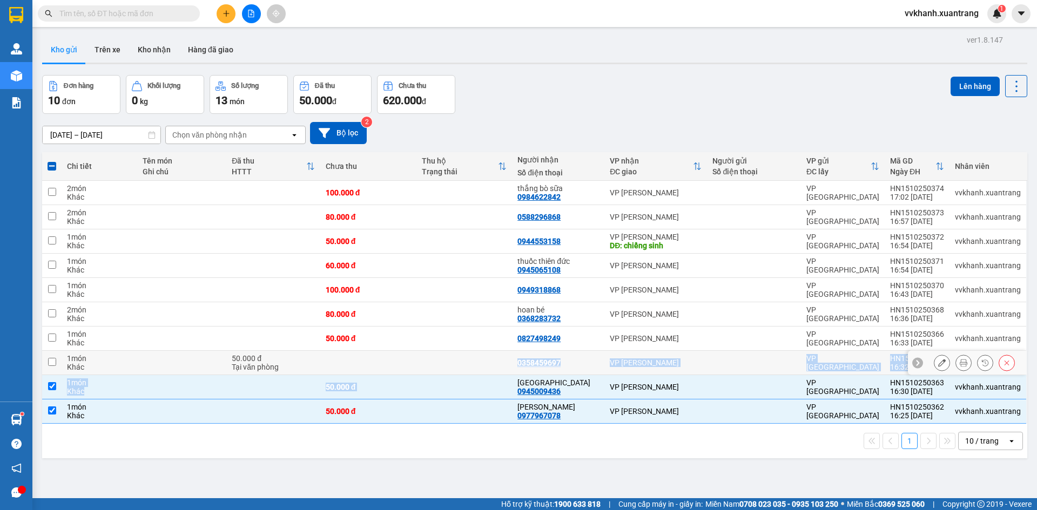
click at [484, 374] on tbody "2 món Khác 100.000 đ thắng bò sữa 0984622842 VP MỘC CHÂU VP HÀ NỘI HN1510250374…" at bounding box center [534, 302] width 985 height 243
click at [486, 366] on td at bounding box center [464, 363] width 96 height 24
checkbox input "true"
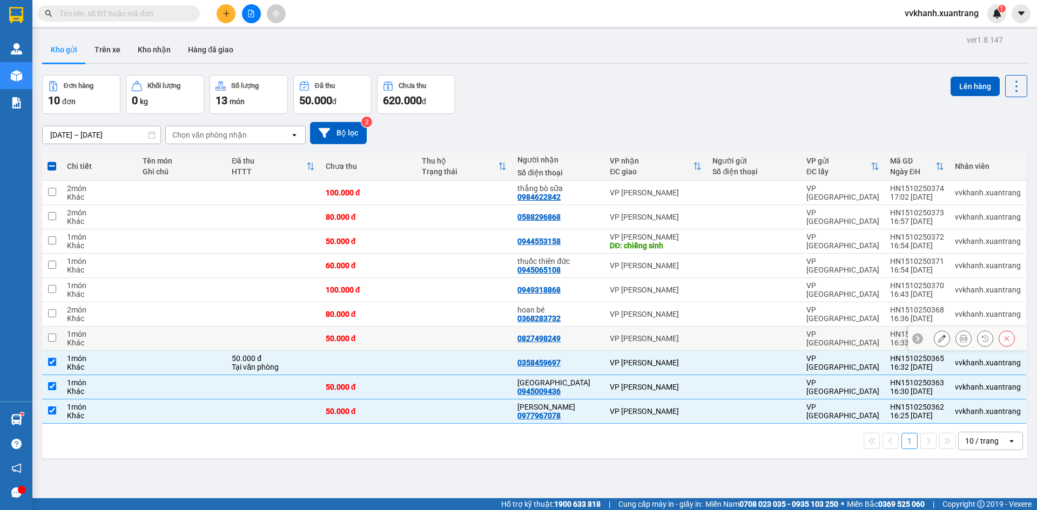
click at [484, 344] on td at bounding box center [464, 339] width 96 height 24
checkbox input "true"
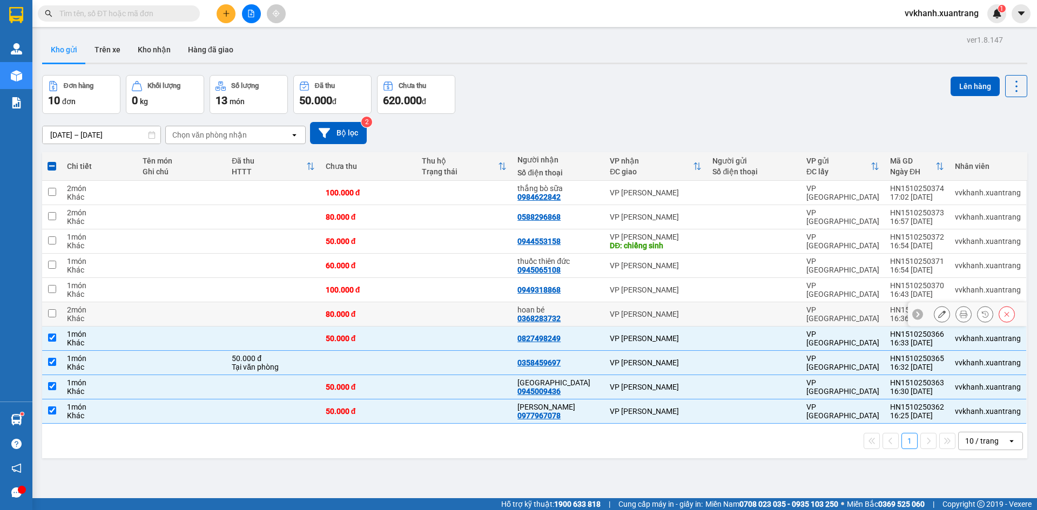
click at [479, 325] on td at bounding box center [464, 315] width 96 height 24
checkbox input "true"
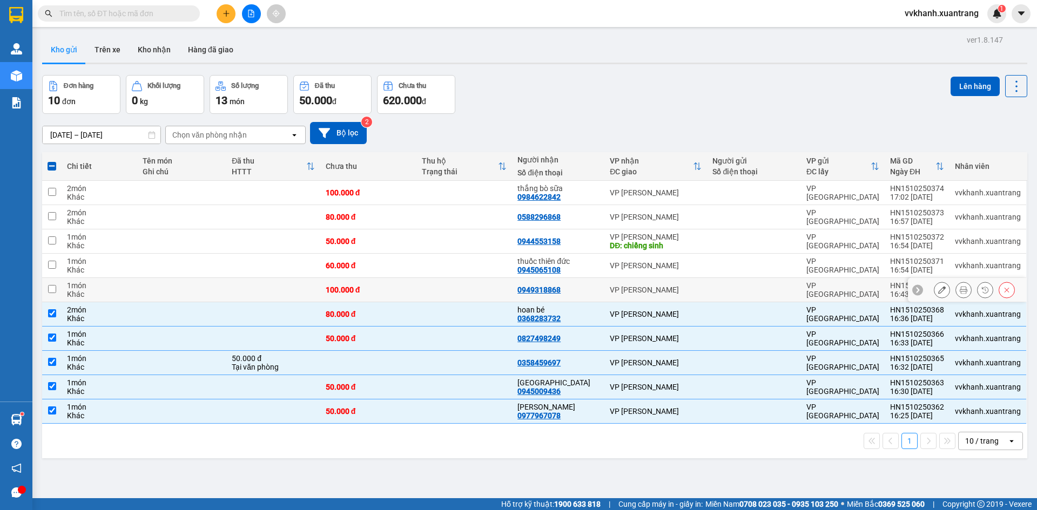
click at [500, 293] on td at bounding box center [464, 290] width 96 height 24
checkbox input "true"
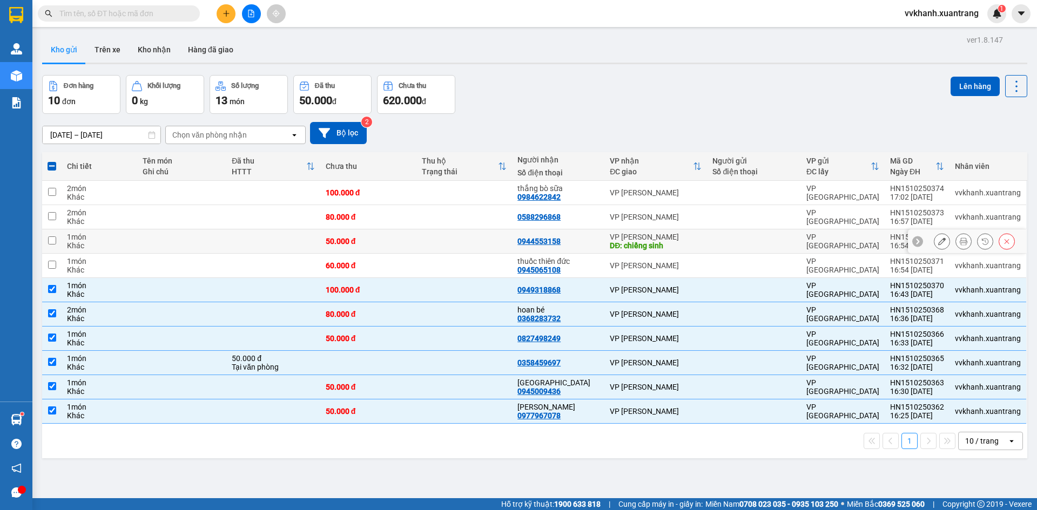
click at [476, 251] on td at bounding box center [464, 242] width 96 height 24
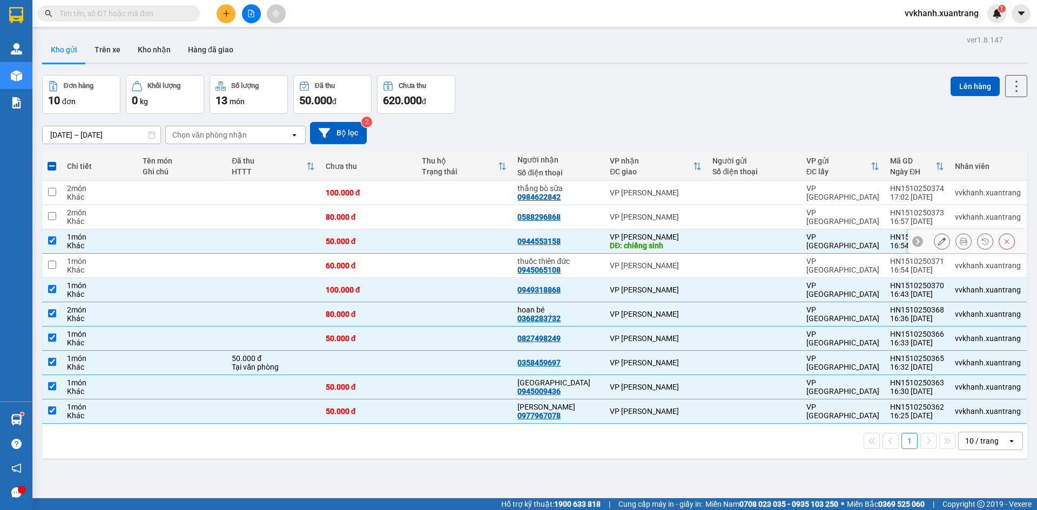
click at [477, 230] on td at bounding box center [464, 242] width 96 height 24
checkbox input "false"
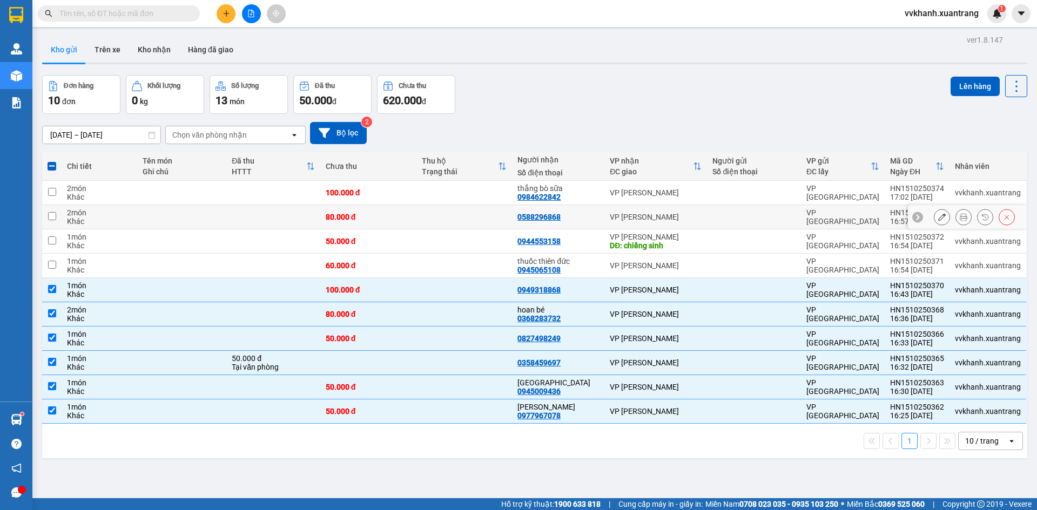
click at [476, 225] on td at bounding box center [464, 217] width 96 height 24
checkbox input "true"
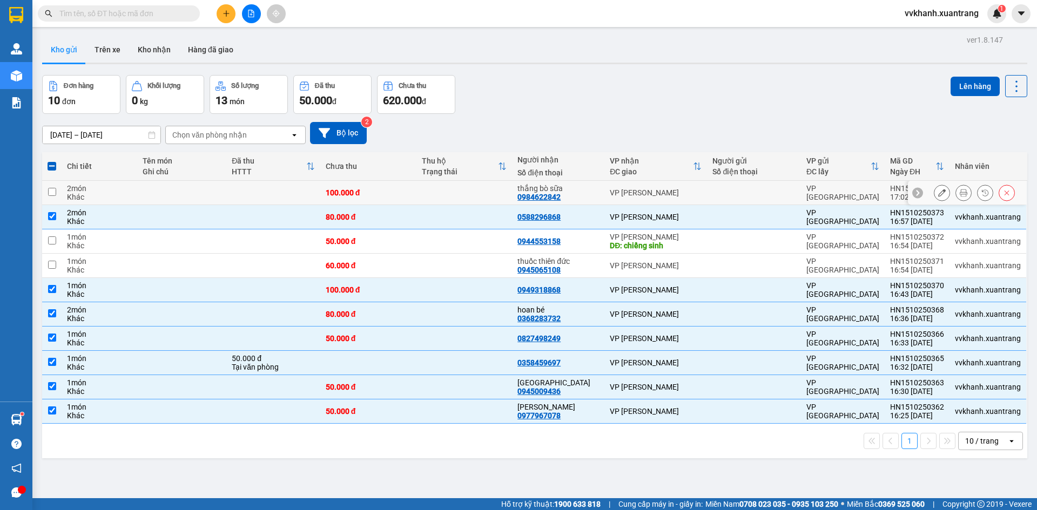
click at [476, 198] on td at bounding box center [464, 193] width 96 height 24
checkbox input "true"
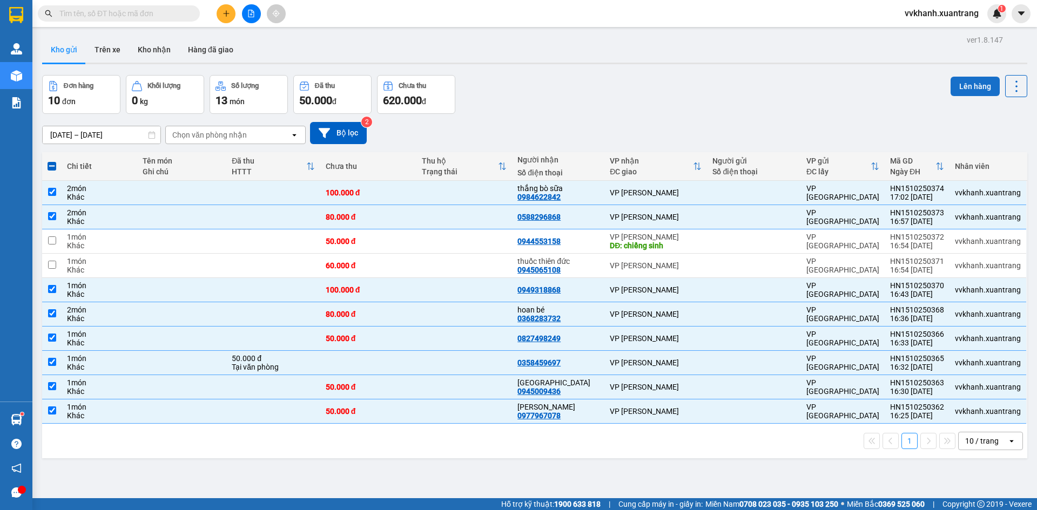
click at [968, 92] on button "Lên hàng" at bounding box center [975, 86] width 49 height 19
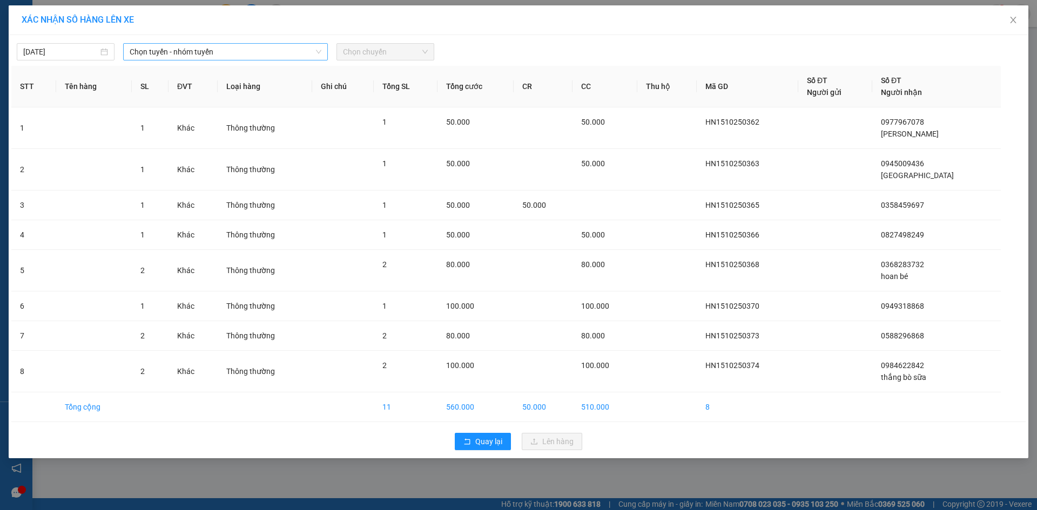
click at [200, 53] on span "Chọn tuyến - nhóm tuyến" at bounding box center [226, 52] width 192 height 16
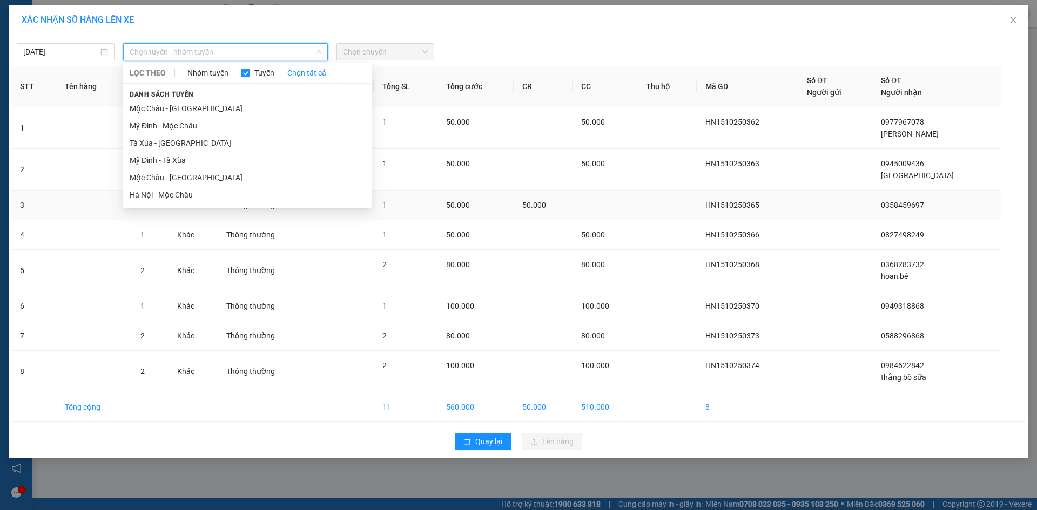
click at [194, 198] on li "Hà Nội - Mộc Châu" at bounding box center [247, 194] width 248 height 17
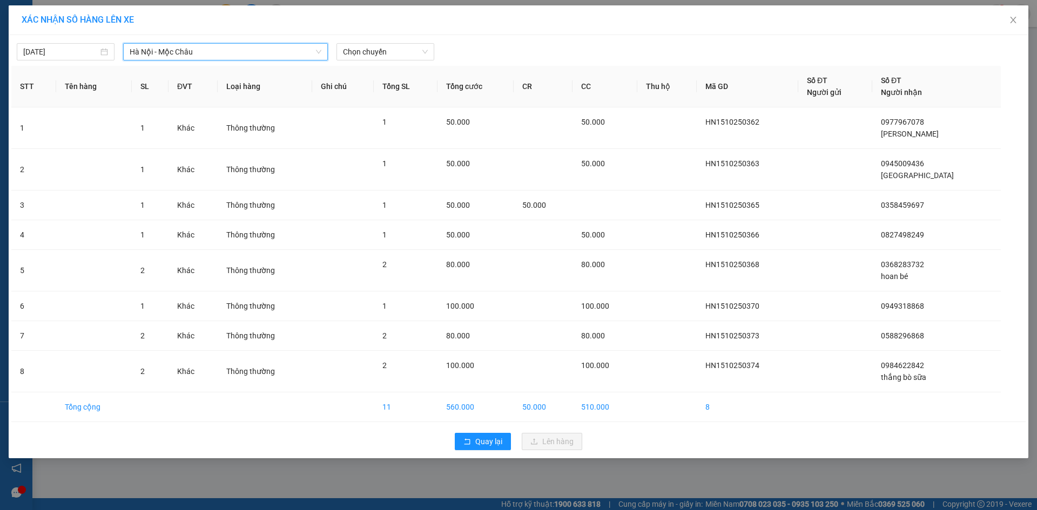
drag, startPoint x: 366, startPoint y: 51, endPoint x: 363, endPoint y: 62, distance: 10.6
click at [366, 52] on span "Chọn chuyến" at bounding box center [385, 52] width 85 height 16
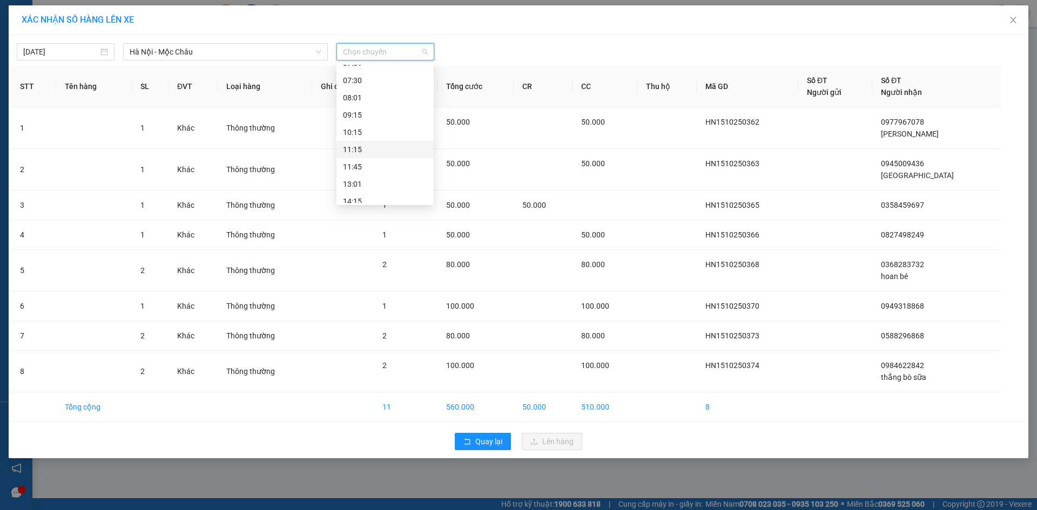
scroll to position [156, 0]
click at [416, 177] on div "18:15" at bounding box center [385, 177] width 84 height 12
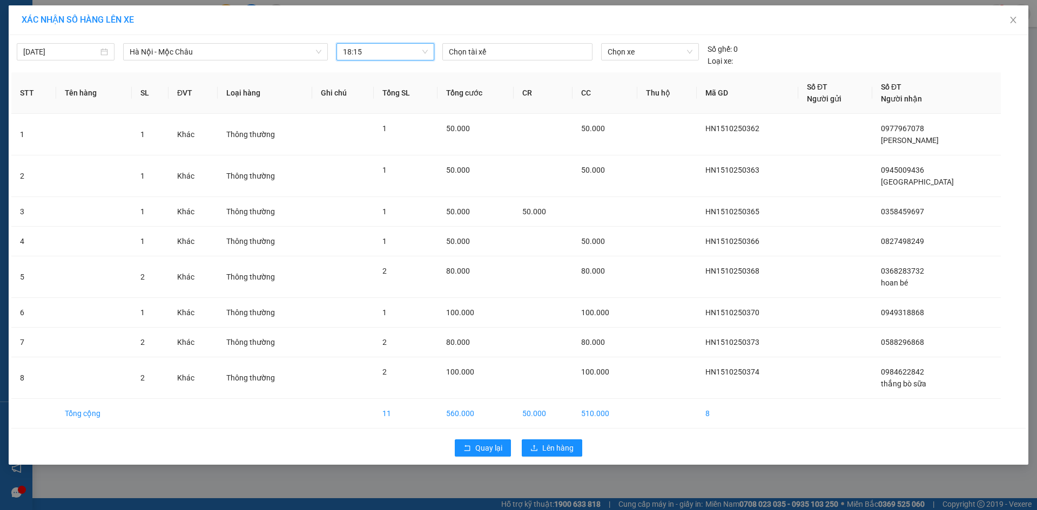
click at [358, 46] on span "18:15" at bounding box center [385, 52] width 85 height 16
click at [371, 160] on div "17:15" at bounding box center [385, 160] width 84 height 12
drag, startPoint x: 542, startPoint y: 452, endPoint x: 548, endPoint y: 443, distance: 11.2
click at [545, 452] on button "Lên hàng" at bounding box center [552, 448] width 61 height 17
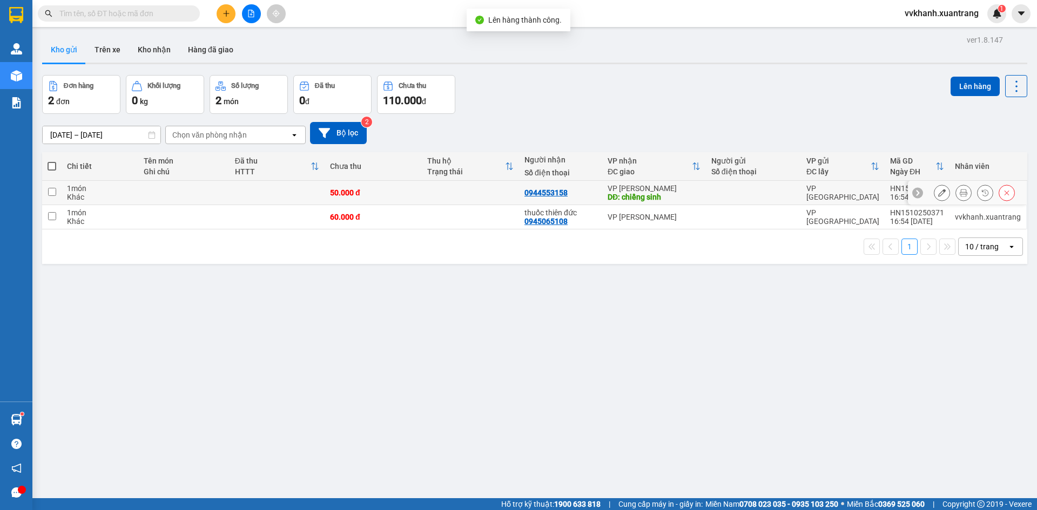
drag, startPoint x: 821, startPoint y: 189, endPoint x: 814, endPoint y: 194, distance: 8.9
click at [819, 191] on div "VP [GEOGRAPHIC_DATA]" at bounding box center [842, 192] width 73 height 17
checkbox input "true"
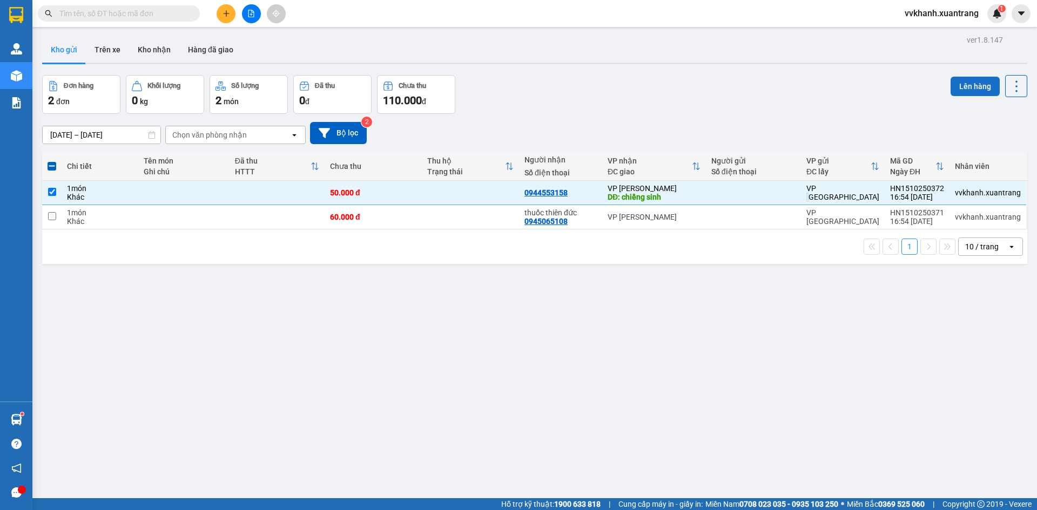
click at [971, 89] on button "Lên hàng" at bounding box center [975, 86] width 49 height 19
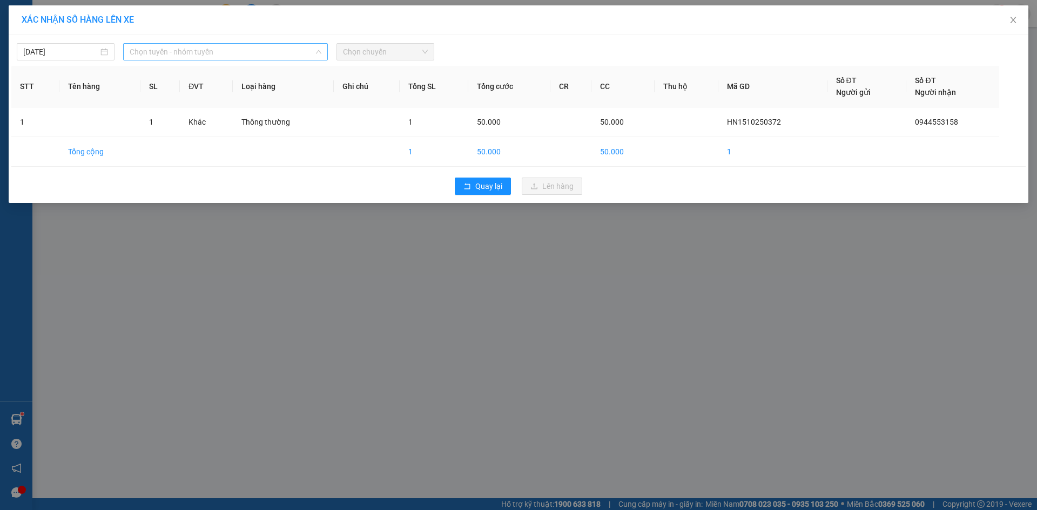
click at [244, 48] on span "Chọn tuyến - nhóm tuyến" at bounding box center [226, 52] width 192 height 16
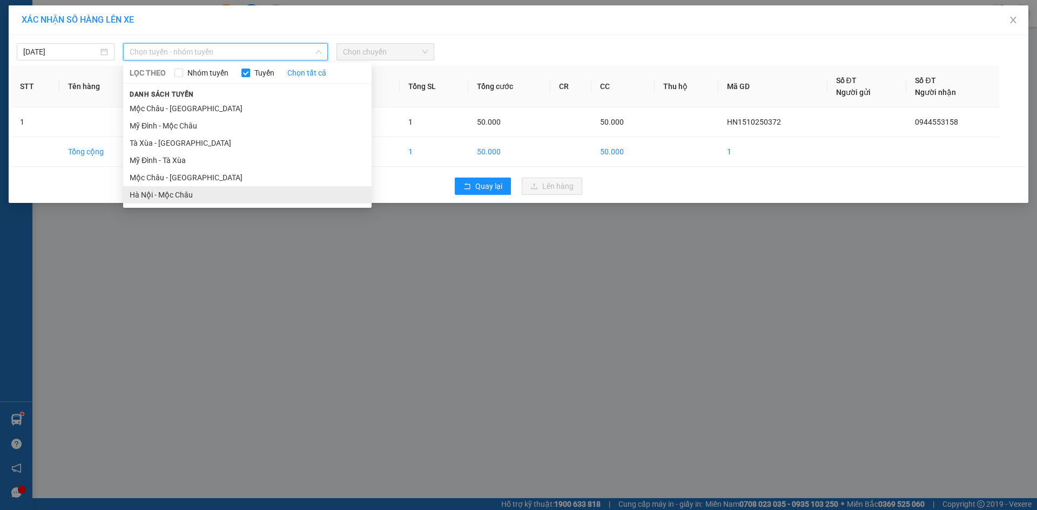
click at [200, 189] on li "Hà Nội - Mộc Châu" at bounding box center [247, 194] width 248 height 17
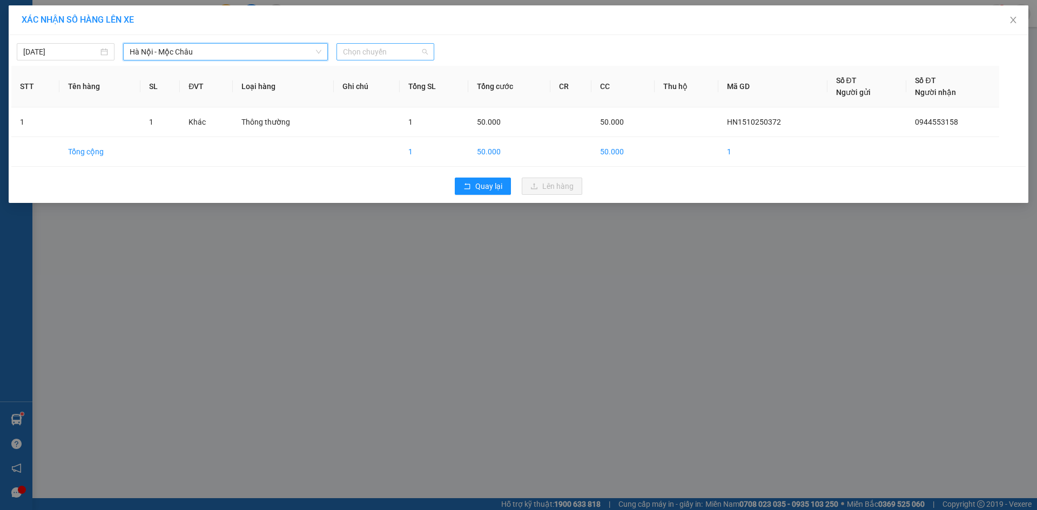
drag, startPoint x: 395, startPoint y: 53, endPoint x: 344, endPoint y: 57, distance: 51.5
click at [388, 53] on span "Chọn chuyến" at bounding box center [385, 52] width 85 height 16
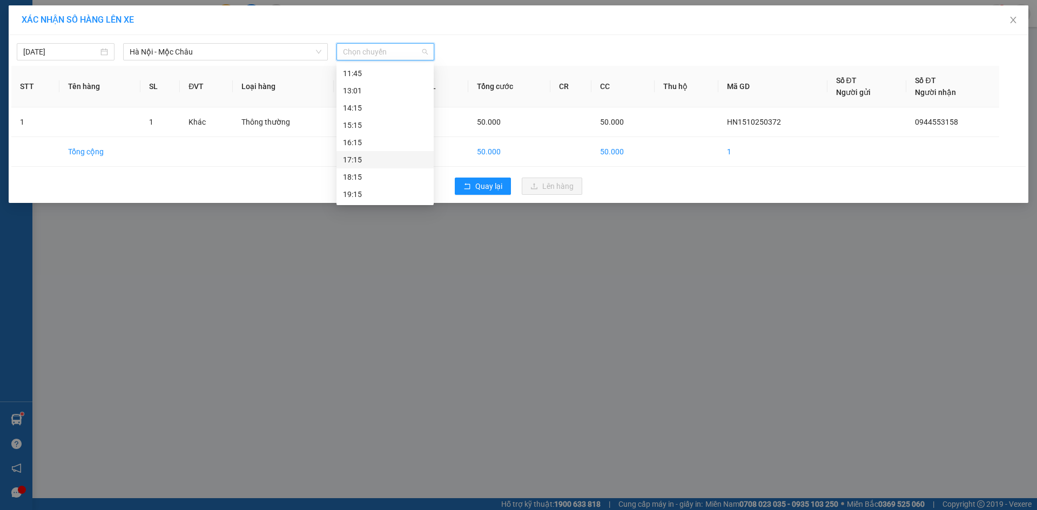
click at [372, 152] on div "17:15" at bounding box center [385, 159] width 97 height 17
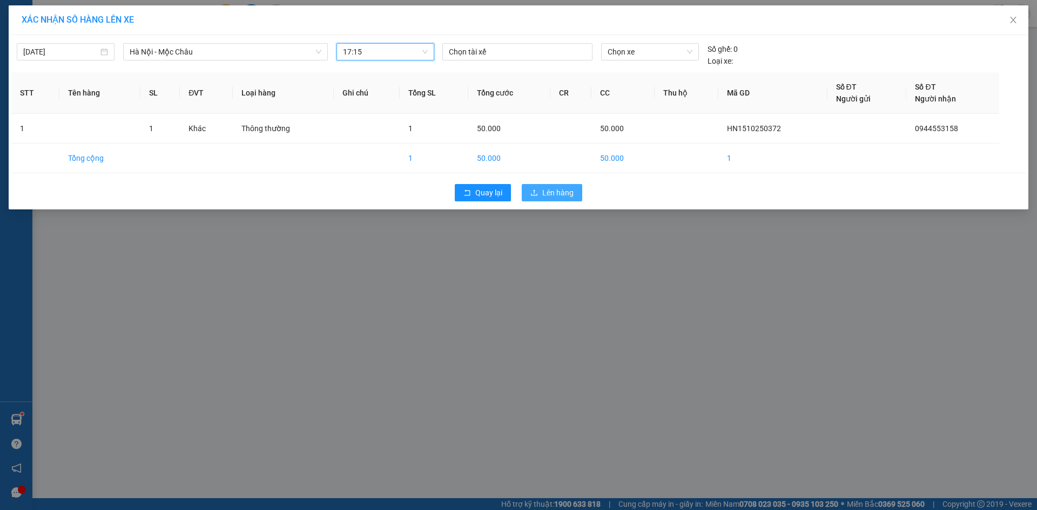
click at [570, 192] on span "Lên hàng" at bounding box center [557, 193] width 31 height 12
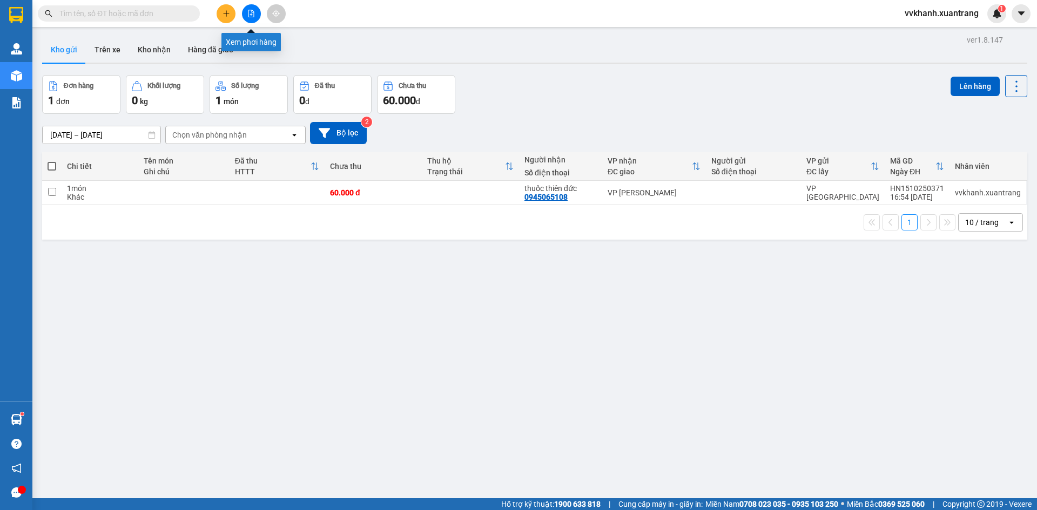
click at [251, 12] on icon "file-add" at bounding box center [251, 14] width 8 height 8
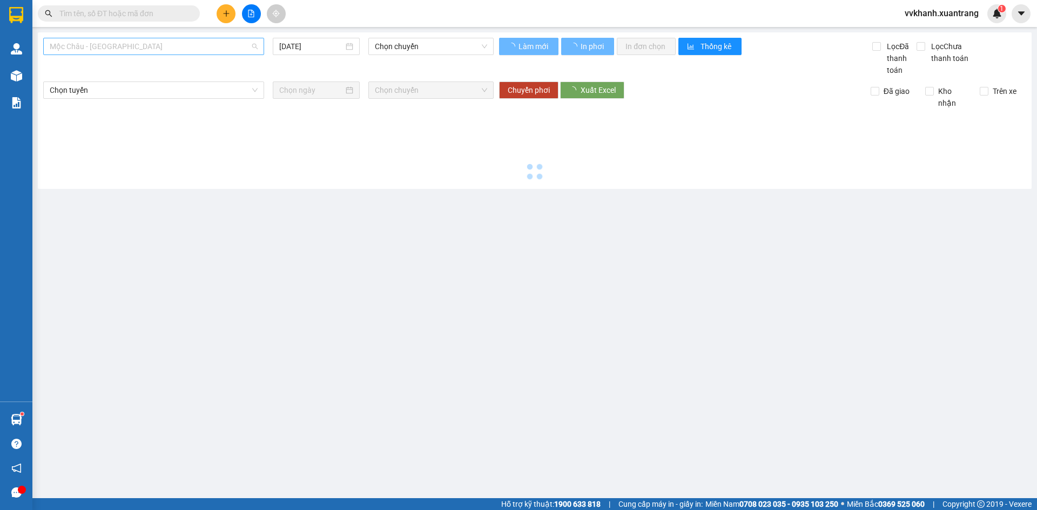
click at [180, 52] on span "Mộc Châu - [GEOGRAPHIC_DATA]" at bounding box center [154, 46] width 208 height 16
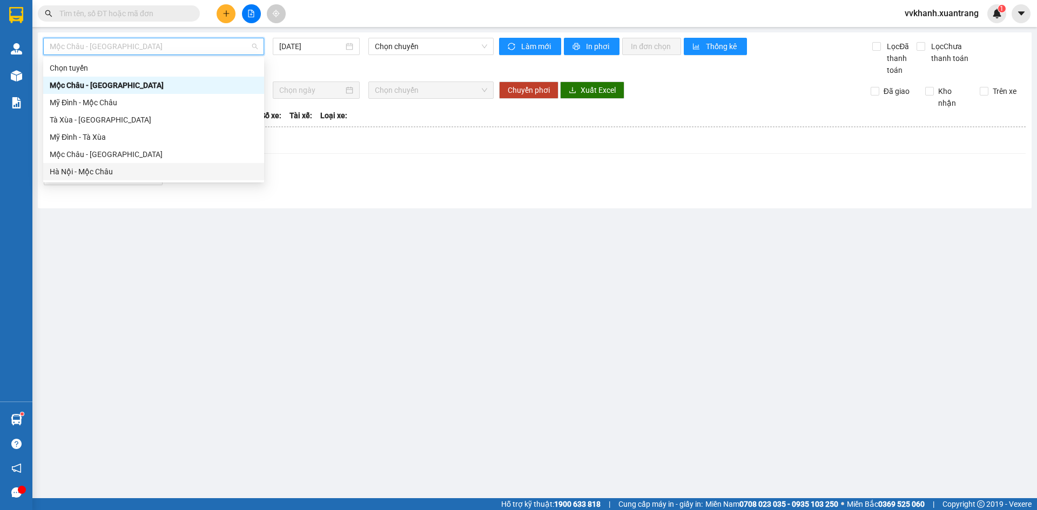
click at [127, 167] on div "Hà Nội - Mộc Châu" at bounding box center [154, 172] width 208 height 12
type input "[DATE]"
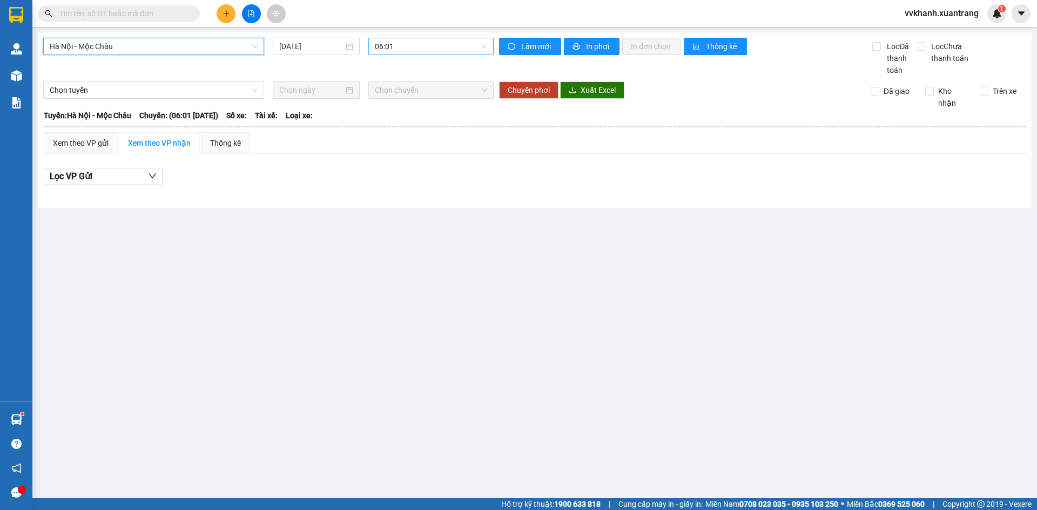
click at [393, 43] on span "06:01" at bounding box center [431, 46] width 112 height 16
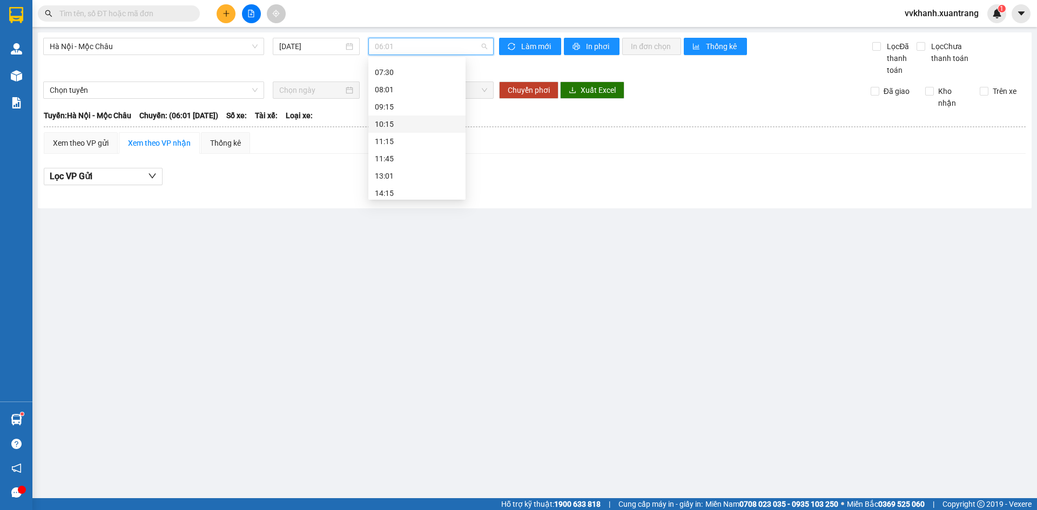
scroll to position [156, 0]
click at [395, 156] on div "17:15" at bounding box center [417, 155] width 84 height 12
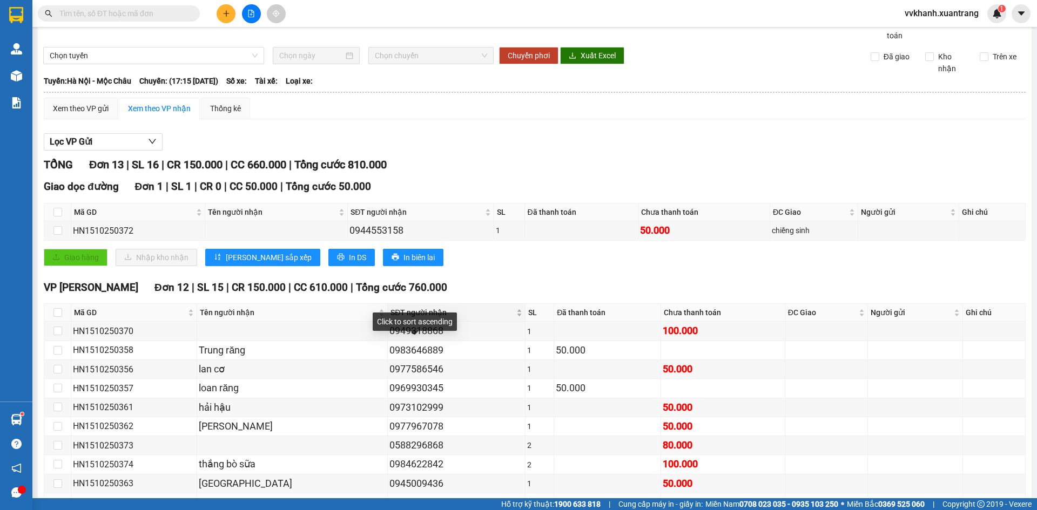
scroll to position [54, 0]
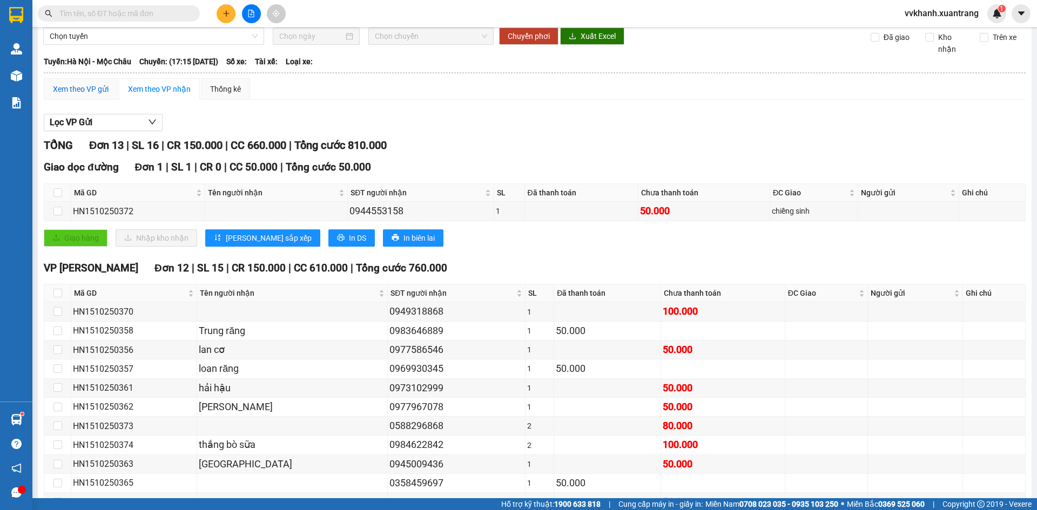
click at [92, 93] on div "Xem theo VP gửi" at bounding box center [81, 89] width 56 height 12
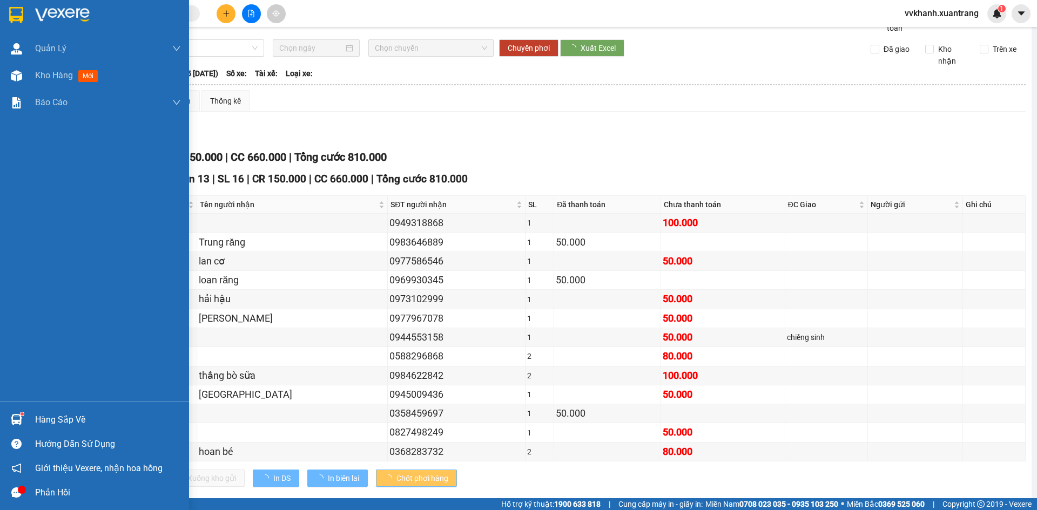
scroll to position [54, 0]
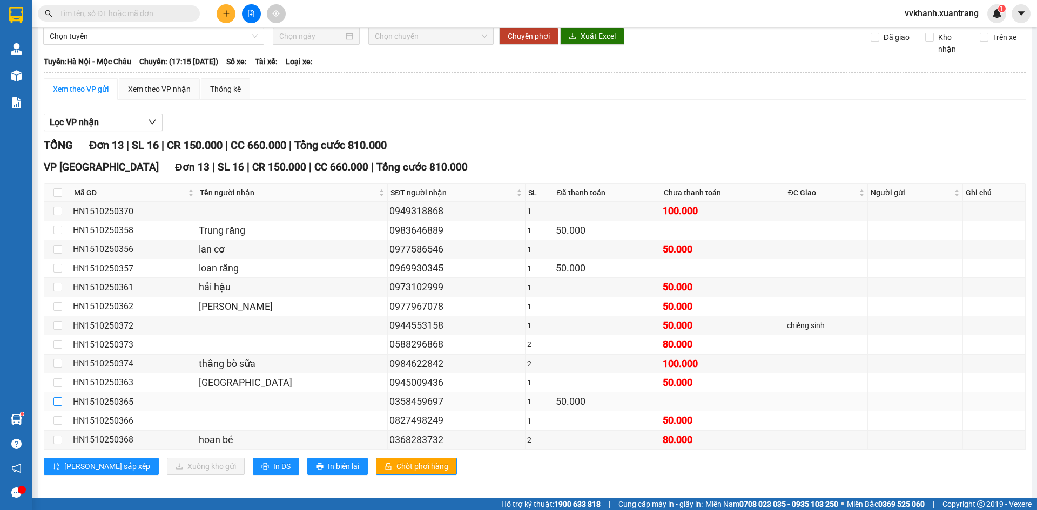
click at [58, 399] on input "checkbox" at bounding box center [57, 402] width 9 height 9
checkbox input "true"
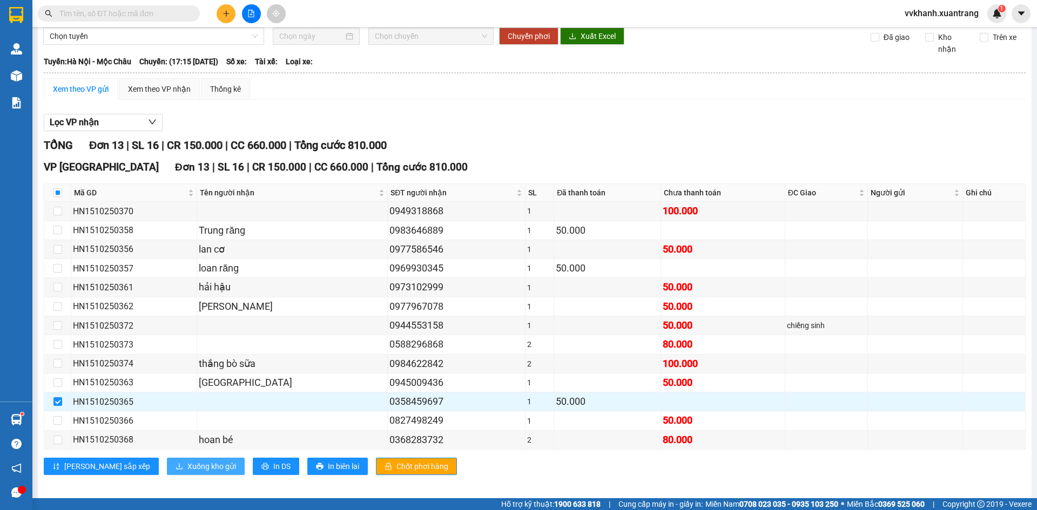
click at [187, 465] on span "Xuống kho gửi" at bounding box center [211, 467] width 49 height 12
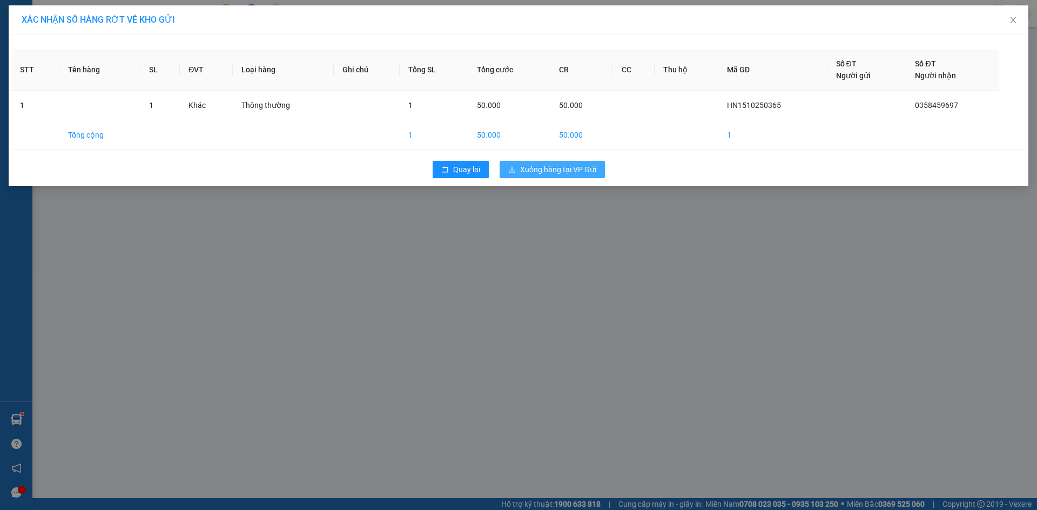
click at [575, 172] on span "Xuống hàng tại VP Gửi" at bounding box center [558, 170] width 76 height 12
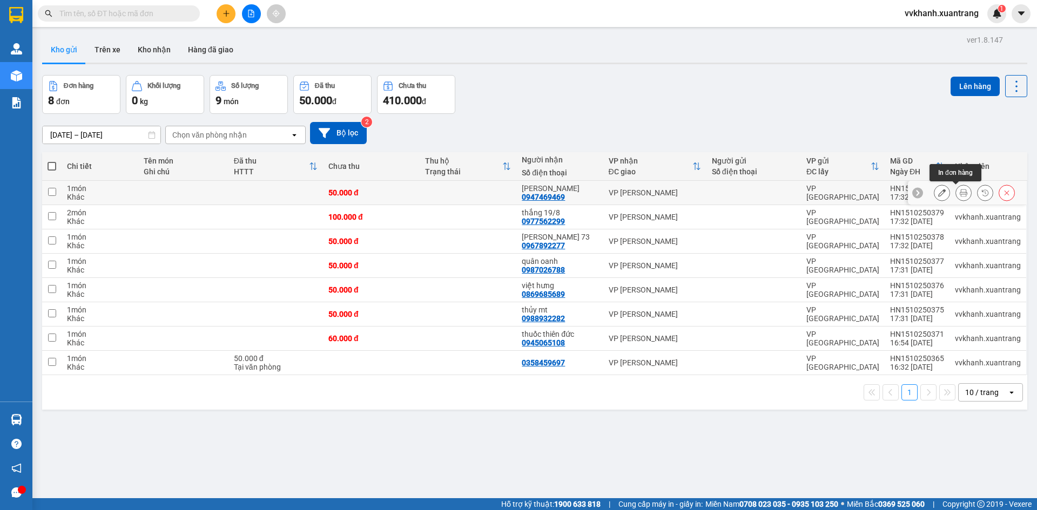
drag, startPoint x: 957, startPoint y: 190, endPoint x: 985, endPoint y: 230, distance: 49.3
click at [960, 190] on icon at bounding box center [964, 193] width 8 height 8
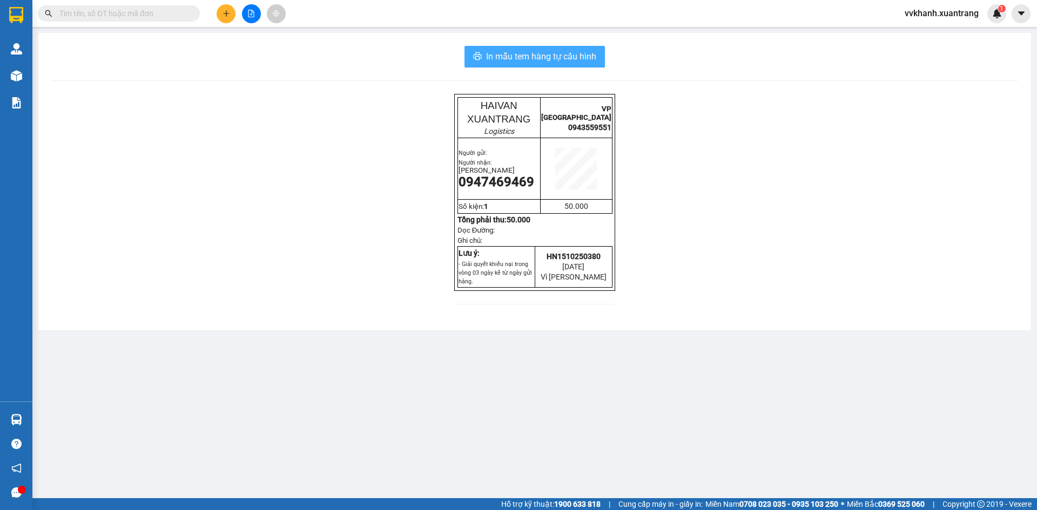
drag, startPoint x: 519, startPoint y: 61, endPoint x: 535, endPoint y: 72, distance: 19.8
click at [521, 61] on span "In mẫu tem hàng tự cấu hình" at bounding box center [541, 57] width 110 height 14
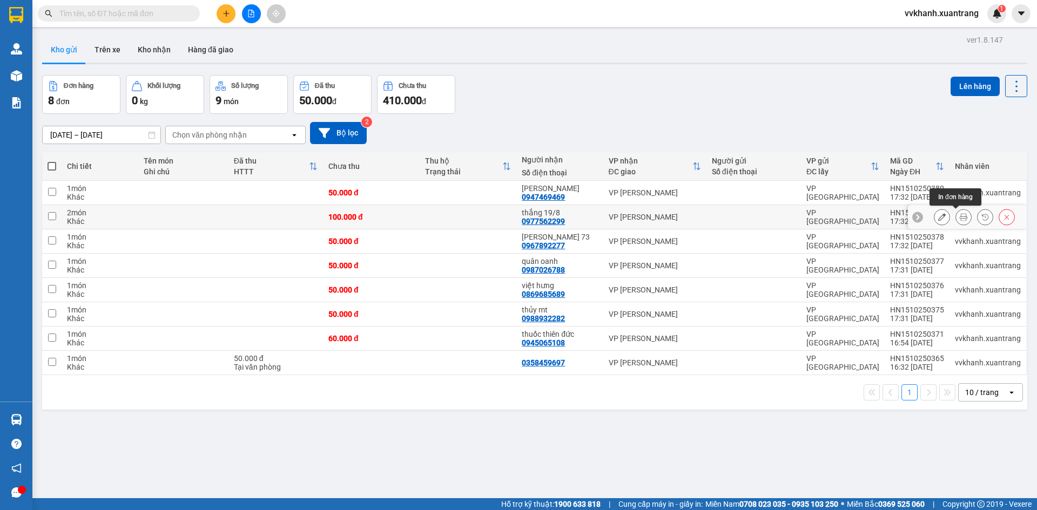
click at [960, 216] on icon at bounding box center [964, 217] width 8 height 8
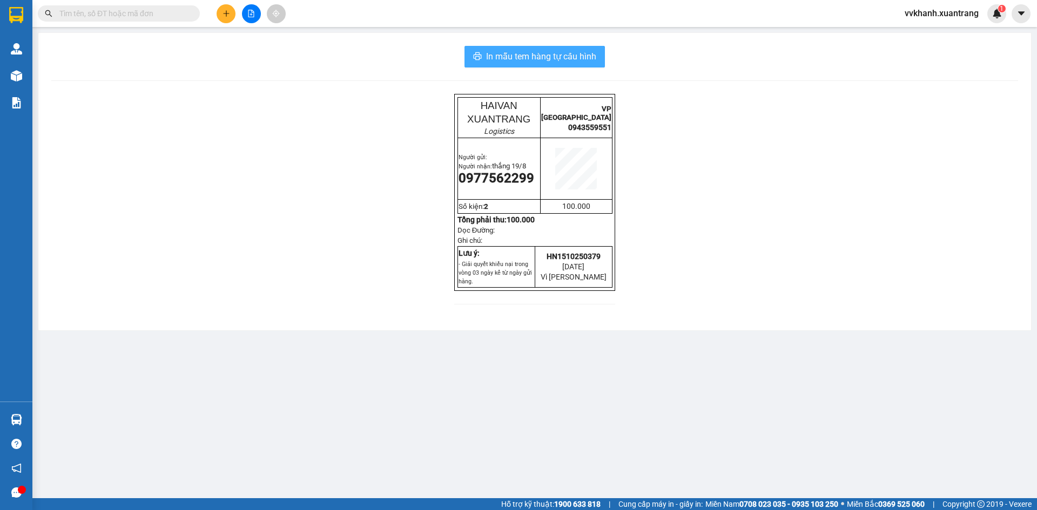
drag, startPoint x: 508, startPoint y: 56, endPoint x: 624, endPoint y: 186, distance: 174.1
click at [508, 56] on span "In mẫu tem hàng tự cấu hình" at bounding box center [541, 57] width 110 height 14
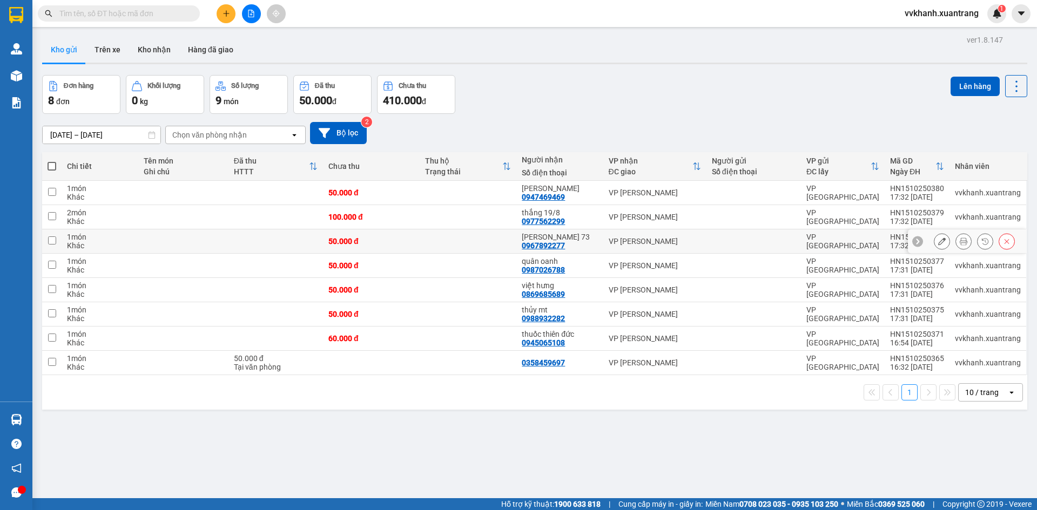
click at [956, 237] on button at bounding box center [963, 241] width 15 height 19
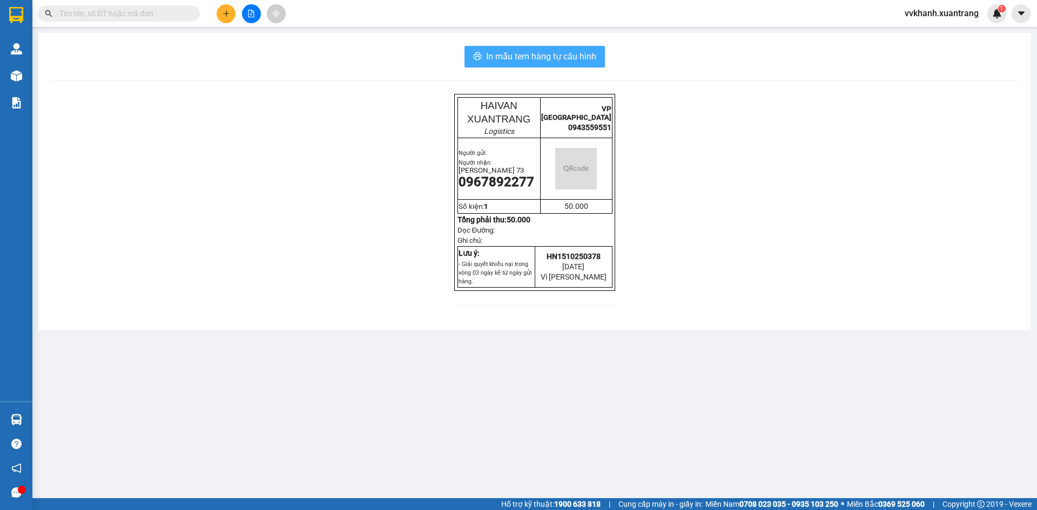
click at [527, 51] on span "In mẫu tem hàng tự cấu hình" at bounding box center [541, 57] width 110 height 14
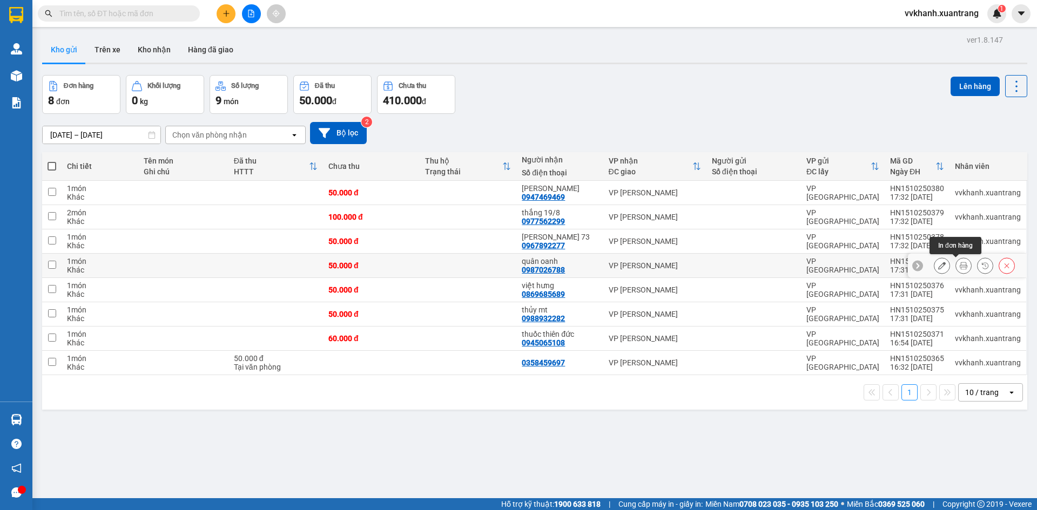
click at [960, 266] on icon at bounding box center [964, 266] width 8 height 8
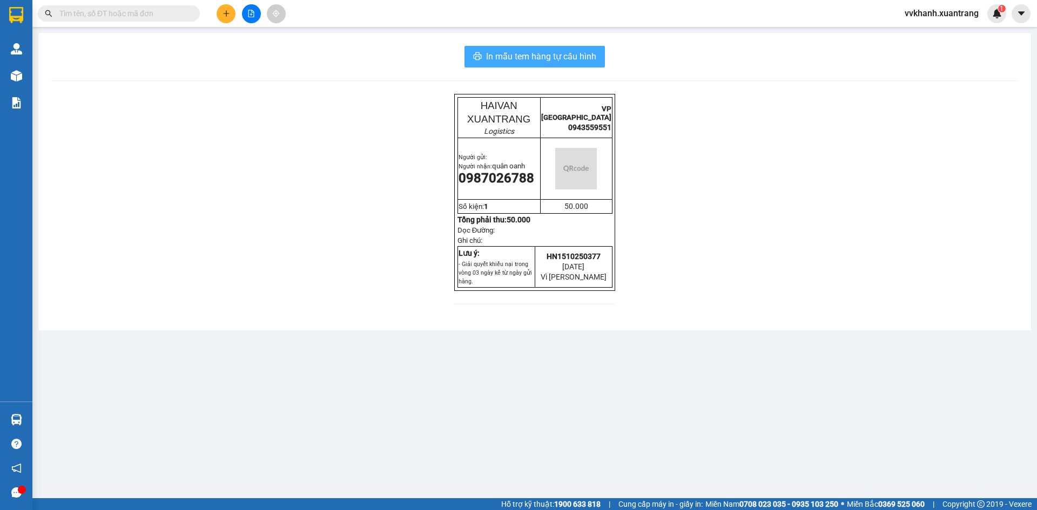
drag, startPoint x: 538, startPoint y: 45, endPoint x: 531, endPoint y: 59, distance: 15.7
click at [534, 50] on div "In mẫu tem hàng tự cấu hình HAIVAN XUANTRANG Logistics VP HÀ NỘI 0943559551 Ngư…" at bounding box center [534, 182] width 993 height 298
click at [532, 59] on span "In mẫu tem hàng tự cấu hình" at bounding box center [541, 57] width 110 height 14
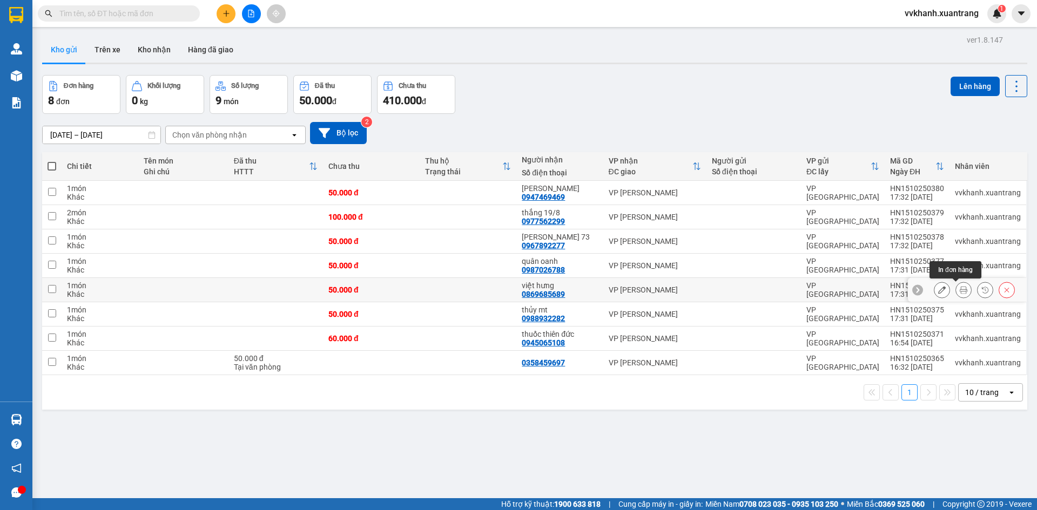
click at [960, 288] on icon at bounding box center [964, 290] width 8 height 8
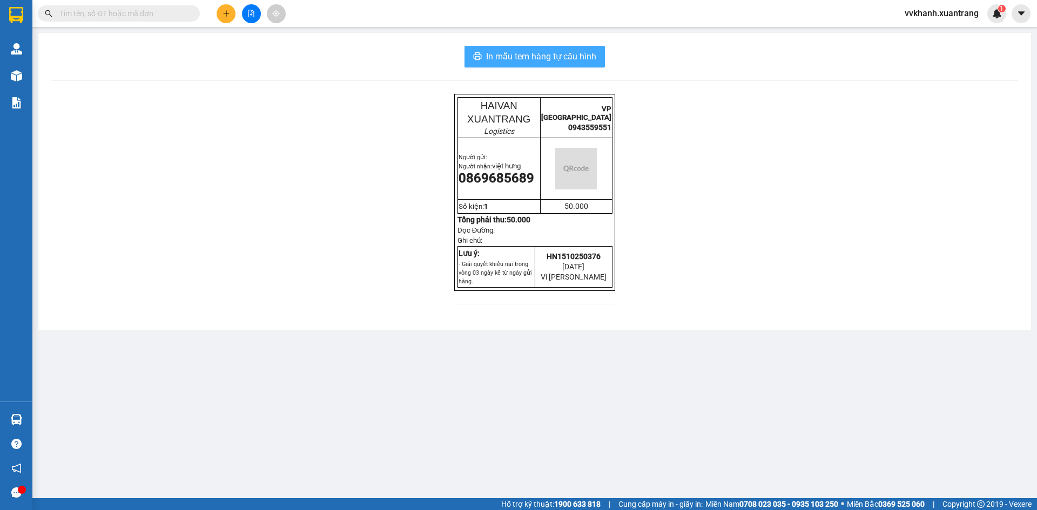
drag, startPoint x: 517, startPoint y: 58, endPoint x: 525, endPoint y: 74, distance: 17.7
click at [517, 58] on span "In mẫu tem hàng tự cấu hình" at bounding box center [541, 57] width 110 height 14
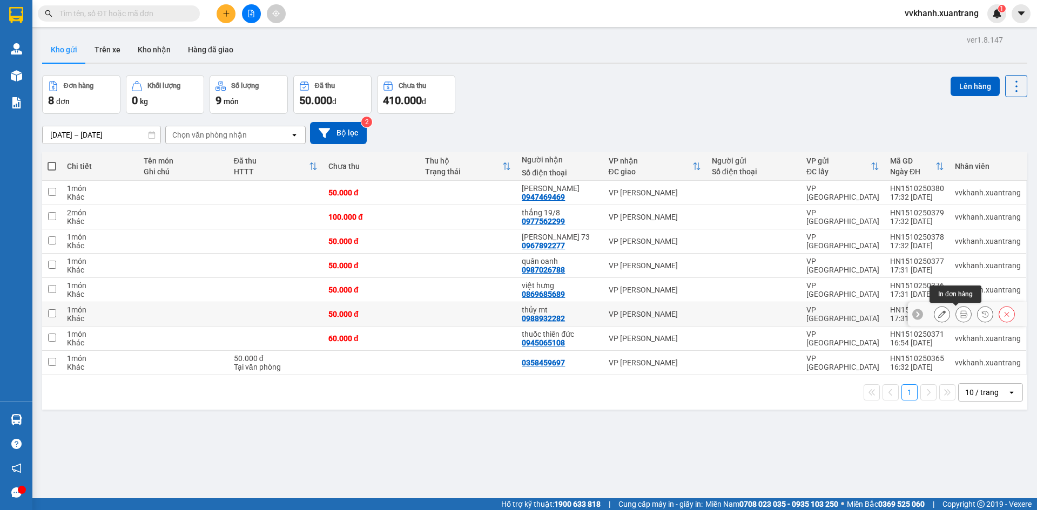
click at [956, 314] on button at bounding box center [963, 314] width 15 height 19
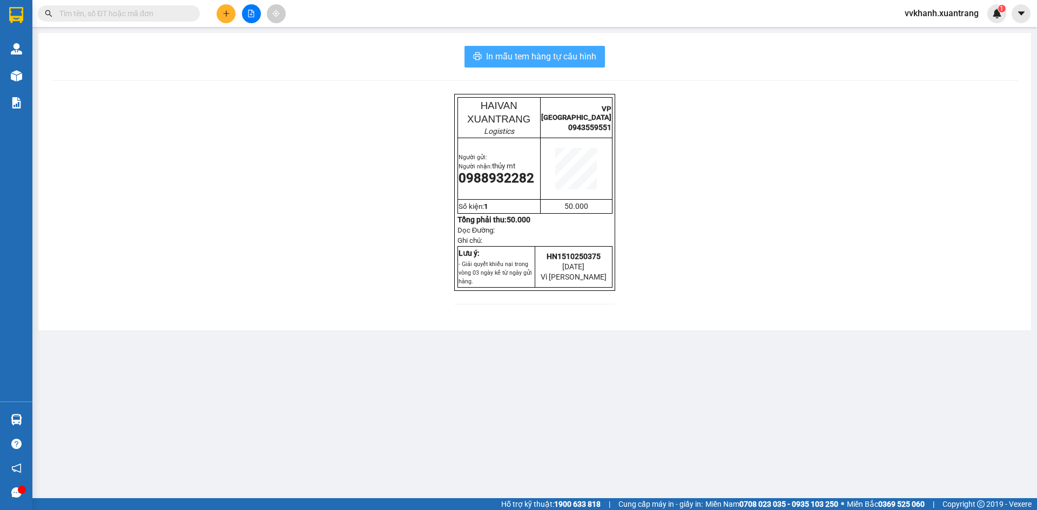
drag, startPoint x: 507, startPoint y: 64, endPoint x: 509, endPoint y: 72, distance: 8.3
click at [508, 64] on button "In mẫu tem hàng tự cấu hình" at bounding box center [535, 57] width 140 height 22
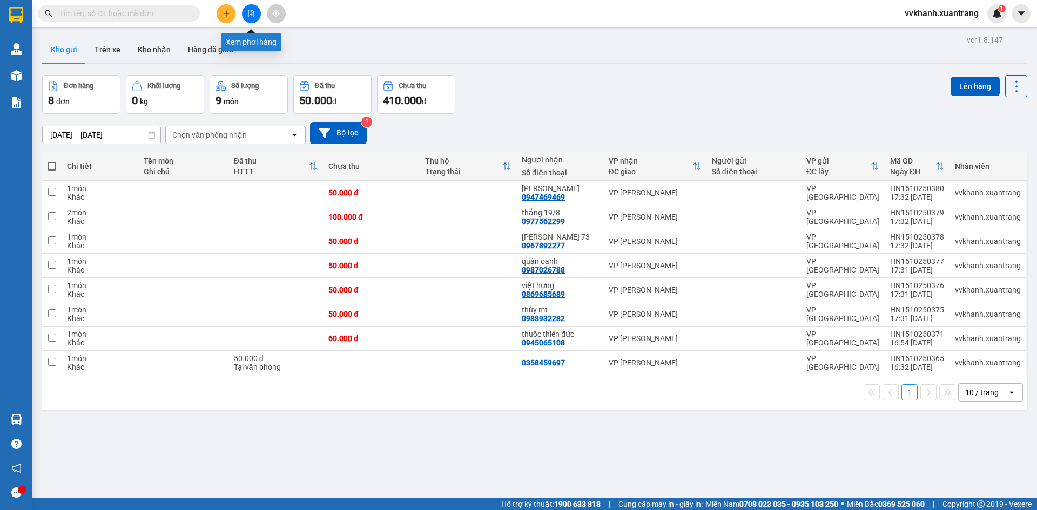
click at [253, 14] on button at bounding box center [251, 13] width 19 height 19
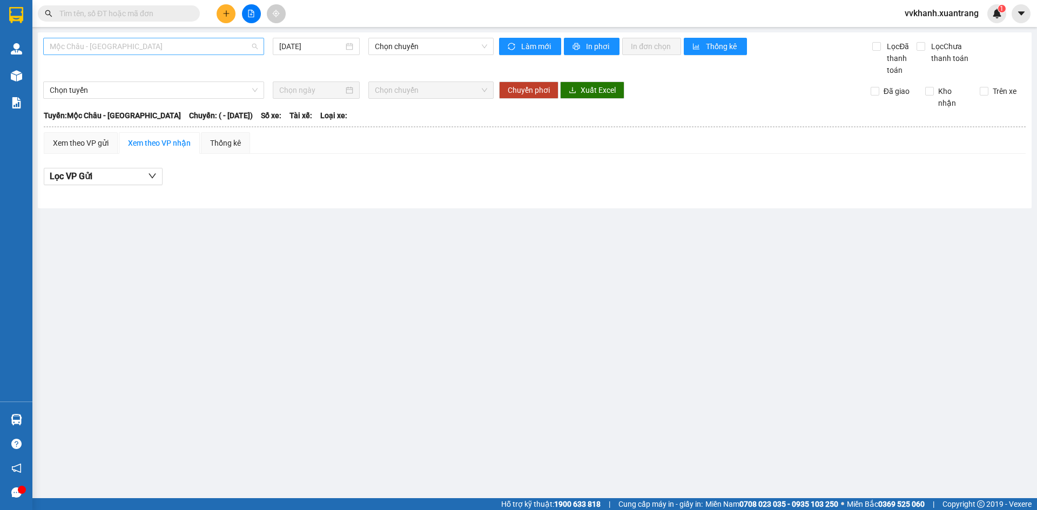
click at [105, 46] on span "Mộc Châu - [GEOGRAPHIC_DATA]" at bounding box center [154, 46] width 208 height 16
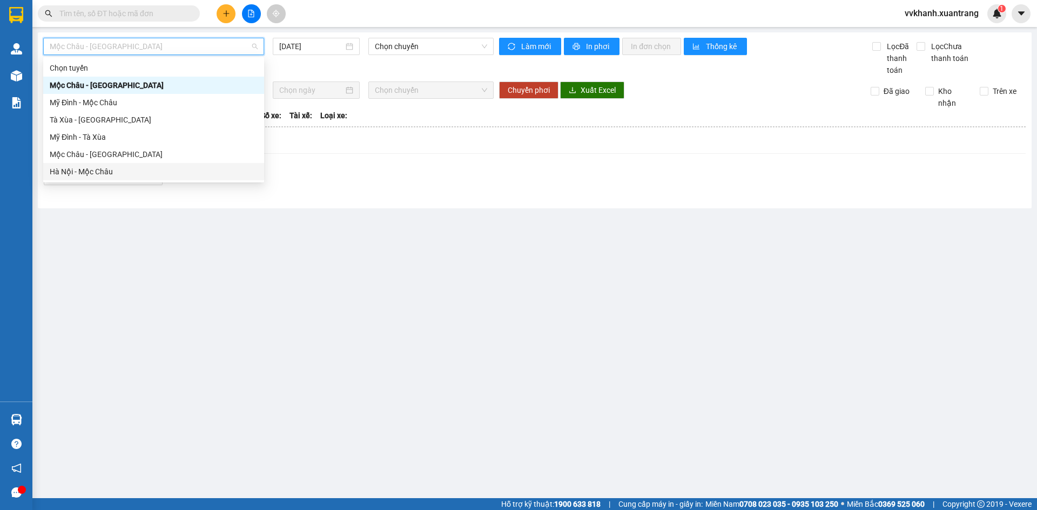
click at [91, 165] on div "Hà Nội - Mộc Châu" at bounding box center [153, 171] width 221 height 17
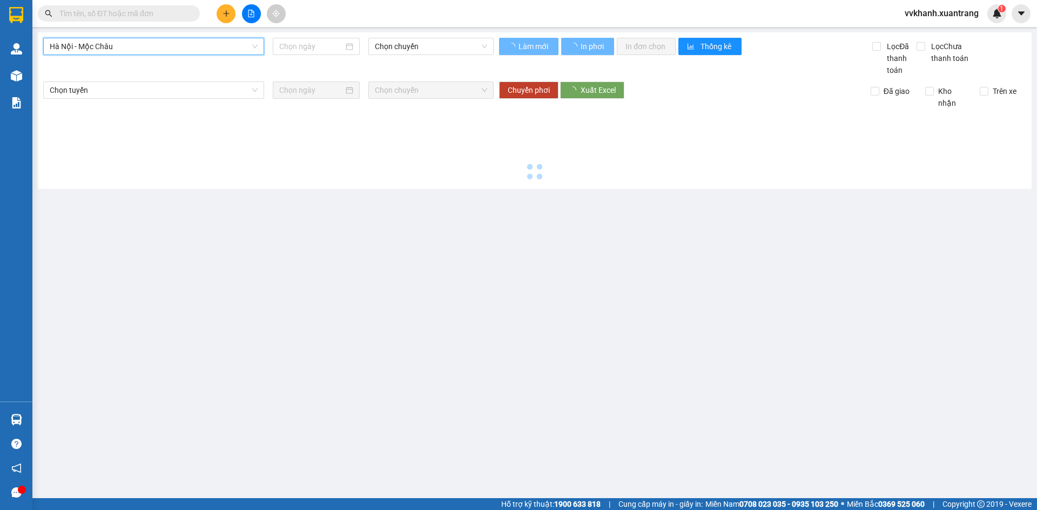
type input "[DATE]"
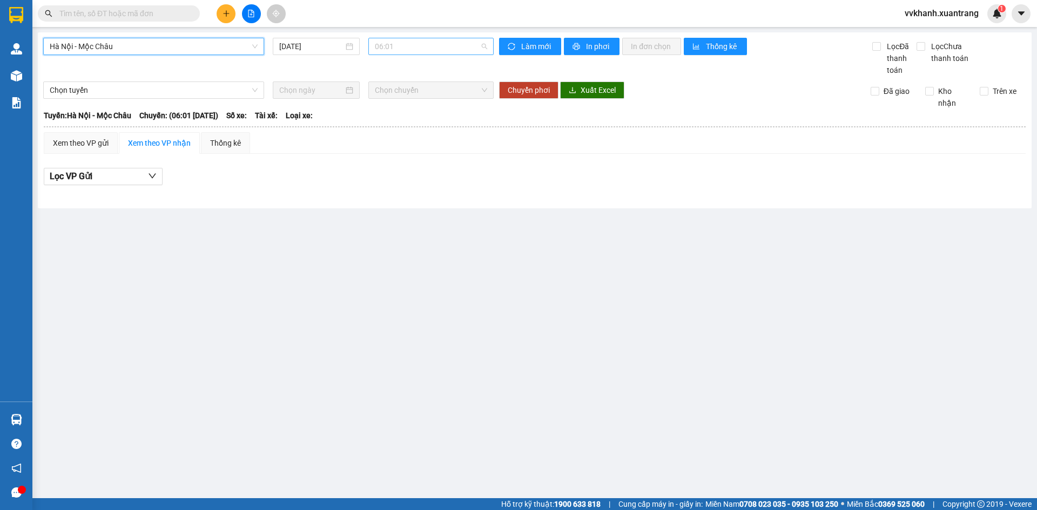
drag, startPoint x: 408, startPoint y: 43, endPoint x: 393, endPoint y: 139, distance: 97.4
click at [407, 46] on span "06:01" at bounding box center [431, 46] width 112 height 16
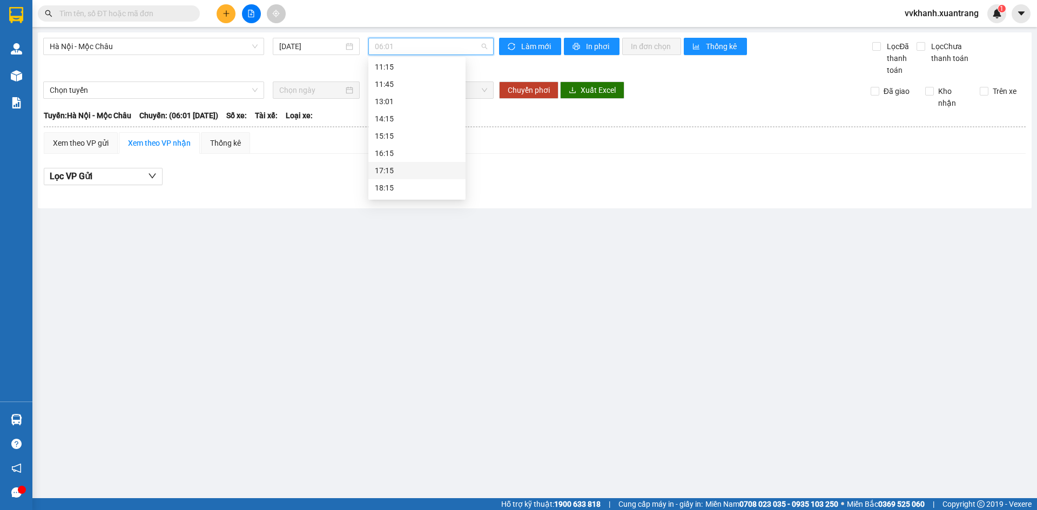
scroll to position [156, 0]
click at [402, 152] on div "17:15" at bounding box center [417, 155] width 84 height 12
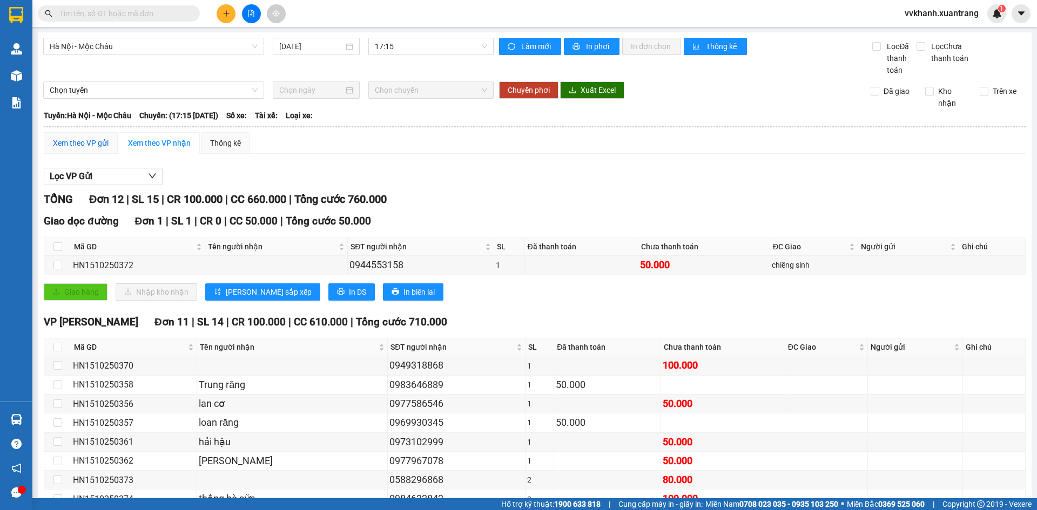
click at [80, 145] on div "Xem theo VP gửi" at bounding box center [81, 143] width 56 height 12
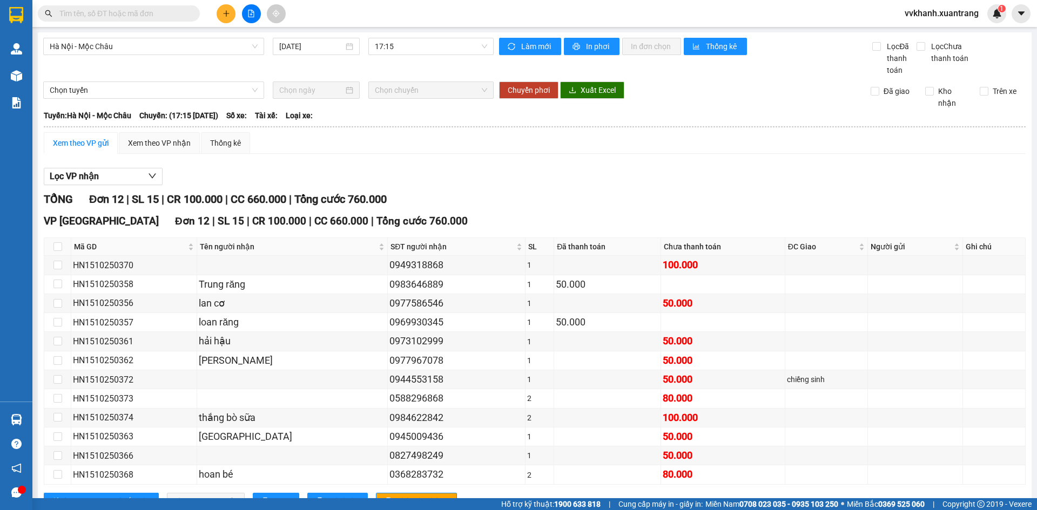
scroll to position [23, 0]
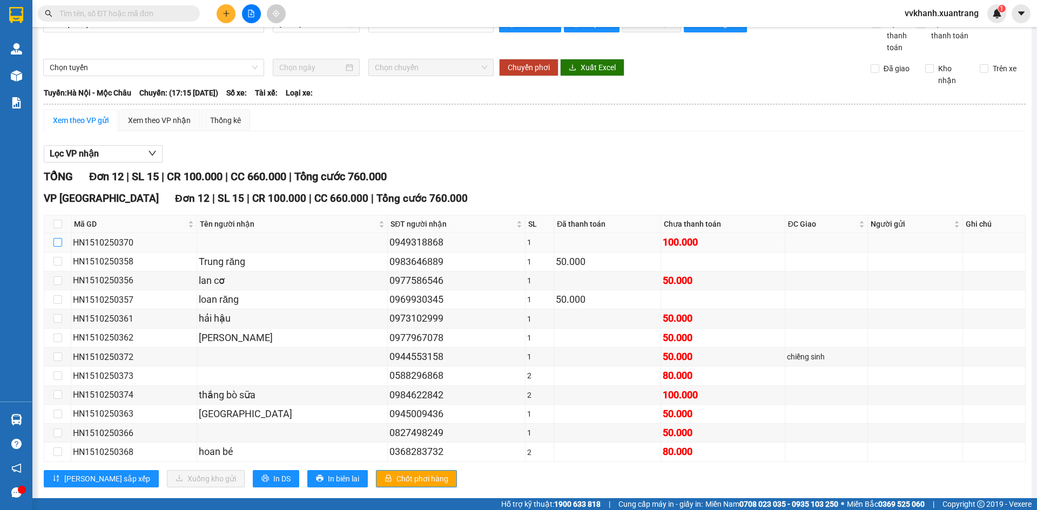
click at [58, 243] on input "checkbox" at bounding box center [57, 242] width 9 height 9
checkbox input "true"
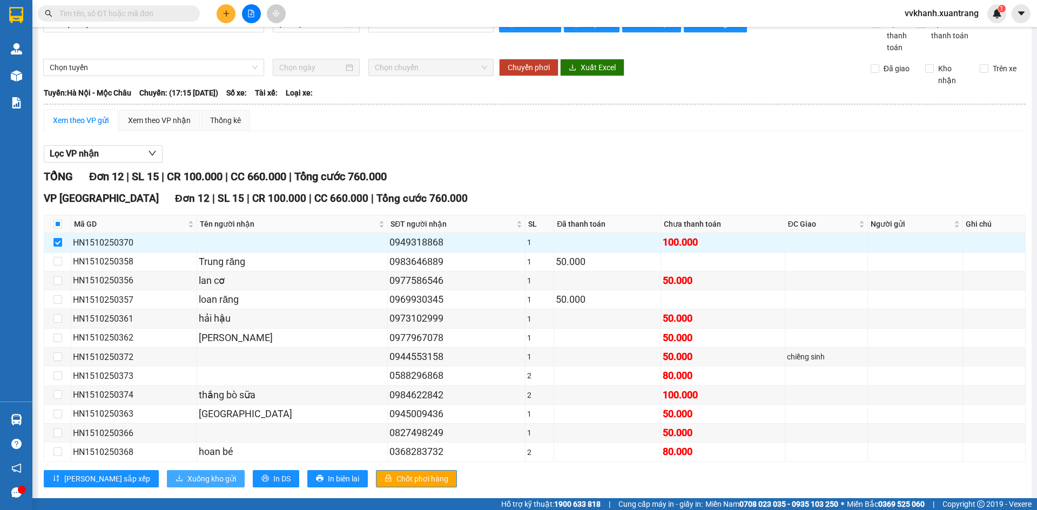
click at [187, 476] on span "Xuống kho gửi" at bounding box center [211, 479] width 49 height 12
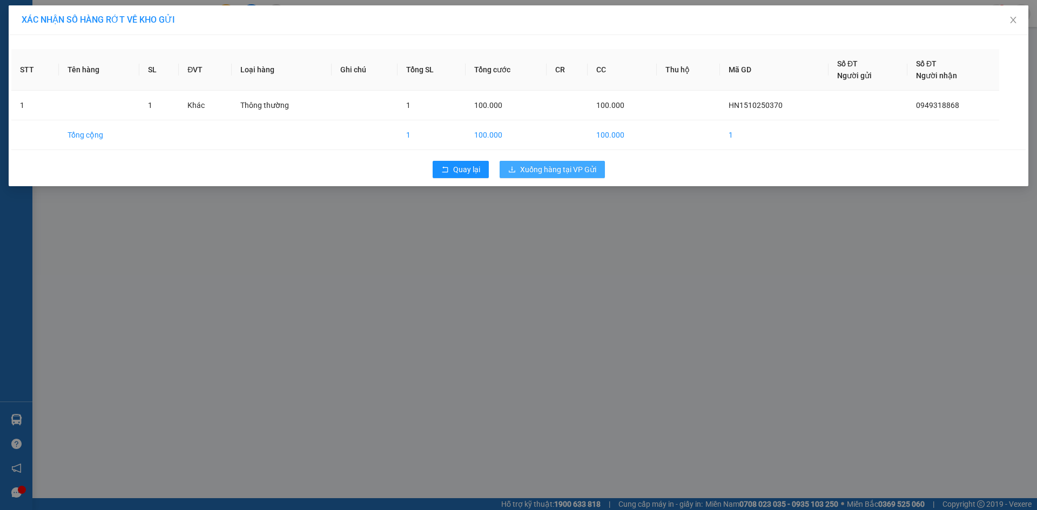
click at [516, 167] on button "Xuống hàng tại VP Gửi" at bounding box center [552, 169] width 105 height 17
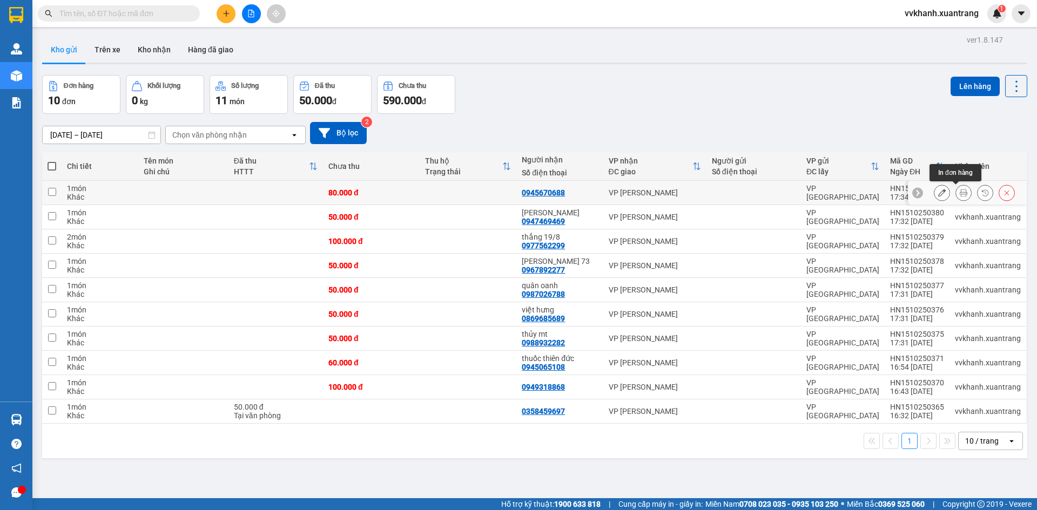
drag, startPoint x: 955, startPoint y: 192, endPoint x: 947, endPoint y: 230, distance: 37.9
click at [960, 194] on icon at bounding box center [964, 193] width 8 height 8
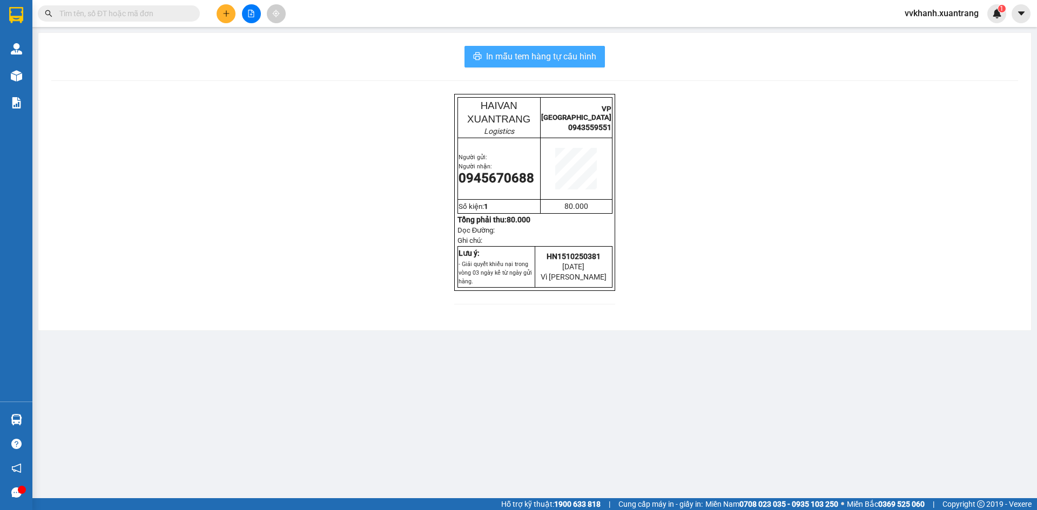
click at [532, 63] on span "In mẫu tem hàng tự cấu hình" at bounding box center [541, 57] width 110 height 14
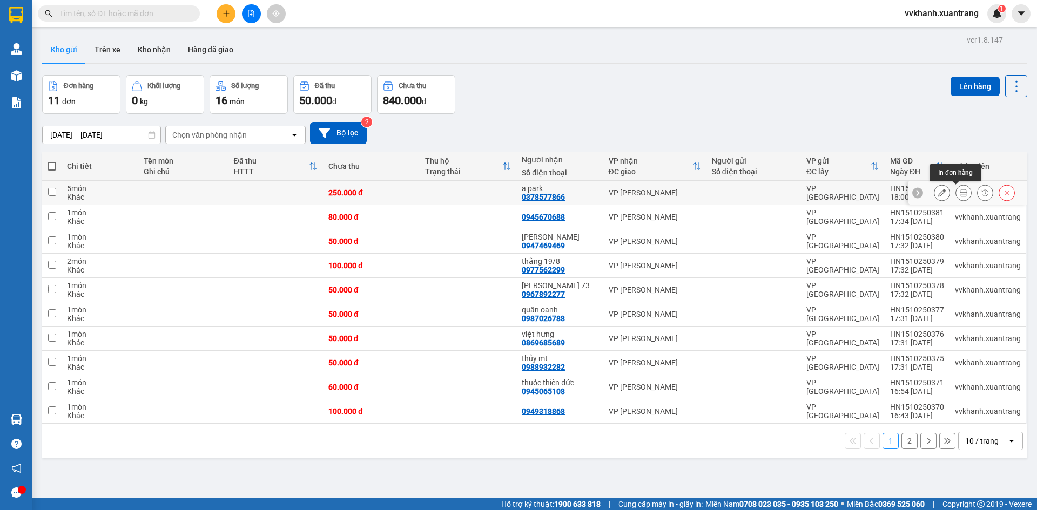
drag, startPoint x: 953, startPoint y: 192, endPoint x: 952, endPoint y: 199, distance: 7.1
click at [960, 192] on icon at bounding box center [964, 193] width 8 height 8
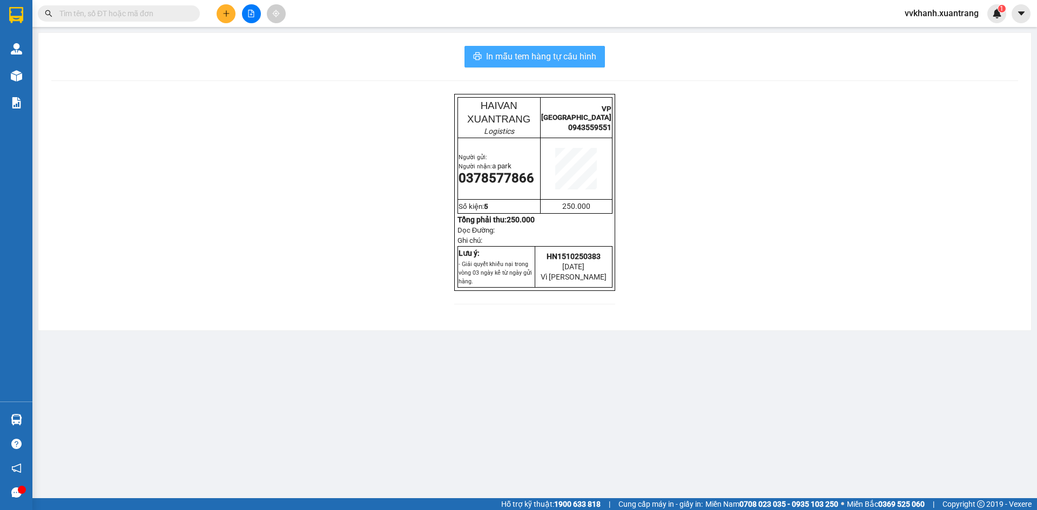
drag, startPoint x: 525, startPoint y: 58, endPoint x: 530, endPoint y: 70, distance: 13.3
click at [526, 58] on span "In mẫu tem hàng tự cấu hình" at bounding box center [541, 57] width 110 height 14
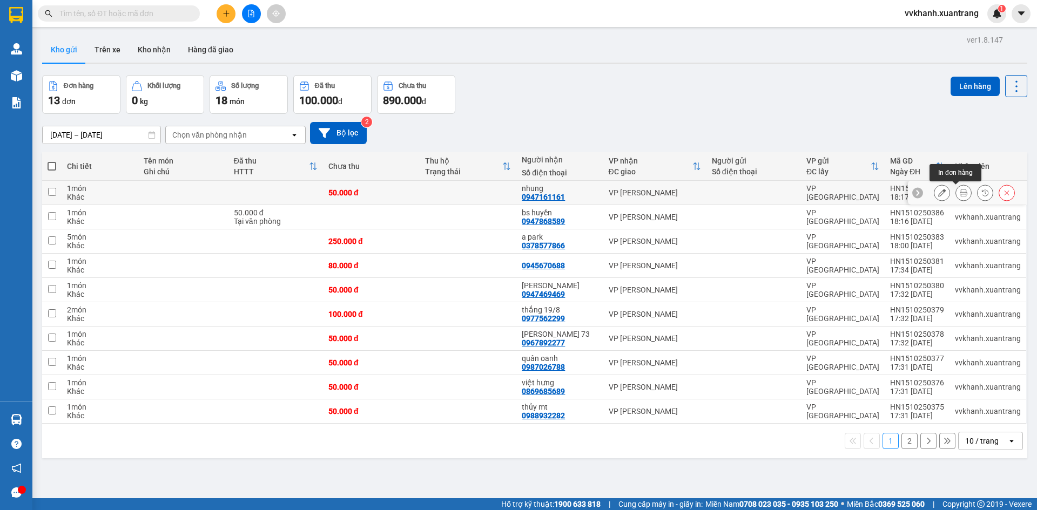
click at [960, 193] on icon at bounding box center [964, 193] width 8 height 8
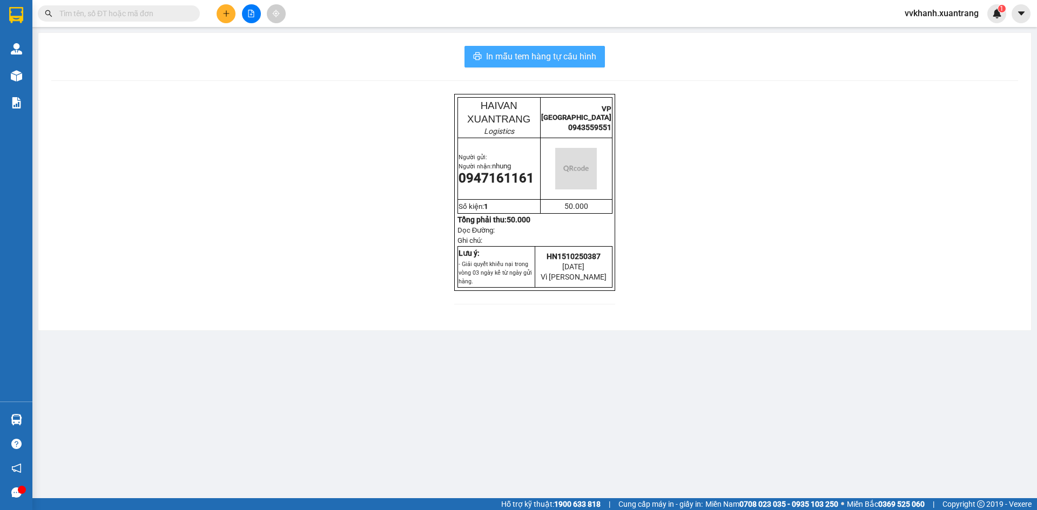
click at [541, 59] on span "In mẫu tem hàng tự cấu hình" at bounding box center [541, 57] width 110 height 14
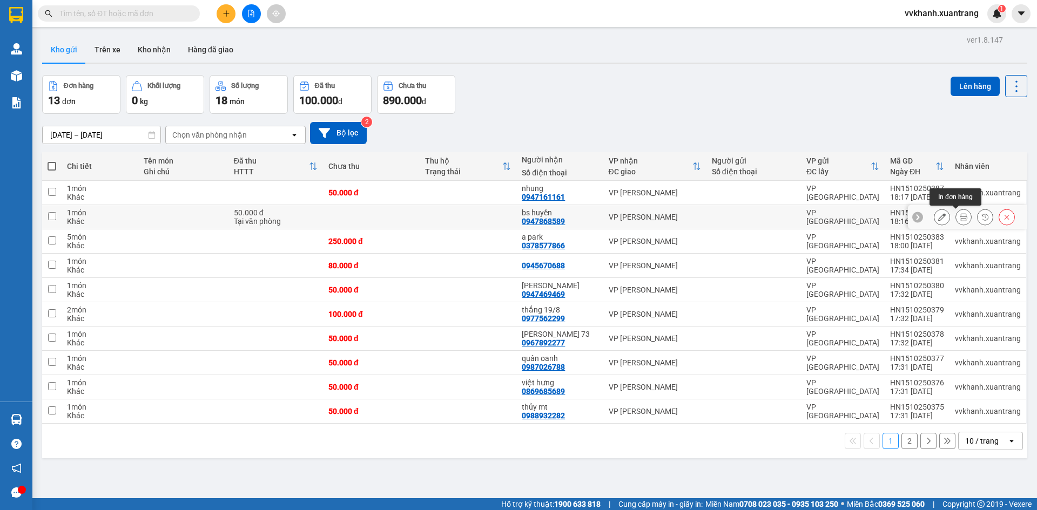
click at [960, 217] on icon at bounding box center [964, 217] width 8 height 8
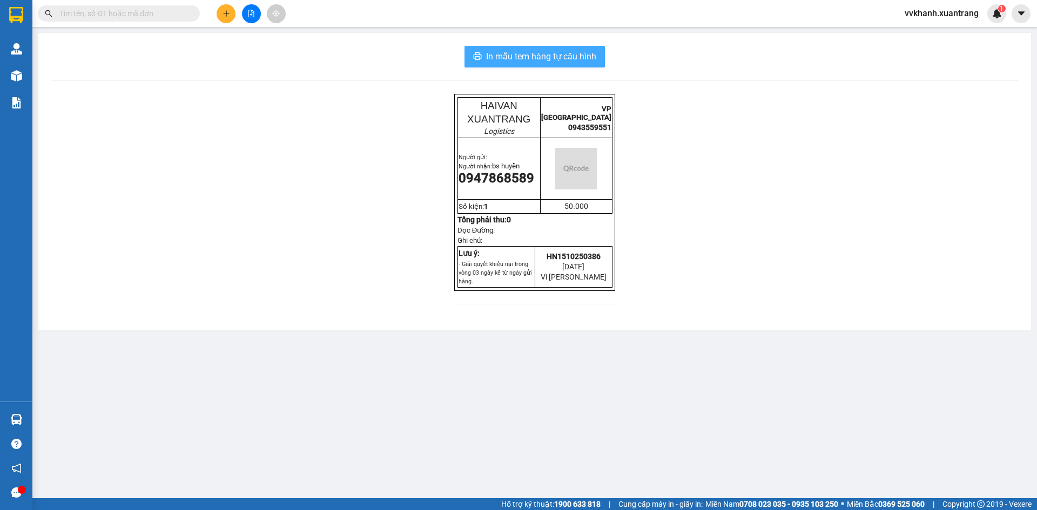
drag, startPoint x: 565, startPoint y: 58, endPoint x: 572, endPoint y: 58, distance: 6.5
click at [568, 58] on span "In mẫu tem hàng tự cấu hình" at bounding box center [541, 57] width 110 height 14
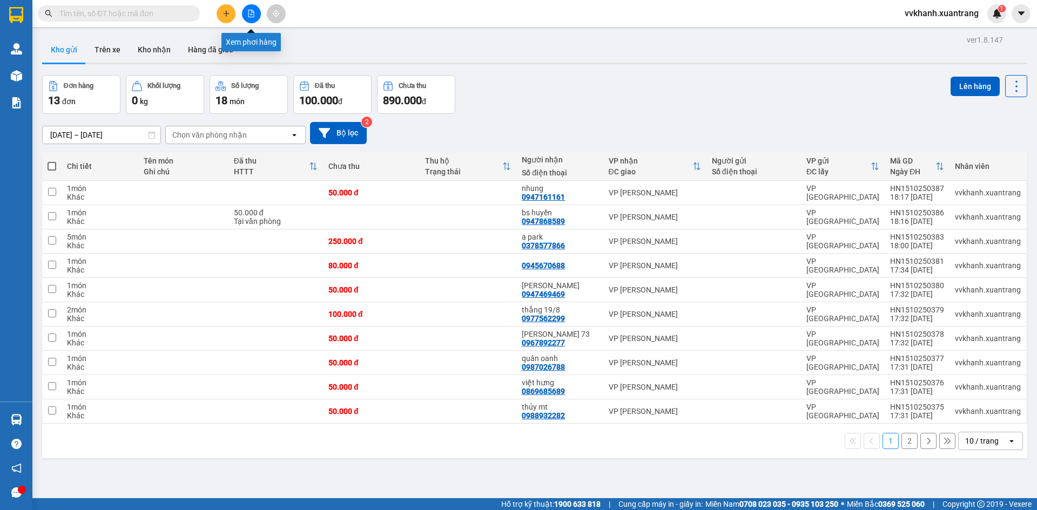
drag, startPoint x: 250, startPoint y: 12, endPoint x: 237, endPoint y: 10, distance: 12.7
click at [249, 12] on icon "file-add" at bounding box center [251, 14] width 8 height 8
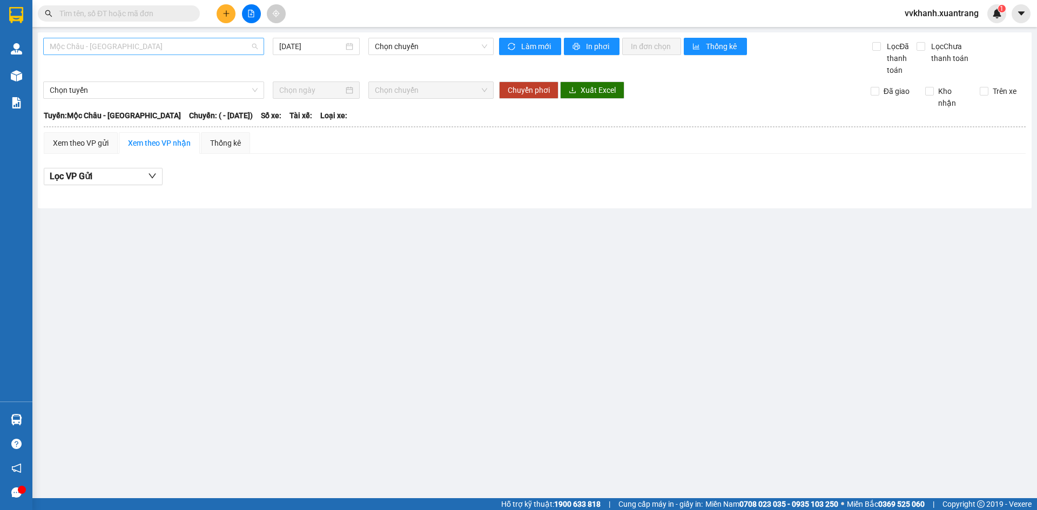
click at [190, 46] on span "Mộc Châu - [GEOGRAPHIC_DATA]" at bounding box center [154, 46] width 208 height 16
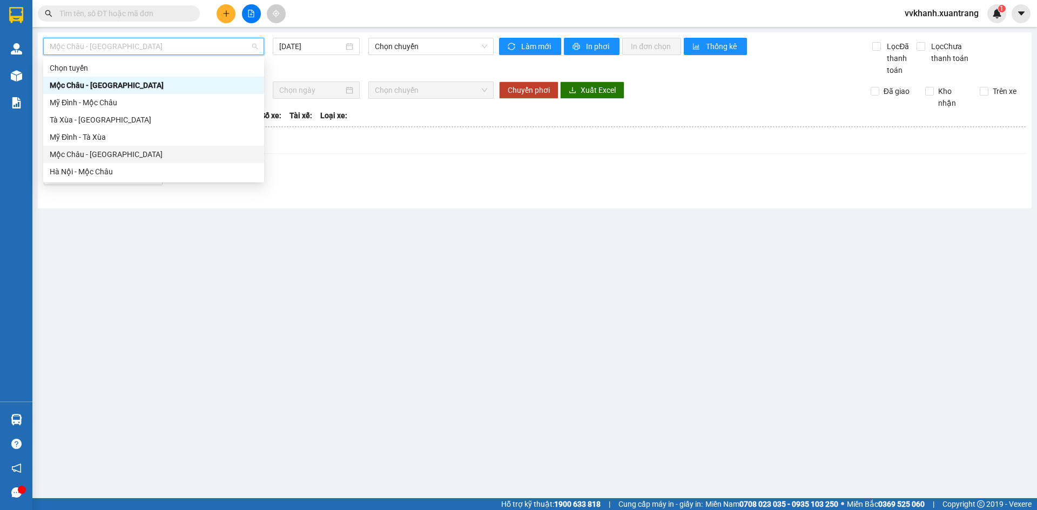
click at [145, 158] on div "Mộc Châu - [GEOGRAPHIC_DATA]" at bounding box center [154, 155] width 208 height 12
type input "[DATE]"
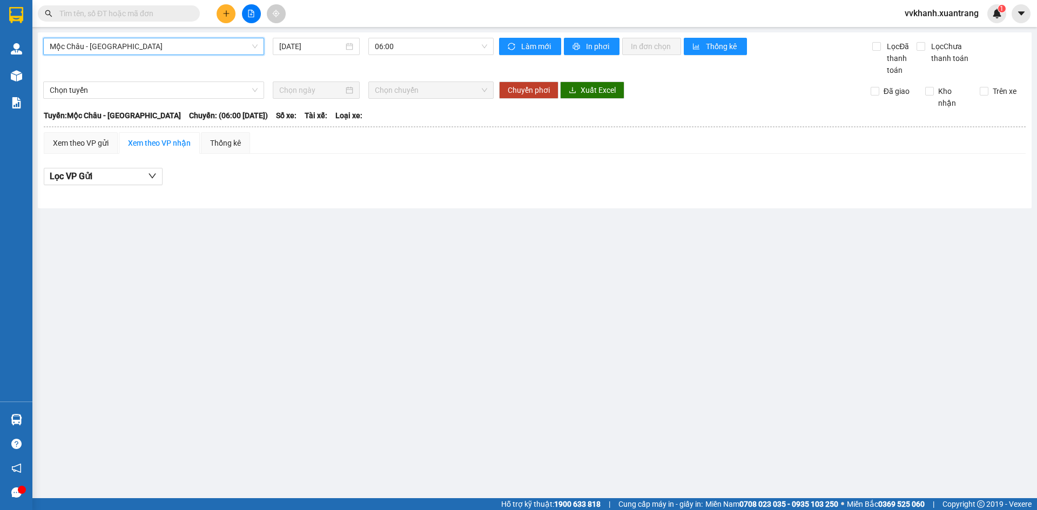
click at [132, 48] on span "Mộc Châu - [GEOGRAPHIC_DATA]" at bounding box center [154, 46] width 208 height 16
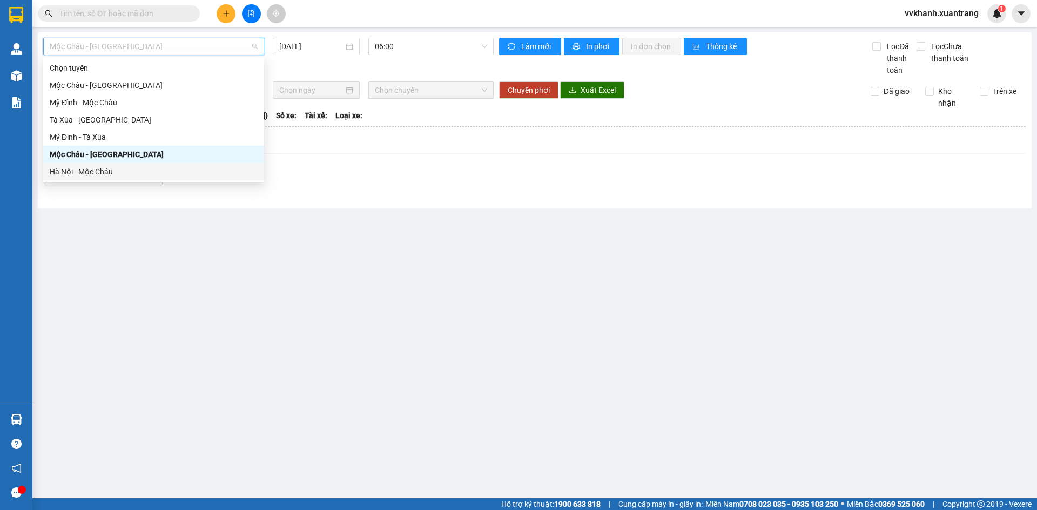
click at [135, 164] on div "Hà Nội - Mộc Châu" at bounding box center [153, 171] width 221 height 17
type input "[DATE]"
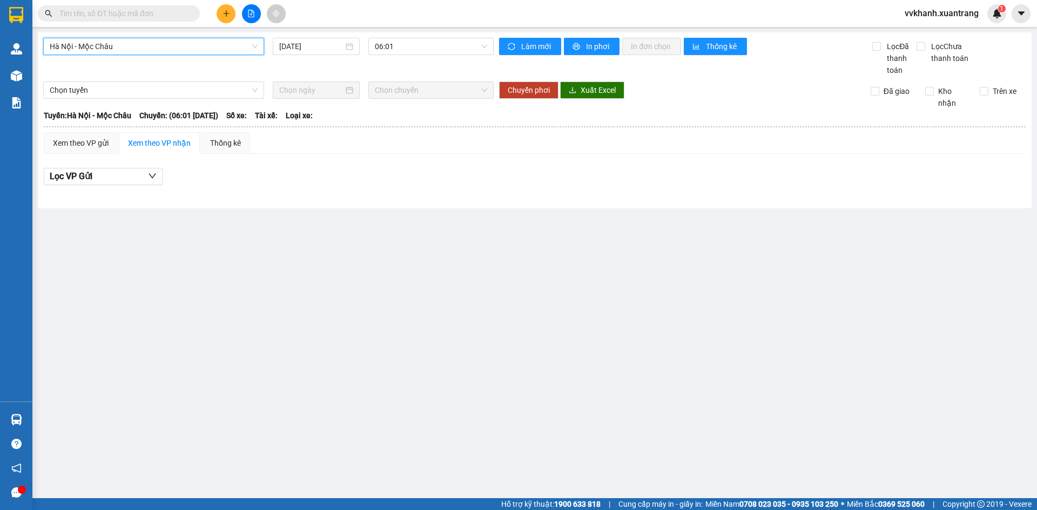
drag, startPoint x: 388, startPoint y: 50, endPoint x: 394, endPoint y: 57, distance: 8.8
click at [392, 55] on div "Hà Nội - [GEOGRAPHIC_DATA] - [GEOGRAPHIC_DATA] [DATE] 06:01" at bounding box center [268, 57] width 451 height 38
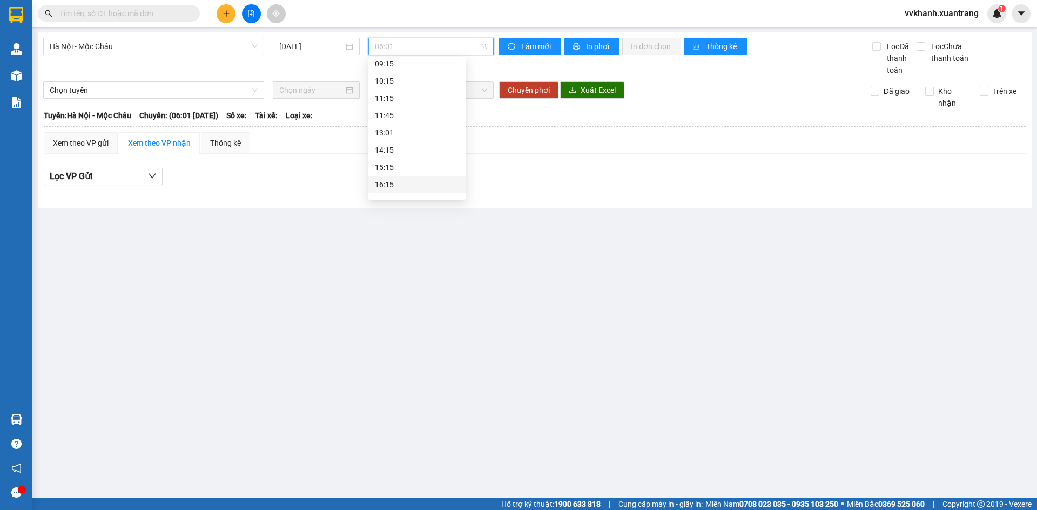
click at [400, 182] on div "16:15" at bounding box center [417, 185] width 84 height 12
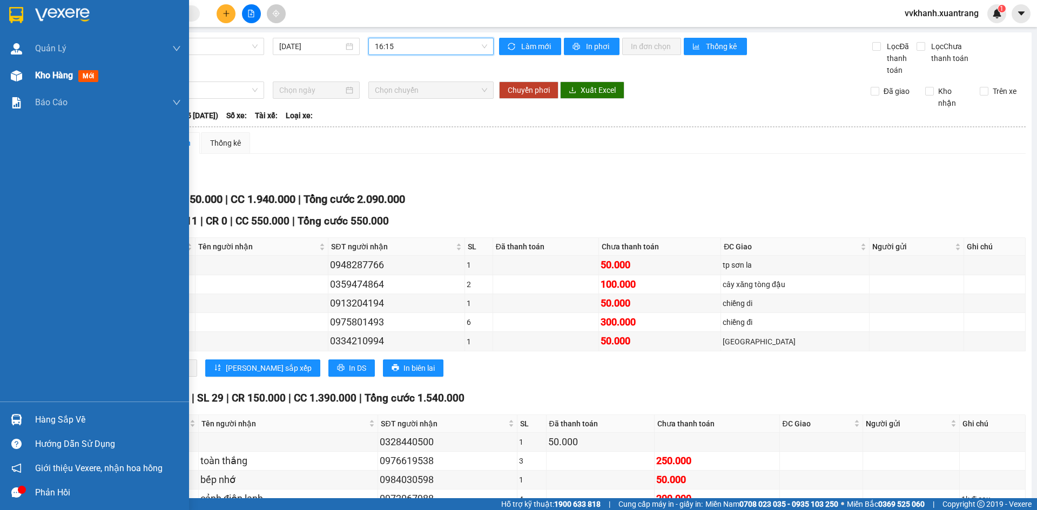
click at [25, 69] on div at bounding box center [16, 75] width 19 height 19
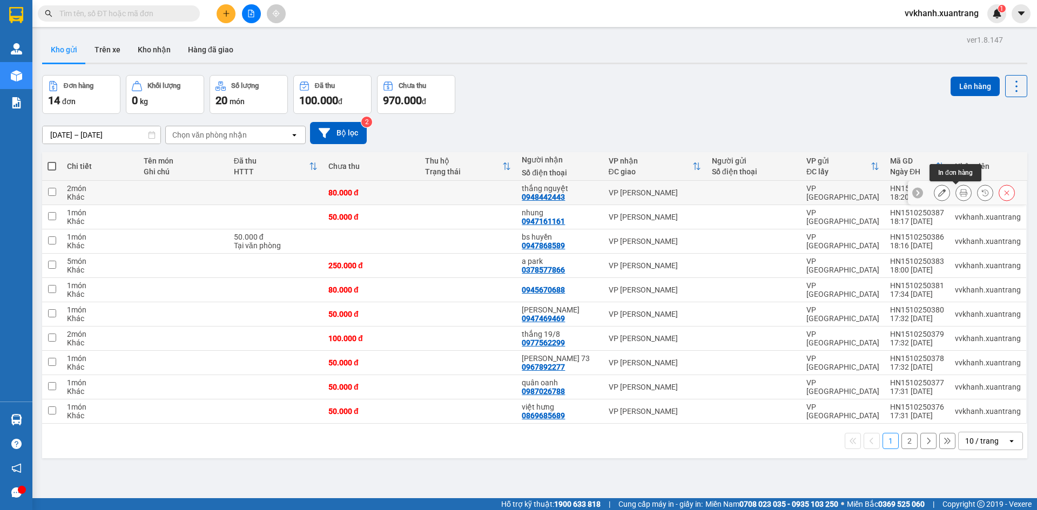
click at [960, 192] on icon at bounding box center [964, 193] width 8 height 8
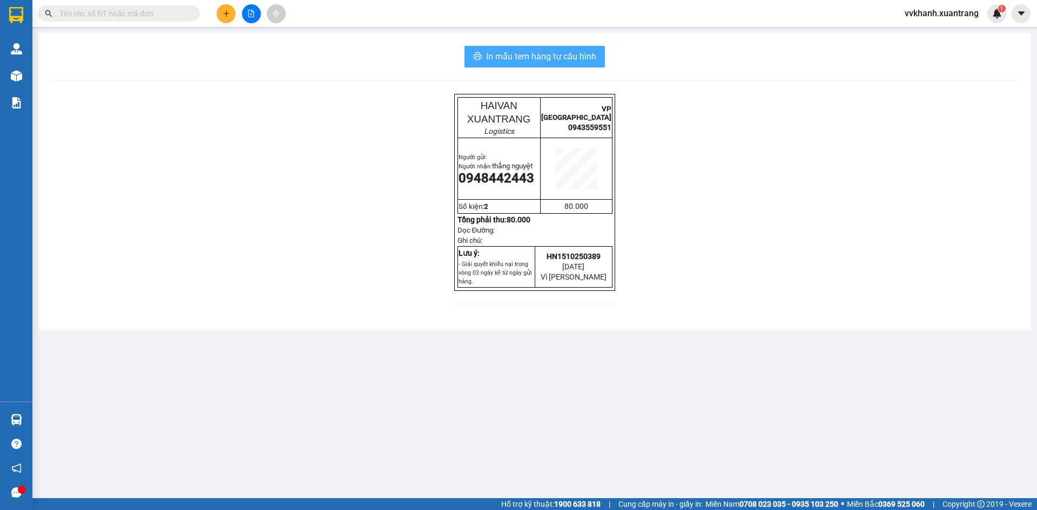
drag, startPoint x: 528, startPoint y: 57, endPoint x: 555, endPoint y: 99, distance: 50.0
click at [529, 59] on span "In mẫu tem hàng tự cấu hình" at bounding box center [541, 57] width 110 height 14
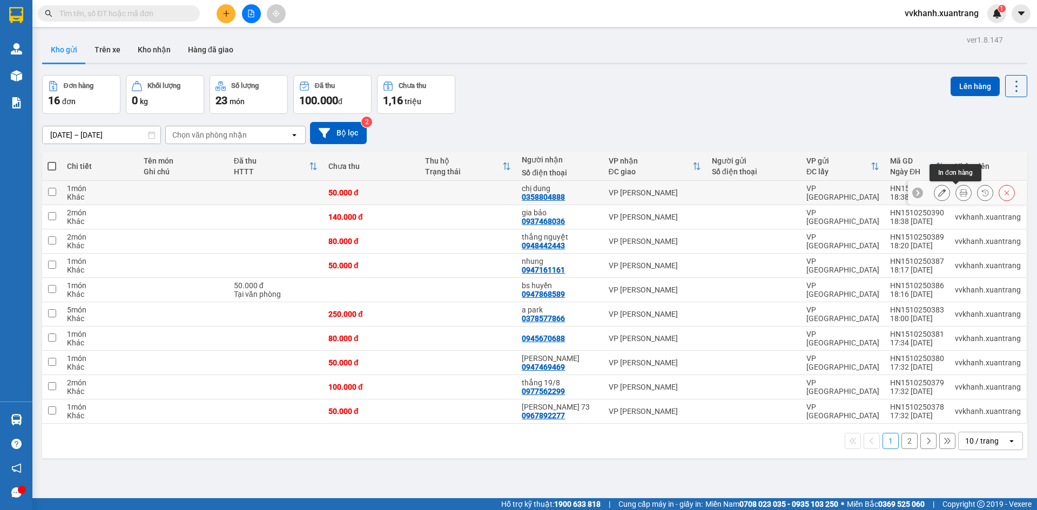
click at [960, 190] on icon at bounding box center [964, 193] width 8 height 8
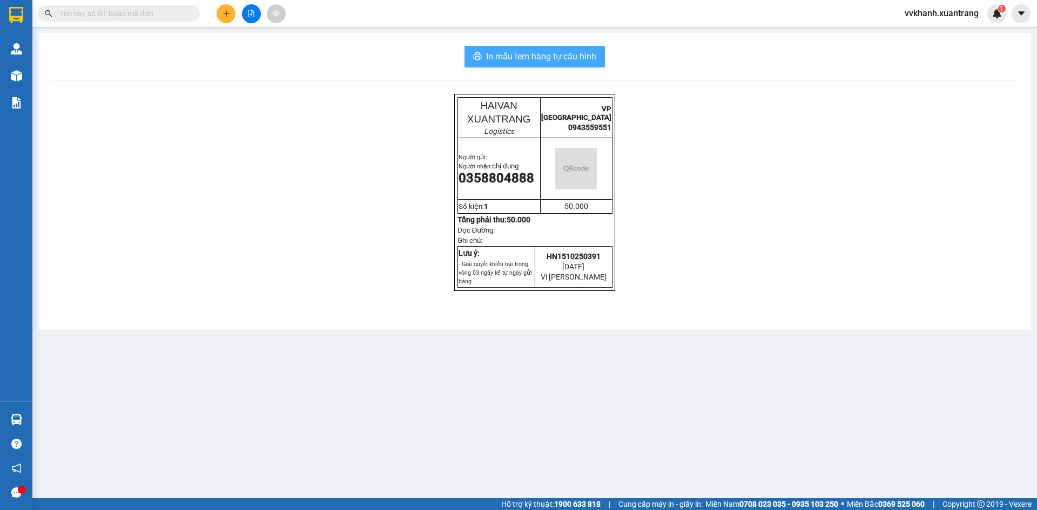
click at [539, 60] on span "In mẫu tem hàng tự cấu hình" at bounding box center [541, 57] width 110 height 14
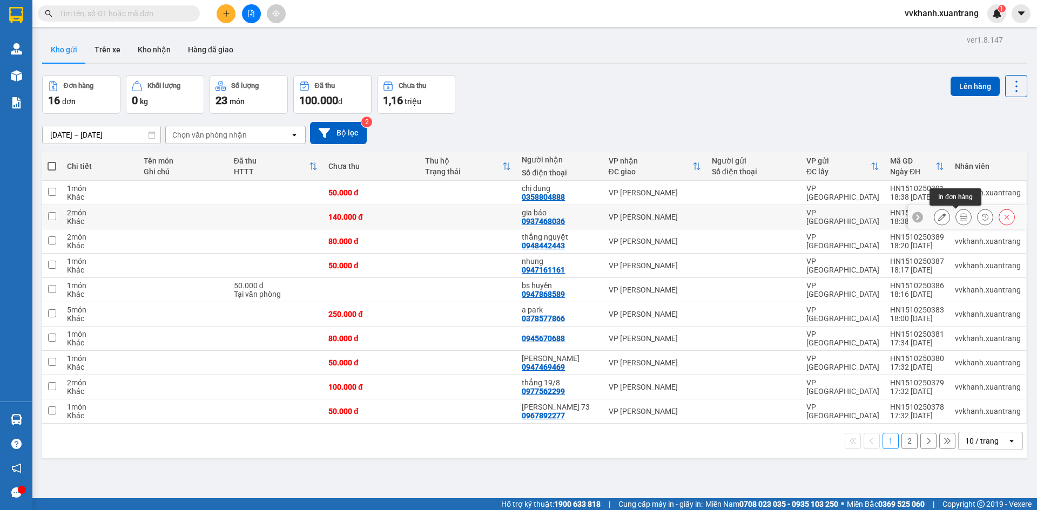
click at [960, 216] on icon at bounding box center [964, 217] width 8 height 8
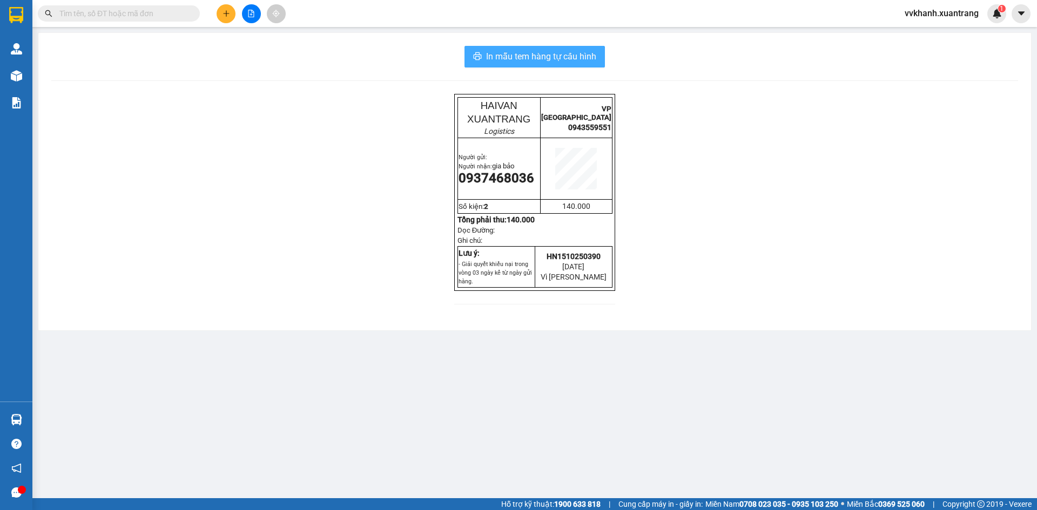
click at [559, 58] on span "In mẫu tem hàng tự cấu hình" at bounding box center [541, 57] width 110 height 14
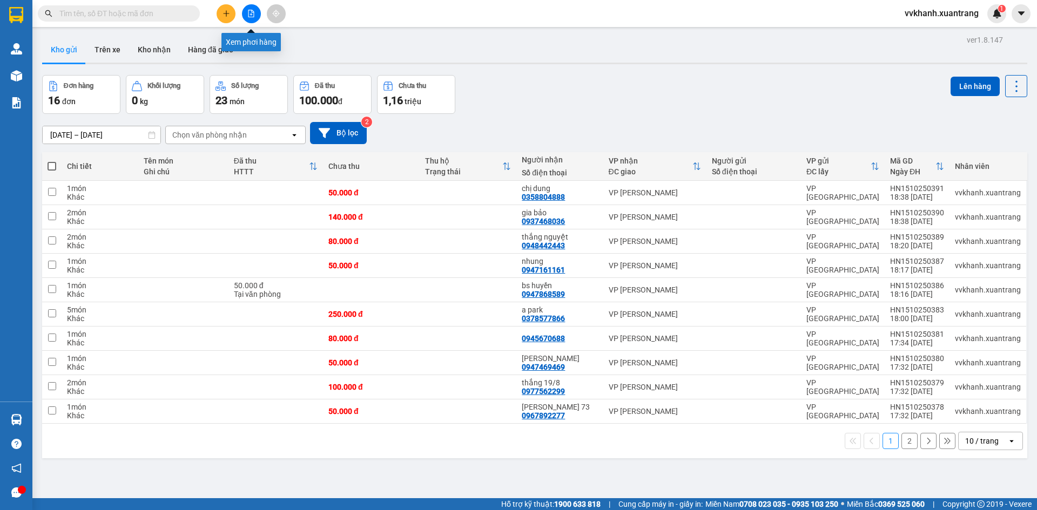
click at [252, 17] on button at bounding box center [251, 13] width 19 height 19
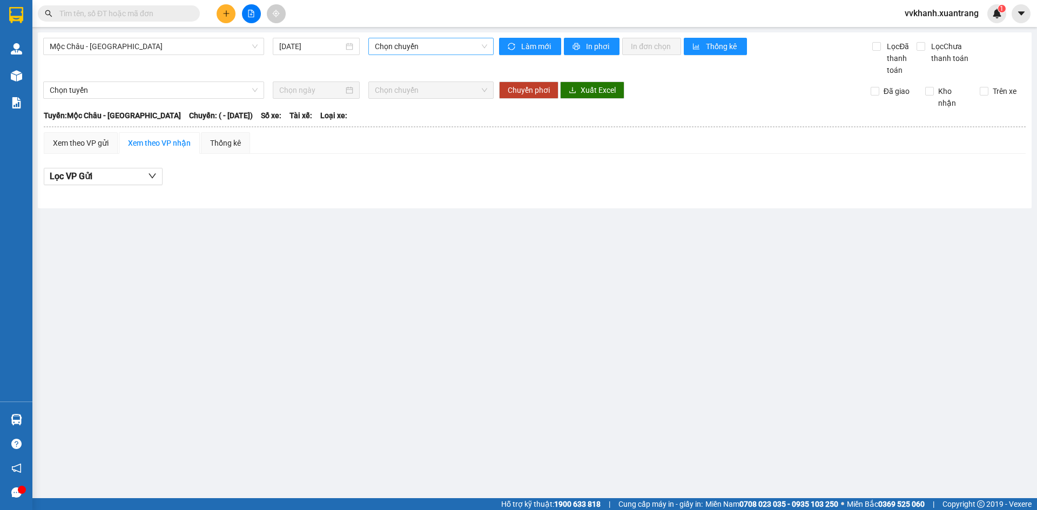
click at [393, 52] on span "Chọn chuyến" at bounding box center [431, 46] width 112 height 16
click at [186, 39] on span "Mộc Châu - [GEOGRAPHIC_DATA]" at bounding box center [154, 46] width 208 height 16
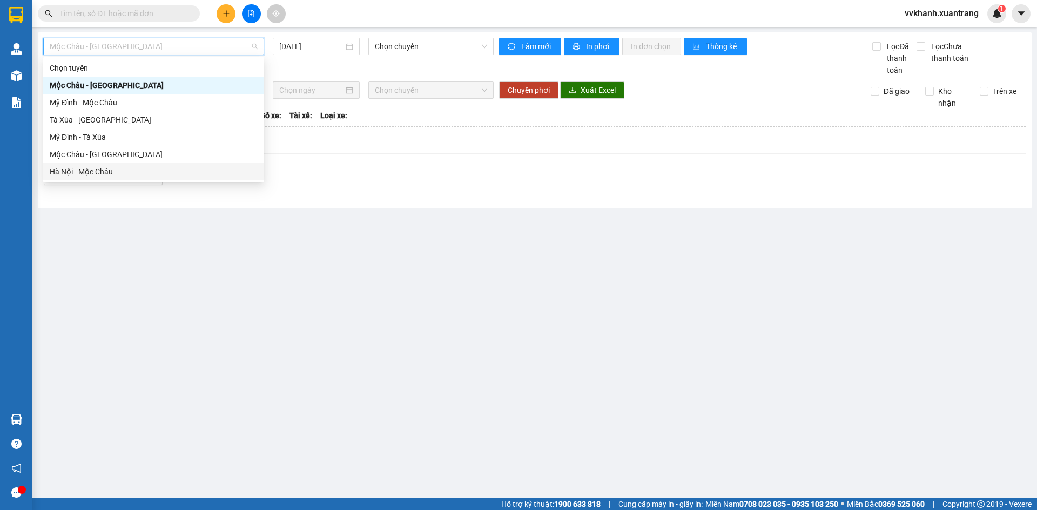
click at [136, 164] on div "Hà Nội - Mộc Châu" at bounding box center [153, 171] width 221 height 17
type input "[DATE]"
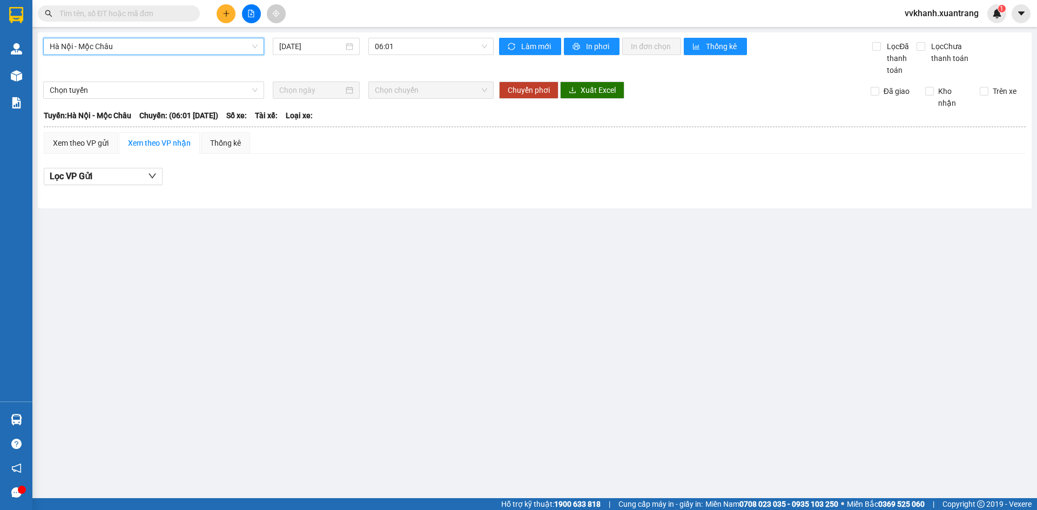
click at [156, 56] on div "Hà Nội - [GEOGRAPHIC_DATA] - [GEOGRAPHIC_DATA] [DATE] 06:01" at bounding box center [268, 57] width 451 height 38
click at [162, 47] on span "Hà Nội - Mộc Châu" at bounding box center [154, 46] width 208 height 16
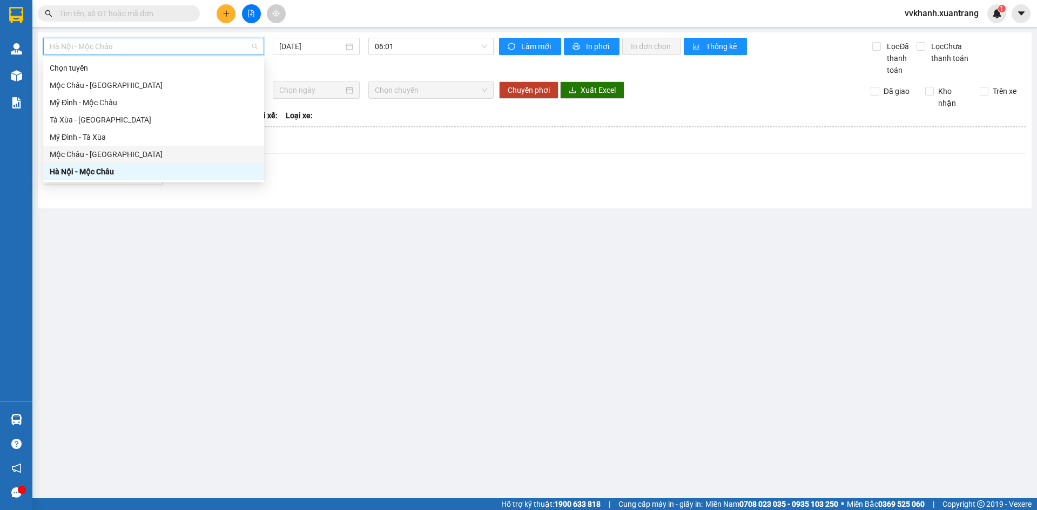
click at [103, 148] on div "Mộc Châu - [GEOGRAPHIC_DATA]" at bounding box center [153, 154] width 221 height 17
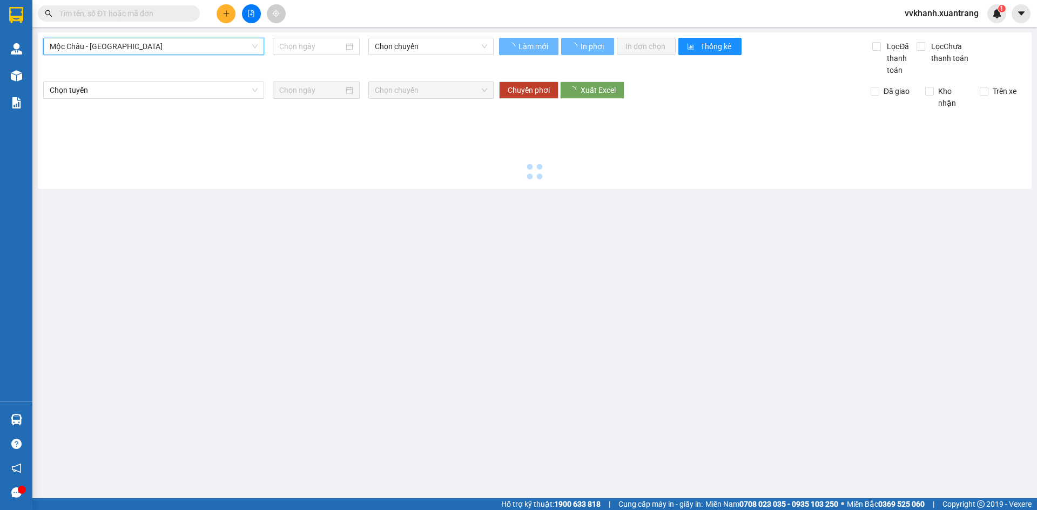
type input "[DATE]"
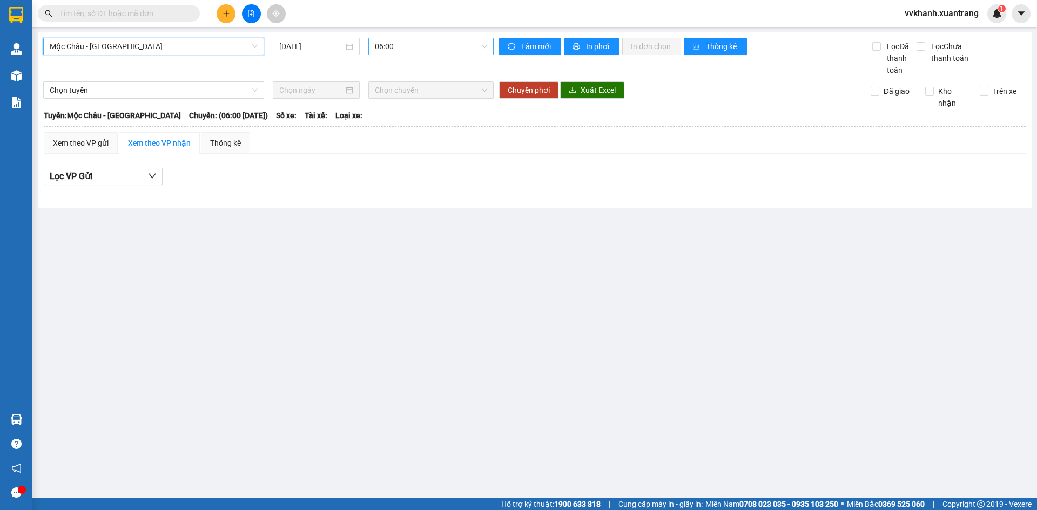
click at [395, 55] on div "06:00" at bounding box center [430, 46] width 125 height 17
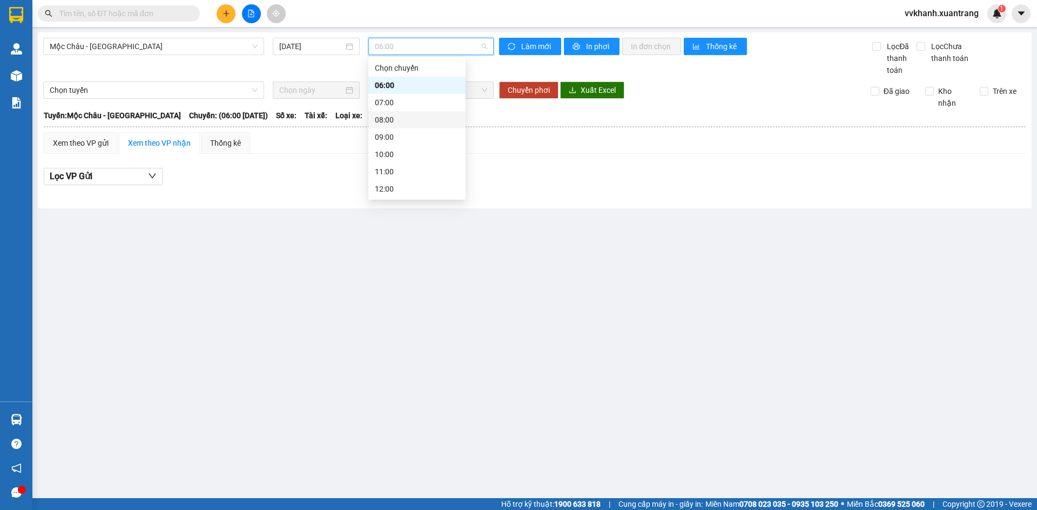
scroll to position [156, 0]
click at [389, 99] on div "15:00" at bounding box center [417, 103] width 84 height 12
click at [402, 42] on span "15:00" at bounding box center [431, 46] width 112 height 16
click at [405, 127] on div "16:00" at bounding box center [416, 119] width 97 height 17
click at [407, 54] on span "16:00" at bounding box center [431, 46] width 112 height 16
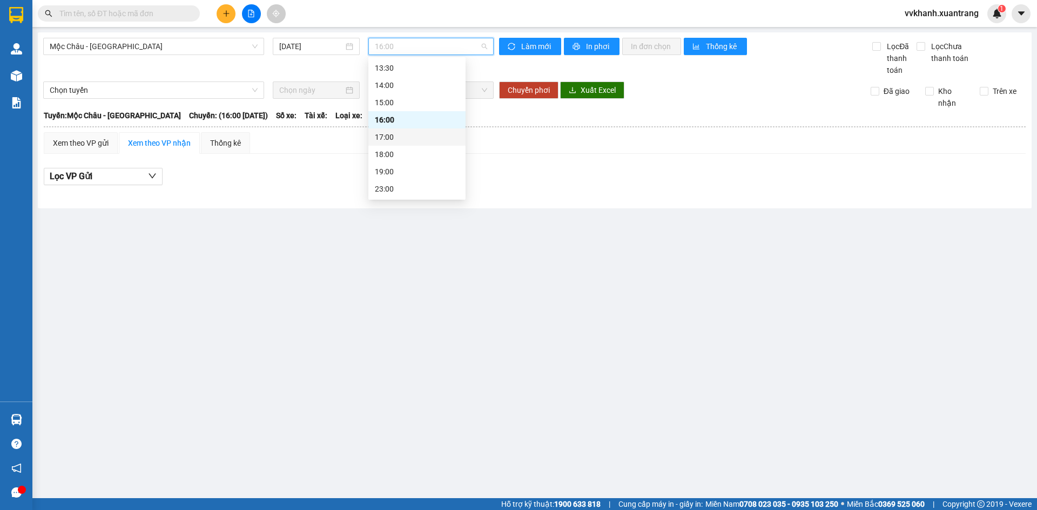
click at [395, 132] on div "17:00" at bounding box center [417, 137] width 84 height 12
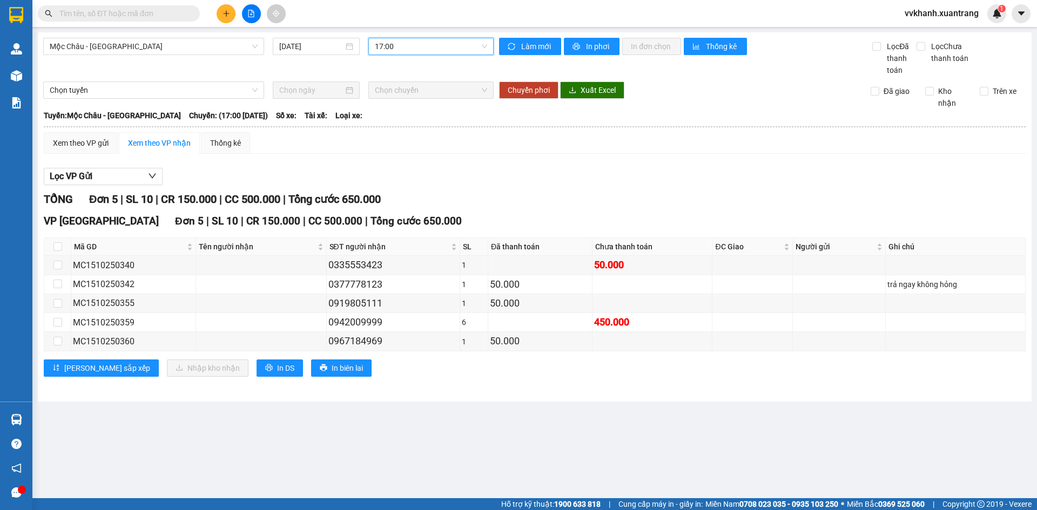
click at [412, 44] on span "17:00" at bounding box center [431, 46] width 112 height 16
click at [596, 287] on td at bounding box center [653, 284] width 120 height 19
click at [438, 50] on span "17:00" at bounding box center [431, 46] width 112 height 16
drag, startPoint x: 400, startPoint y: 283, endPoint x: 351, endPoint y: 279, distance: 49.8
click at [351, 279] on div "0377778123" at bounding box center [393, 284] width 130 height 15
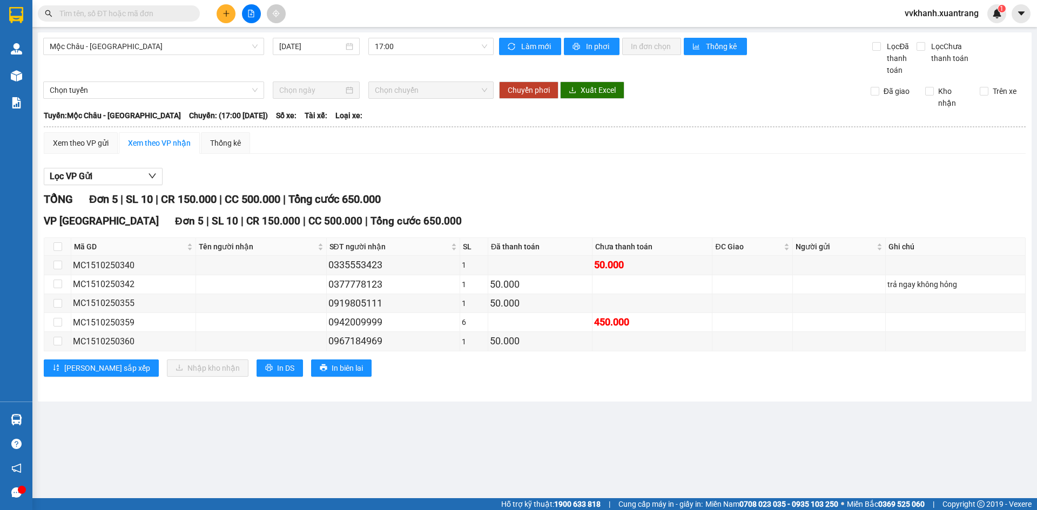
click at [449, 175] on div "Lọc VP Gửi" at bounding box center [535, 177] width 982 height 18
click at [426, 49] on span "17:00" at bounding box center [431, 46] width 112 height 16
drag, startPoint x: 385, startPoint y: 290, endPoint x: 345, endPoint y: 285, distance: 40.2
click at [328, 292] on div "0377778123" at bounding box center [393, 284] width 130 height 15
copy div "0377778123"
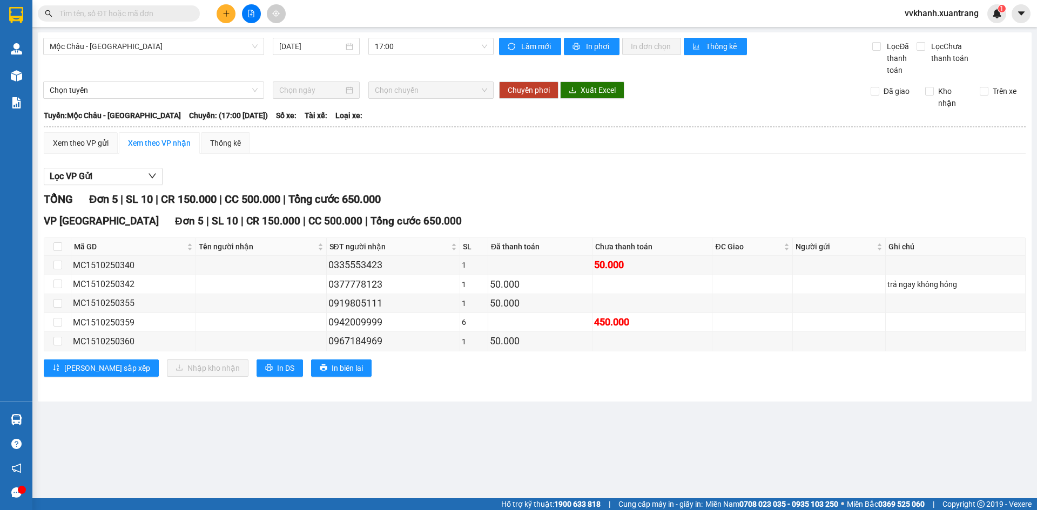
click at [168, 12] on input "text" at bounding box center [122, 14] width 127 height 12
paste input "0377778123"
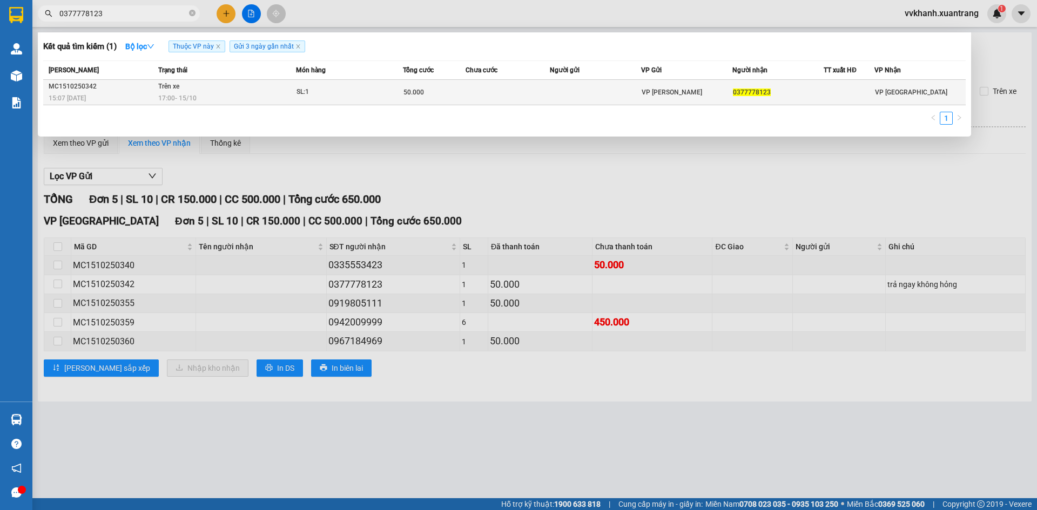
type input "0377778123"
click at [298, 92] on div "SL: 1" at bounding box center [337, 92] width 81 height 12
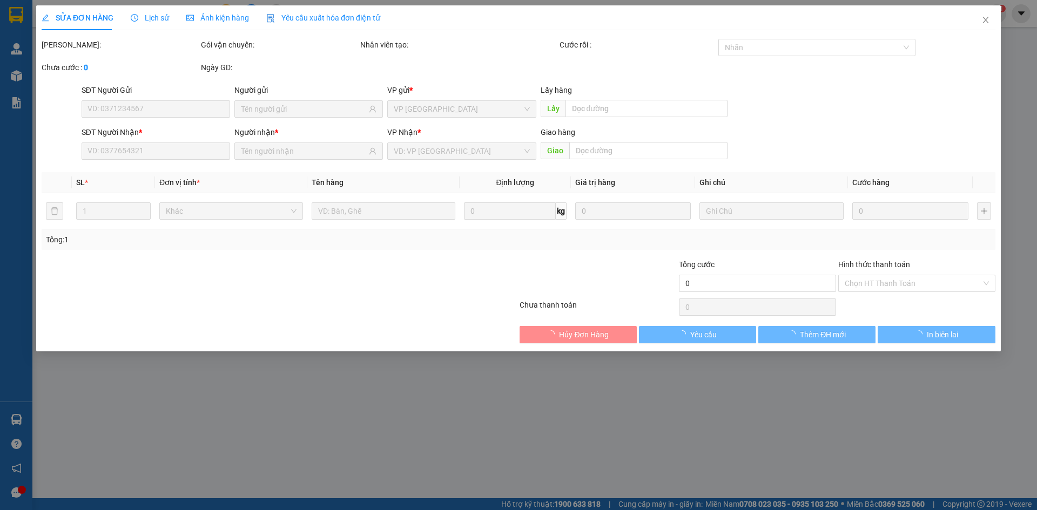
type input "0377778123"
type input "50.000"
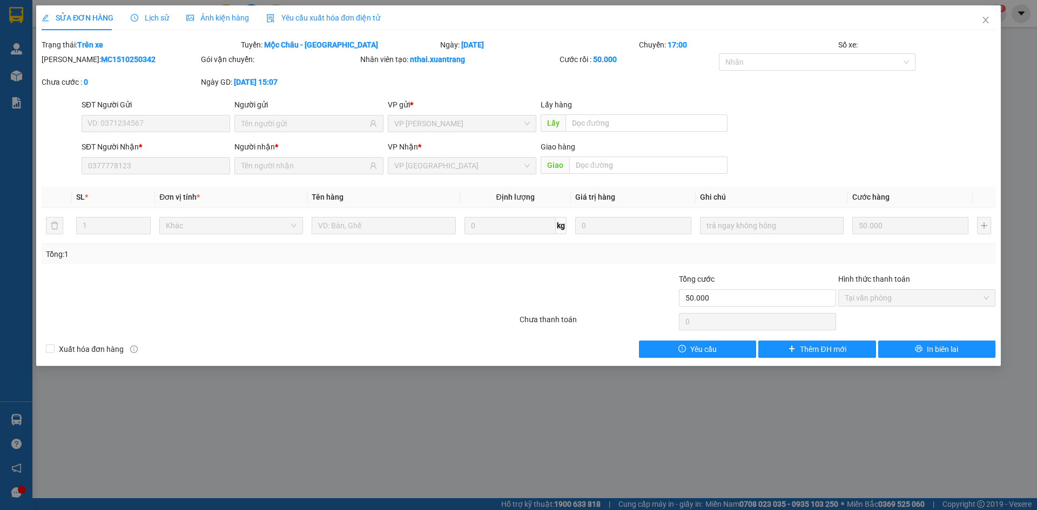
click at [222, 20] on span "Ảnh kiện hàng" at bounding box center [217, 18] width 63 height 9
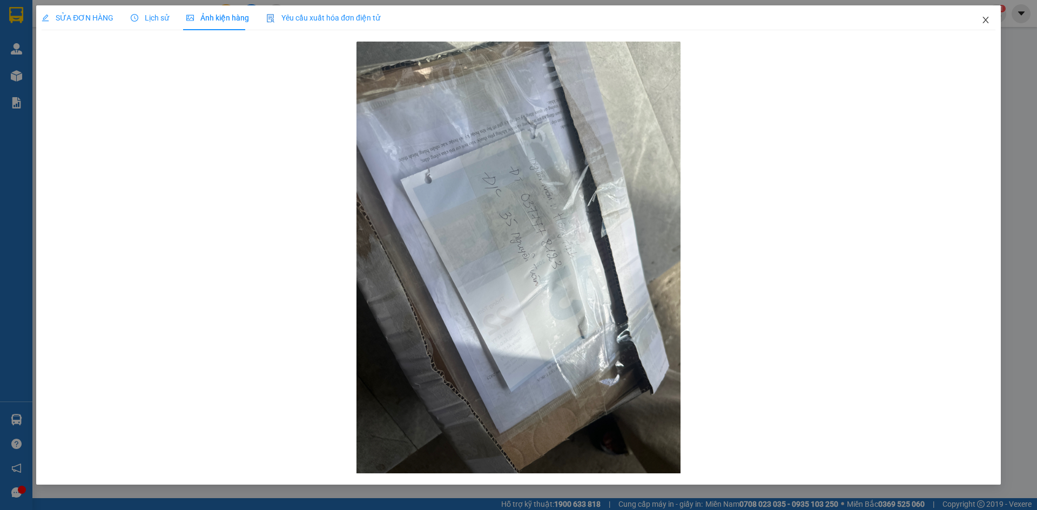
click at [986, 26] on span "Close" at bounding box center [986, 20] width 30 height 30
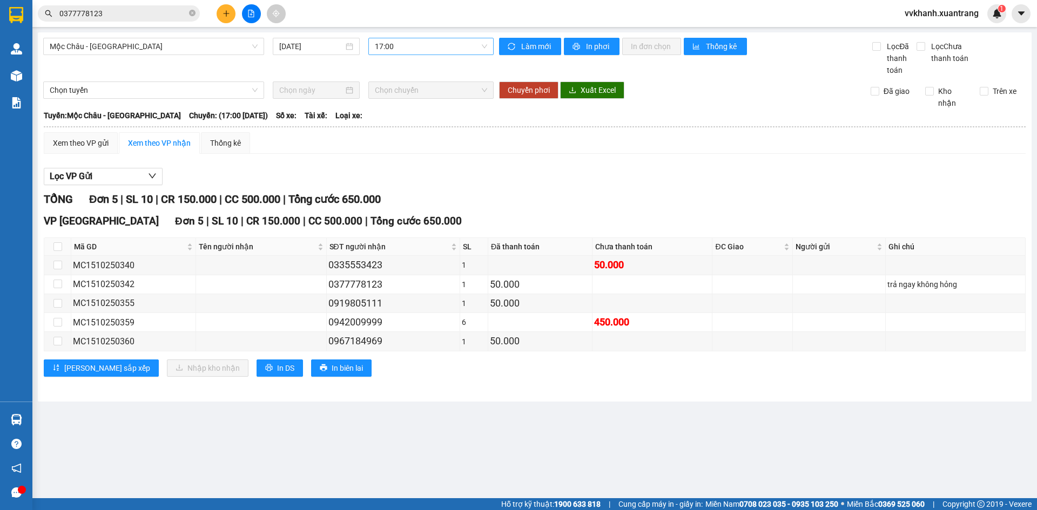
click at [408, 50] on span "17:00" at bounding box center [431, 46] width 112 height 16
click at [404, 156] on div "18:00" at bounding box center [417, 155] width 84 height 12
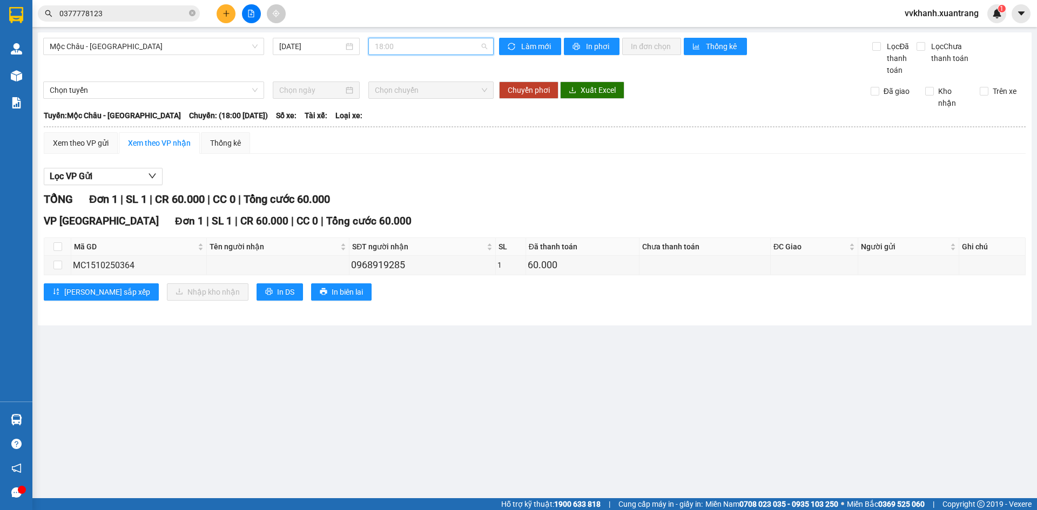
click at [422, 50] on span "18:00" at bounding box center [431, 46] width 112 height 16
click at [397, 160] on div "18:00" at bounding box center [417, 155] width 84 height 12
click at [422, 58] on div "Mộc Châu - [GEOGRAPHIC_DATA] [DATE] 18:00 18:00" at bounding box center [268, 57] width 451 height 38
click at [423, 53] on span "18:00" at bounding box center [431, 46] width 112 height 16
click at [403, 174] on div "19:00" at bounding box center [417, 172] width 84 height 12
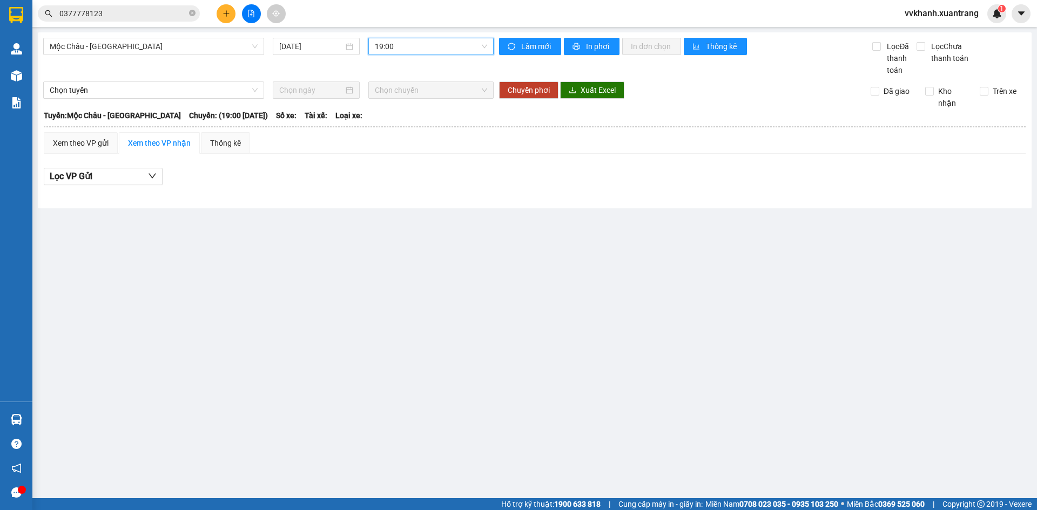
click at [415, 56] on div "Mộc Châu - [GEOGRAPHIC_DATA] [DATE] 19:00 19:00" at bounding box center [268, 57] width 451 height 38
click at [425, 42] on span "19:00" at bounding box center [431, 46] width 112 height 16
click at [404, 185] on div "23:00" at bounding box center [417, 189] width 84 height 12
click at [424, 52] on span "23:00" at bounding box center [431, 46] width 112 height 16
click at [402, 133] on div "17:00" at bounding box center [417, 137] width 84 height 12
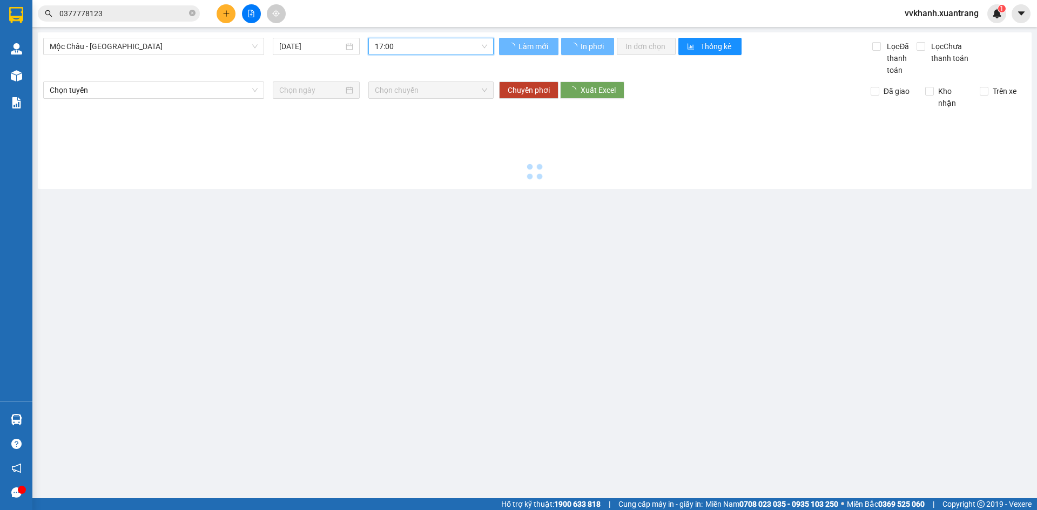
click at [415, 52] on span "17:00" at bounding box center [431, 46] width 112 height 16
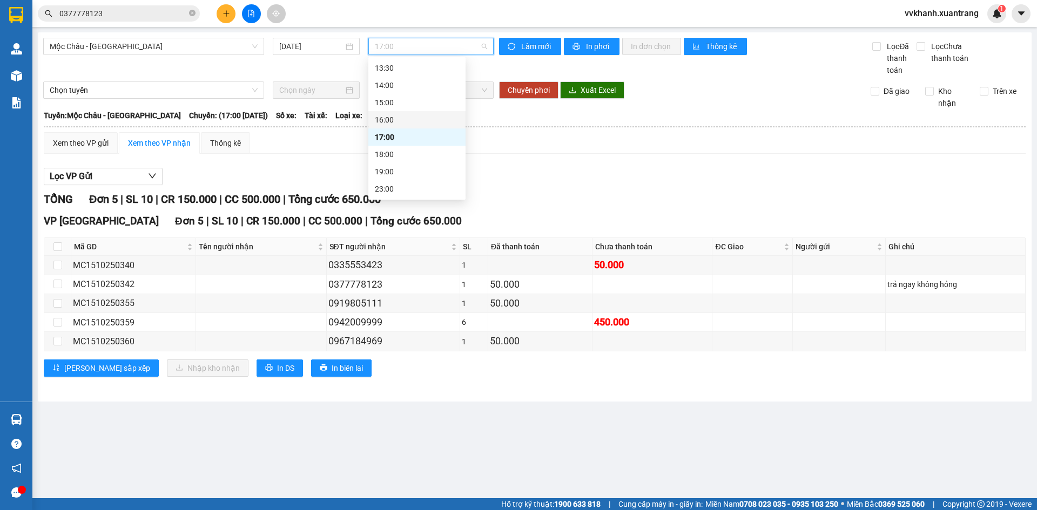
click at [409, 118] on div "16:00" at bounding box center [417, 120] width 84 height 12
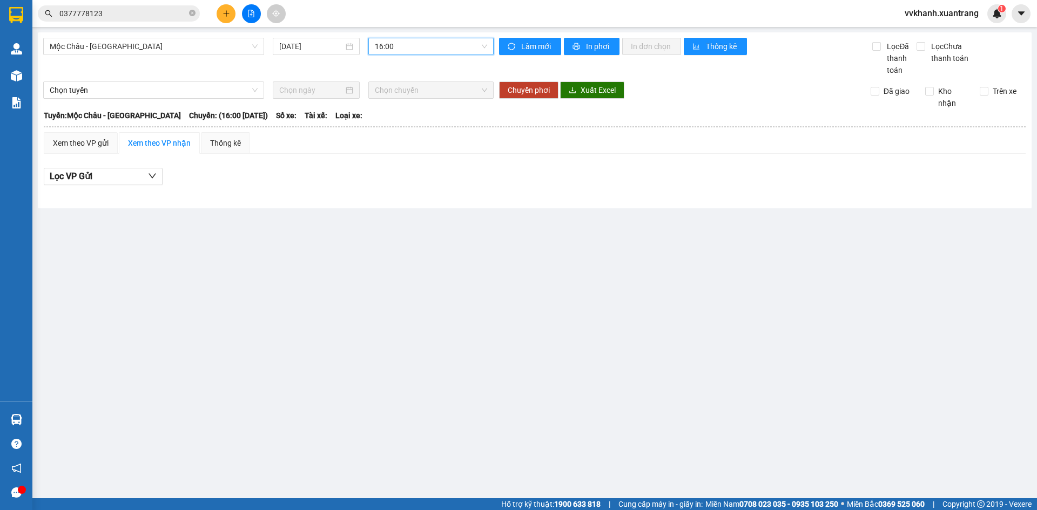
click at [410, 53] on span "16:00" at bounding box center [431, 46] width 112 height 16
click at [406, 102] on div "15:00" at bounding box center [417, 103] width 84 height 12
drag, startPoint x: 410, startPoint y: 49, endPoint x: 414, endPoint y: 63, distance: 14.5
click at [411, 49] on span "15:00" at bounding box center [431, 46] width 112 height 16
click at [417, 86] on div "14:00" at bounding box center [417, 85] width 84 height 12
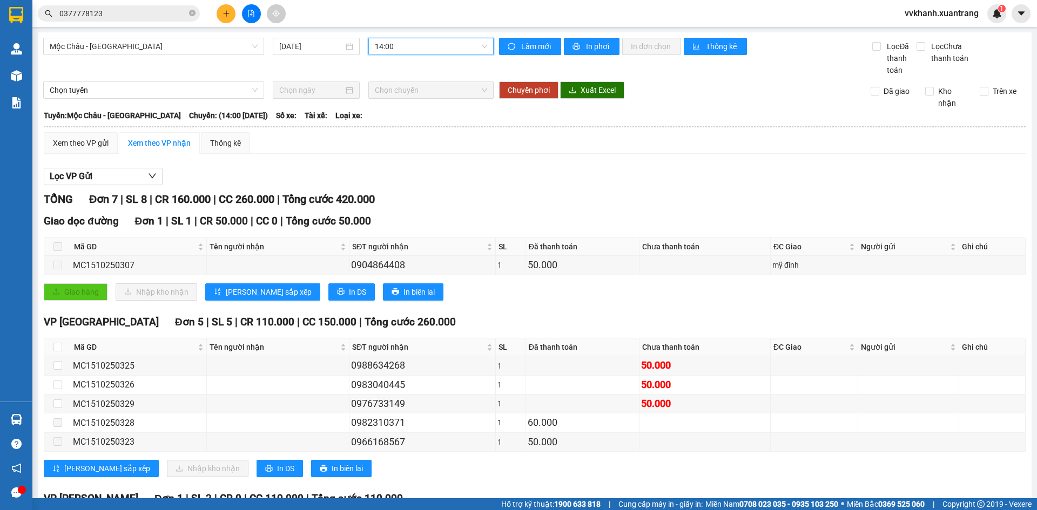
click at [422, 51] on span "14:00" at bounding box center [431, 46] width 112 height 16
click at [391, 65] on div "13:30" at bounding box center [414, 68] width 84 height 12
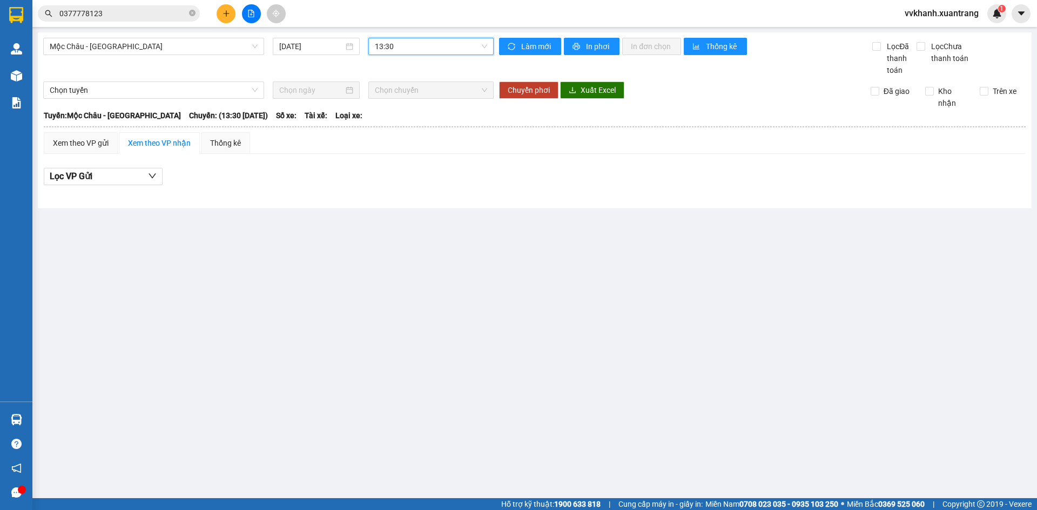
click at [397, 49] on span "13:30" at bounding box center [431, 46] width 112 height 16
click at [398, 102] on div "13:00" at bounding box center [417, 105] width 84 height 12
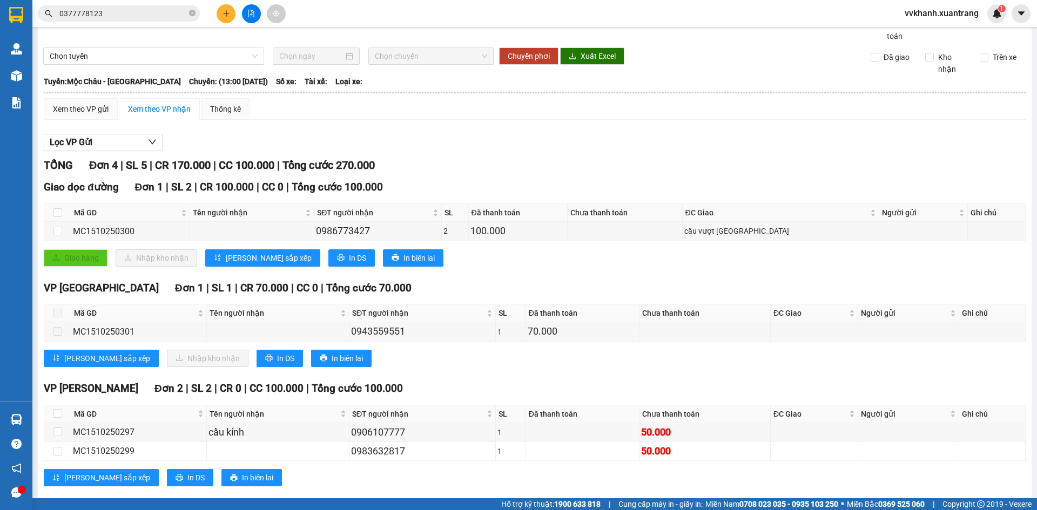
scroll to position [52, 0]
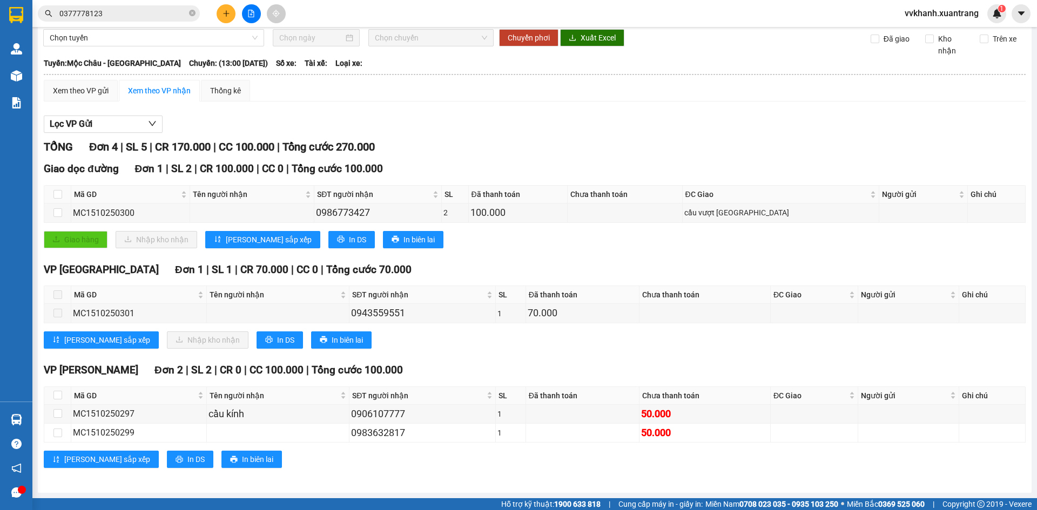
click at [189, 14] on span "0377778123" at bounding box center [119, 13] width 162 height 16
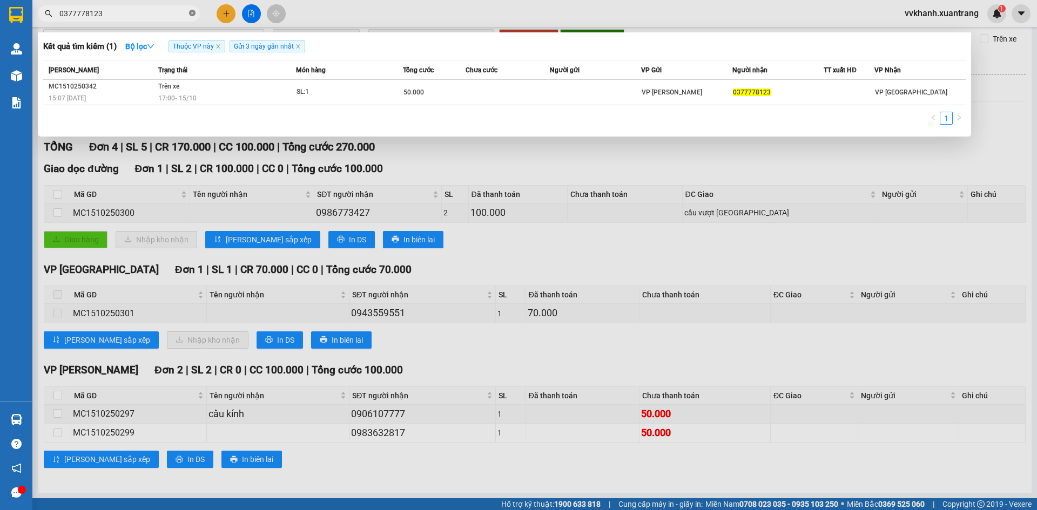
click at [190, 12] on icon "close-circle" at bounding box center [192, 13] width 6 height 6
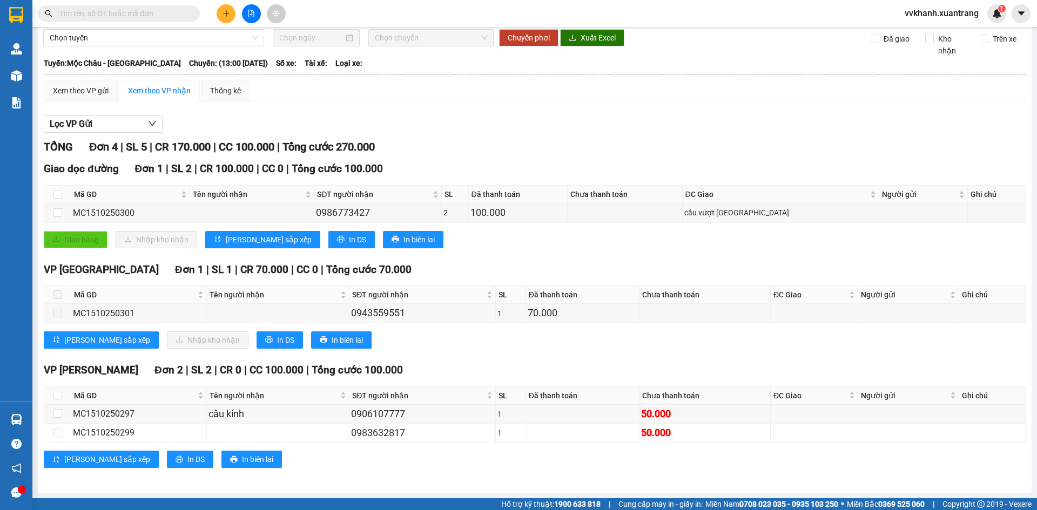
click at [176, 14] on input "text" at bounding box center [122, 14] width 127 height 12
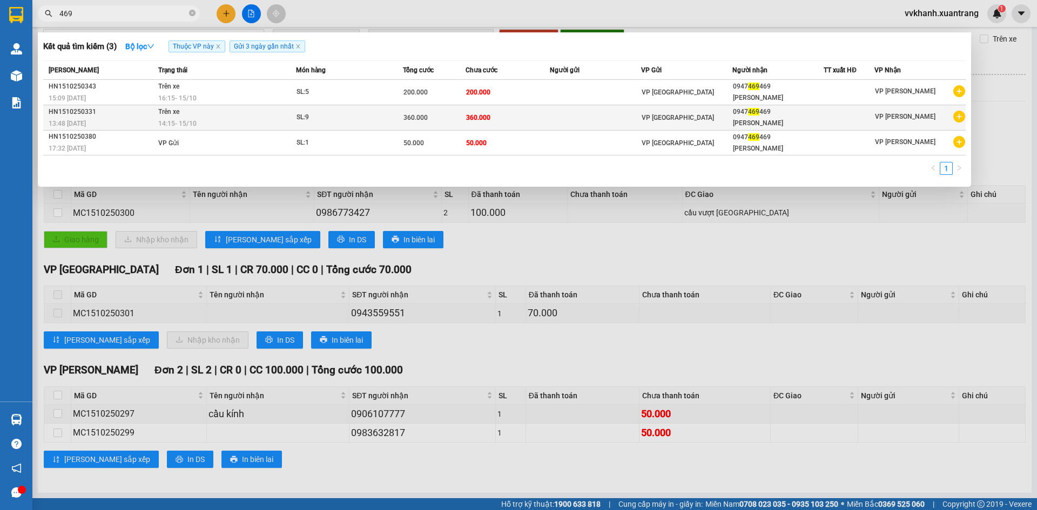
type input "469"
click at [614, 114] on td at bounding box center [595, 117] width 91 height 25
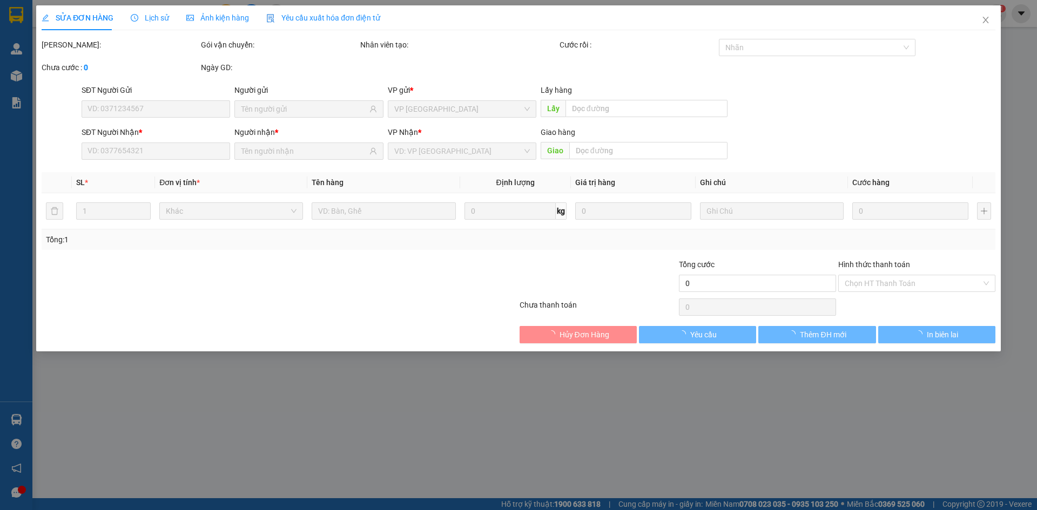
type input "0947469469"
type input "360.000"
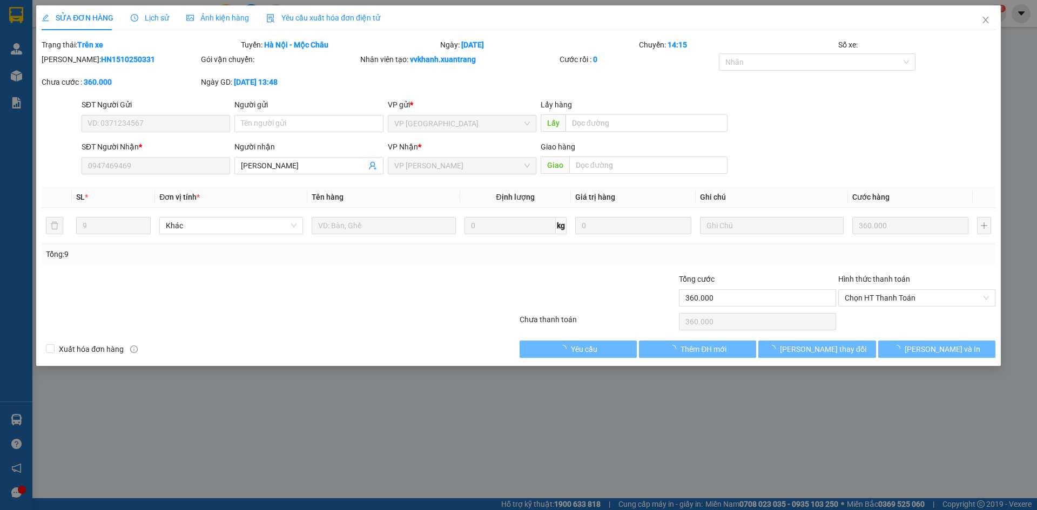
click at [199, 17] on span "Ảnh kiện hàng" at bounding box center [217, 18] width 63 height 9
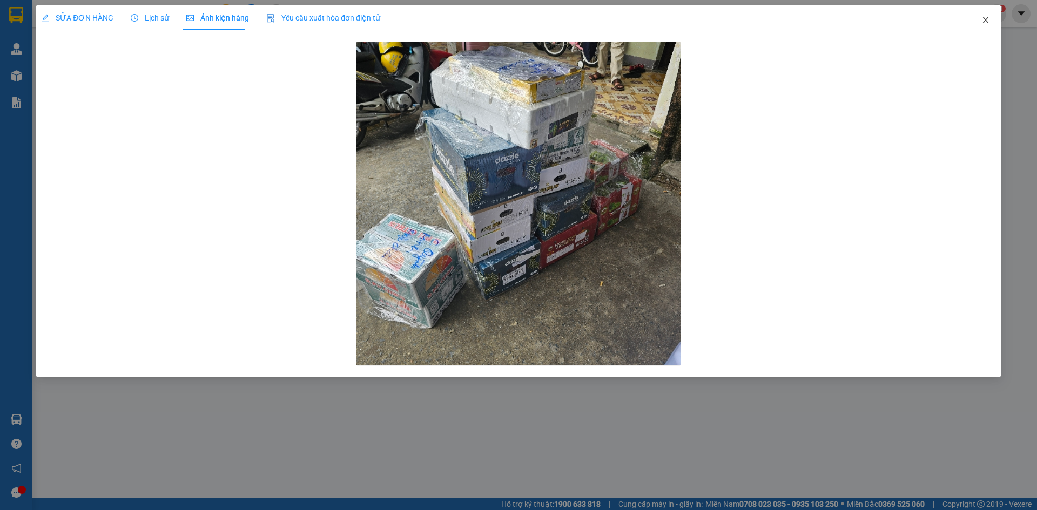
click at [985, 22] on icon "close" at bounding box center [986, 20] width 9 height 9
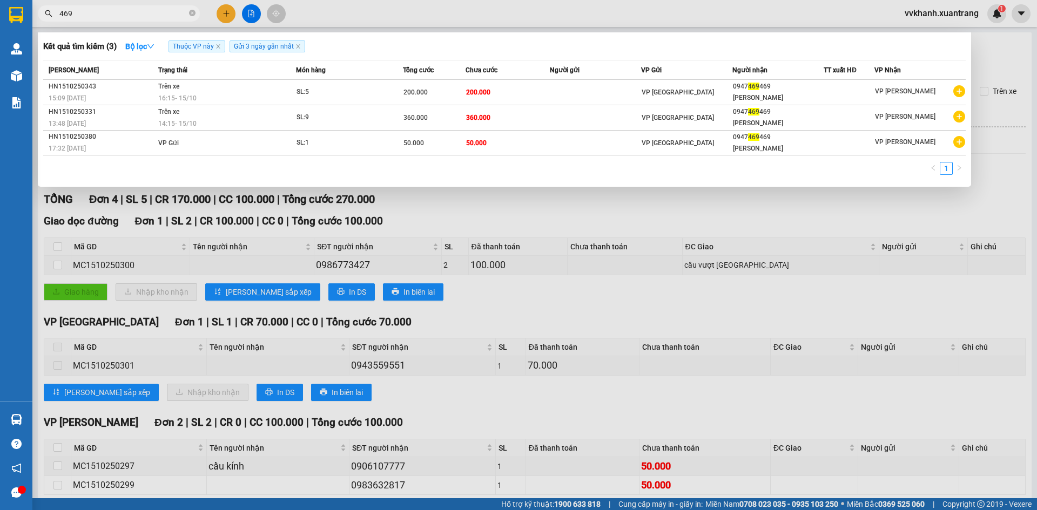
click at [87, 19] on input "469" at bounding box center [122, 14] width 127 height 12
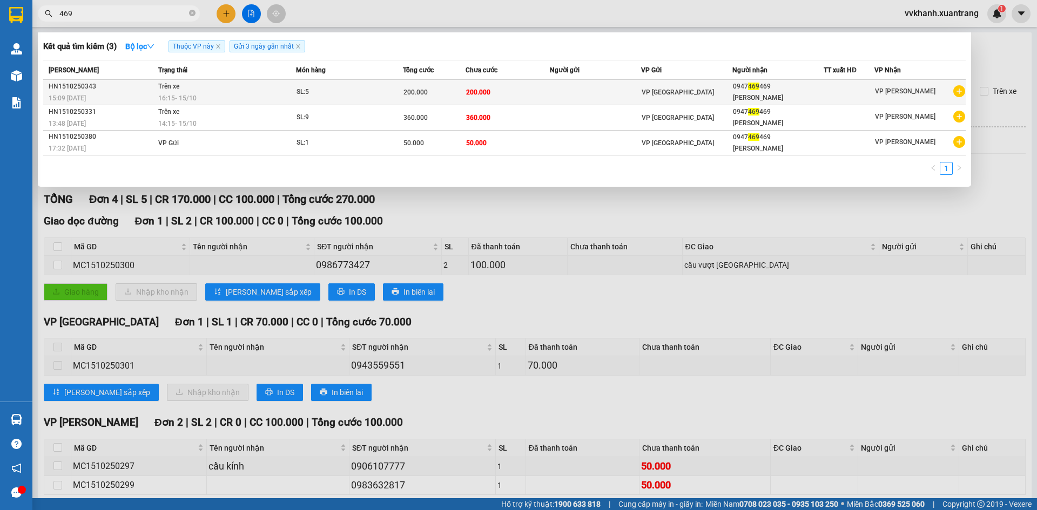
click at [531, 92] on td "200.000" at bounding box center [508, 92] width 84 height 25
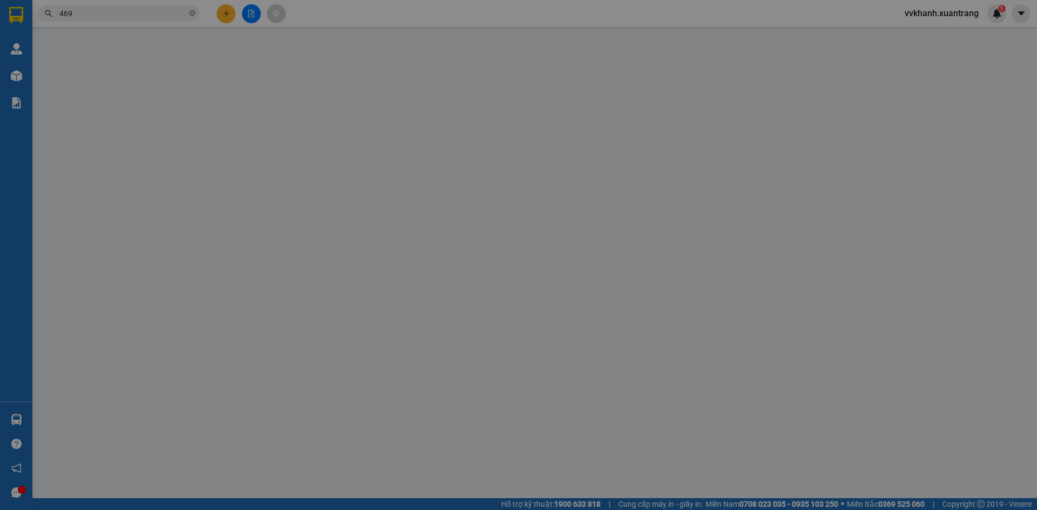
type input "0947469469"
type input "200.000"
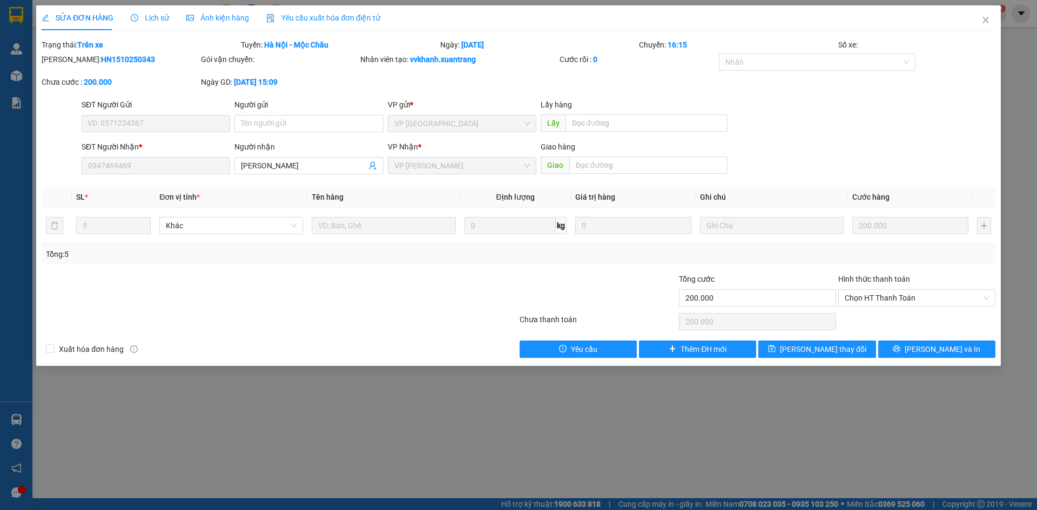
click at [206, 19] on span "Ảnh kiện hàng" at bounding box center [217, 18] width 63 height 9
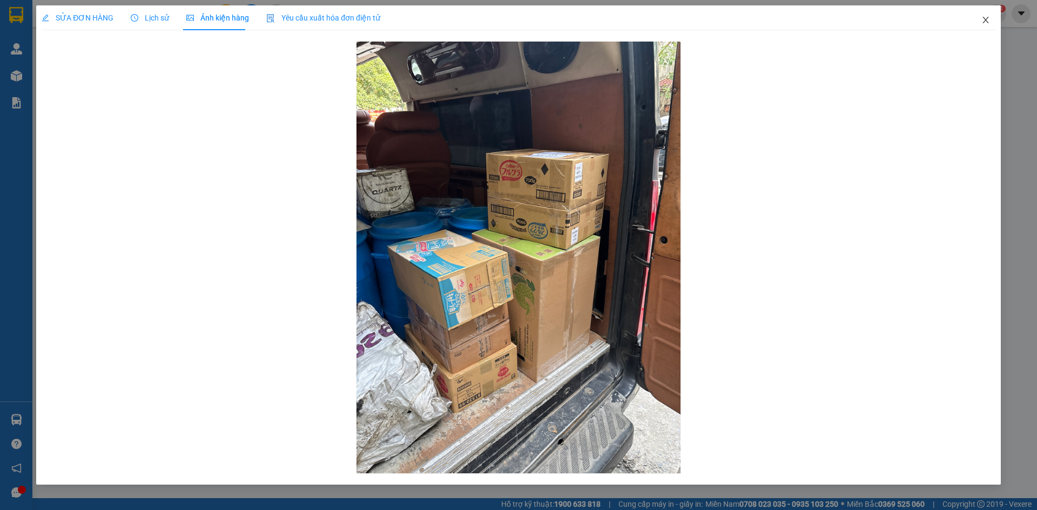
click at [984, 23] on icon "close" at bounding box center [986, 20] width 9 height 9
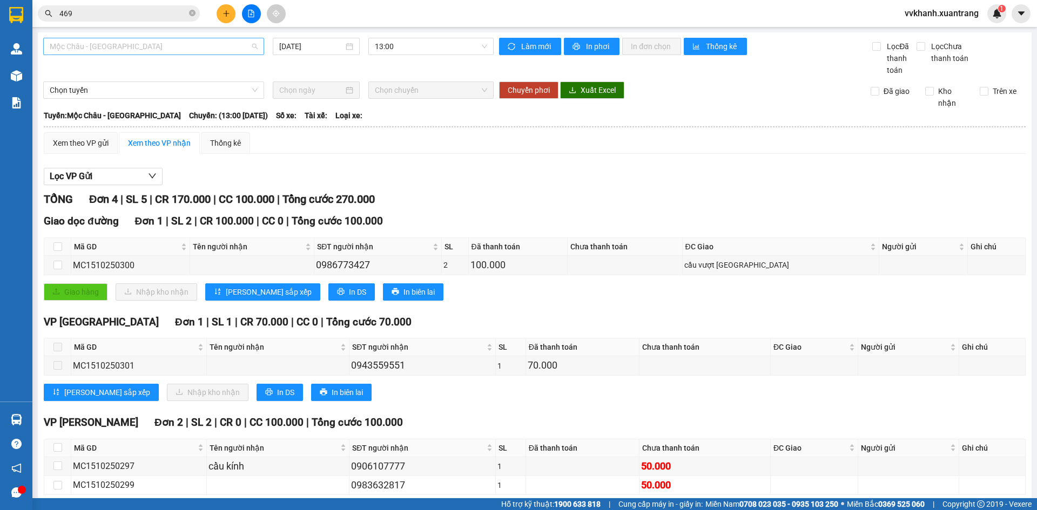
click at [131, 53] on span "Mộc Châu - [GEOGRAPHIC_DATA]" at bounding box center [154, 46] width 208 height 16
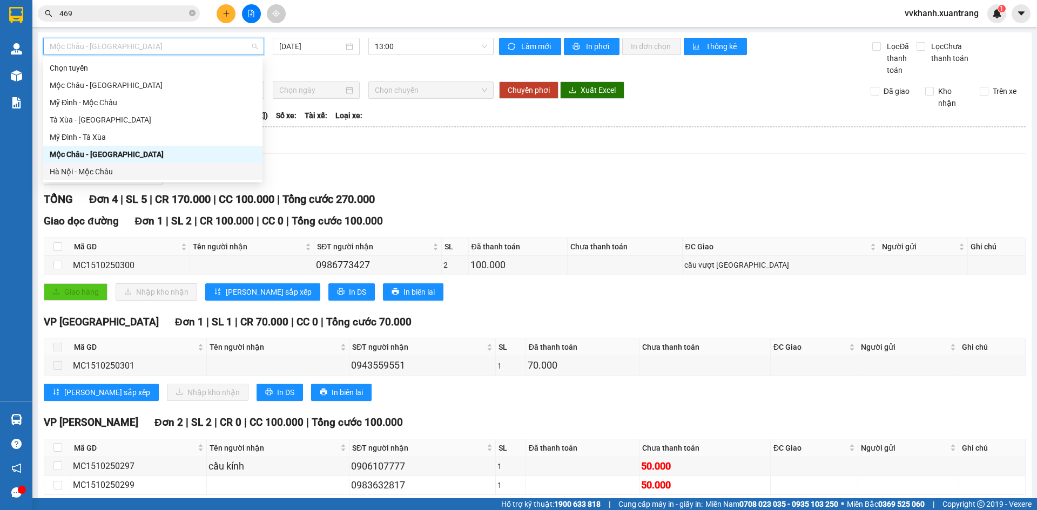
click at [133, 168] on div "Hà Nội - Mộc Châu" at bounding box center [153, 172] width 206 height 12
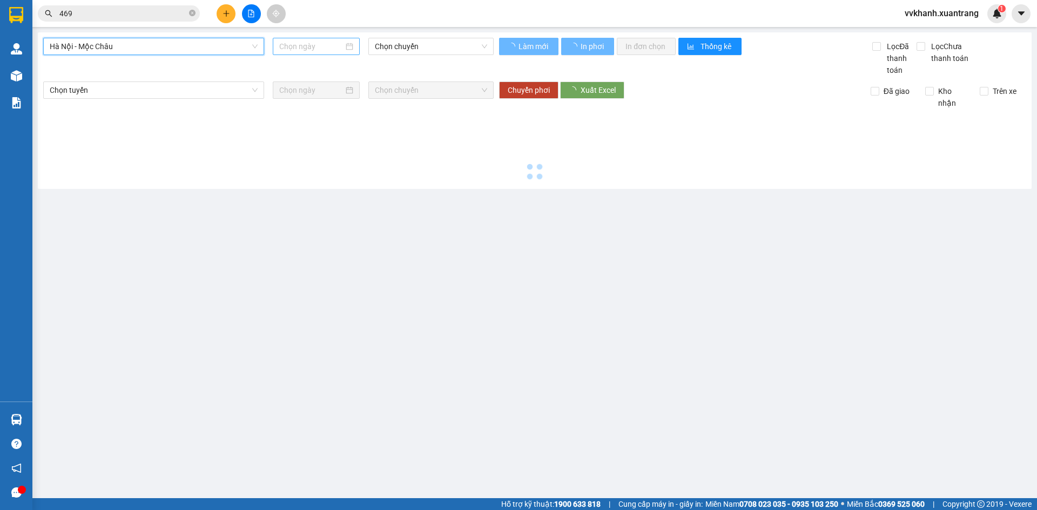
type input "[DATE]"
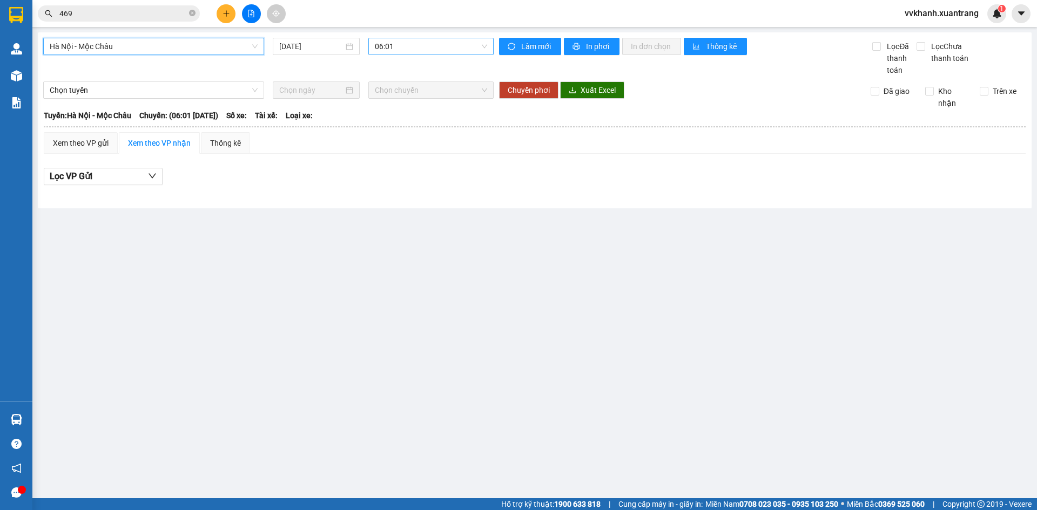
click at [391, 48] on span "06:01" at bounding box center [431, 46] width 112 height 16
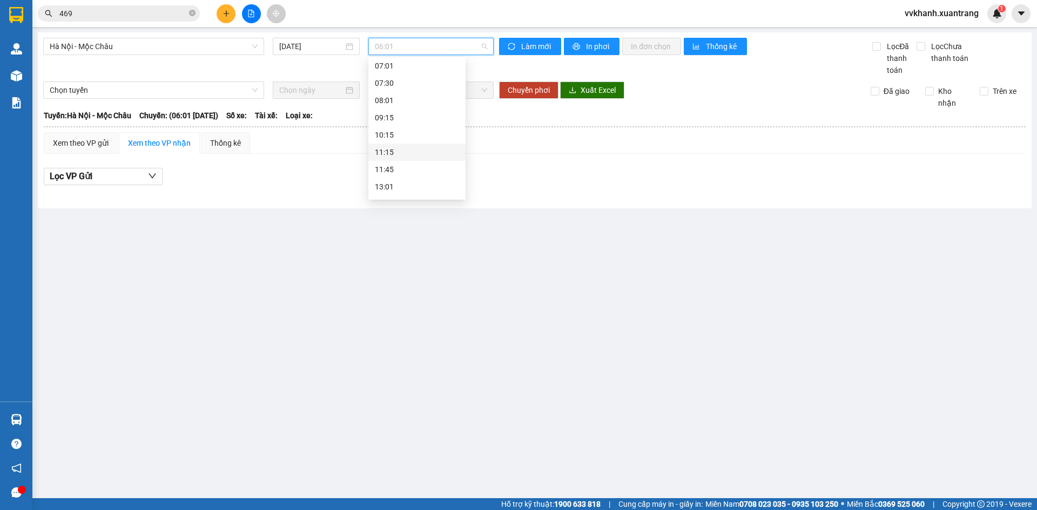
scroll to position [108, 0]
click at [400, 149] on div "14:15" at bounding box center [417, 150] width 84 height 12
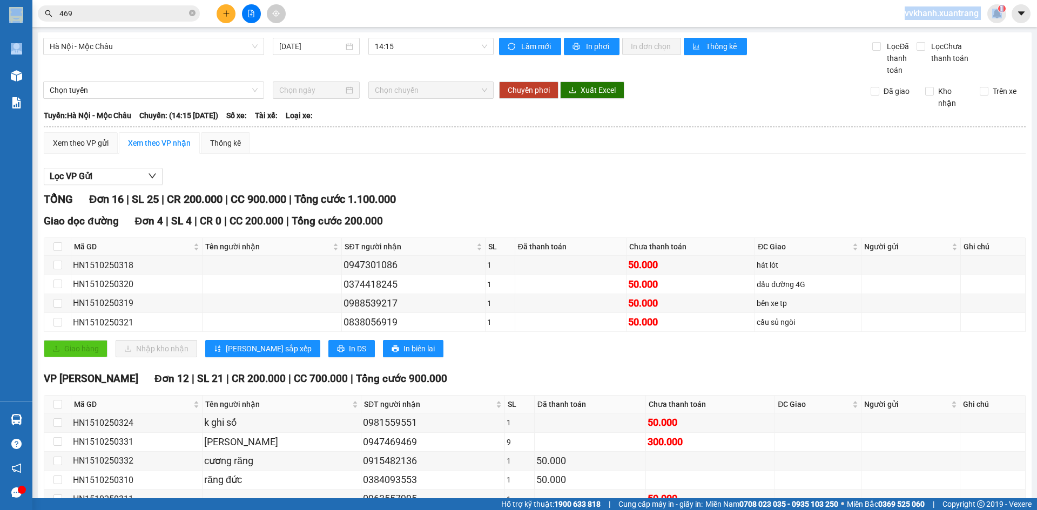
click at [278, 4] on section "Kết quả tìm kiếm ( 3 ) Bộ lọc Thuộc VP này Gửi 3 ngày gần nhất Mã ĐH Trạng thái…" at bounding box center [518, 255] width 1037 height 510
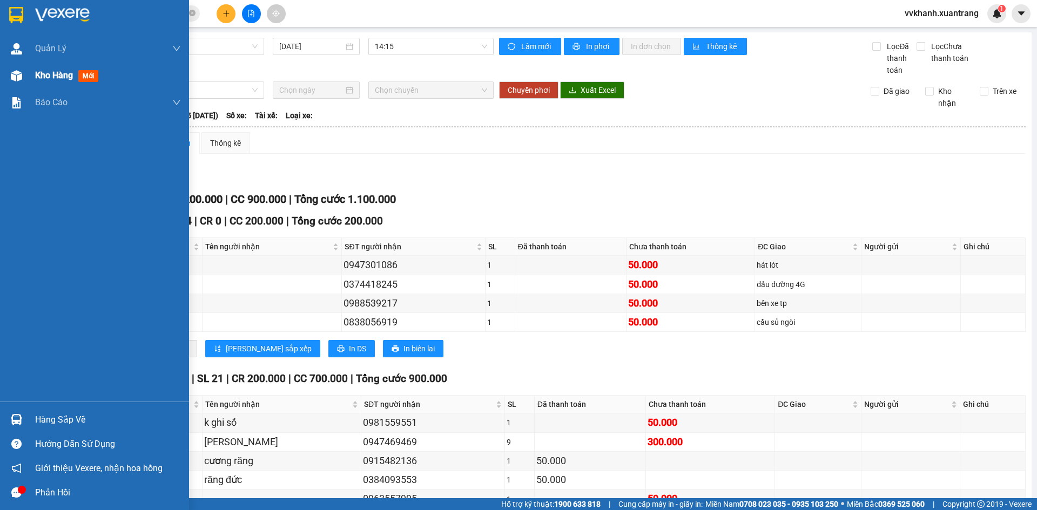
click at [30, 75] on div "Kho hàng mới" at bounding box center [94, 75] width 189 height 27
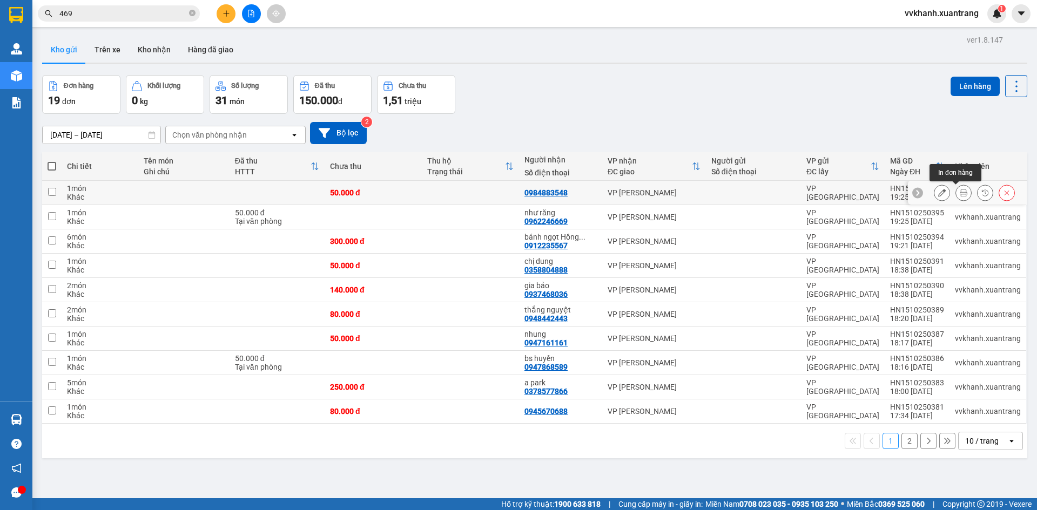
click at [960, 194] on icon at bounding box center [964, 193] width 8 height 8
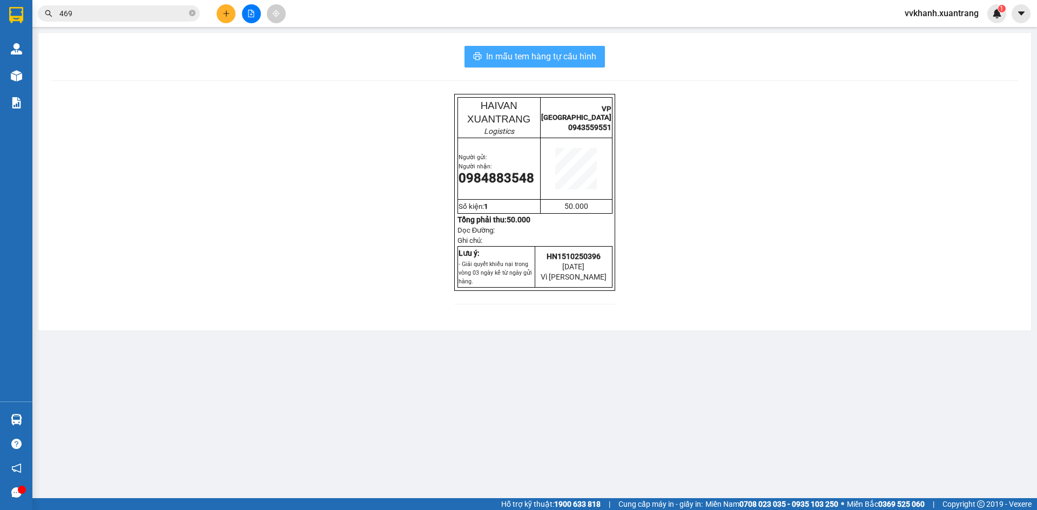
click at [509, 59] on span "In mẫu tem hàng tự cấu hình" at bounding box center [541, 57] width 110 height 14
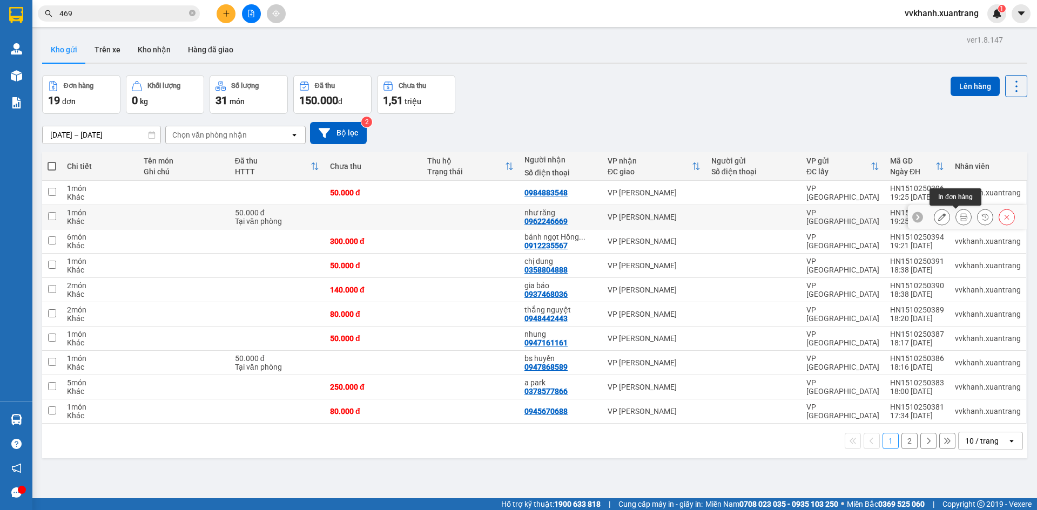
click at [956, 218] on button at bounding box center [963, 217] width 15 height 19
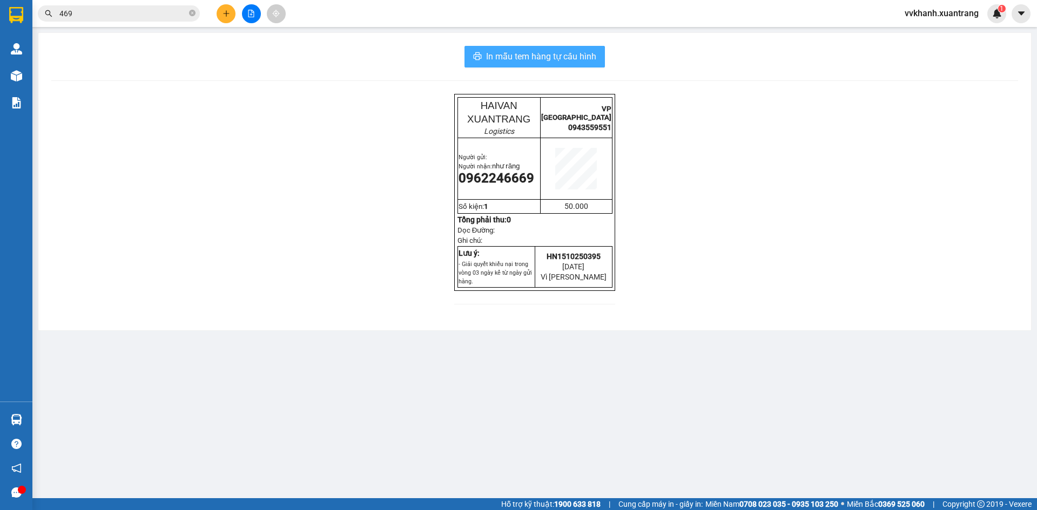
click at [519, 59] on span "In mẫu tem hàng tự cấu hình" at bounding box center [541, 57] width 110 height 14
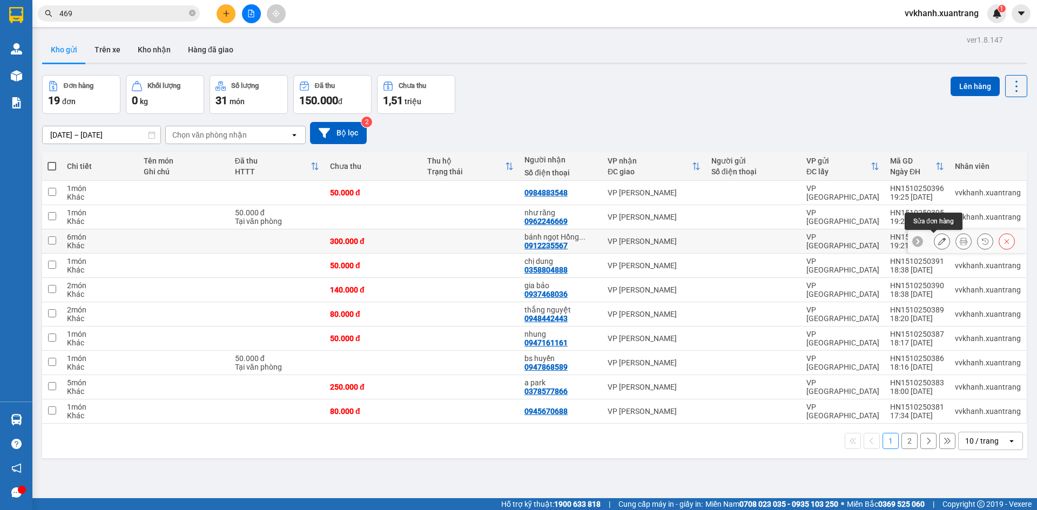
click at [938, 241] on icon at bounding box center [942, 242] width 8 height 8
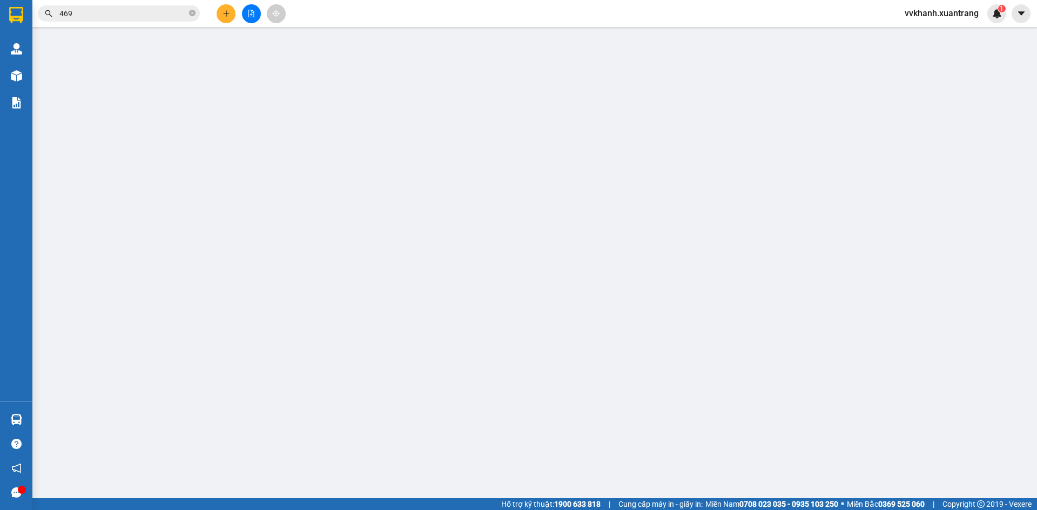
type input "0912235567"
type input "300.000"
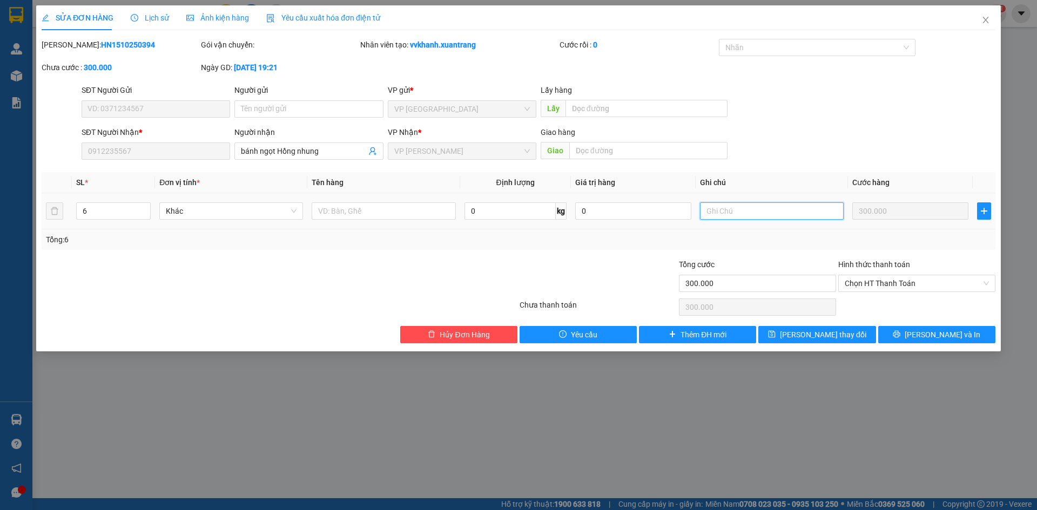
click at [759, 209] on input "text" at bounding box center [772, 211] width 144 height 17
type input "2 thùng+4 bao bột"
click at [830, 341] on button "[PERSON_NAME] thay đổi" at bounding box center [816, 334] width 117 height 17
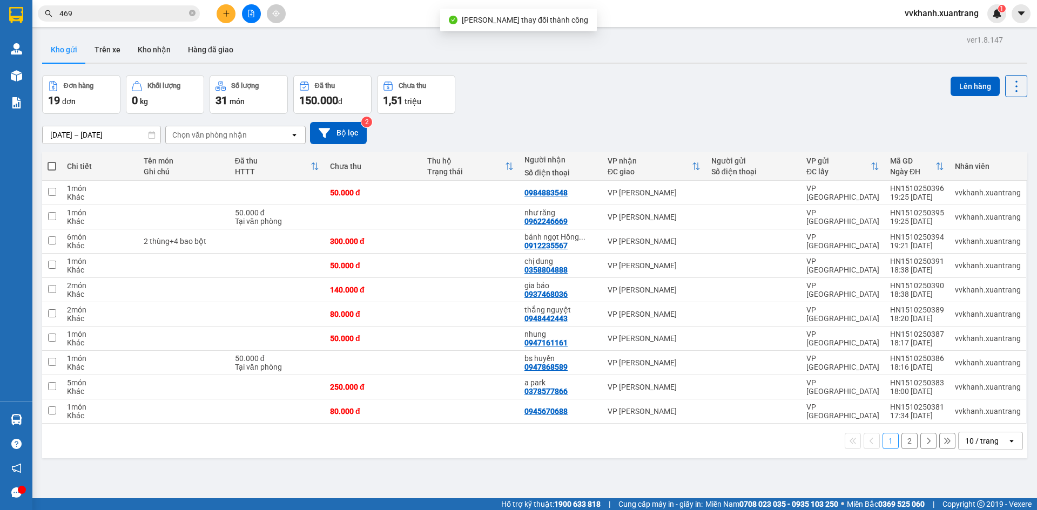
click at [940, 14] on span "vvkhanh.xuantrang" at bounding box center [941, 13] width 91 height 14
click at [938, 28] on span "Đăng xuất" at bounding box center [946, 34] width 69 height 12
